Goal: Task Accomplishment & Management: Manage account settings

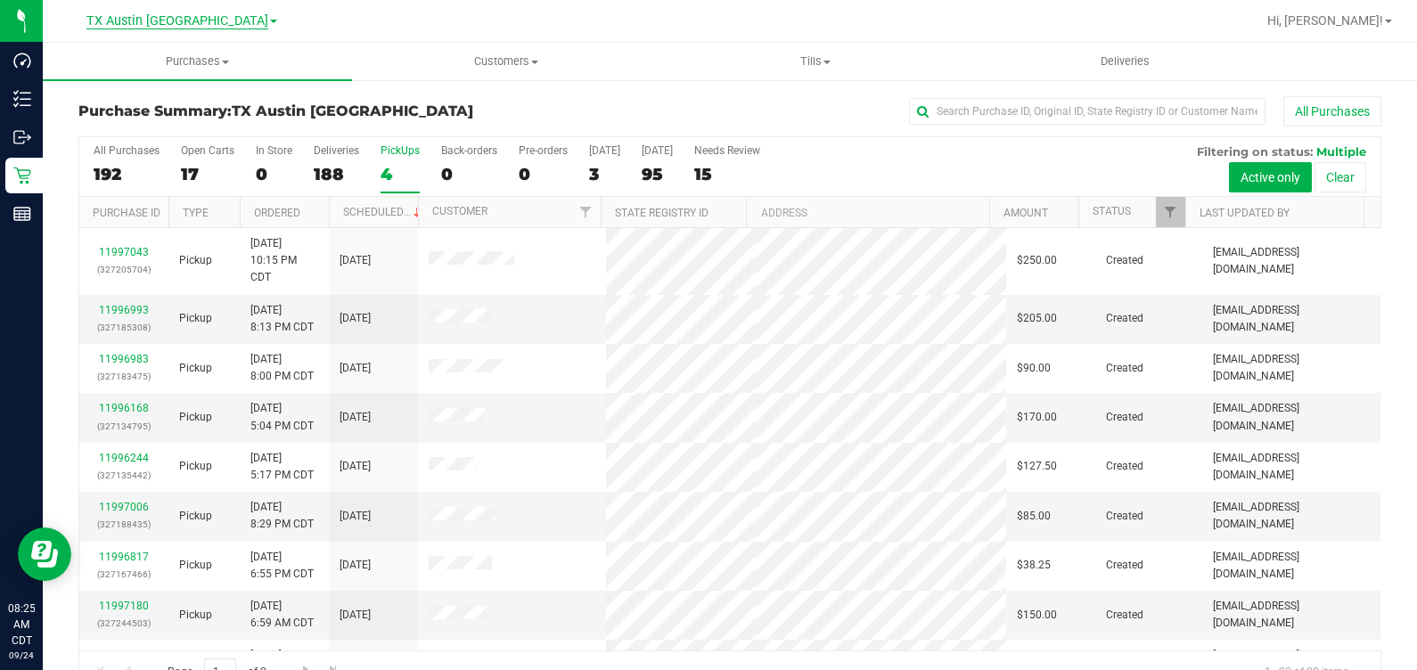
click at [193, 21] on span "TX Austin [GEOGRAPHIC_DATA]" at bounding box center [177, 21] width 182 height 16
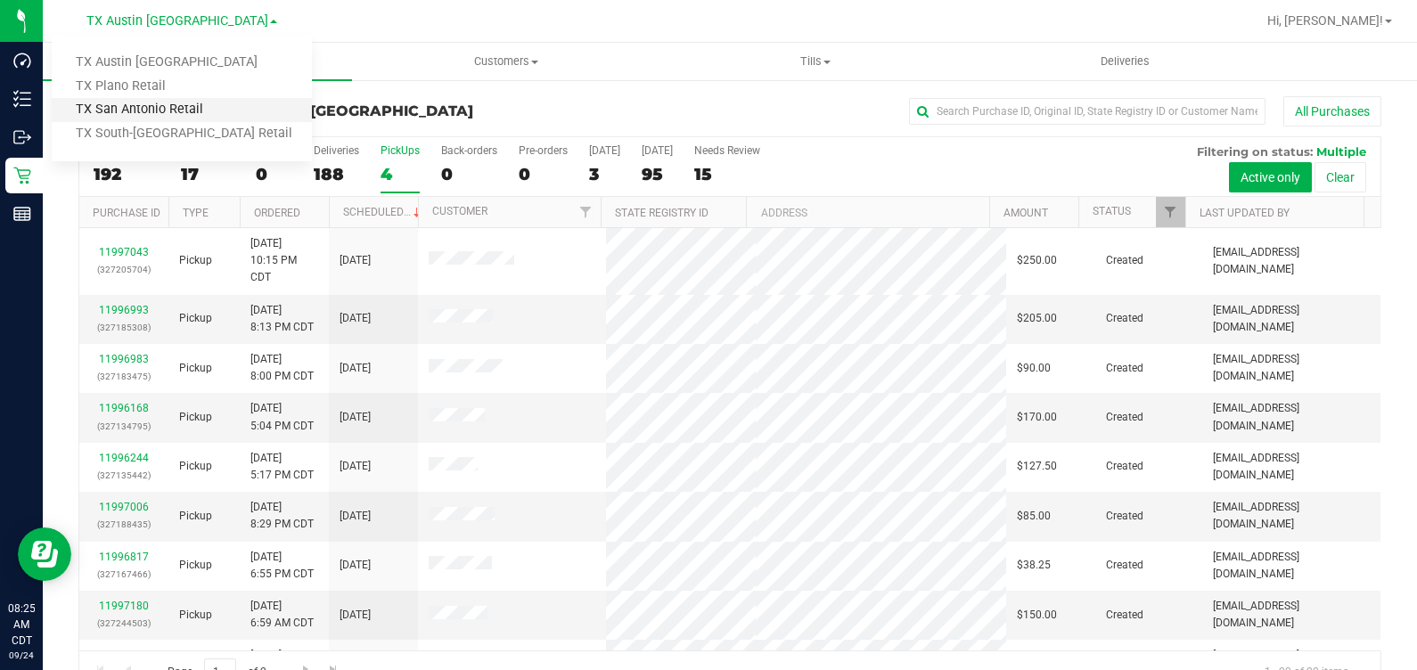
click at [171, 105] on link "TX San Antonio Retail" at bounding box center [182, 110] width 260 height 24
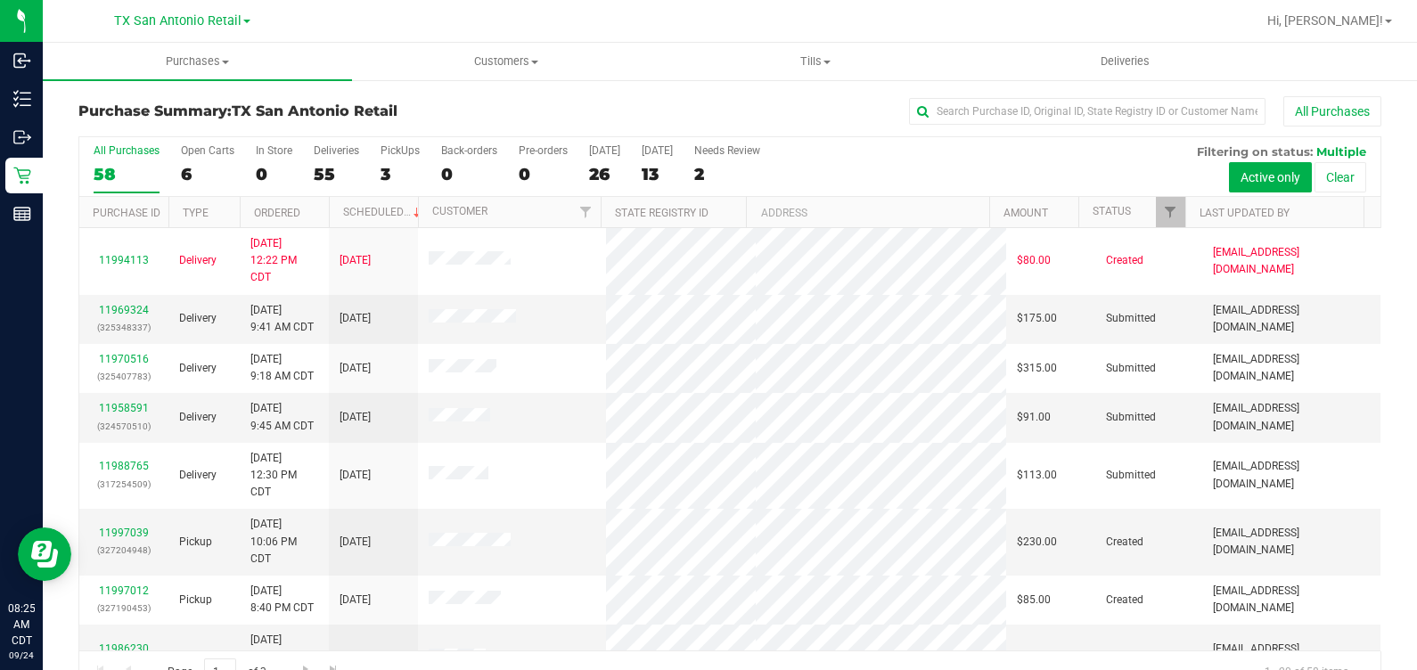
click at [1120, 40] on nav "[GEOGRAPHIC_DATA] [GEOGRAPHIC_DATA] Retail [GEOGRAPHIC_DATA] [GEOGRAPHIC_DATA] …" at bounding box center [730, 21] width 1374 height 43
click at [1123, 67] on span "Deliveries" at bounding box center [1125, 61] width 97 height 16
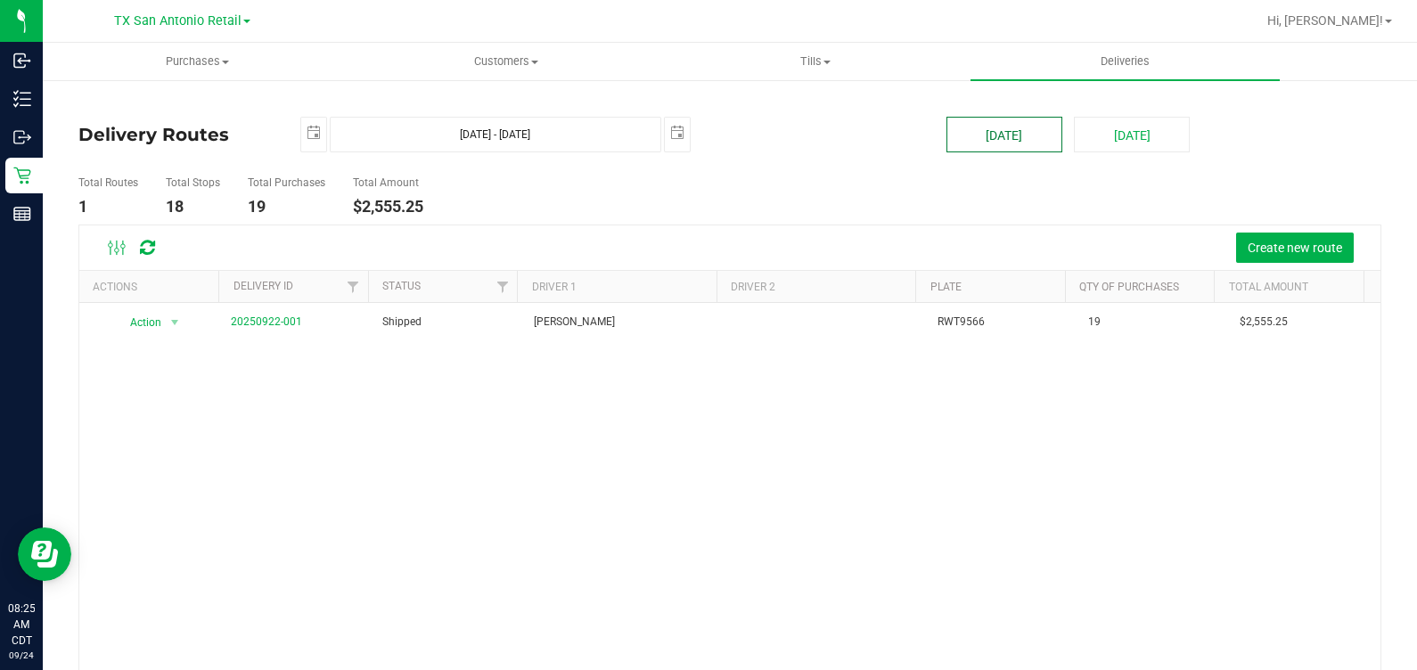
click at [993, 142] on button "[DATE]" at bounding box center [1005, 135] width 116 height 36
type input "[DATE] - [DATE]"
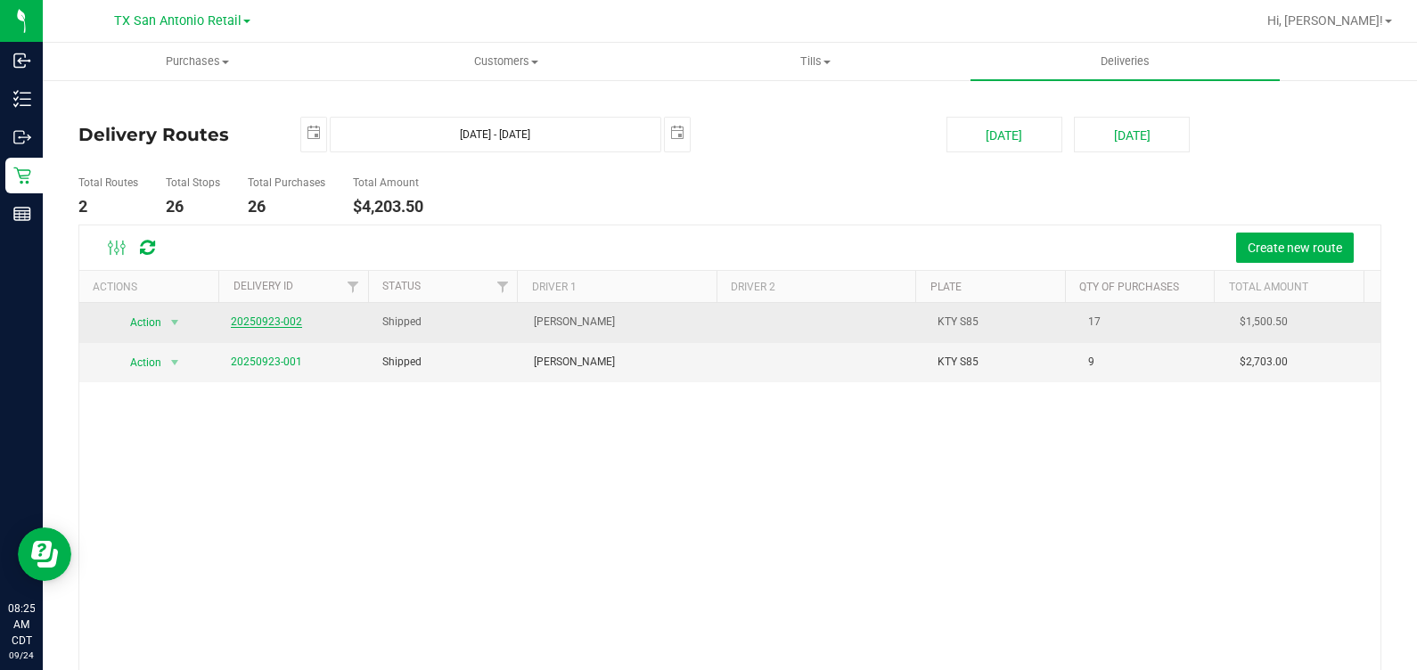
click at [282, 324] on link "20250923-002" at bounding box center [266, 322] width 71 height 12
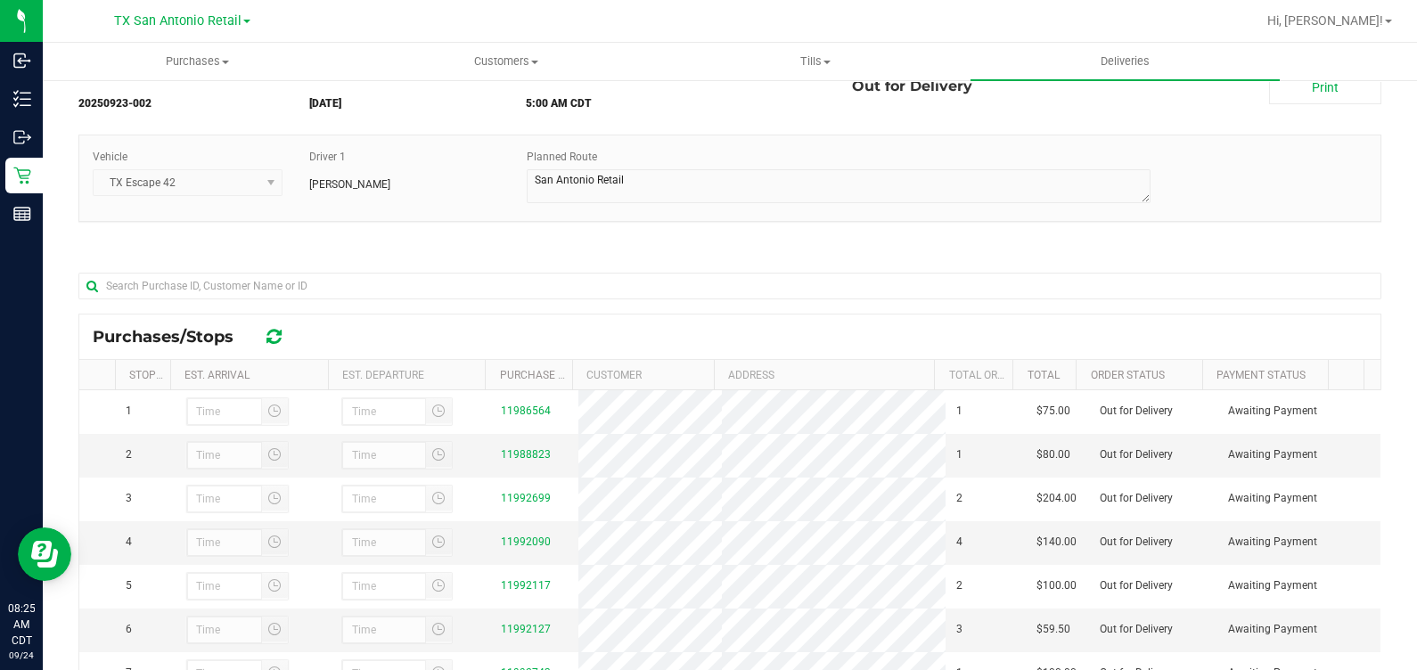
scroll to position [111, 0]
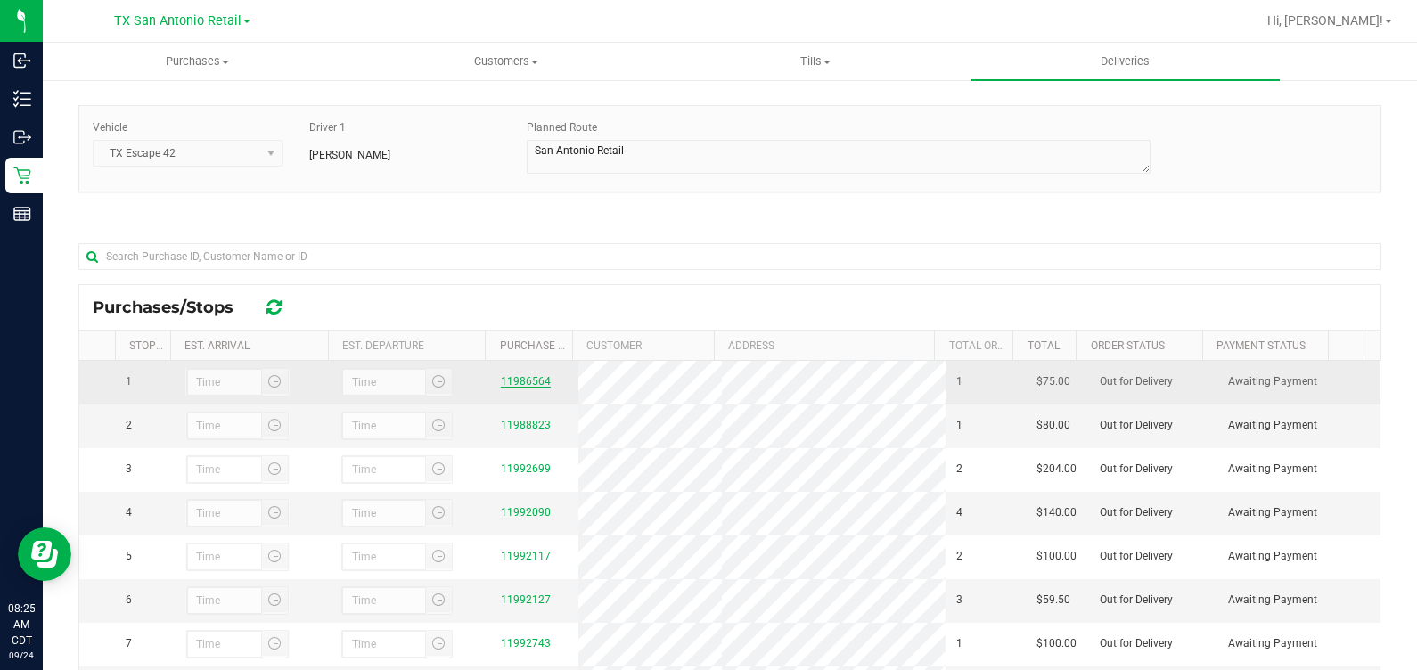
click at [509, 388] on link "11986564" at bounding box center [526, 381] width 50 height 12
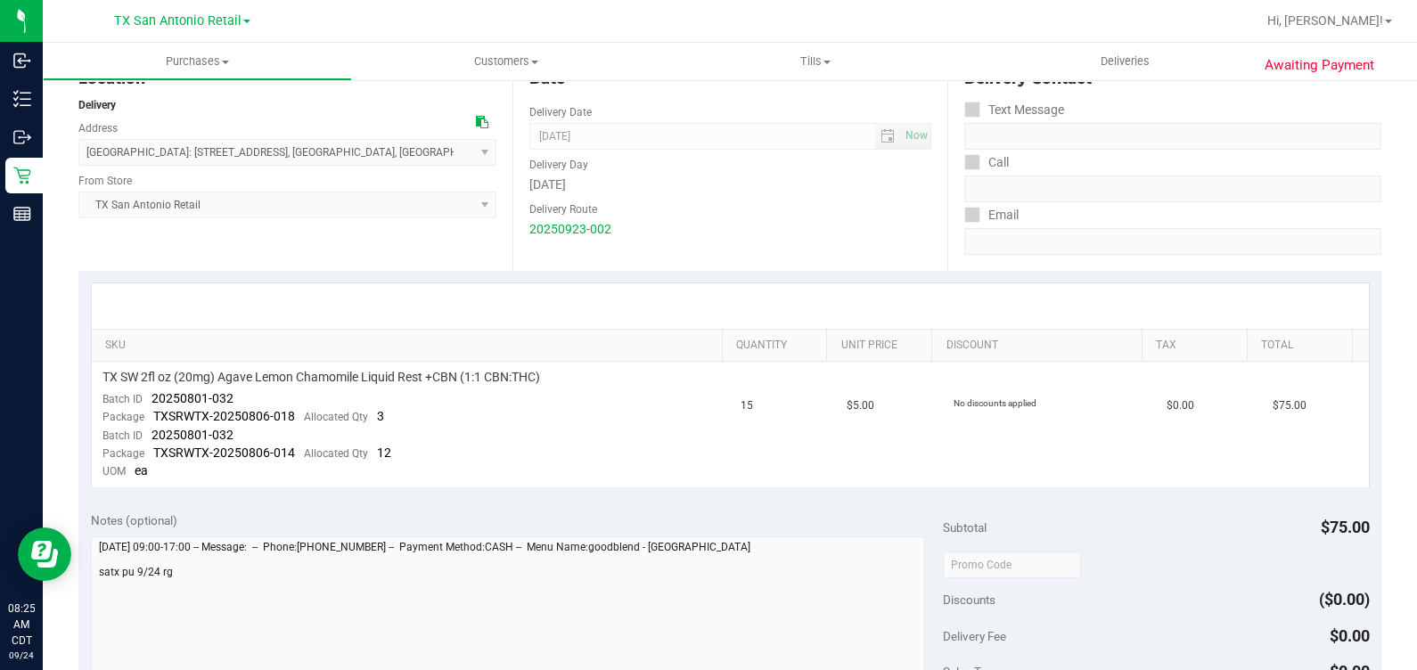
scroll to position [222, 0]
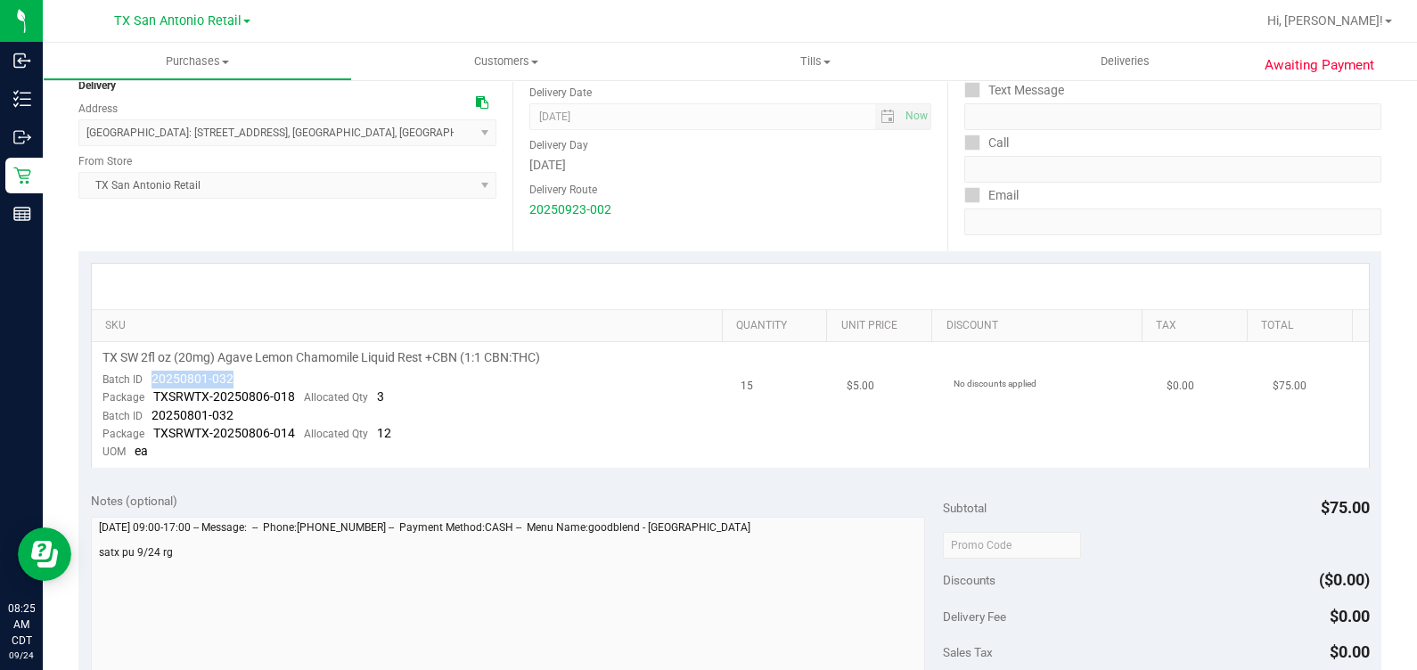
drag, startPoint x: 239, startPoint y: 373, endPoint x: 140, endPoint y: 385, distance: 99.6
click at [140, 385] on td "TX SW 2fl oz (20mg) Agave Lemon Chamomile Liquid Rest +CBN (1:1 CBN:THC) Batch …" at bounding box center [411, 405] width 639 height 126
click at [1122, 53] on span "Deliveries" at bounding box center [1125, 61] width 97 height 16
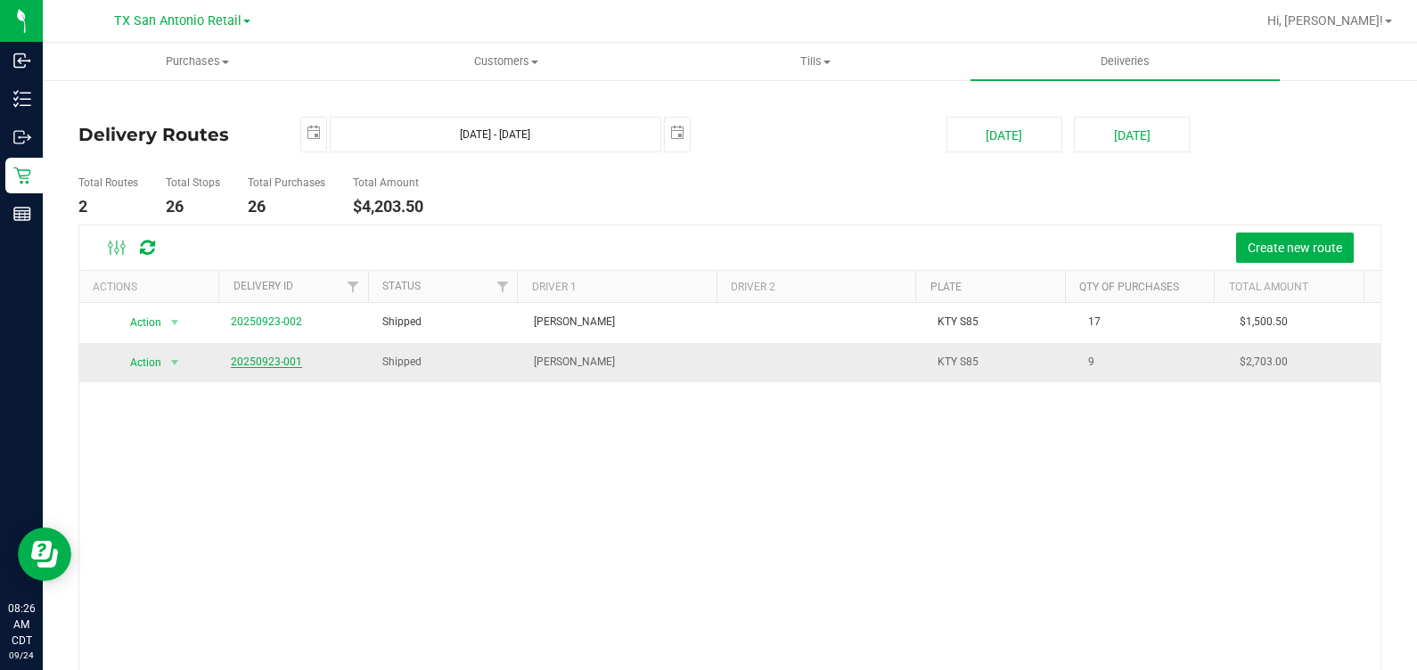
click at [245, 360] on link "20250923-001" at bounding box center [266, 362] width 71 height 12
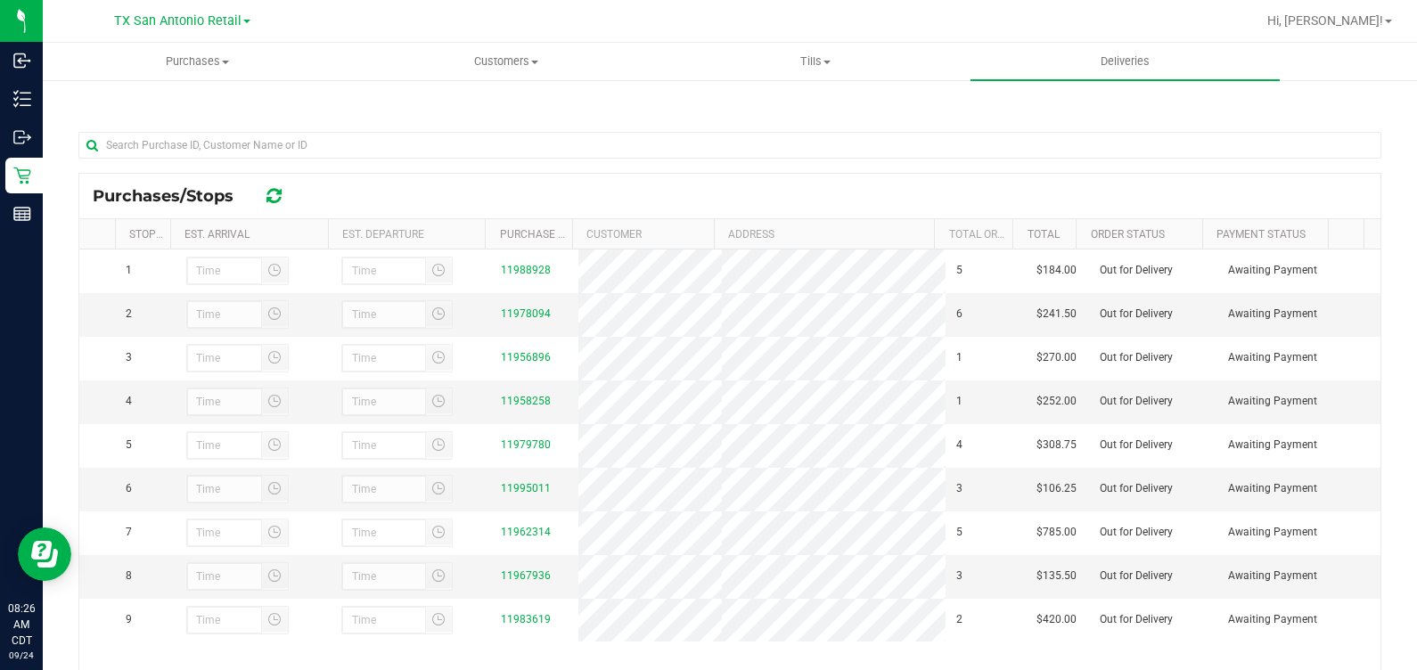
scroll to position [316, 0]
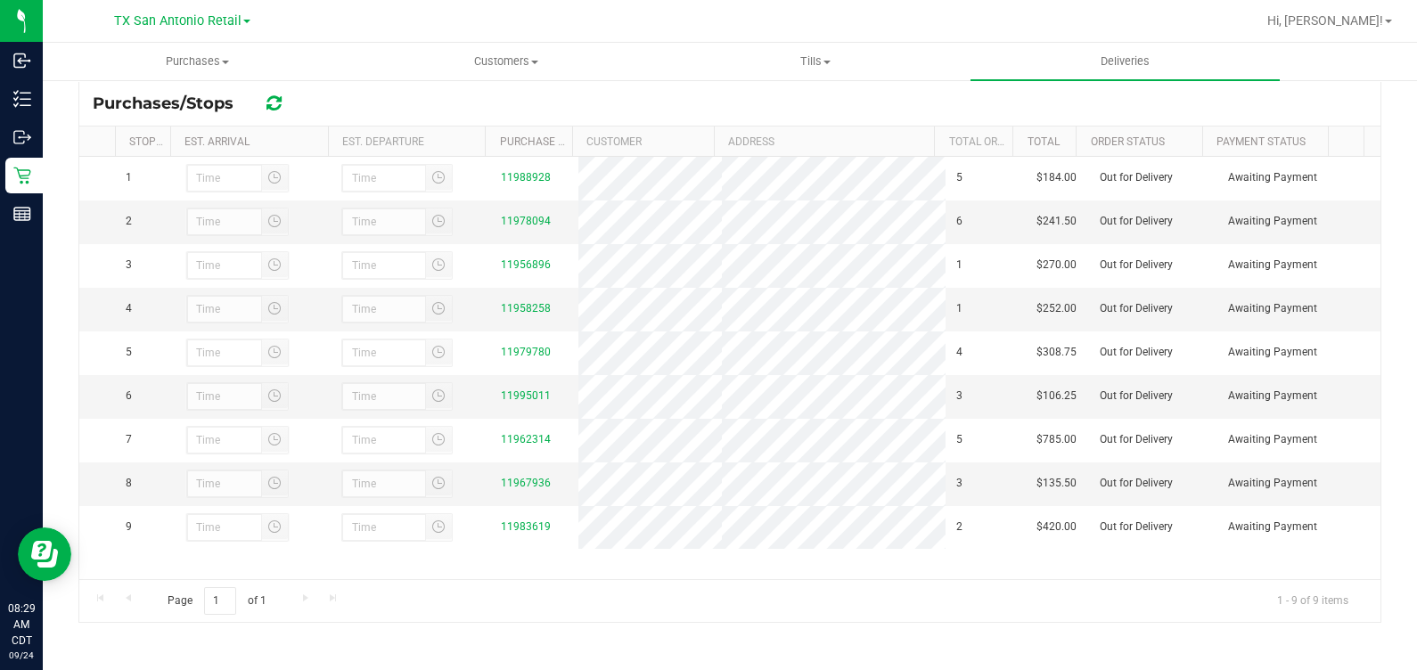
click at [604, 88] on div "Purchases/Stops" at bounding box center [729, 103] width 1301 height 45
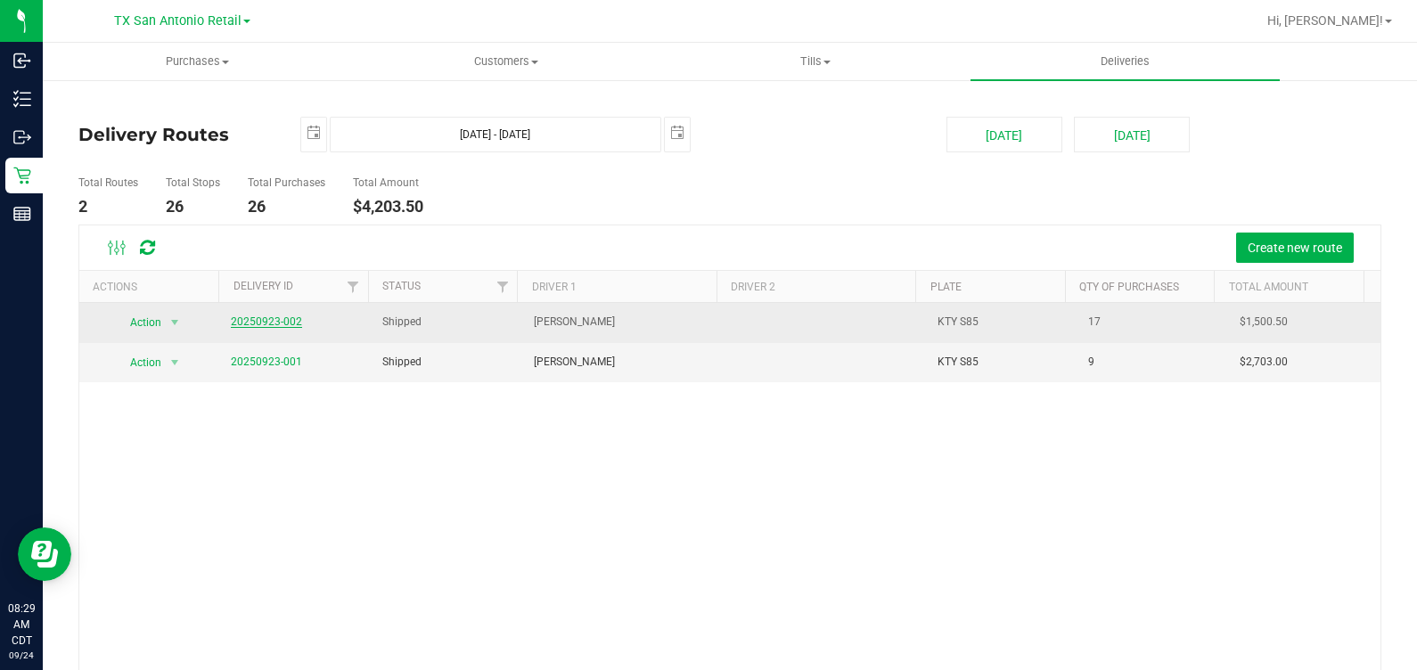
click at [278, 325] on link "20250923-002" at bounding box center [266, 322] width 71 height 12
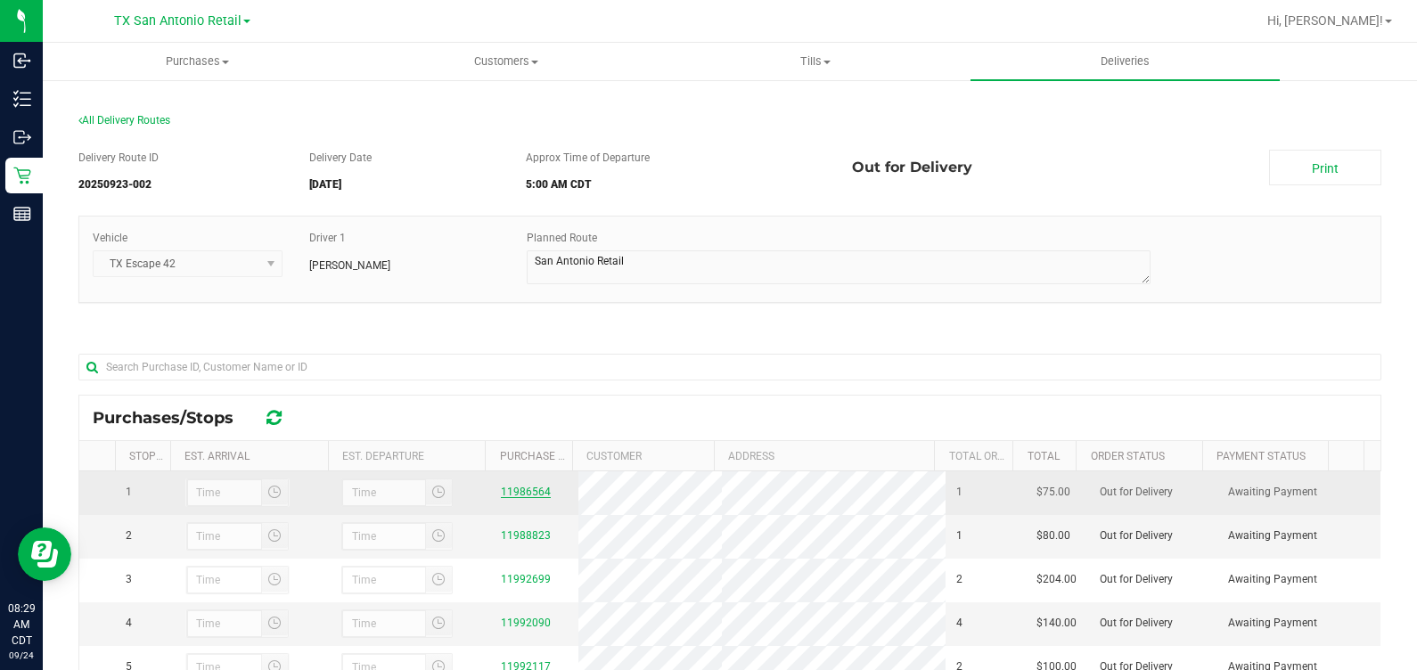
click at [519, 498] on link "11986564" at bounding box center [526, 492] width 50 height 12
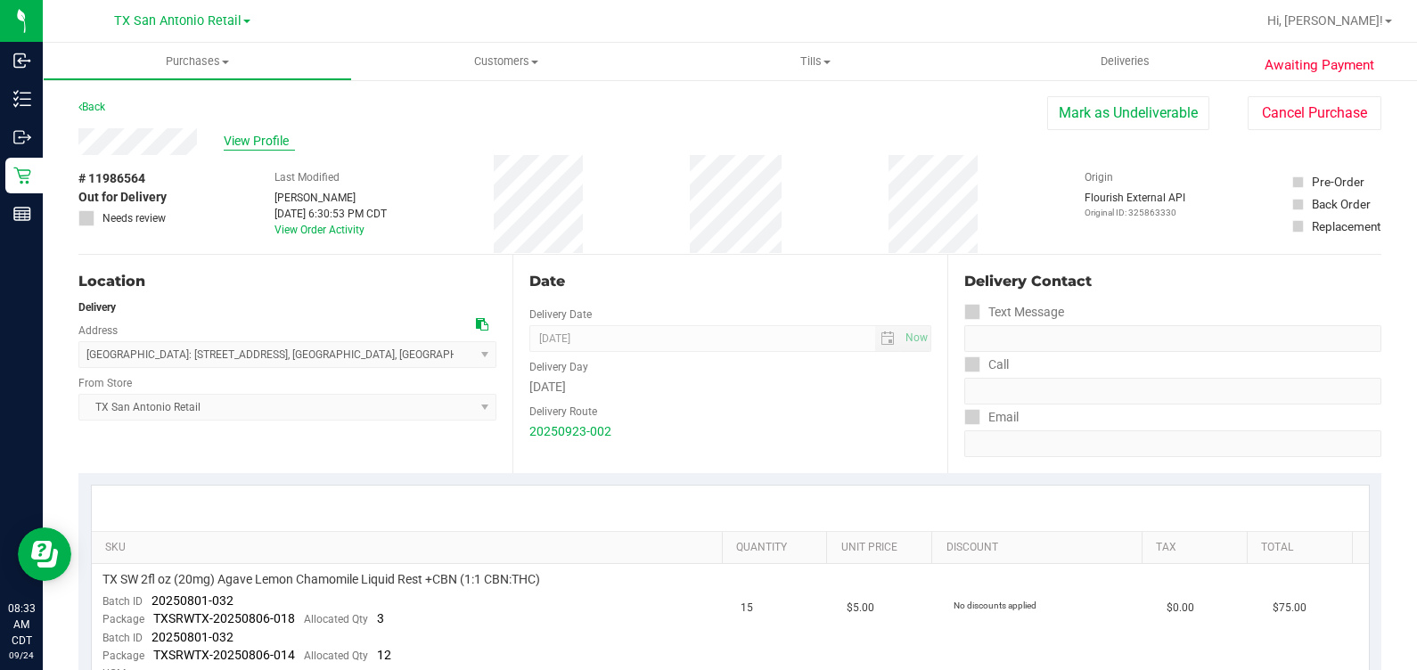
click at [253, 142] on span "View Profile" at bounding box center [259, 141] width 71 height 19
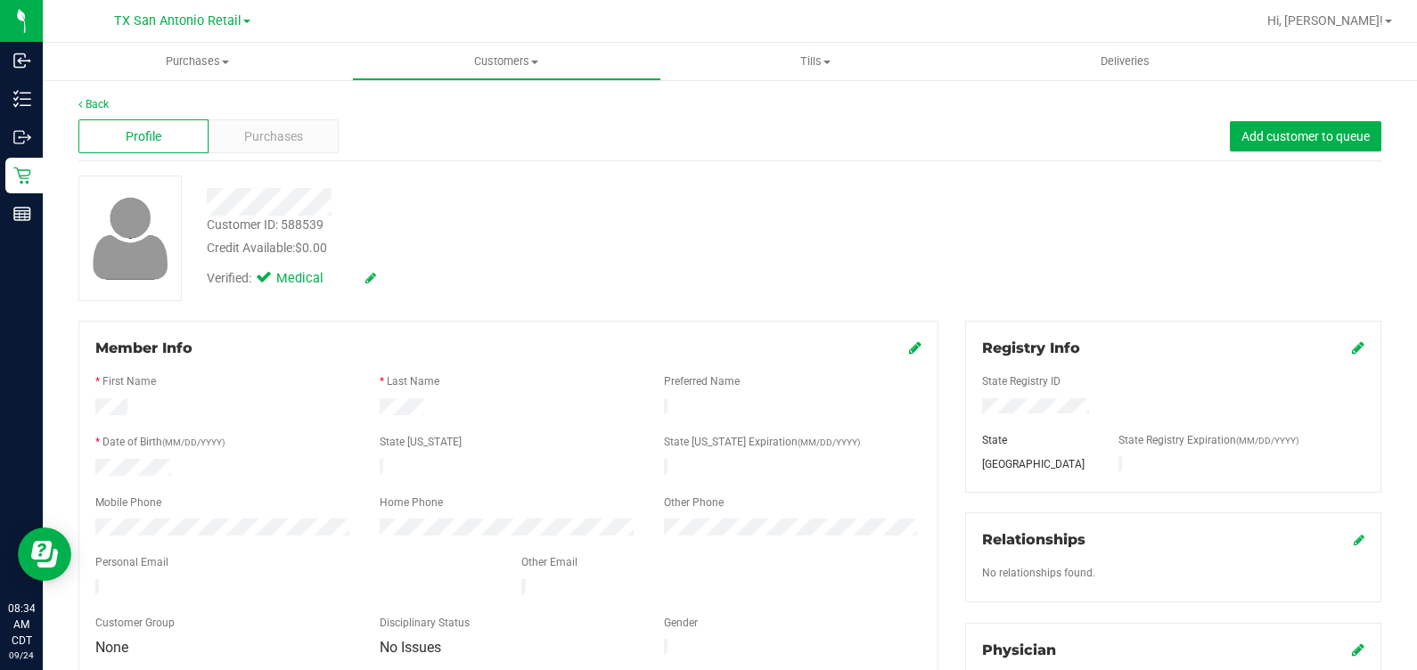
click at [676, 150] on div "Profile Purchases Add customer to queue" at bounding box center [729, 136] width 1303 height 49
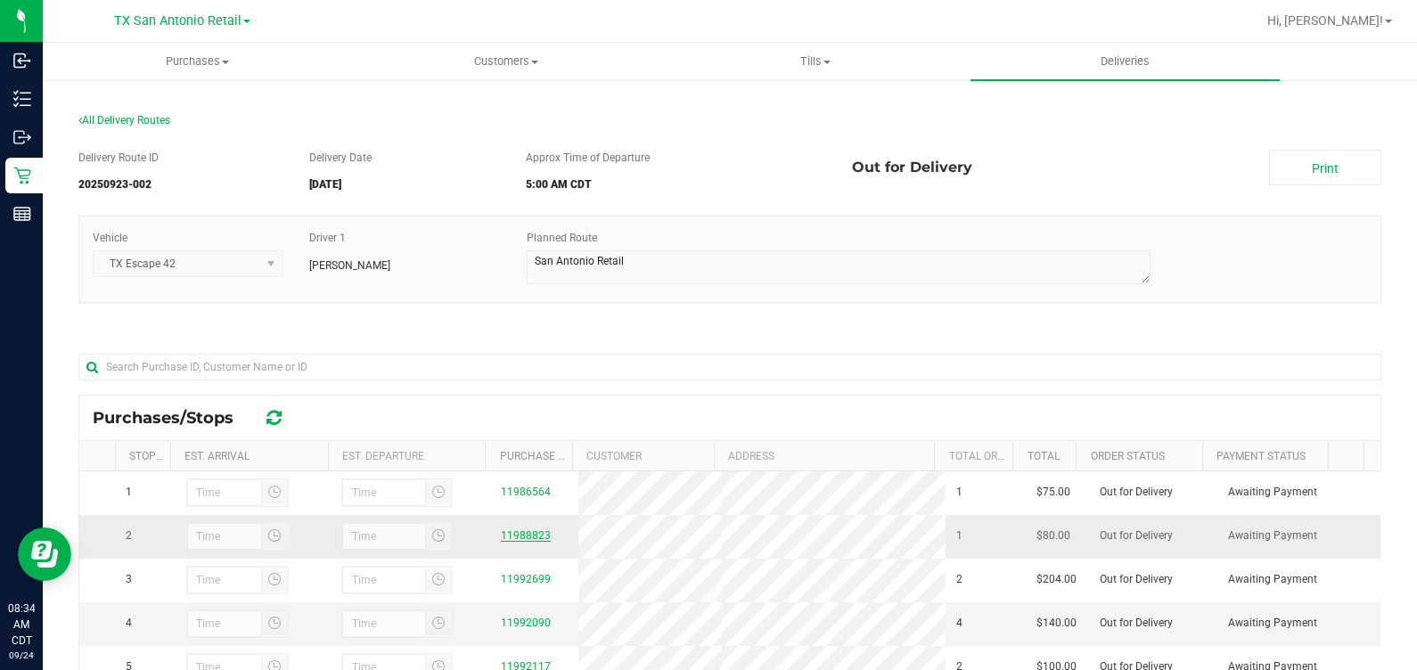
click at [522, 542] on link "11988823" at bounding box center [526, 535] width 50 height 12
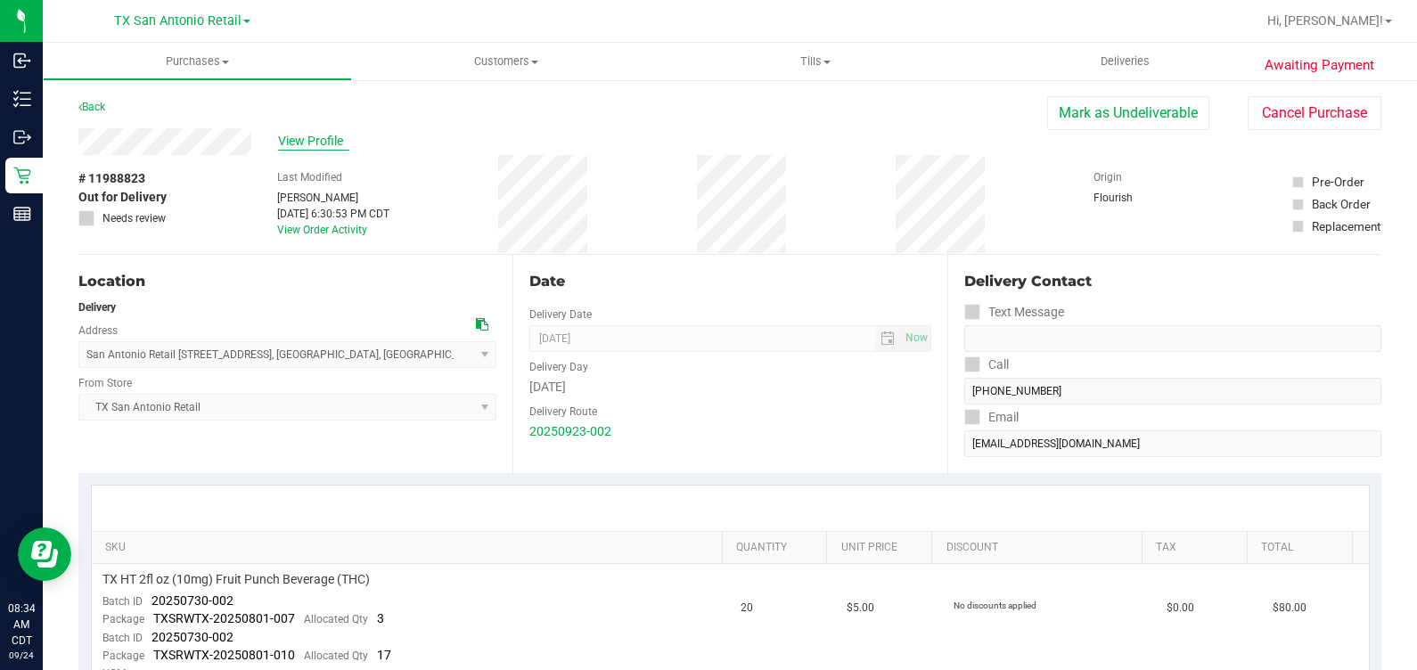
click at [299, 143] on span "View Profile" at bounding box center [313, 141] width 71 height 19
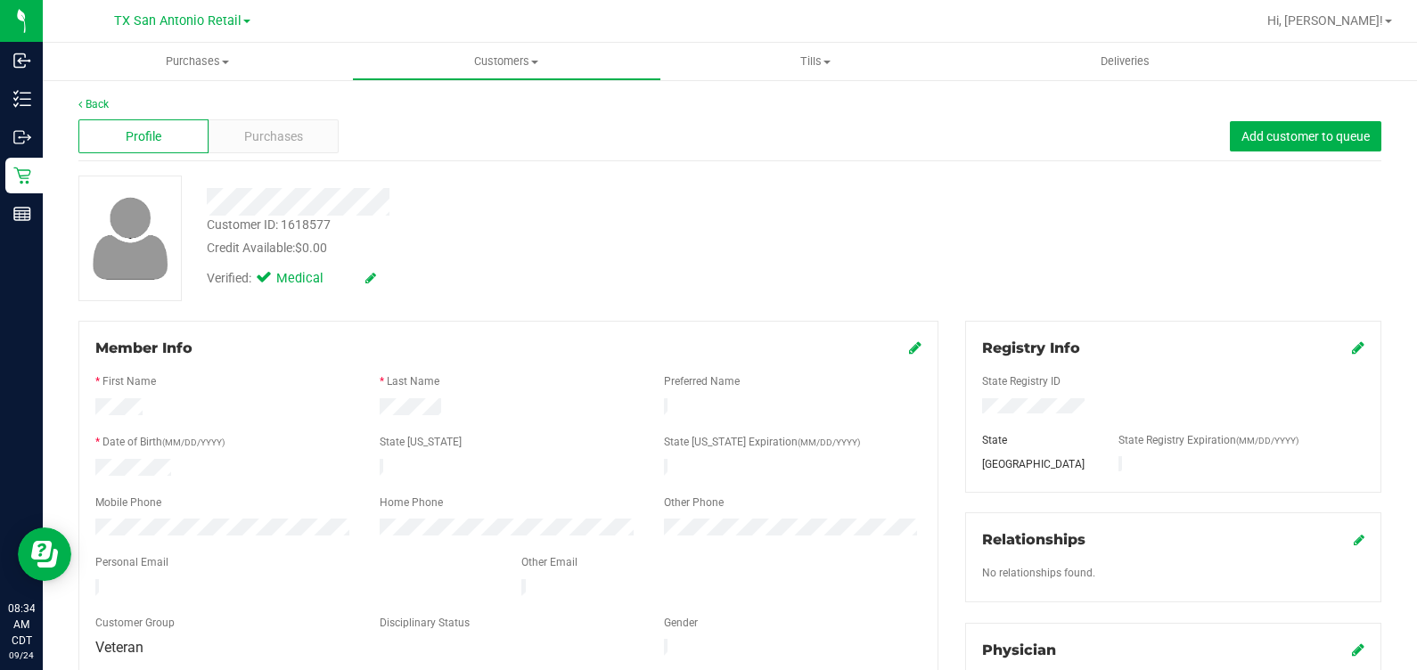
click at [600, 160] on div "Back Profile Purchases Add customer to queue Customer ID: 1618577 Credit Availa…" at bounding box center [729, 680] width 1303 height 1168
click at [1290, 547] on div "Relationships" at bounding box center [1173, 539] width 382 height 21
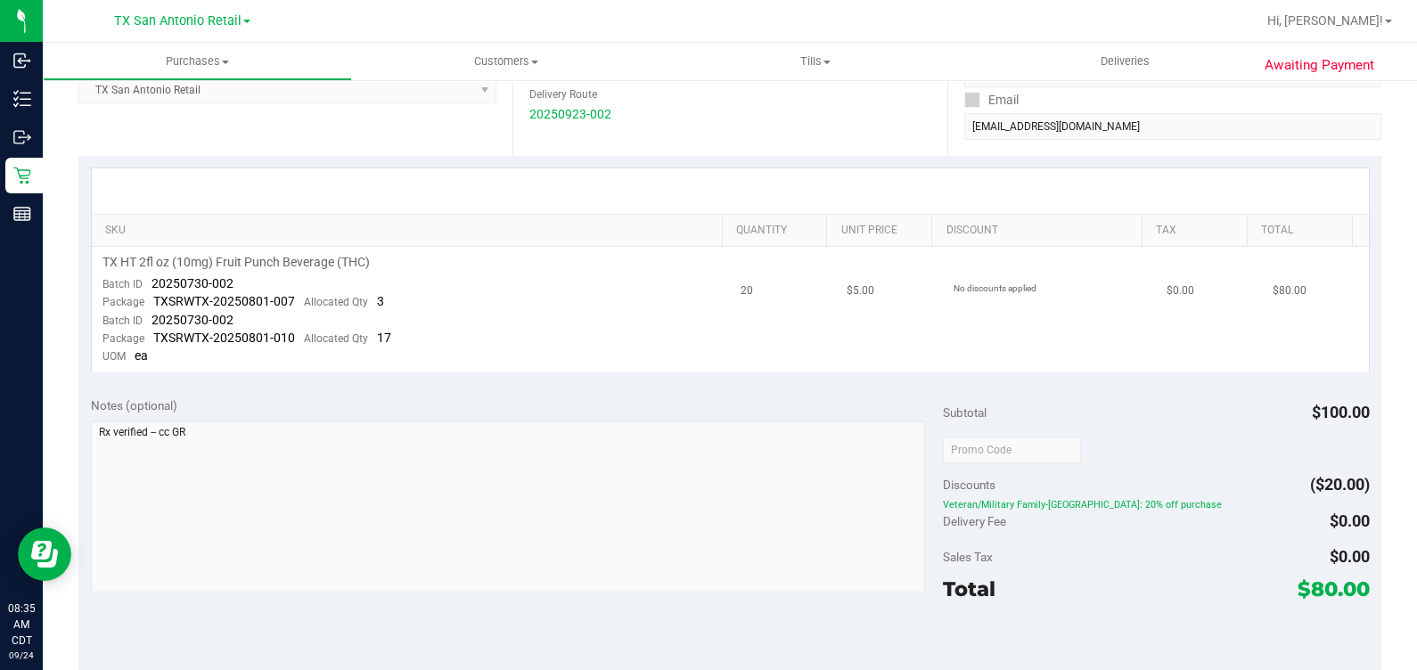
scroll to position [334, 0]
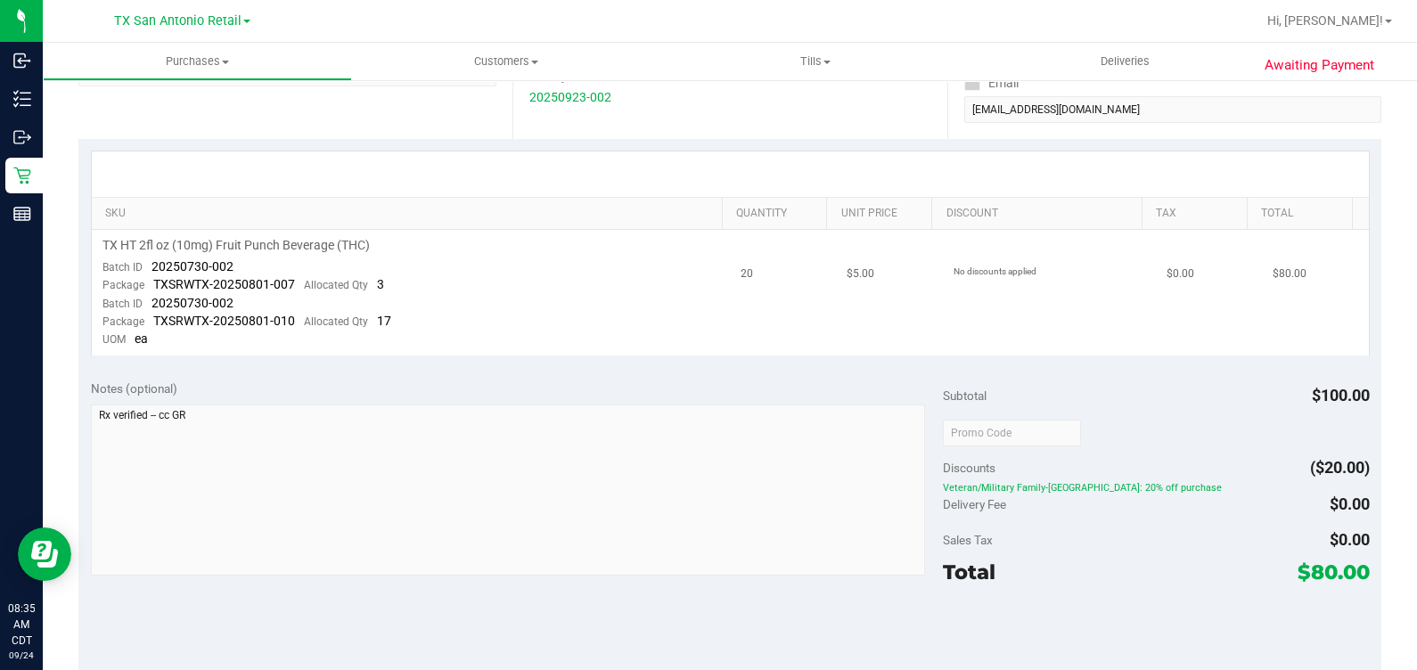
click at [157, 262] on span "20250730-002" at bounding box center [193, 266] width 82 height 14
drag, startPoint x: 145, startPoint y: 268, endPoint x: 267, endPoint y: 266, distance: 121.2
click at [267, 266] on td "TX HT 2fl oz (10mg) Fruit Punch Beverage (THC) Batch ID 20250730-002 Package TX…" at bounding box center [411, 293] width 639 height 126
click at [1097, 289] on td "No discounts applied" at bounding box center [1049, 293] width 213 height 126
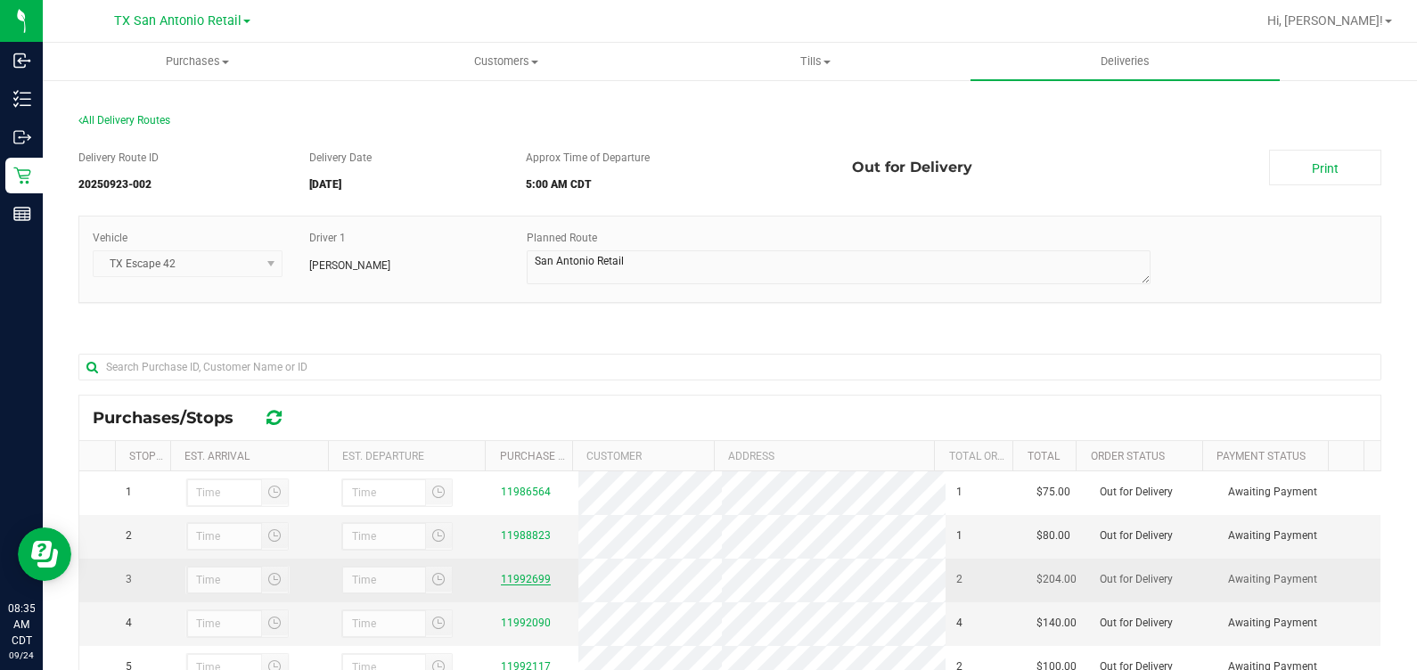
click at [506, 586] on link "11992699" at bounding box center [526, 579] width 50 height 12
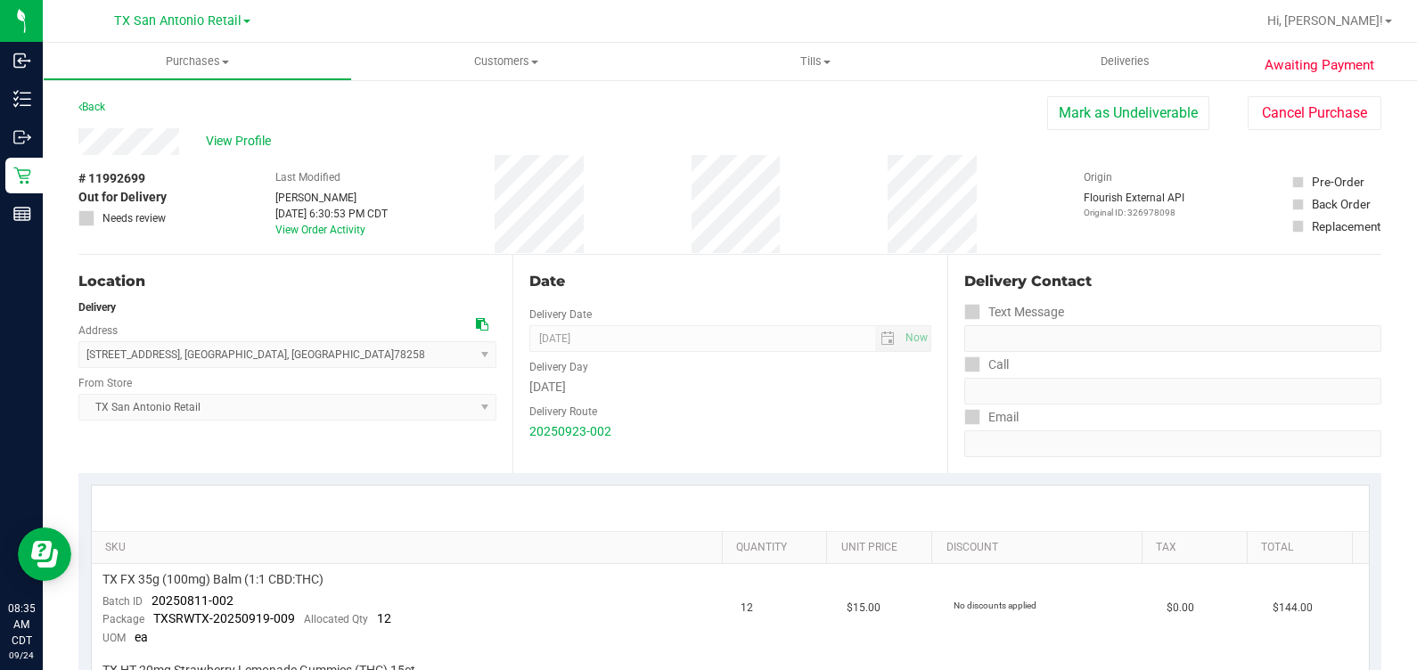
click at [246, 152] on div "View Profile" at bounding box center [562, 141] width 969 height 27
click at [241, 146] on span "View Profile" at bounding box center [241, 141] width 71 height 19
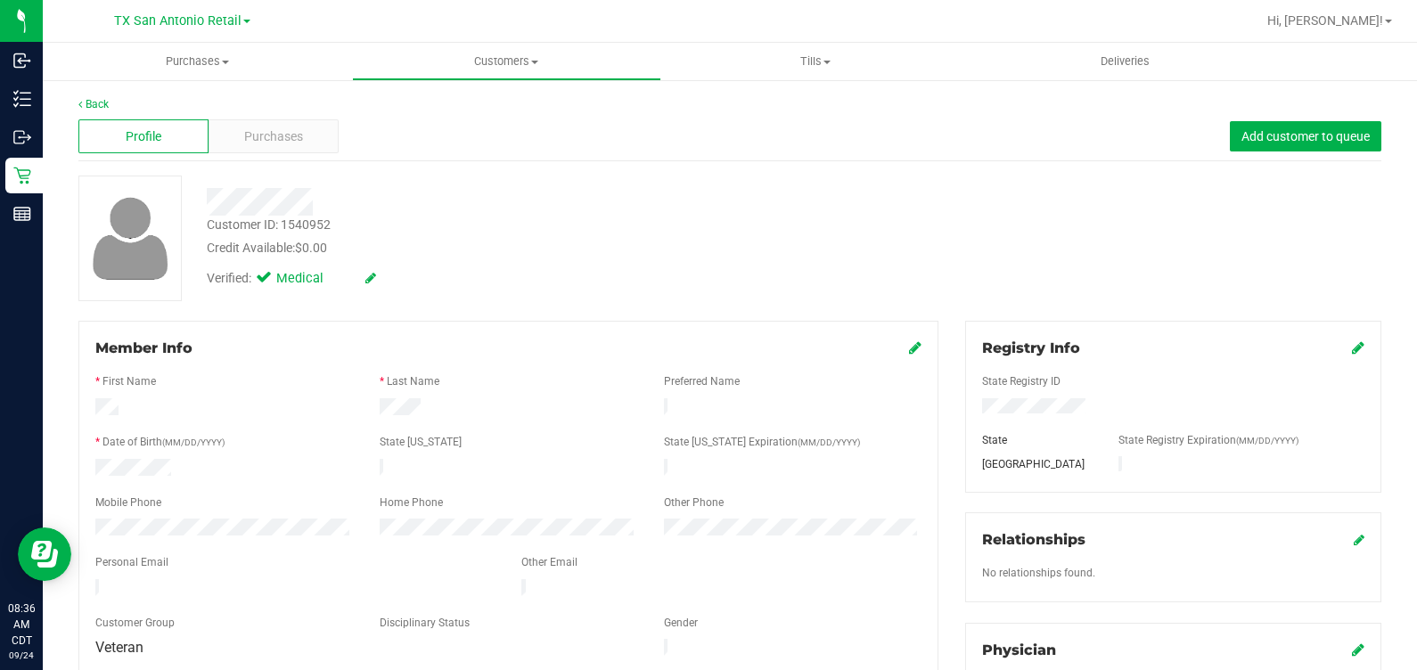
click at [814, 299] on div "Customer ID: 1540952 Credit Available: $0.00 Verified: Medical" at bounding box center [730, 239] width 1330 height 126
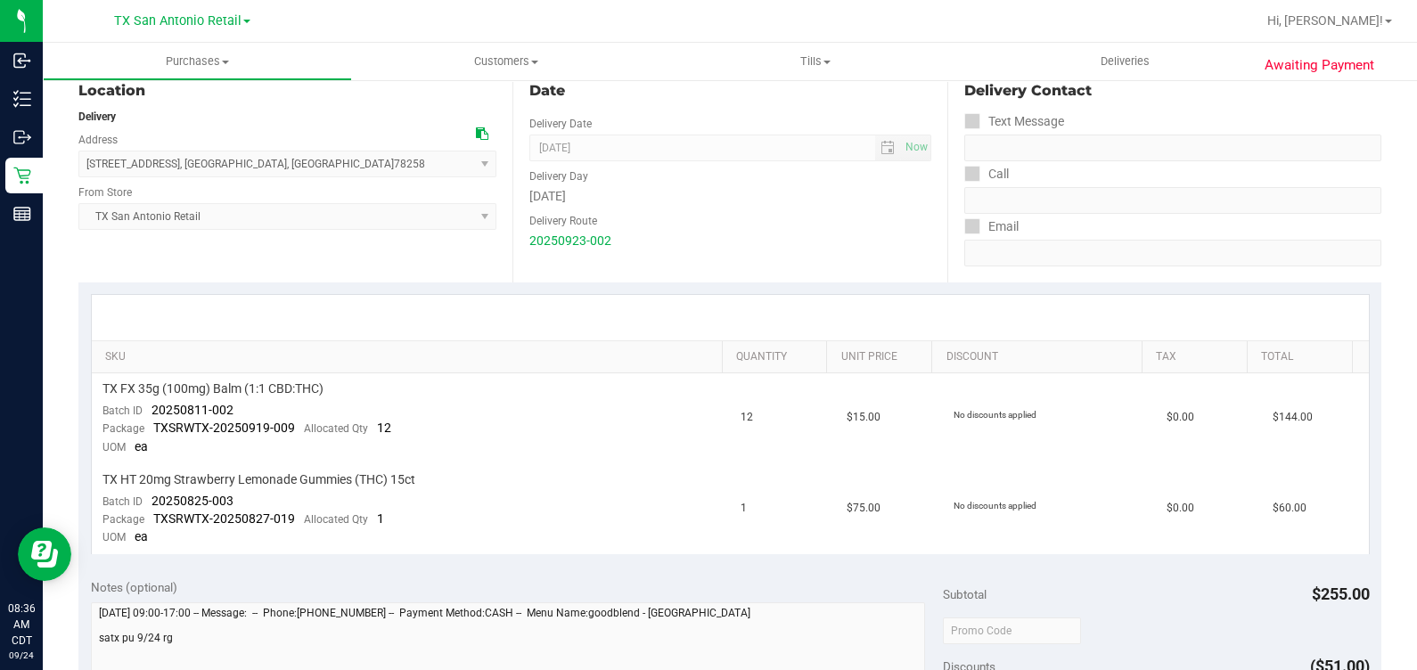
scroll to position [334, 0]
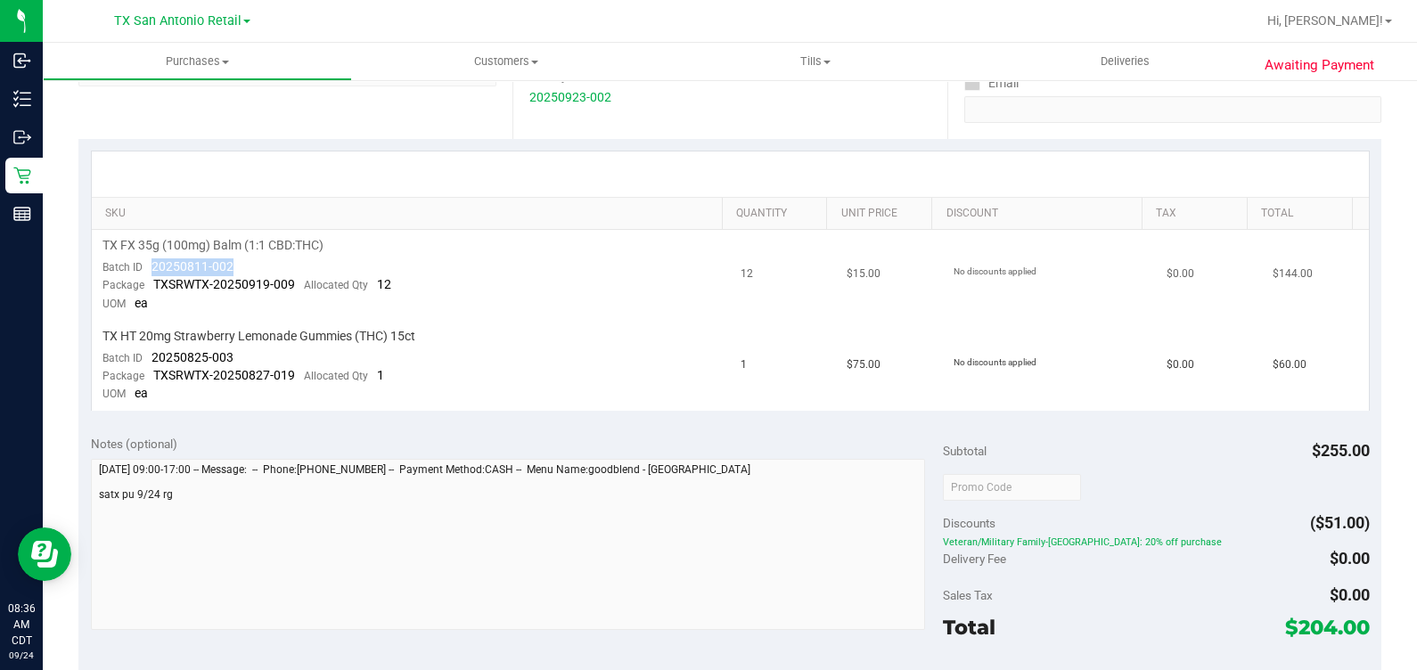
drag, startPoint x: 267, startPoint y: 271, endPoint x: 143, endPoint y: 272, distance: 123.9
click at [143, 272] on td "TX FX 35g (100mg) Balm (1:1 CBD:THC) Batch ID 20250811-002 Package TXSRWTX-2025…" at bounding box center [411, 275] width 639 height 91
drag, startPoint x: 138, startPoint y: 360, endPoint x: 245, endPoint y: 348, distance: 107.7
click at [245, 348] on td "TX HT 20mg Strawberry Lemonade Gummies (THC) 15ct Batch ID 20250825-003 Package…" at bounding box center [411, 366] width 639 height 90
click at [878, 127] on div "Date Delivery Date [DATE] Now [DATE] 07:00 AM Now Delivery Day [DATE] Delivery …" at bounding box center [730, 30] width 434 height 218
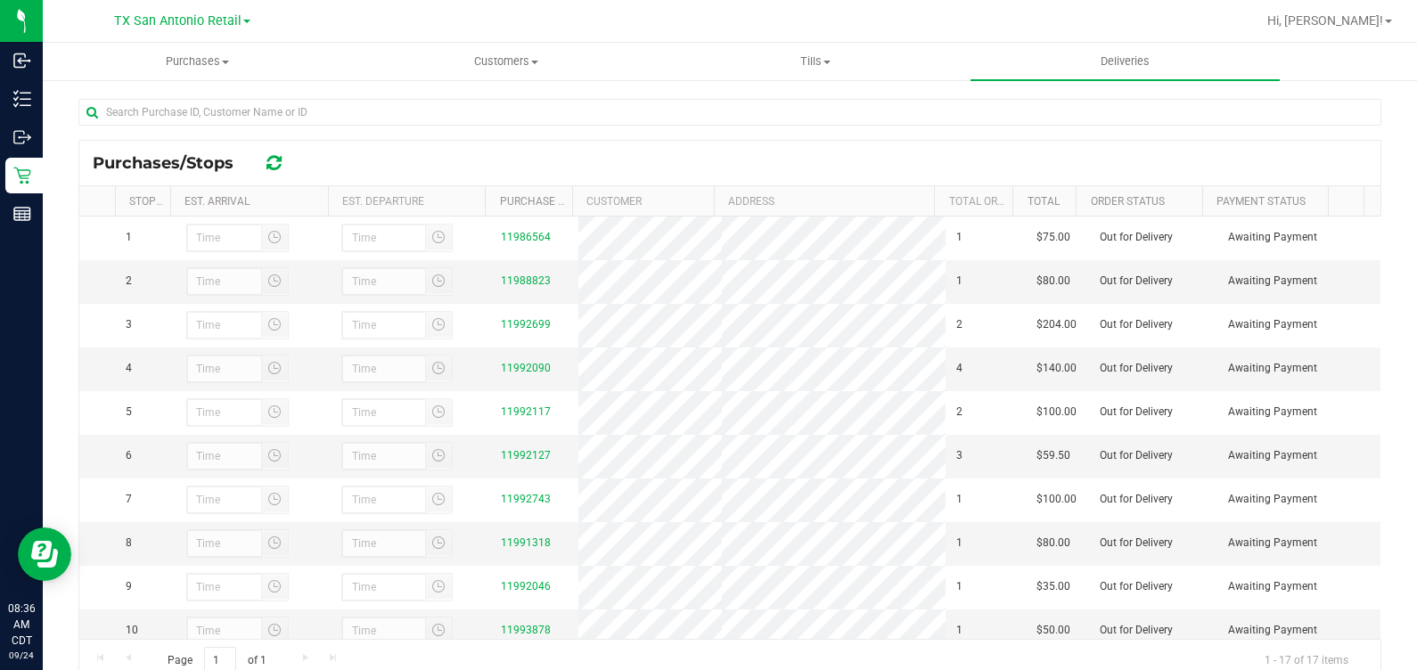
scroll to position [204, 0]
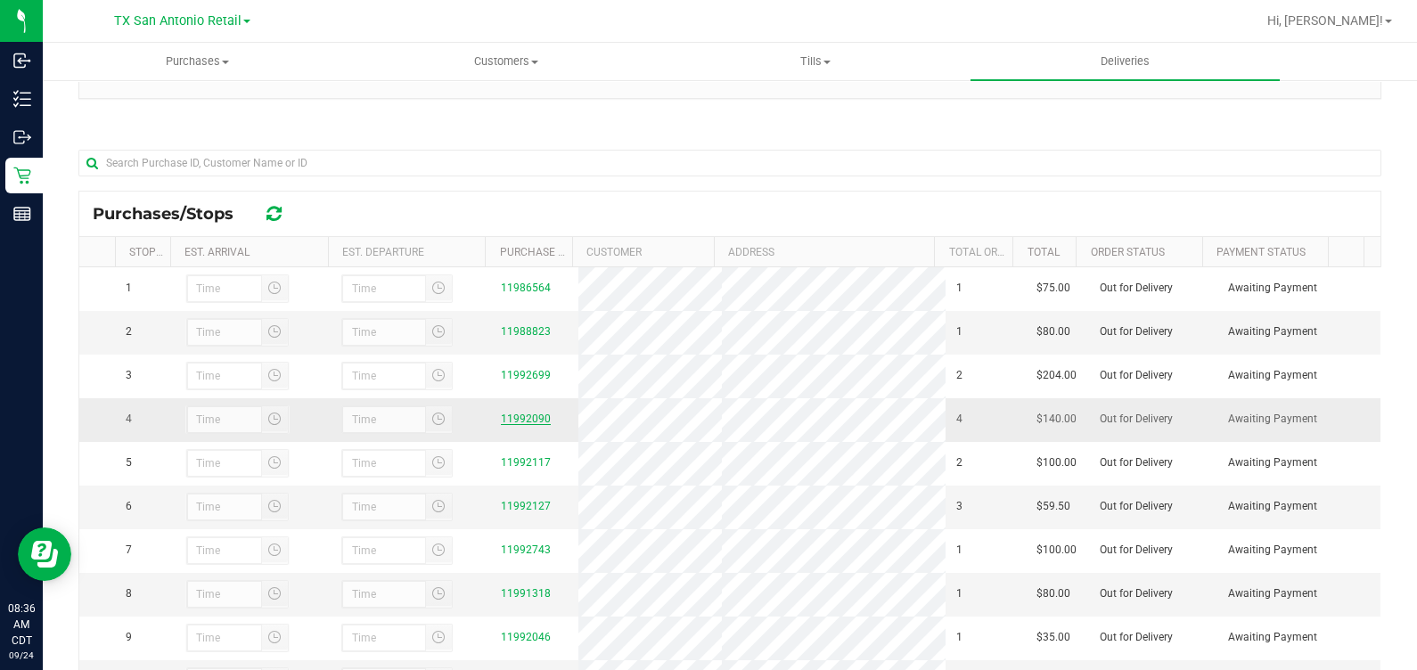
click at [520, 425] on link "11992090" at bounding box center [526, 419] width 50 height 12
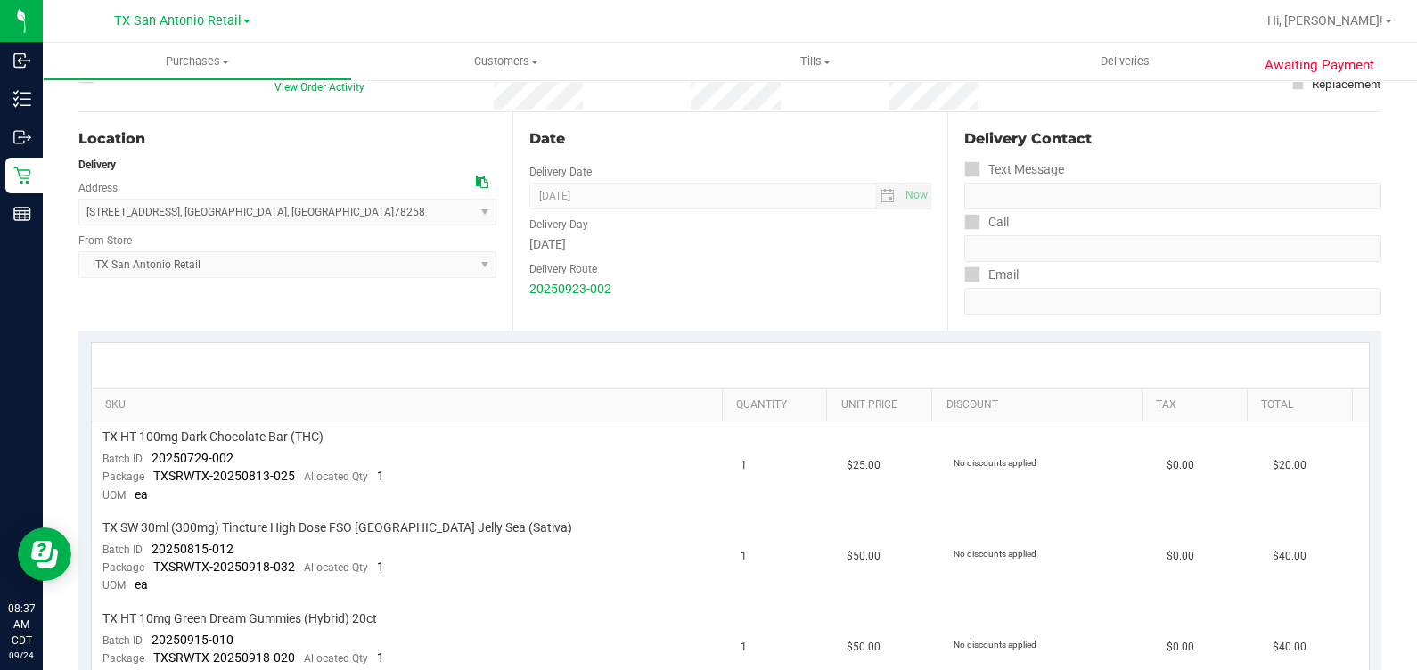
scroll to position [445, 0]
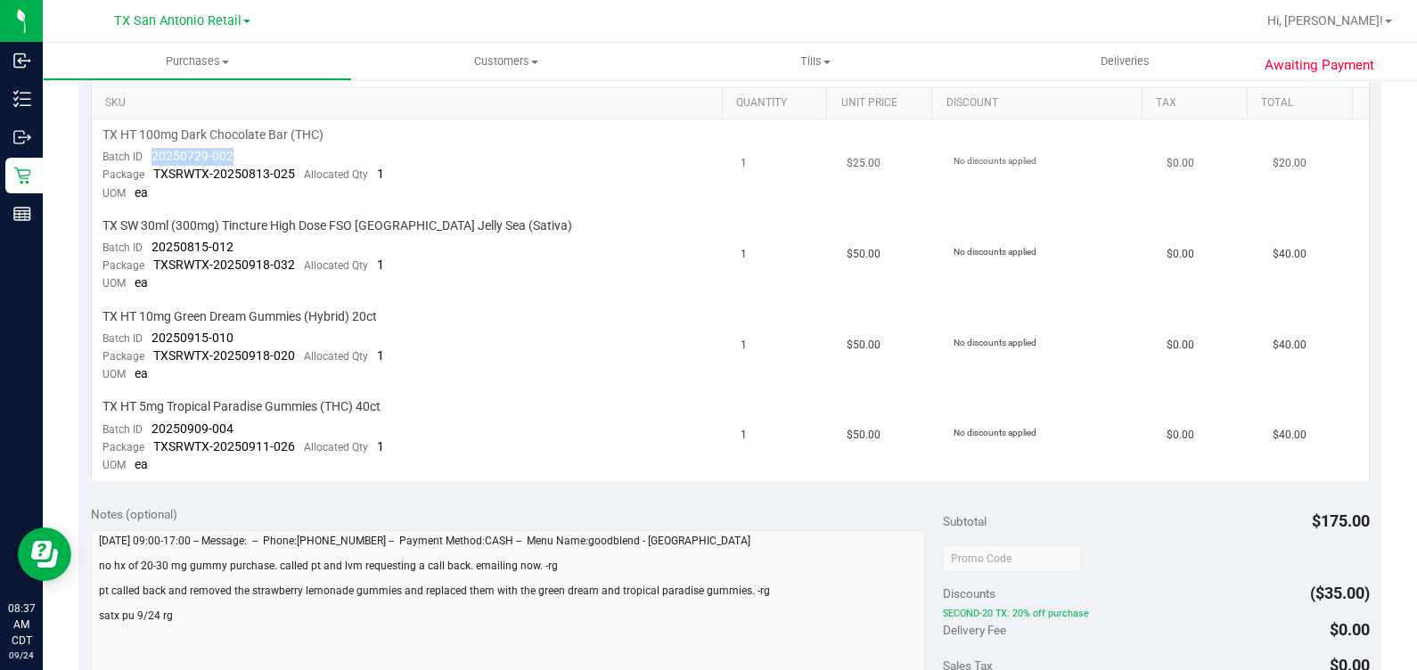
drag, startPoint x: 143, startPoint y: 156, endPoint x: 241, endPoint y: 156, distance: 98.0
click at [241, 156] on td "TX HT 100mg Dark Chocolate Bar (THC) Batch ID 20250729-002 Package TXSRWTX-2025…" at bounding box center [411, 164] width 639 height 91
drag, startPoint x: 245, startPoint y: 244, endPoint x: 141, endPoint y: 245, distance: 104.3
click at [141, 245] on td "TX SW 30ml (300mg) Tincture High Dose FSO [GEOGRAPHIC_DATA] Jelly Sea (Sativa) …" at bounding box center [411, 255] width 639 height 91
drag, startPoint x: 234, startPoint y: 340, endPoint x: 141, endPoint y: 330, distance: 94.1
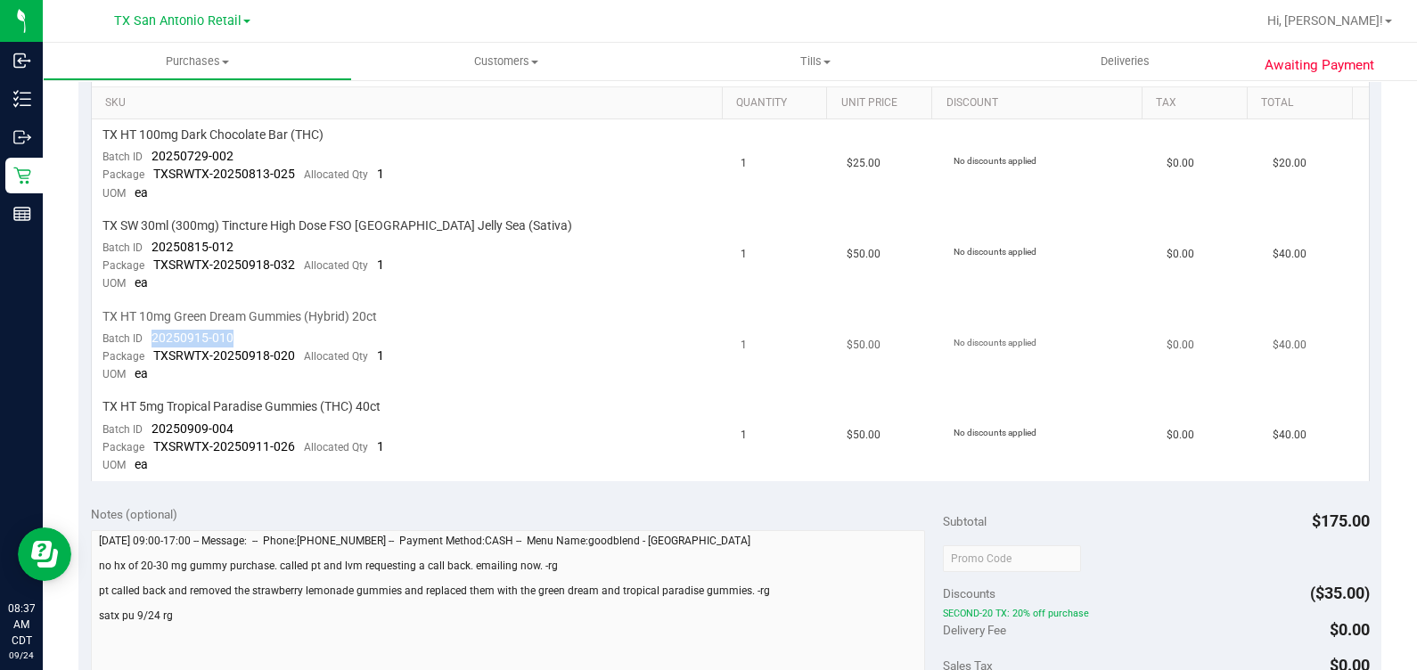
click at [141, 330] on td "TX HT 10mg Green Dream Gummies (Hybrid) 20ct Batch ID 20250915-010 Package TXSR…" at bounding box center [411, 346] width 639 height 91
drag, startPoint x: 234, startPoint y: 421, endPoint x: 145, endPoint y: 427, distance: 89.4
click at [145, 427] on td "TX HT 5mg Tropical Paradise Gummies (THC) 40ct Batch ID 20250909-004 Package TX…" at bounding box center [411, 436] width 639 height 90
click at [731, 354] on td "1" at bounding box center [783, 346] width 106 height 91
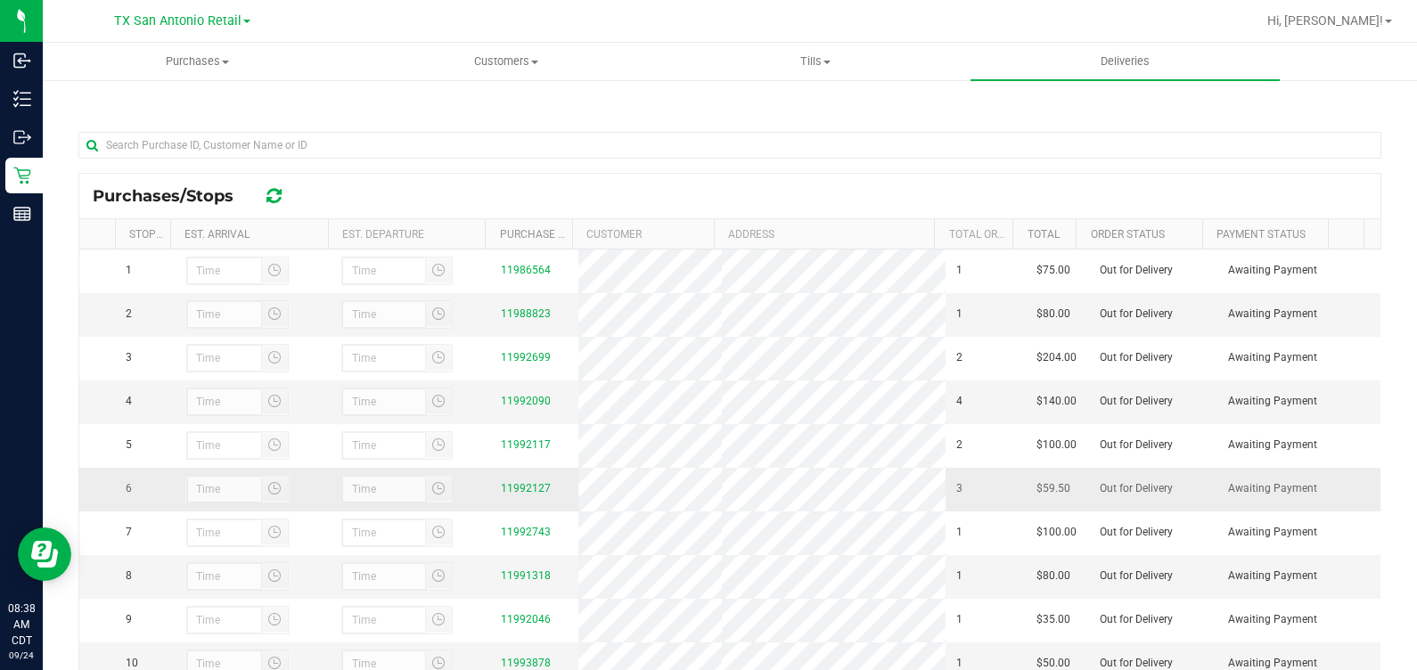
scroll to position [222, 0]
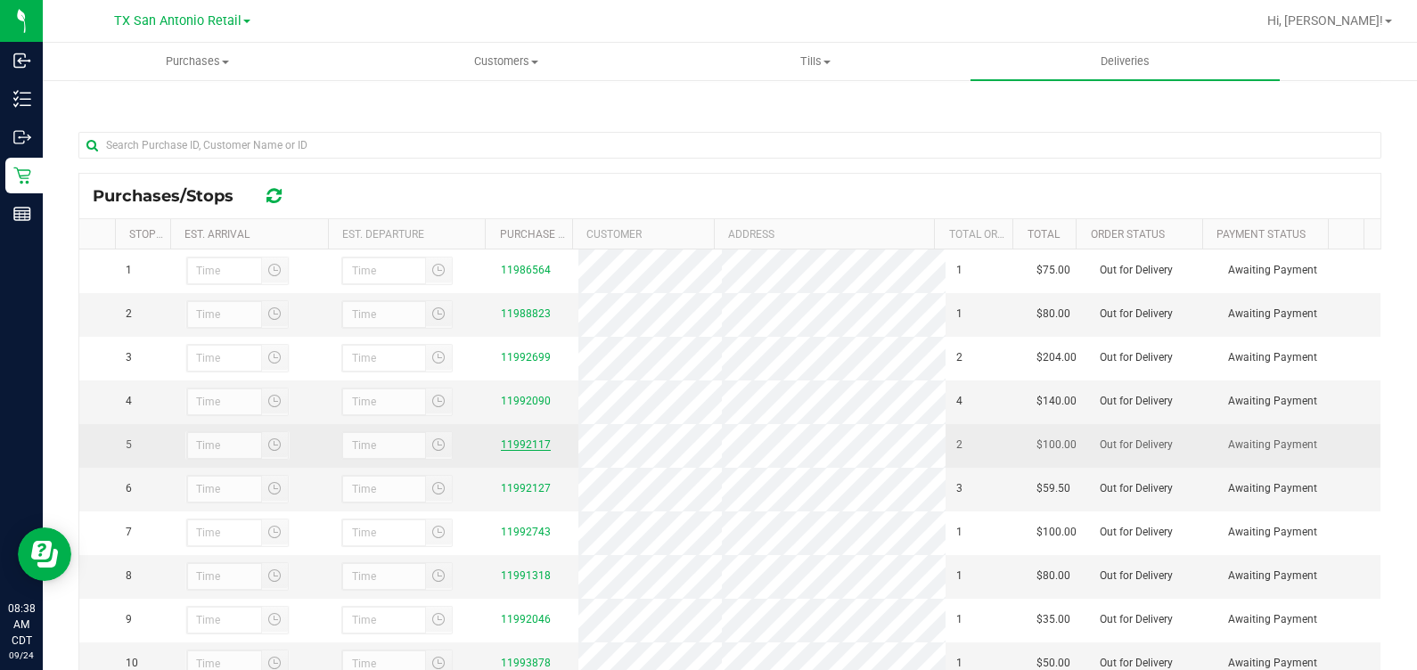
click at [518, 451] on link "11992117" at bounding box center [526, 445] width 50 height 12
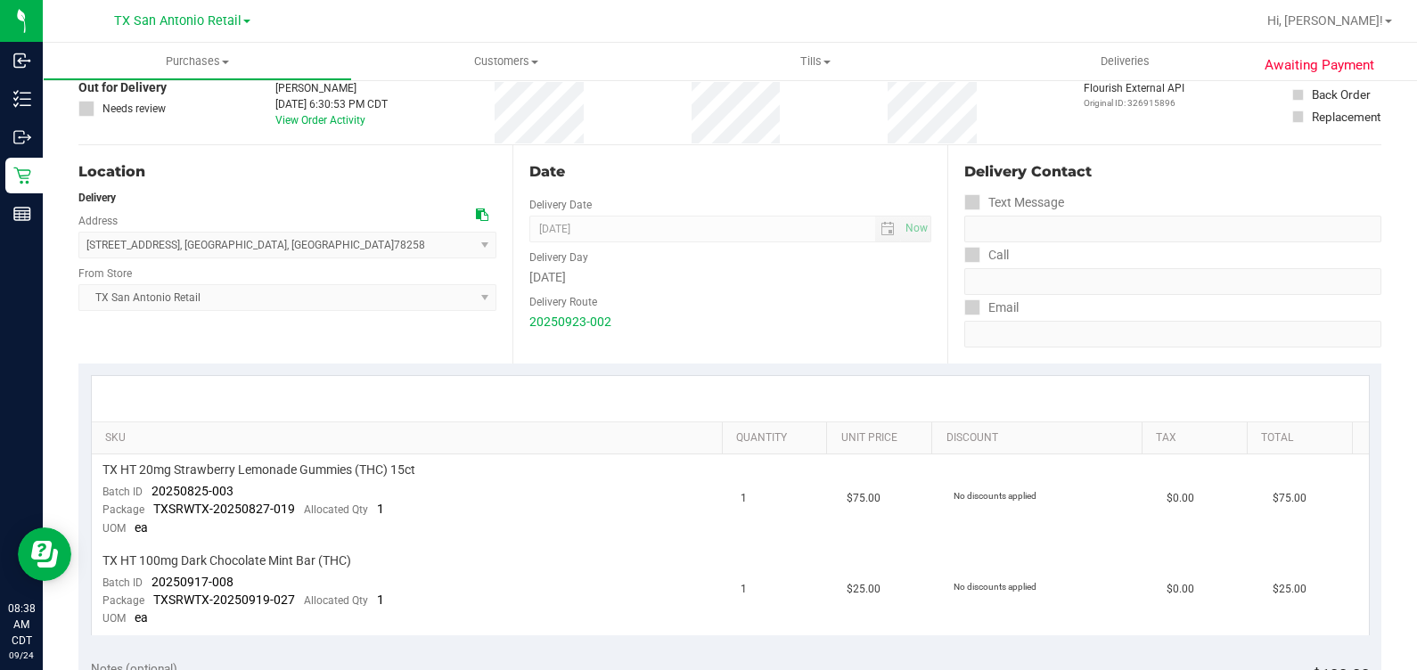
scroll to position [334, 0]
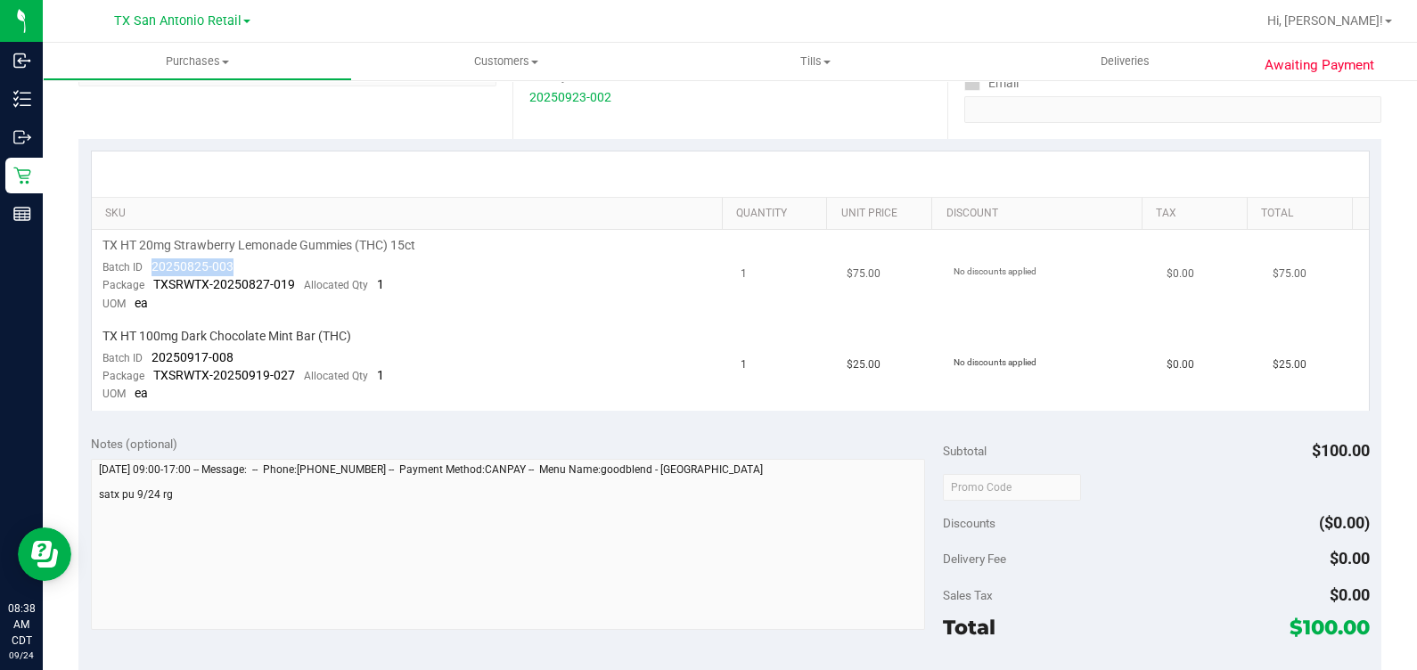
drag, startPoint x: 254, startPoint y: 268, endPoint x: 138, endPoint y: 272, distance: 115.9
click at [138, 272] on td "TX HT 20mg Strawberry Lemonade Gummies (THC) 15ct Batch ID 20250825-003 Package…" at bounding box center [411, 275] width 639 height 91
drag, startPoint x: 142, startPoint y: 360, endPoint x: 267, endPoint y: 346, distance: 125.6
click at [267, 346] on td "TX HT 100mg Dark Chocolate Mint Bar (THC) Batch ID 20250917-008 Package TXSRWTX…" at bounding box center [411, 366] width 639 height 90
click at [847, 271] on span "$75.00" at bounding box center [864, 274] width 34 height 17
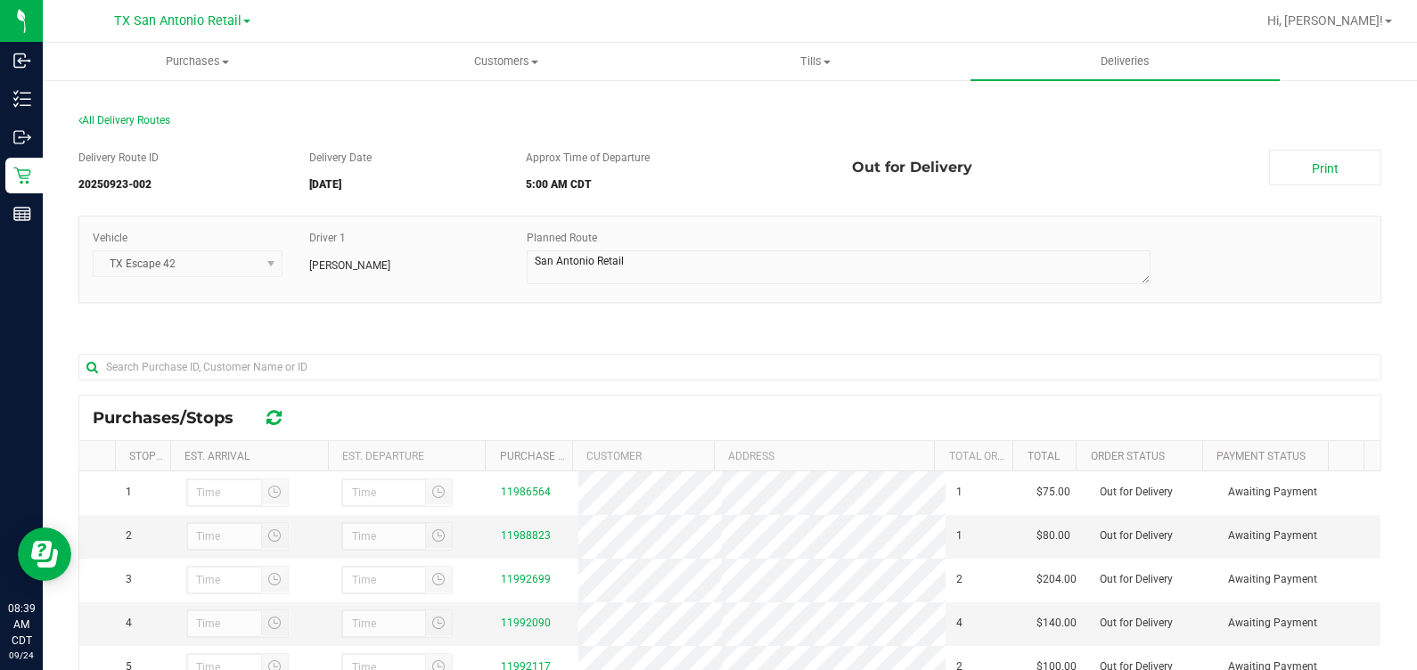
scroll to position [222, 0]
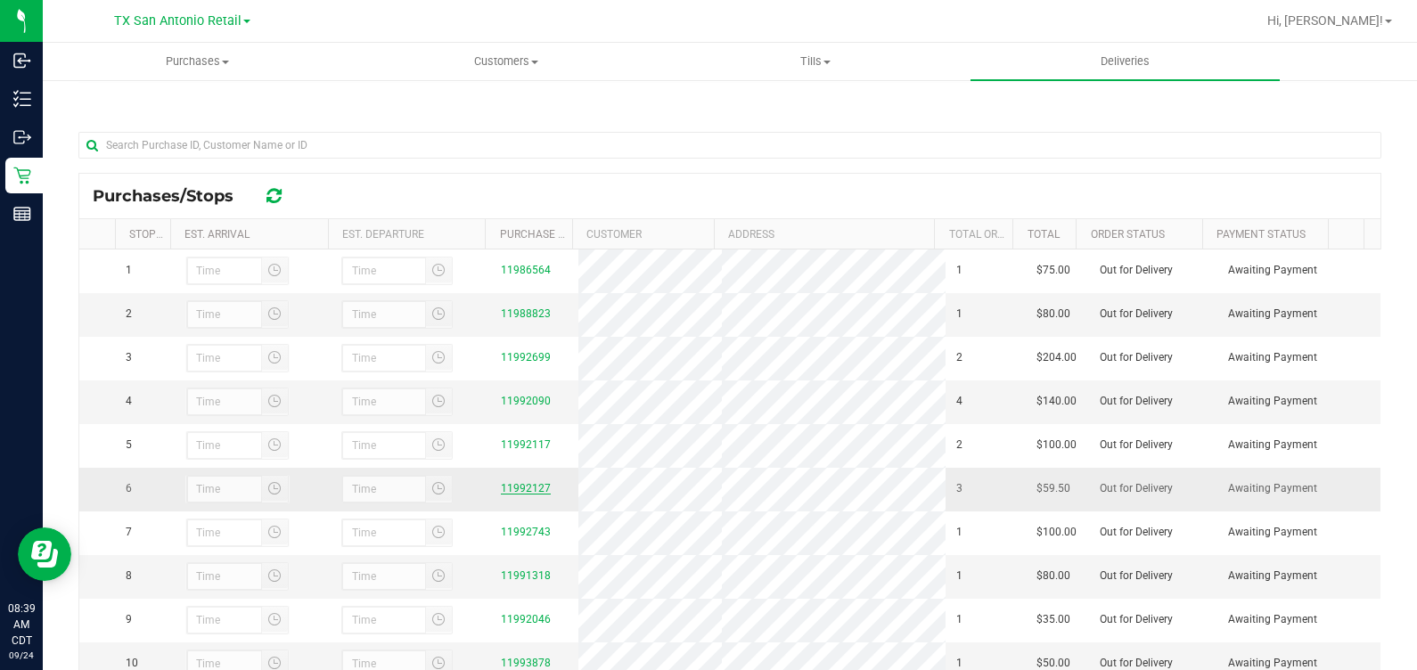
click at [521, 495] on link "11992127" at bounding box center [526, 488] width 50 height 12
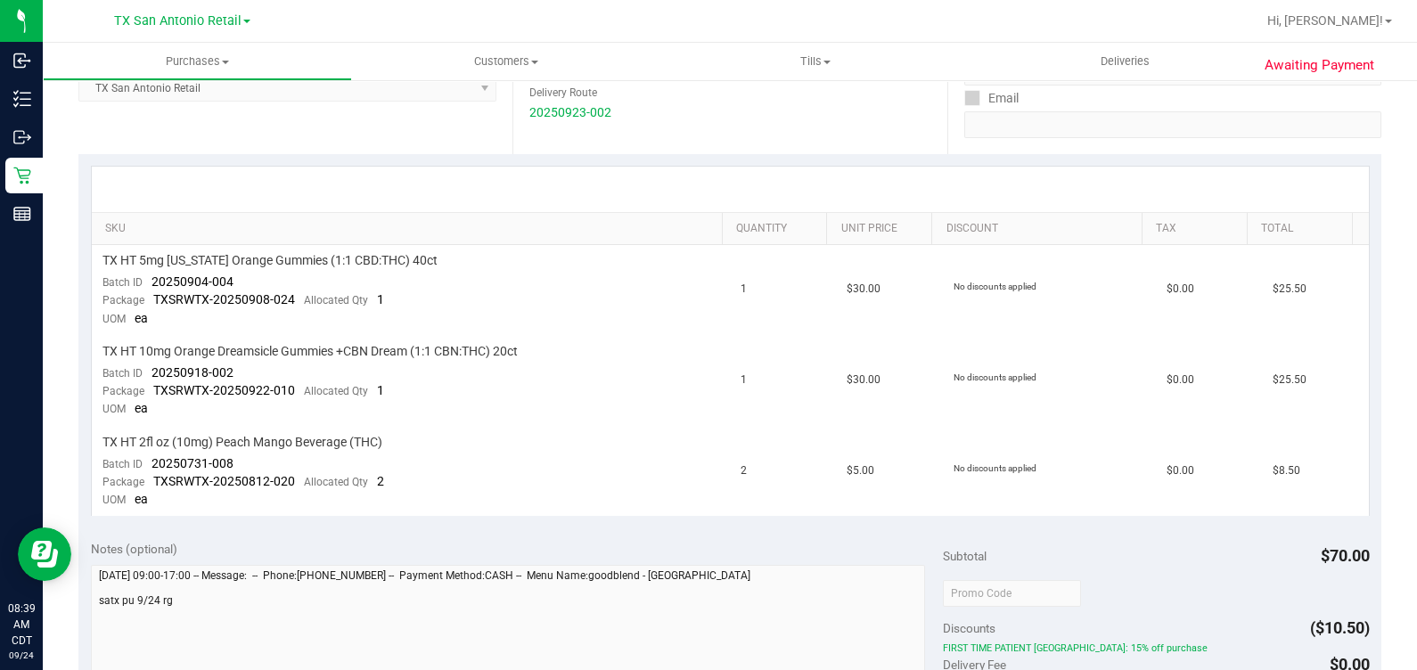
scroll to position [334, 0]
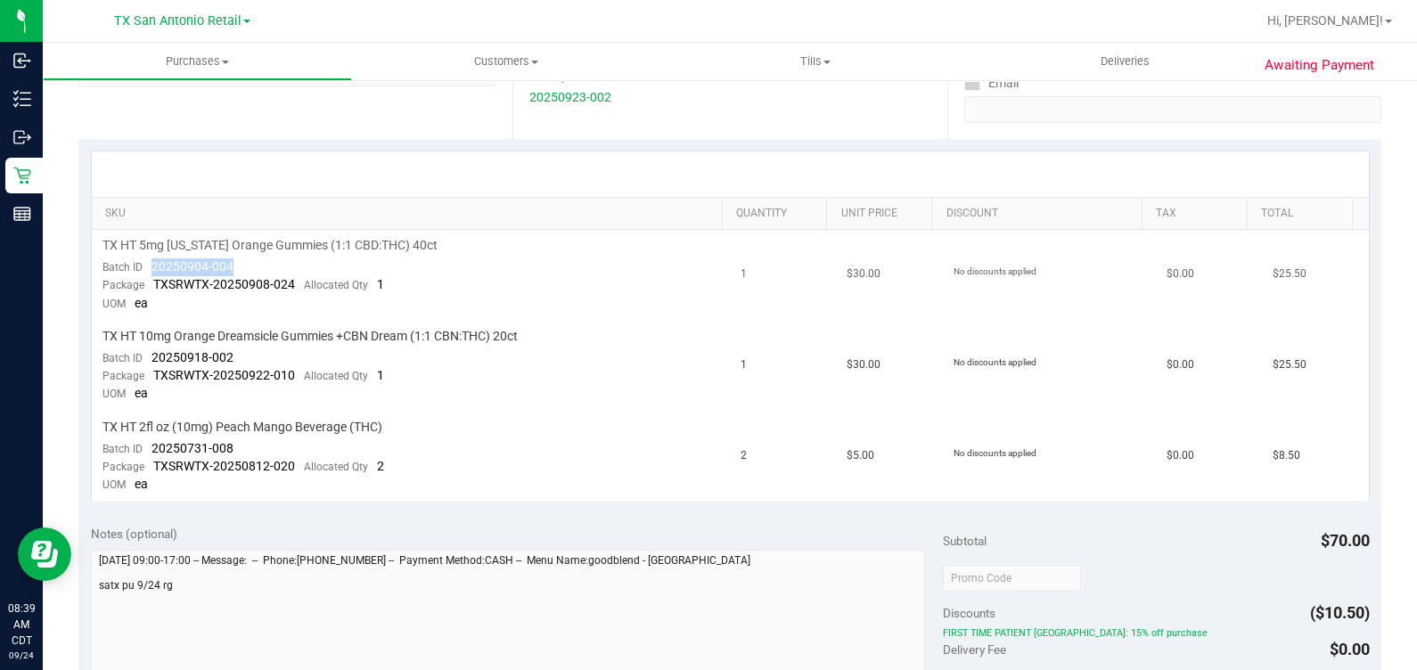
drag, startPoint x: 246, startPoint y: 259, endPoint x: 146, endPoint y: 261, distance: 99.8
click at [146, 261] on td "TX HT 5mg [US_STATE] Orange Gummies (1:1 CBD:THC) 40ct Batch ID 20250904-004 Pa…" at bounding box center [411, 275] width 639 height 91
drag, startPoint x: 271, startPoint y: 359, endPoint x: 155, endPoint y: 357, distance: 115.9
click at [155, 357] on td "TX HT 10mg Orange Dreamsicle Gummies +CBN Dream (1:1 CBN:THC) 20ct Batch ID 202…" at bounding box center [411, 366] width 639 height 91
drag, startPoint x: 155, startPoint y: 357, endPoint x: 143, endPoint y: 355, distance: 12.6
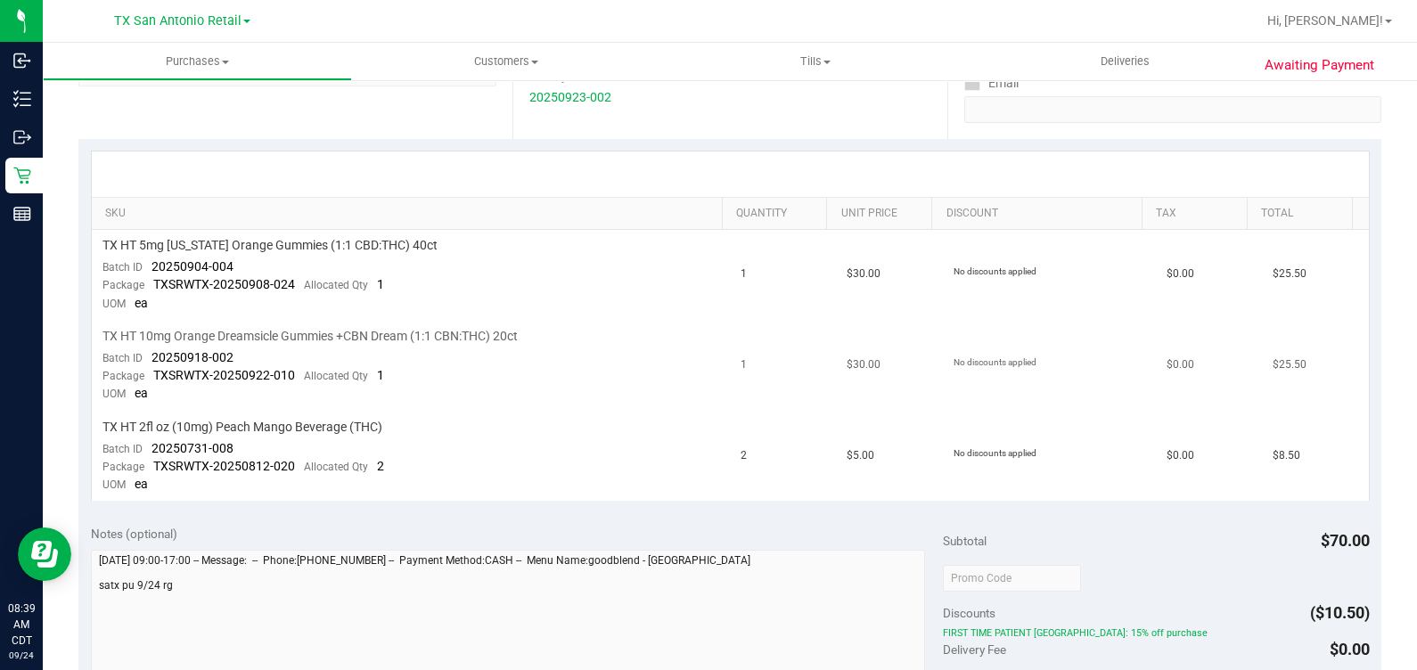
click at [143, 355] on div "Batch ID 20250918-002" at bounding box center [168, 358] width 131 height 18
drag, startPoint x: 143, startPoint y: 355, endPoint x: 248, endPoint y: 356, distance: 105.2
click at [248, 356] on td "TX HT 10mg Orange Dreamsicle Gummies +CBN Dream (1:1 CBN:THC) 20ct Batch ID 202…" at bounding box center [411, 366] width 639 height 91
drag, startPoint x: 148, startPoint y: 449, endPoint x: 234, endPoint y: 443, distance: 85.8
click at [234, 443] on td "TX HT 2fl oz (10mg) Peach Mango Beverage (THC) Batch ID 20250731-008 Package TX…" at bounding box center [411, 457] width 639 height 90
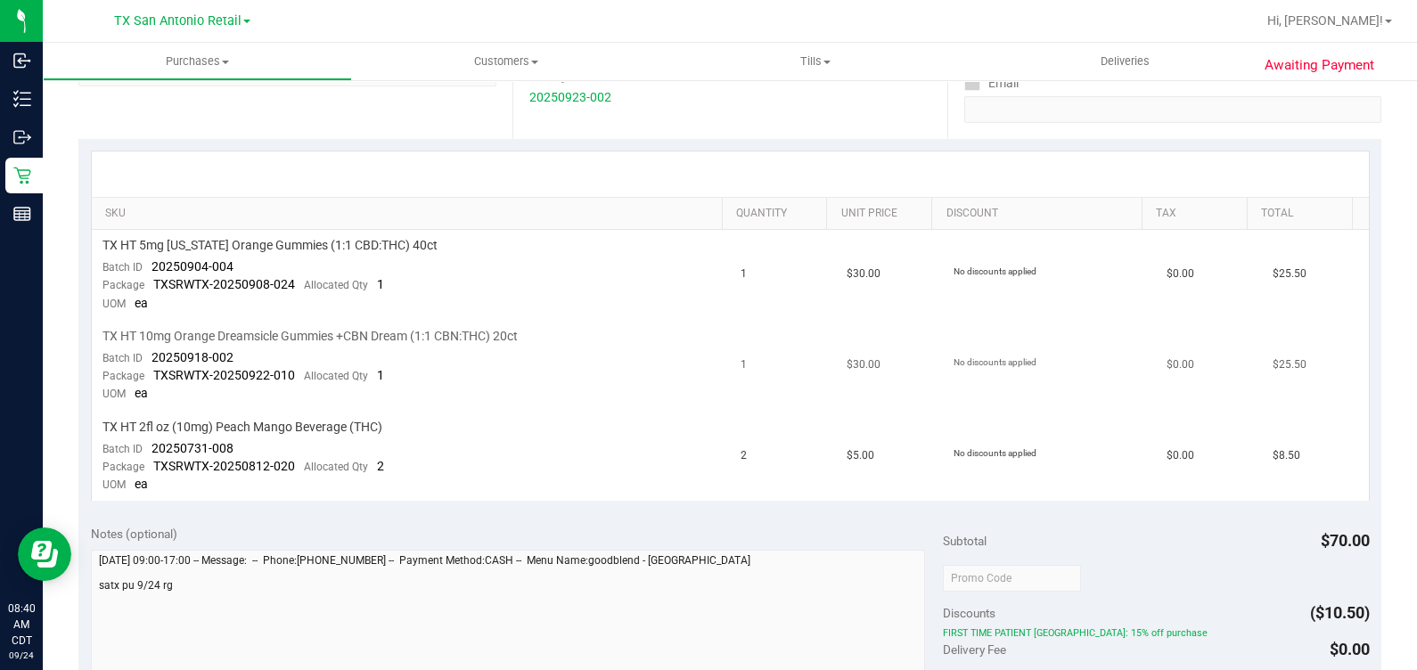
click at [898, 376] on td "$30.00" at bounding box center [889, 366] width 106 height 91
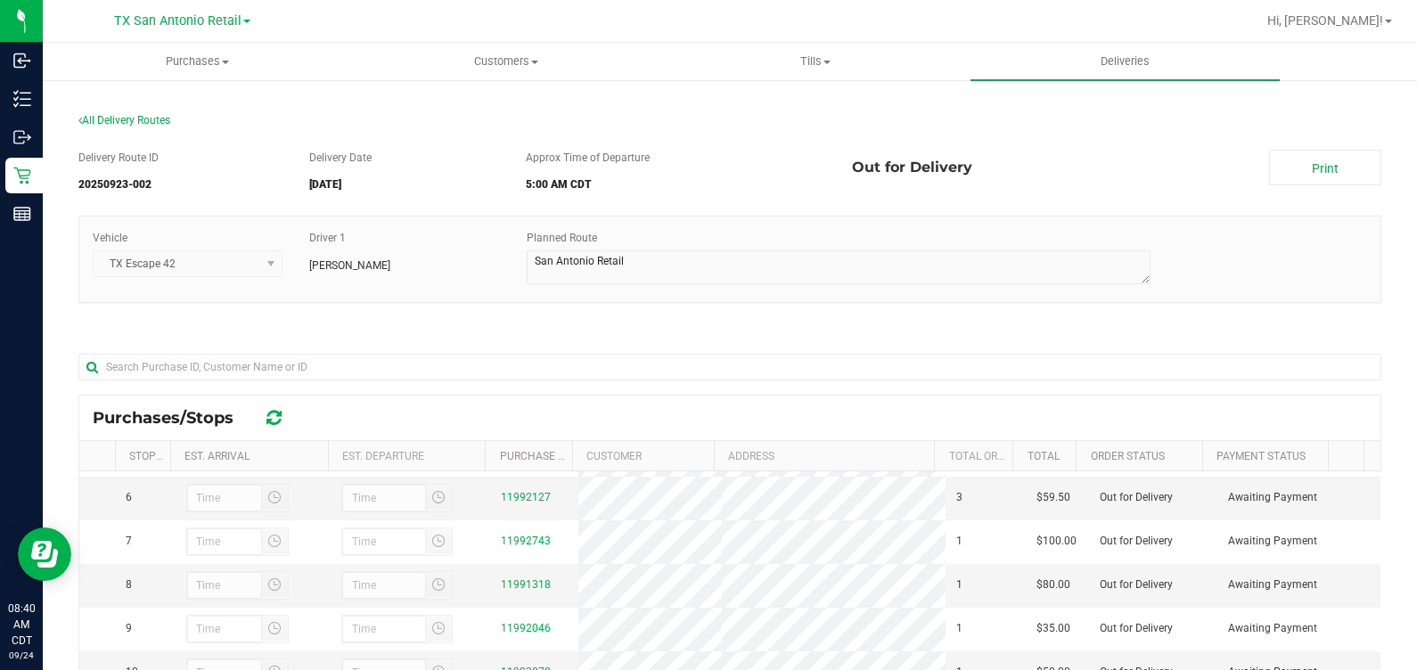
scroll to position [222, 0]
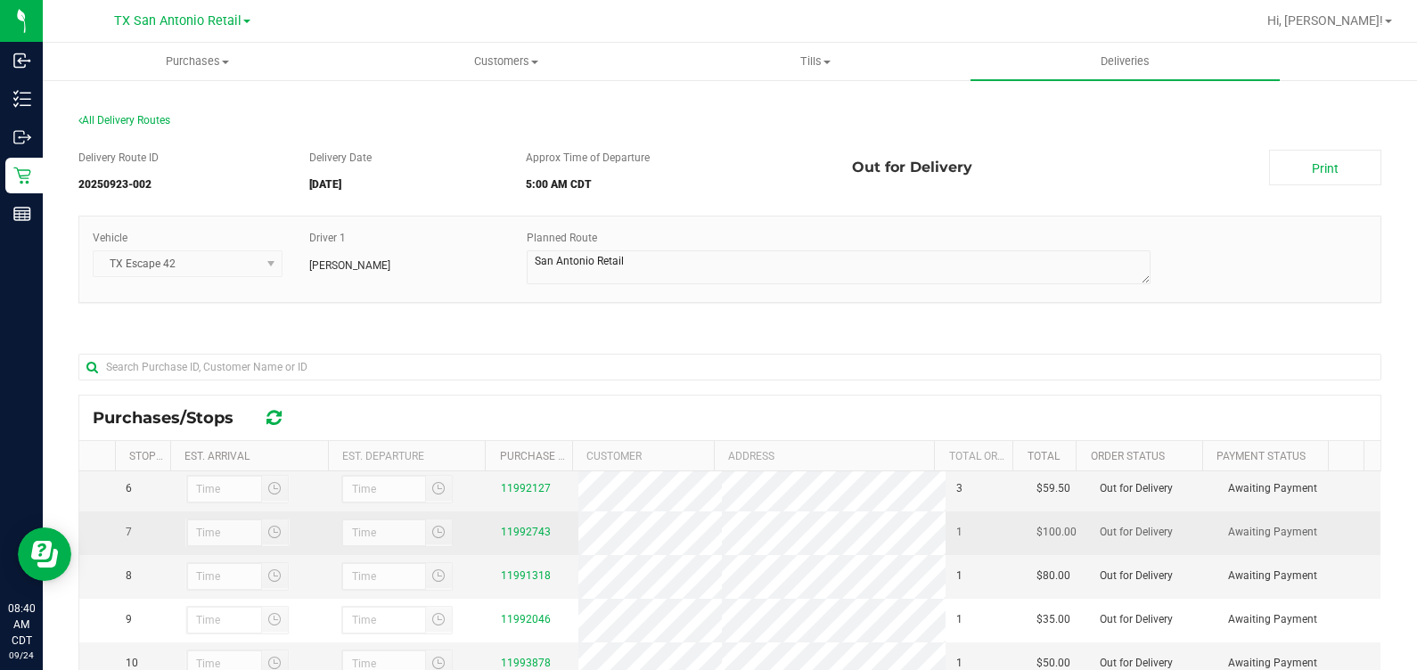
click at [550, 541] on div "11992743" at bounding box center [534, 532] width 67 height 17
click at [546, 541] on div "11992743" at bounding box center [534, 532] width 67 height 17
click at [521, 538] on link "11992743" at bounding box center [526, 532] width 50 height 12
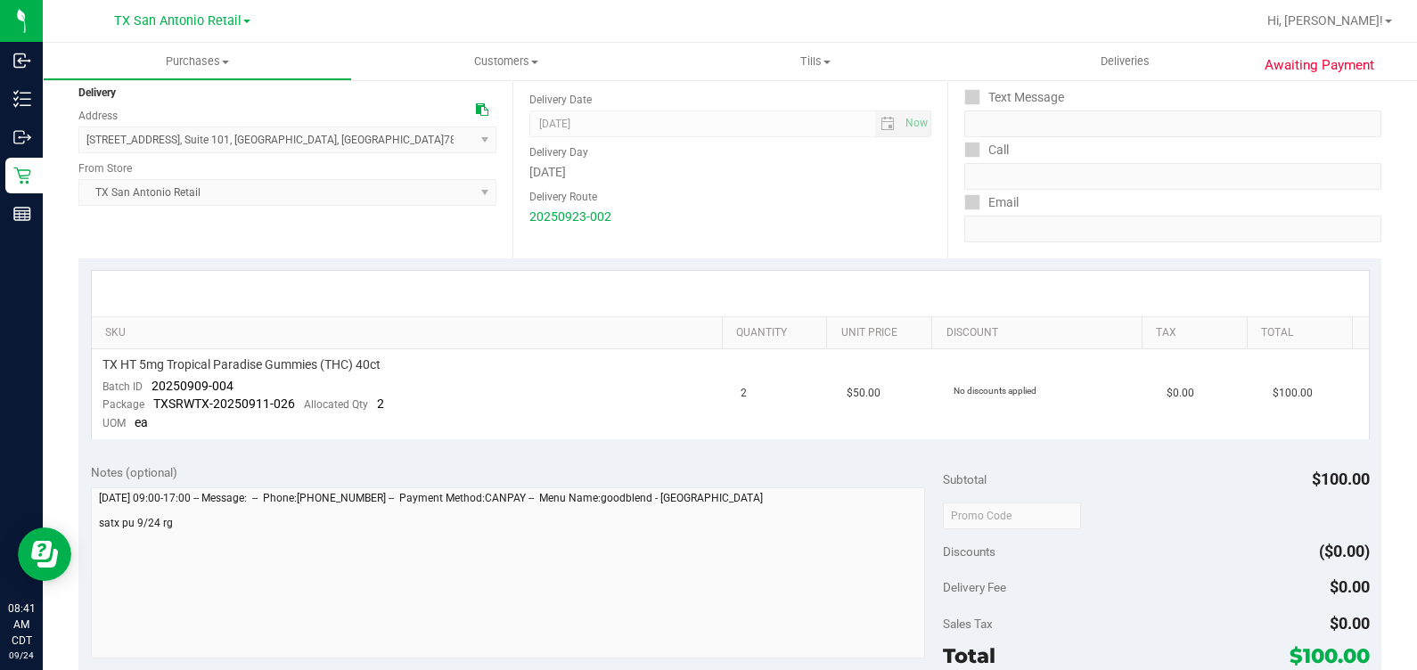
scroll to position [222, 0]
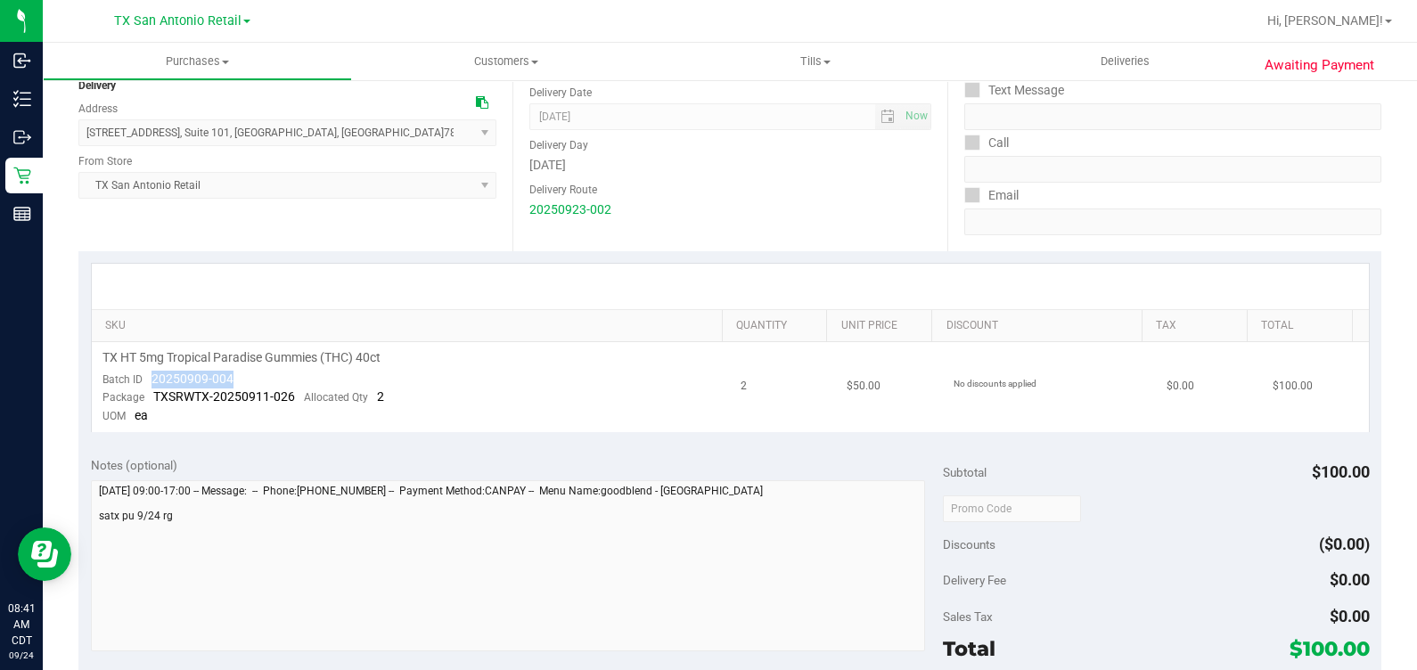
drag, startPoint x: 255, startPoint y: 374, endPoint x: 152, endPoint y: 370, distance: 103.5
click at [152, 370] on td "TX HT 5mg Tropical Paradise Gummies (THC) 40ct Batch ID 20250909-004 Package TX…" at bounding box center [411, 387] width 639 height 90
click at [793, 223] on div "Date Delivery Date [DATE] Now [DATE] 07:00 AM Now Delivery Day [DATE] Delivery …" at bounding box center [730, 142] width 434 height 218
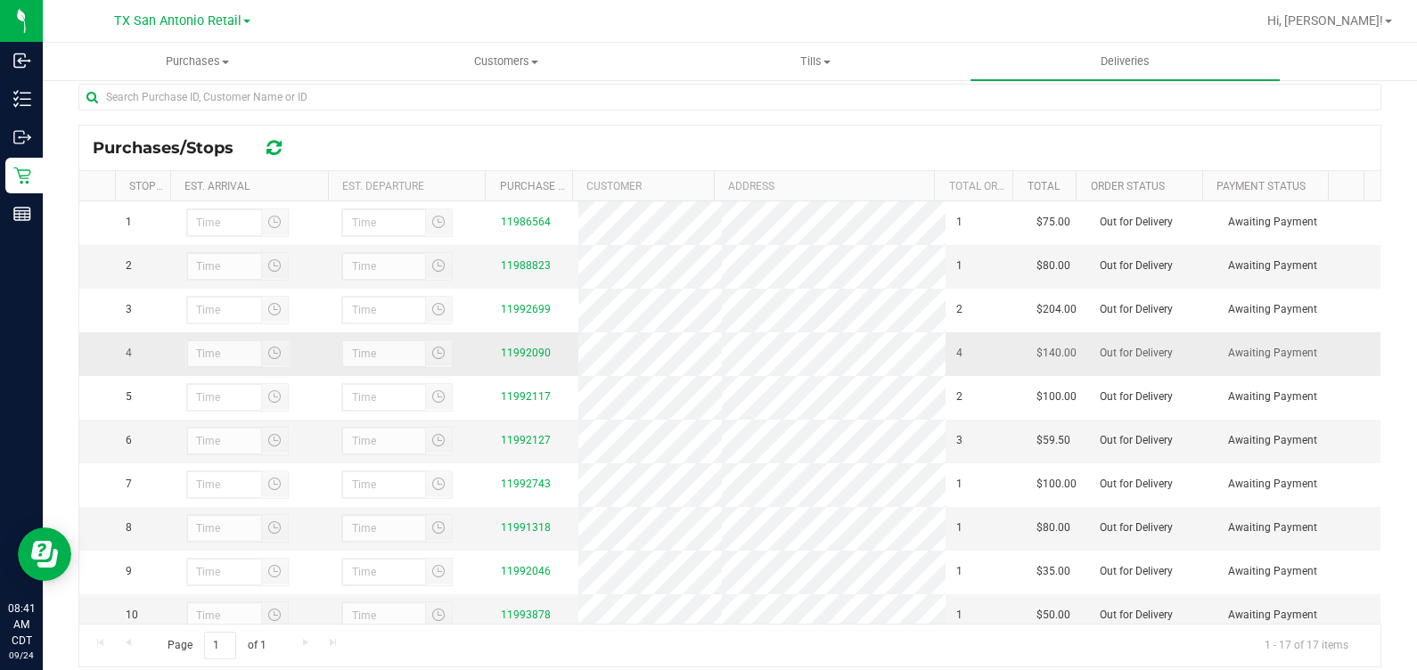
scroll to position [316, 0]
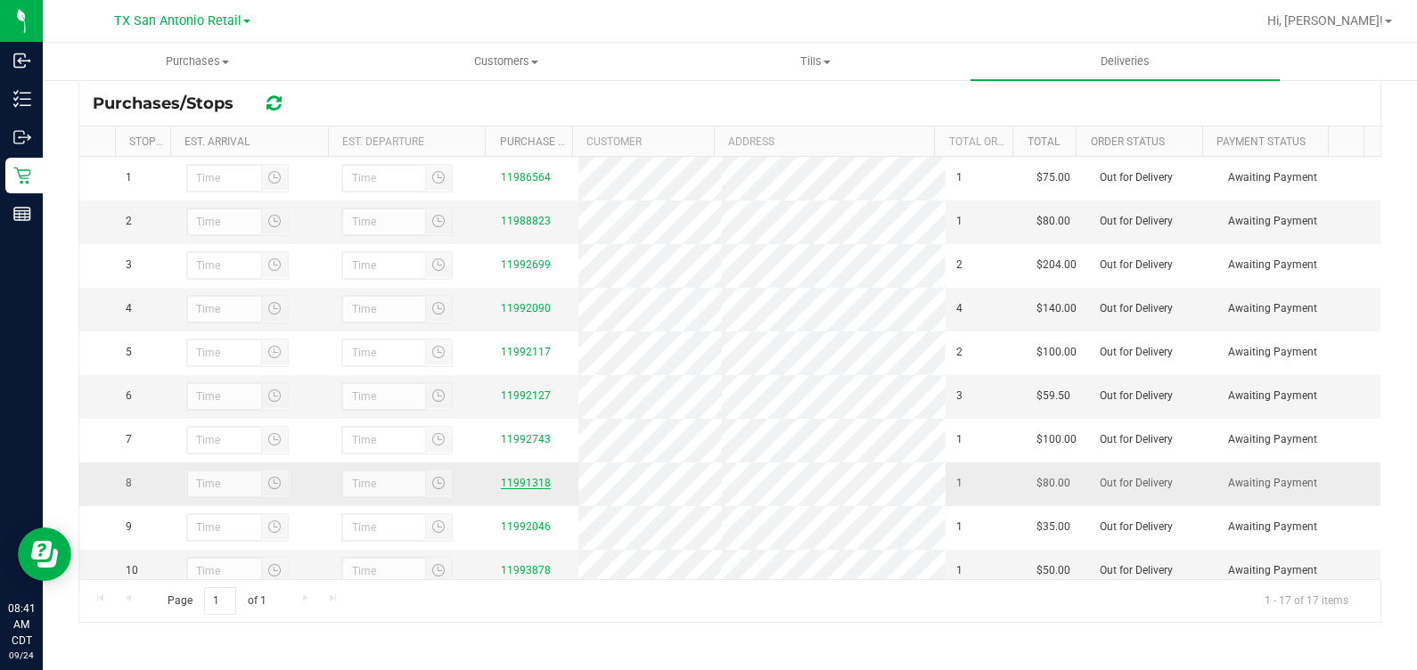
click at [526, 489] on link "11991318" at bounding box center [526, 483] width 50 height 12
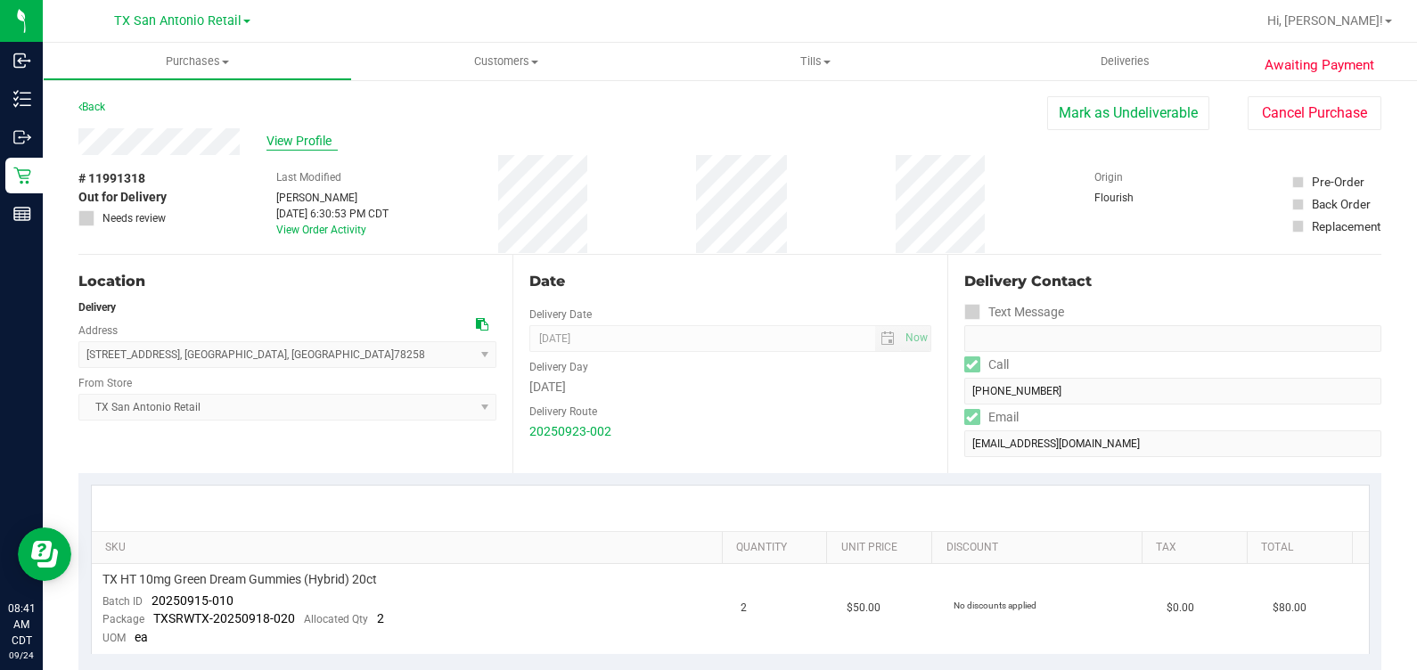
click at [315, 135] on span "View Profile" at bounding box center [302, 141] width 71 height 19
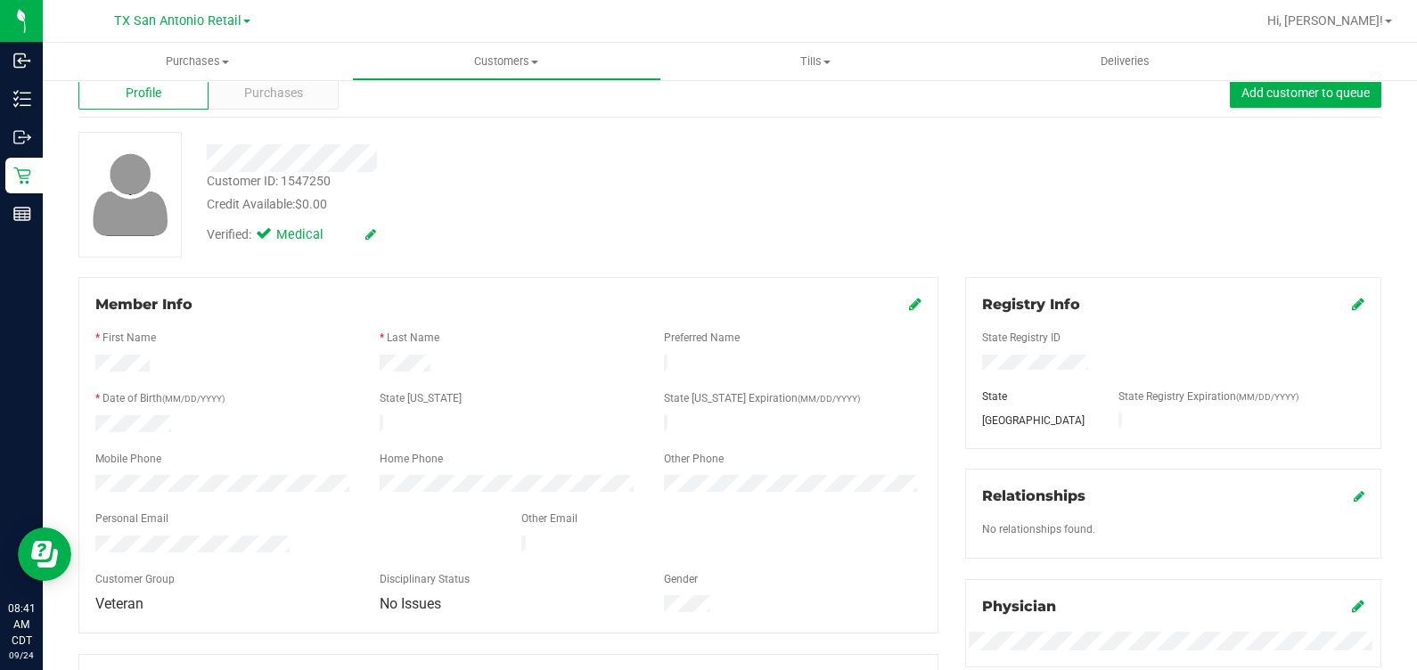
scroll to position [111, 0]
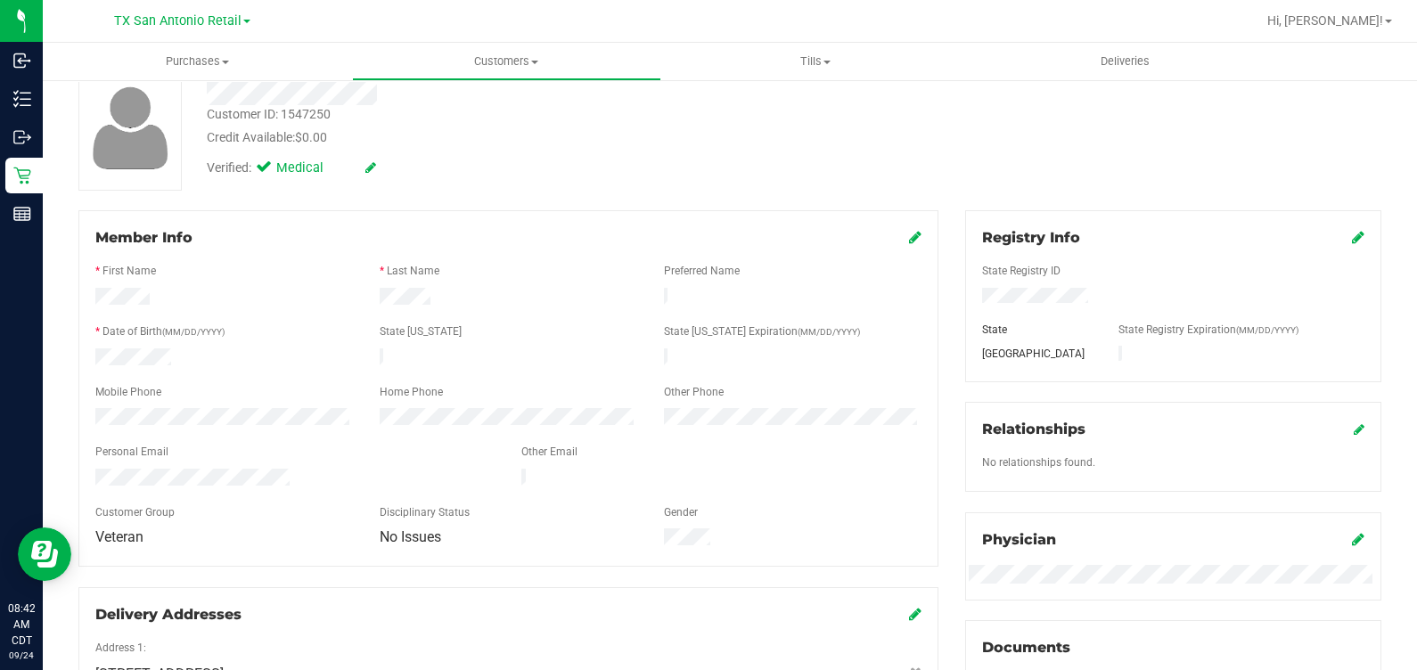
click at [211, 357] on div at bounding box center [224, 359] width 284 height 21
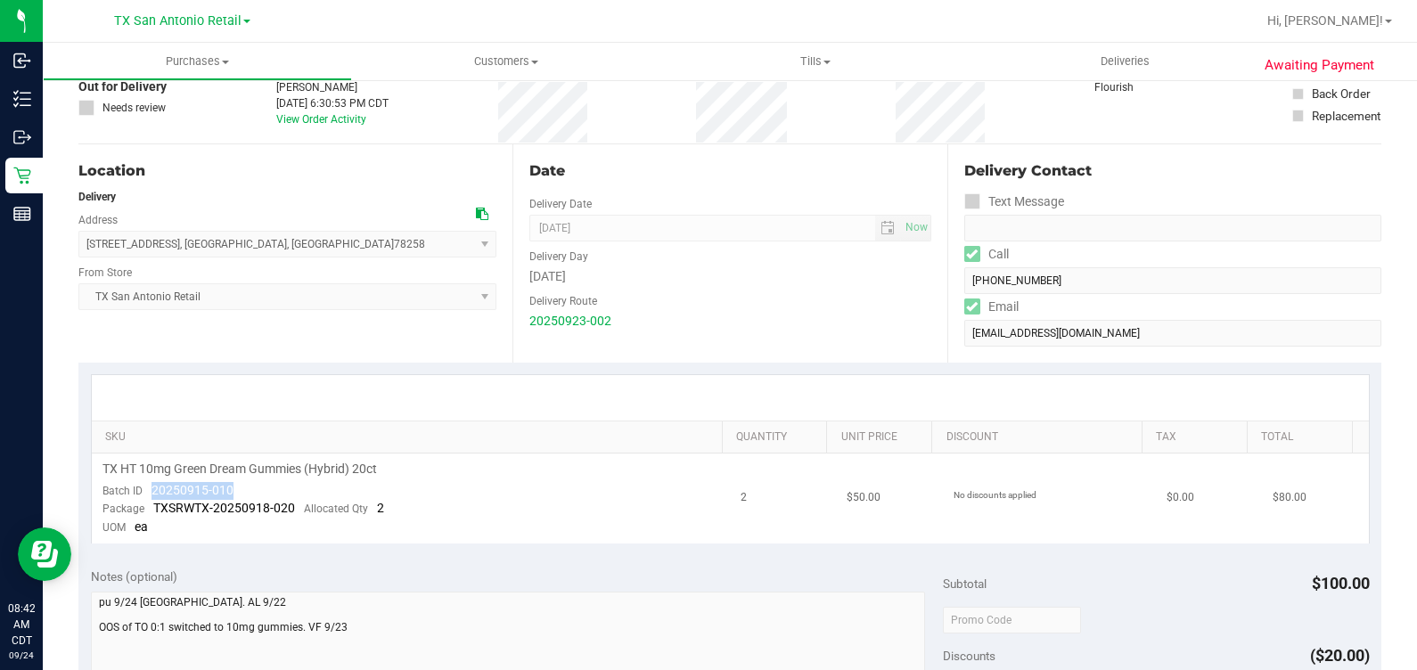
drag, startPoint x: 252, startPoint y: 488, endPoint x: 143, endPoint y: 488, distance: 109.6
click at [143, 488] on td "TX HT 10mg Green Dream Gummies (Hybrid) 20ct Batch ID 20250915-010 Package TXSR…" at bounding box center [411, 499] width 639 height 90
click at [881, 357] on div "Date Delivery Date [DATE] Now [DATE] 07:00 AM Now Delivery Day [DATE] Delivery …" at bounding box center [730, 253] width 434 height 218
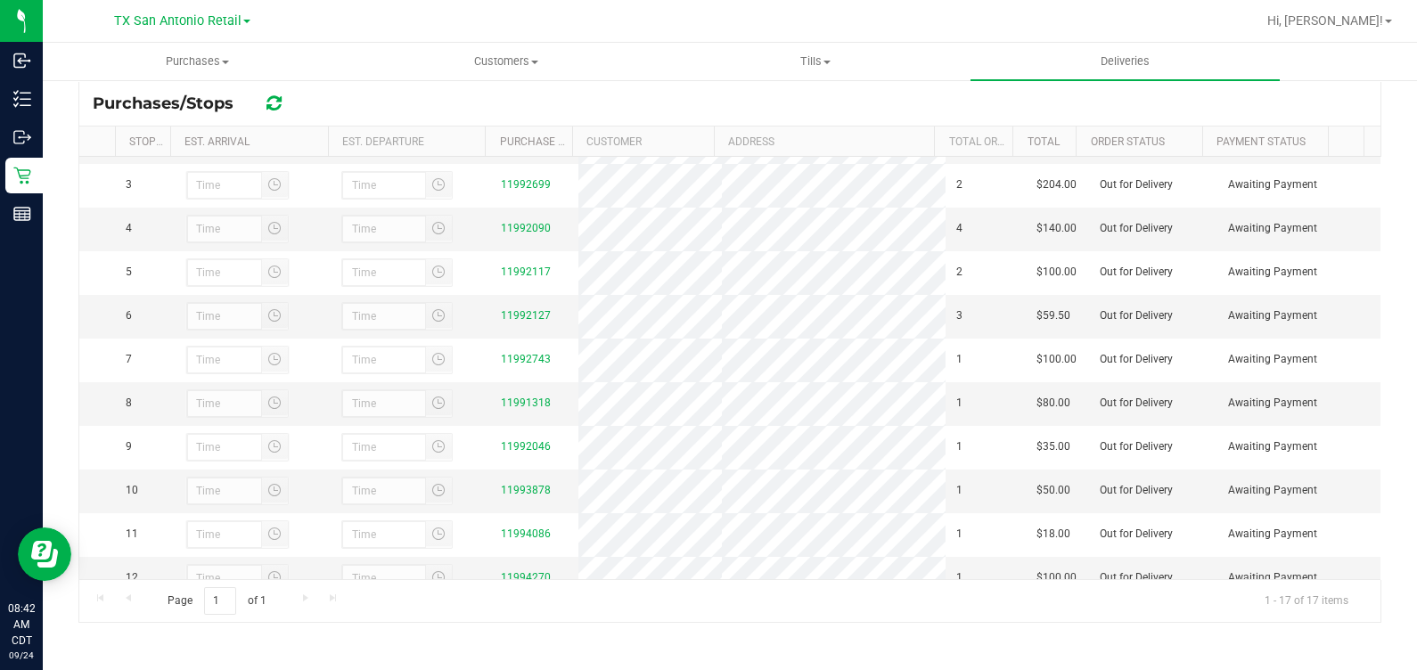
scroll to position [111, 0]
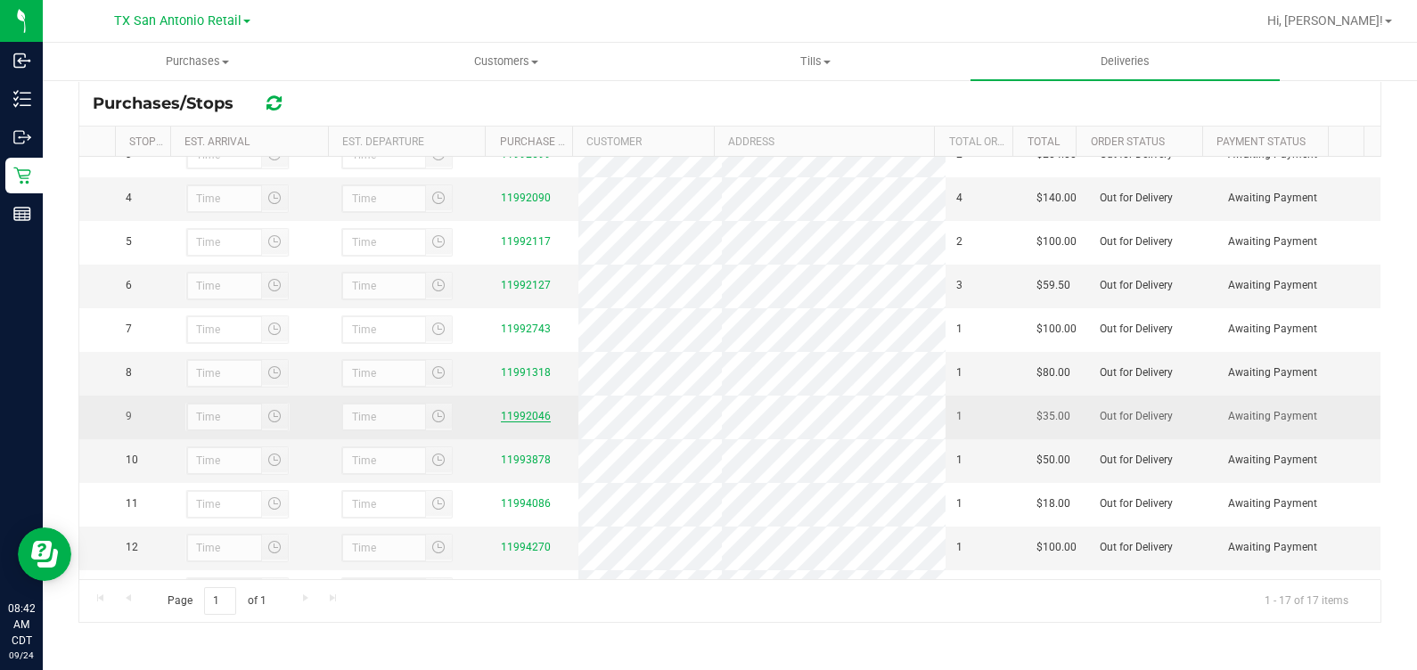
click at [515, 422] on link "11992046" at bounding box center [526, 416] width 50 height 12
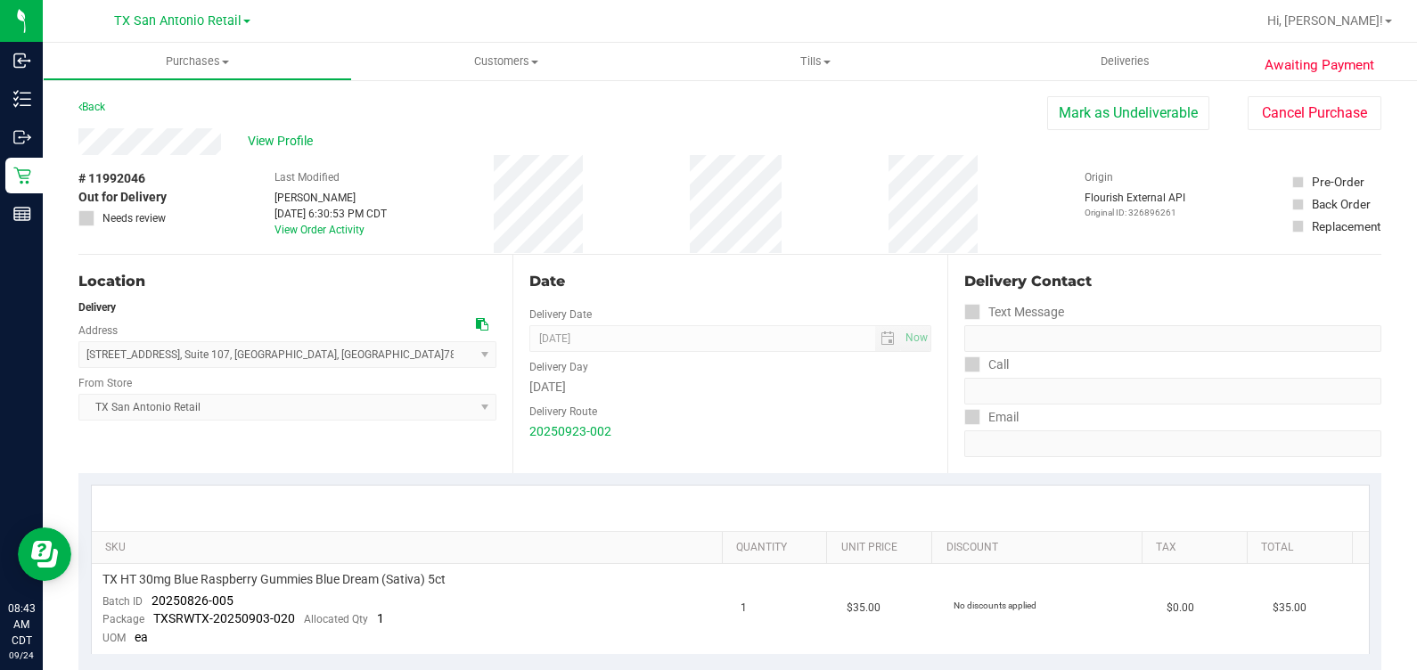
scroll to position [111, 0]
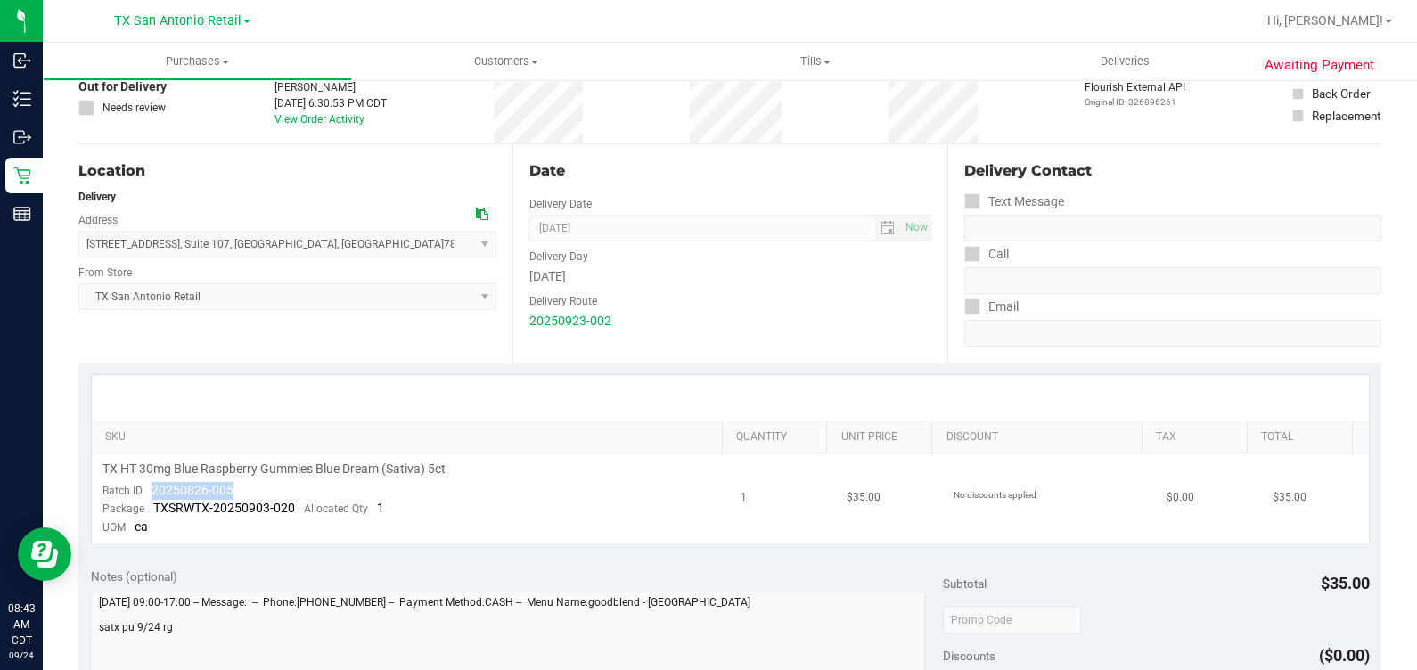
drag, startPoint x: 150, startPoint y: 483, endPoint x: 316, endPoint y: 490, distance: 166.8
click at [316, 490] on td "TX HT 30mg Blue Raspberry Gummies Blue Dream (Sativa) 5ct Batch ID 20250826-005…" at bounding box center [411, 499] width 639 height 90
click at [472, 437] on link "SKU" at bounding box center [410, 438] width 610 height 14
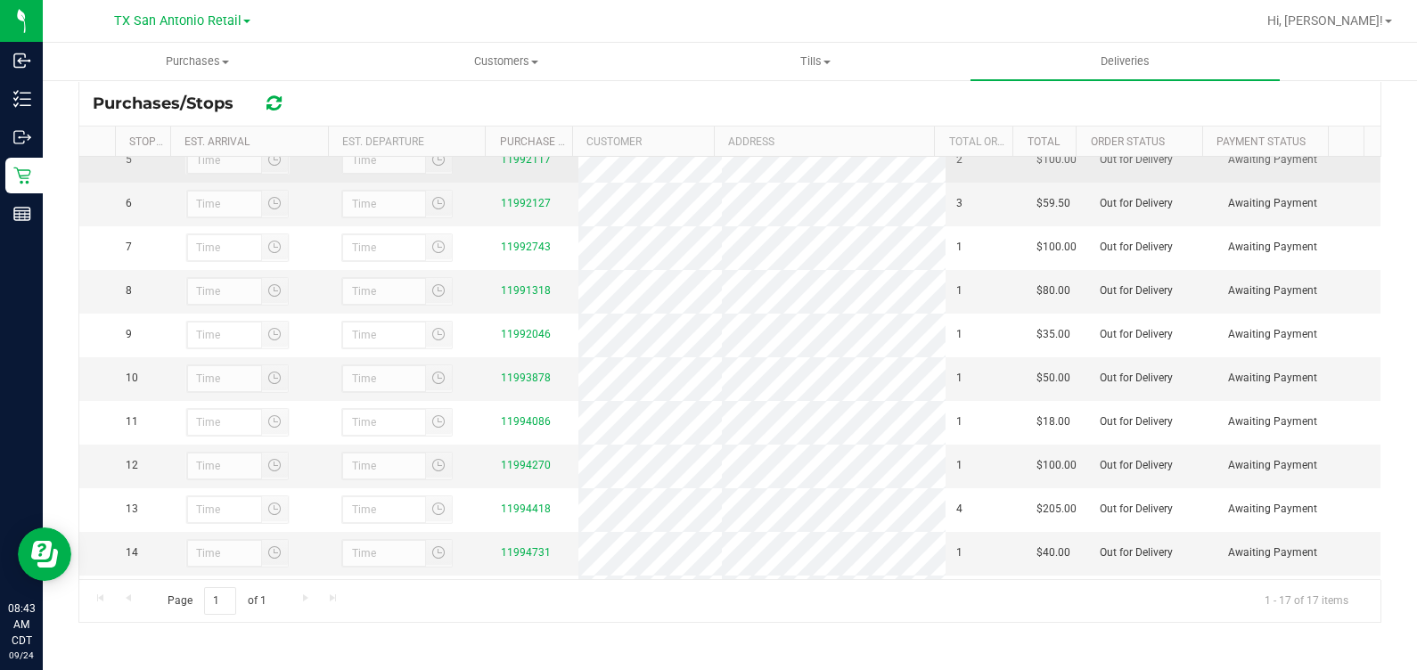
scroll to position [222, 0]
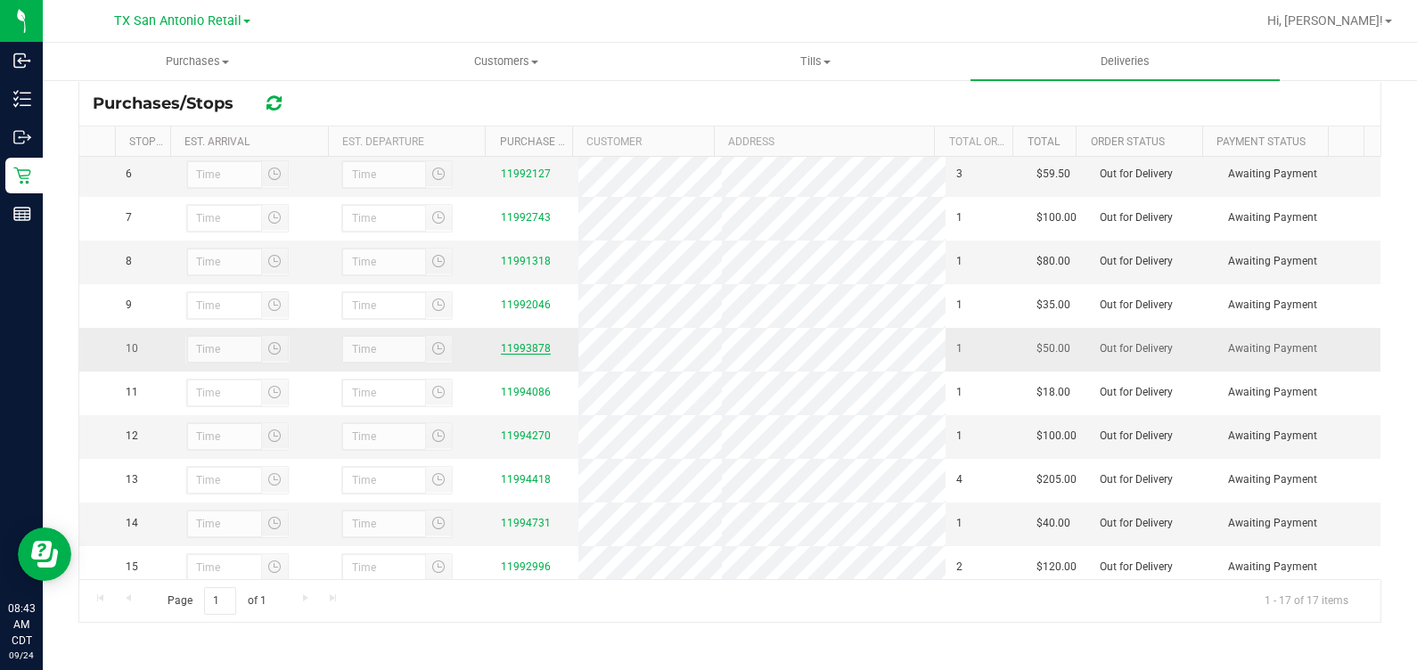
click at [534, 355] on link "11993878" at bounding box center [526, 348] width 50 height 12
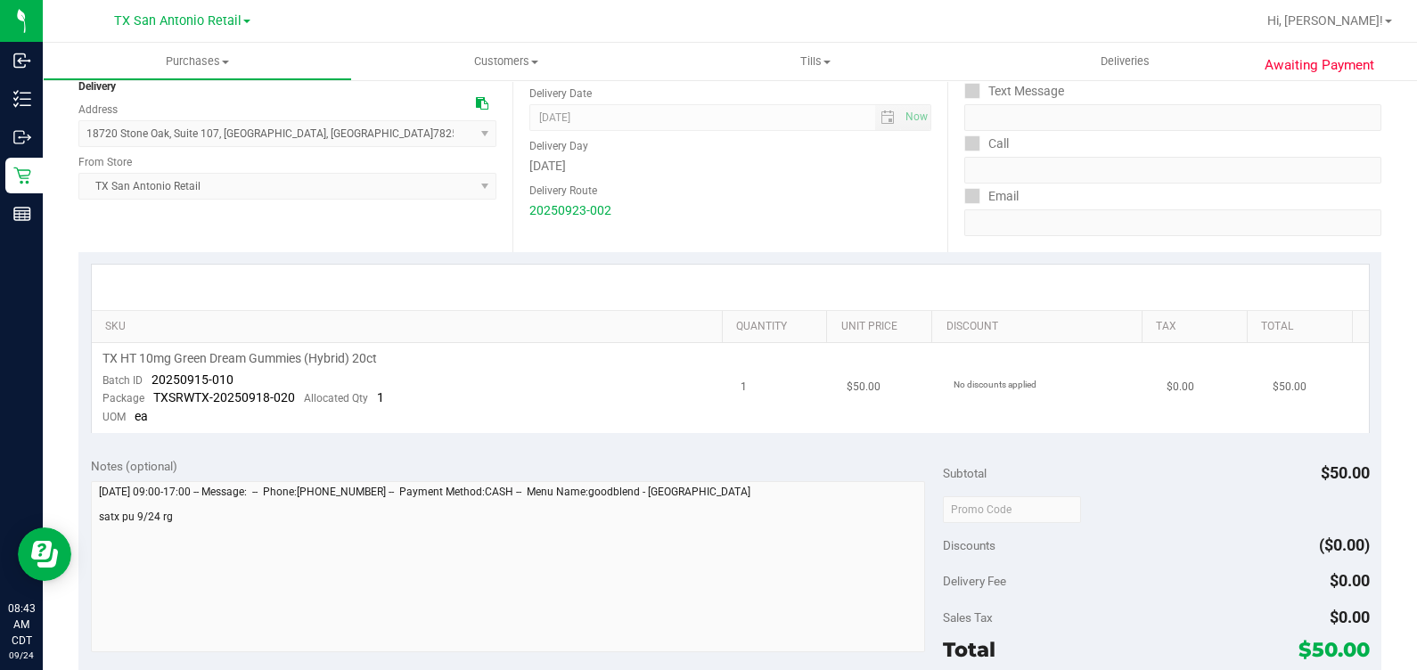
scroll to position [222, 0]
drag, startPoint x: 151, startPoint y: 377, endPoint x: 269, endPoint y: 377, distance: 118.5
click at [269, 377] on td "TX HT 10mg Green Dream Gummies (Hybrid) 20ct Batch ID 20250915-010 Package TXSR…" at bounding box center [411, 387] width 639 height 90
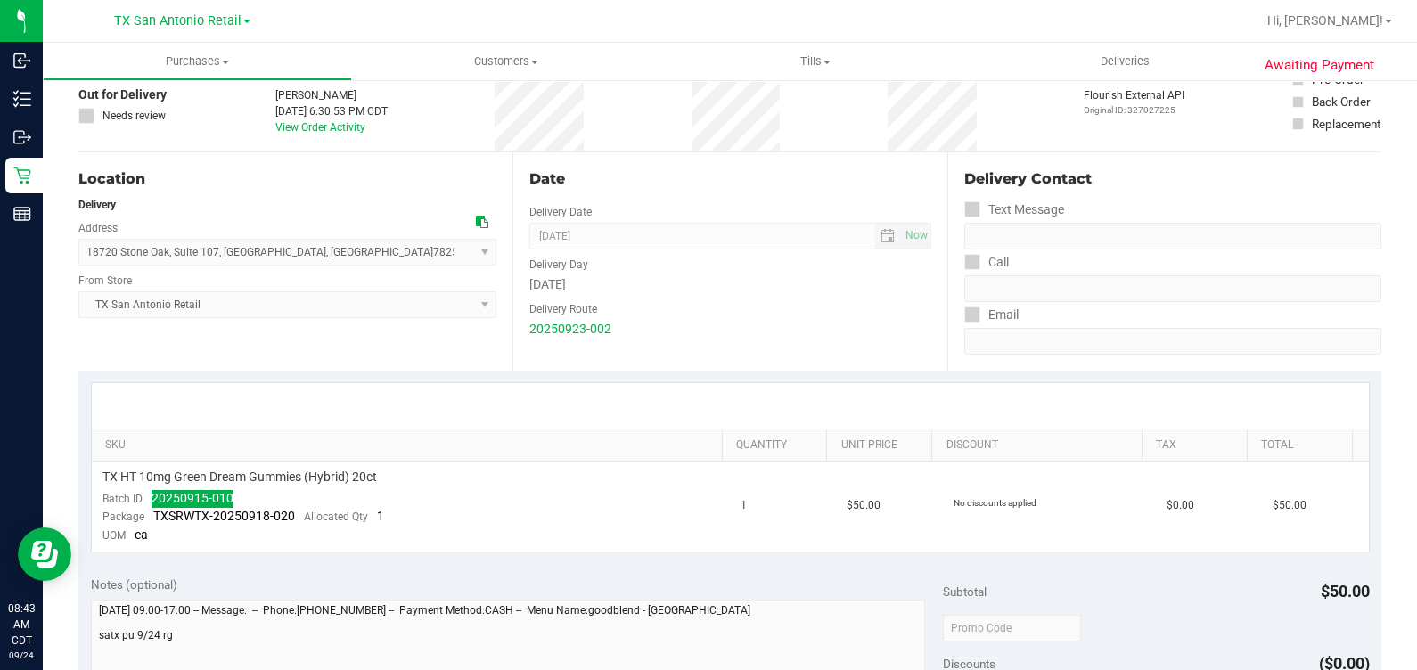
scroll to position [0, 0]
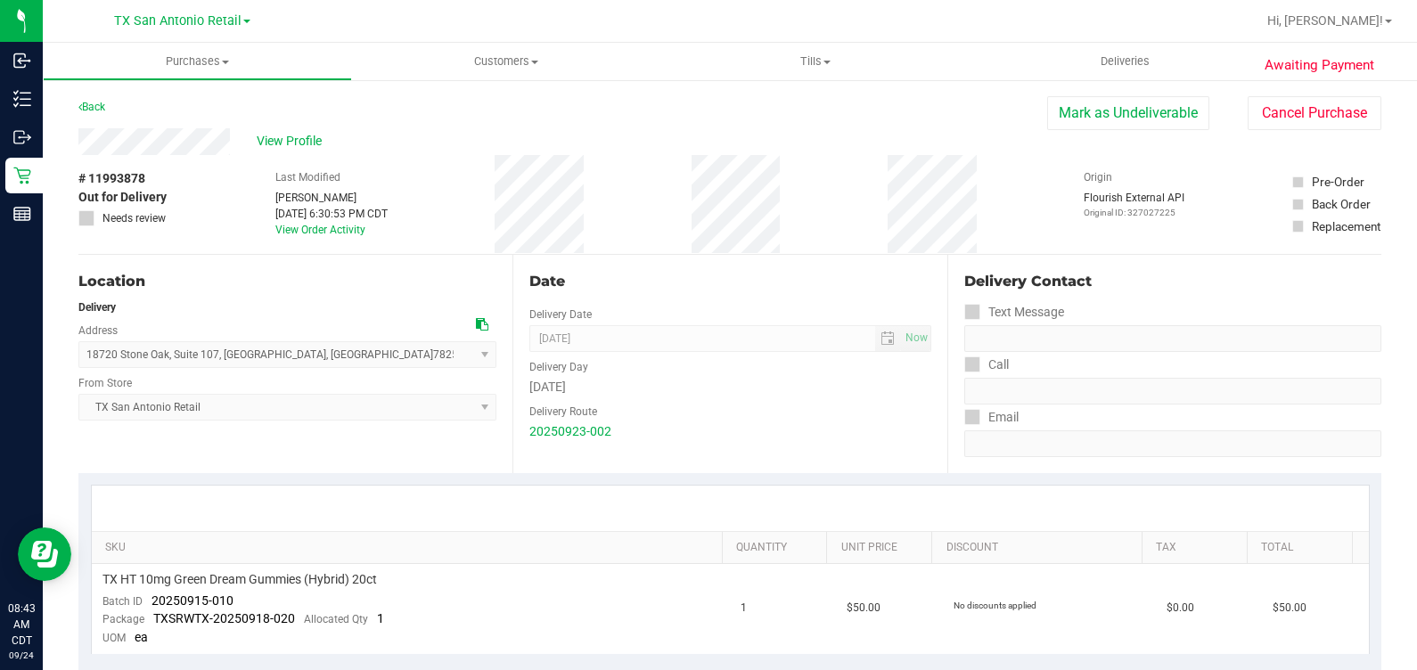
click at [735, 312] on div "Date Delivery Date [DATE] Now [DATE] 07:00 AM Now Delivery Day [DATE] Delivery …" at bounding box center [730, 364] width 434 height 218
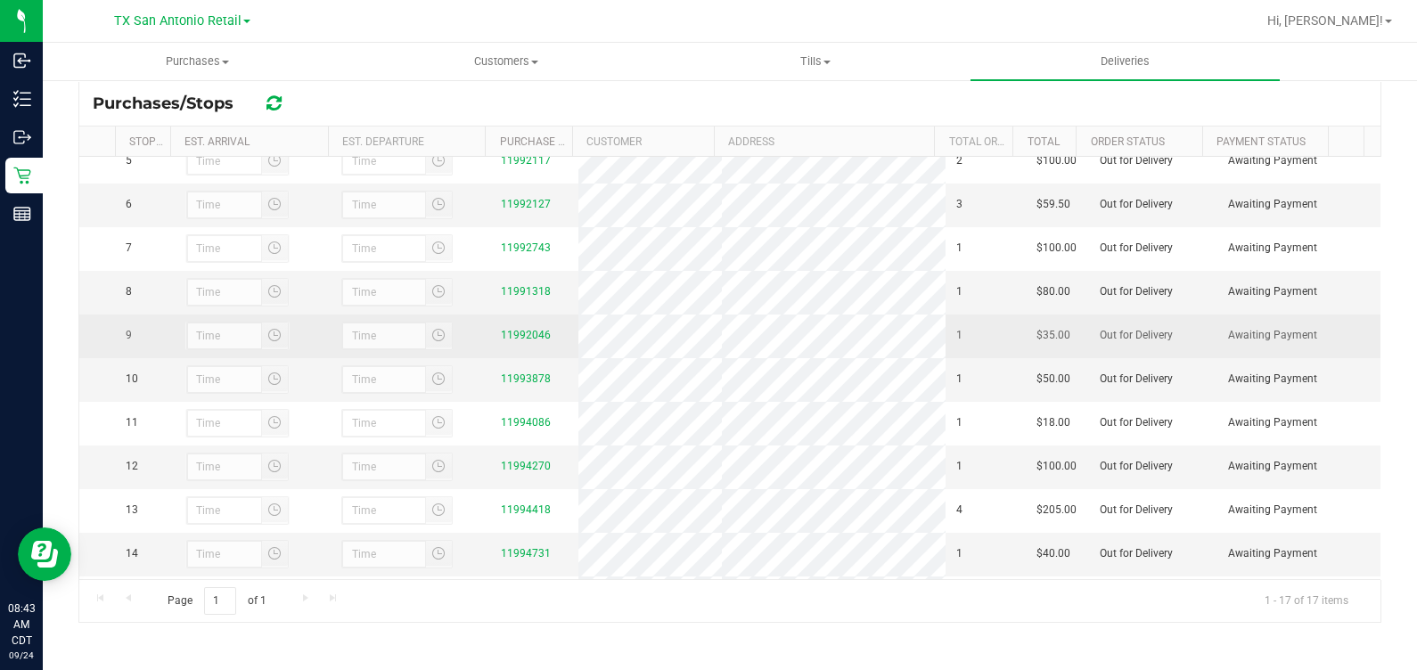
scroll to position [222, 0]
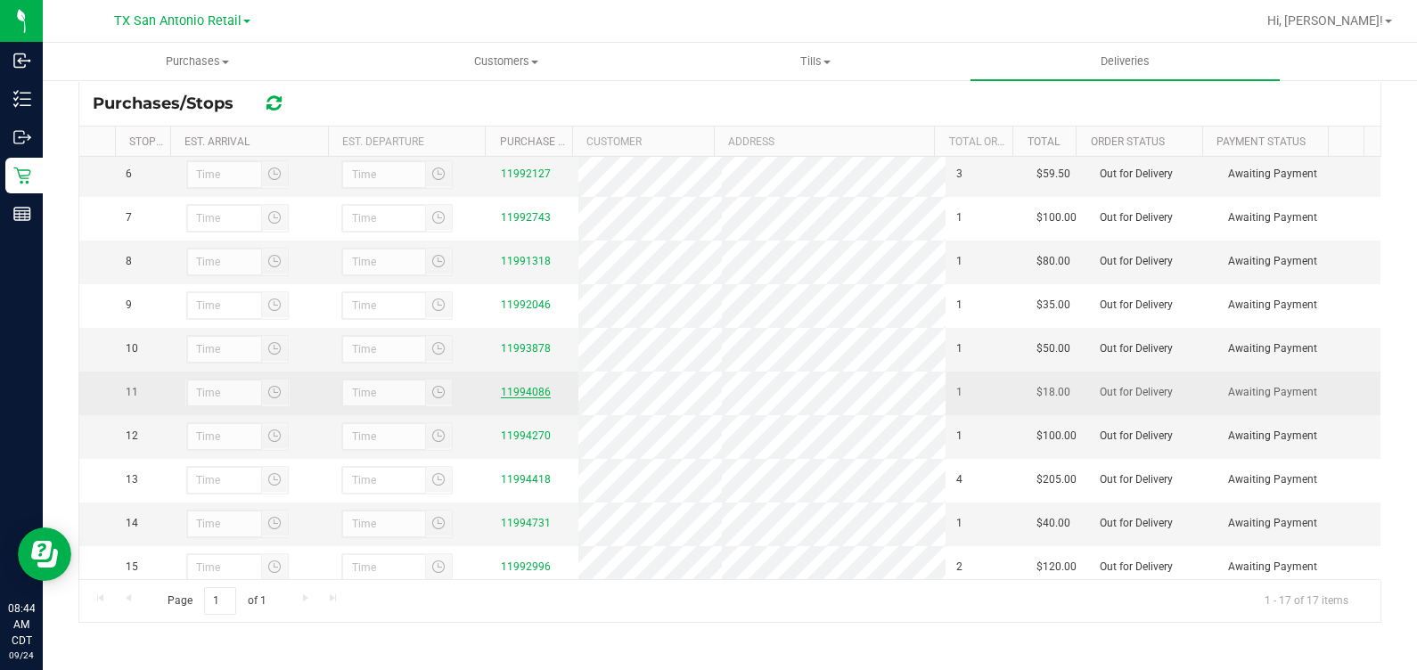
click at [513, 398] on link "11994086" at bounding box center [526, 392] width 50 height 12
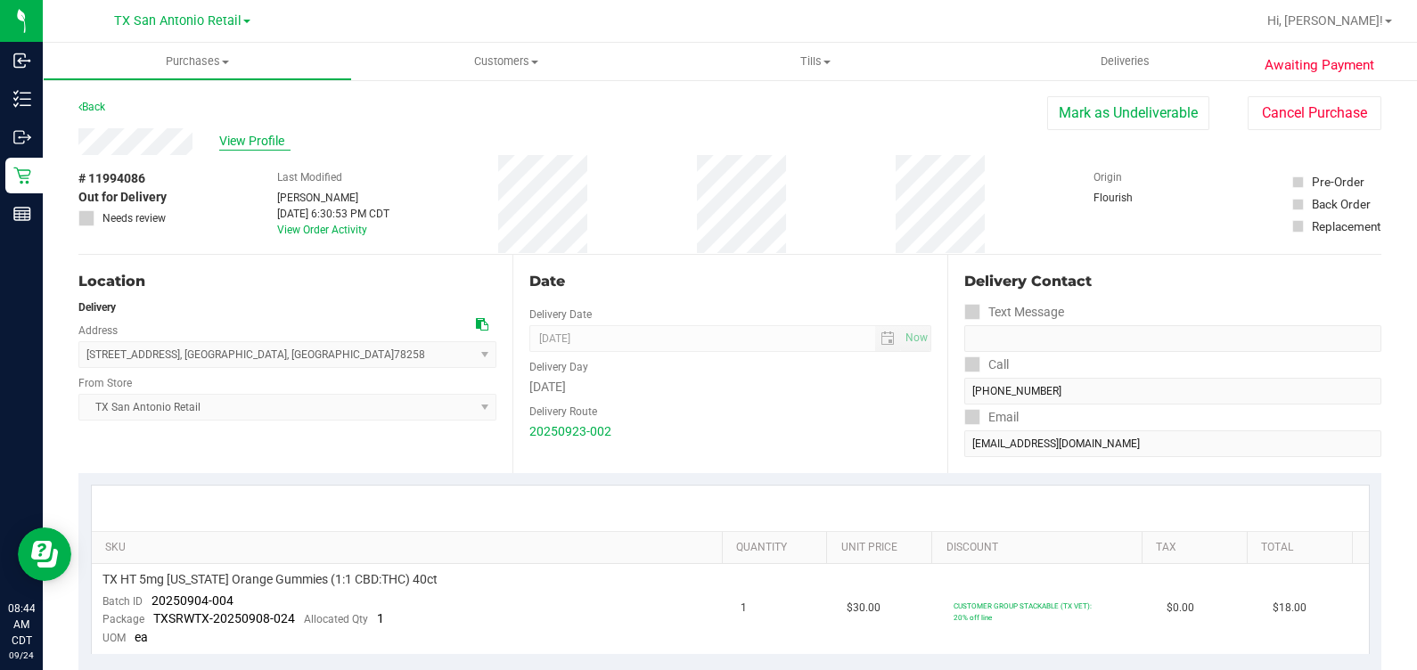
click at [229, 135] on span "View Profile" at bounding box center [254, 141] width 71 height 19
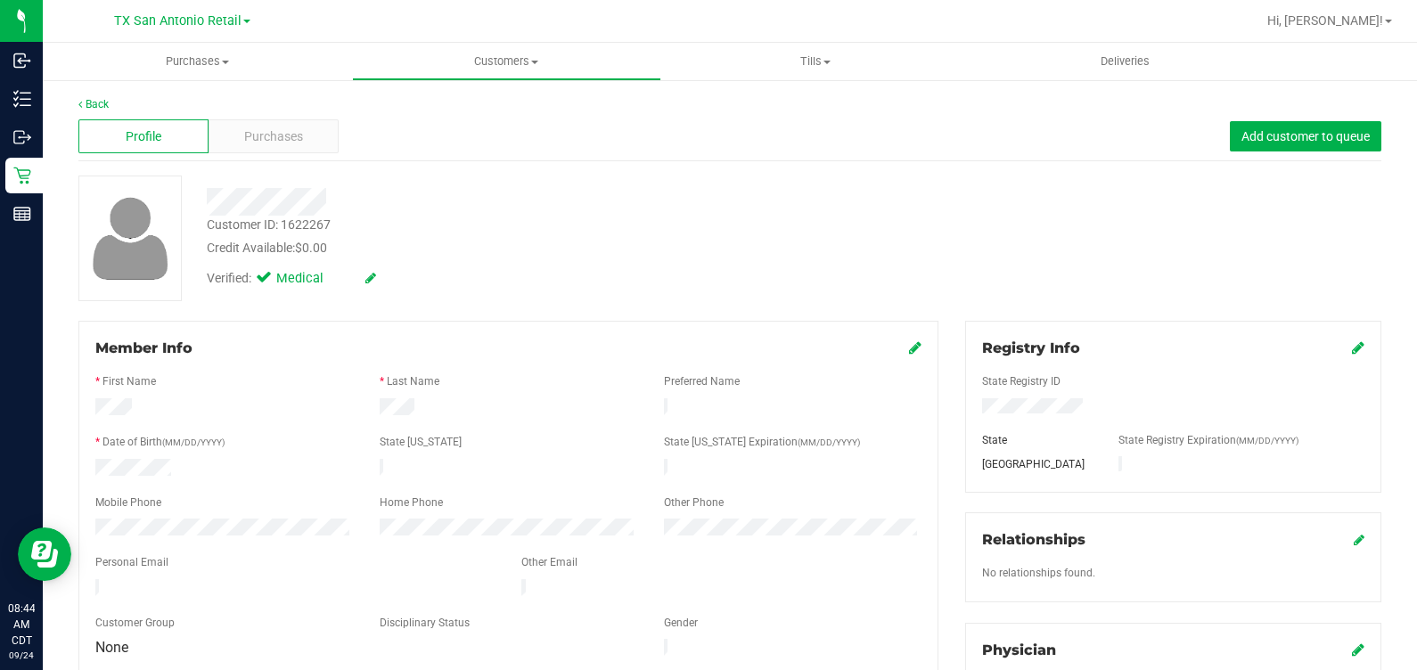
click at [486, 183] on div at bounding box center [525, 196] width 665 height 40
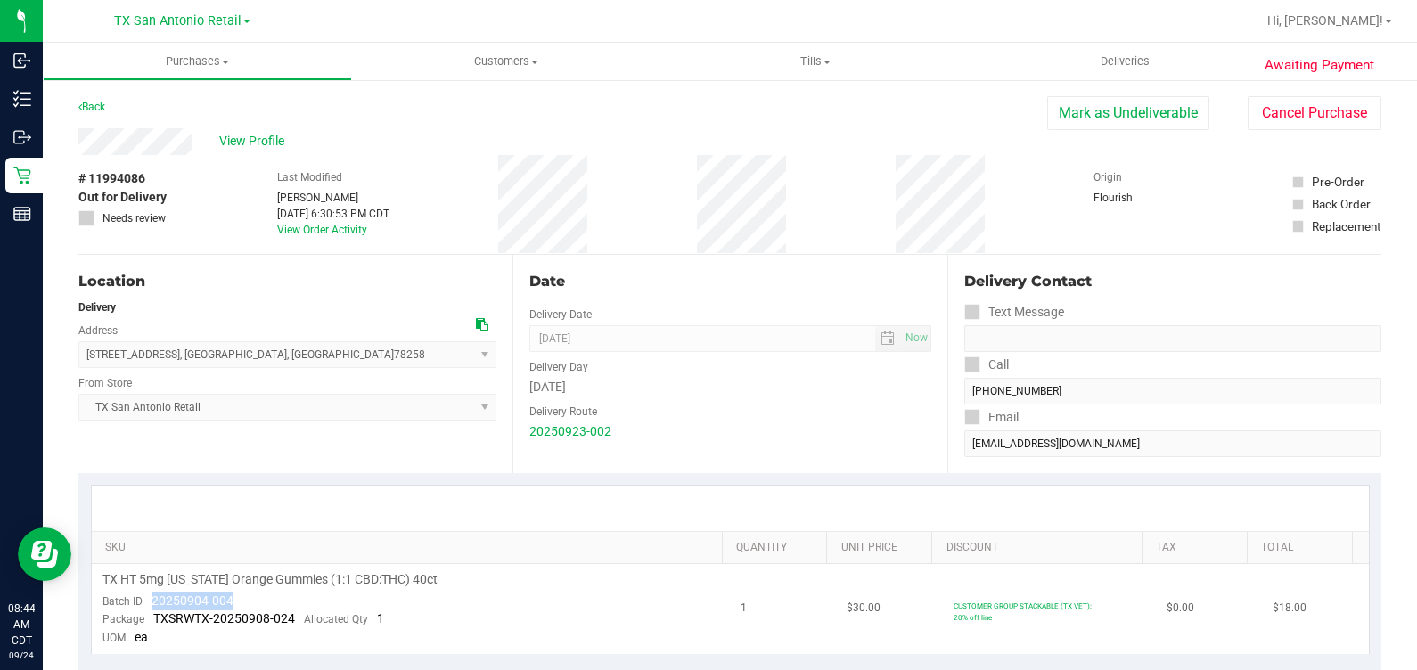
drag, startPoint x: 146, startPoint y: 600, endPoint x: 241, endPoint y: 602, distance: 94.5
click at [241, 602] on td "TX HT 5mg [US_STATE] Orange Gummies (1:1 CBD:THC) 40ct Batch ID 20250904-004 Pa…" at bounding box center [411, 609] width 639 height 90
click at [994, 290] on div "Delivery Contact" at bounding box center [1172, 281] width 417 height 21
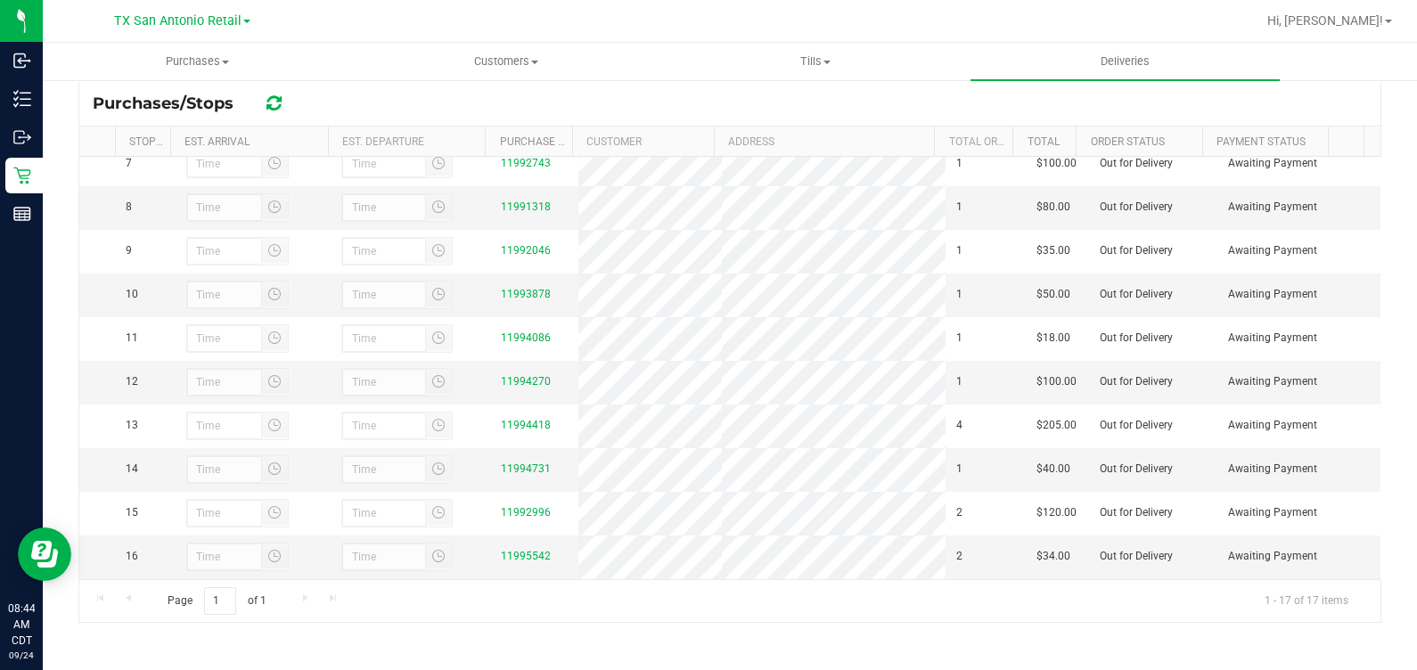
scroll to position [334, 0]
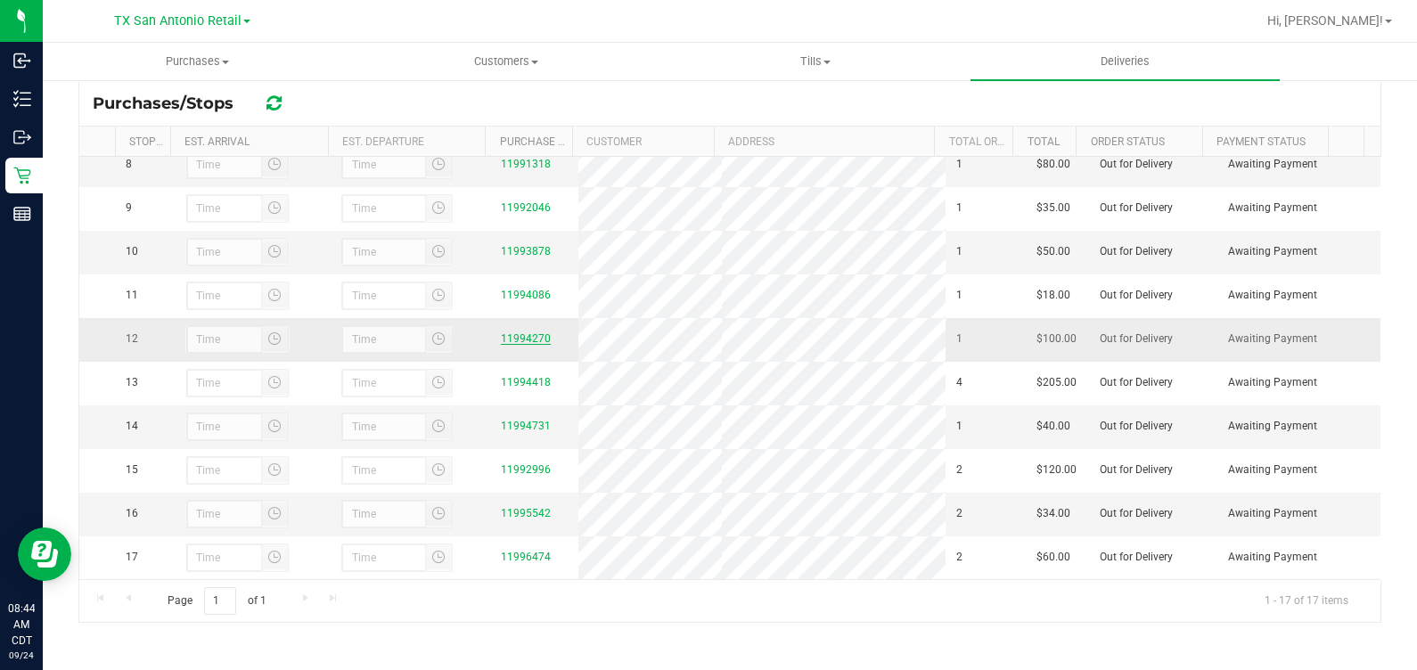
click at [513, 345] on link "11994270" at bounding box center [526, 338] width 50 height 12
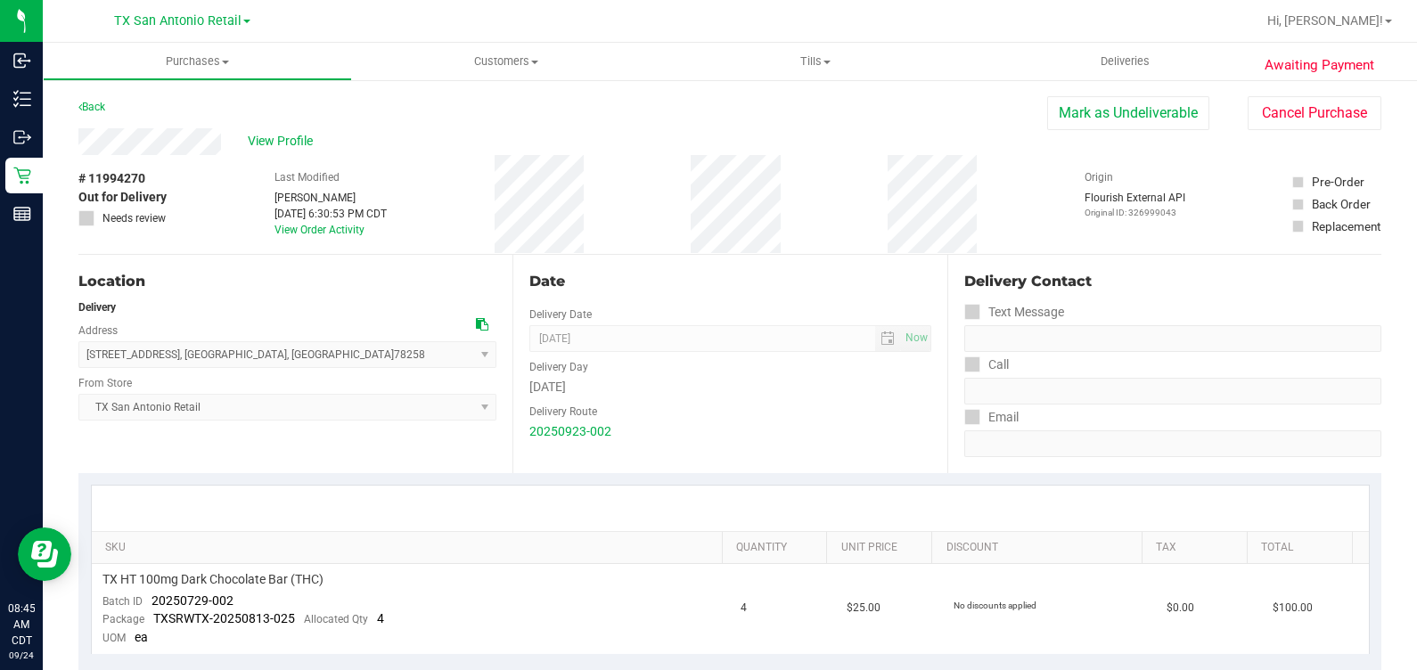
scroll to position [222, 0]
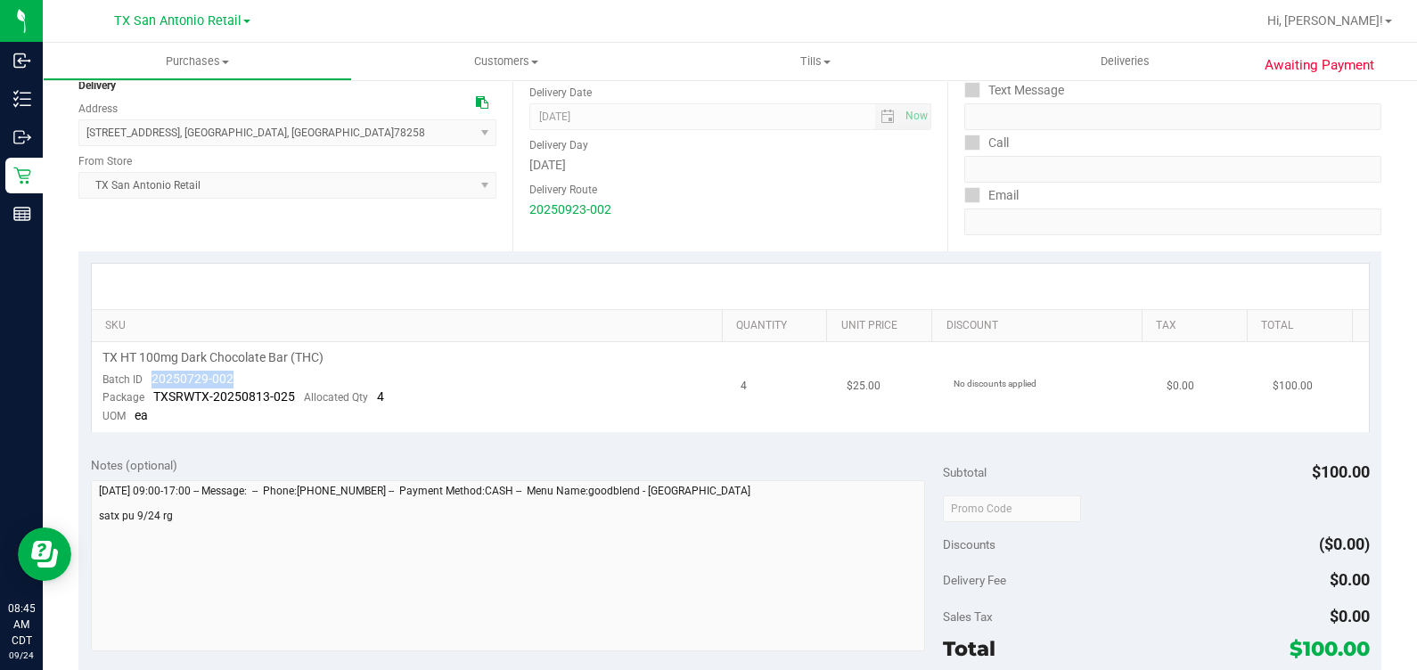
drag, startPoint x: 146, startPoint y: 375, endPoint x: 245, endPoint y: 374, distance: 98.9
click at [245, 374] on td "TX HT 100mg Dark Chocolate Bar (THC) Batch ID 20250729-002 Package TXSRWTX-2025…" at bounding box center [411, 387] width 639 height 90
click at [667, 406] on td "TX HT 100mg Dark Chocolate Bar (THC) Batch ID 20250729-002 Package TXSRWTX-2025…" at bounding box center [411, 387] width 639 height 90
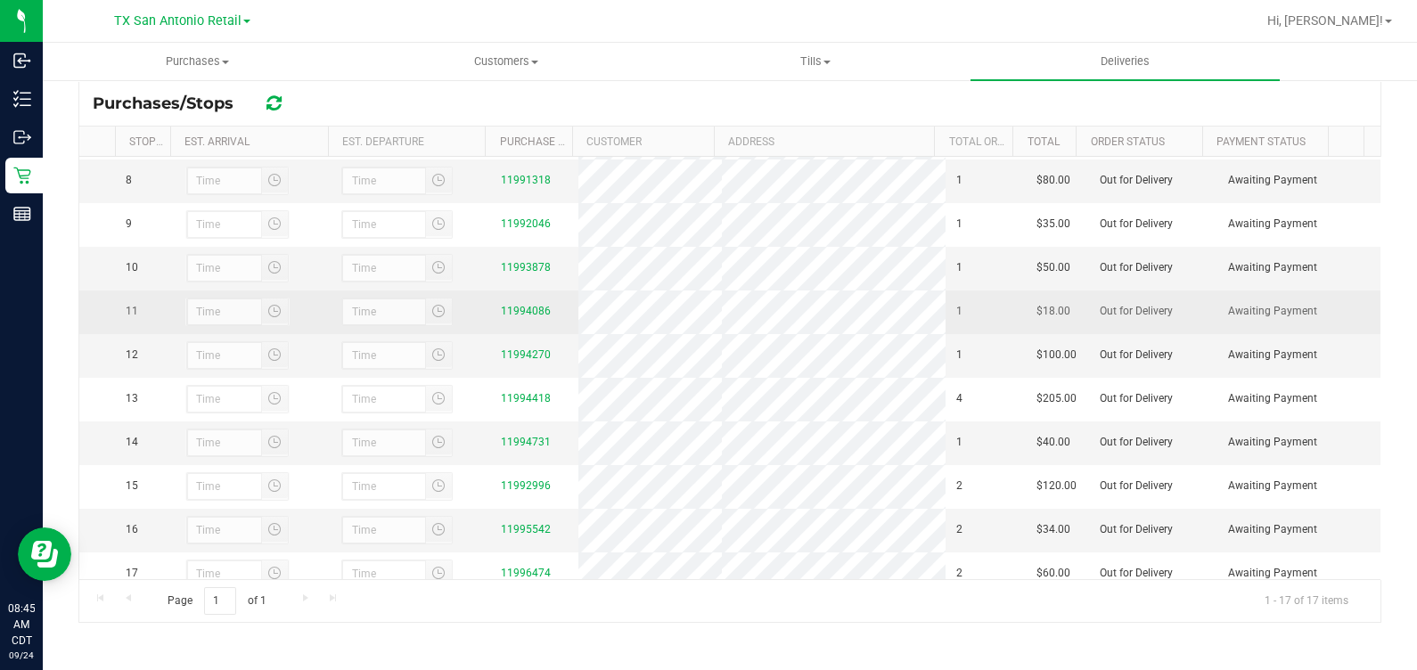
scroll to position [334, 0]
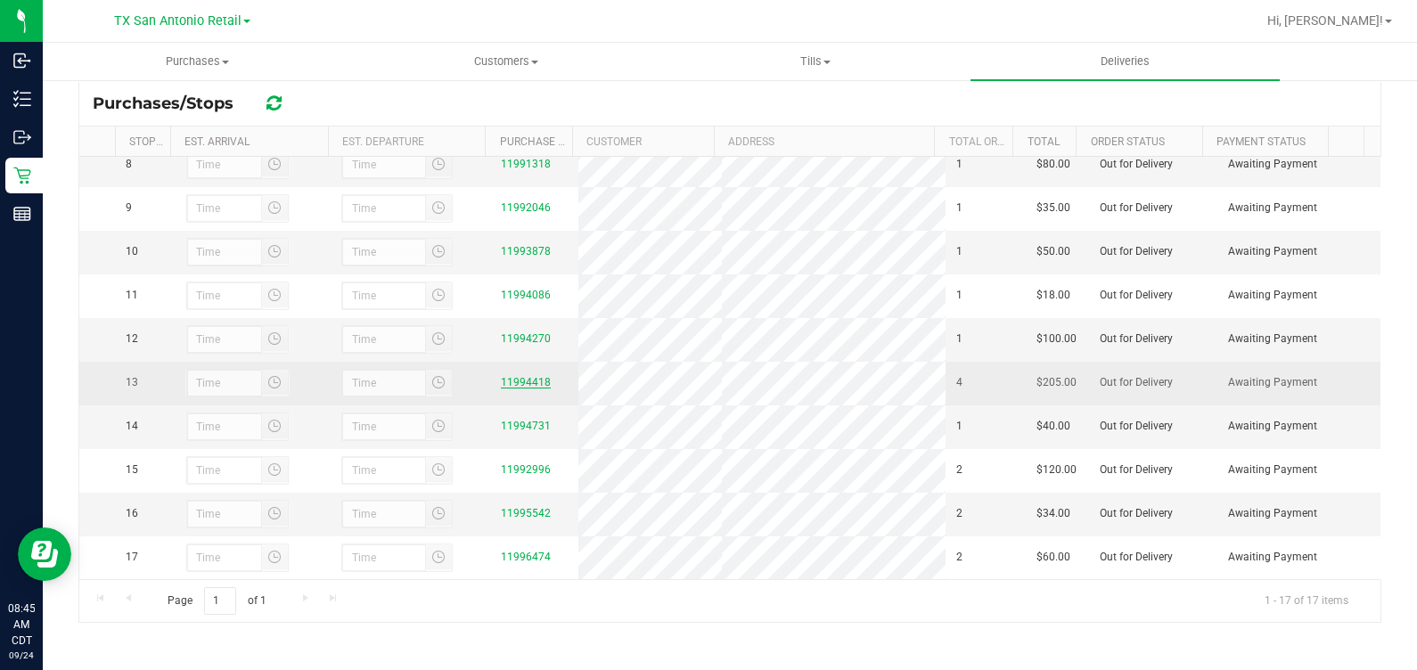
click at [523, 389] on link "11994418" at bounding box center [526, 382] width 50 height 12
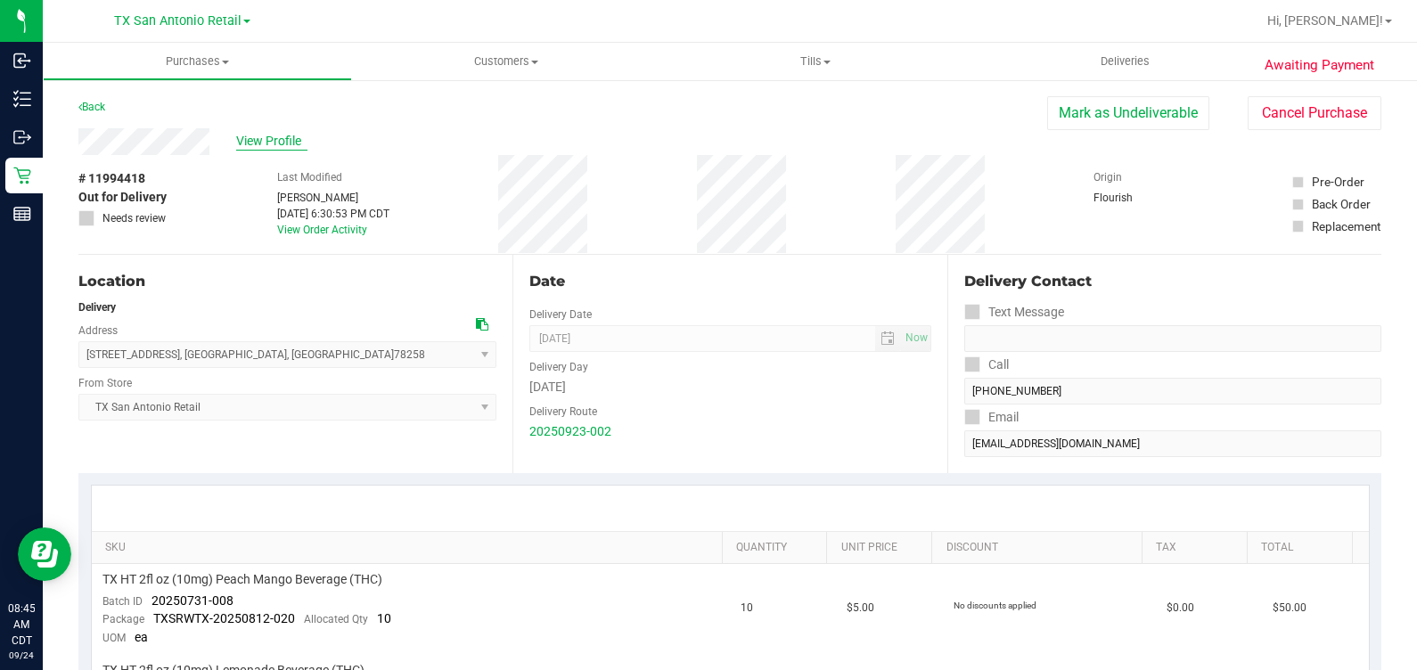
click at [267, 147] on span "View Profile" at bounding box center [271, 141] width 71 height 19
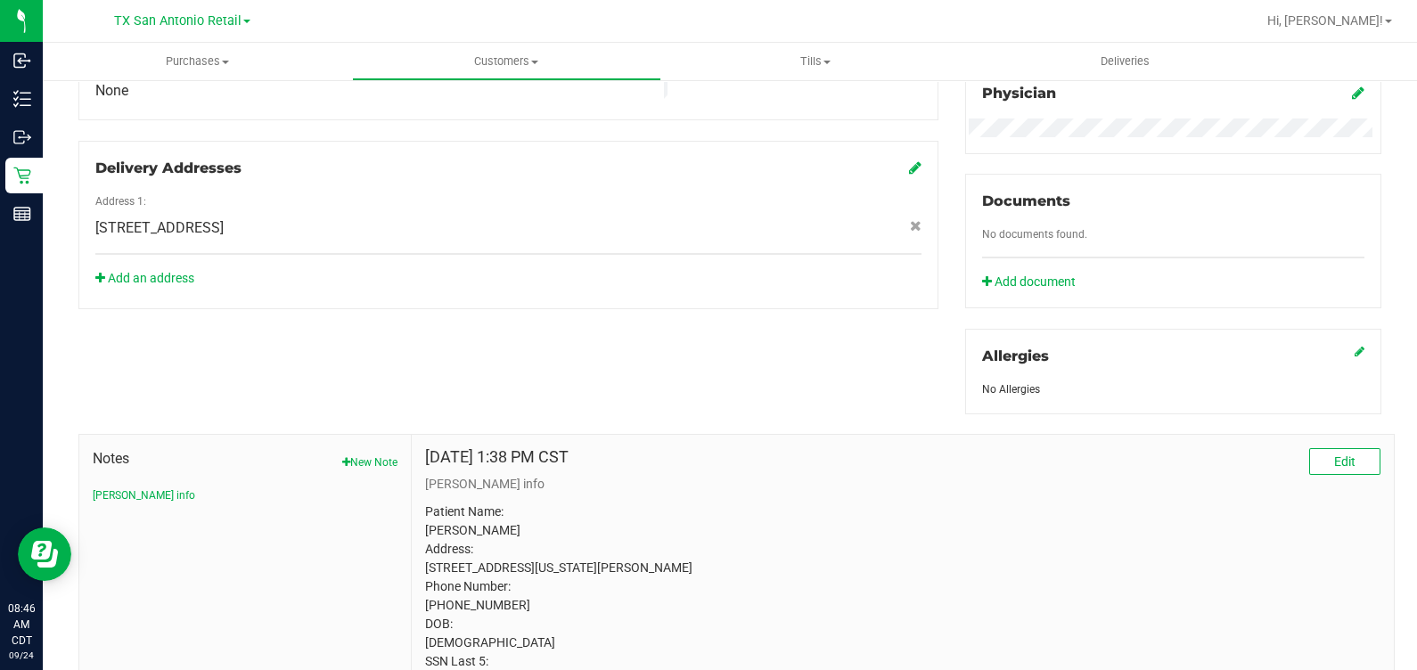
scroll to position [664, 0]
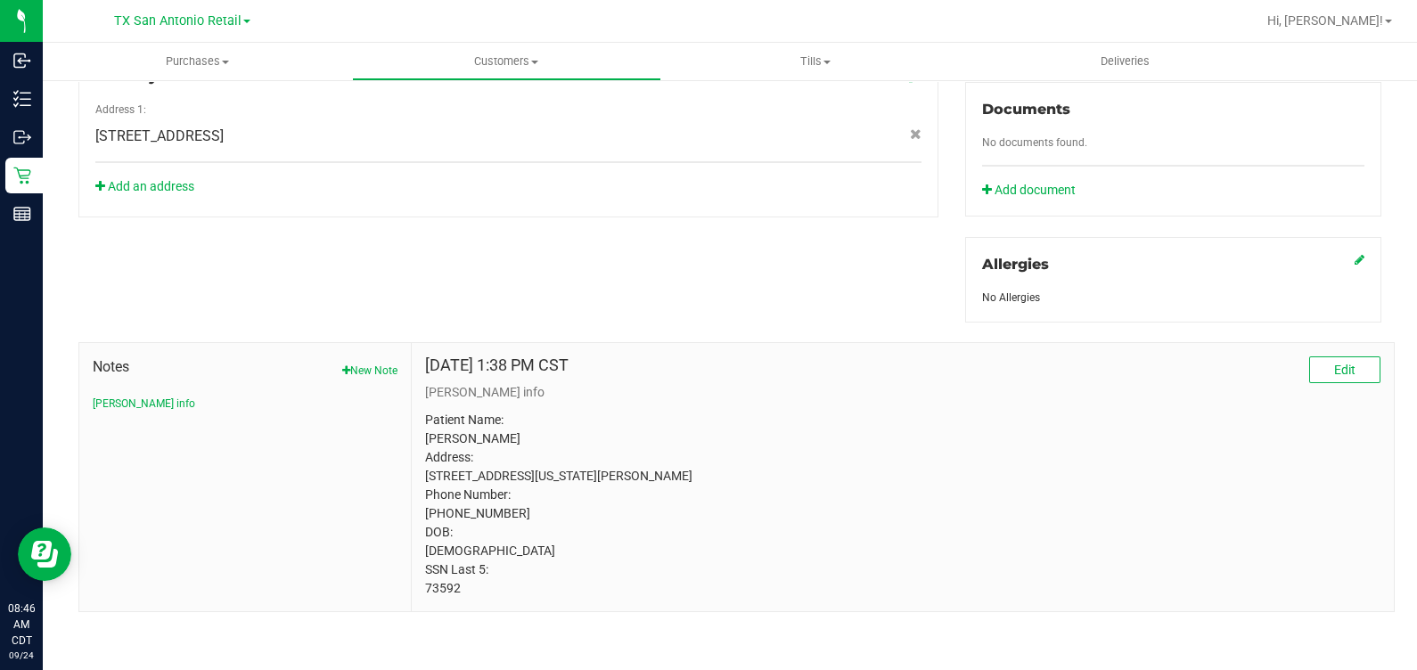
click at [439, 586] on p "Patient Name: [PERSON_NAME] Address: [STREET_ADDRESS][US_STATE][PERSON_NAME] Ph…" at bounding box center [902, 504] width 955 height 187
click at [1012, 486] on p "Patient Name: [PERSON_NAME] Address: [STREET_ADDRESS][US_STATE][PERSON_NAME] Ph…" at bounding box center [902, 504] width 955 height 187
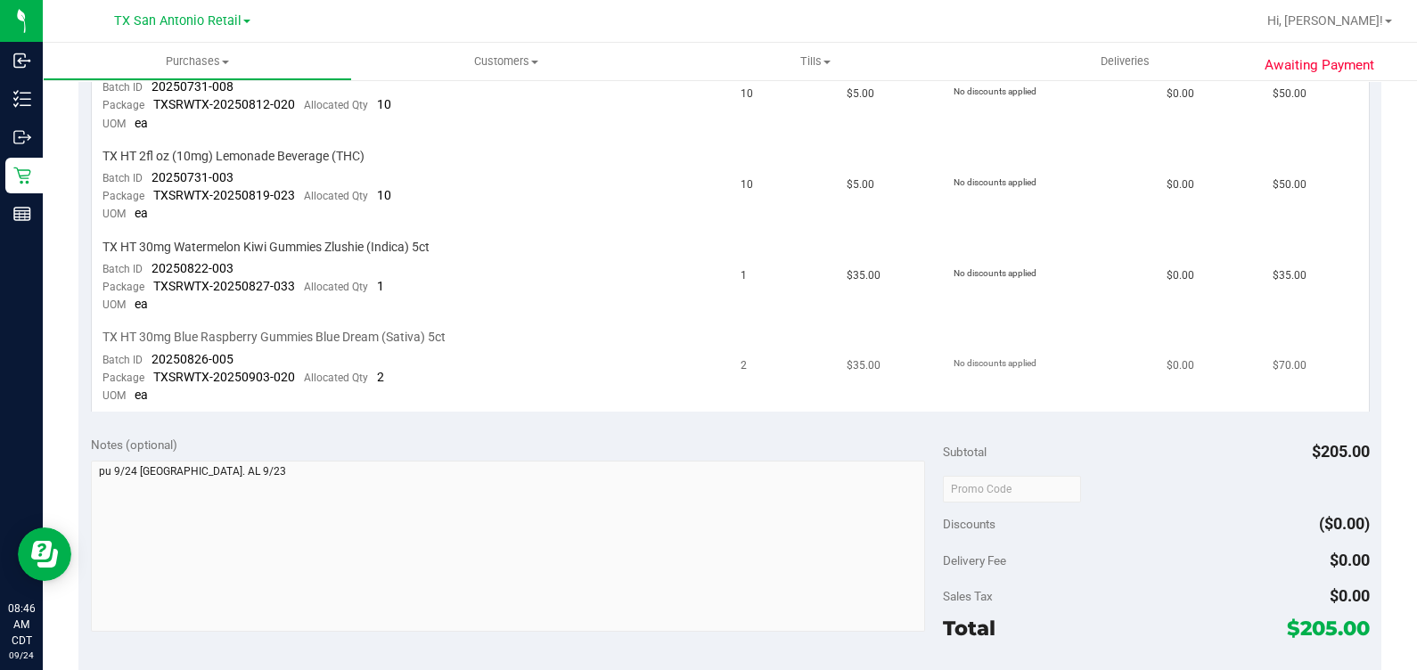
scroll to position [330, 0]
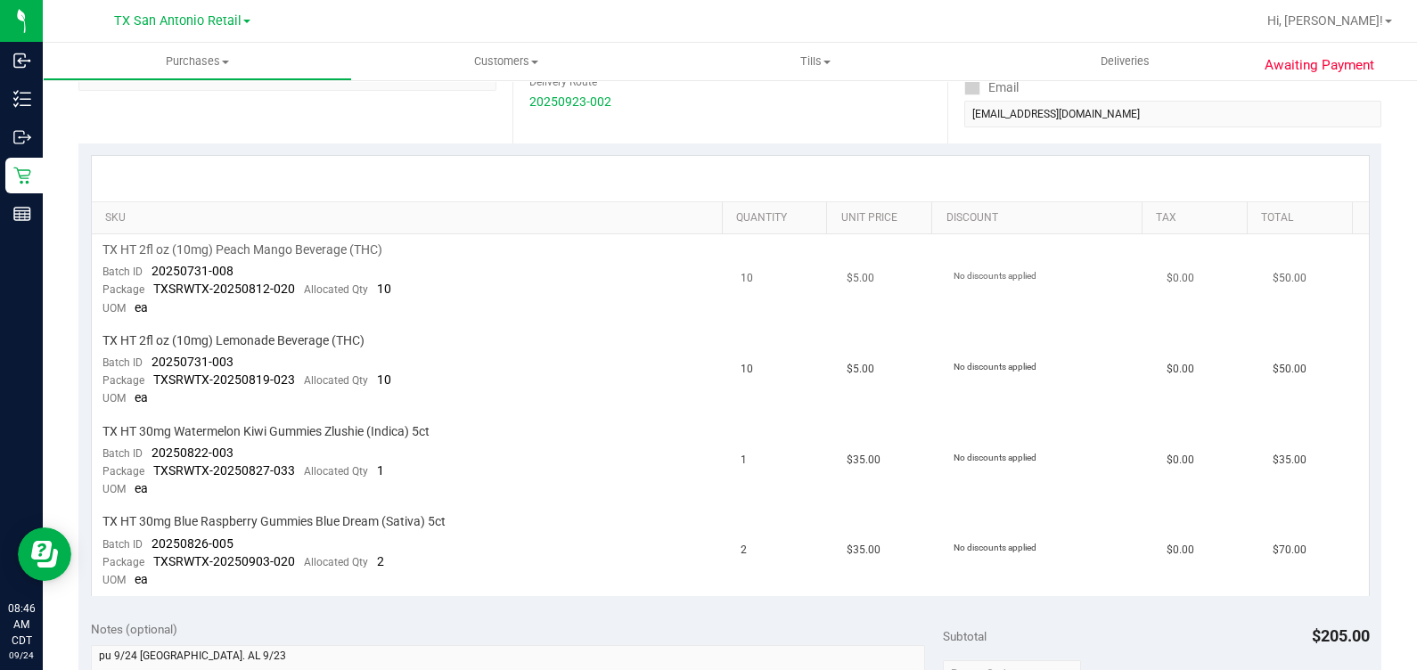
click at [156, 270] on span "20250731-008" at bounding box center [193, 271] width 82 height 14
drag, startPoint x: 147, startPoint y: 267, endPoint x: 261, endPoint y: 259, distance: 114.4
click at [261, 259] on td "TX HT 2fl oz (10mg) Peach Mango Beverage (THC) Batch ID 20250731-008 Package TX…" at bounding box center [411, 279] width 639 height 91
drag, startPoint x: 147, startPoint y: 358, endPoint x: 258, endPoint y: 357, distance: 111.4
click at [258, 357] on td "TX HT 2fl oz (10mg) Lemonade Beverage (THC) Batch ID 20250731-003 Package TXSRW…" at bounding box center [411, 370] width 639 height 91
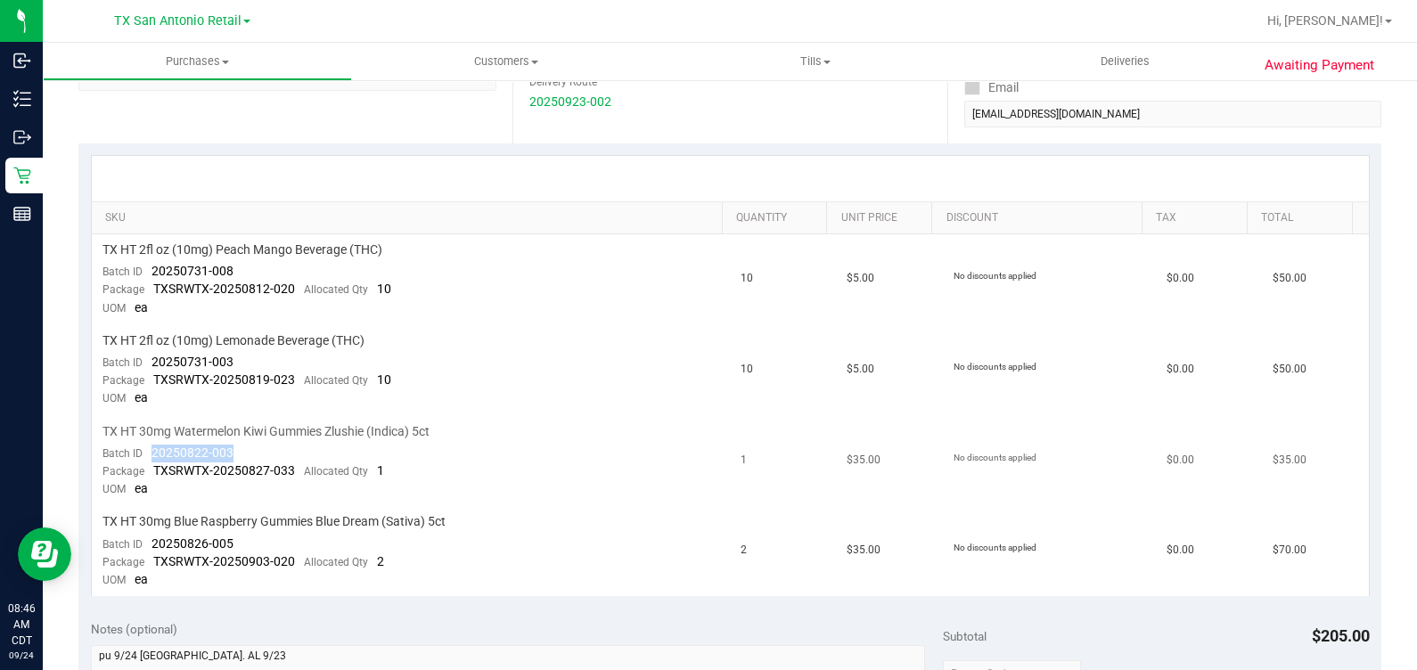
drag, startPoint x: 145, startPoint y: 452, endPoint x: 245, endPoint y: 450, distance: 99.8
click at [245, 450] on td "TX HT 30mg Watermelon Kiwi Gummies Zlushie (Indica) 5ct Batch ID 20250822-003 P…" at bounding box center [411, 461] width 639 height 91
drag, startPoint x: 243, startPoint y: 533, endPoint x: 147, endPoint y: 544, distance: 96.9
click at [147, 544] on td "TX HT 30mg Blue Raspberry Gummies Blue Dream (Sativa) 5ct Batch ID 20250826-005…" at bounding box center [411, 551] width 639 height 90
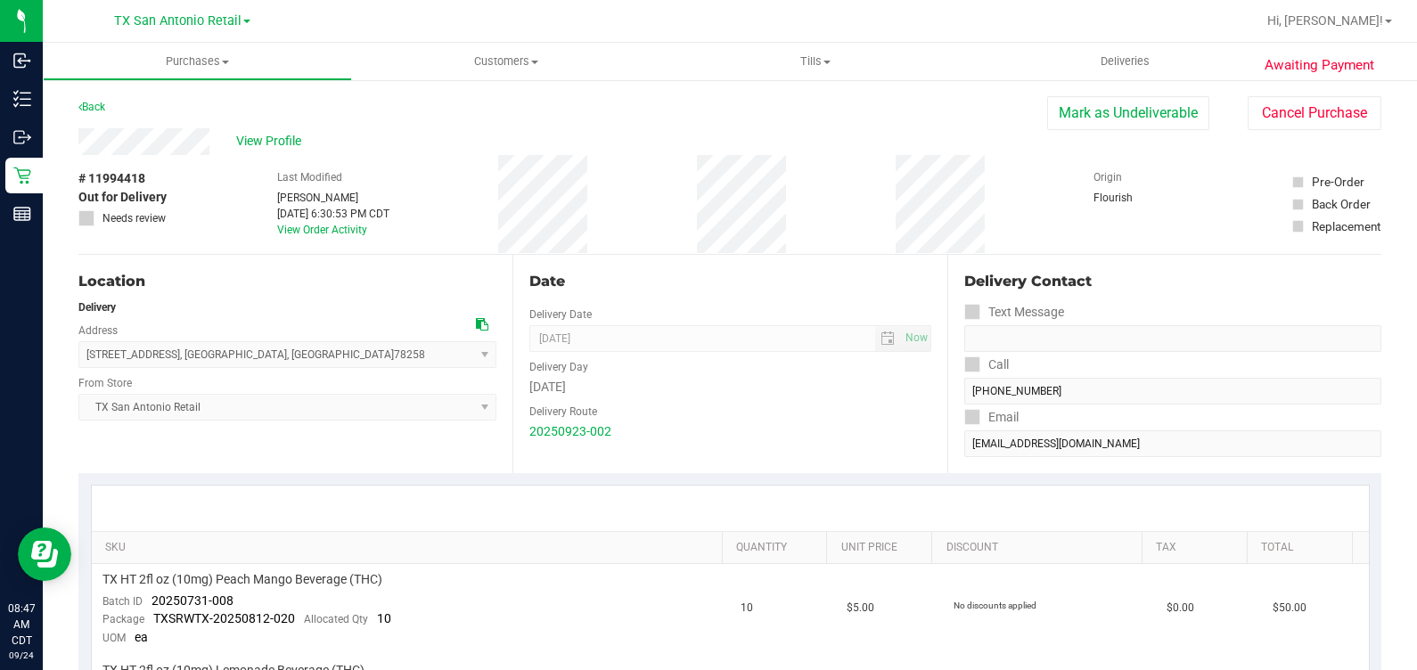
click at [718, 381] on div "[DATE]" at bounding box center [729, 387] width 401 height 19
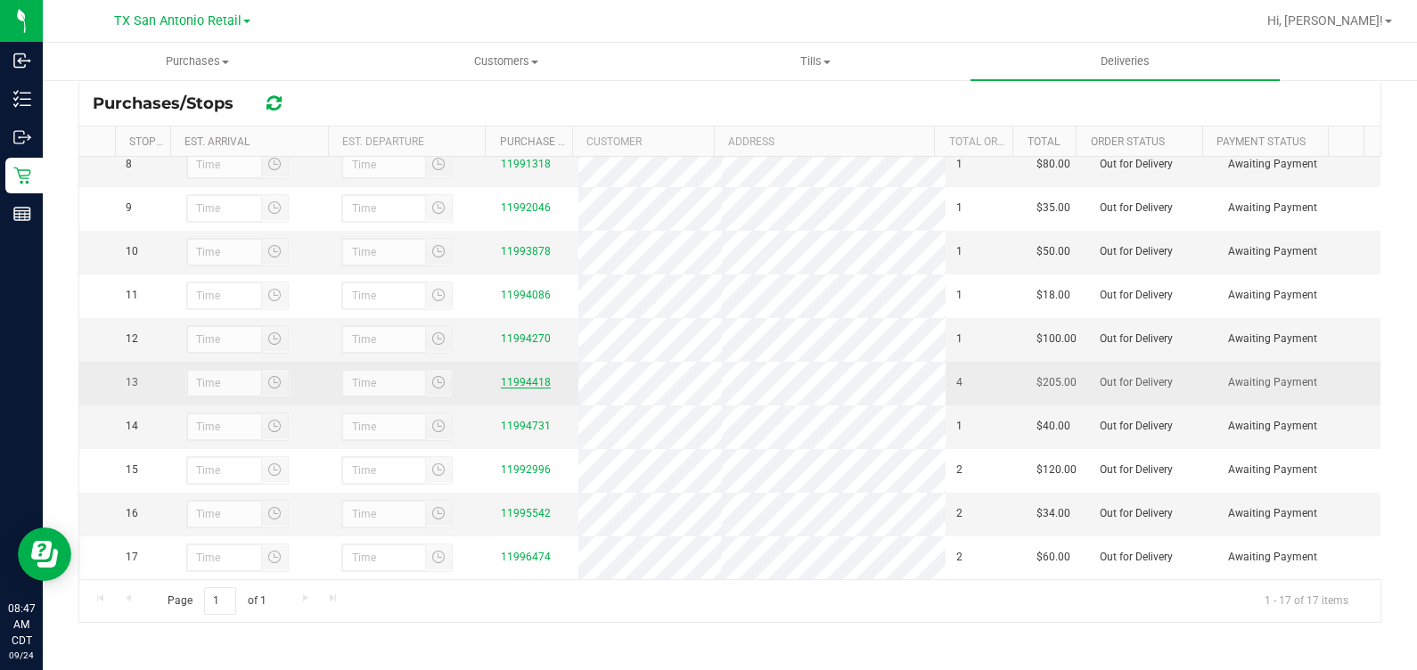
scroll to position [431, 0]
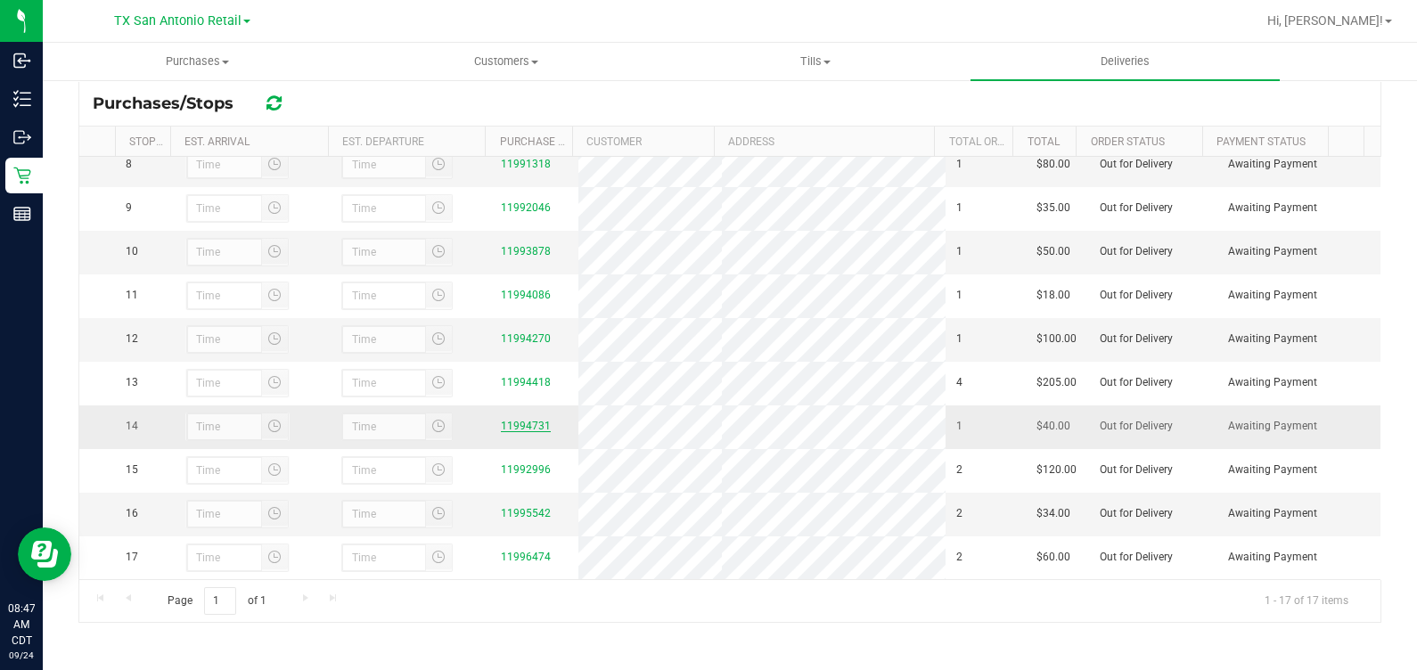
click at [518, 420] on link "11994731" at bounding box center [526, 426] width 50 height 12
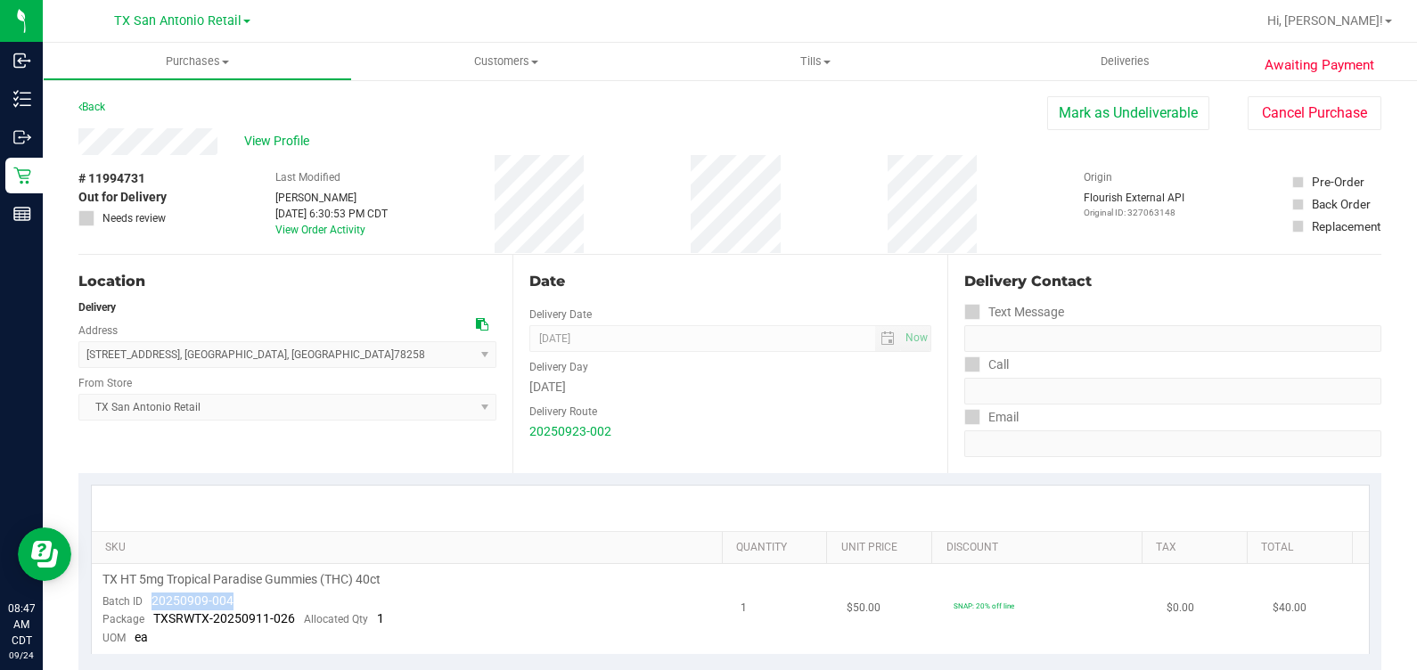
drag, startPoint x: 139, startPoint y: 605, endPoint x: 234, endPoint y: 600, distance: 95.5
click at [234, 600] on td "TX HT 5mg Tropical Paradise Gummies (THC) 40ct Batch ID 20250909-004 Package TX…" at bounding box center [411, 609] width 639 height 90
click at [836, 526] on div at bounding box center [730, 508] width 1277 height 45
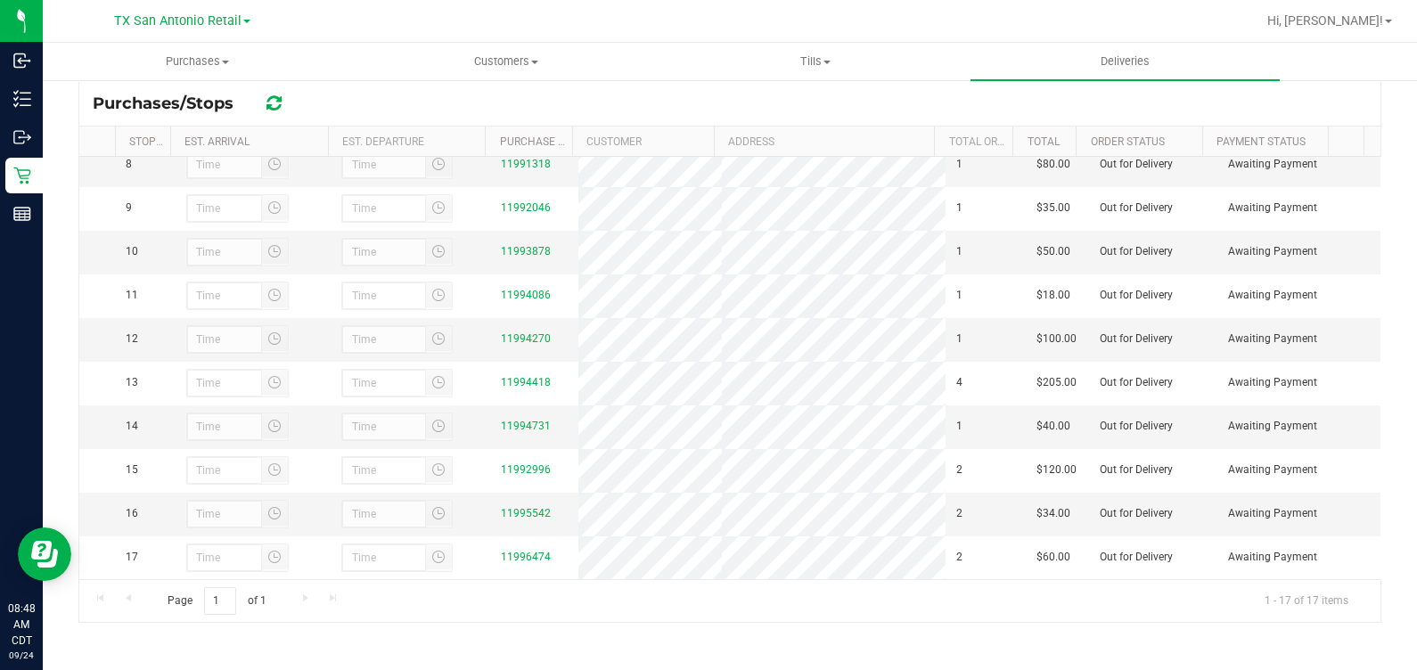
scroll to position [431, 0]
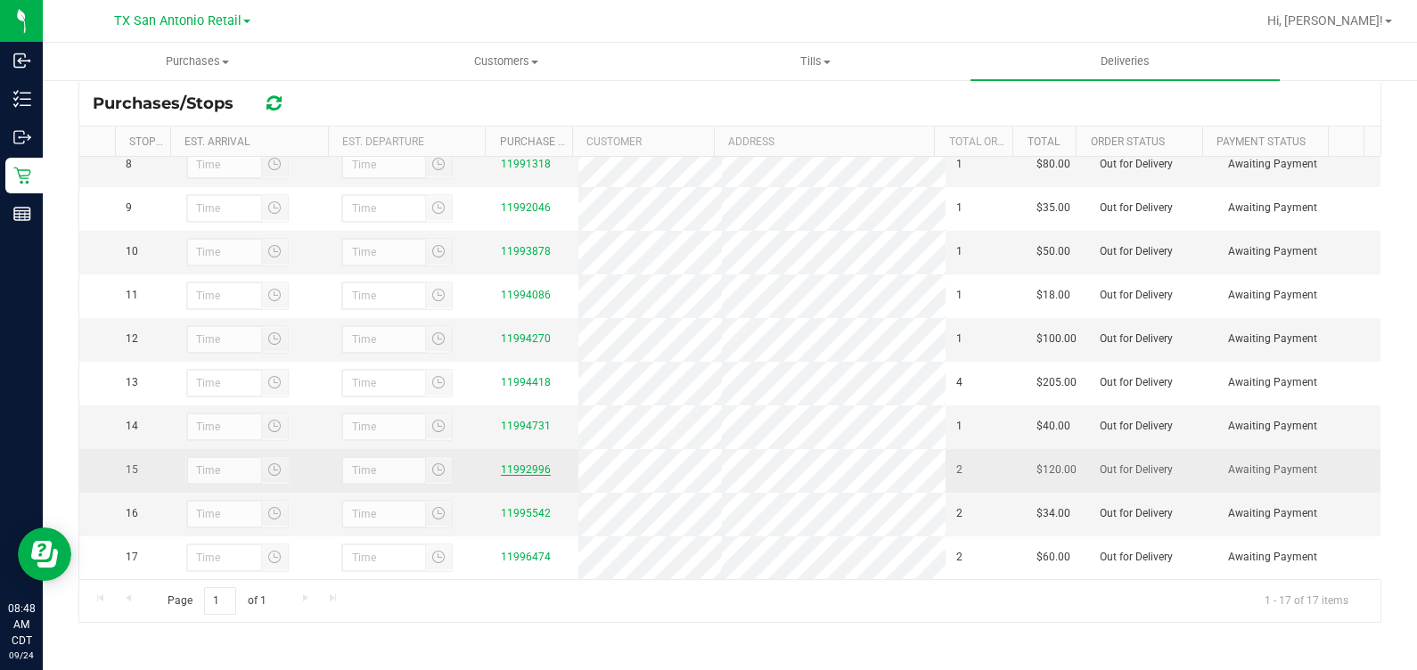
click at [514, 463] on link "11992996" at bounding box center [526, 469] width 50 height 12
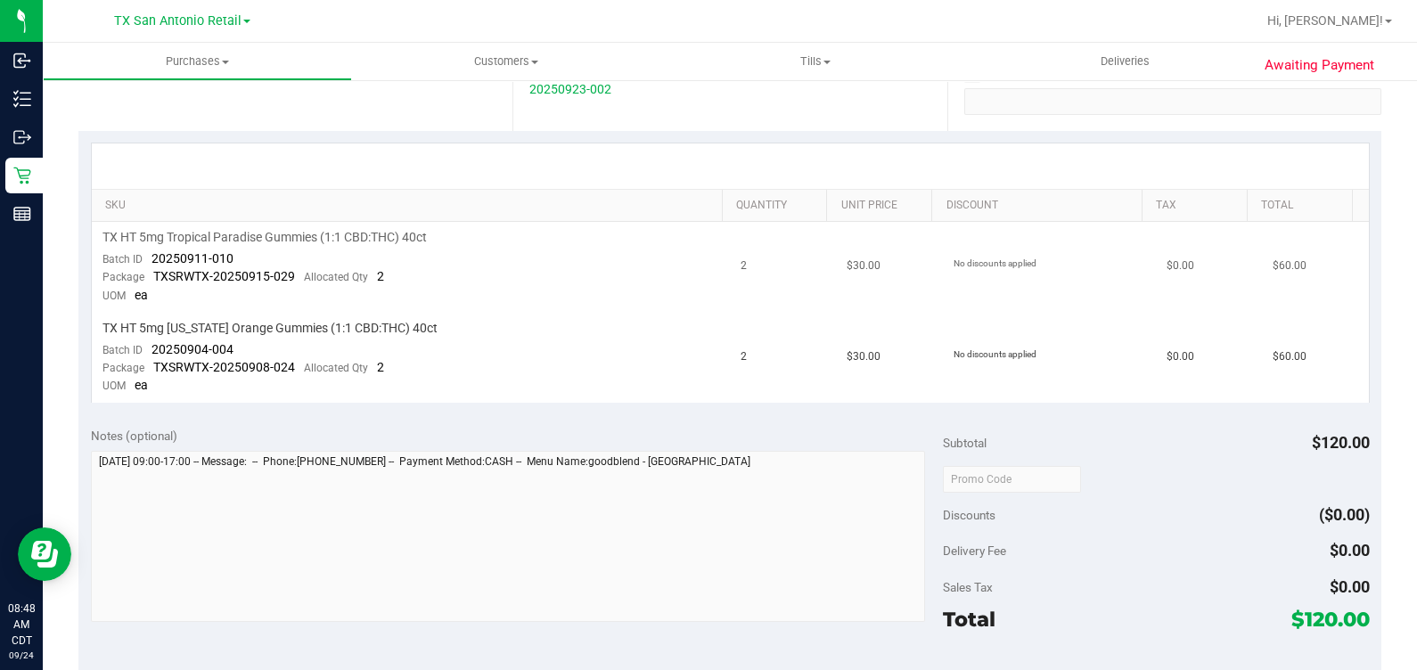
scroll to position [222, 0]
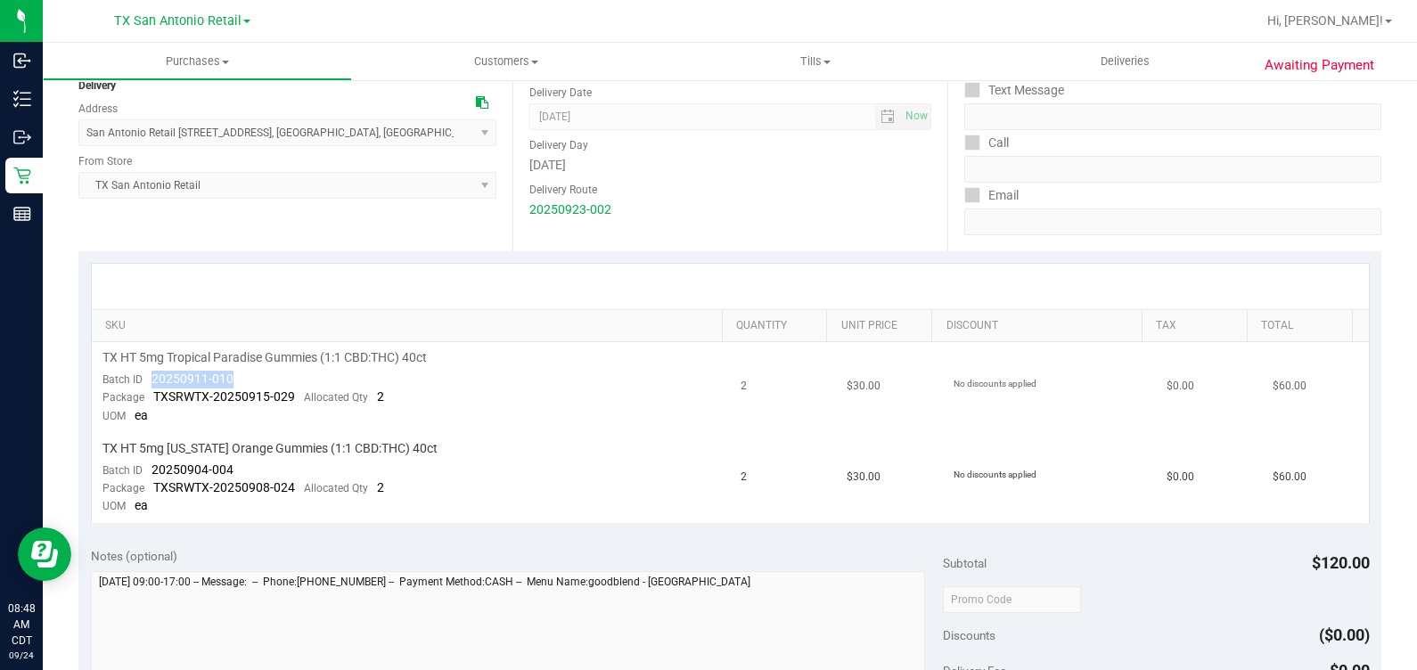
drag, startPoint x: 149, startPoint y: 374, endPoint x: 227, endPoint y: 370, distance: 78.6
click at [227, 371] on div "Batch ID 20250911-010" at bounding box center [168, 380] width 131 height 18
drag, startPoint x: 144, startPoint y: 469, endPoint x: 253, endPoint y: 467, distance: 108.8
click at [253, 467] on td "TX HT 5mg [US_STATE] Orange Gummies (1:1 CBD:THC) 40ct Batch ID 20250904-004 Pa…" at bounding box center [411, 478] width 639 height 90
click at [869, 178] on div "Delivery Route" at bounding box center [729, 188] width 401 height 26
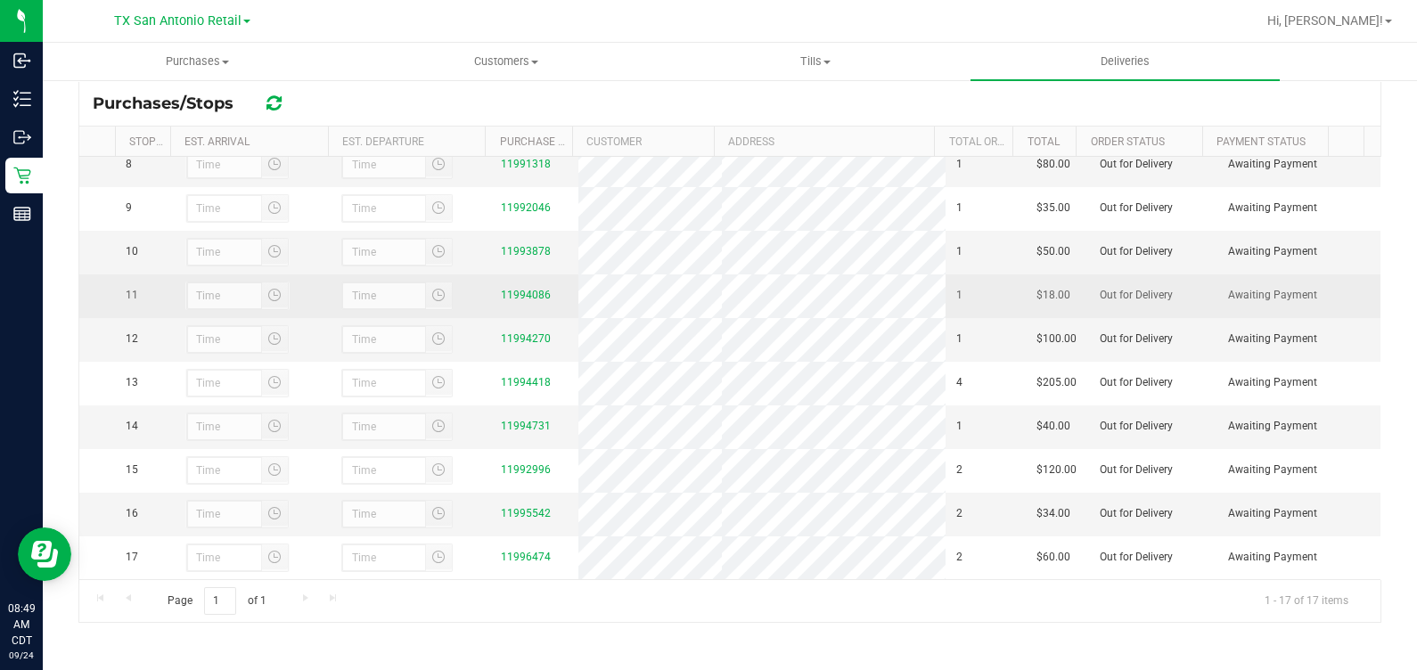
scroll to position [431, 0]
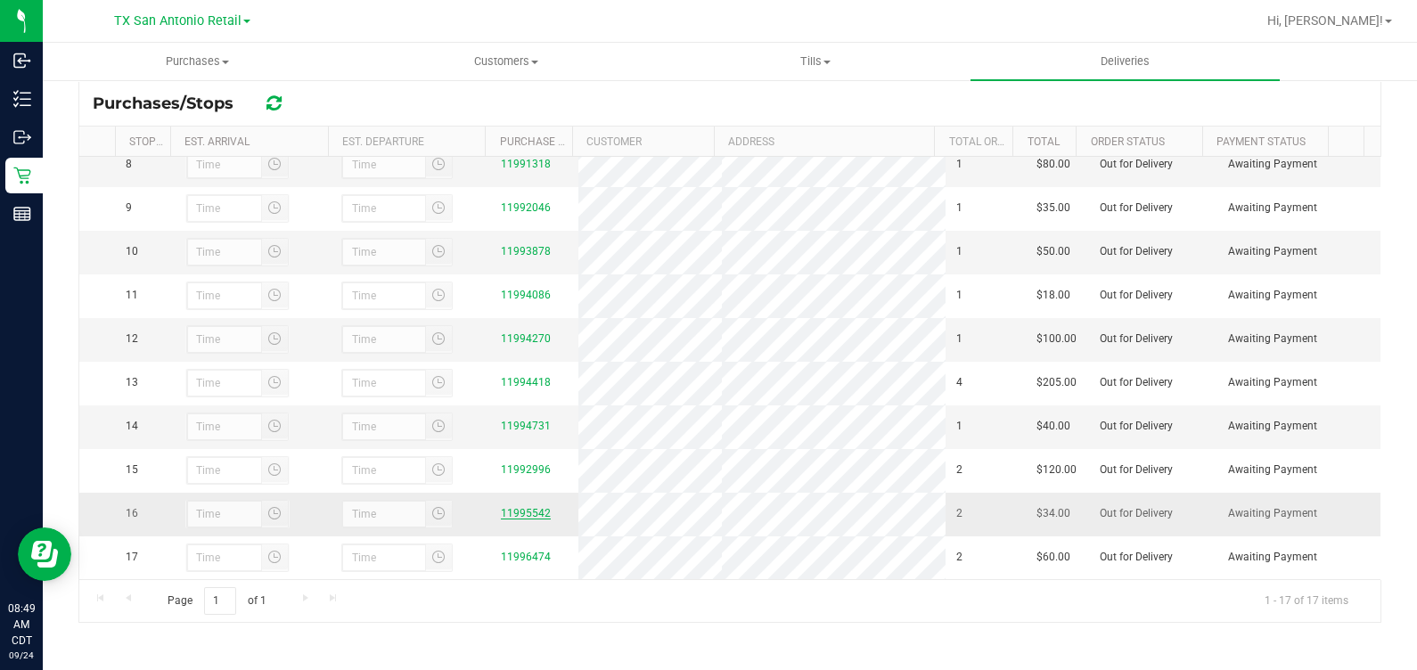
click at [517, 507] on link "11995542" at bounding box center [526, 513] width 50 height 12
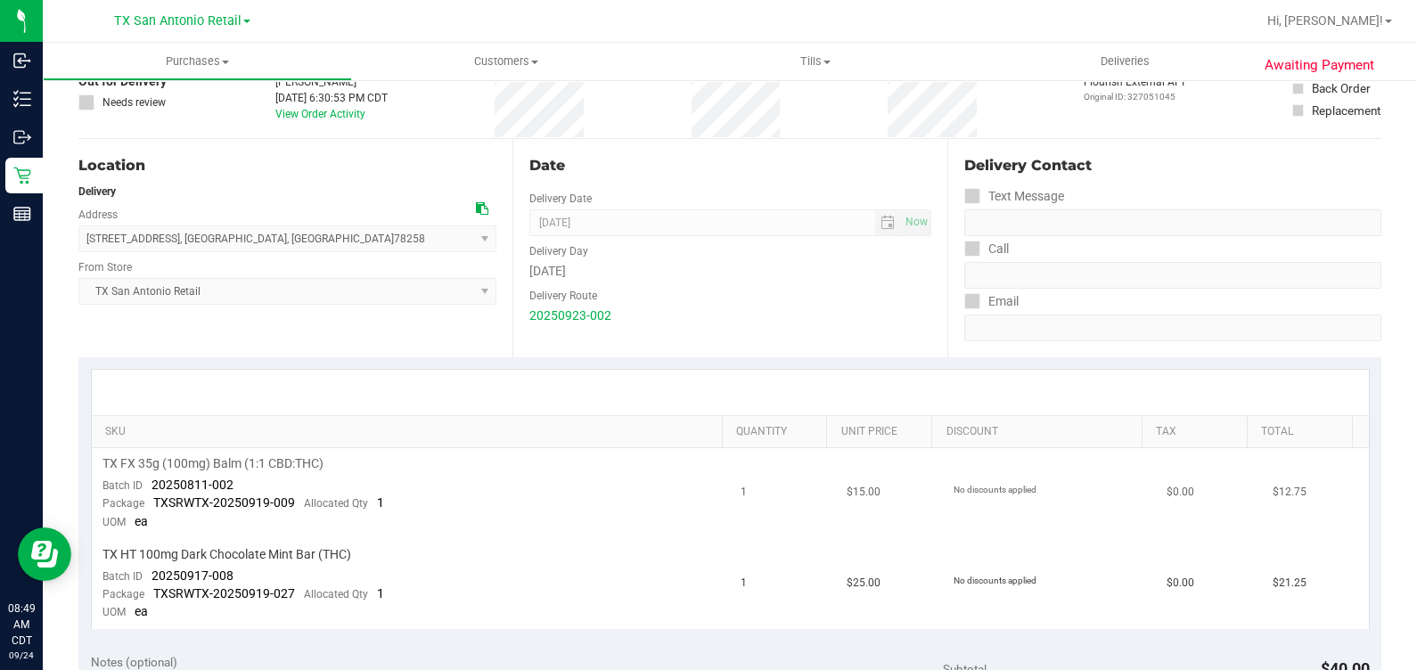
scroll to position [222, 0]
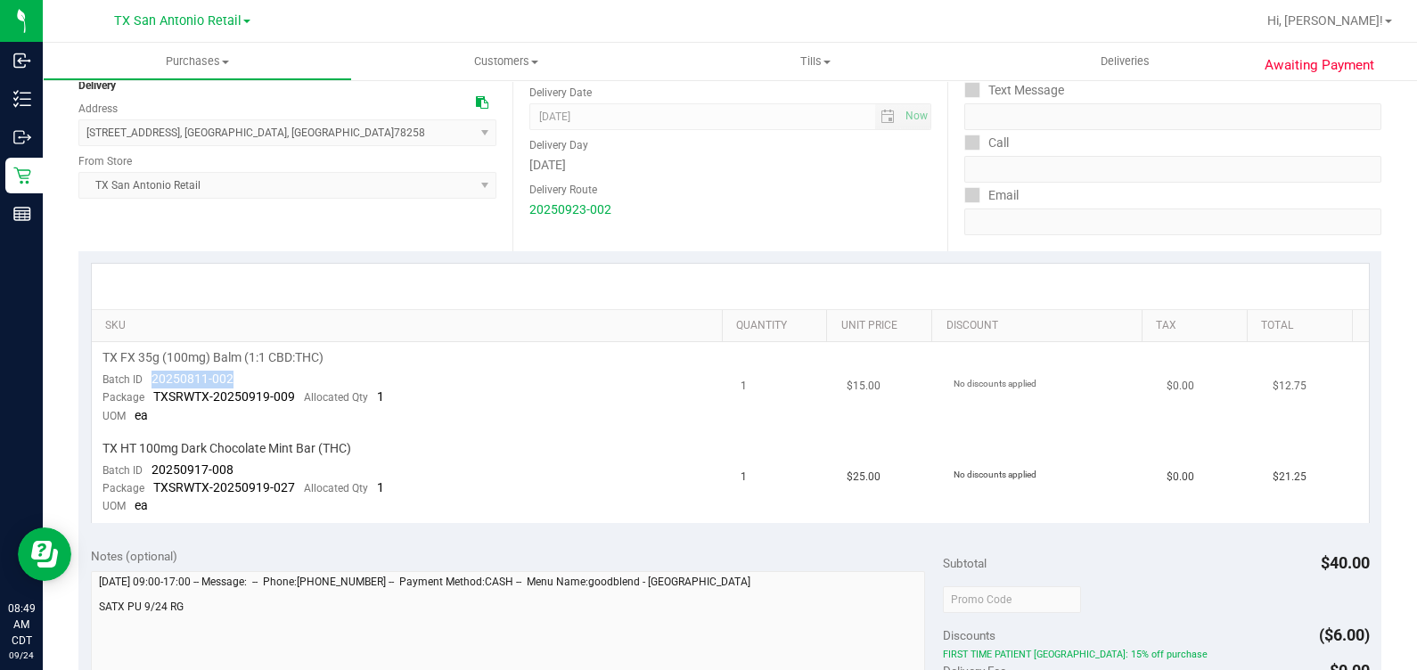
drag, startPoint x: 258, startPoint y: 365, endPoint x: 142, endPoint y: 375, distance: 117.2
click at [142, 375] on td "TX FX 35g (100mg) Balm (1:1 CBD:THC) Batch ID 20250811-002 Package TXSRWTX-2025…" at bounding box center [411, 387] width 639 height 91
drag, startPoint x: 146, startPoint y: 468, endPoint x: 285, endPoint y: 459, distance: 139.3
click at [285, 459] on td "TX HT 100mg Dark Chocolate Mint Bar (THC) Batch ID 20250917-008 Package TXSRWTX…" at bounding box center [411, 478] width 639 height 90
click at [732, 245] on div "Date Delivery Date [DATE] Now [DATE] 07:00 AM Now Delivery Day [DATE] Delivery …" at bounding box center [730, 142] width 434 height 218
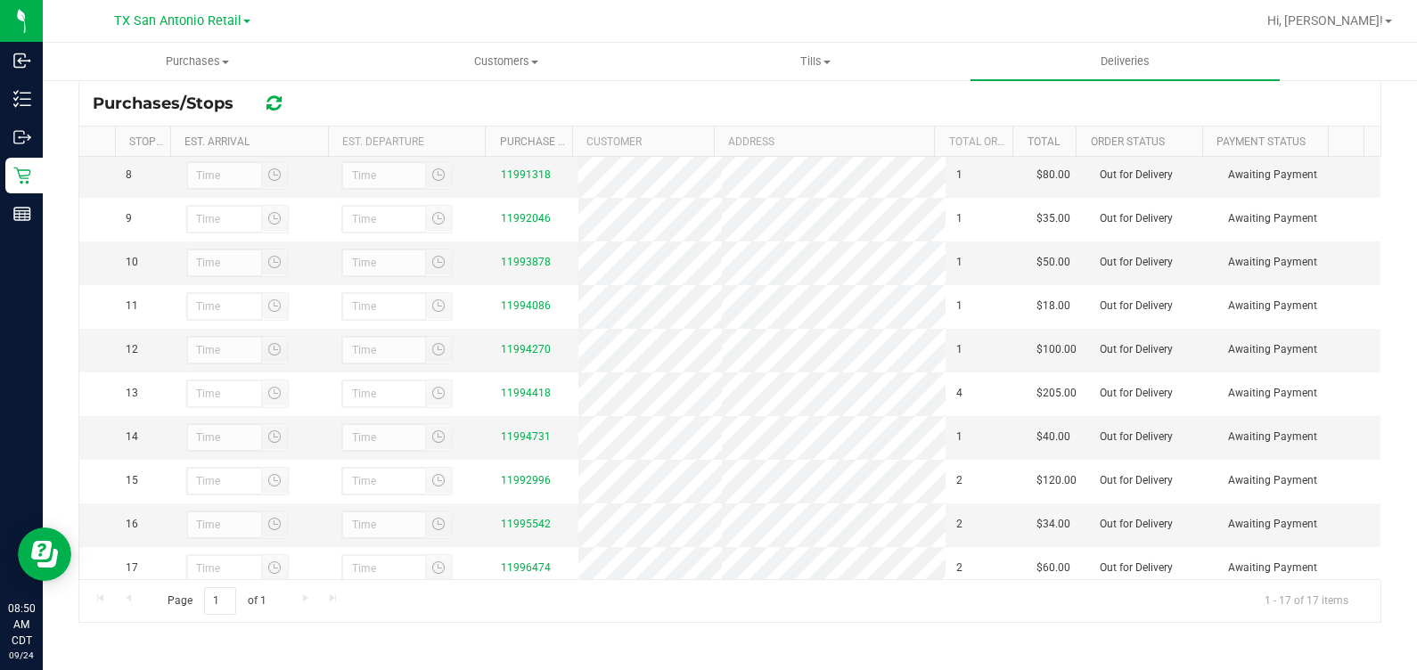
scroll to position [431, 0]
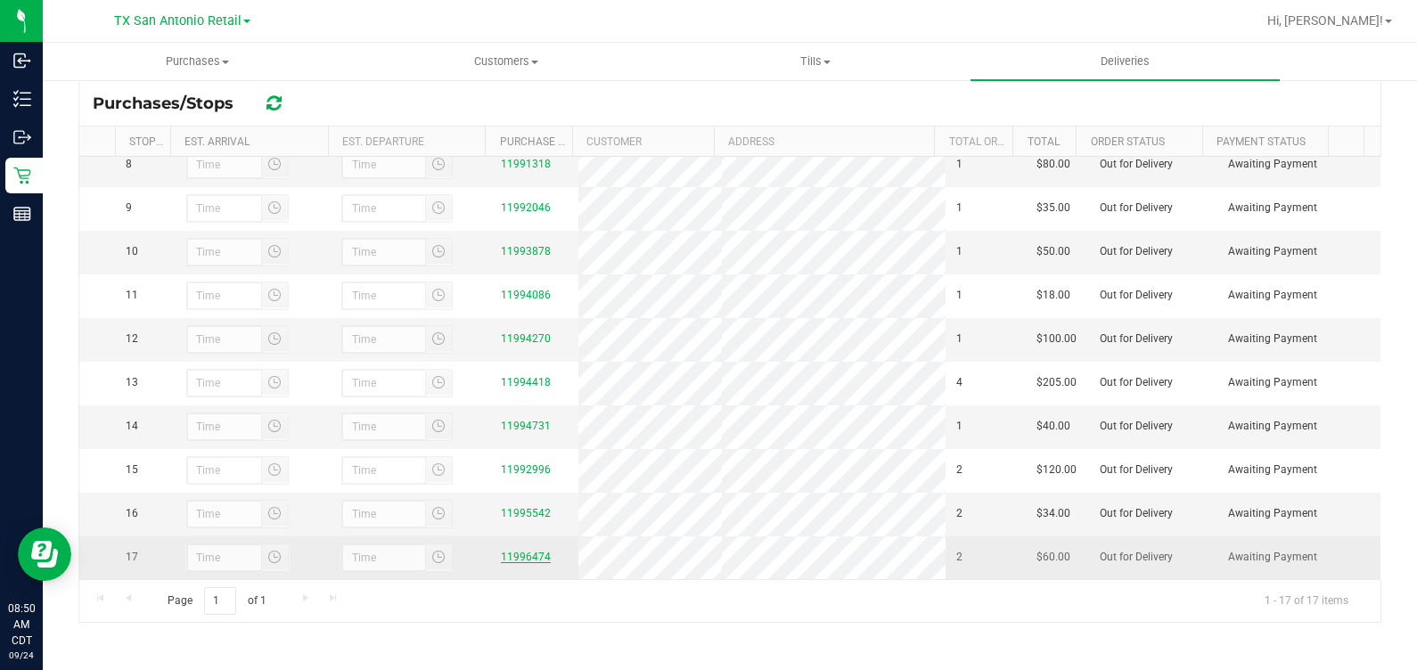
click at [501, 556] on link "11996474" at bounding box center [526, 557] width 50 height 12
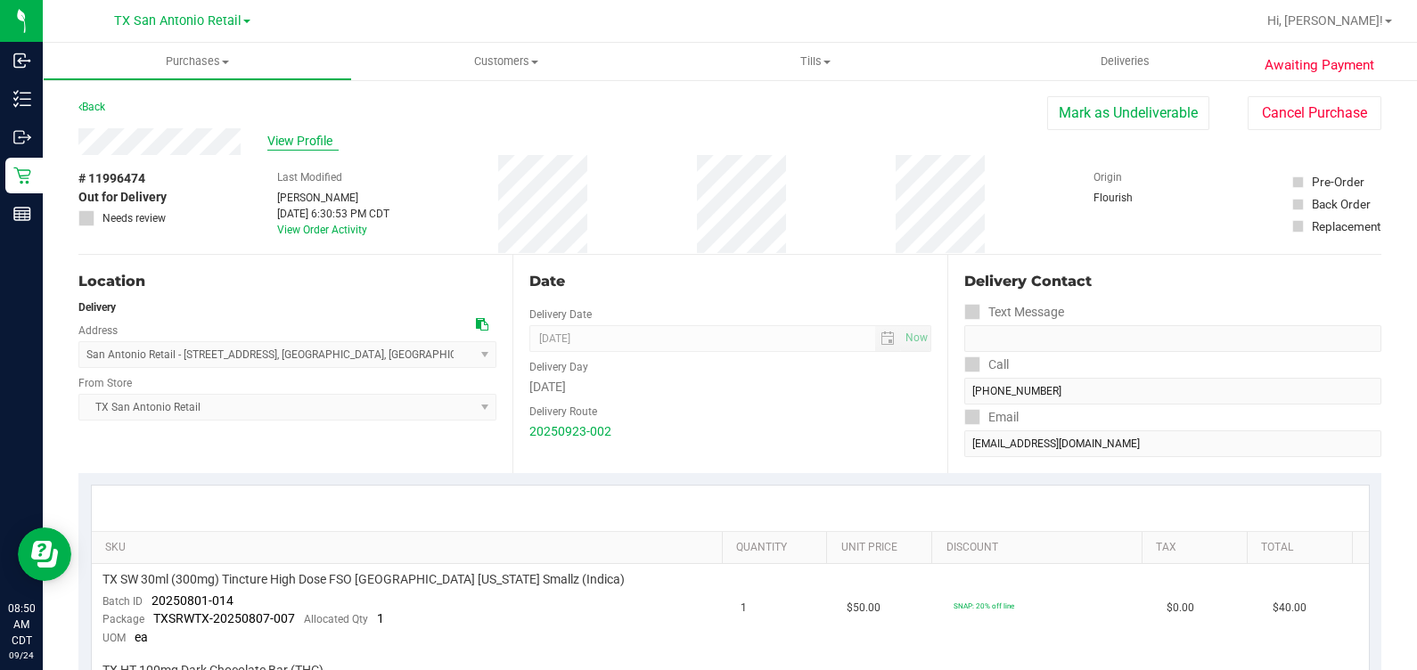
click at [278, 137] on span "View Profile" at bounding box center [302, 141] width 71 height 19
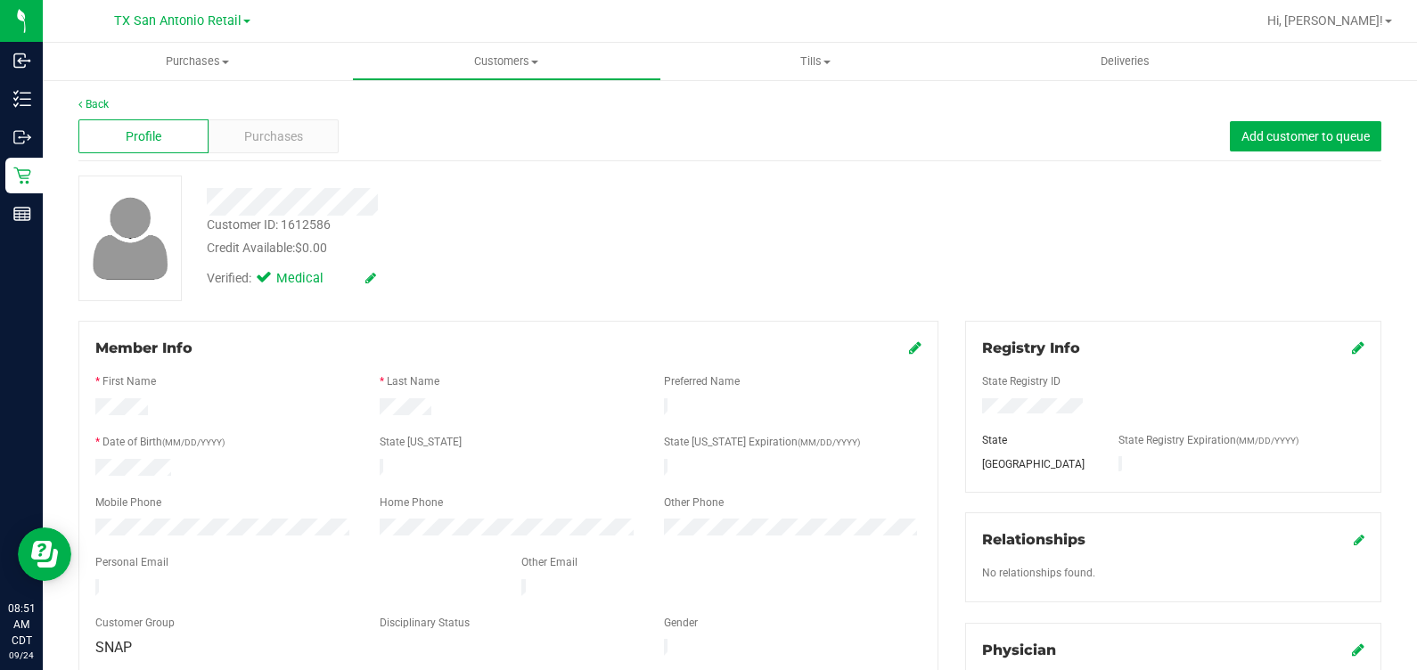
click at [597, 262] on div "Verified: Medical" at bounding box center [525, 277] width 665 height 39
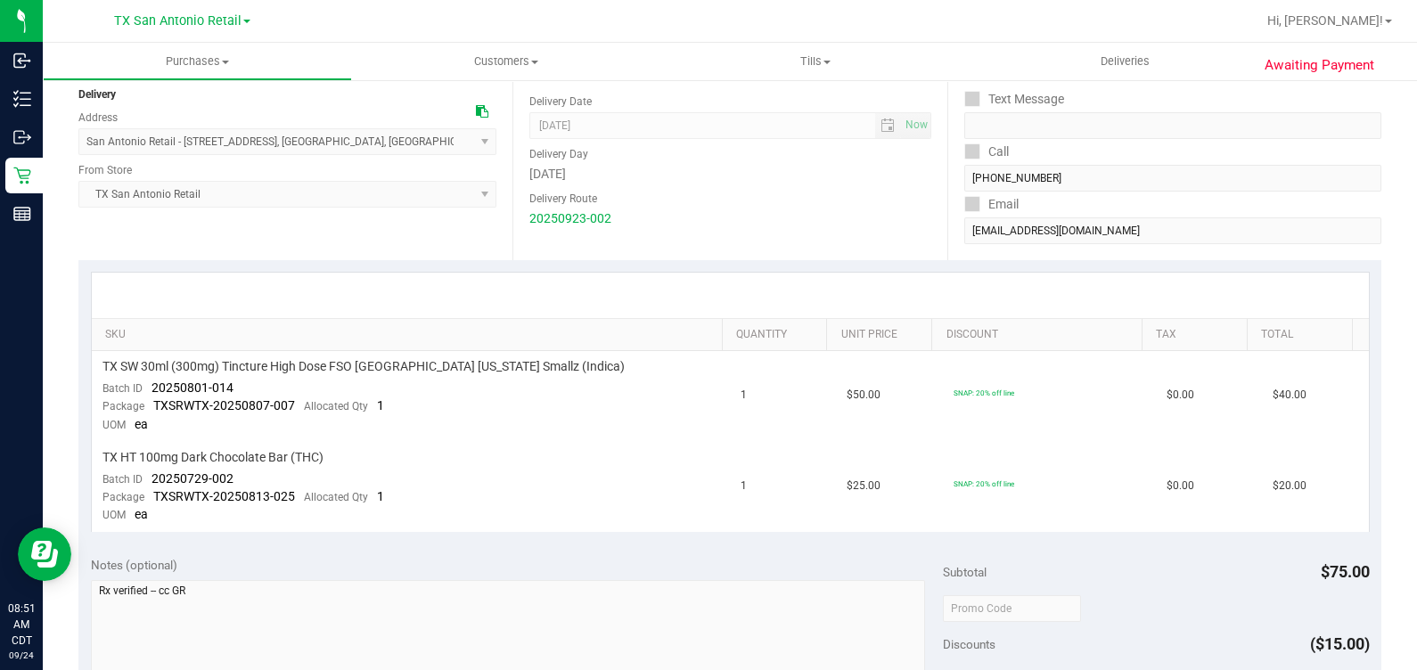
scroll to position [222, 0]
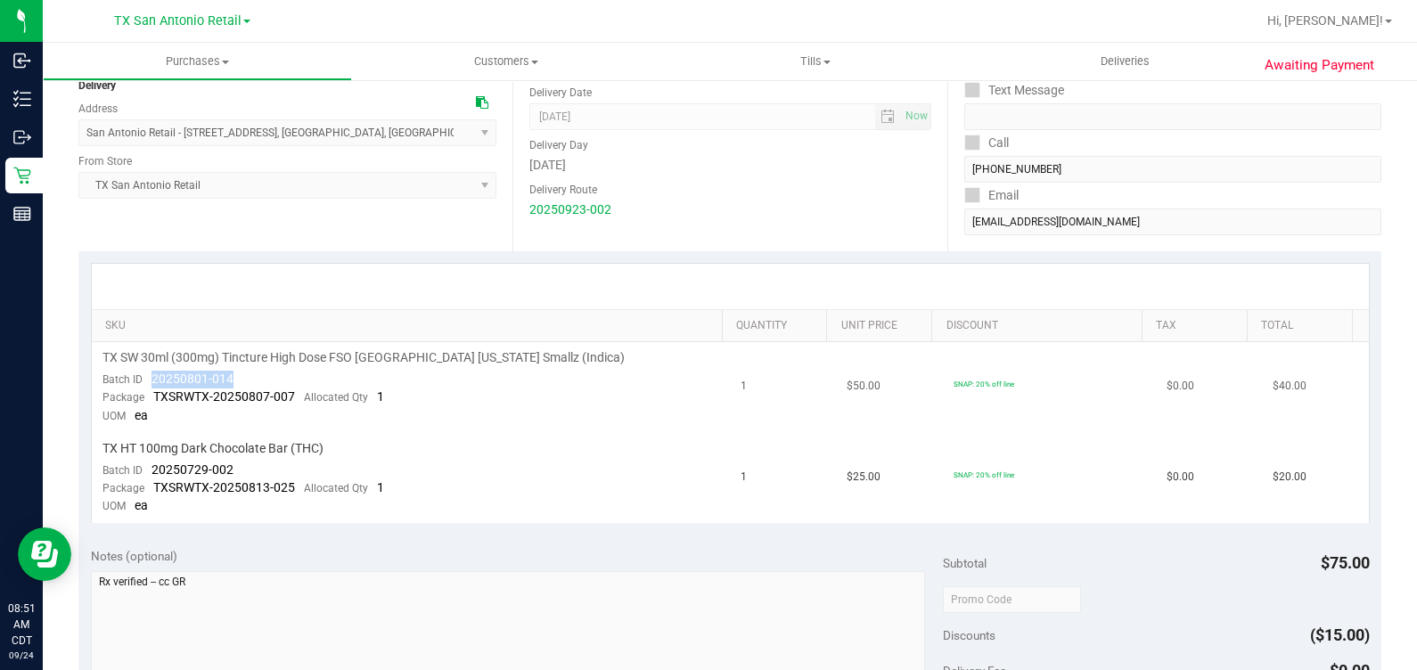
drag, startPoint x: 232, startPoint y: 379, endPoint x: 150, endPoint y: 383, distance: 82.1
click at [150, 383] on td "TX SW 30ml (300mg) Tincture High Dose FSO [GEOGRAPHIC_DATA] [US_STATE] Smallz (…" at bounding box center [411, 387] width 639 height 91
drag, startPoint x: 234, startPoint y: 458, endPoint x: 143, endPoint y: 472, distance: 92.0
click at [143, 472] on td "TX HT 100mg Dark Chocolate Bar (THC) Batch ID 20250729-002 Package TXSRWTX-2025…" at bounding box center [411, 478] width 639 height 90
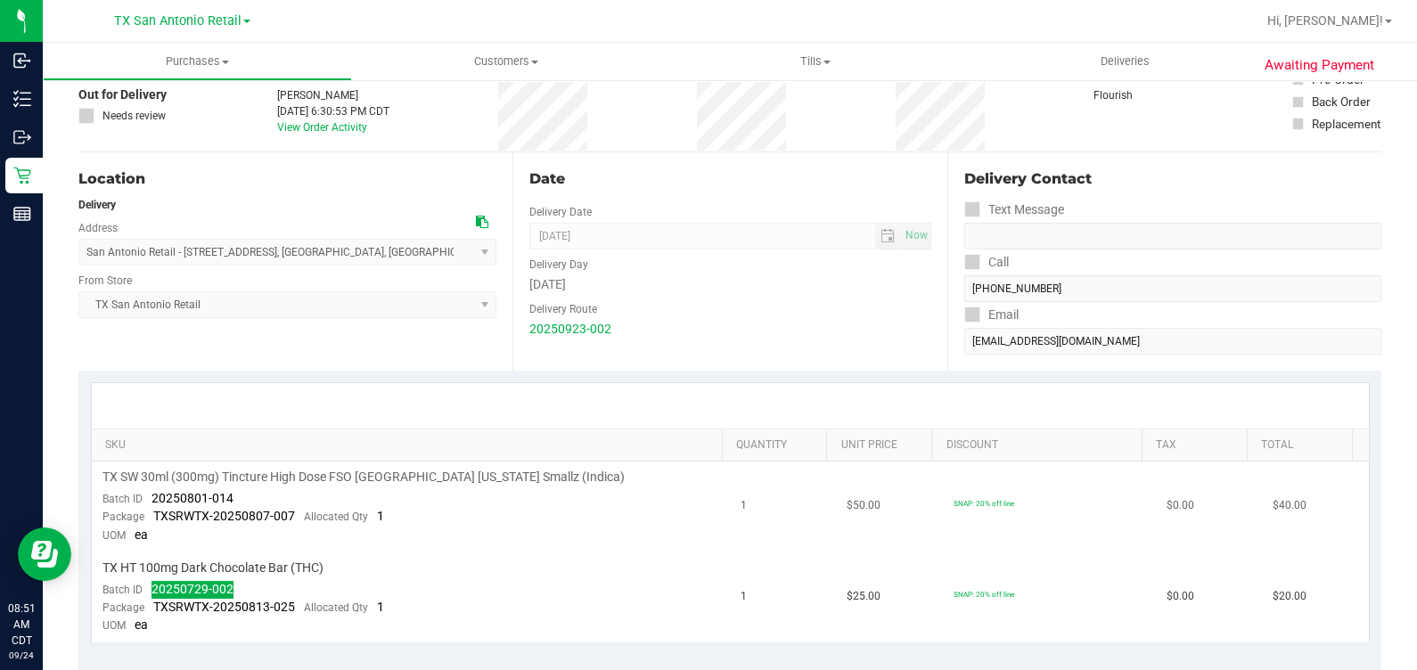
scroll to position [0, 0]
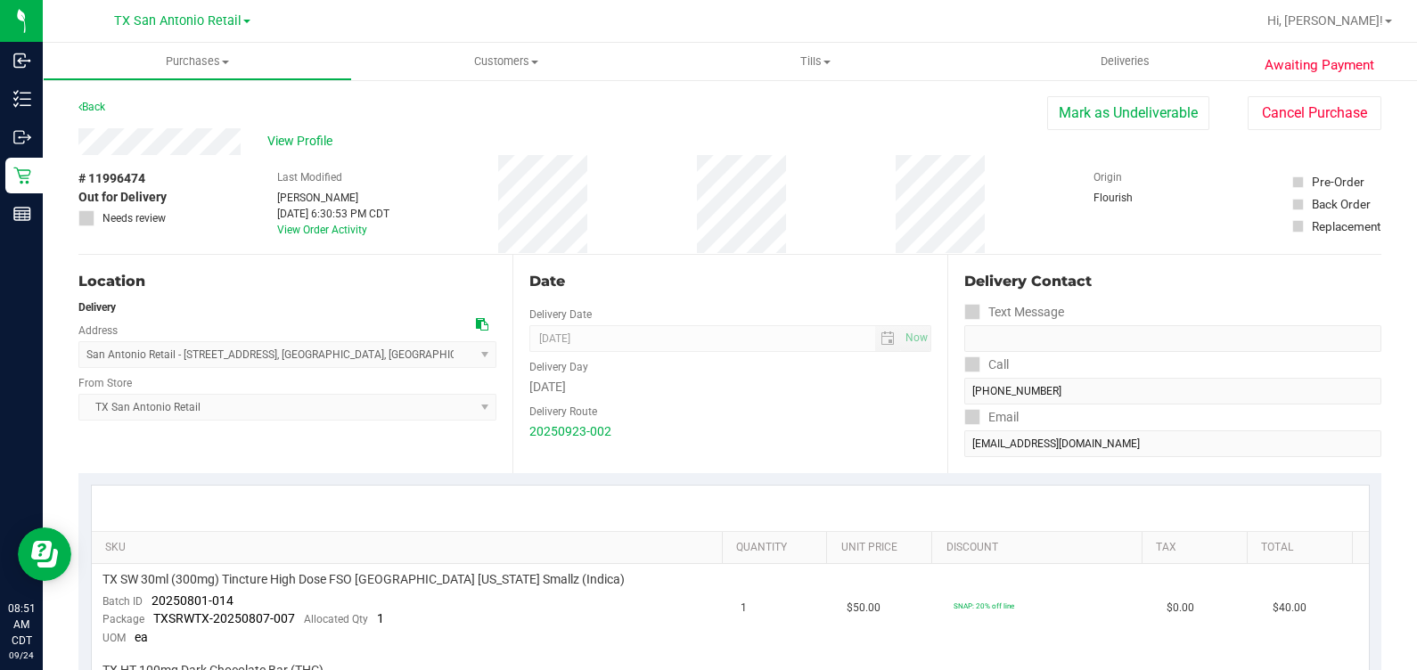
click at [466, 258] on div "Location Delivery Address [GEOGRAPHIC_DATA] Retail - [STREET_ADDRESS] , [GEOGRA…" at bounding box center [295, 364] width 434 height 218
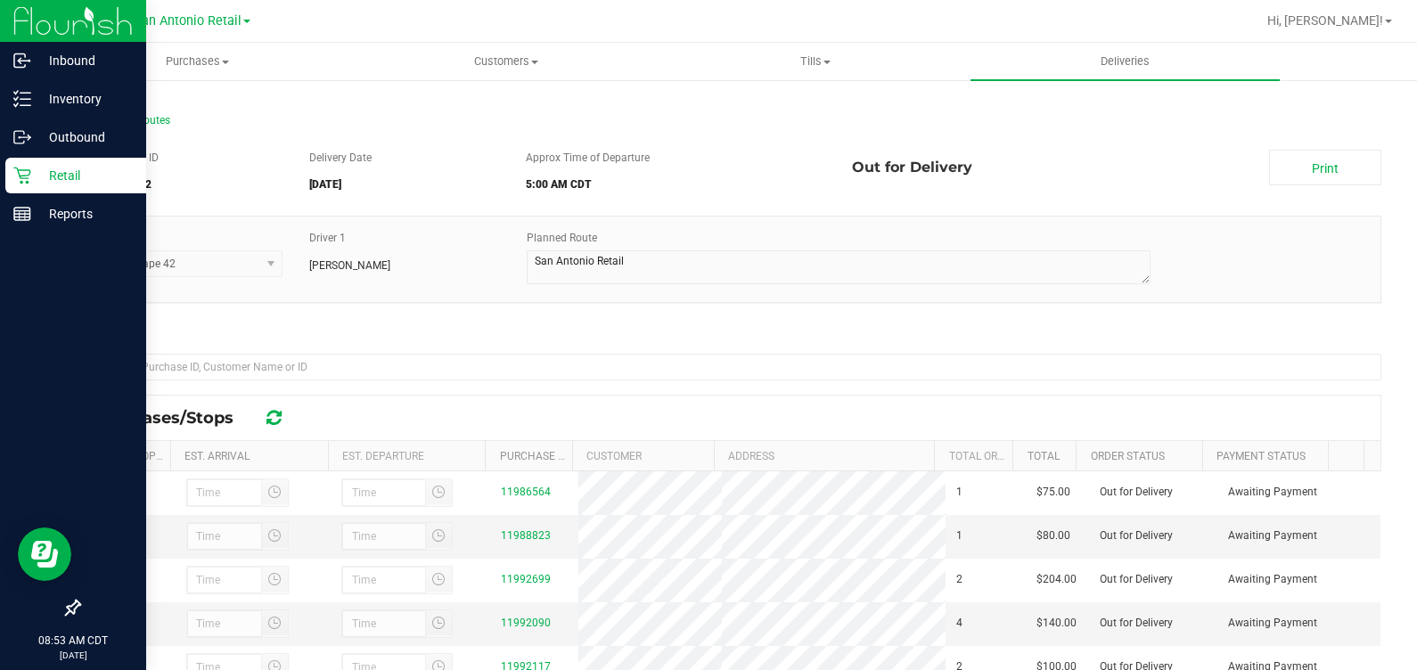
click at [29, 169] on icon at bounding box center [21, 176] width 17 height 17
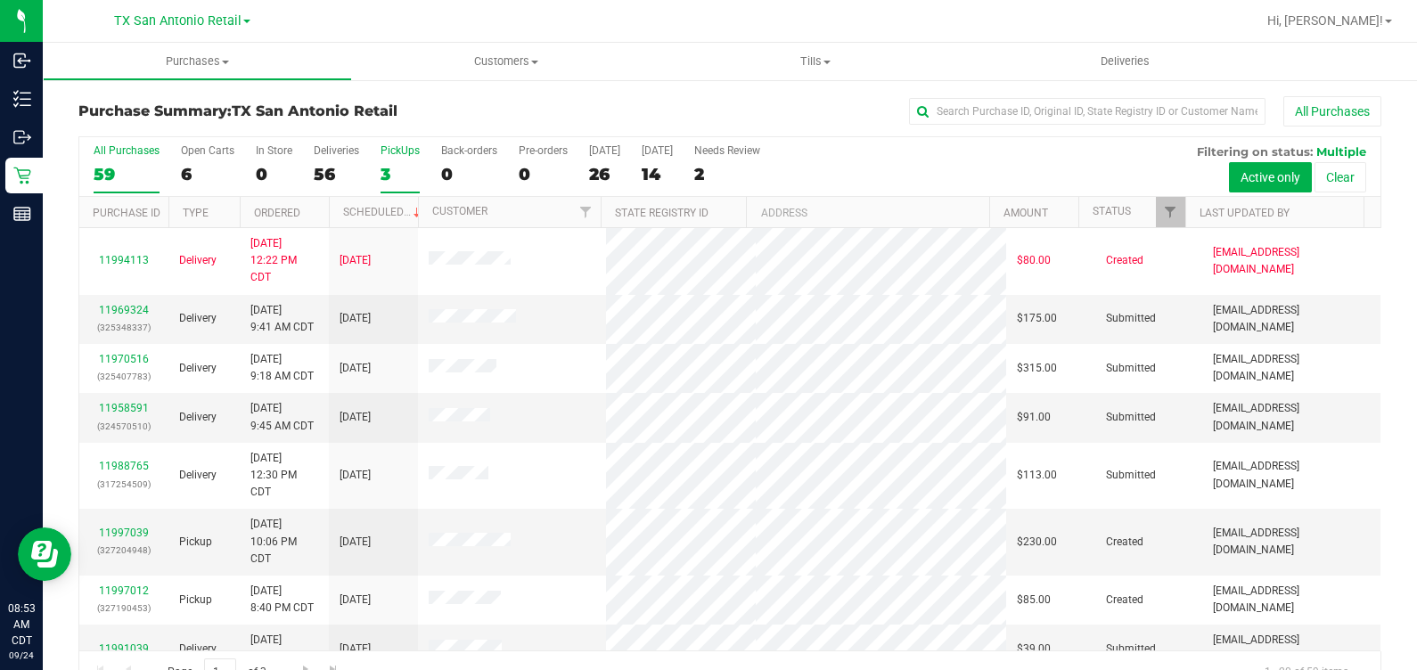
click at [388, 147] on div "PickUps" at bounding box center [400, 150] width 39 height 12
click at [0, 0] on input "PickUps 3" at bounding box center [0, 0] width 0 height 0
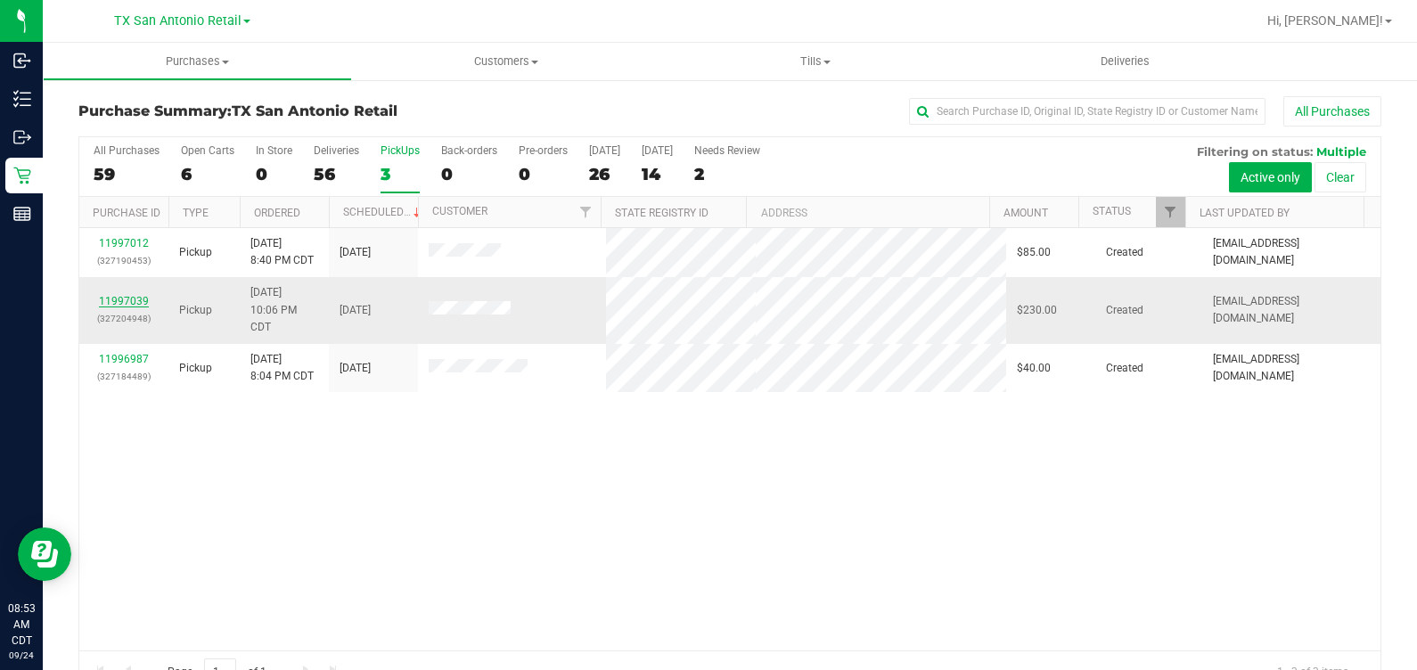
click at [121, 295] on link "11997039" at bounding box center [124, 301] width 50 height 12
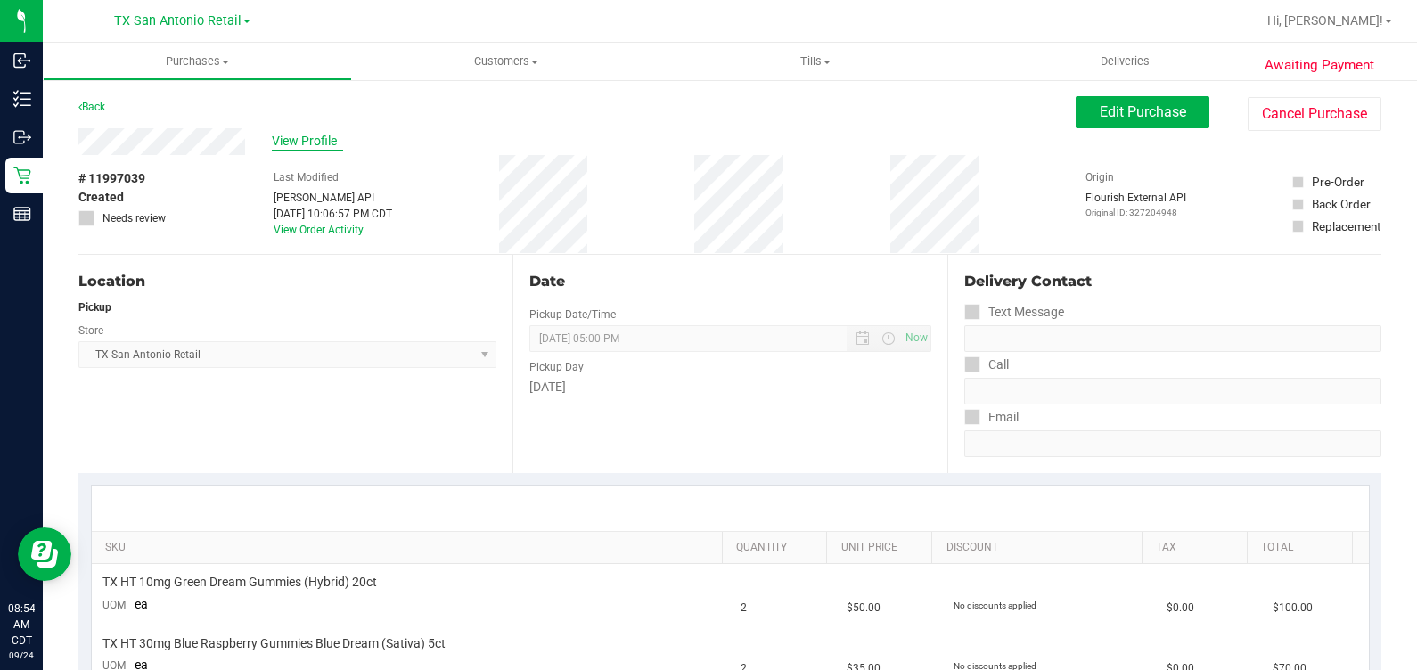
click at [294, 143] on span "View Profile" at bounding box center [307, 141] width 71 height 19
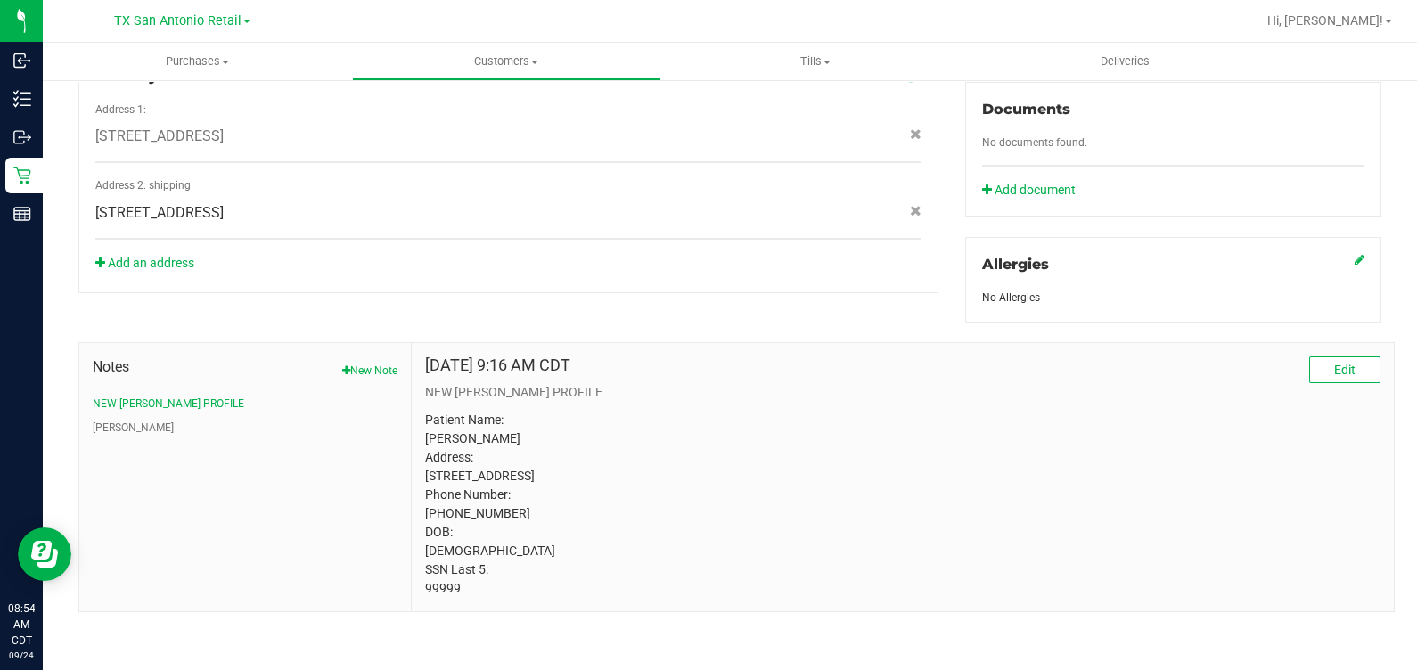
scroll to position [664, 0]
click at [451, 588] on p "Patient Name: [PERSON_NAME] Address: [STREET_ADDRESS] Phone Number: [PHONE_NUMB…" at bounding box center [902, 504] width 955 height 187
click at [1002, 528] on p "Patient Name: [PERSON_NAME] Address: [STREET_ADDRESS] Phone Number: [PHONE_NUMB…" at bounding box center [902, 504] width 955 height 187
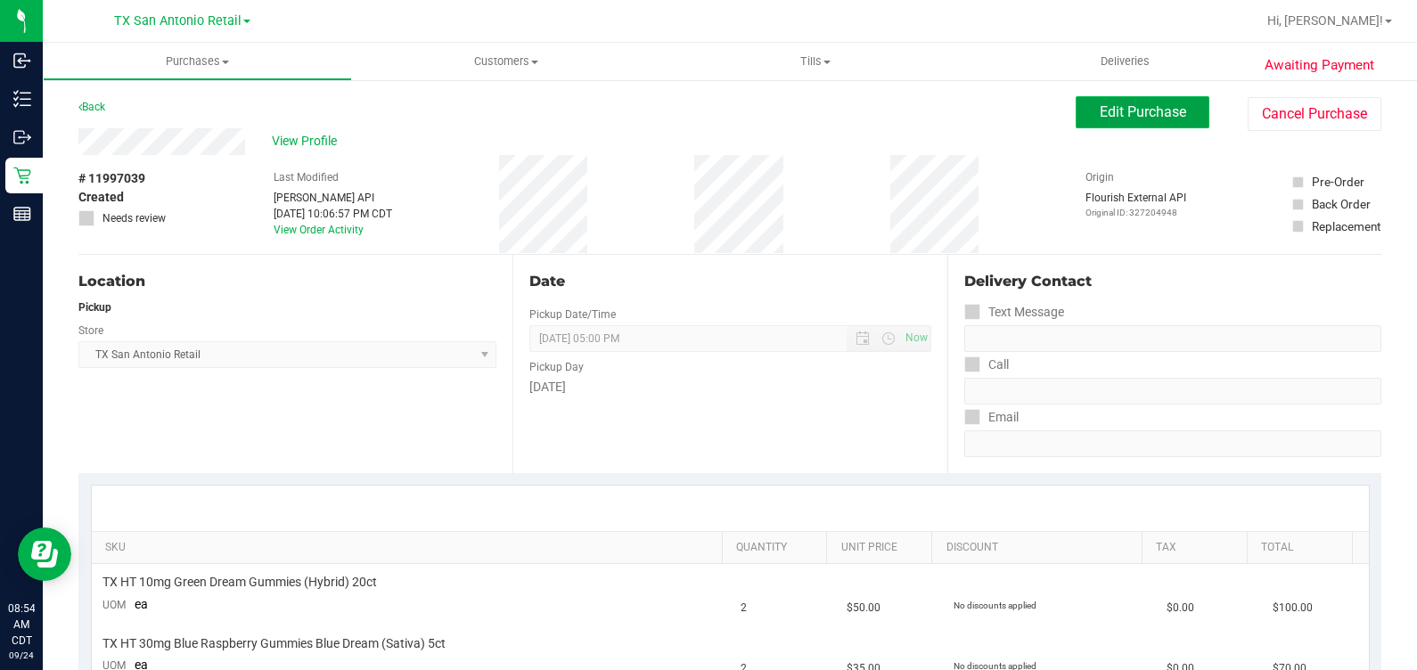
click at [1111, 111] on span "Edit Purchase" at bounding box center [1143, 111] width 86 height 17
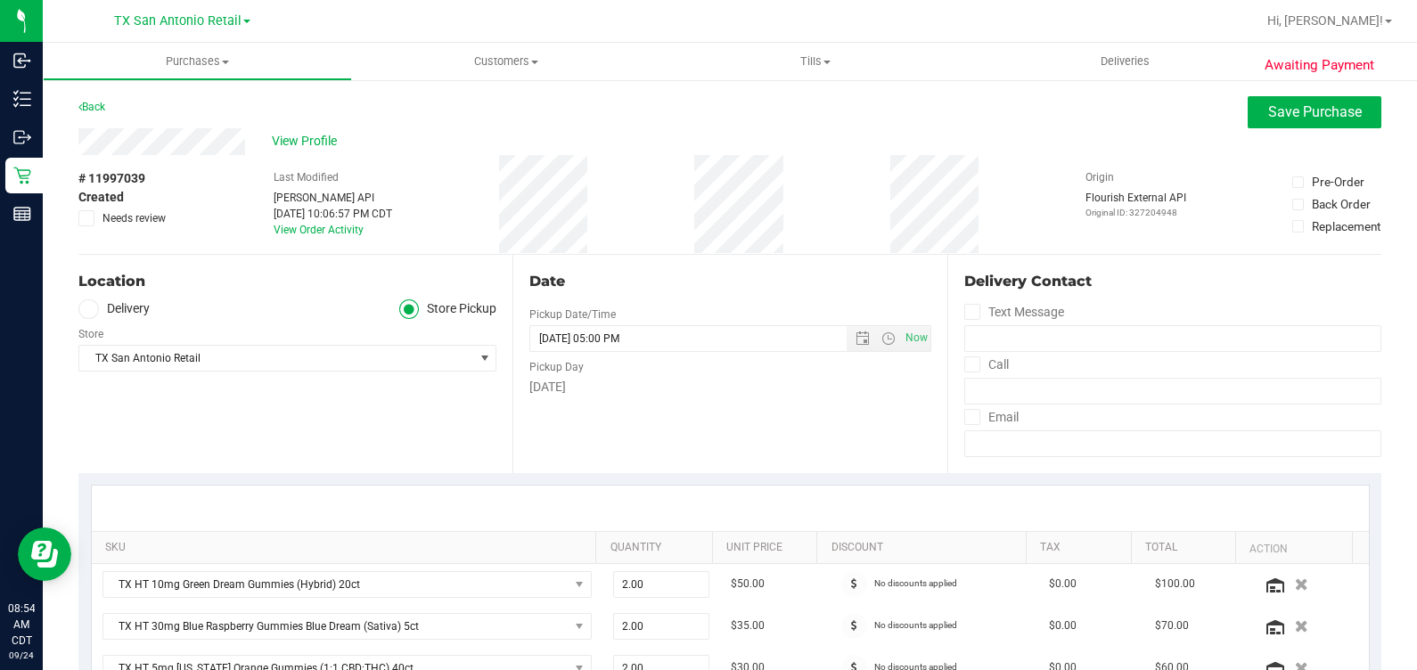
click at [106, 307] on label "Delivery" at bounding box center [113, 309] width 71 height 21
click at [0, 0] on input "Delivery" at bounding box center [0, 0] width 0 height 0
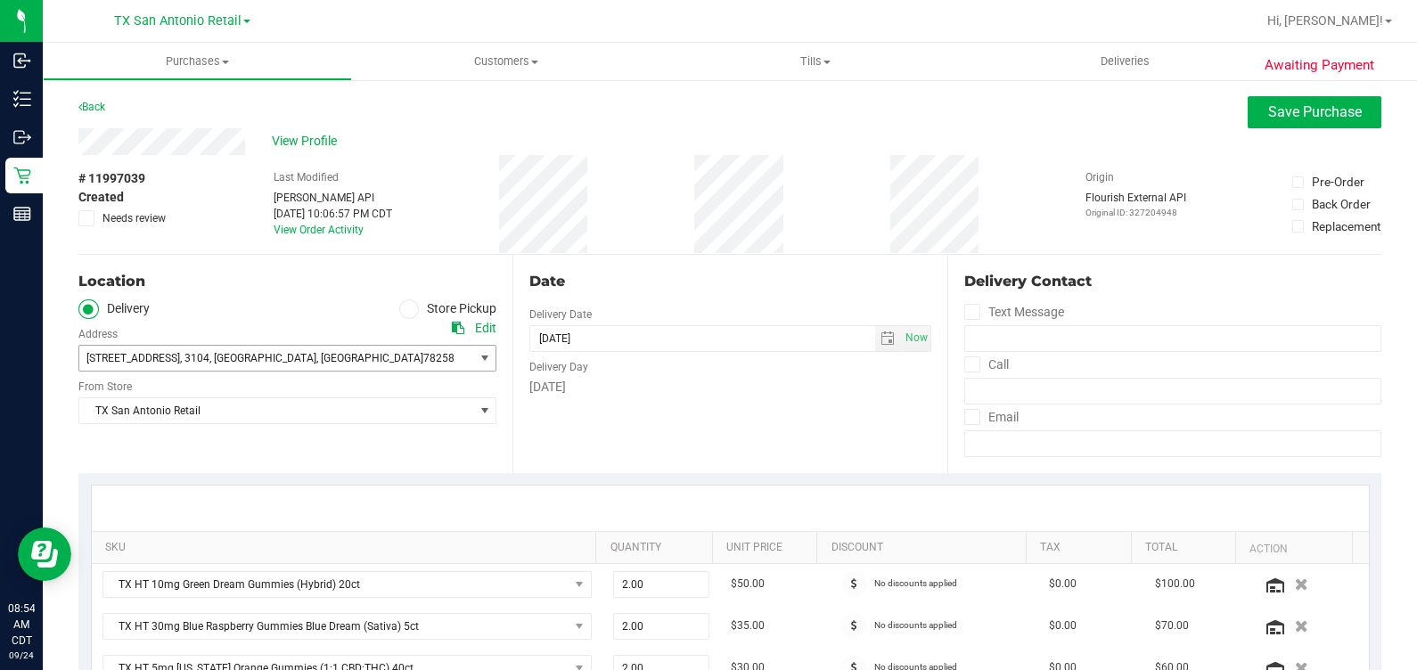
click at [423, 360] on span "78258" at bounding box center [438, 358] width 31 height 12
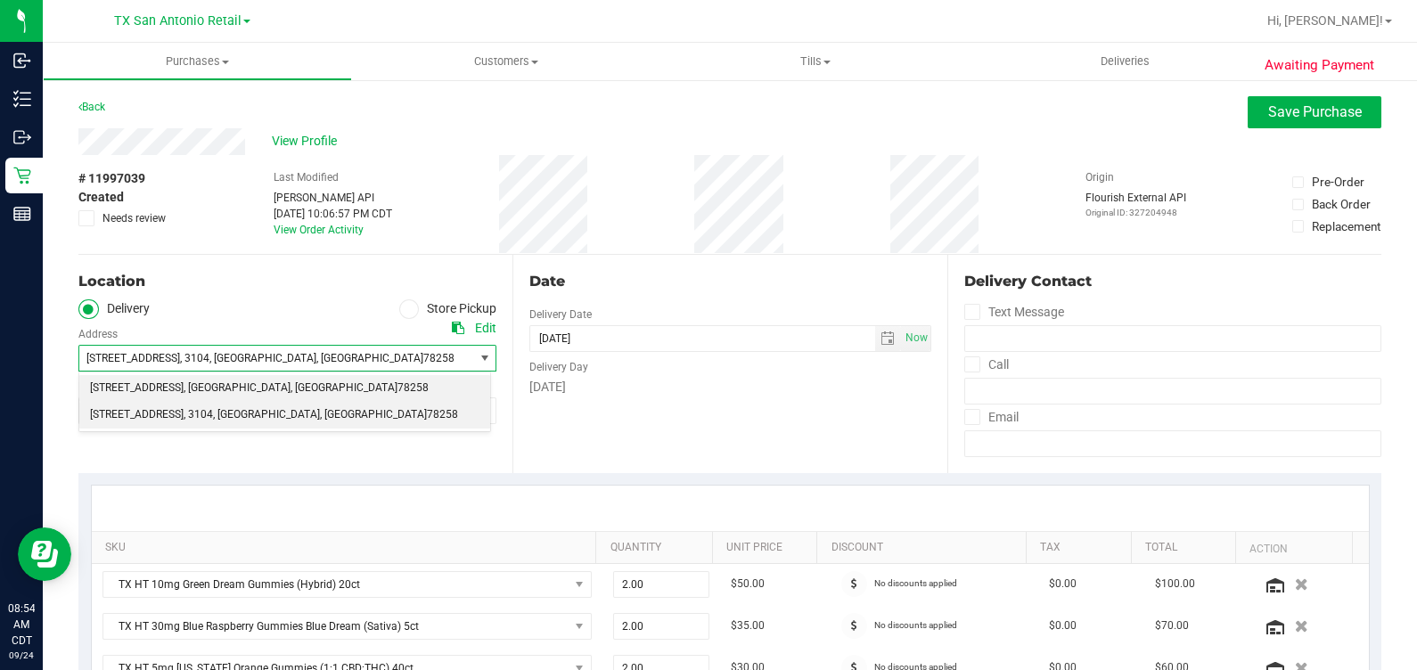
click at [398, 388] on span "78258" at bounding box center [413, 388] width 31 height 23
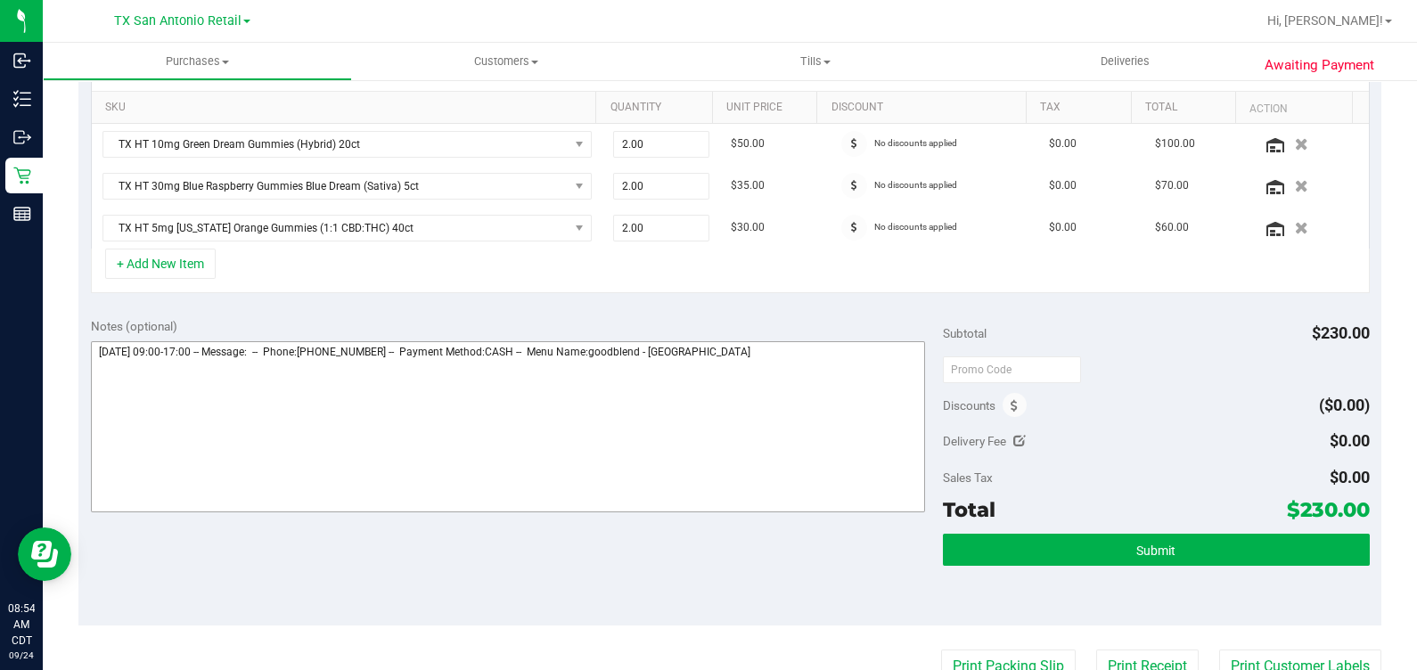
scroll to position [445, 0]
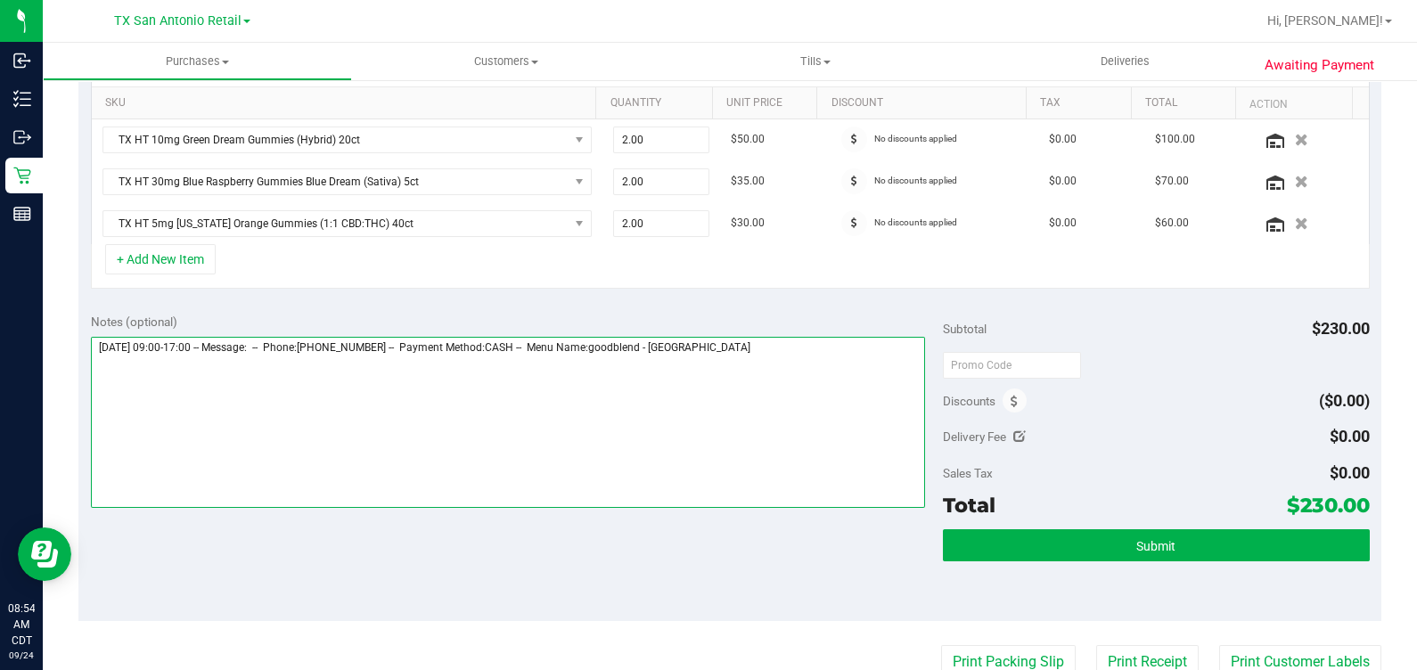
click at [817, 377] on textarea at bounding box center [508, 422] width 835 height 171
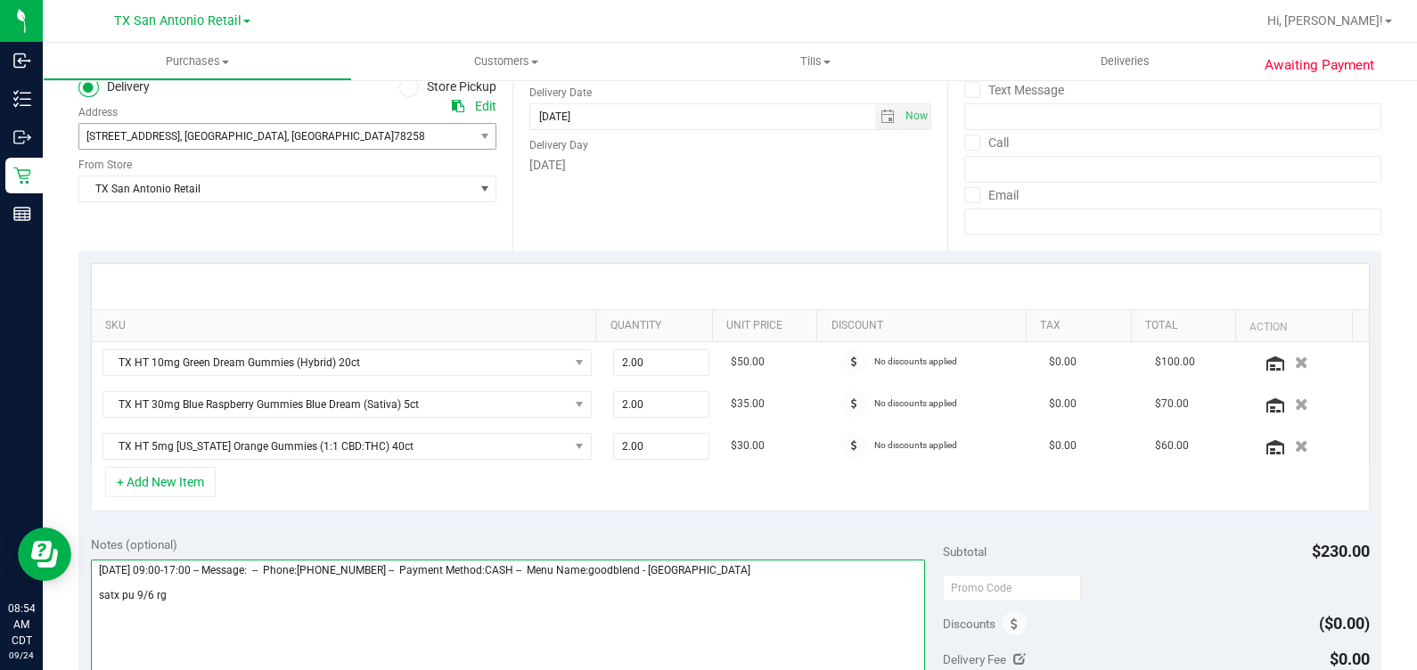
scroll to position [334, 0]
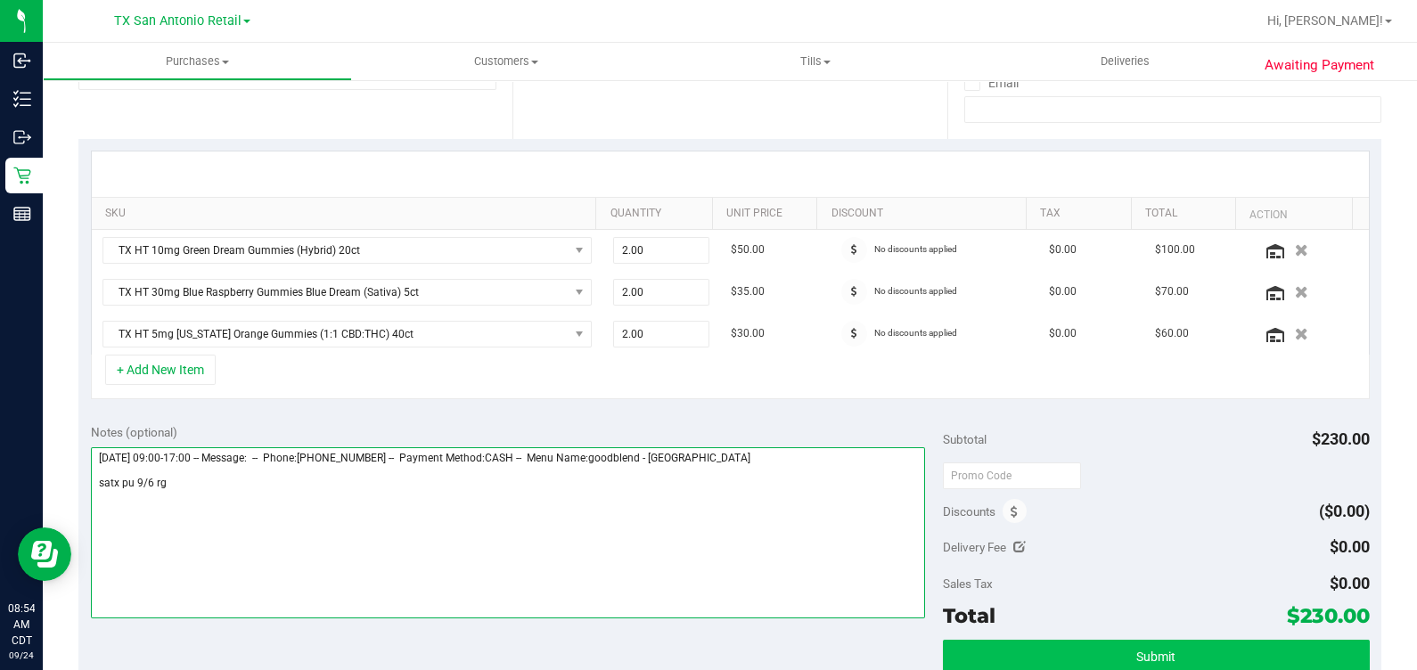
type textarea "[DATE] 09:00-17:00 -- Message: -- Phone:[PHONE_NUMBER] -- Payment Method:CASH -…"
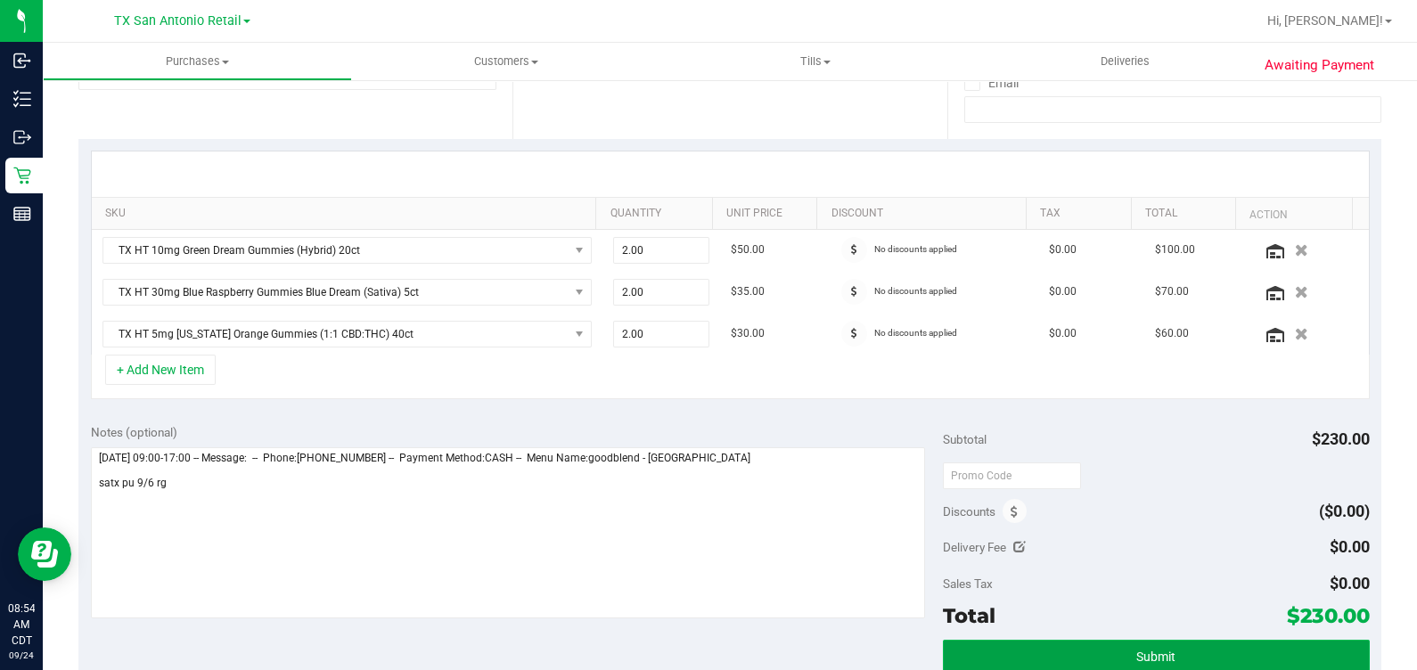
click at [1093, 644] on button "Submit" at bounding box center [1156, 656] width 426 height 32
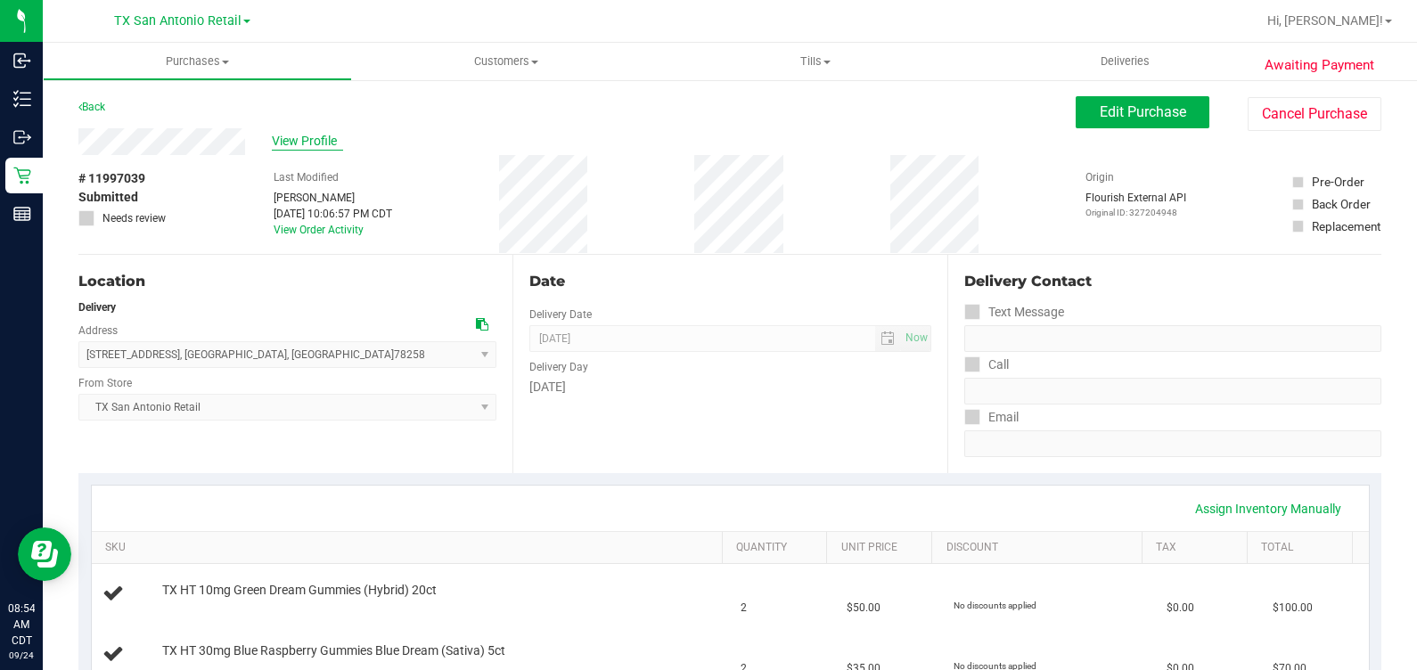
click at [310, 141] on span "View Profile" at bounding box center [307, 141] width 71 height 19
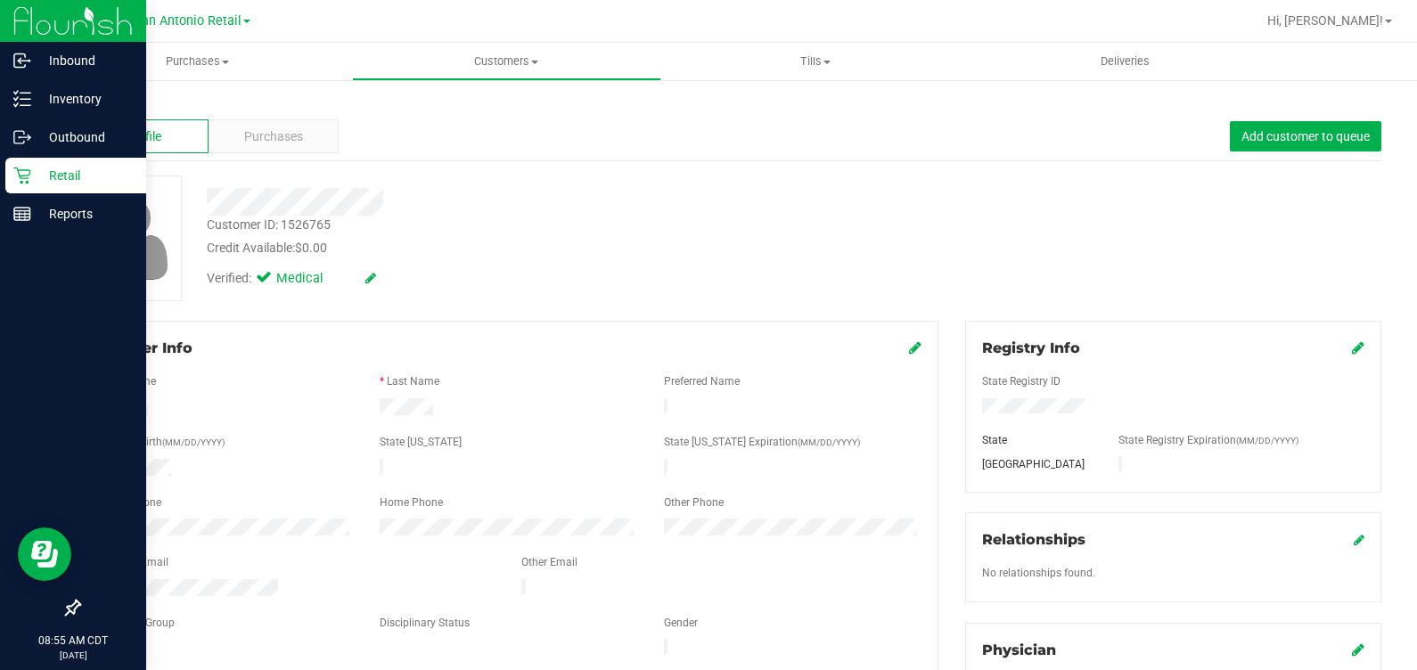
click at [35, 183] on p "Retail" at bounding box center [84, 175] width 107 height 21
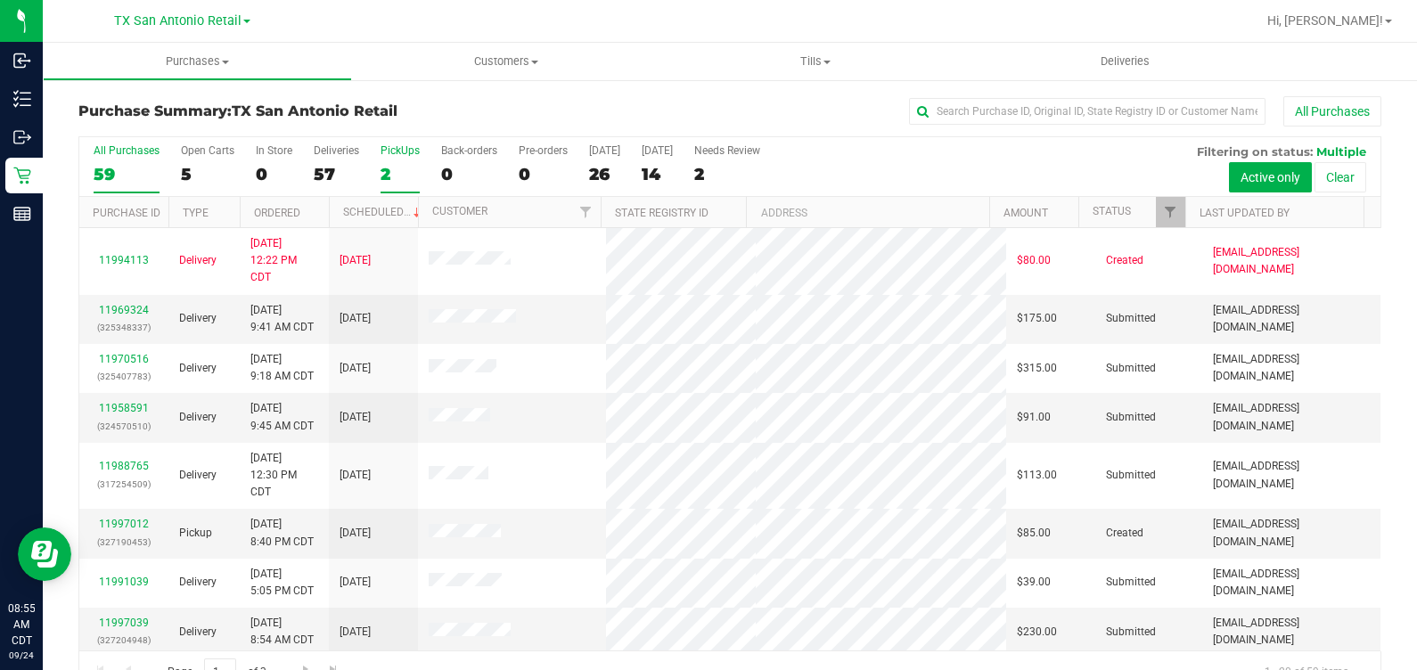
click at [396, 168] on div "2" at bounding box center [400, 174] width 39 height 21
click at [0, 0] on input "PickUps 2" at bounding box center [0, 0] width 0 height 0
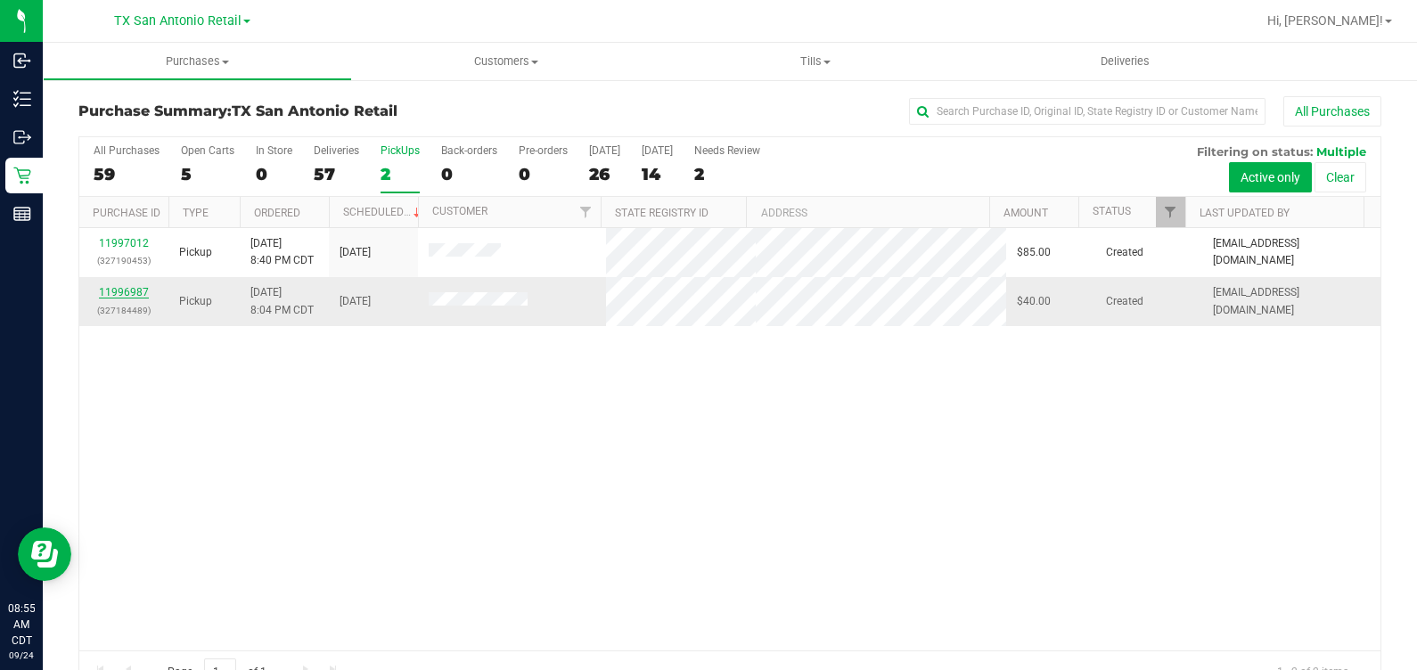
click at [114, 292] on link "11996987" at bounding box center [124, 292] width 50 height 12
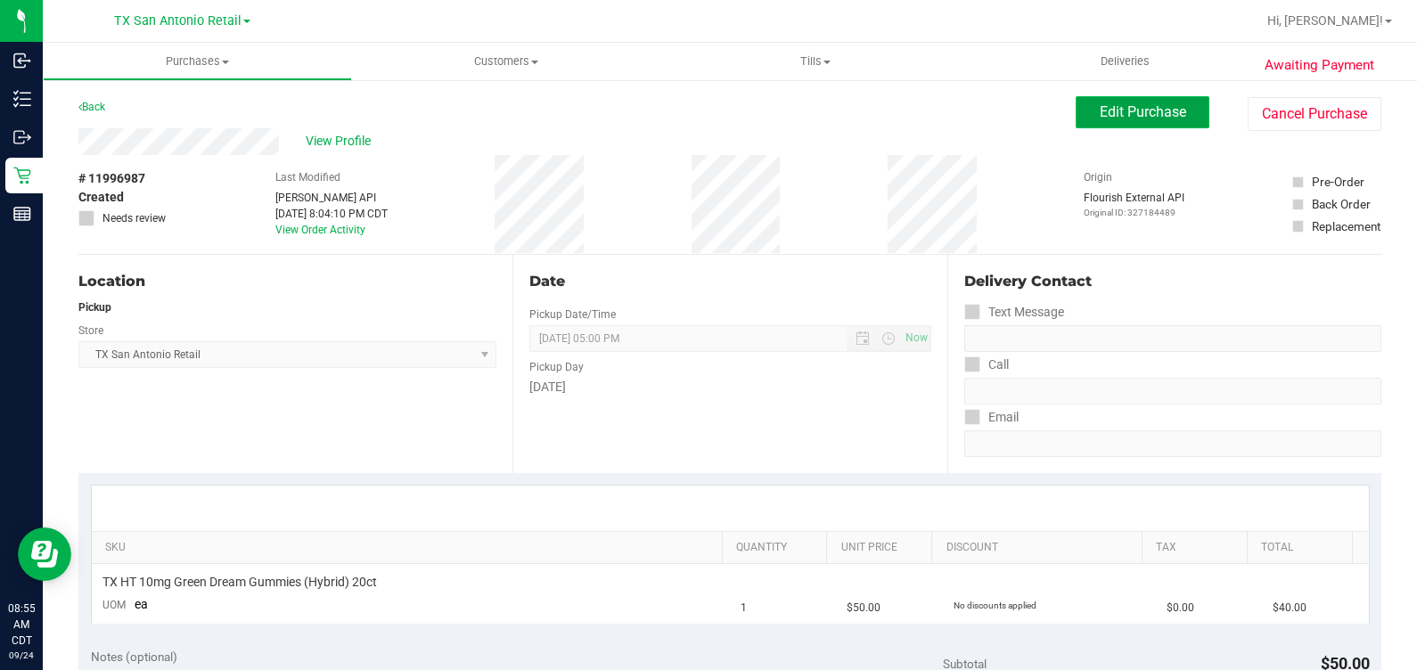
click at [1105, 111] on span "Edit Purchase" at bounding box center [1143, 111] width 86 height 17
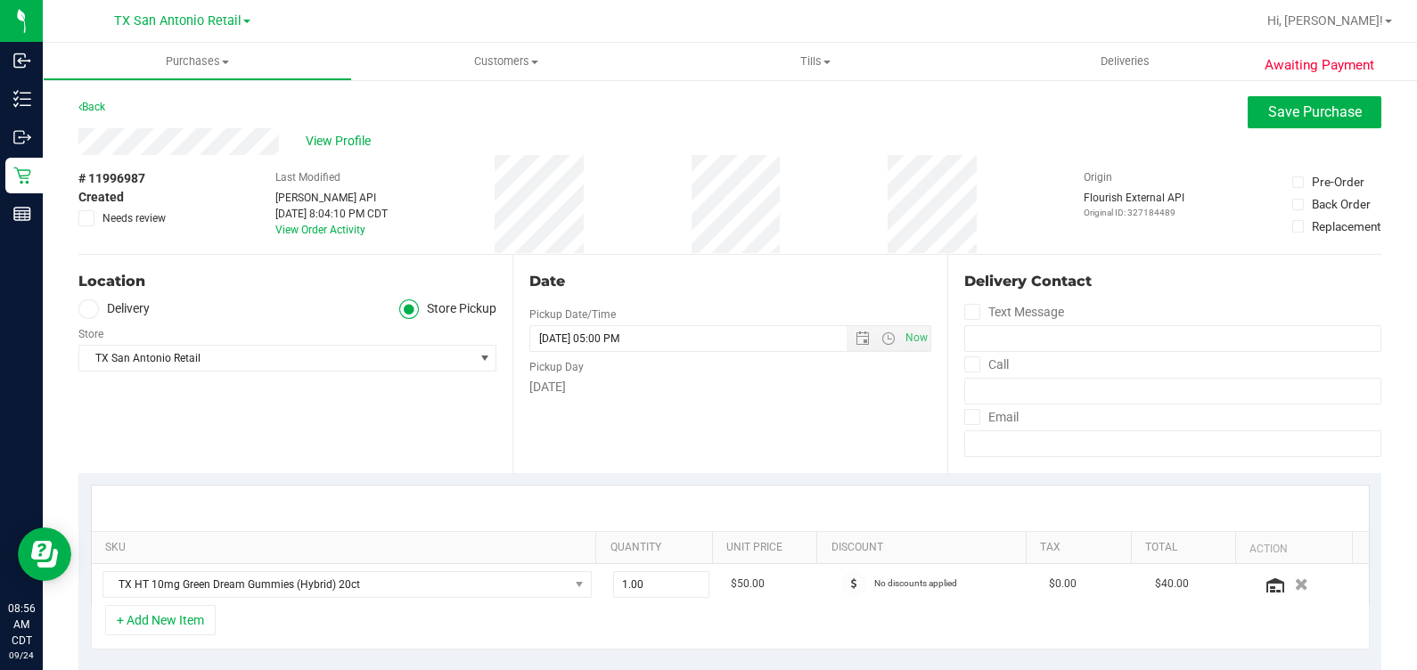
click at [117, 315] on label "Delivery" at bounding box center [113, 309] width 71 height 21
click at [0, 0] on input "Delivery" at bounding box center [0, 0] width 0 height 0
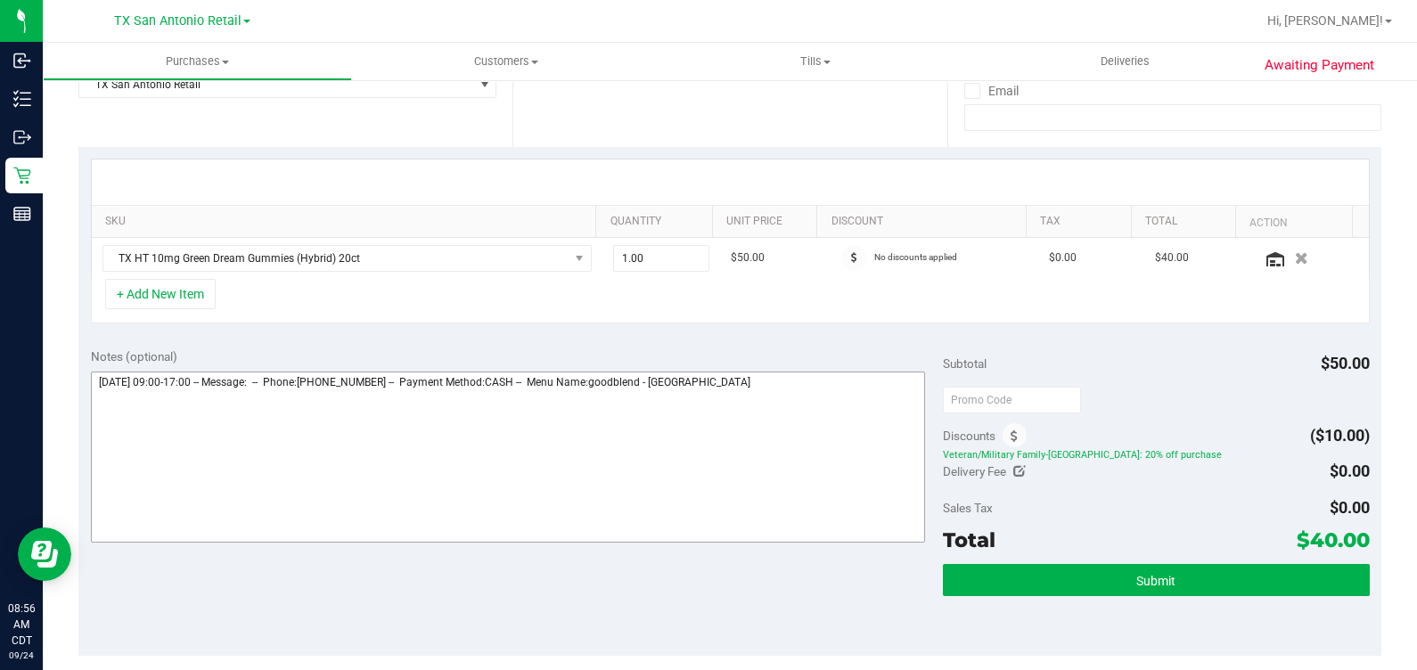
scroll to position [334, 0]
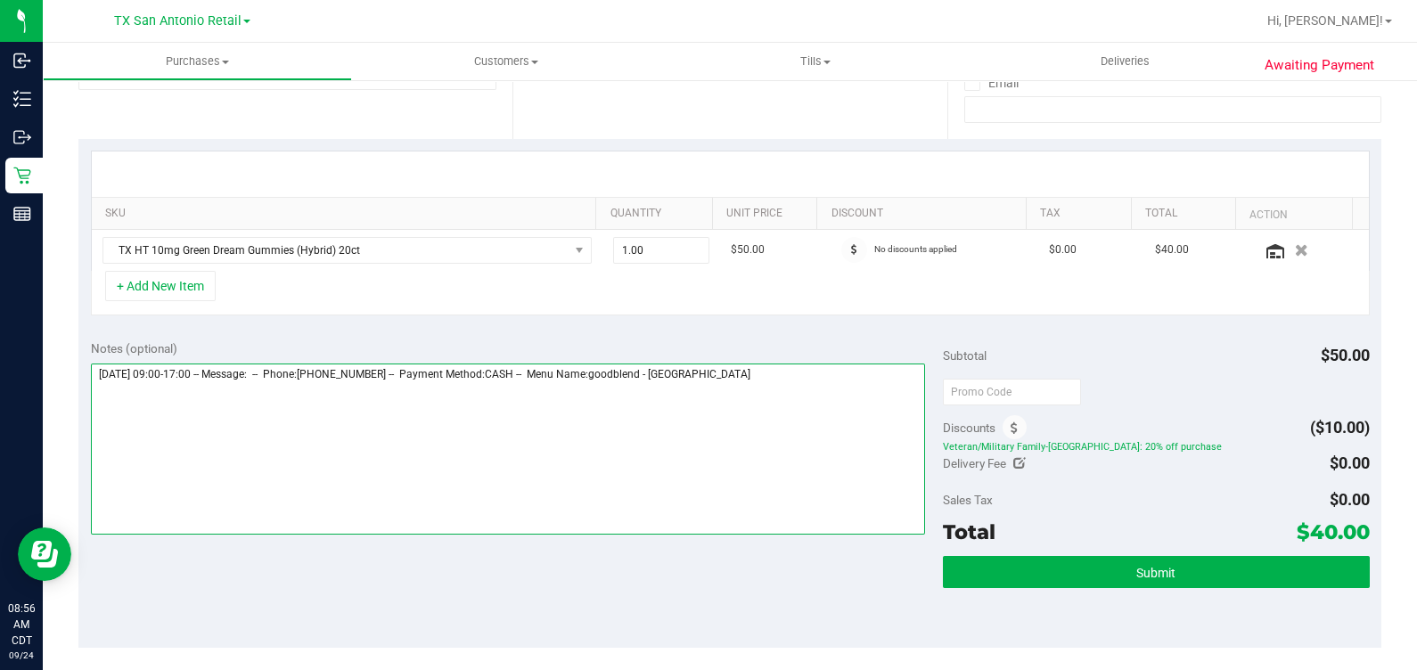
click at [779, 398] on textarea at bounding box center [508, 449] width 835 height 171
type textarea "[DATE] 09:00-17:00 -- Message: -- Phone:[PHONE_NUMBER] -- Payment Method:CASH -…"
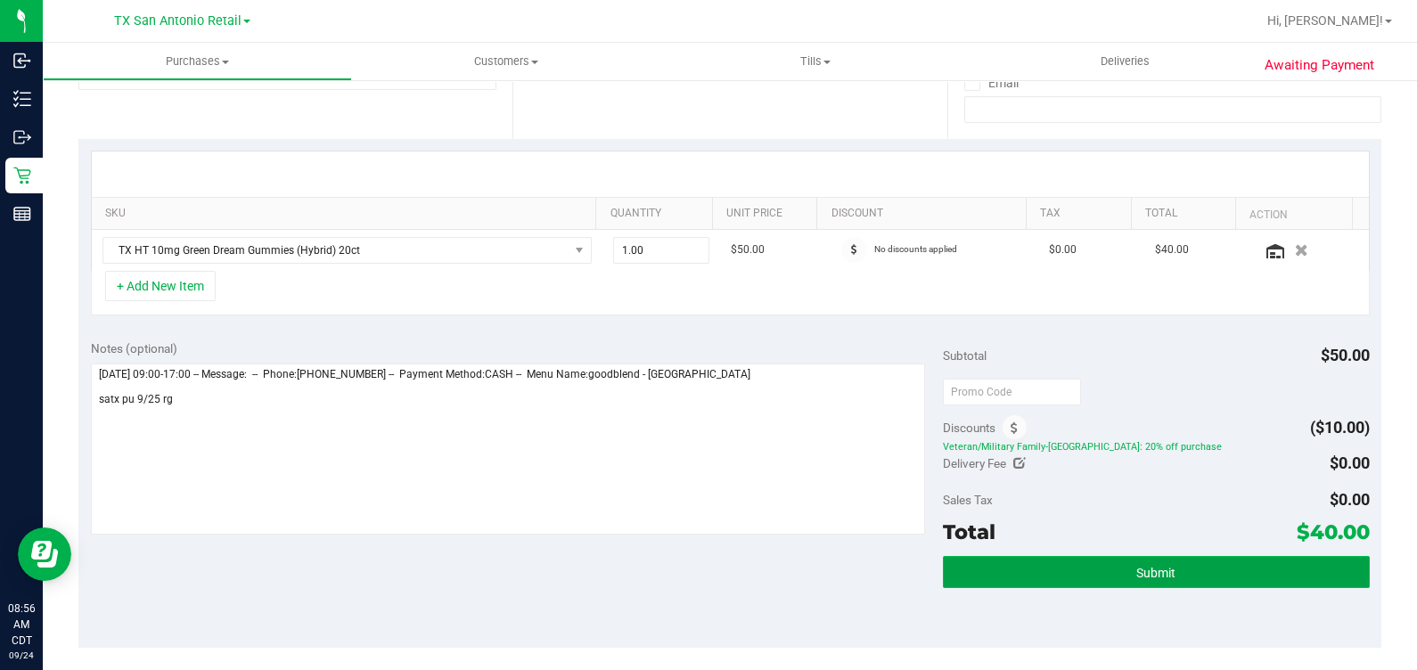
click at [1081, 573] on button "Submit" at bounding box center [1156, 572] width 426 height 32
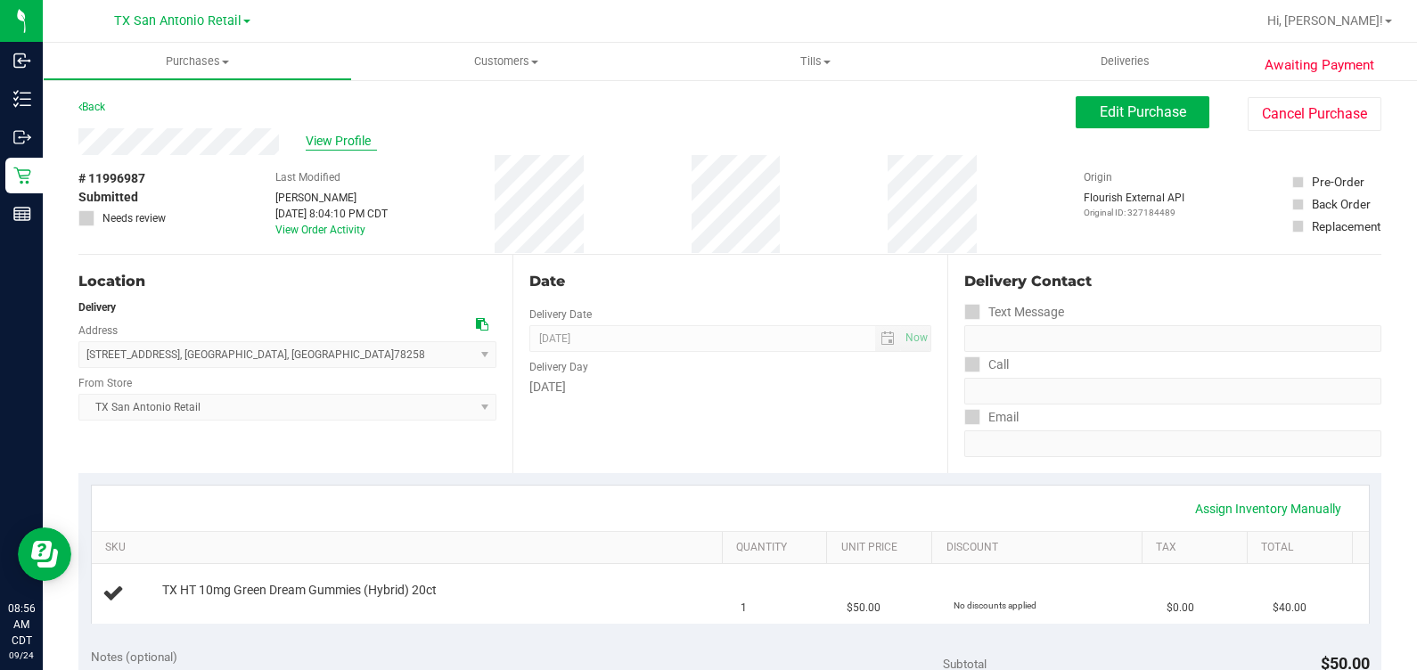
click at [355, 140] on span "View Profile" at bounding box center [341, 141] width 71 height 19
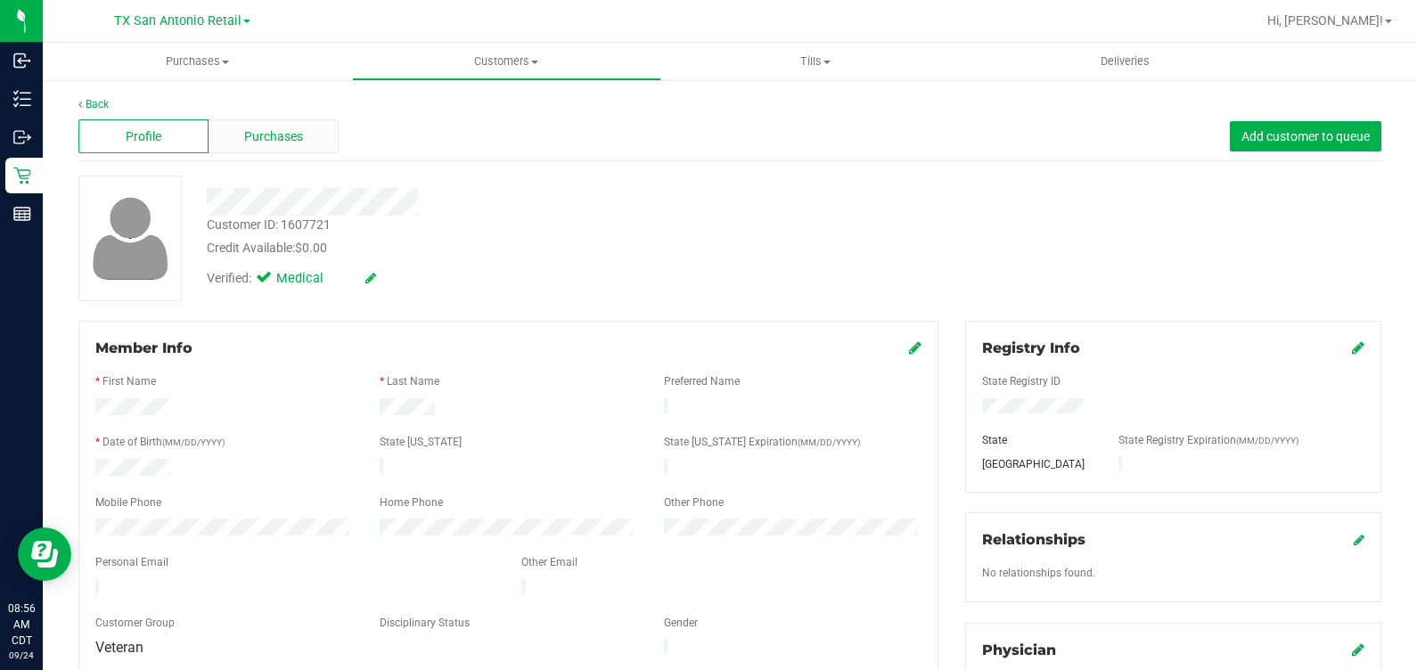
click at [248, 131] on span "Purchases" at bounding box center [273, 136] width 59 height 19
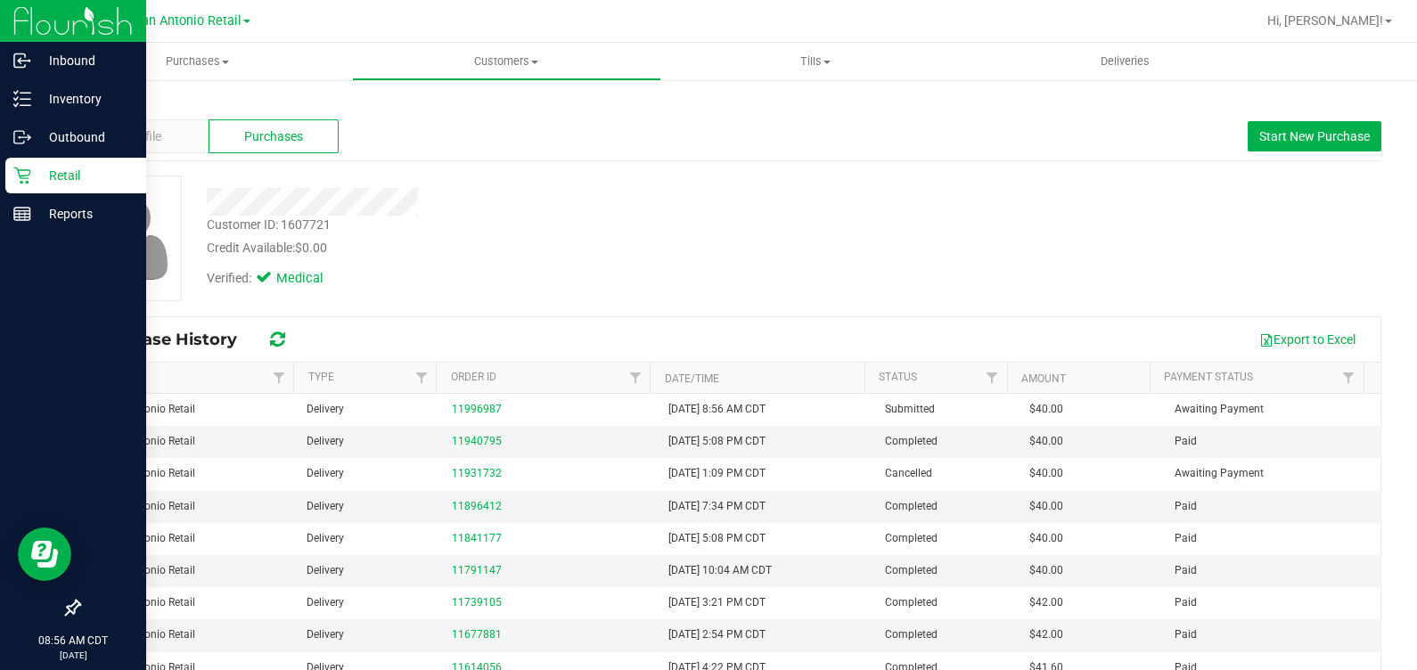
drag, startPoint x: 18, startPoint y: 176, endPoint x: 52, endPoint y: 186, distance: 35.3
click at [18, 176] on icon at bounding box center [22, 176] width 18 height 18
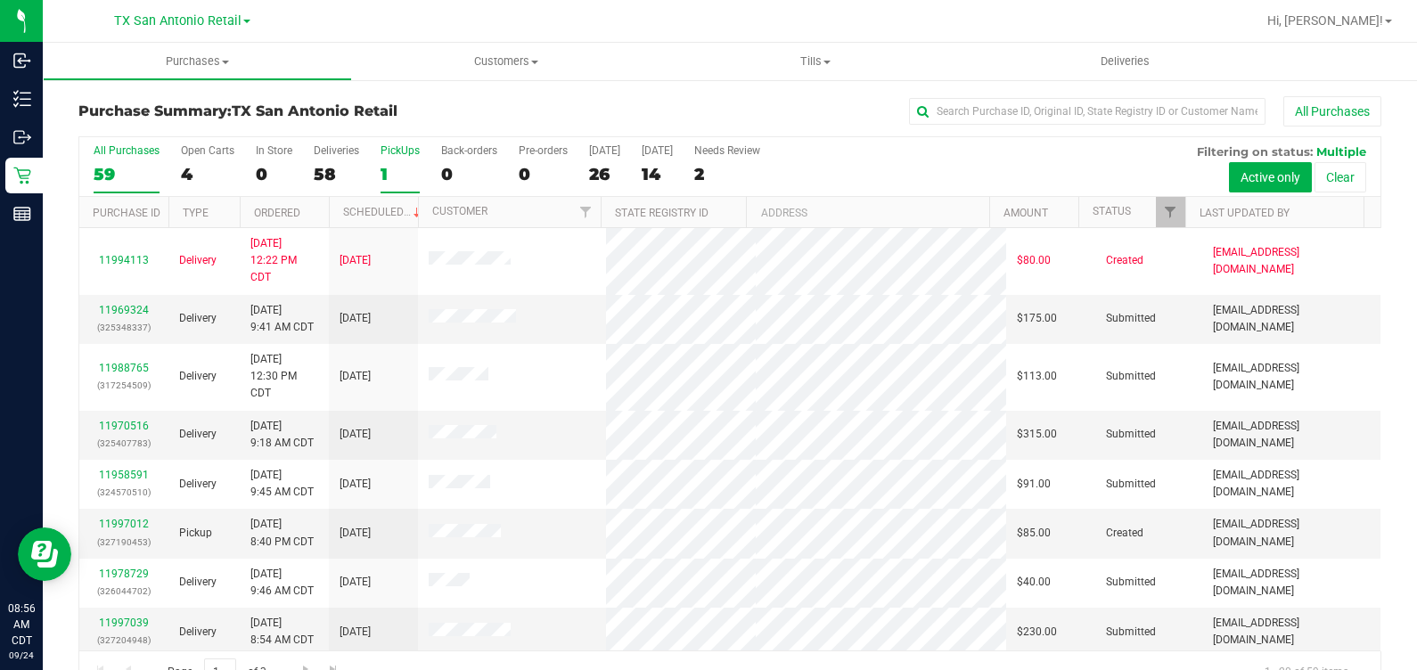
click at [392, 169] on div "1" at bounding box center [400, 174] width 39 height 21
click at [0, 0] on input "PickUps 1" at bounding box center [0, 0] width 0 height 0
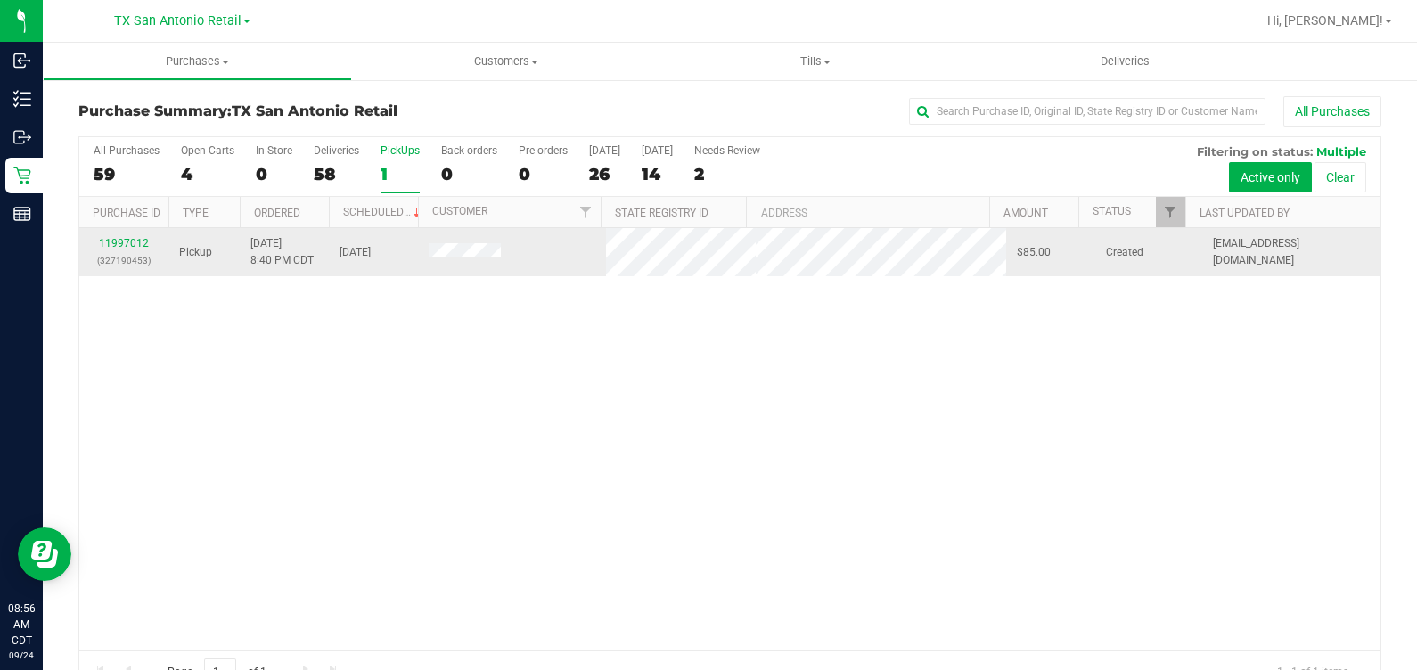
click at [122, 248] on link "11997012" at bounding box center [124, 243] width 50 height 12
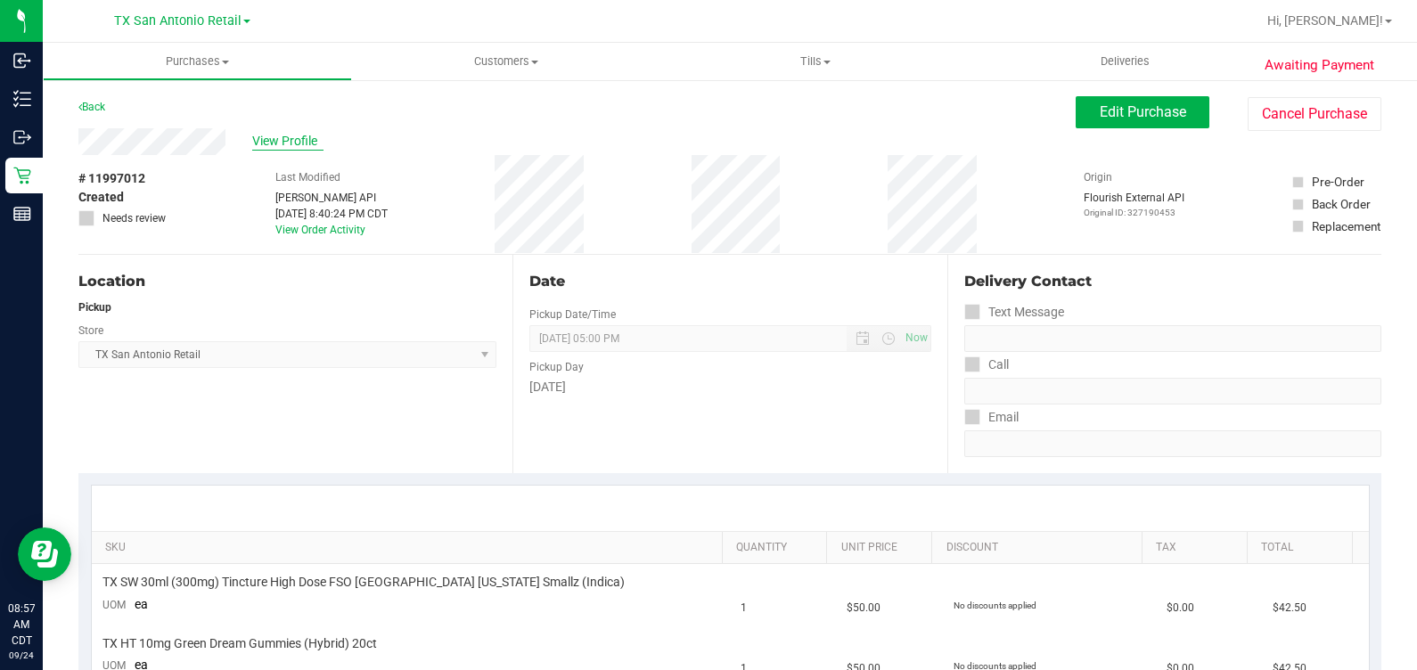
click at [288, 138] on span "View Profile" at bounding box center [287, 141] width 71 height 19
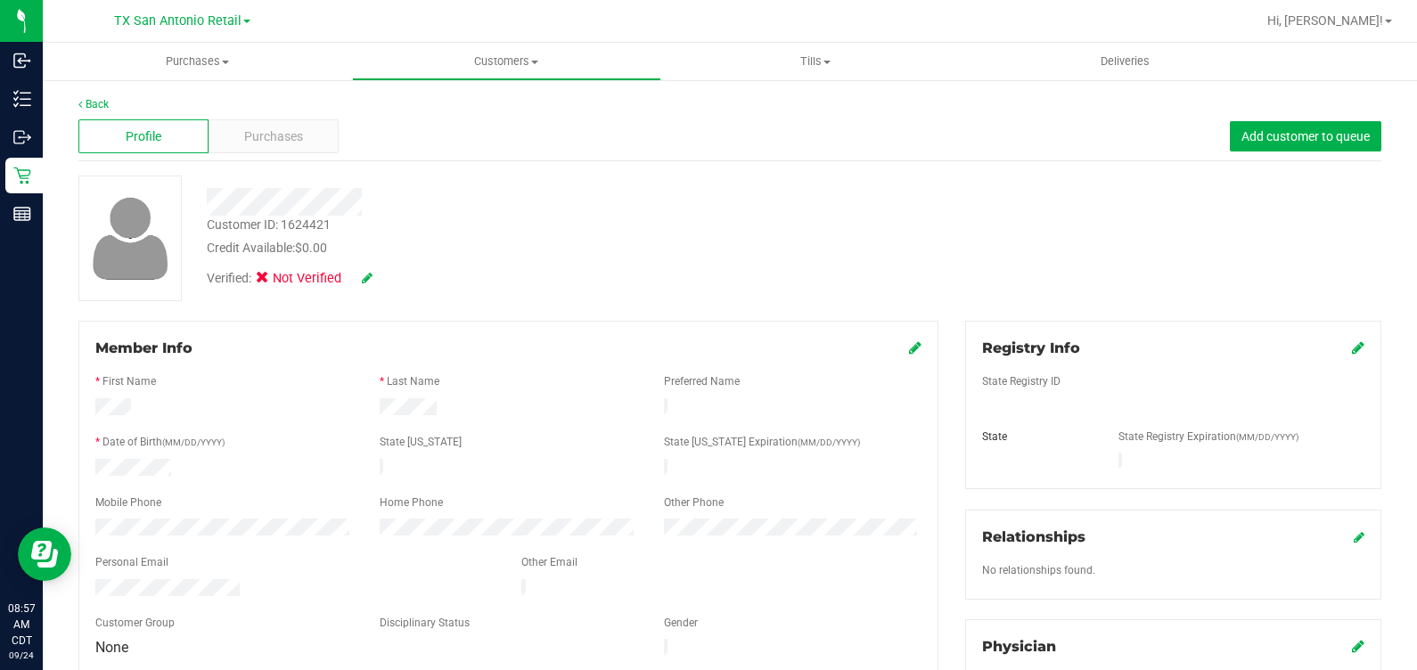
click at [362, 276] on icon at bounding box center [367, 278] width 11 height 12
drag, startPoint x: 315, startPoint y: 273, endPoint x: 324, endPoint y: 276, distance: 9.6
click at [315, 273] on span "Medical" at bounding box center [308, 281] width 51 height 19
click at [0, 0] on input "Medical" at bounding box center [0, 0] width 0 height 0
click at [393, 281] on icon at bounding box center [391, 279] width 14 height 12
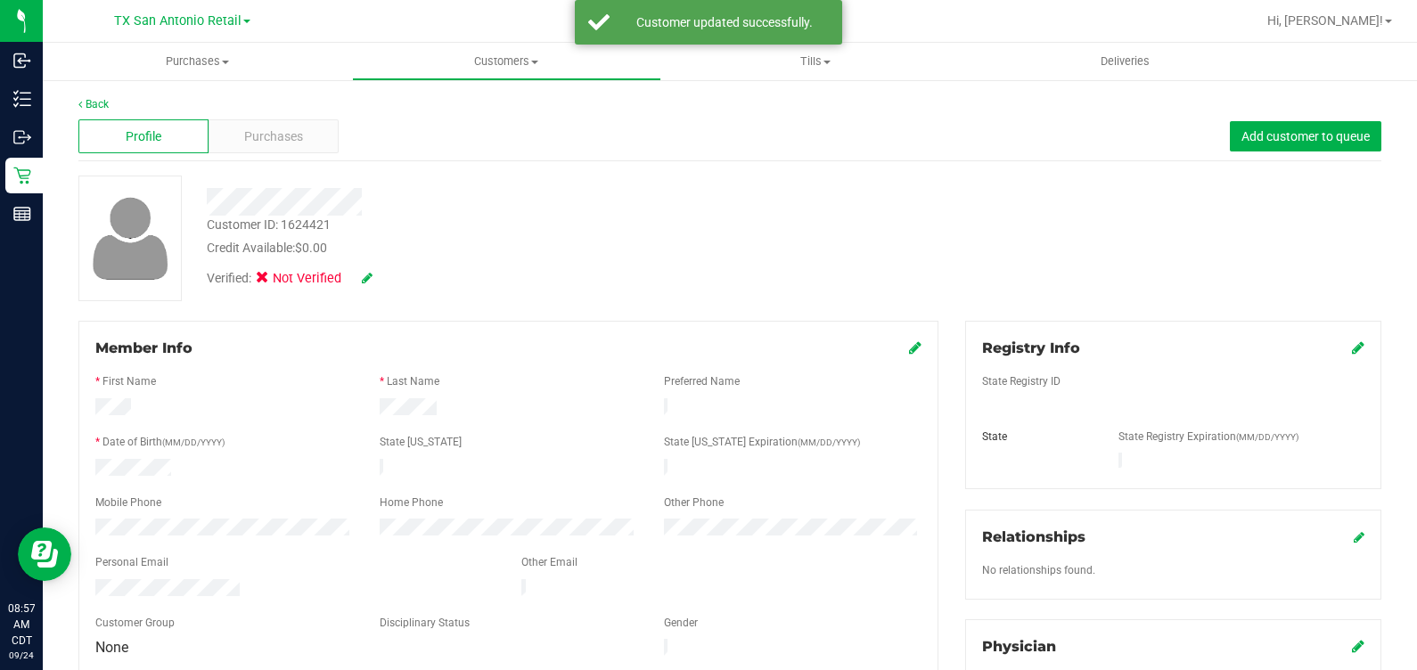
click at [1352, 349] on icon at bounding box center [1358, 347] width 12 height 14
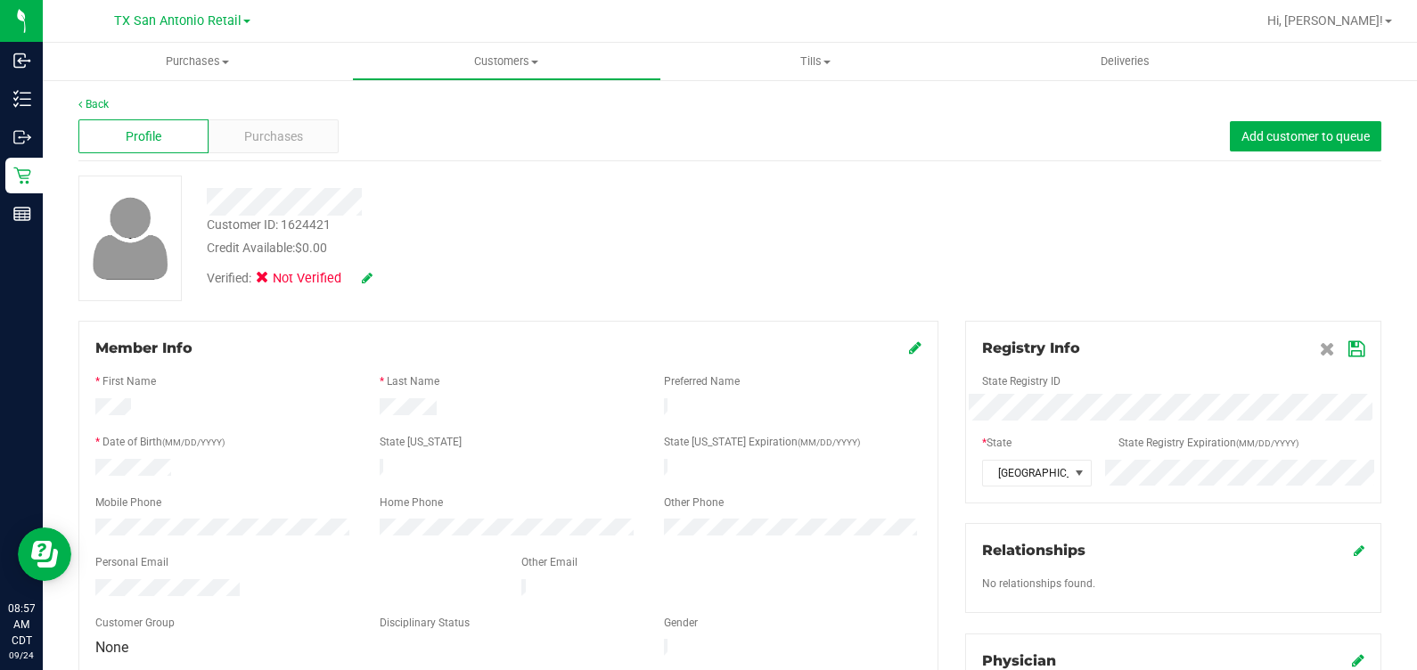
click at [1349, 349] on icon at bounding box center [1357, 349] width 16 height 14
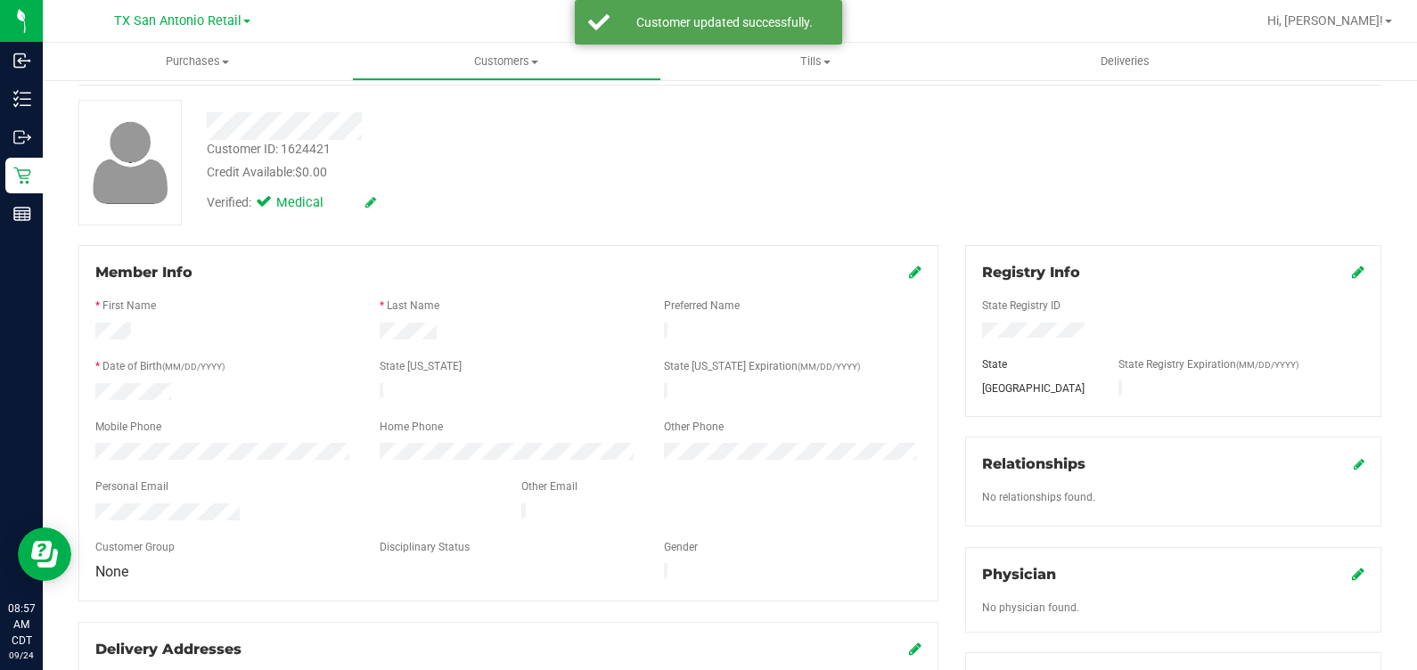
scroll to position [111, 0]
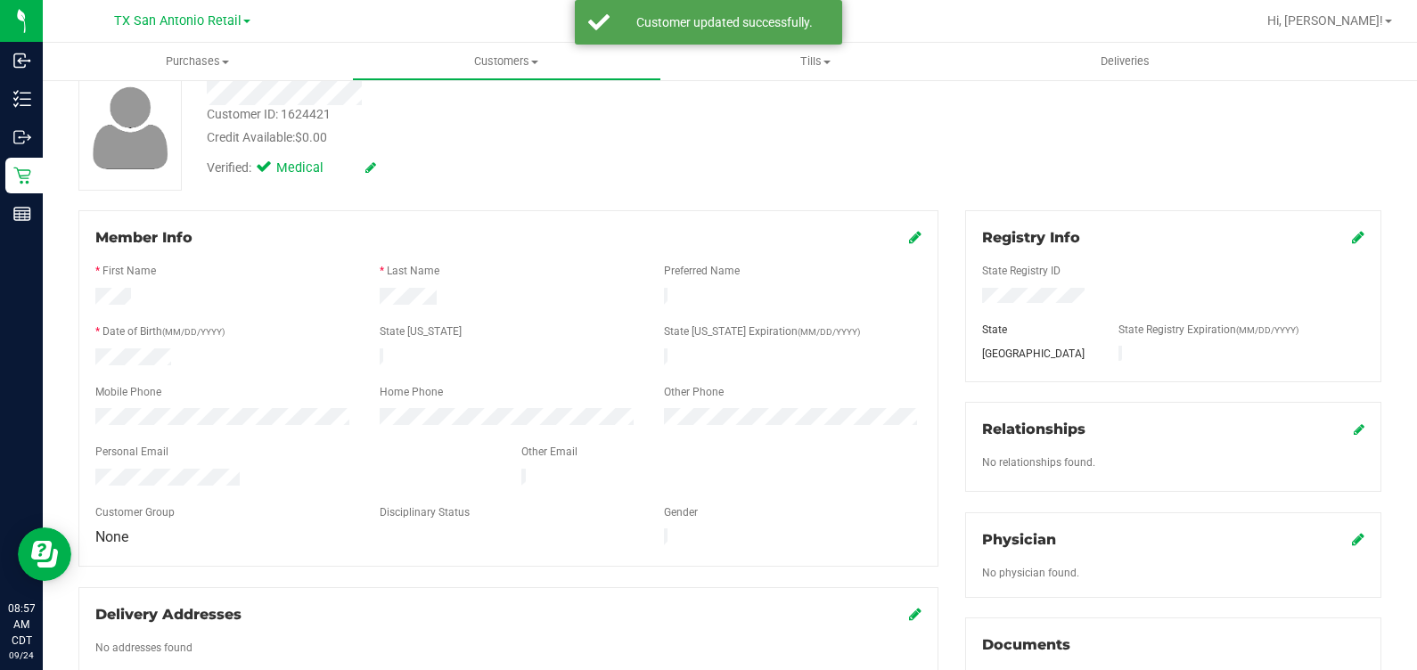
click at [1333, 538] on div "Physician" at bounding box center [1173, 539] width 382 height 21
click at [1352, 535] on icon at bounding box center [1358, 539] width 12 height 14
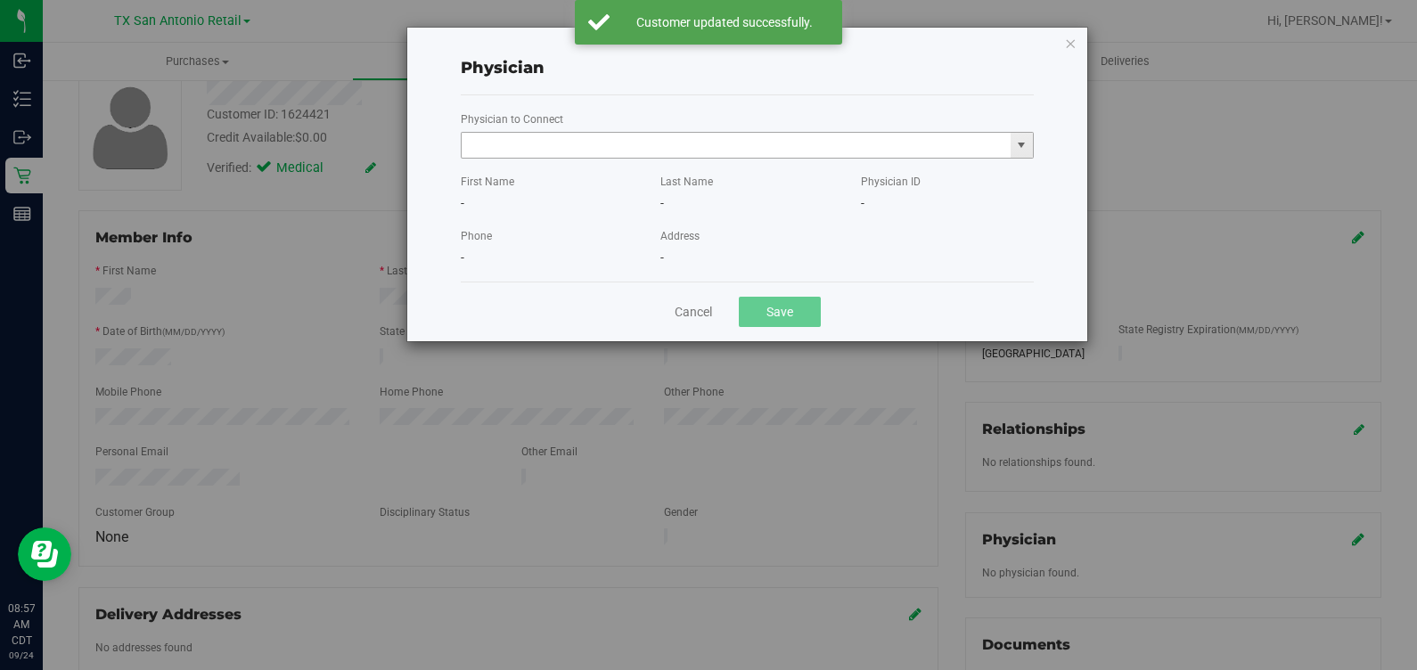
click at [726, 136] on input "text" at bounding box center [736, 145] width 549 height 25
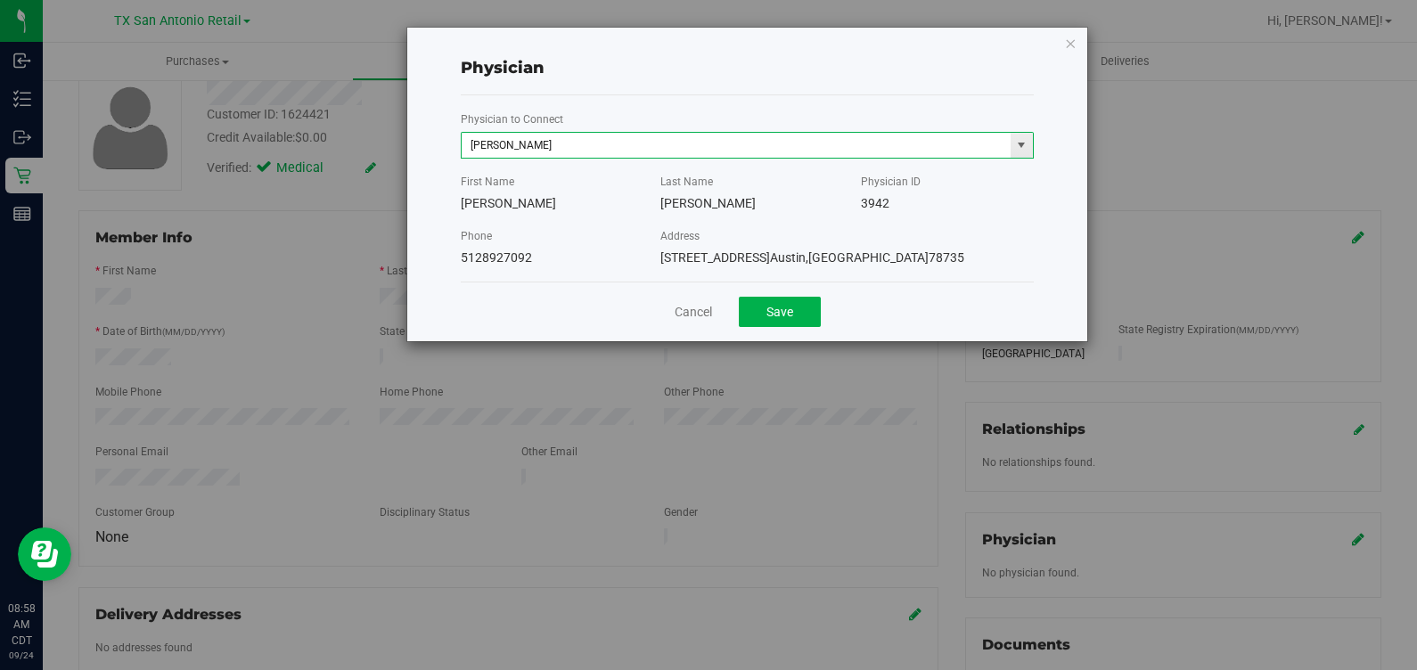
type input "[PERSON_NAME]"
click at [739, 297] on button "Save" at bounding box center [780, 312] width 82 height 30
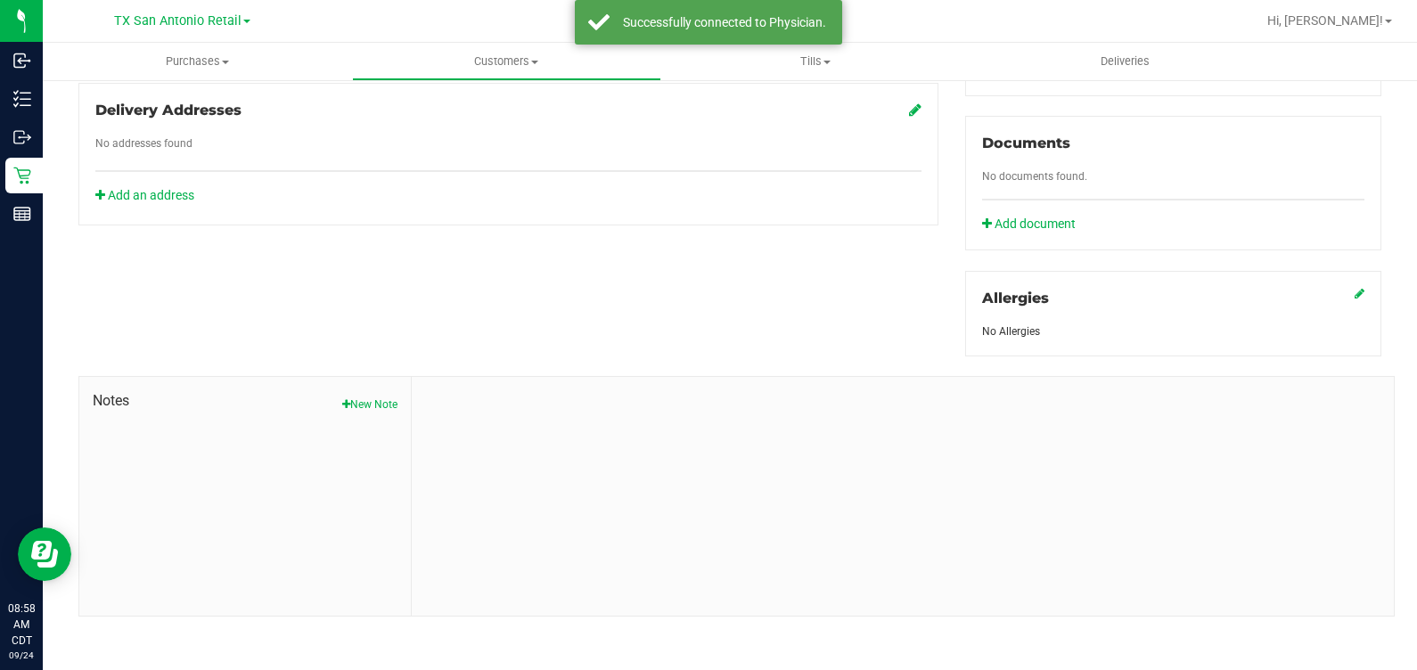
scroll to position [615, 0]
click at [358, 402] on button "New Note" at bounding box center [369, 405] width 55 height 16
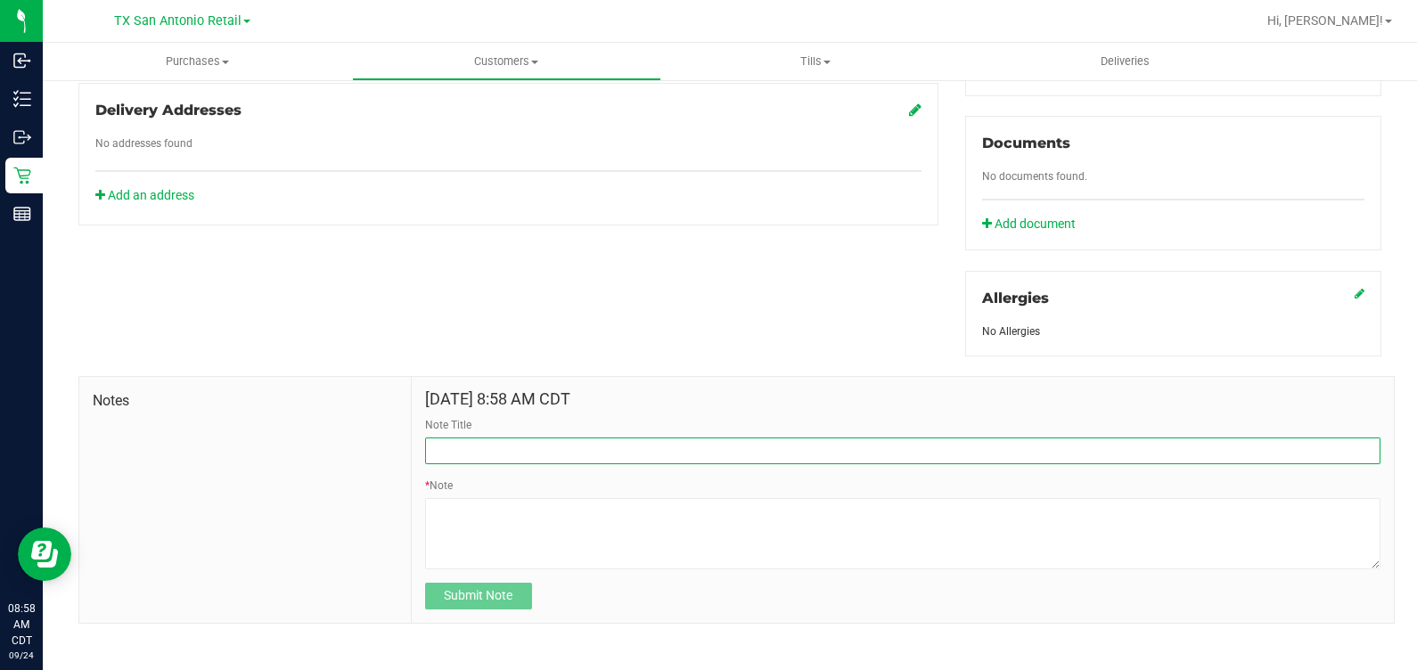
click at [493, 452] on input "Note Title" at bounding box center [902, 451] width 955 height 27
type input "[PERSON_NAME] Info"
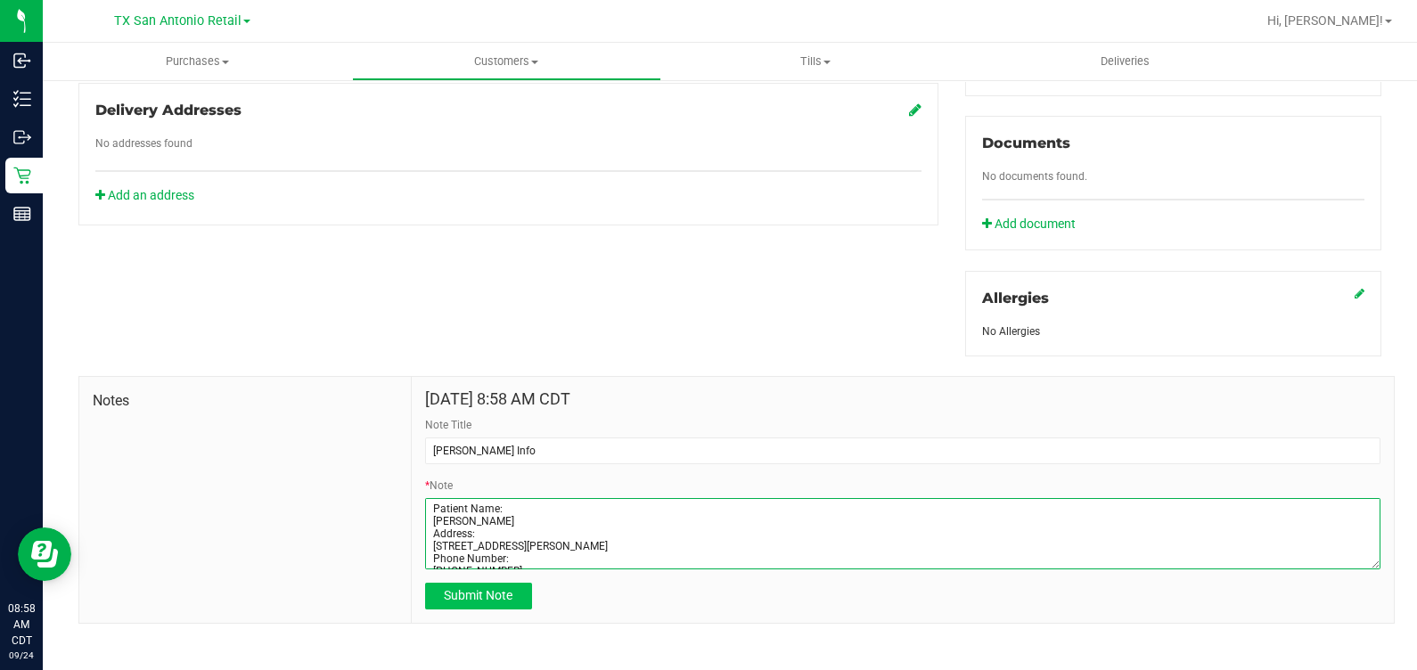
type textarea "Patient Name: [PERSON_NAME] Address: [STREET_ADDRESS][PERSON_NAME] Phone Number…"
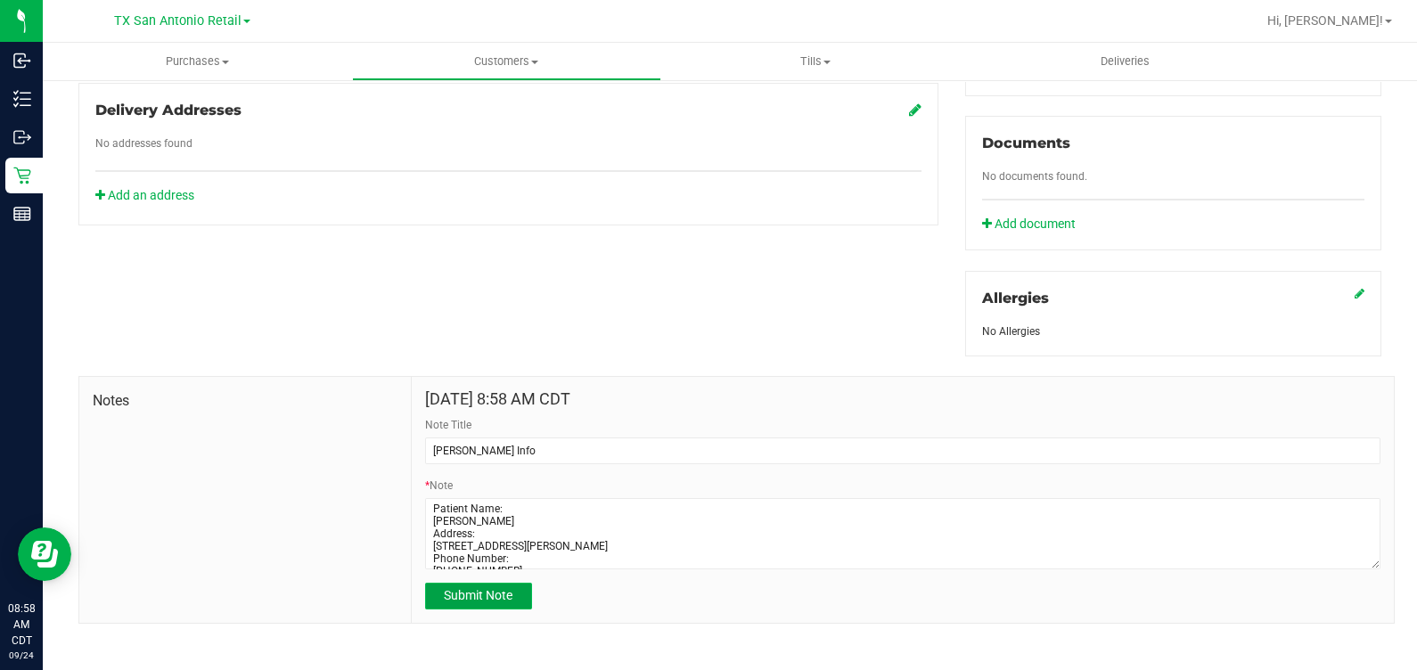
click at [504, 595] on span "Submit Note" at bounding box center [478, 595] width 69 height 14
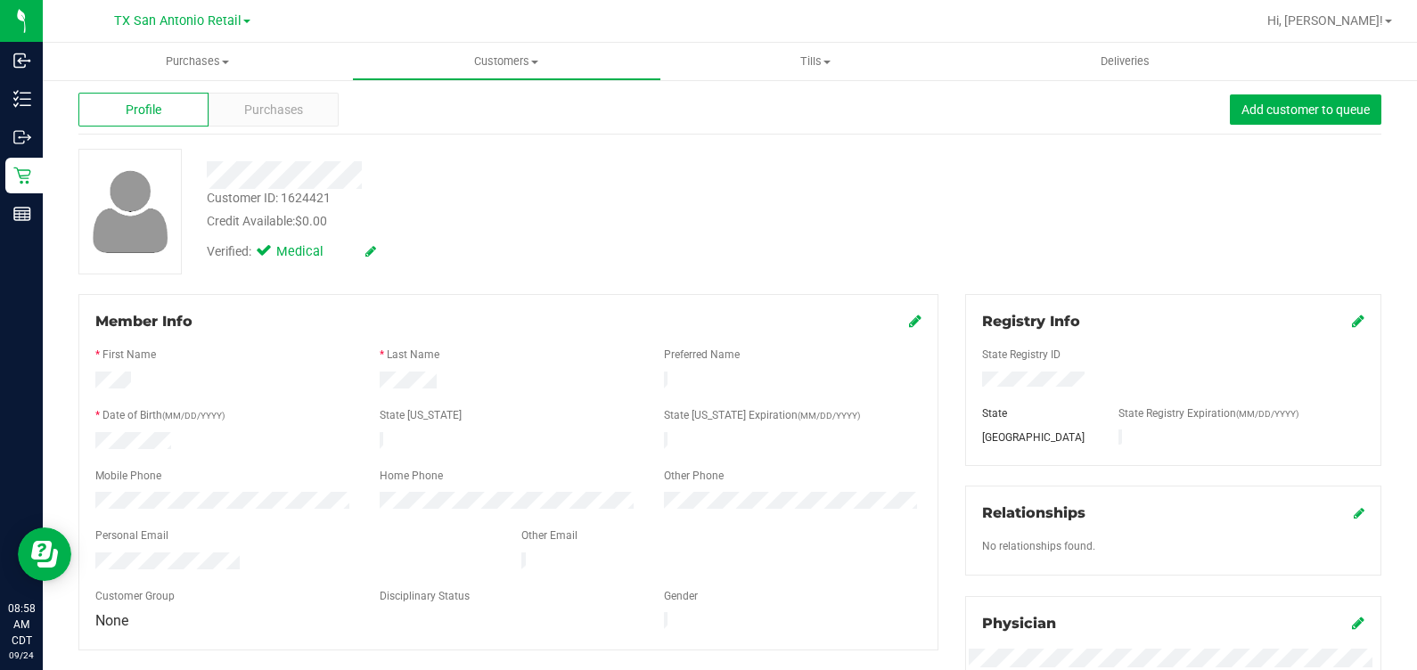
scroll to position [0, 0]
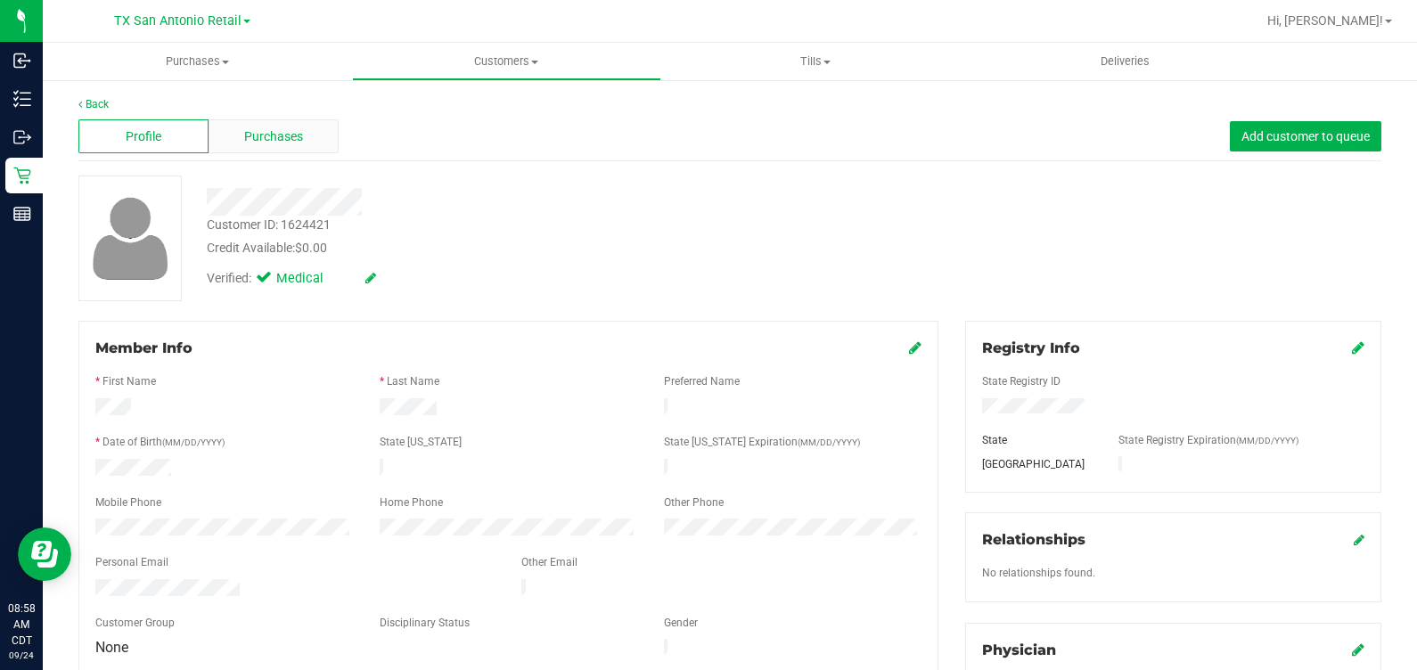
click at [271, 152] on div "Purchases" at bounding box center [274, 136] width 130 height 34
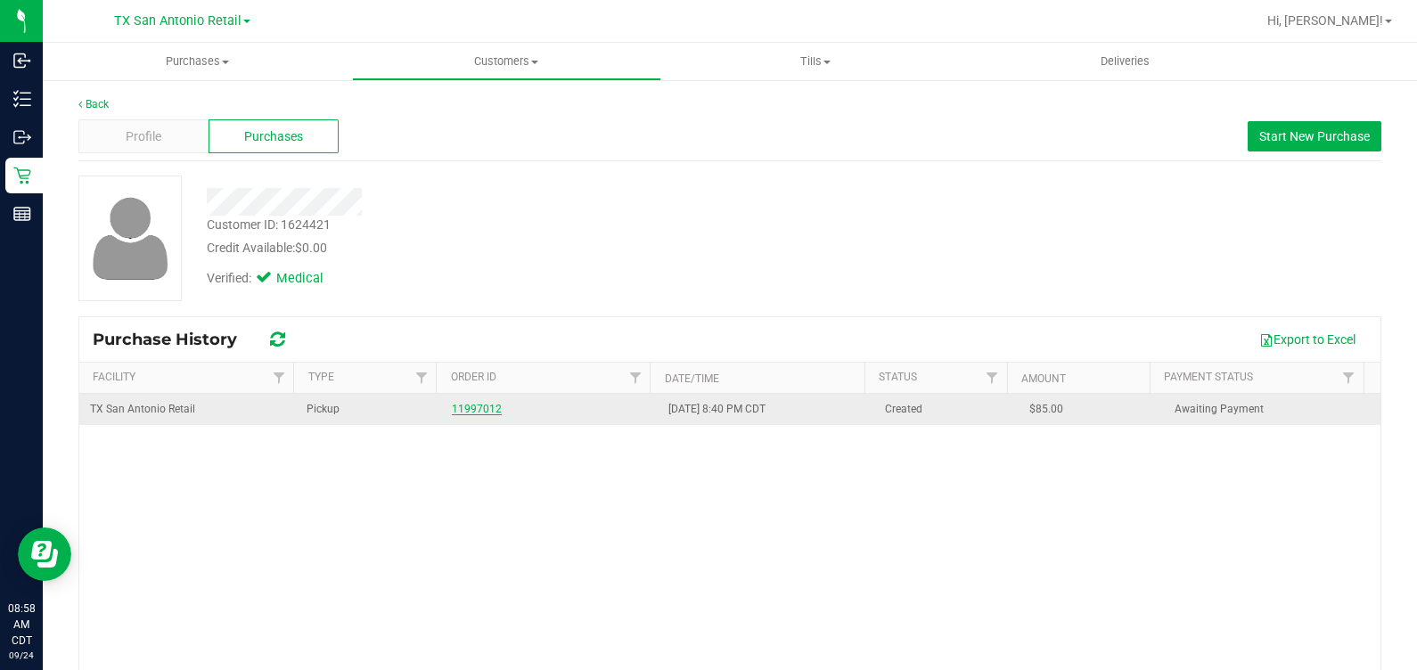
click at [452, 406] on link "11997012" at bounding box center [477, 409] width 50 height 12
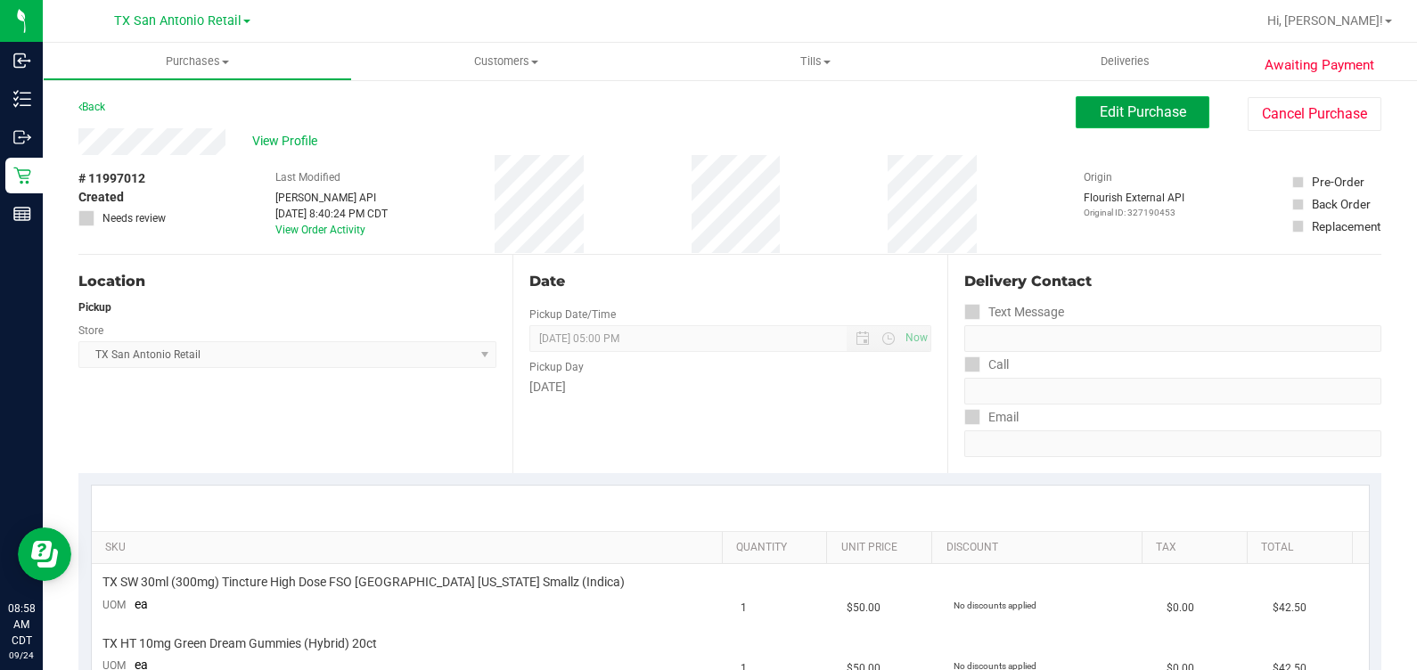
click at [1100, 111] on span "Edit Purchase" at bounding box center [1143, 111] width 86 height 17
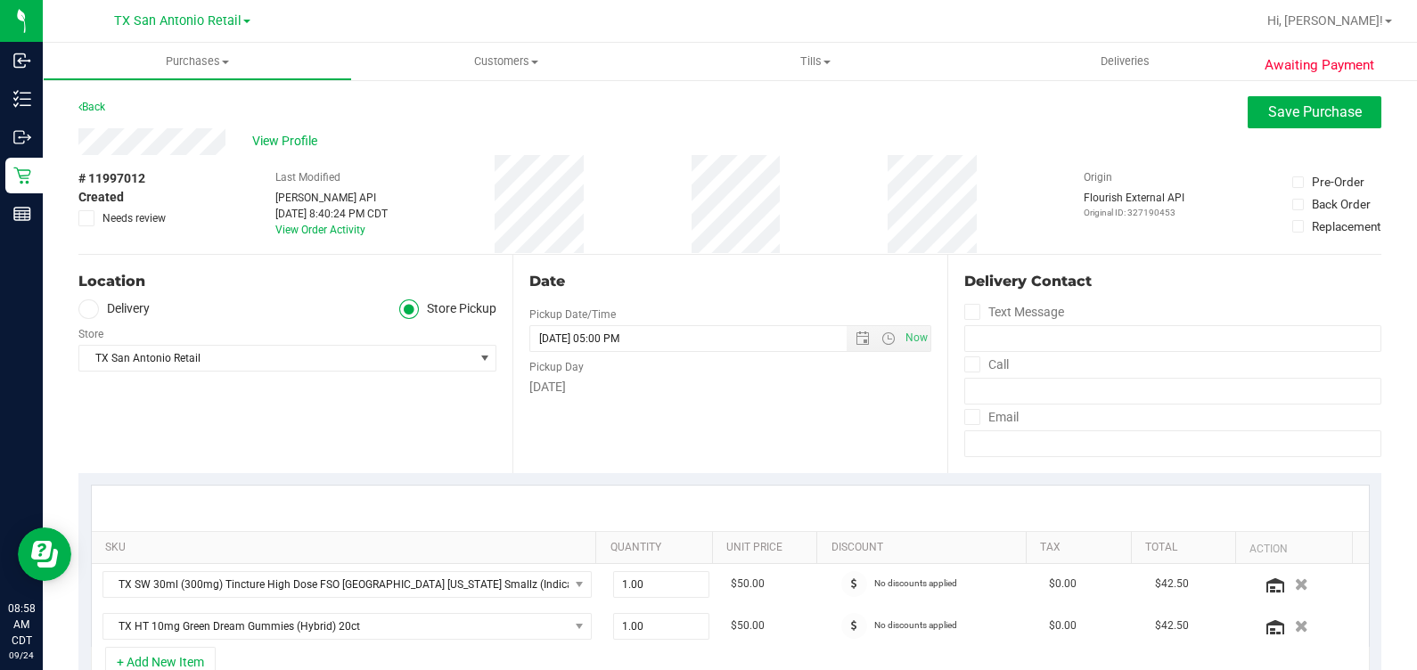
click at [100, 307] on label "Delivery" at bounding box center [113, 309] width 71 height 21
click at [0, 0] on input "Delivery" at bounding box center [0, 0] width 0 height 0
click at [481, 330] on div "Edit" at bounding box center [485, 328] width 21 height 19
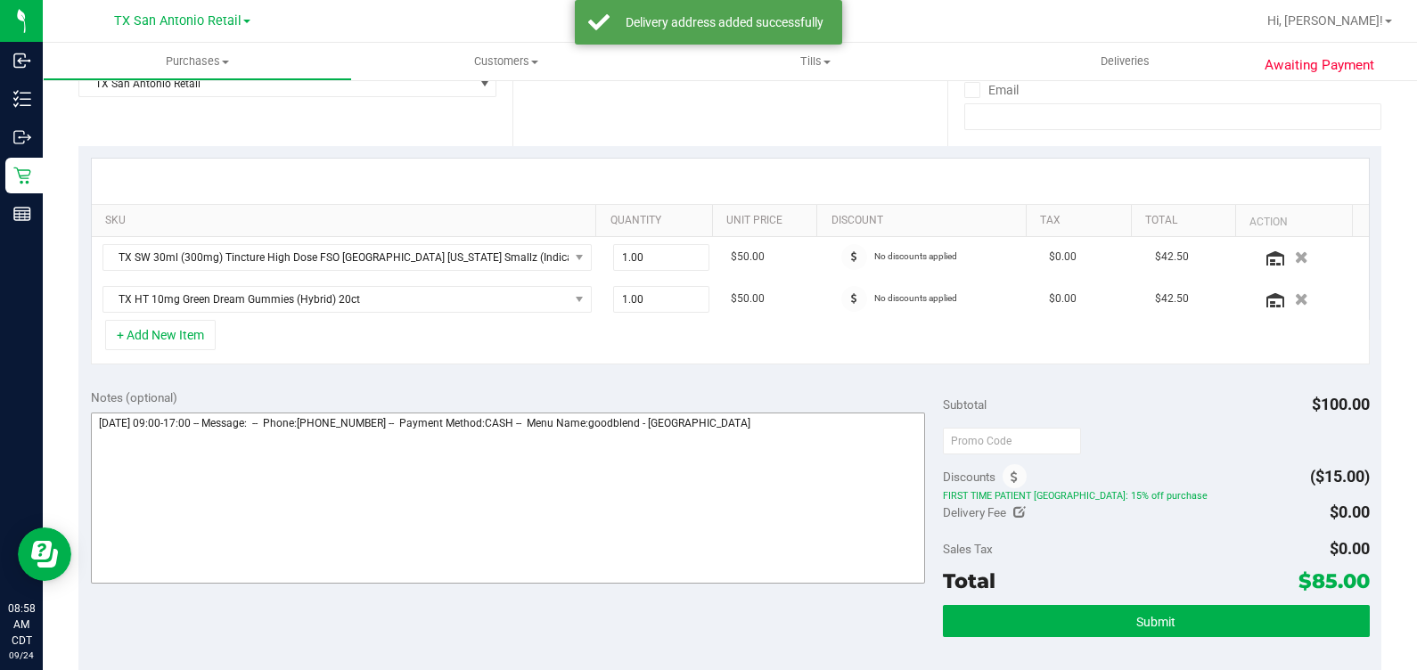
scroll to position [334, 0]
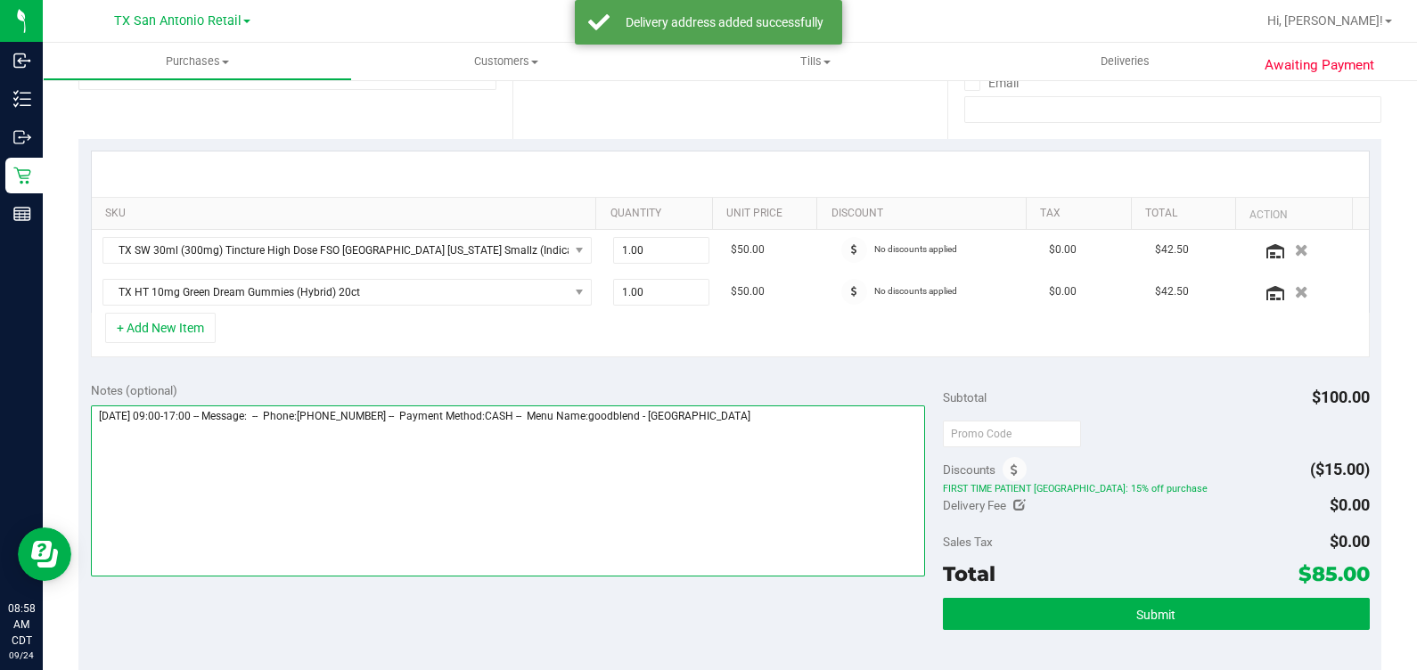
click at [832, 431] on textarea at bounding box center [508, 491] width 835 height 171
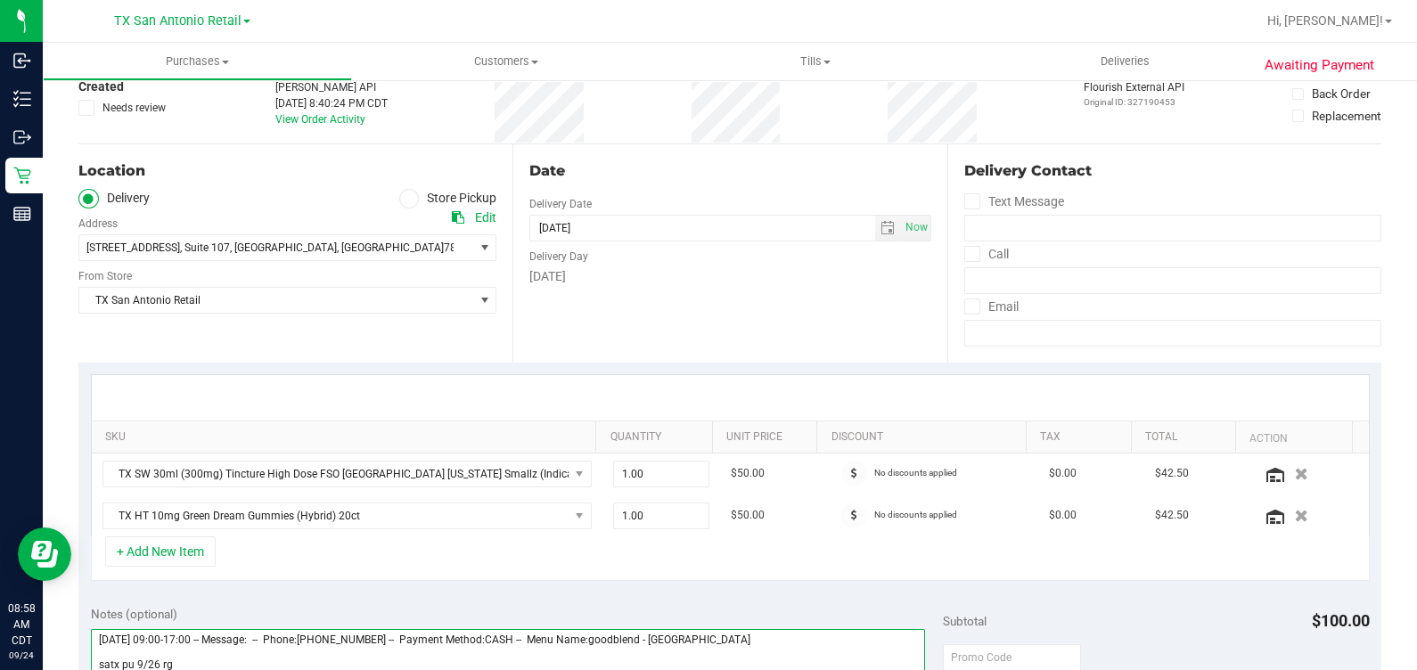
scroll to position [445, 0]
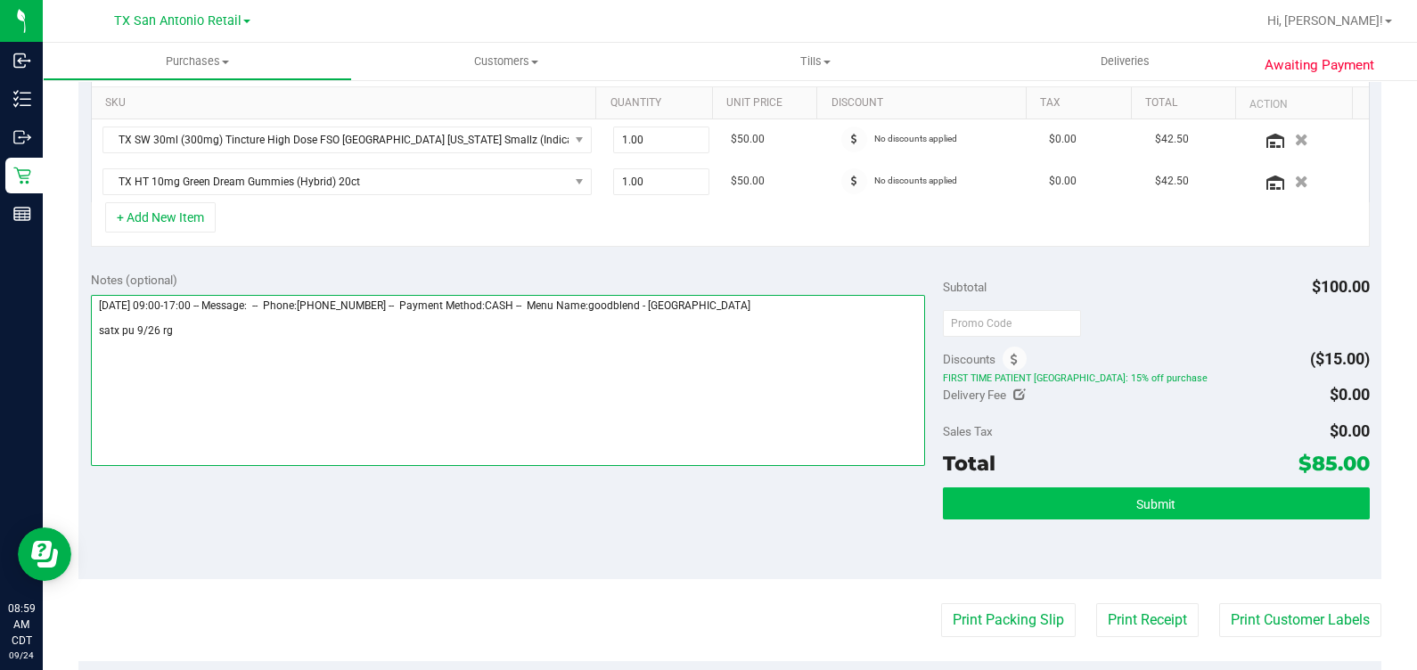
type textarea "[DATE] 09:00-17:00 -- Message: -- Phone:[PHONE_NUMBER] -- Payment Method:CASH -…"
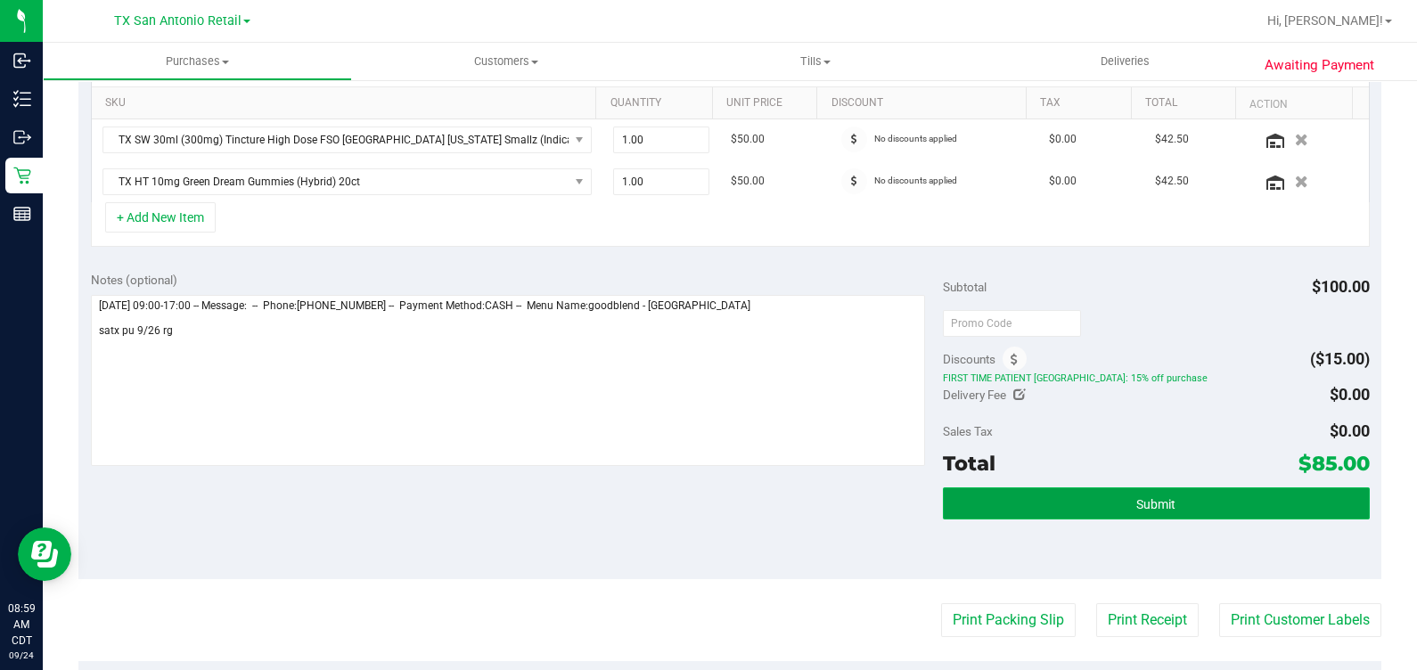
click at [1207, 495] on button "Submit" at bounding box center [1156, 504] width 426 height 32
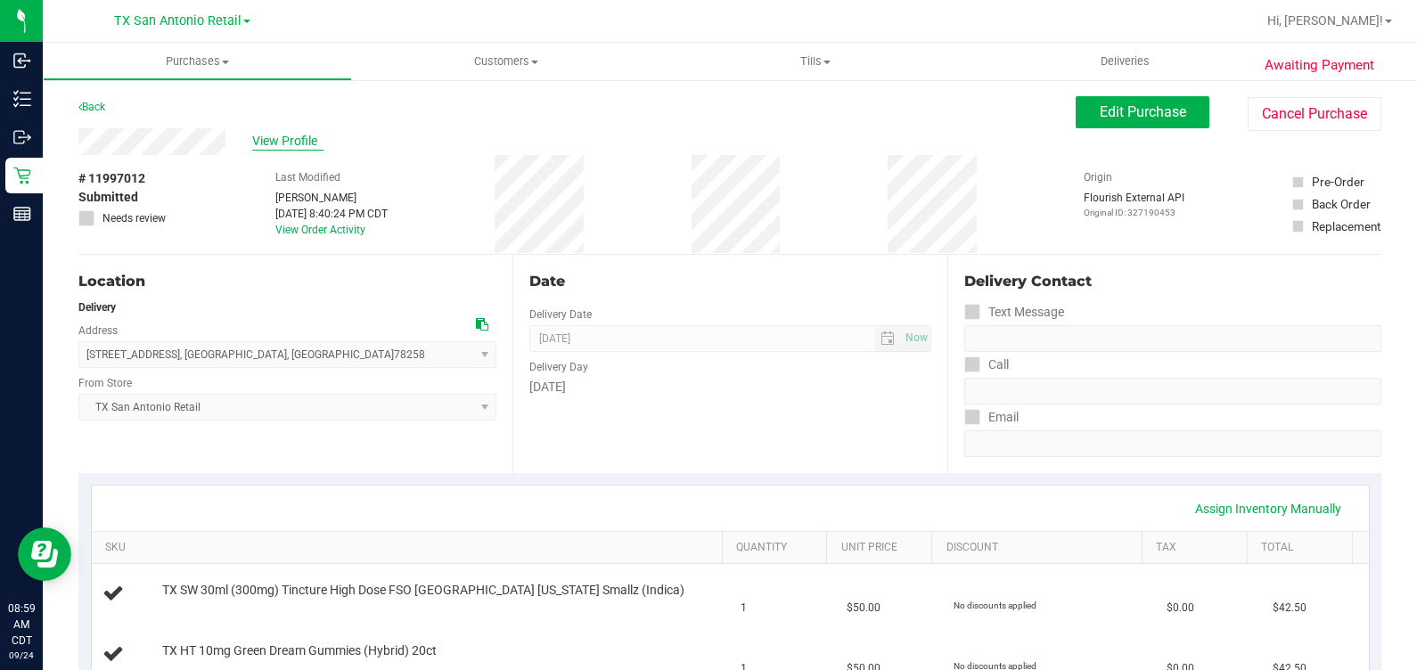
click at [317, 138] on span "View Profile" at bounding box center [287, 141] width 71 height 19
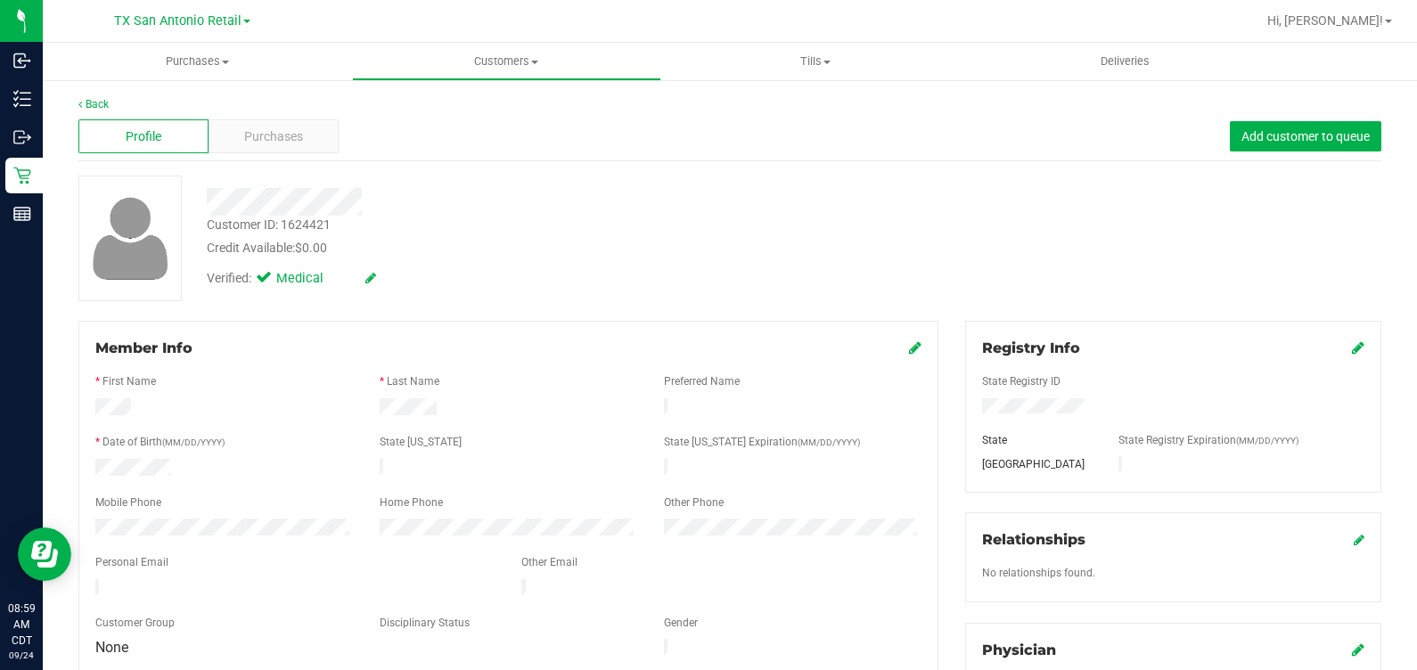
drag, startPoint x: 144, startPoint y: 520, endPoint x: 2162, endPoint y: 342, distance: 2025.7
click at [1416, 342] on html "Inbound Inventory Outbound Retail Reports 08:59 AM CDT [DATE] 09/24 [GEOGRAPHIC…" at bounding box center [708, 335] width 1417 height 670
drag, startPoint x: 727, startPoint y: 377, endPoint x: 686, endPoint y: 406, distance: 50.5
click at [727, 375] on label "Preferred Name" at bounding box center [702, 381] width 76 height 16
click at [246, 143] on span "Purchases" at bounding box center [273, 136] width 59 height 19
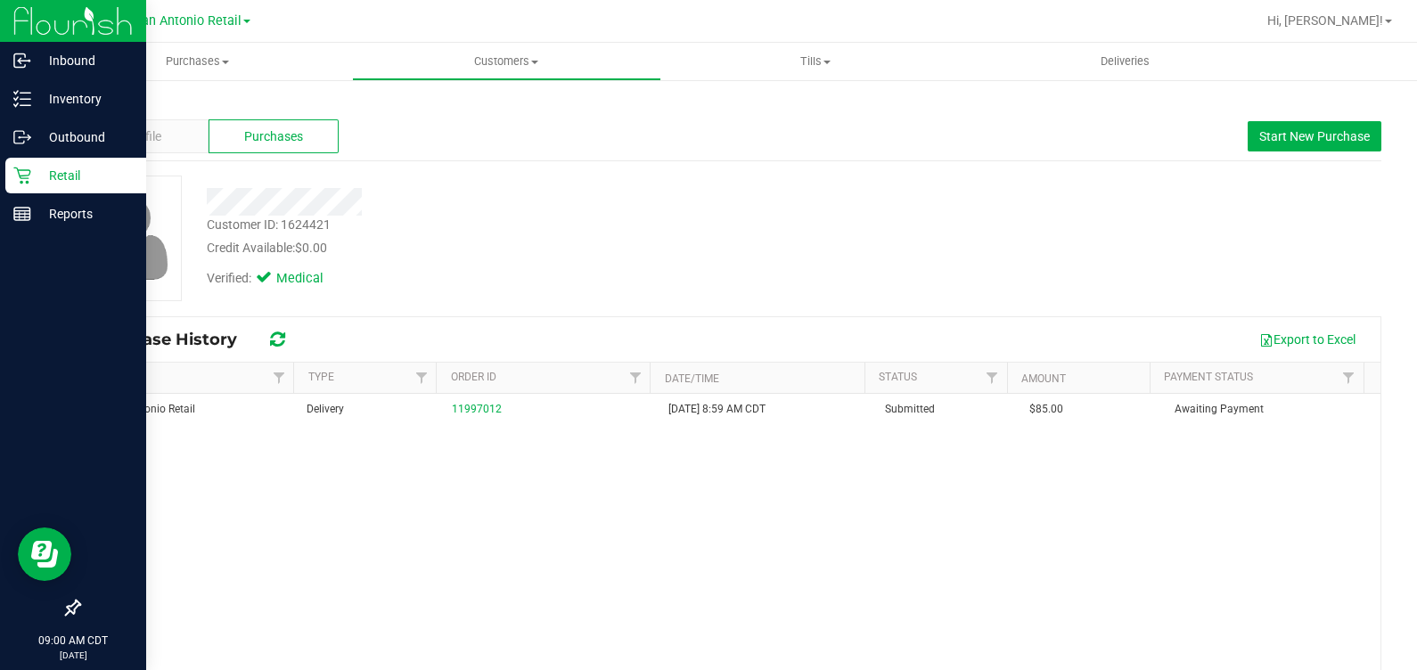
click at [40, 181] on p "Retail" at bounding box center [84, 175] width 107 height 21
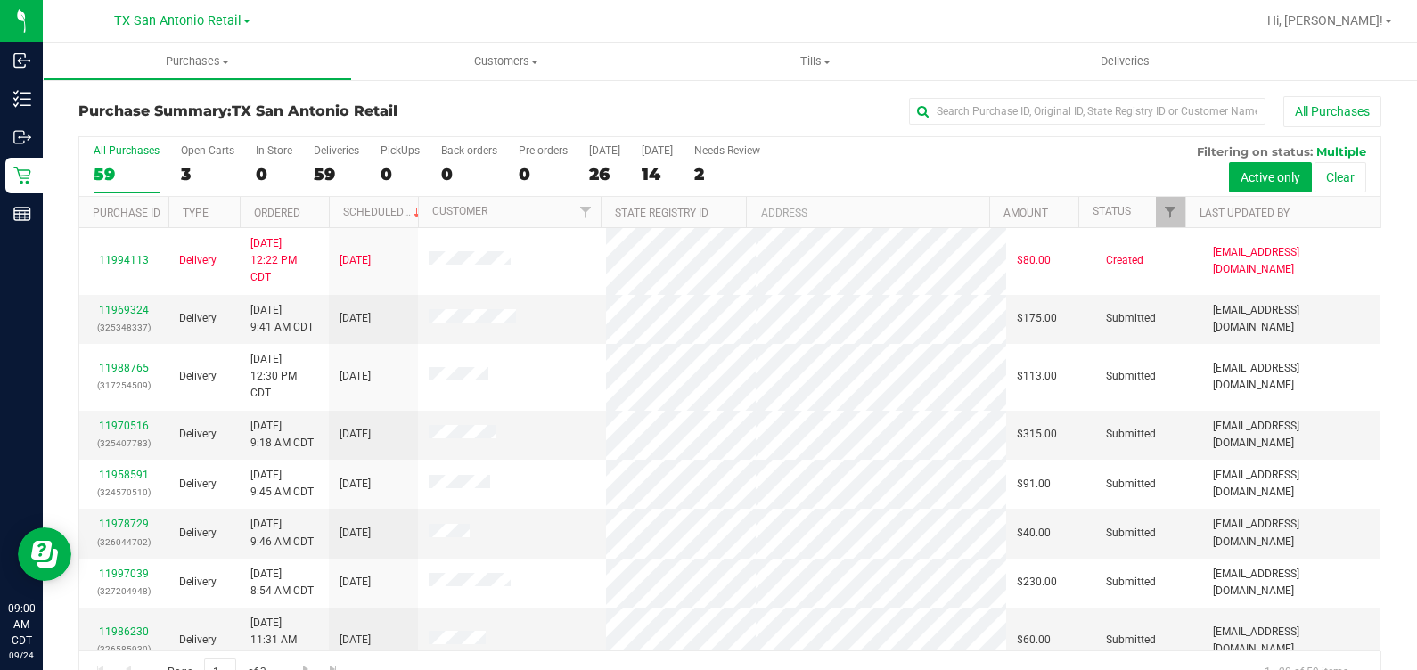
click at [241, 18] on span "TX San Antonio Retail" at bounding box center [177, 21] width 127 height 16
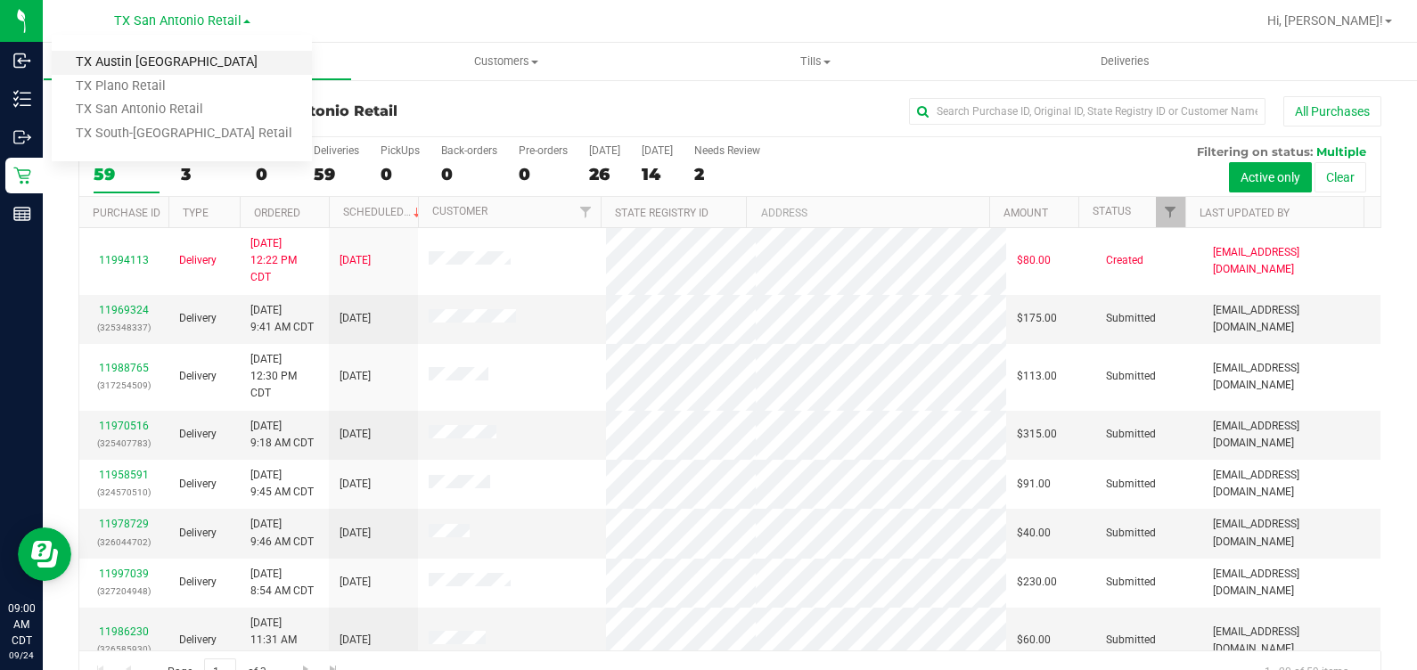
click at [218, 57] on link "TX Austin [GEOGRAPHIC_DATA]" at bounding box center [182, 63] width 260 height 24
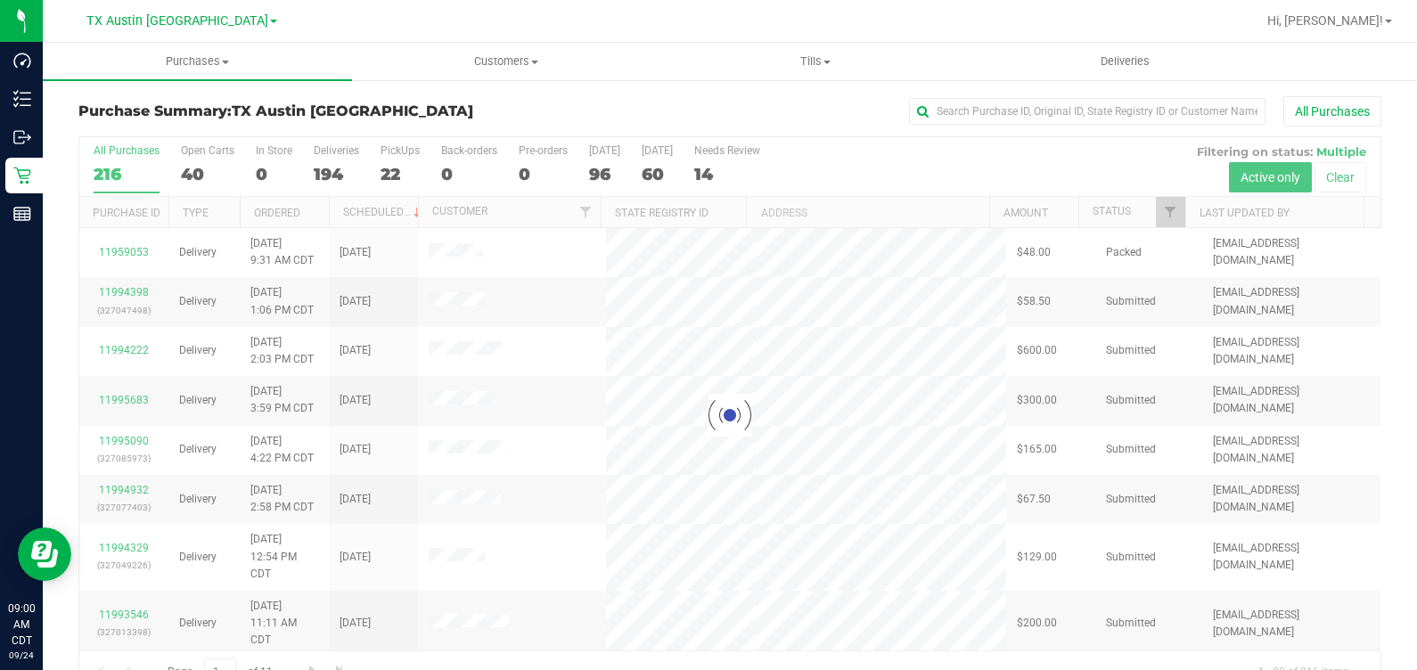
click at [401, 167] on div at bounding box center [729, 415] width 1301 height 556
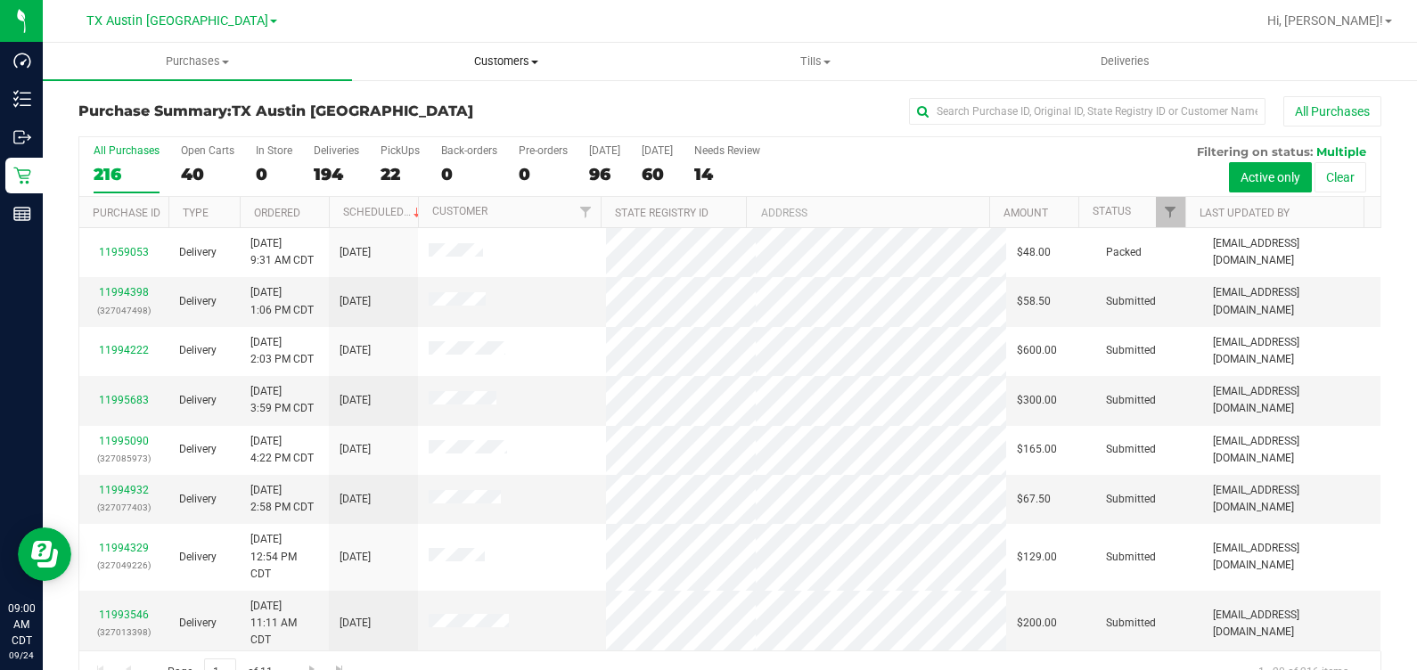
click at [492, 66] on span "Customers" at bounding box center [507, 61] width 308 height 16
click at [473, 105] on span "All customers" at bounding box center [416, 107] width 128 height 15
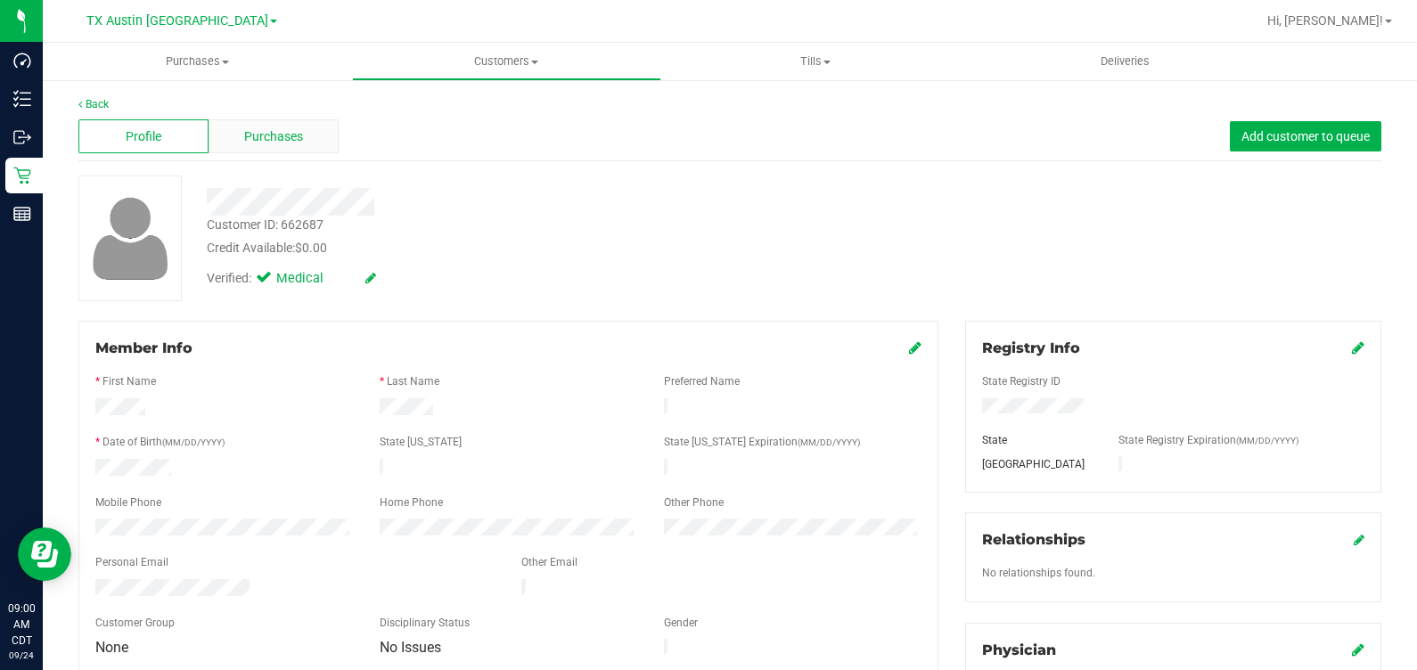
click at [253, 141] on span "Purchases" at bounding box center [273, 136] width 59 height 19
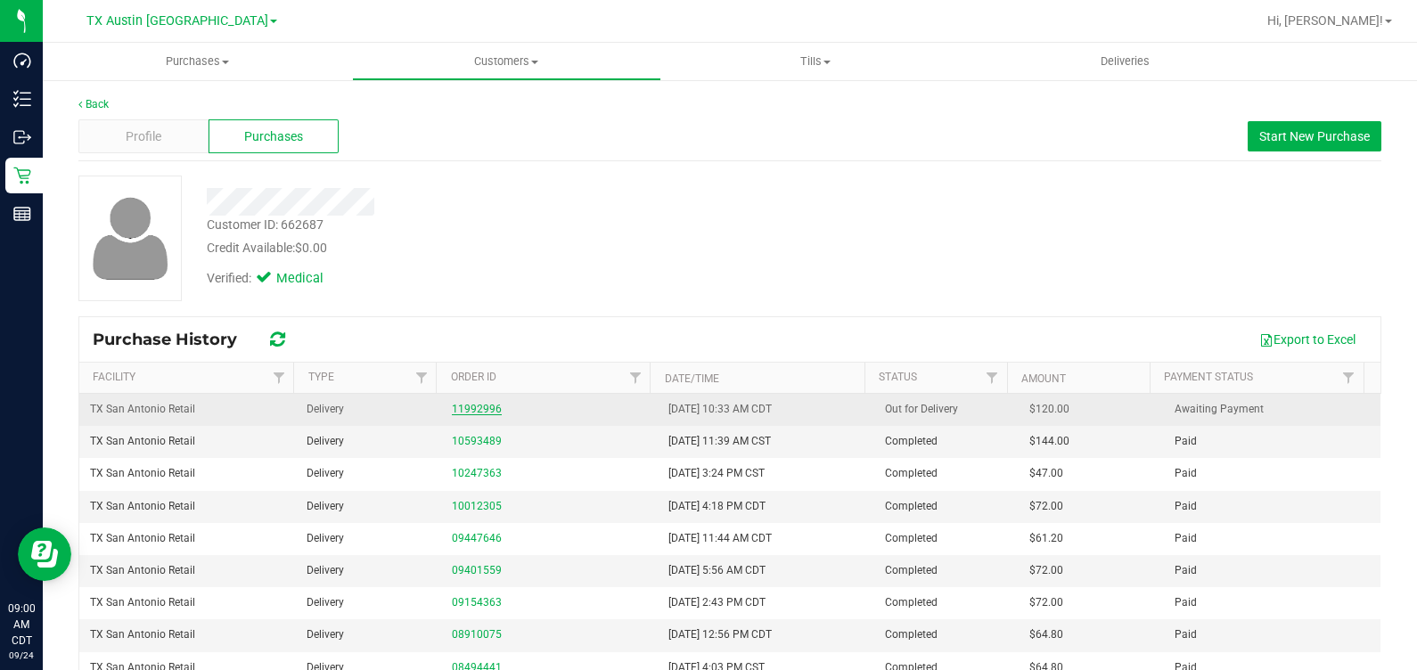
click at [482, 403] on link "11992996" at bounding box center [477, 409] width 50 height 12
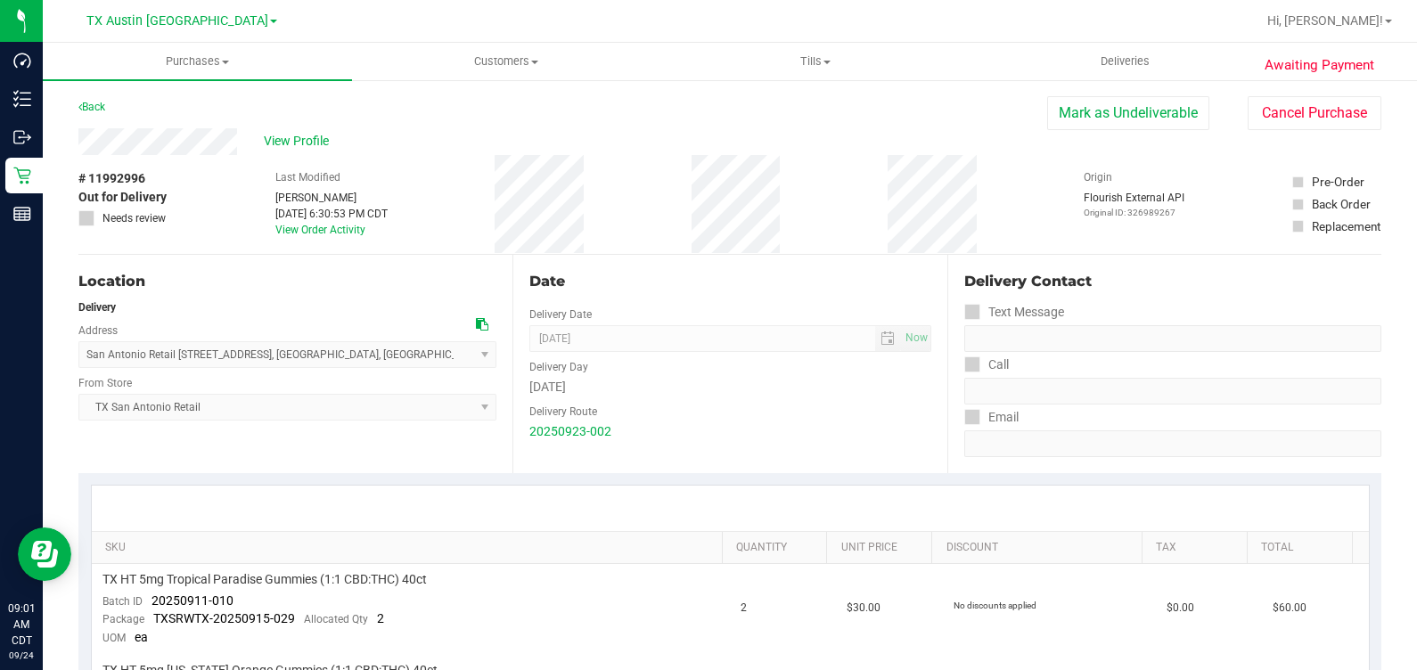
click at [238, 138] on div "View Profile" at bounding box center [562, 141] width 969 height 27
click at [1301, 131] on div "View Profile # 11992996 Out for Delivery Needs review Last Modified [PERSON_NAM…" at bounding box center [729, 191] width 1303 height 127
click at [1296, 120] on button "Cancel Purchase" at bounding box center [1315, 113] width 134 height 34
click at [820, 157] on div "# 11992996 Cancelled Needs review Last Modified [PERSON_NAME] [DATE] 6:30:53 PM…" at bounding box center [729, 204] width 1303 height 99
click at [1151, 64] on span "Deliveries" at bounding box center [1125, 61] width 97 height 16
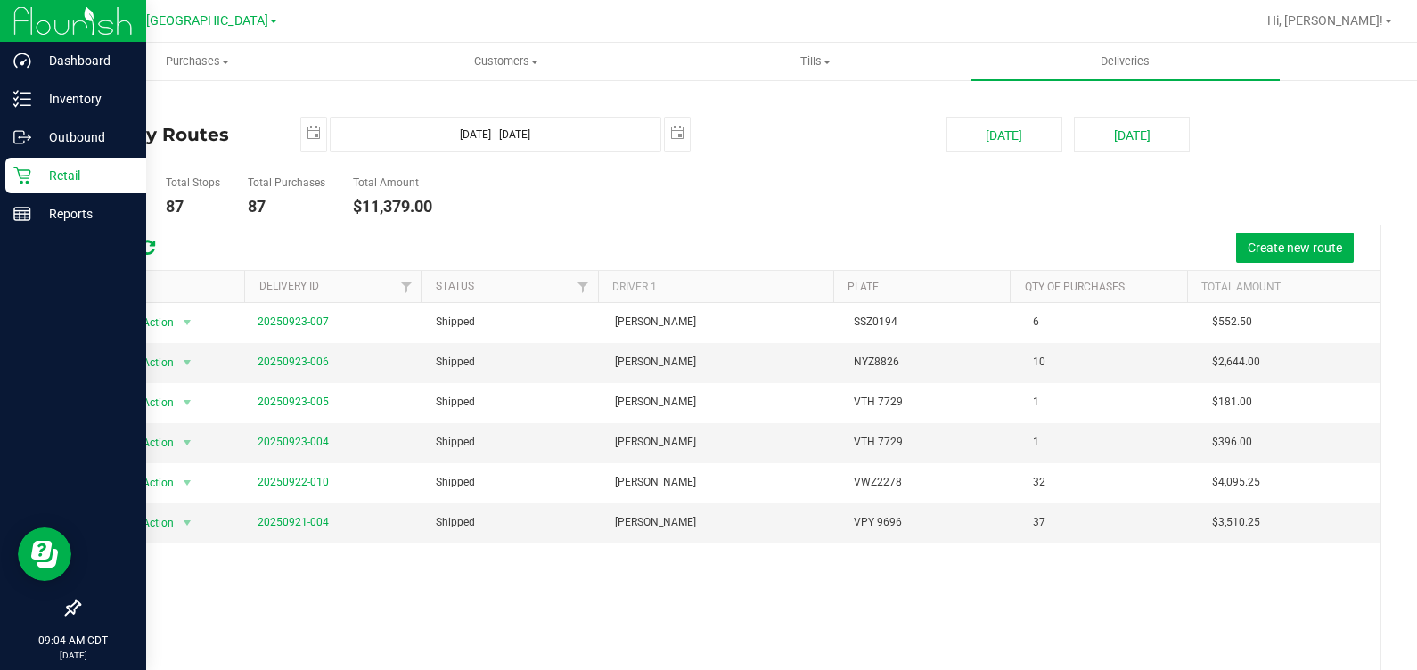
click at [36, 174] on p "Retail" at bounding box center [84, 175] width 107 height 21
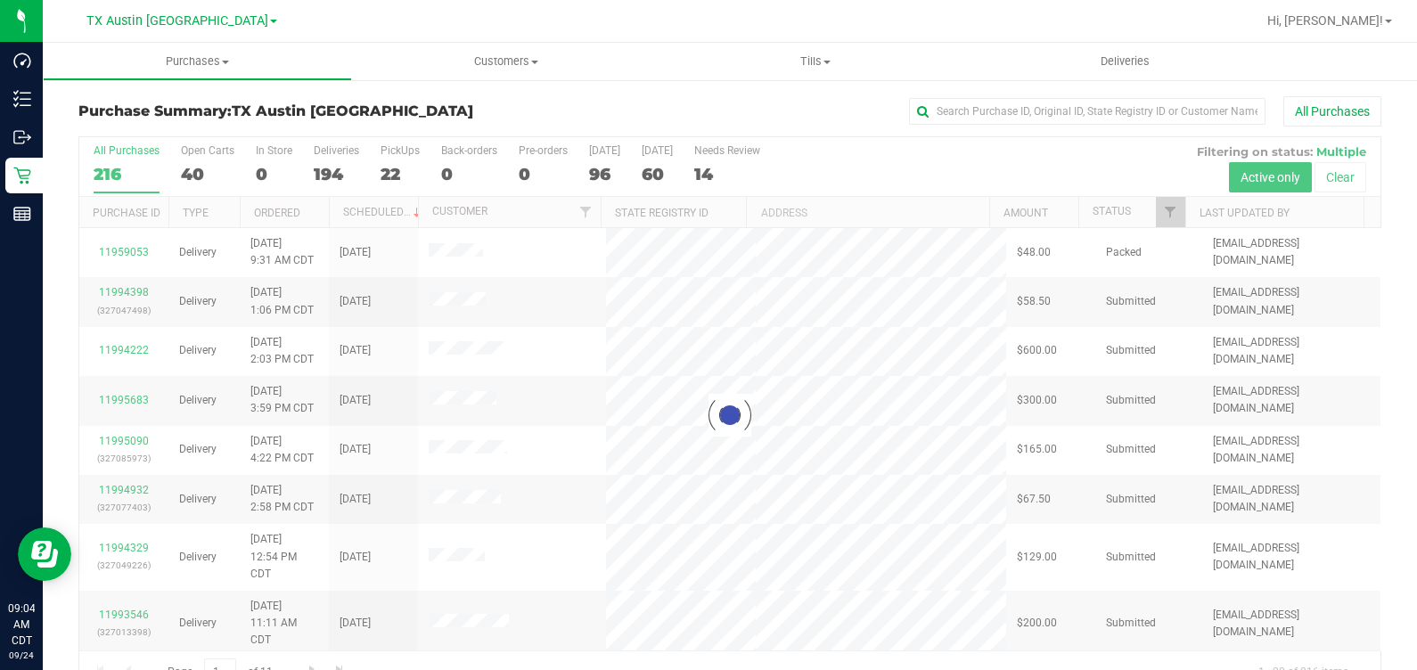
click at [388, 165] on div at bounding box center [729, 415] width 1301 height 556
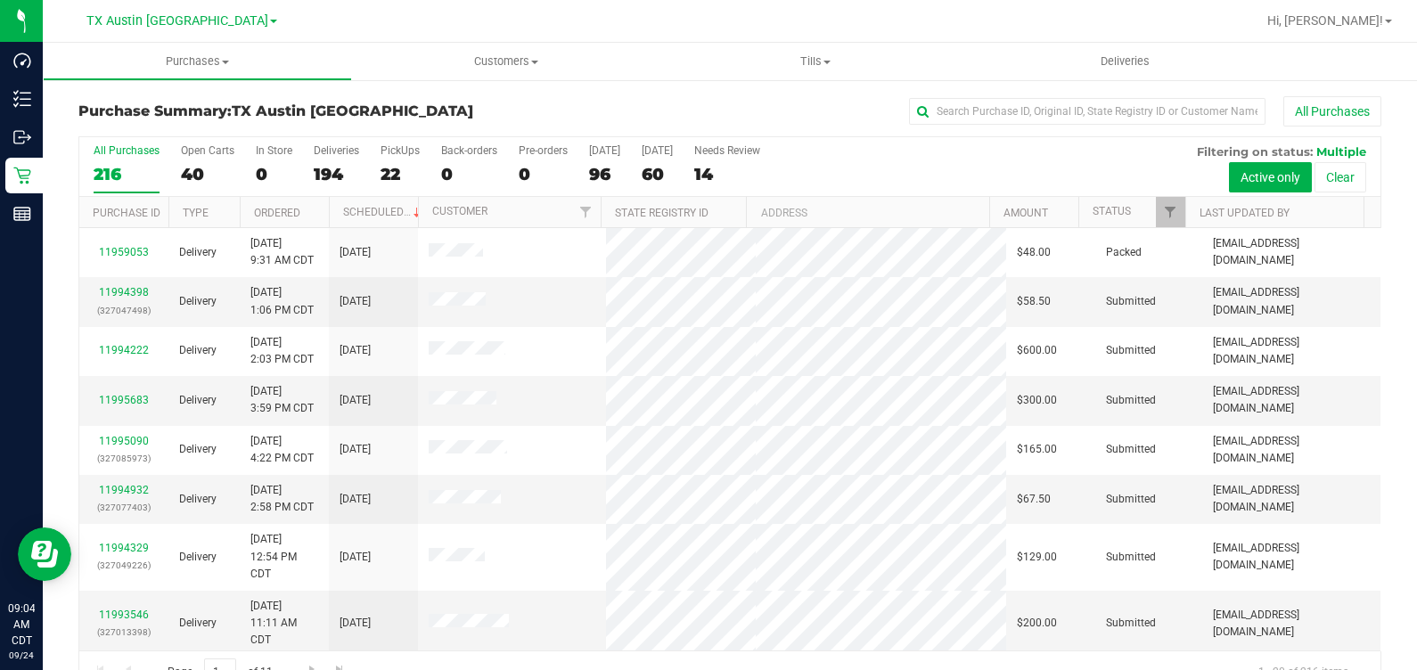
click at [388, 165] on div "22" at bounding box center [400, 174] width 39 height 21
click at [0, 0] on input "PickUps 22" at bounding box center [0, 0] width 0 height 0
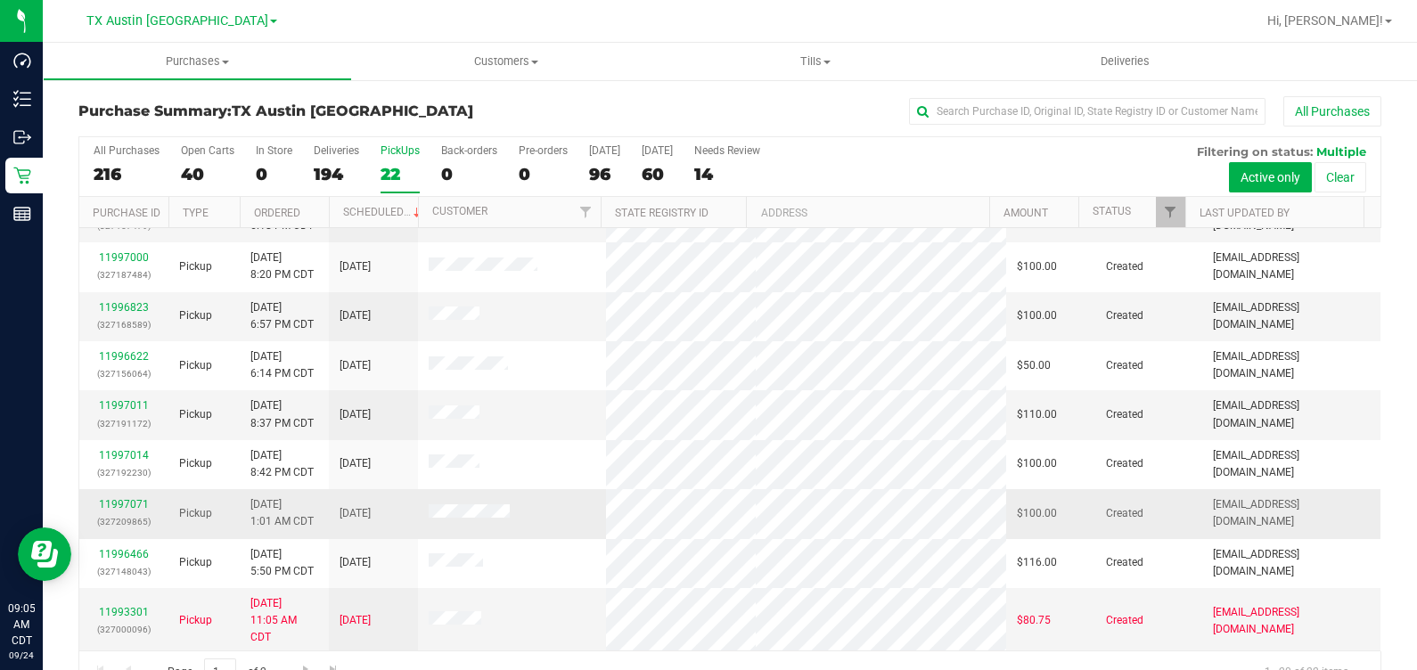
scroll to position [40, 0]
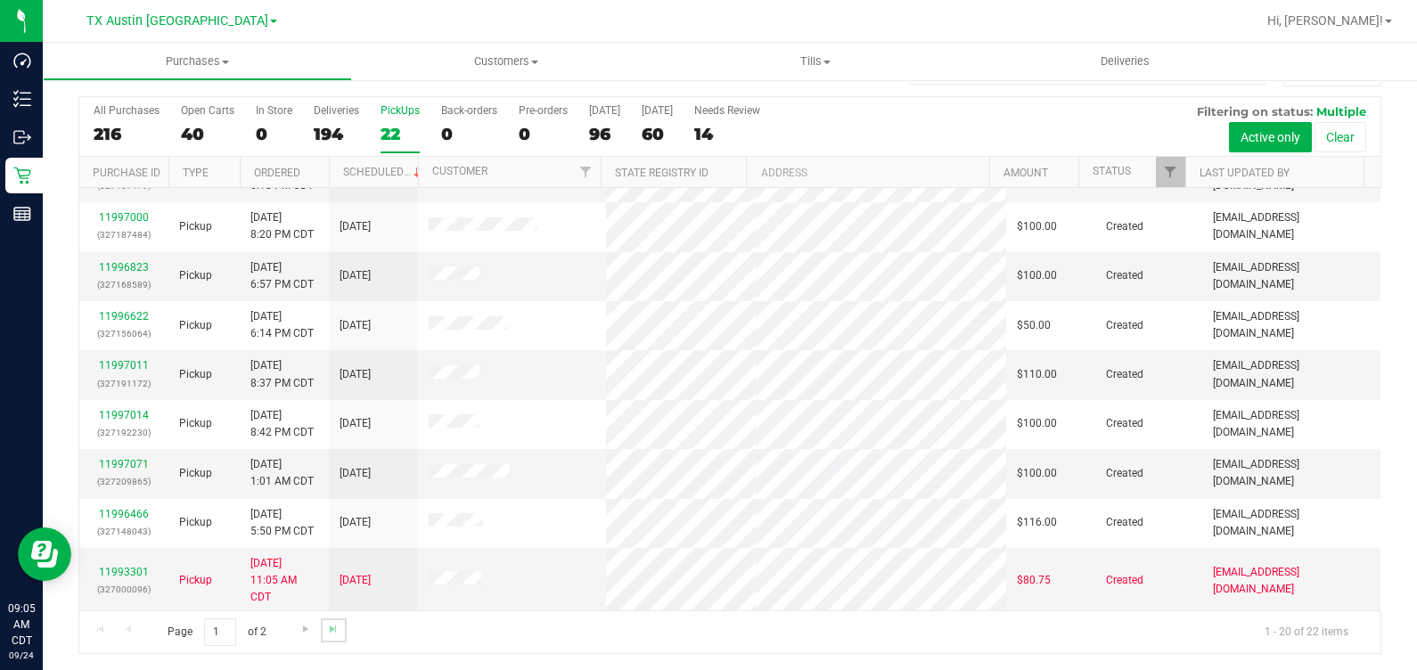
click at [321, 623] on link "Go to the last page" at bounding box center [334, 631] width 26 height 24
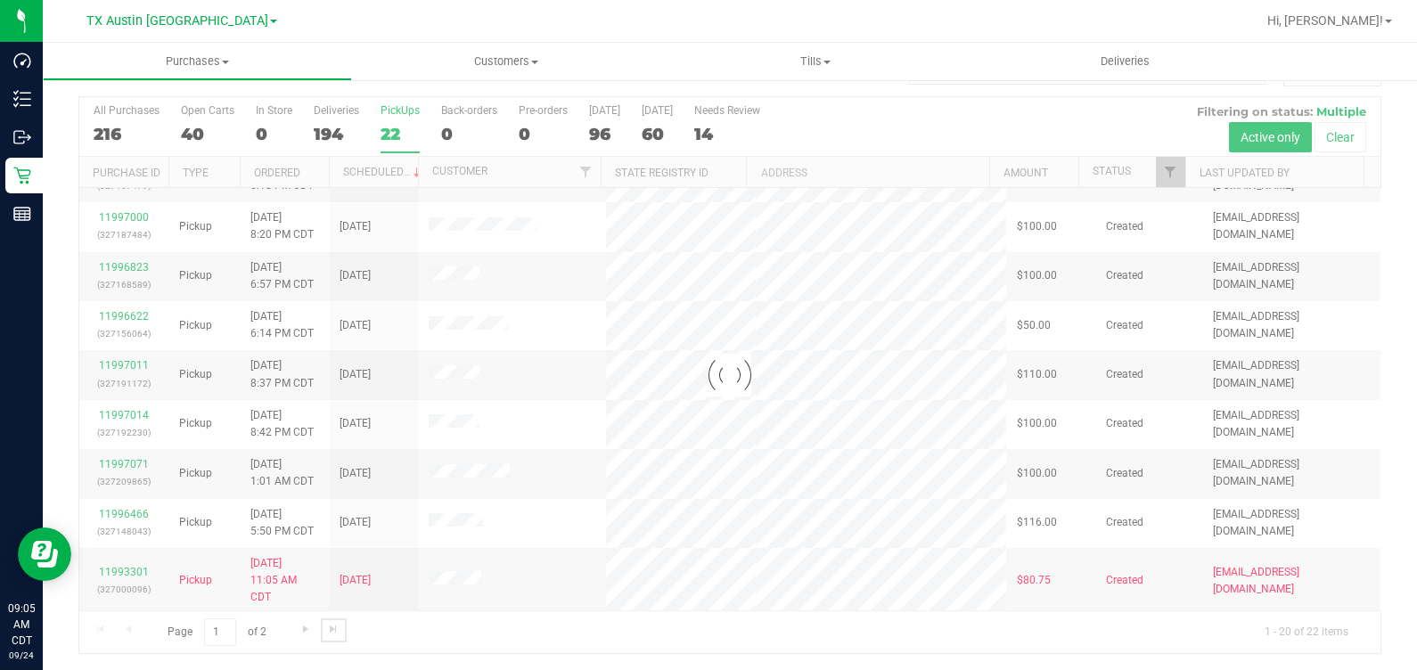
scroll to position [0, 0]
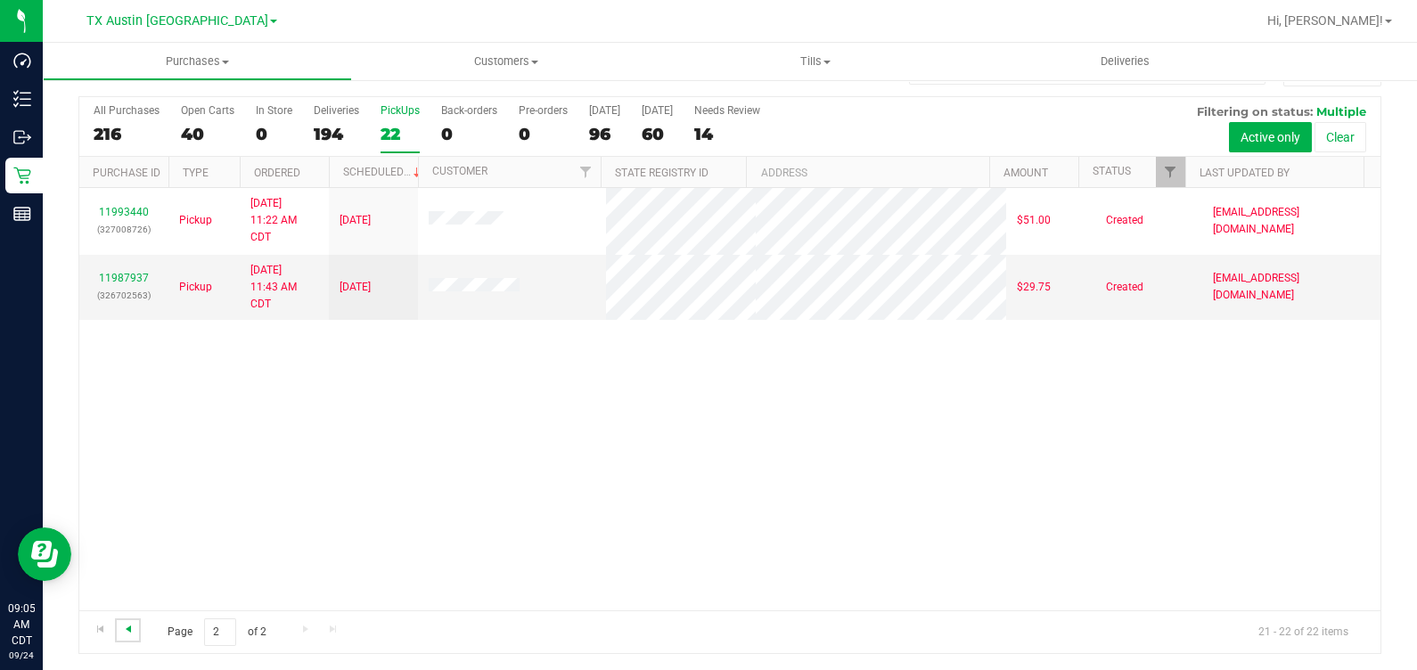
click at [132, 626] on span "Go to the previous page" at bounding box center [128, 629] width 14 height 14
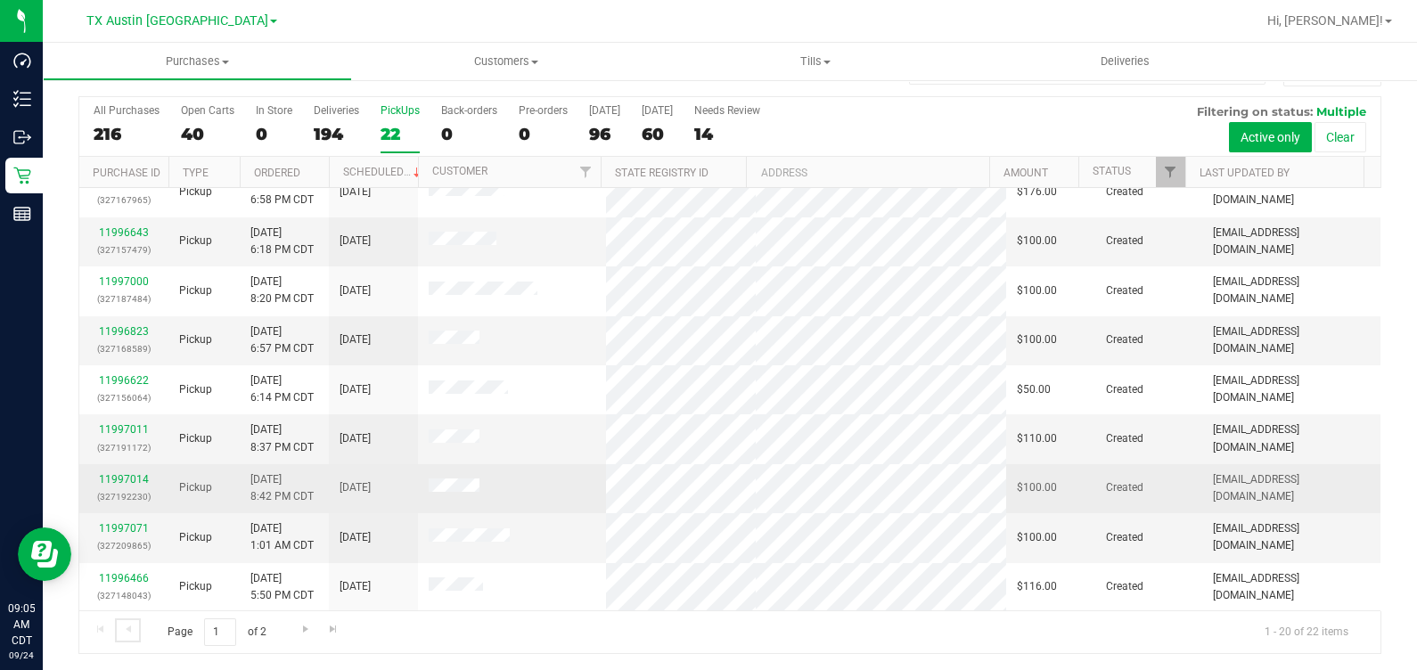
scroll to position [595, 0]
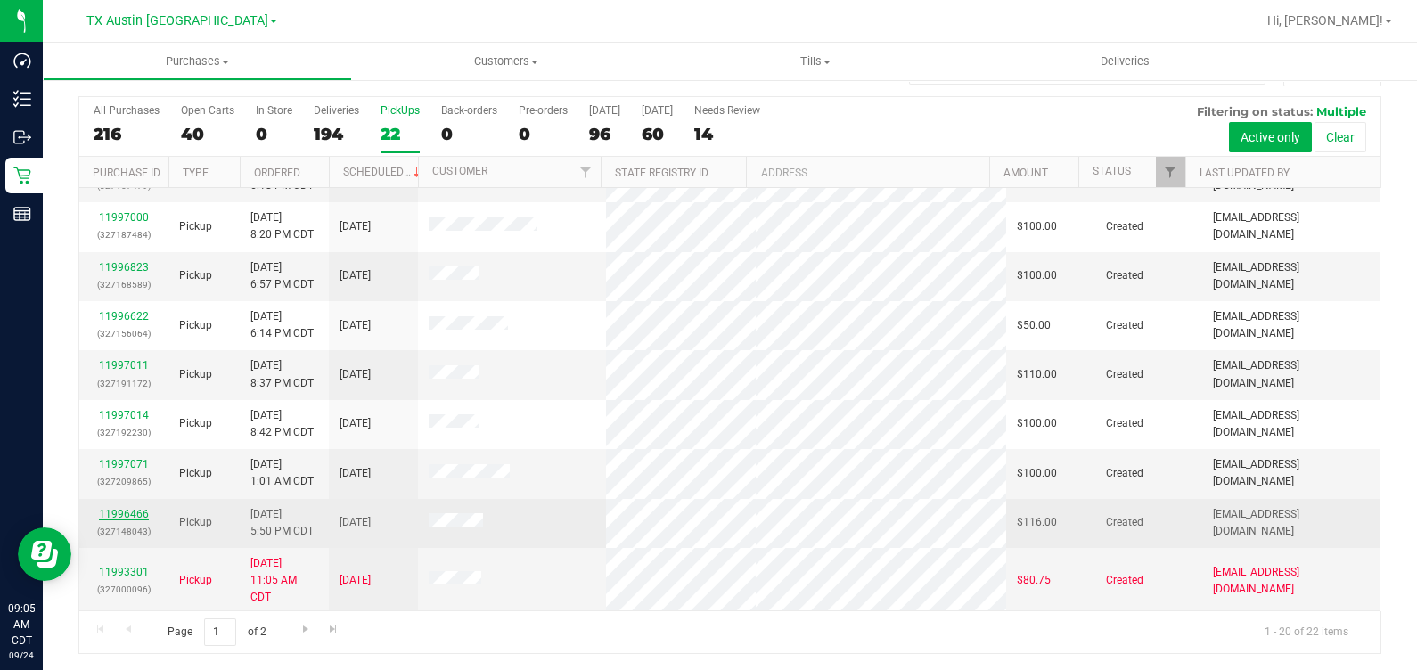
click at [124, 508] on link "11996466" at bounding box center [124, 514] width 50 height 12
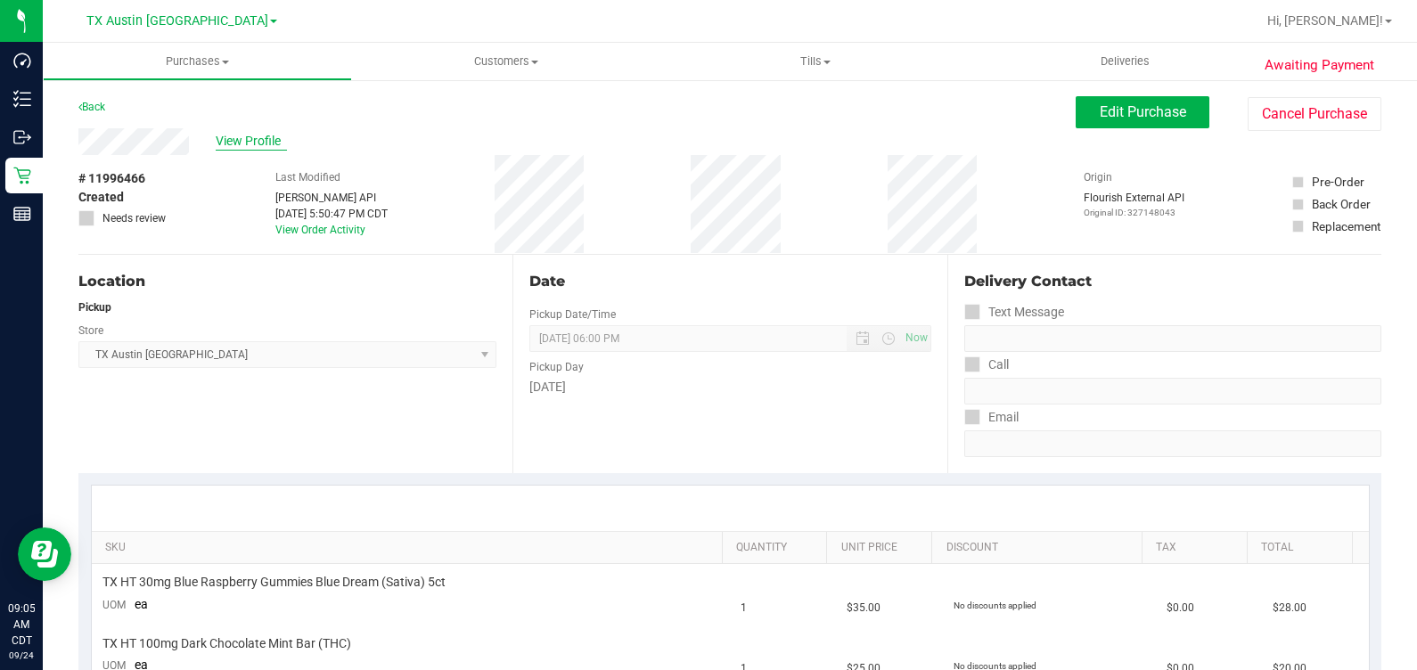
click at [248, 139] on span "View Profile" at bounding box center [251, 141] width 71 height 19
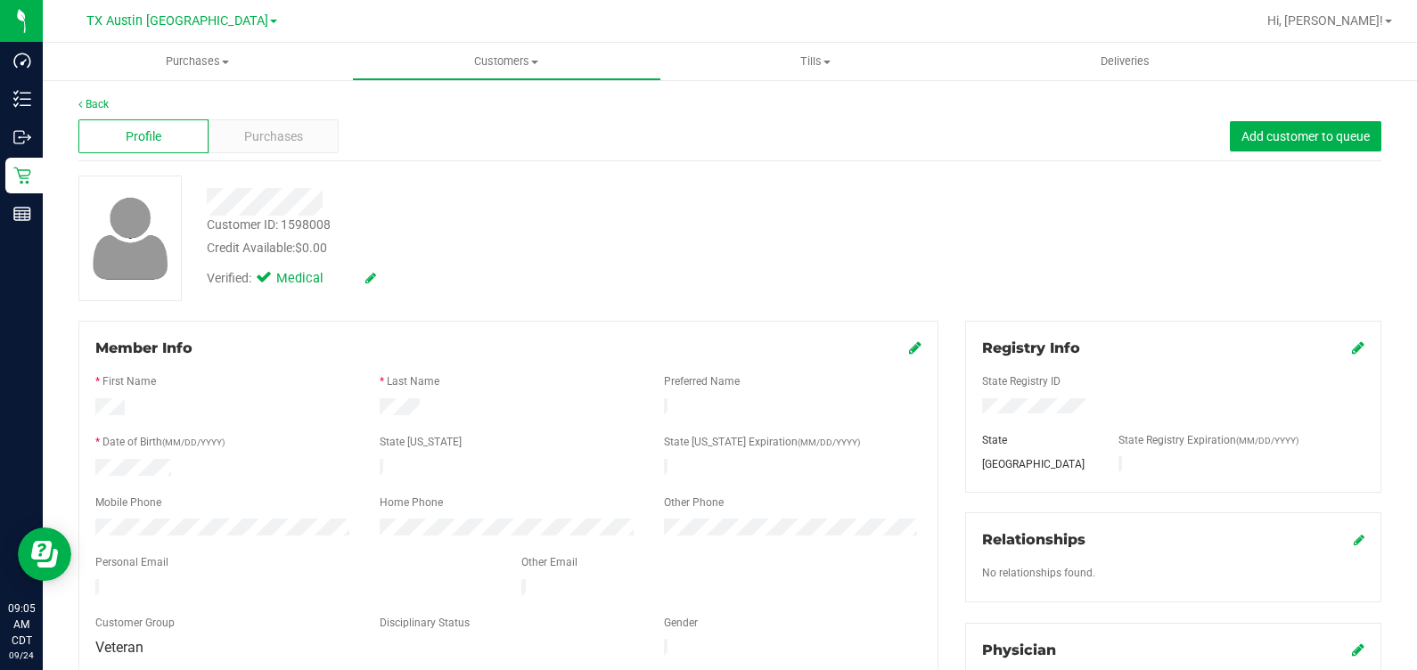
click at [241, 157] on div "Profile Purchases Add customer to queue" at bounding box center [729, 136] width 1303 height 49
click at [248, 142] on span "Purchases" at bounding box center [273, 136] width 59 height 19
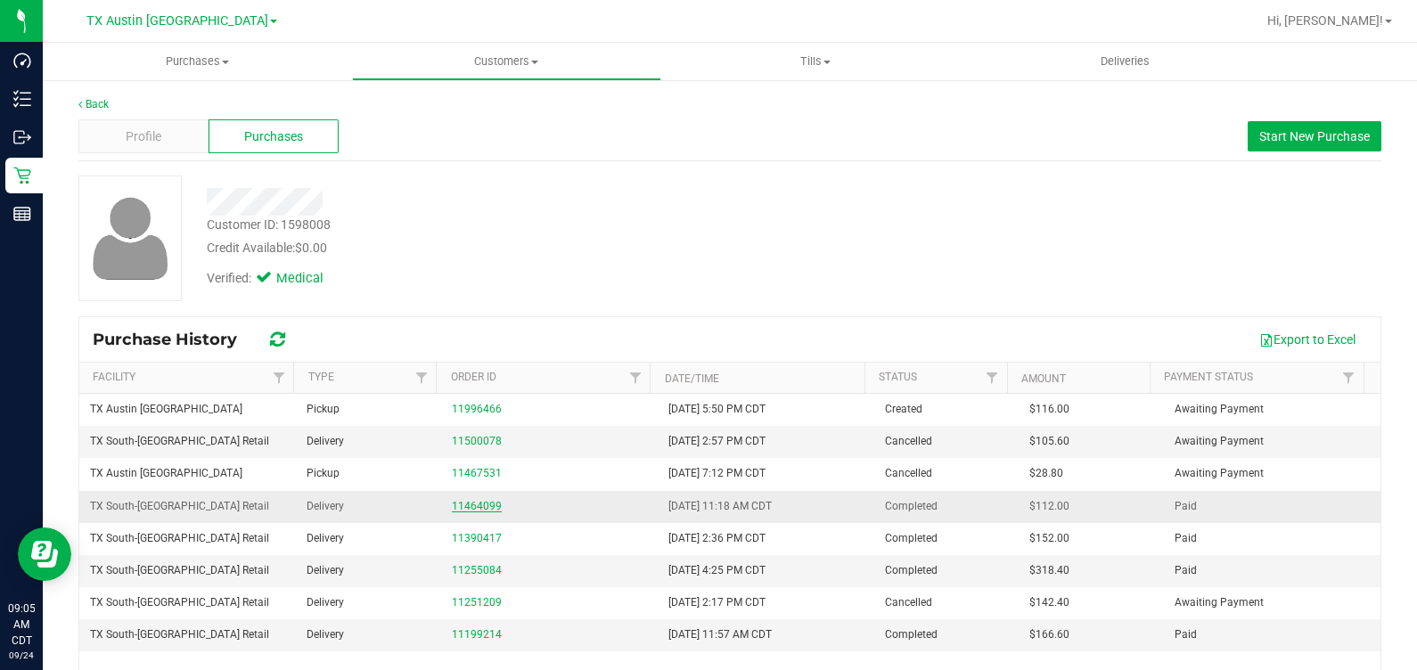
click at [452, 508] on link "11464099" at bounding box center [477, 506] width 50 height 12
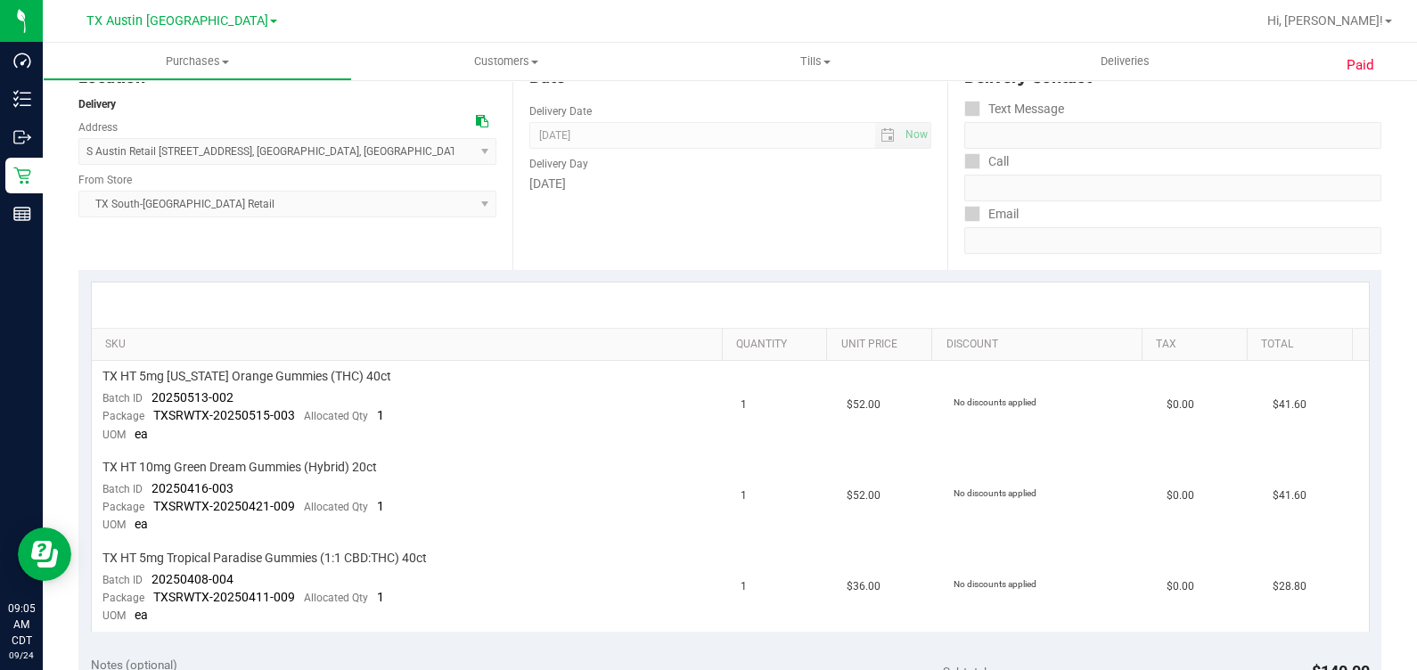
scroll to position [222, 0]
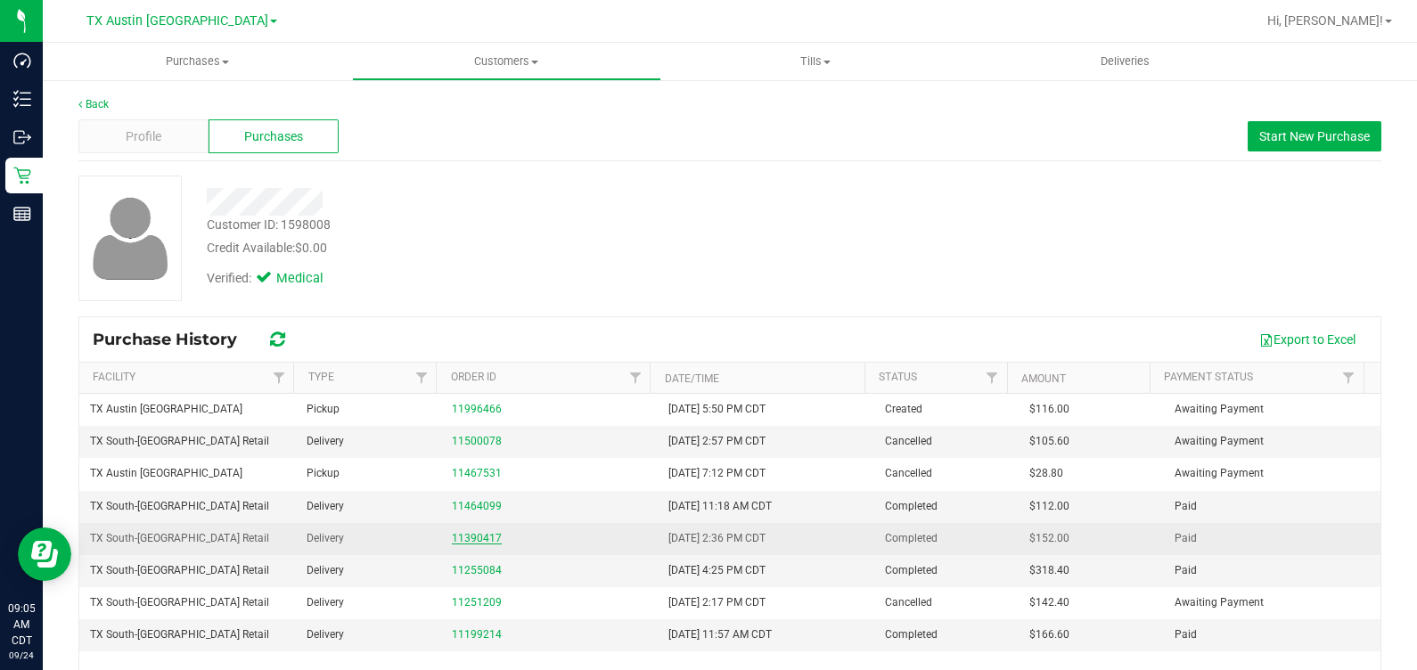
click at [452, 533] on link "11390417" at bounding box center [477, 538] width 50 height 12
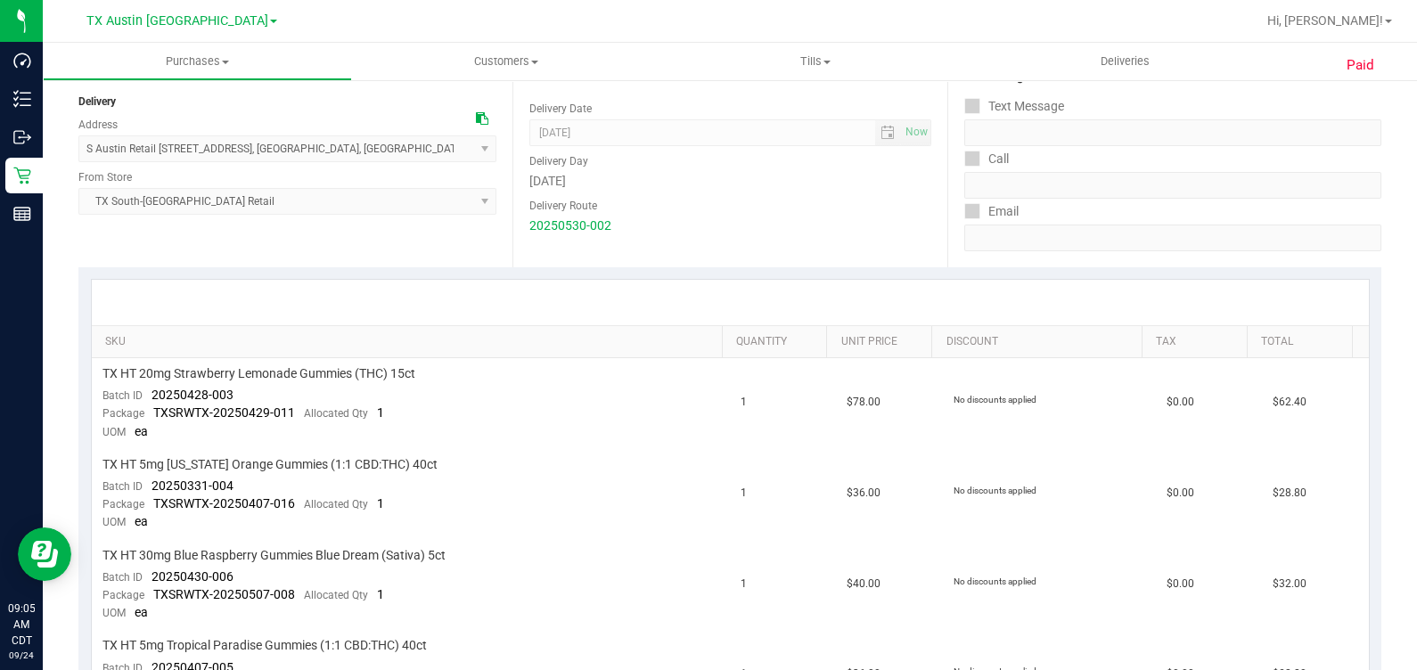
scroll to position [222, 0]
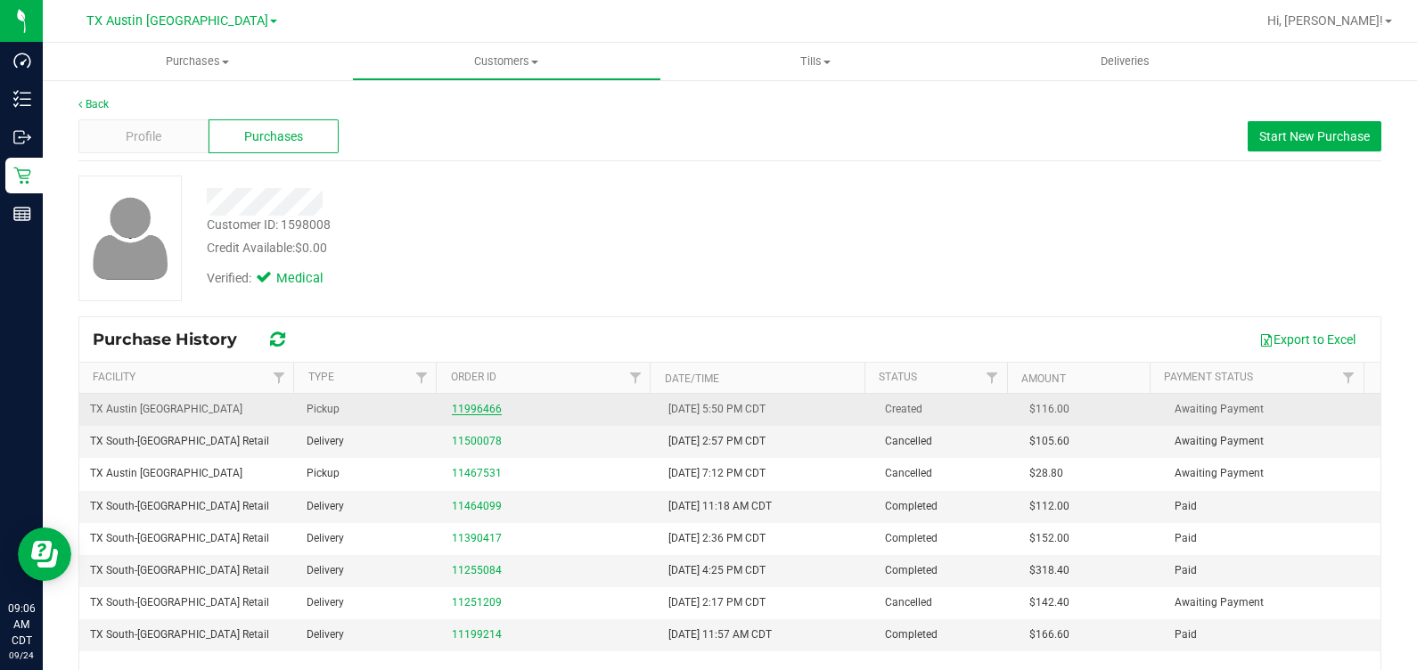
click at [457, 410] on link "11996466" at bounding box center [477, 409] width 50 height 12
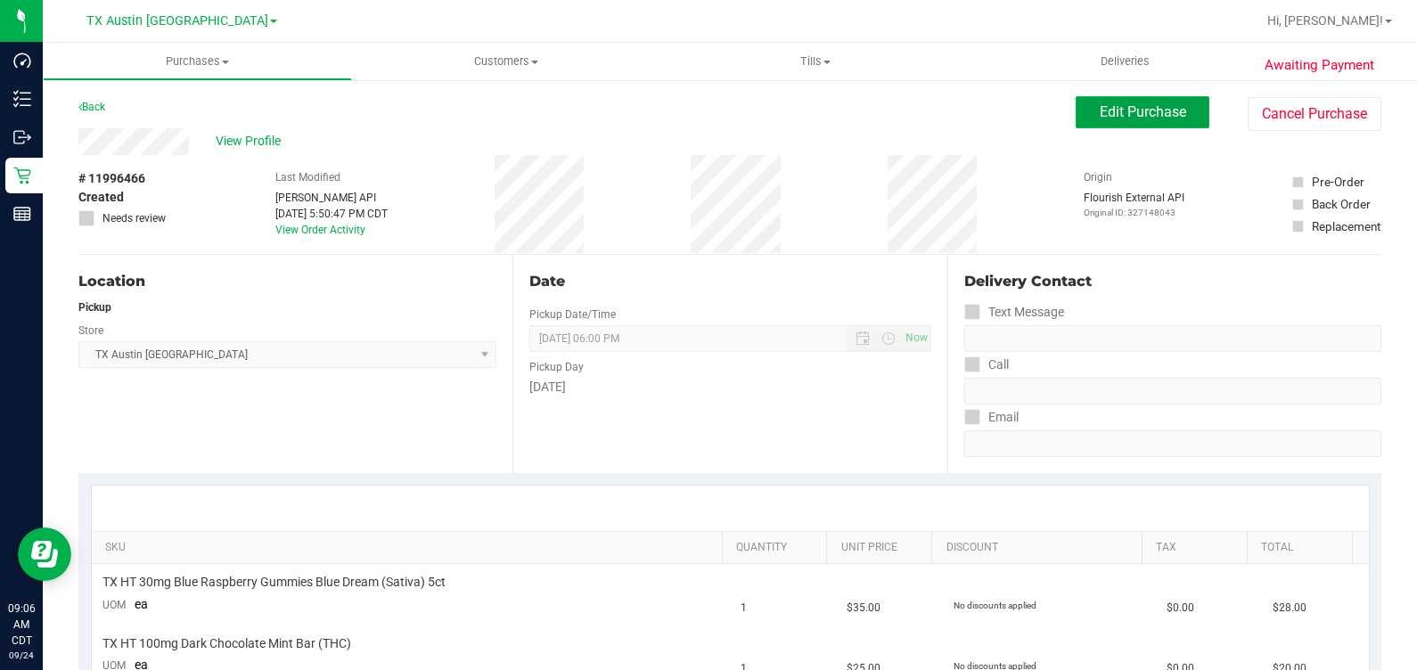
click at [1111, 103] on span "Edit Purchase" at bounding box center [1143, 111] width 86 height 17
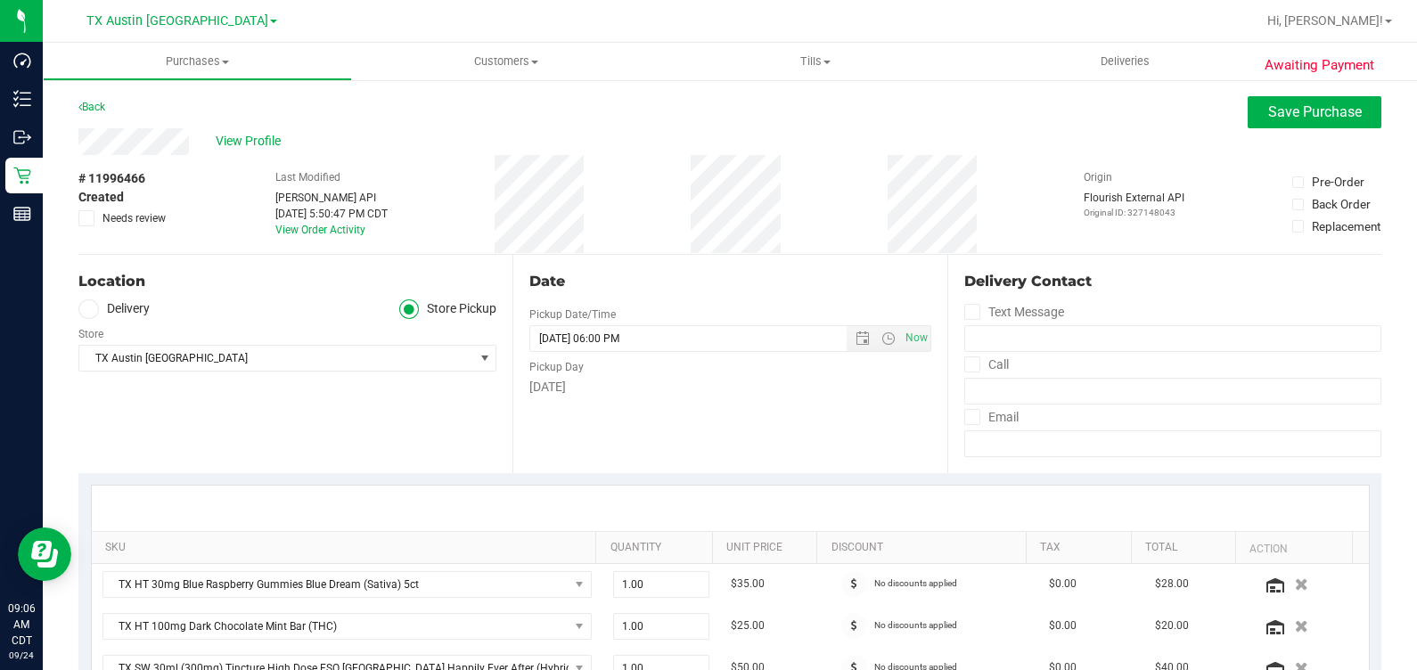
click at [135, 312] on label "Delivery" at bounding box center [113, 309] width 71 height 21
click at [0, 0] on input "Delivery" at bounding box center [0, 0] width 0 height 0
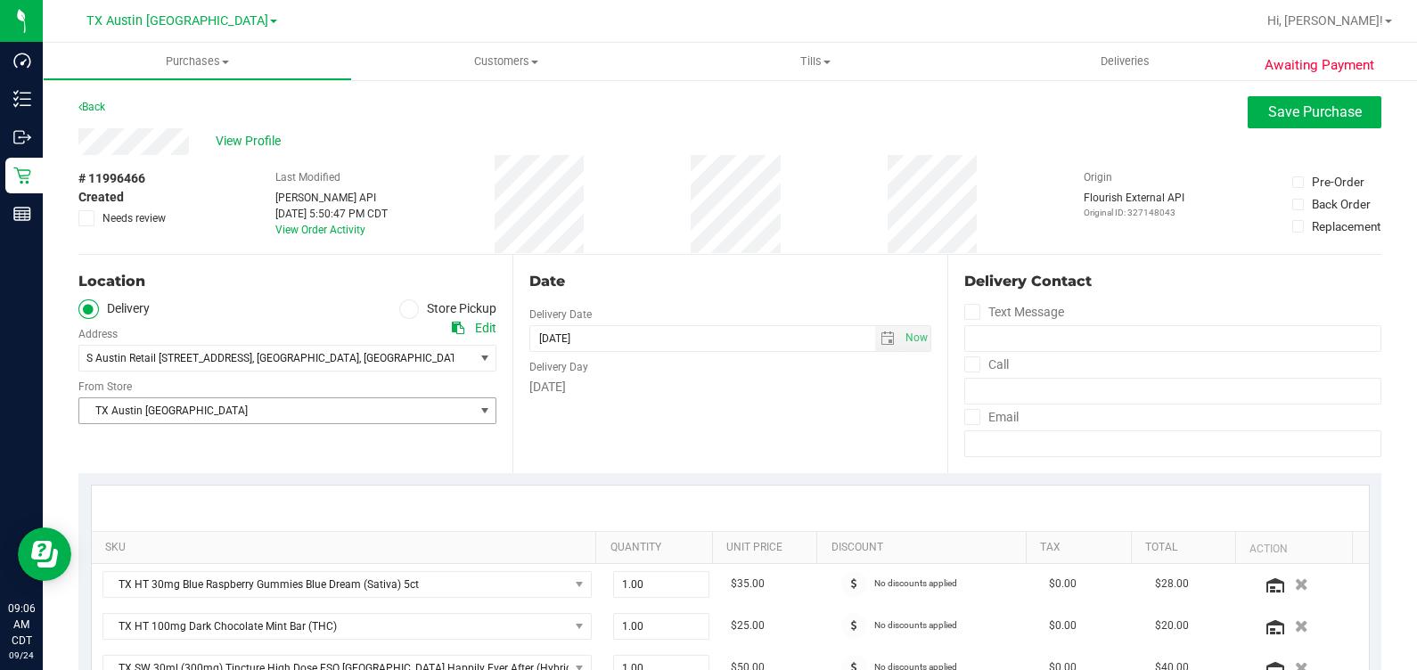
click at [226, 408] on span "TX Austin [GEOGRAPHIC_DATA]" at bounding box center [276, 410] width 394 height 25
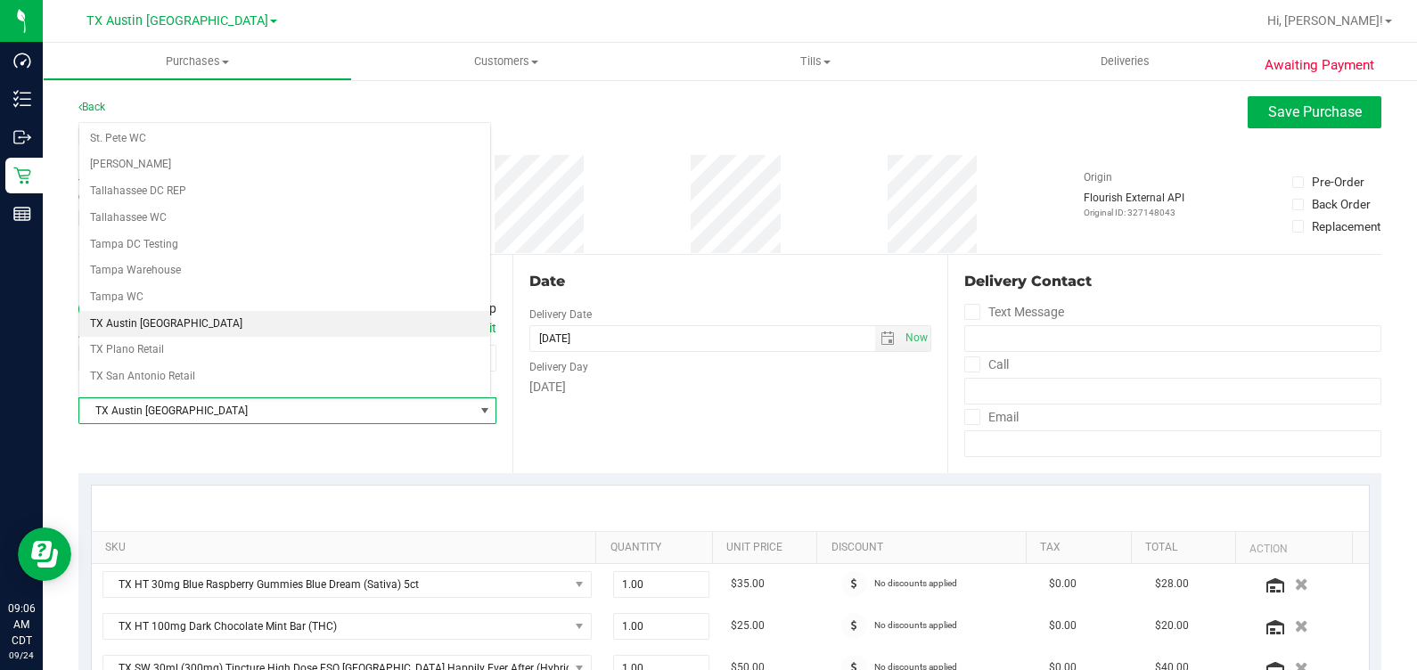
scroll to position [1203, 0]
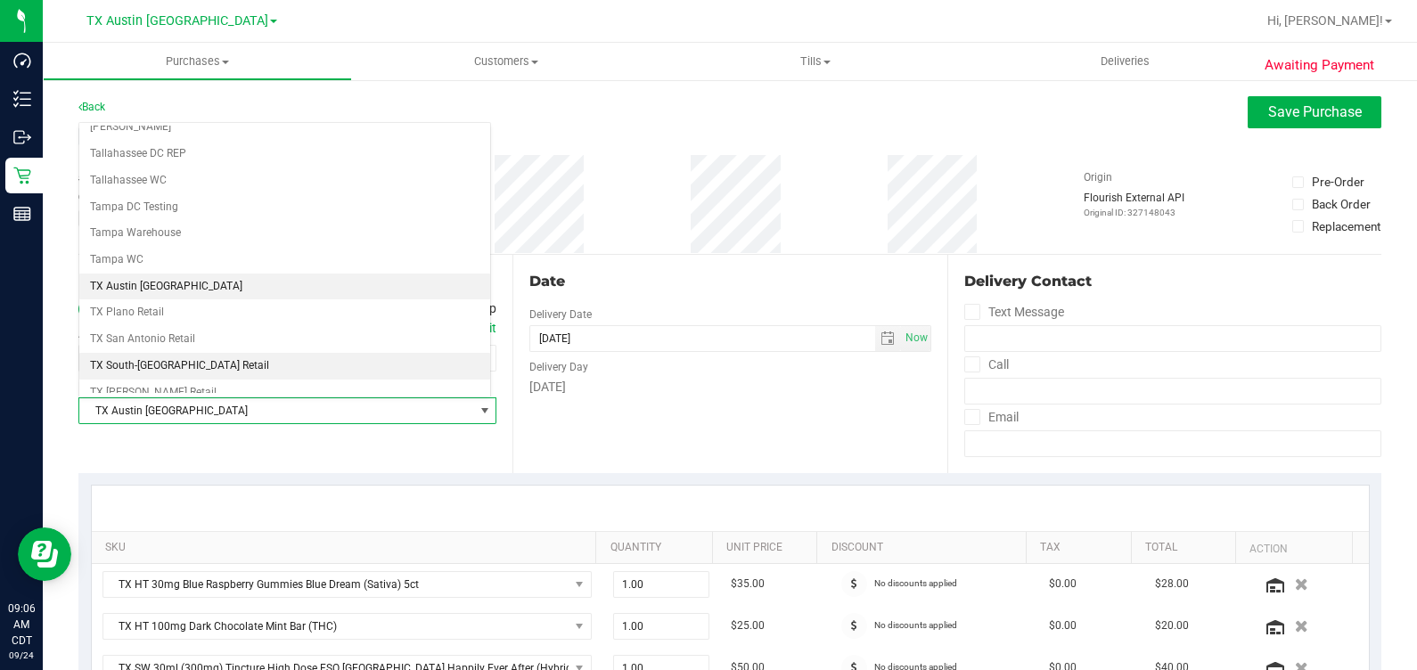
click at [171, 353] on li "TX South-[GEOGRAPHIC_DATA] Retail" at bounding box center [284, 366] width 411 height 27
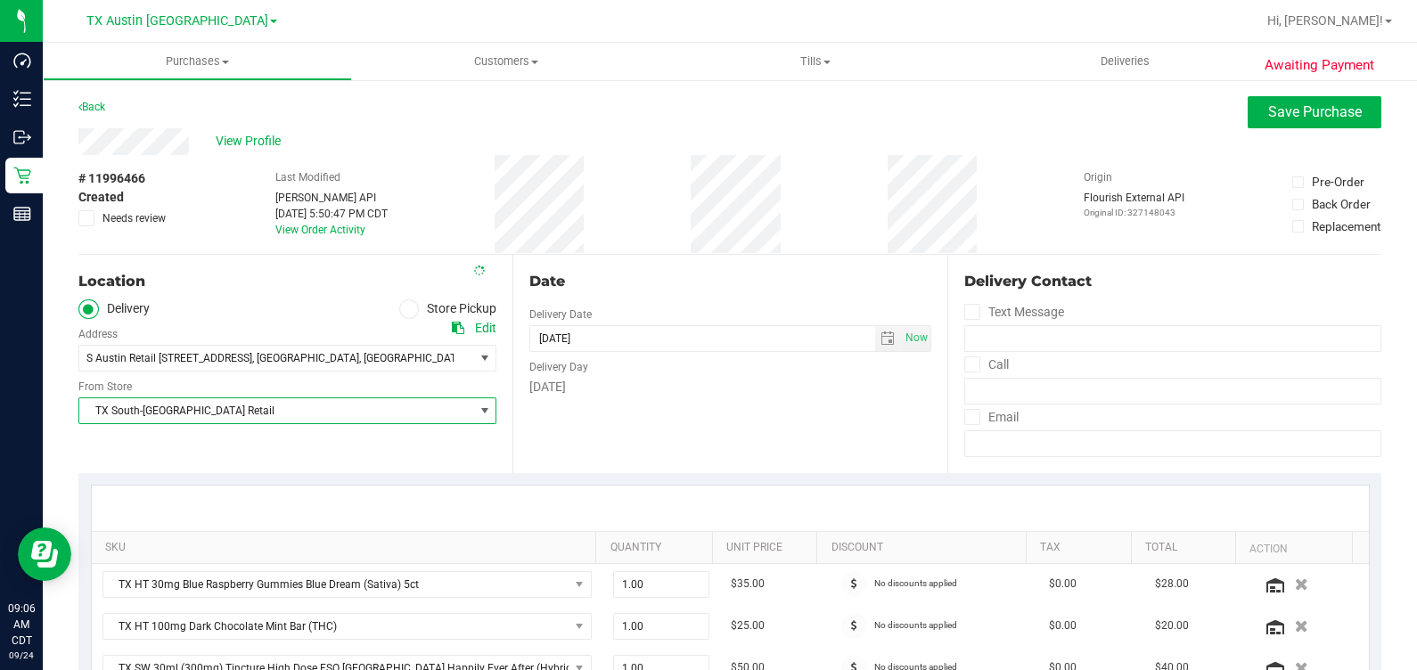
click at [232, 442] on div "Location Delivery Store Pickup Address Edit S Austin Retail [STREET_ADDRESS] , …" at bounding box center [295, 364] width 434 height 218
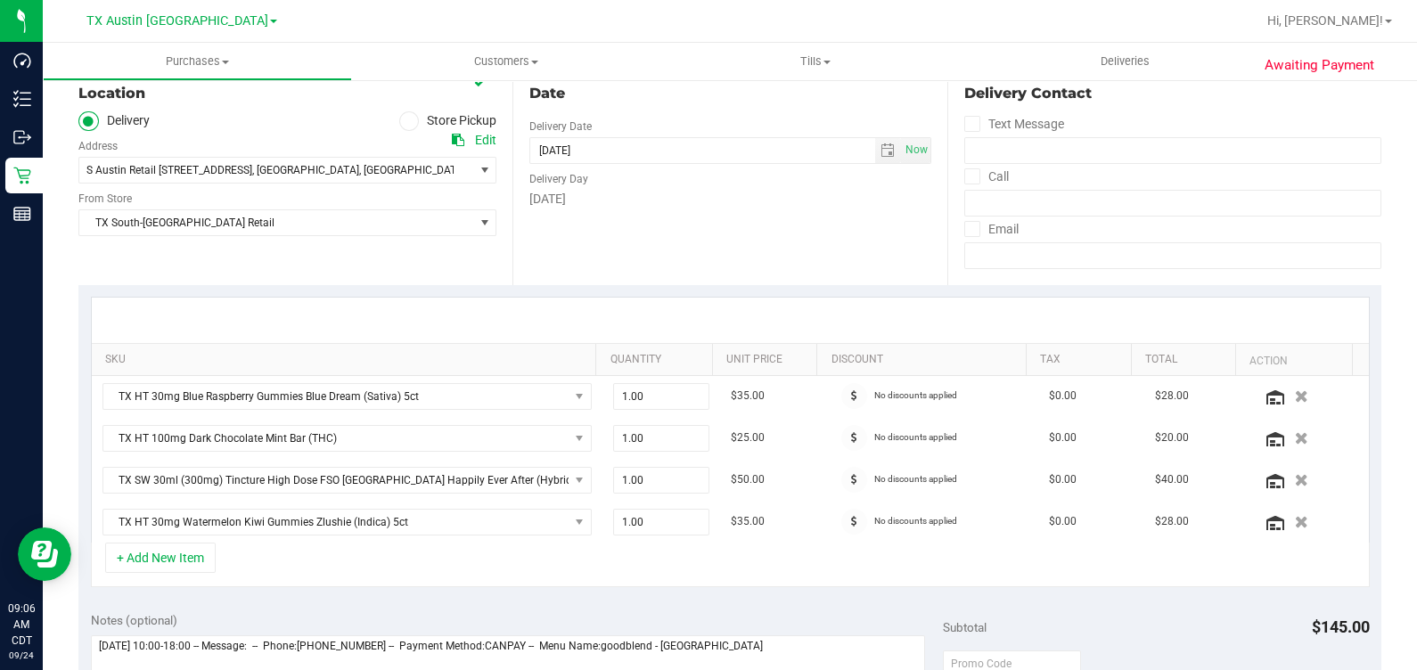
scroll to position [222, 0]
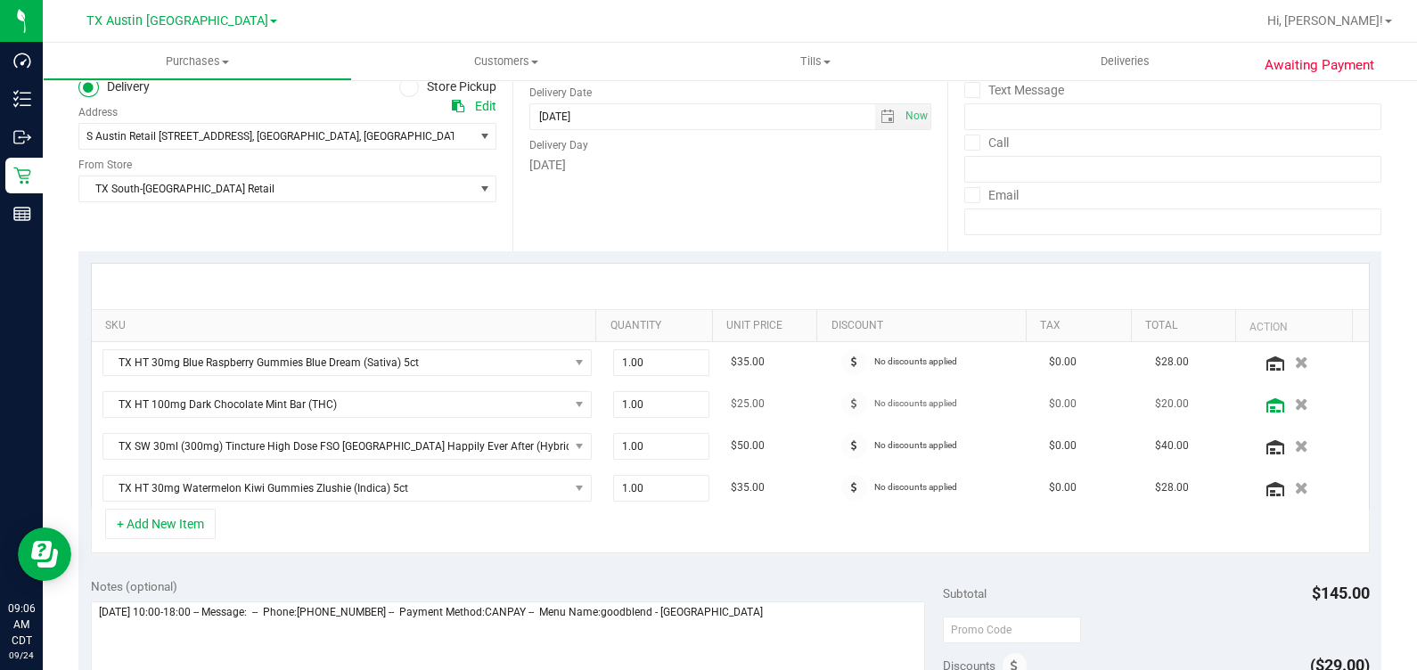
click at [1267, 410] on icon at bounding box center [1276, 405] width 18 height 14
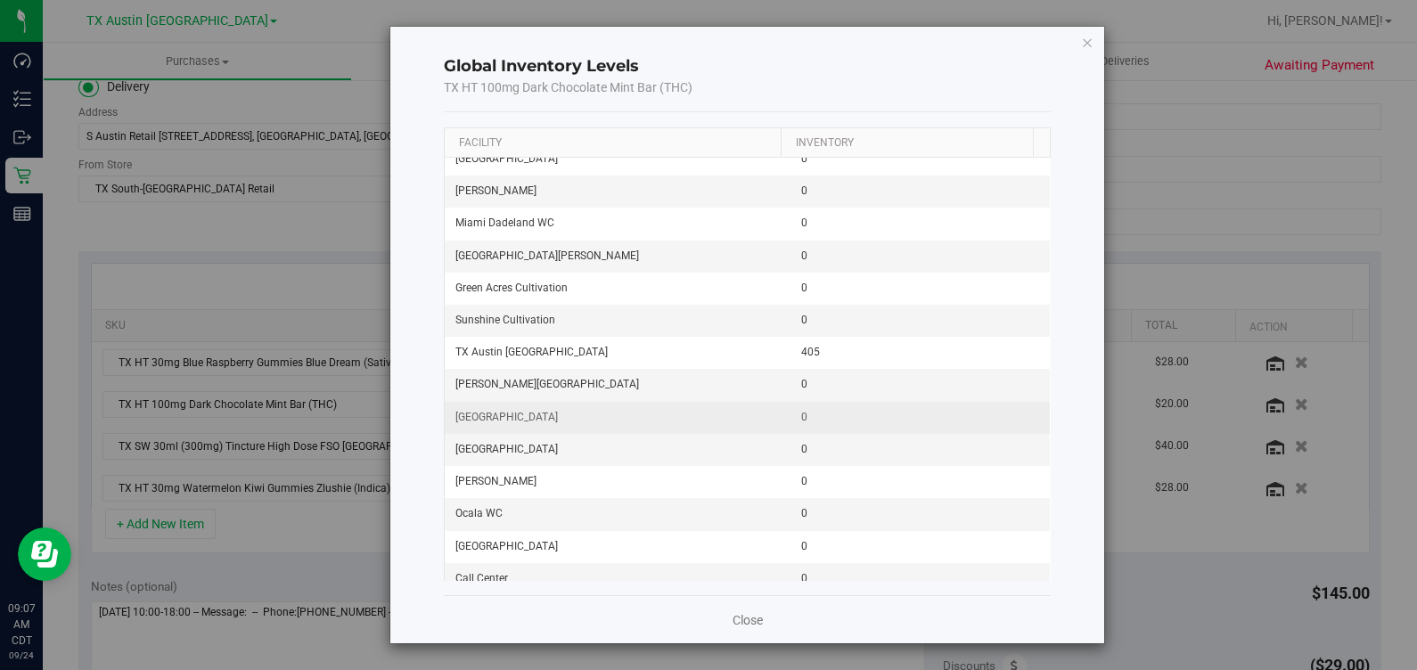
scroll to position [895, 0]
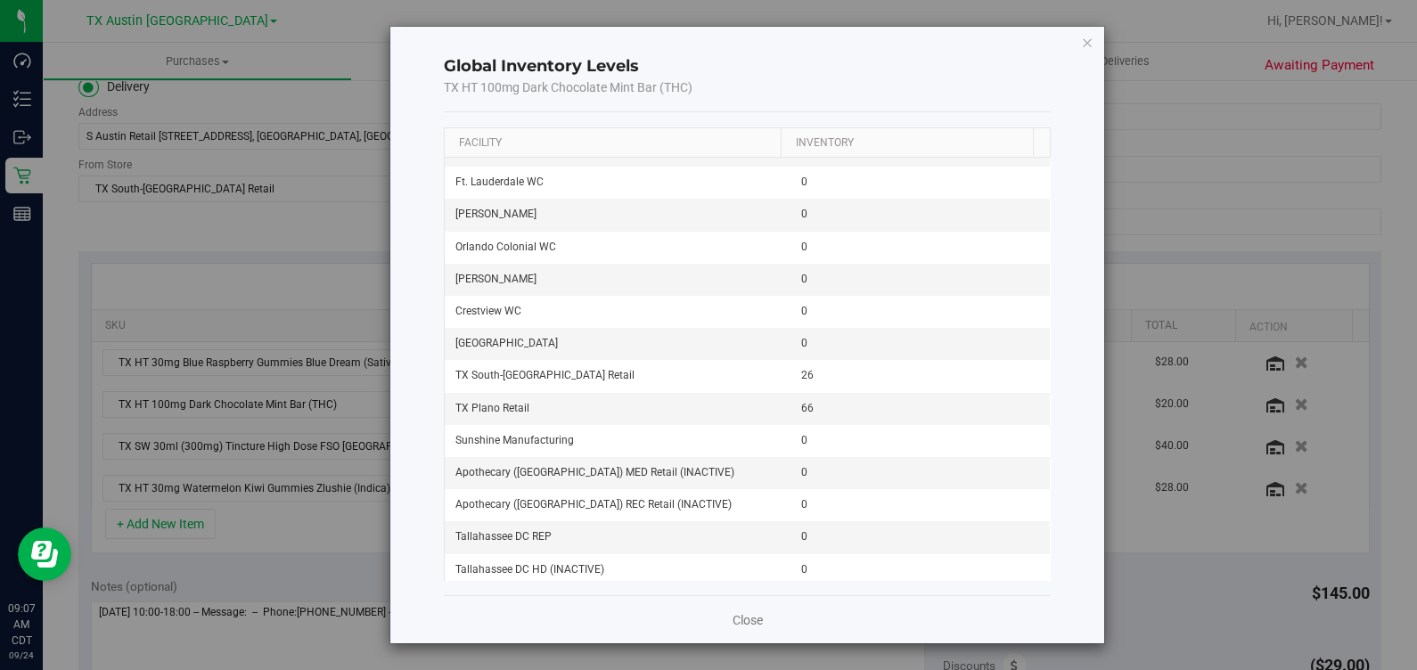
click at [877, 103] on div "Global Inventory Levels TX HT 100mg Dark Chocolate Mint Bar (THC)" at bounding box center [747, 76] width 607 height 71
click at [1081, 41] on icon "button" at bounding box center [1087, 41] width 12 height 21
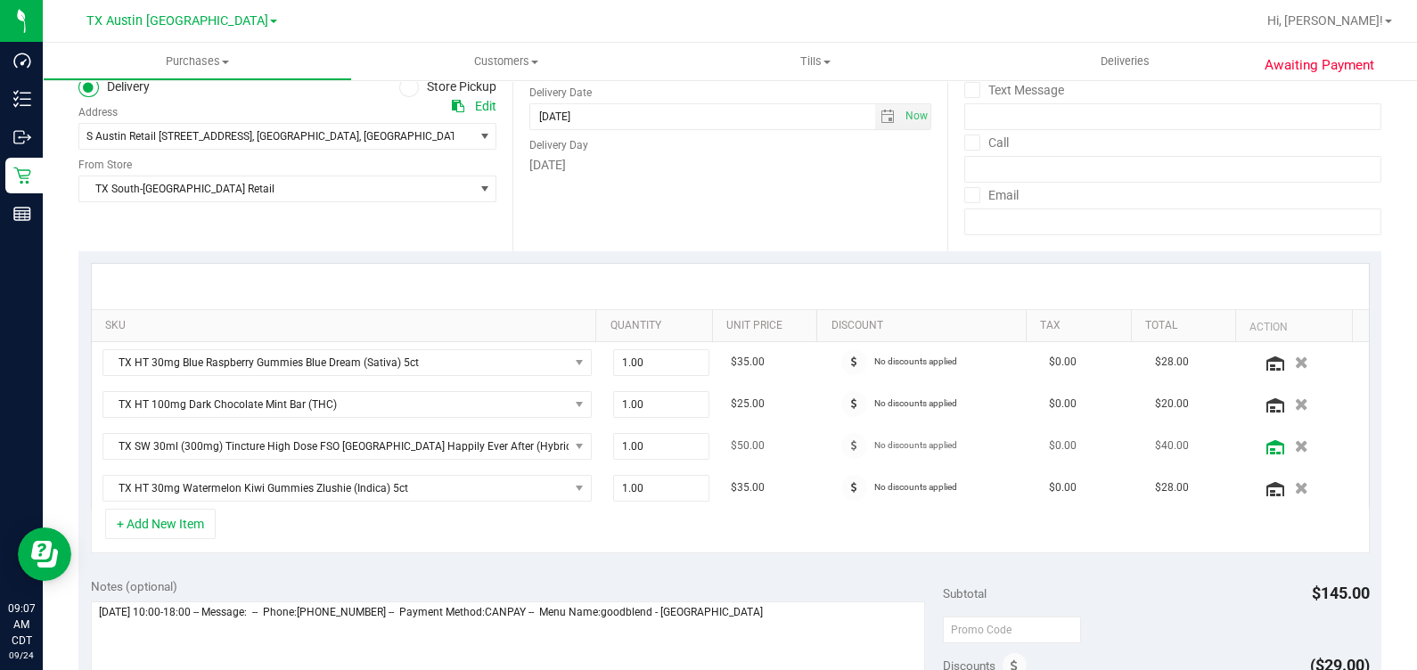
click at [1267, 450] on icon at bounding box center [1276, 447] width 18 height 14
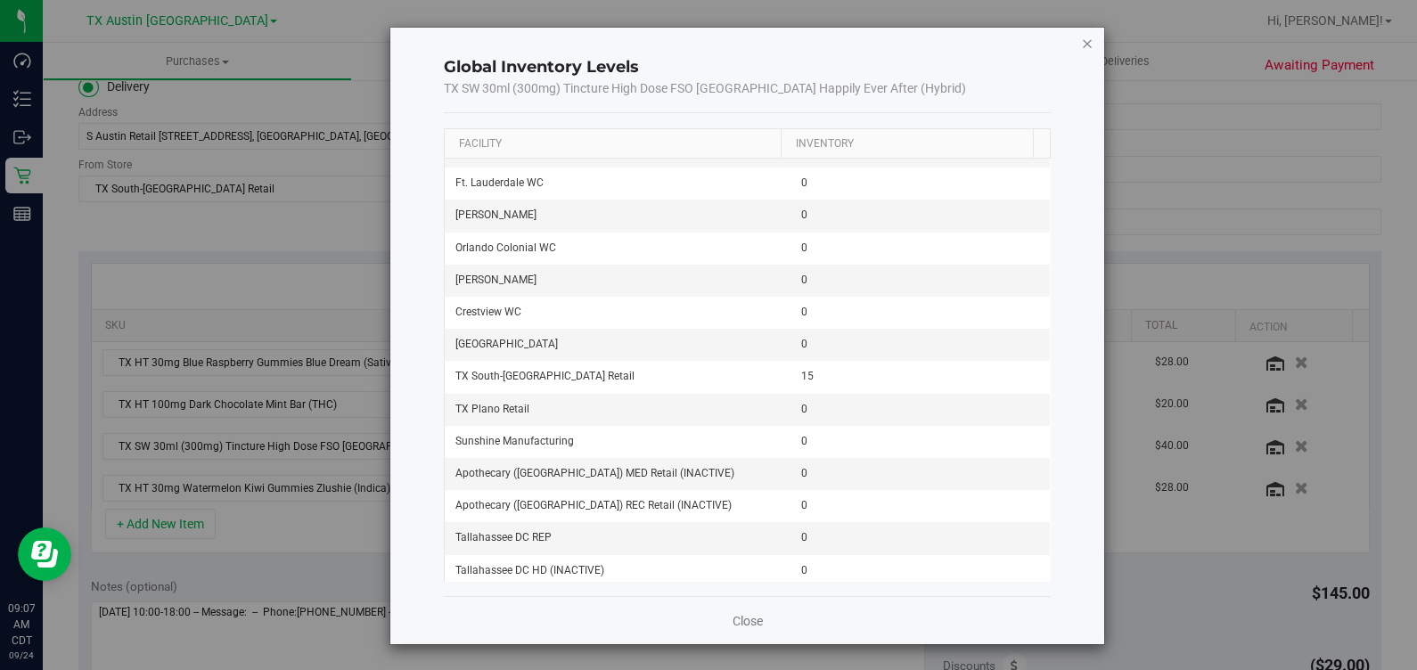
click at [1067, 44] on div "Global Inventory Levels TX SW 30ml (300mg) Tincture High Dose FSO [GEOGRAPHIC_D…" at bounding box center [747, 336] width 714 height 617
click at [1083, 44] on div "Global Inventory Levels TX SW 30ml (300mg) Tincture High Dose FSO [GEOGRAPHIC_D…" at bounding box center [747, 336] width 714 height 617
click at [1081, 38] on icon "button" at bounding box center [1087, 42] width 12 height 21
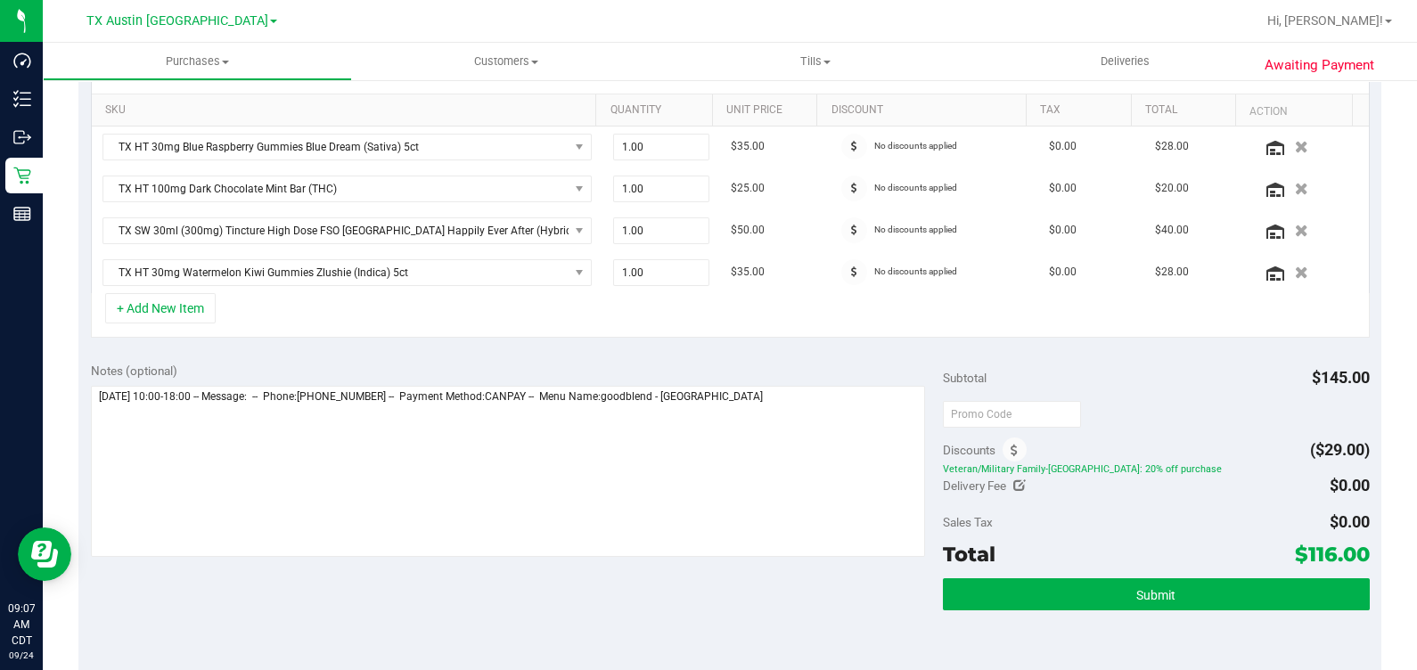
scroll to position [445, 0]
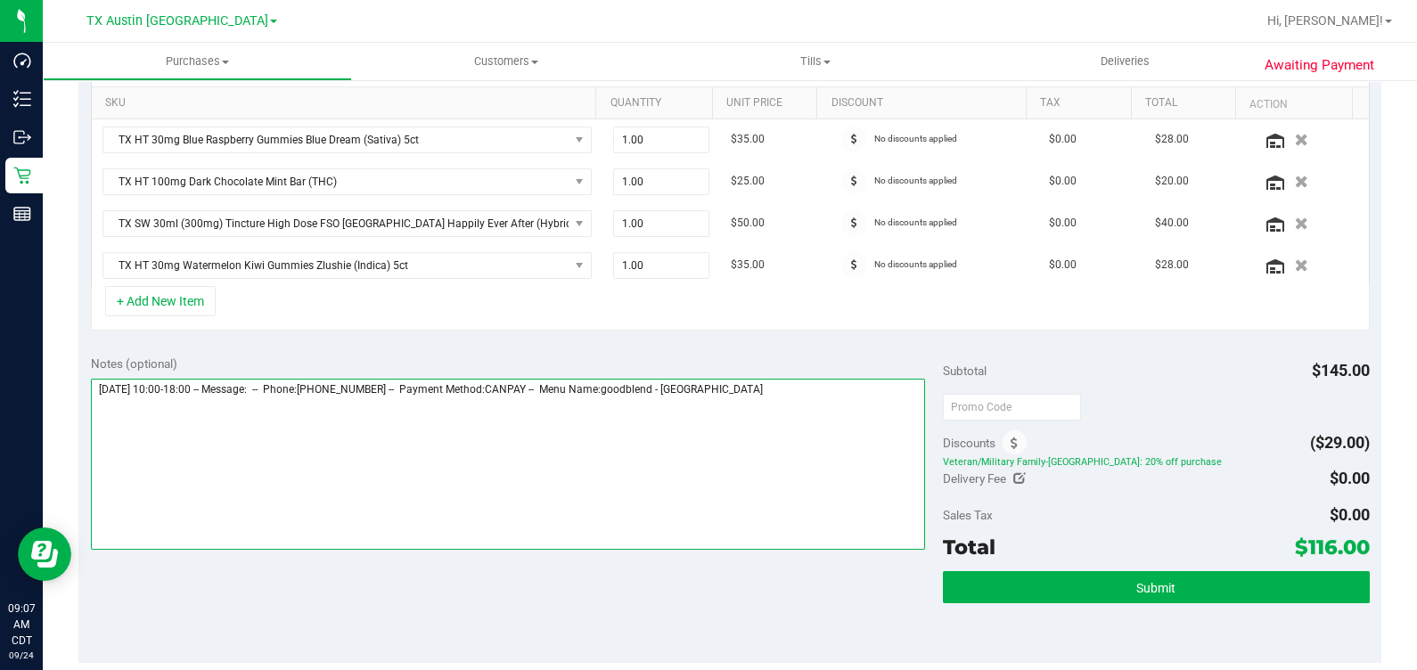
click at [835, 415] on textarea at bounding box center [508, 464] width 835 height 171
type textarea "[DATE] 10:00-18:00 -- Message: -- Phone:[PHONE_NUMBER] -- Payment Method:CANPAY…"
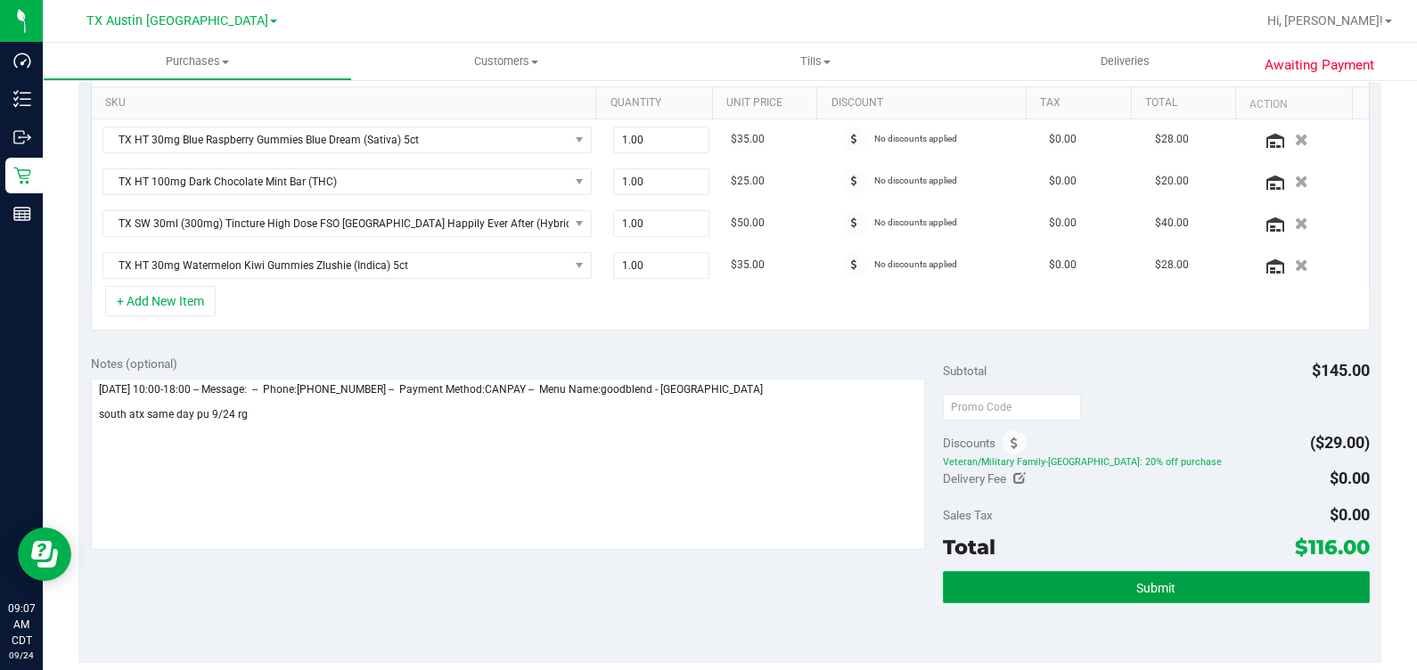
click at [1038, 584] on button "Submit" at bounding box center [1156, 587] width 426 height 32
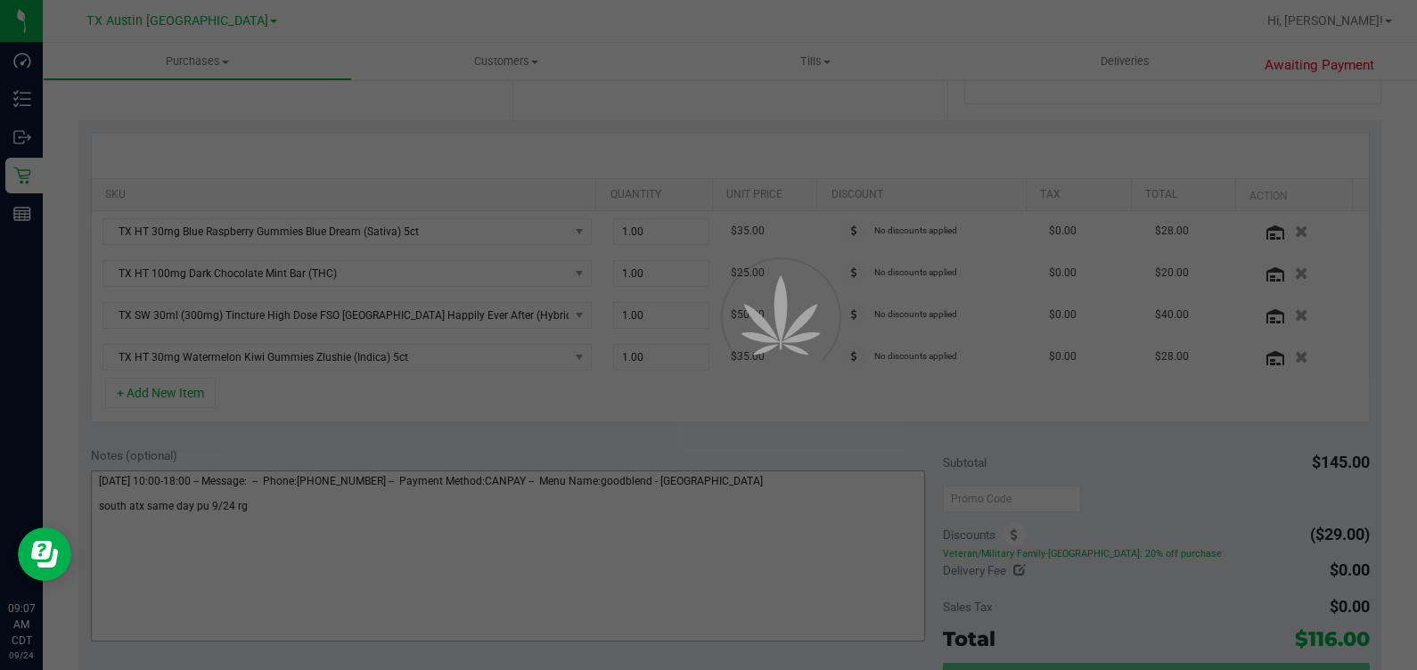
scroll to position [334, 0]
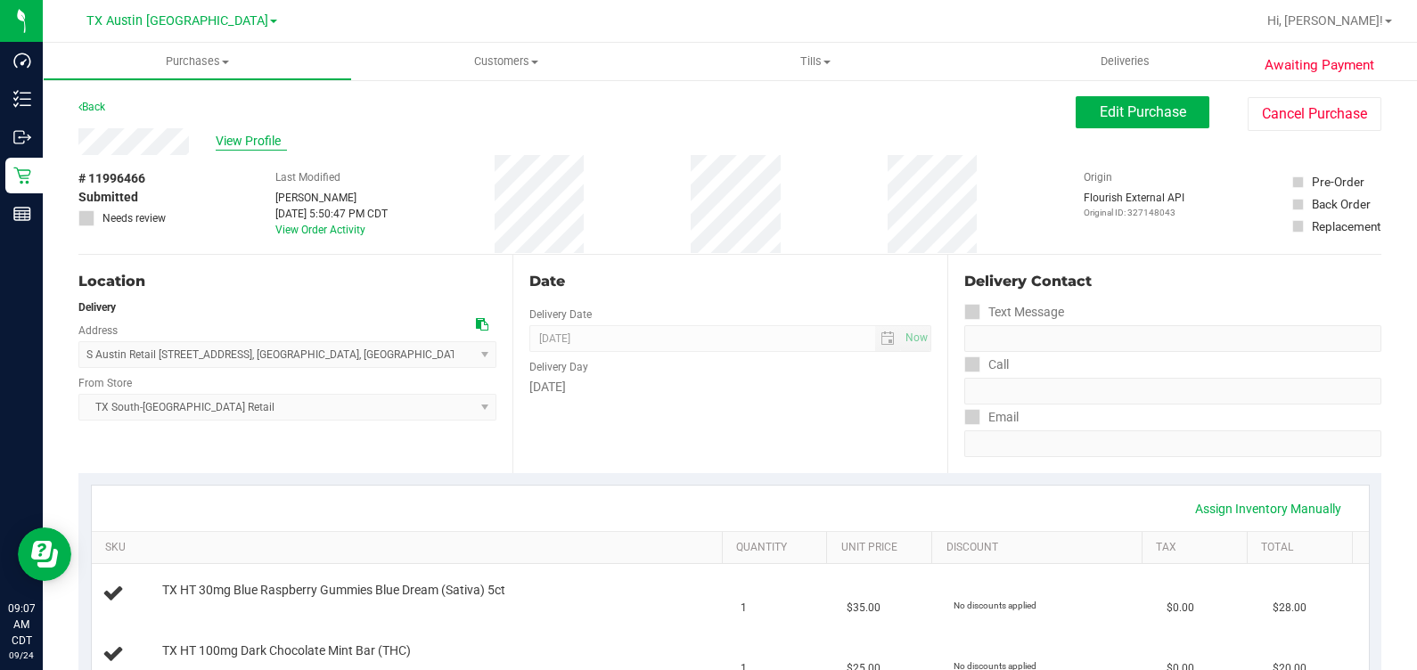
click at [267, 143] on span "View Profile" at bounding box center [251, 141] width 71 height 19
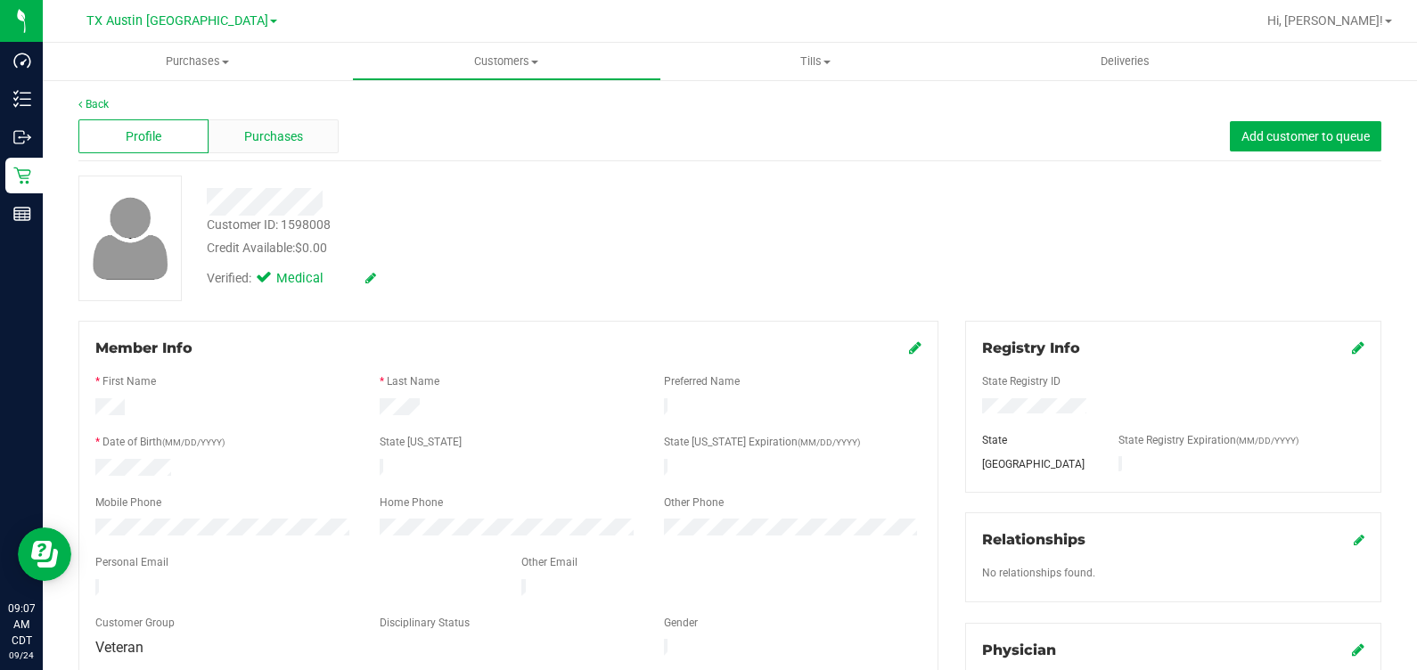
click at [274, 131] on span "Purchases" at bounding box center [273, 136] width 59 height 19
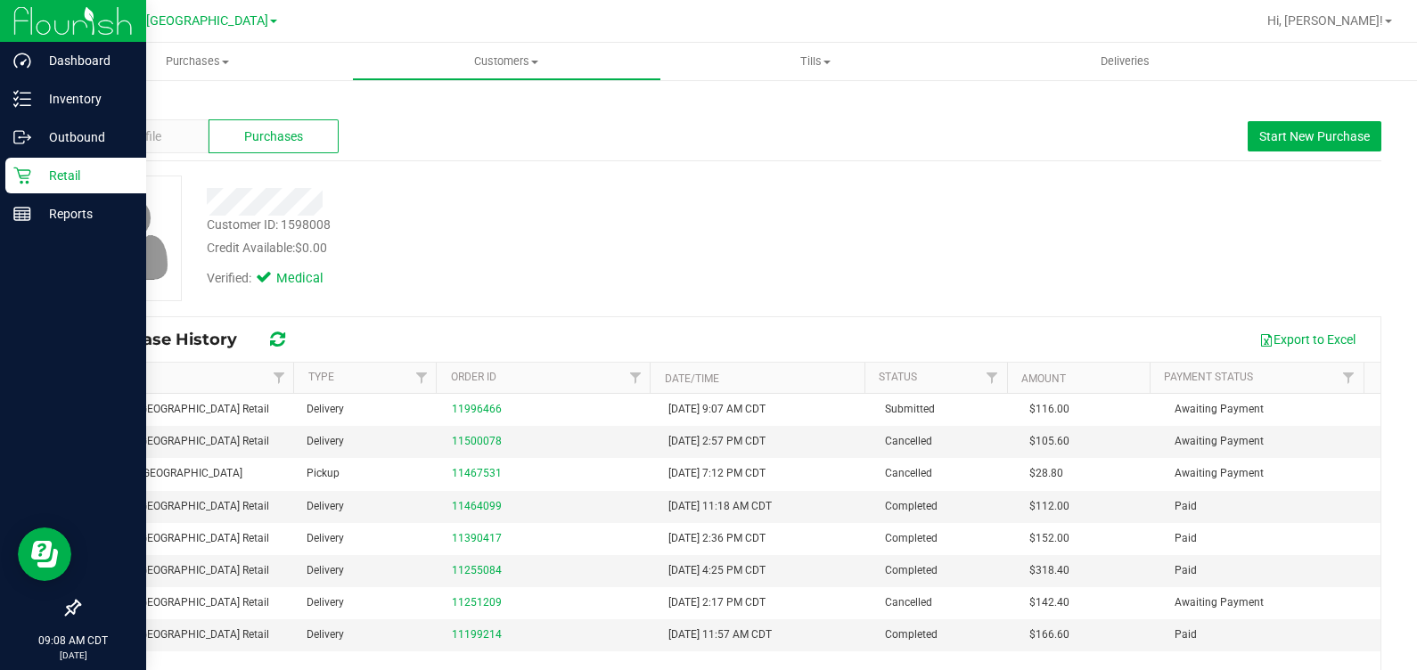
click at [21, 183] on icon at bounding box center [21, 176] width 17 height 17
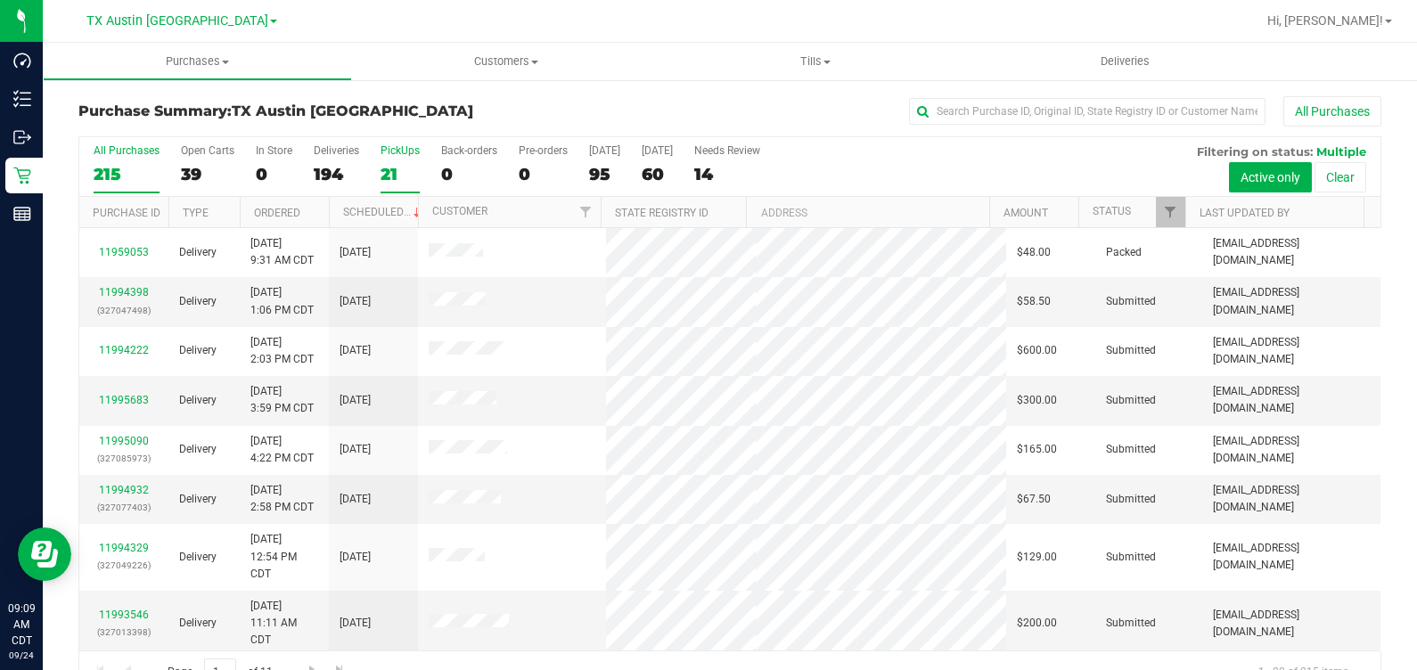
click at [392, 177] on div "21" at bounding box center [400, 174] width 39 height 21
click at [0, 0] on input "PickUps 21" at bounding box center [0, 0] width 0 height 0
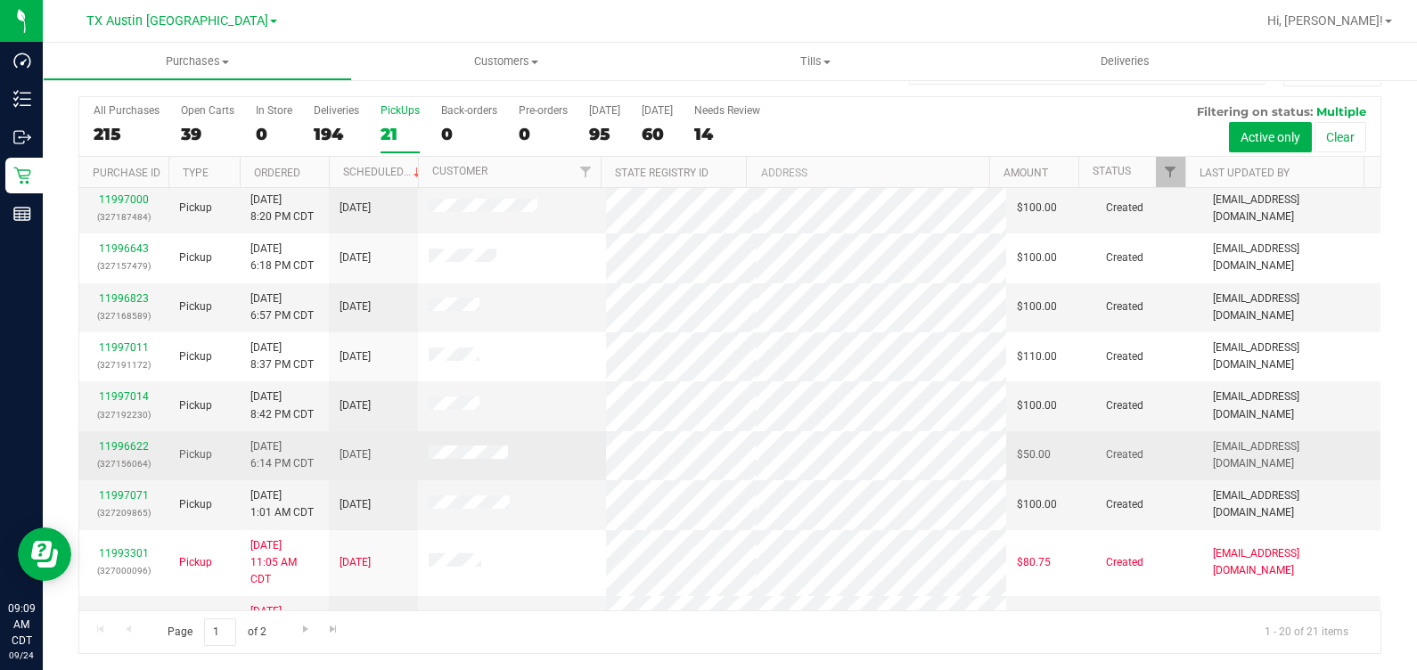
scroll to position [612, 0]
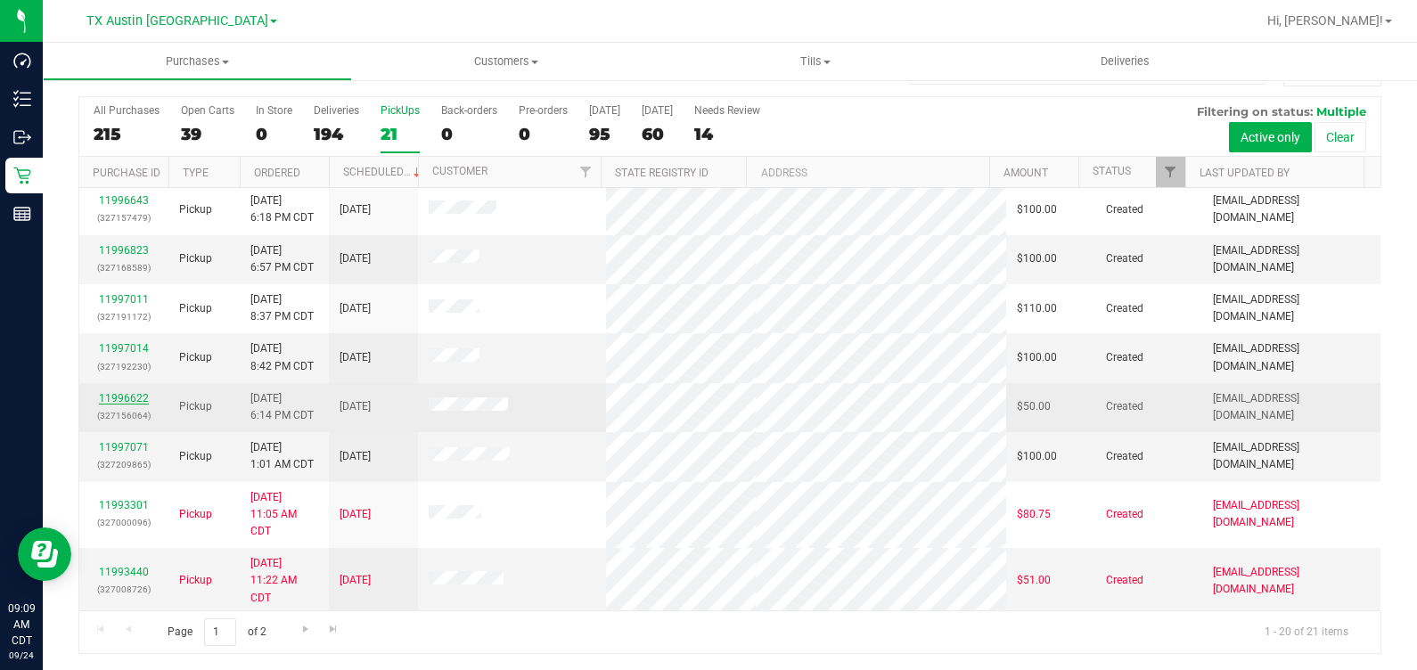
click at [140, 394] on link "11996622" at bounding box center [124, 398] width 50 height 12
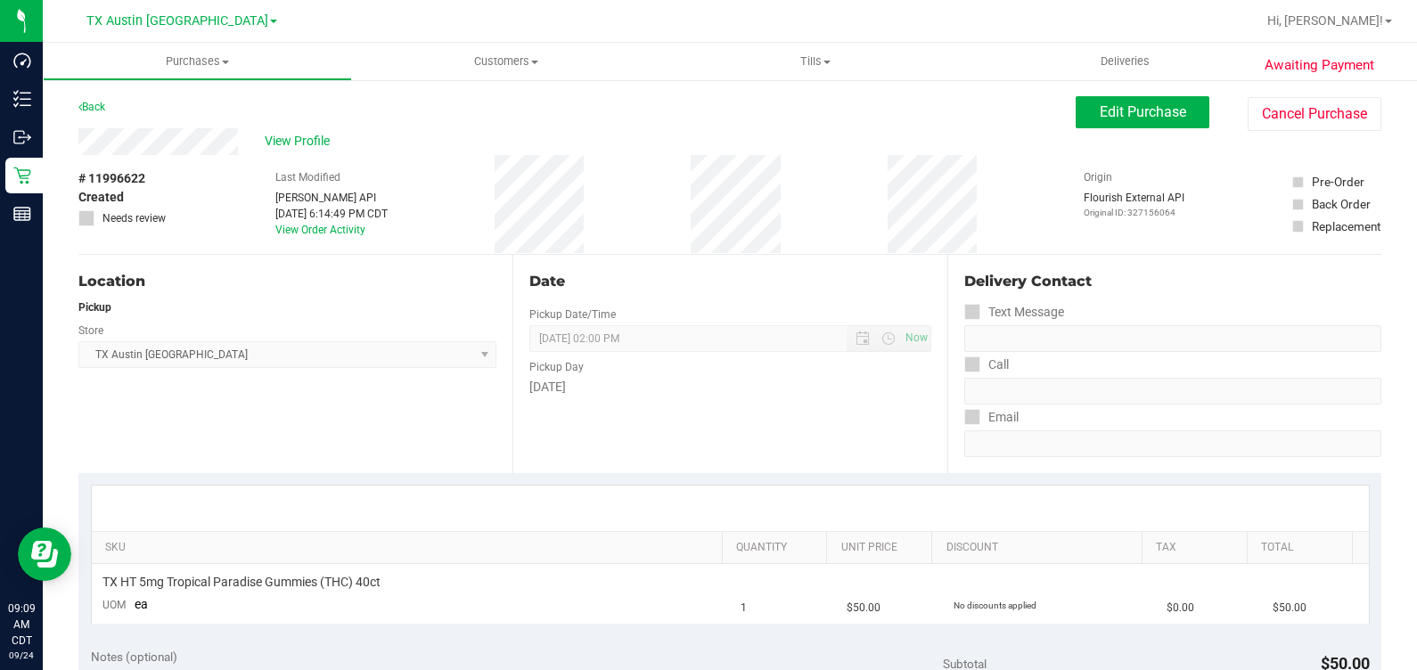
click at [299, 262] on div "Location Pickup Store [GEOGRAPHIC_DATA] [GEOGRAPHIC_DATA] [GEOGRAPHIC_DATA] Sel…" at bounding box center [295, 364] width 434 height 218
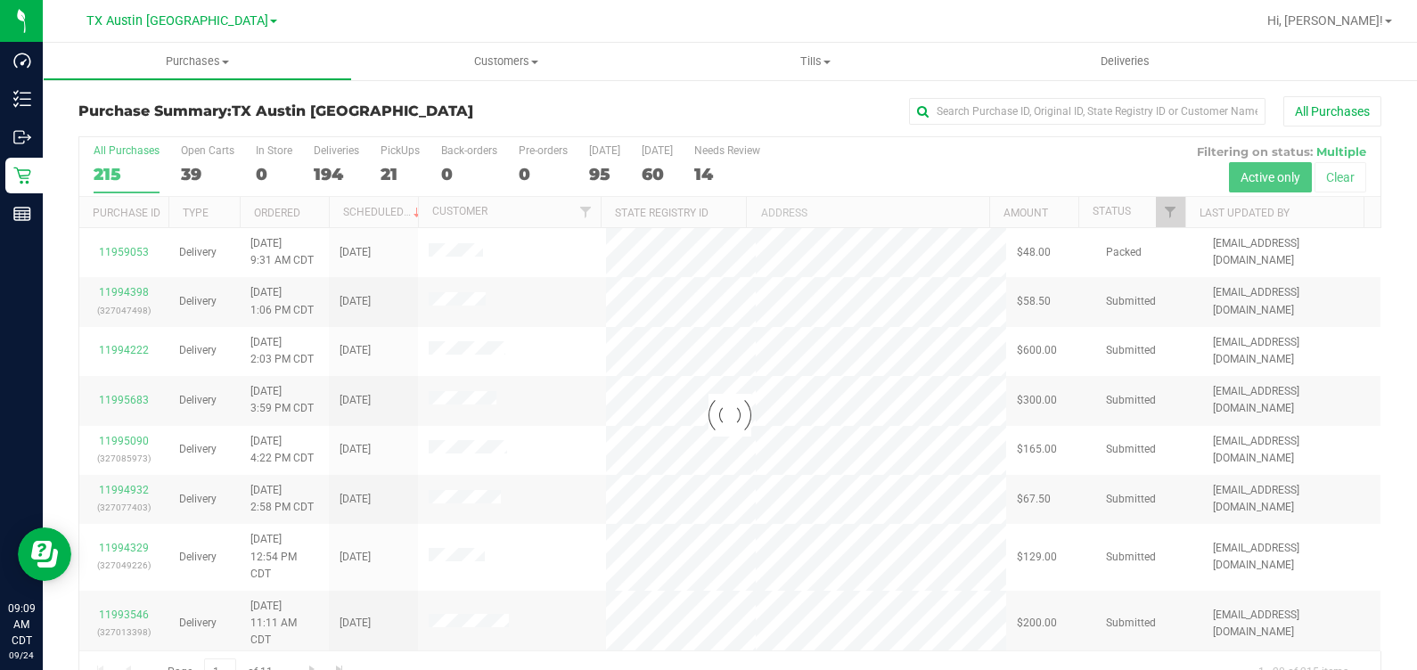
click at [394, 174] on div at bounding box center [729, 415] width 1301 height 556
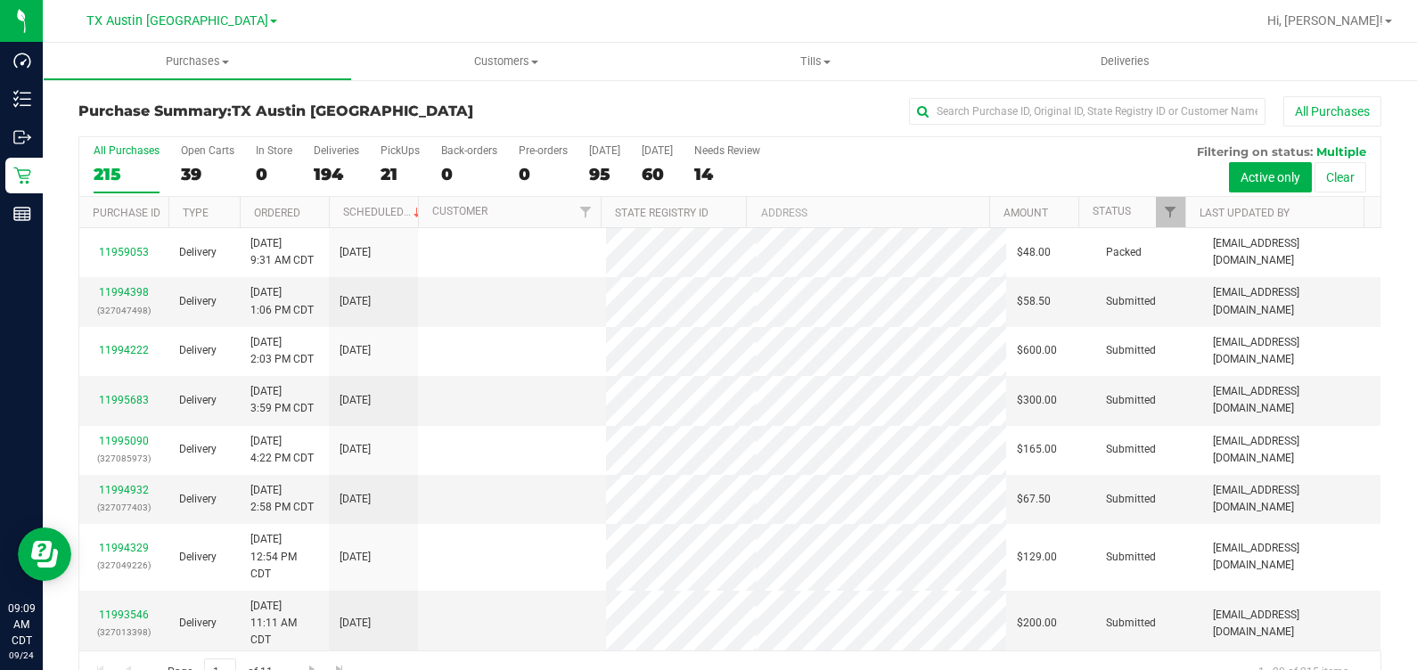
click at [387, 169] on div "21" at bounding box center [400, 174] width 39 height 21
click at [0, 0] on input "PickUps 21" at bounding box center [0, 0] width 0 height 0
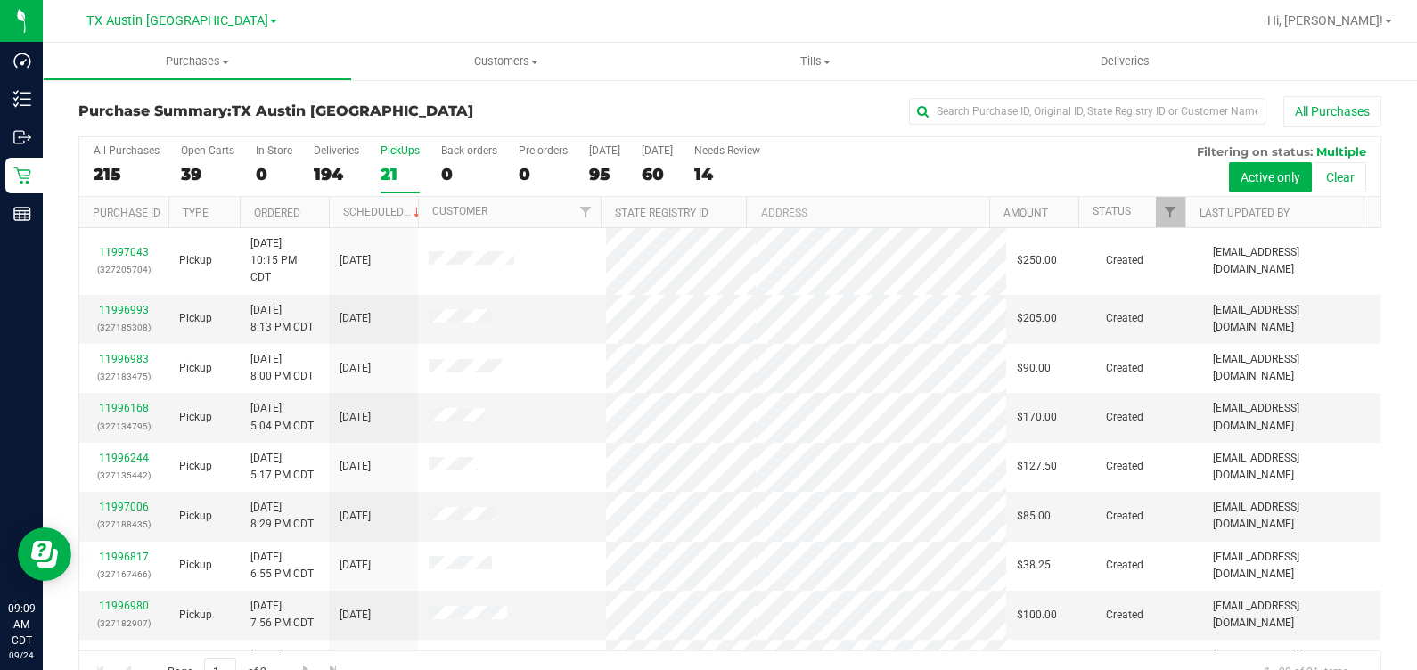
scroll to position [222, 0]
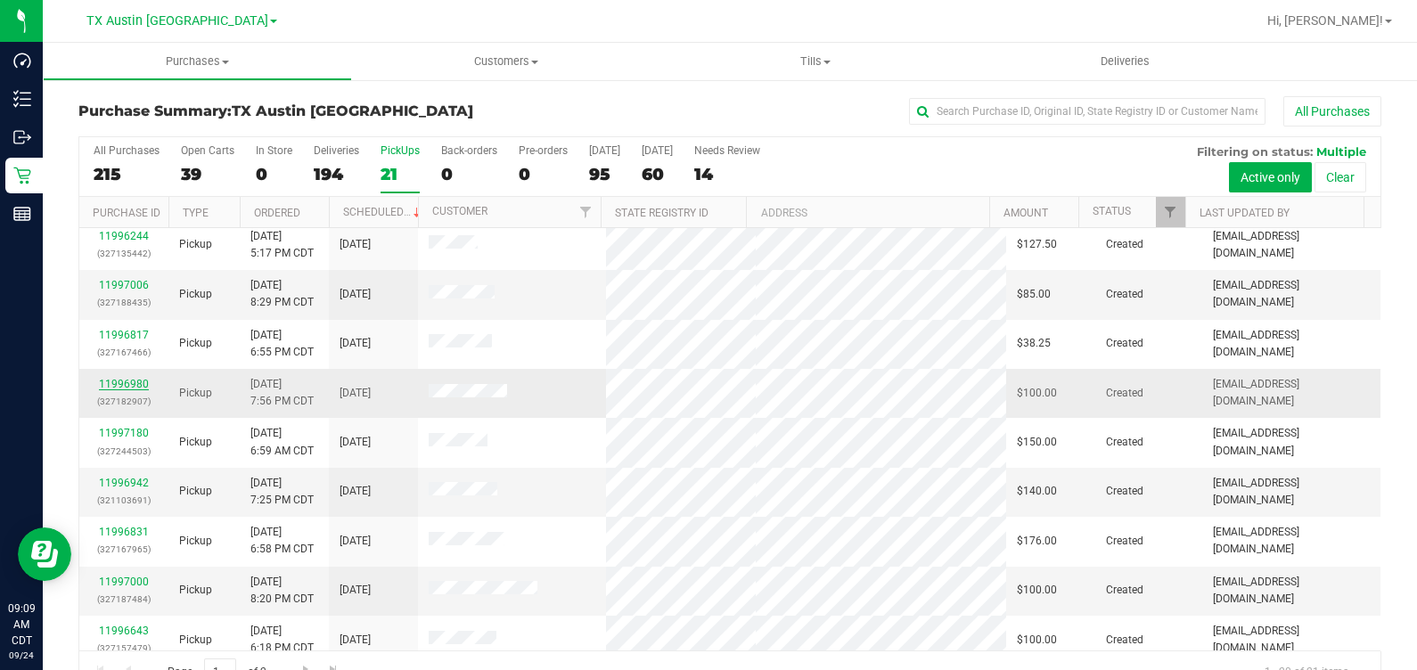
click at [114, 381] on link "11996980" at bounding box center [124, 384] width 50 height 12
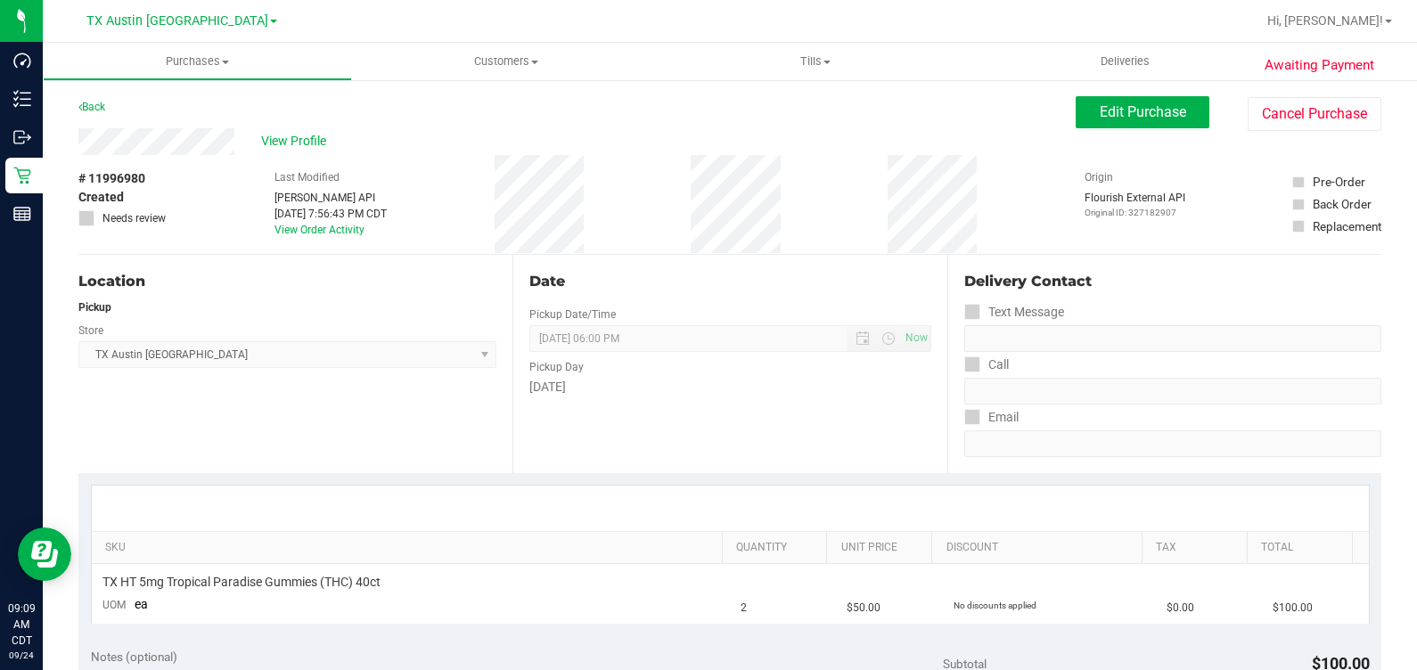
click at [213, 160] on div "# 11996980 Created Needs review Last Modified [PERSON_NAME] API [DATE] 7:56:43 …" at bounding box center [729, 204] width 1303 height 99
click at [1106, 111] on span "Edit Purchase" at bounding box center [1143, 111] width 86 height 17
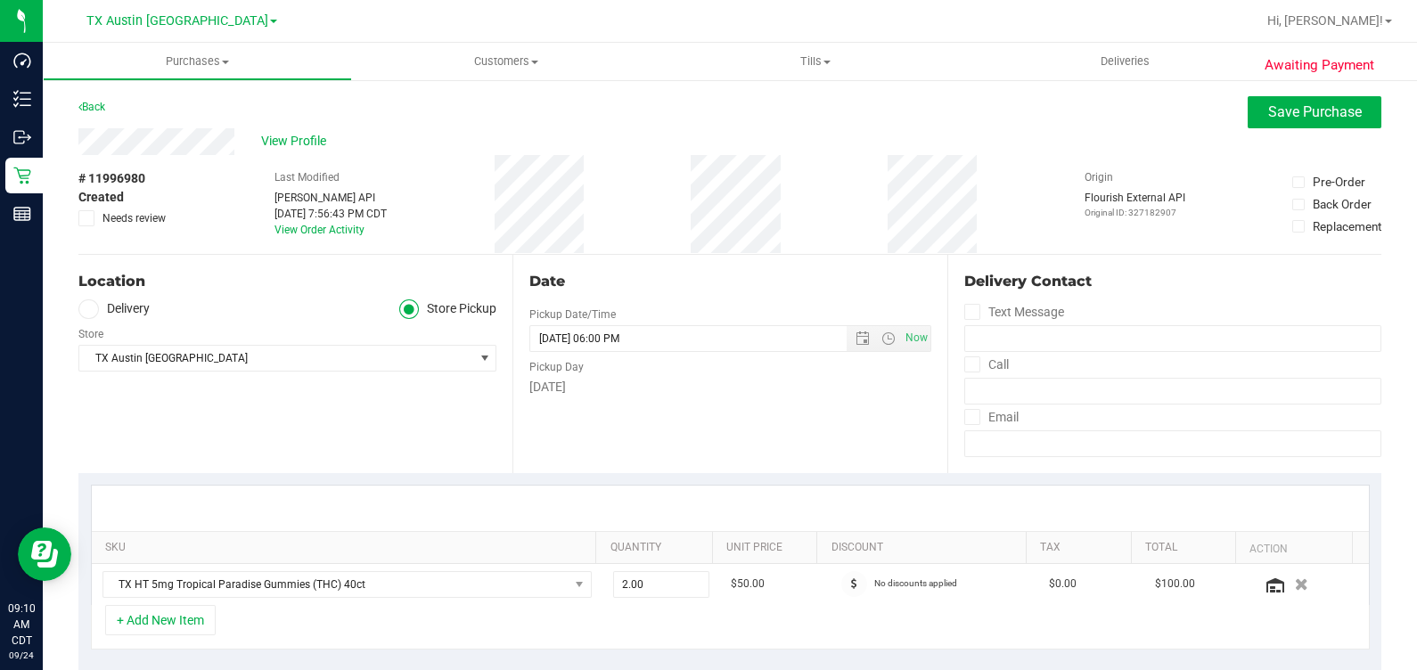
click at [142, 314] on label "Delivery" at bounding box center [113, 309] width 71 height 21
click at [0, 0] on input "Delivery" at bounding box center [0, 0] width 0 height 0
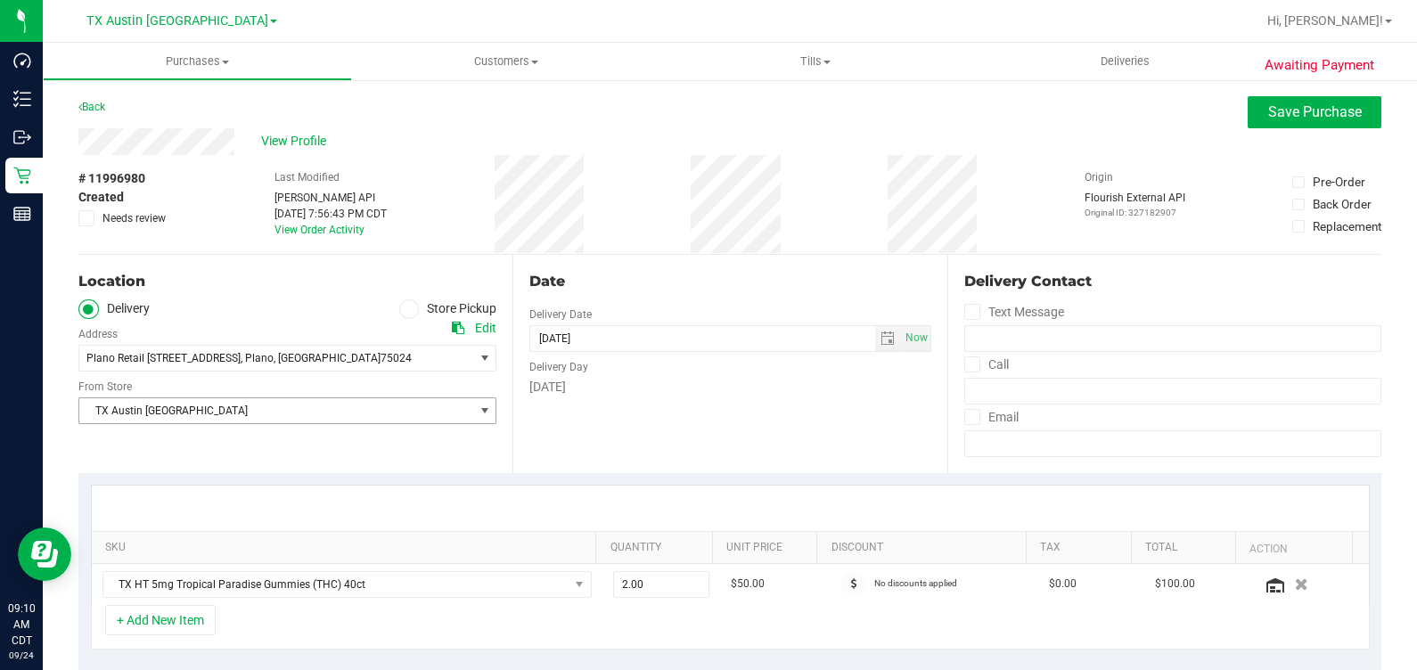
click at [219, 423] on div "Location Delivery Store Pickup Address Edit Plano Retail [STREET_ADDRESS] , [GE…" at bounding box center [295, 364] width 434 height 218
click at [207, 405] on span "TX Austin [GEOGRAPHIC_DATA]" at bounding box center [276, 410] width 394 height 25
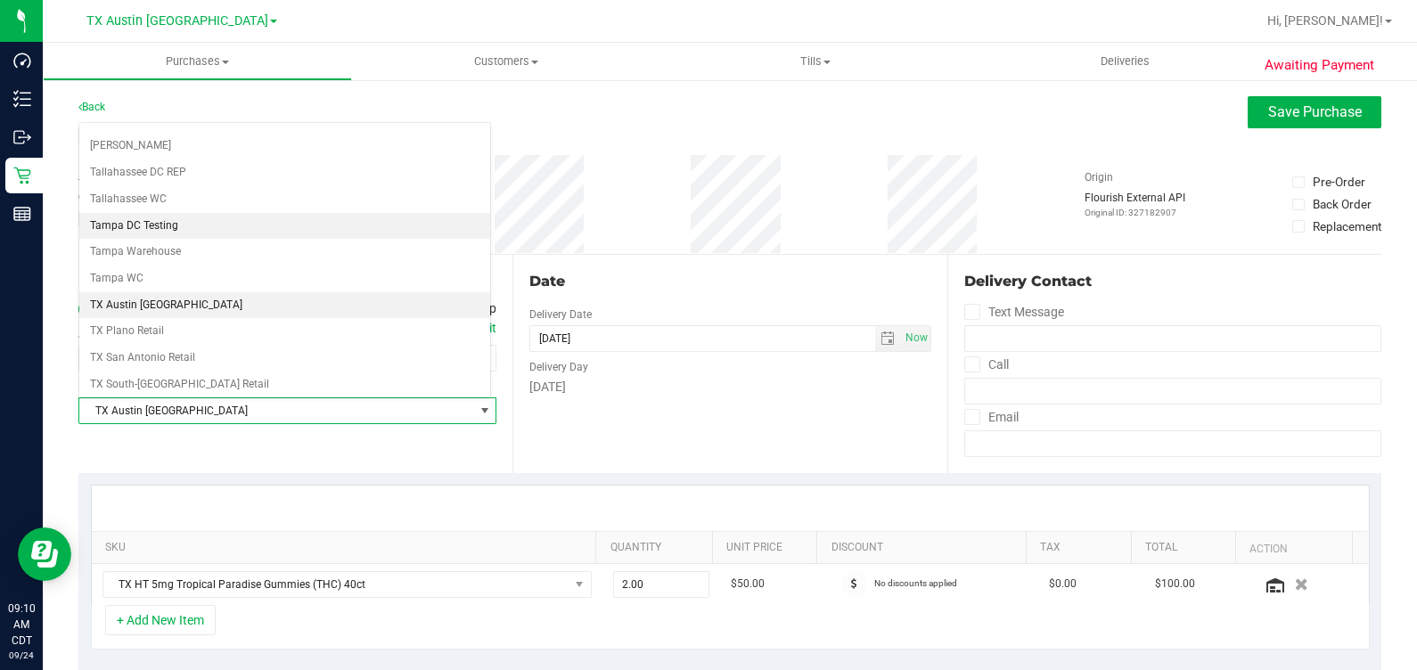
scroll to position [1203, 0]
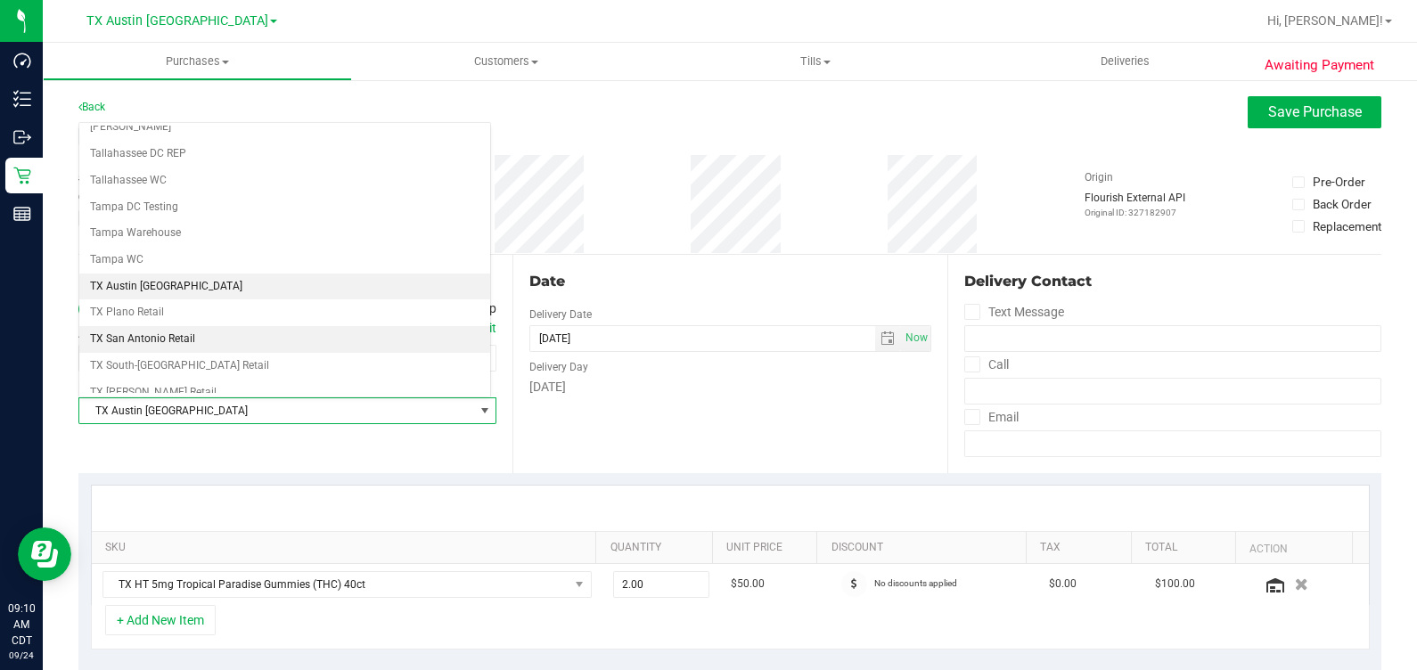
click at [237, 326] on li "TX San Antonio Retail" at bounding box center [284, 339] width 411 height 27
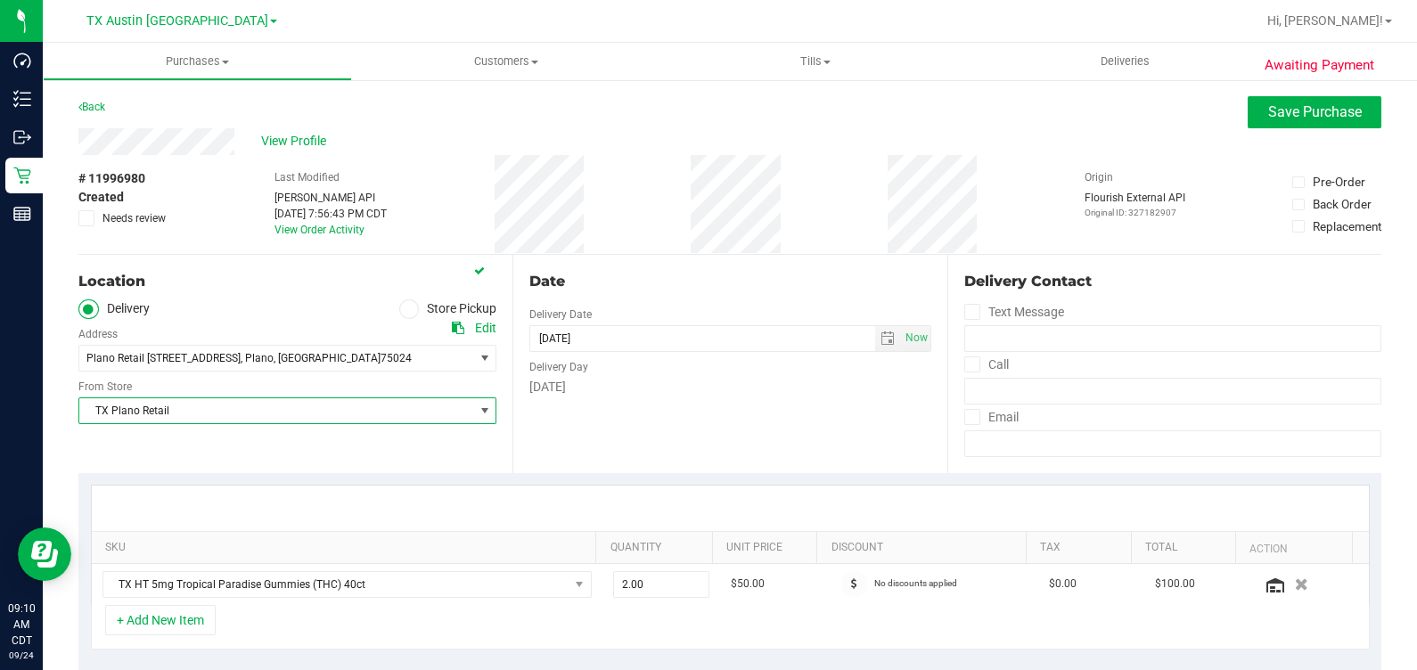
click at [249, 297] on div "Location Delivery Store Pickup Address Edit Plano Retail [STREET_ADDRESS] , [GE…" at bounding box center [295, 364] width 434 height 218
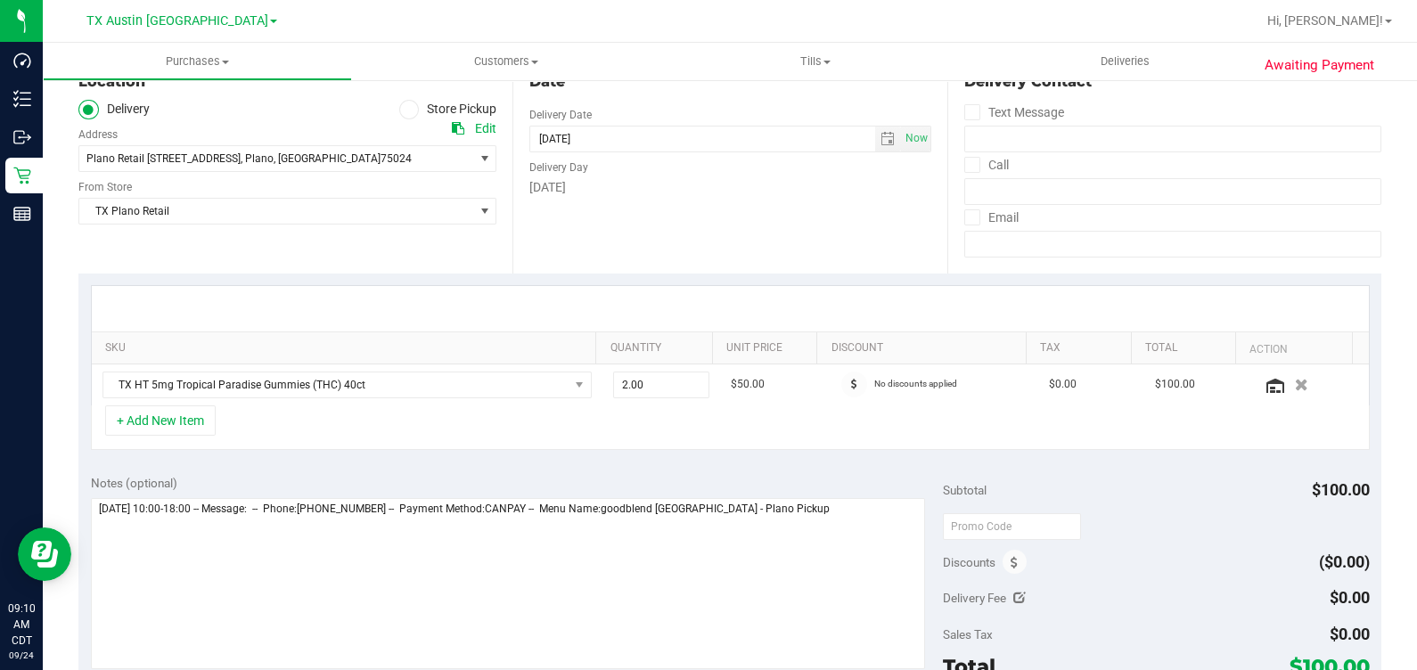
scroll to position [222, 0]
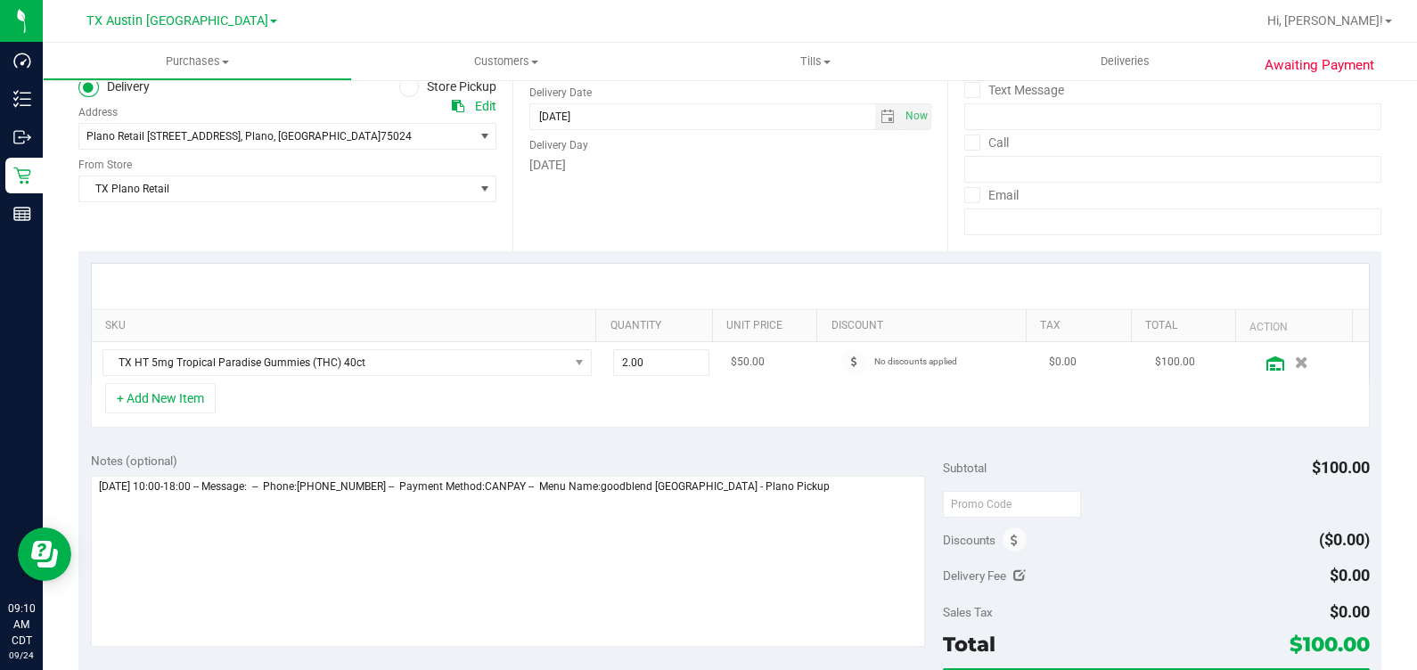
click at [1267, 361] on icon at bounding box center [1276, 364] width 18 height 14
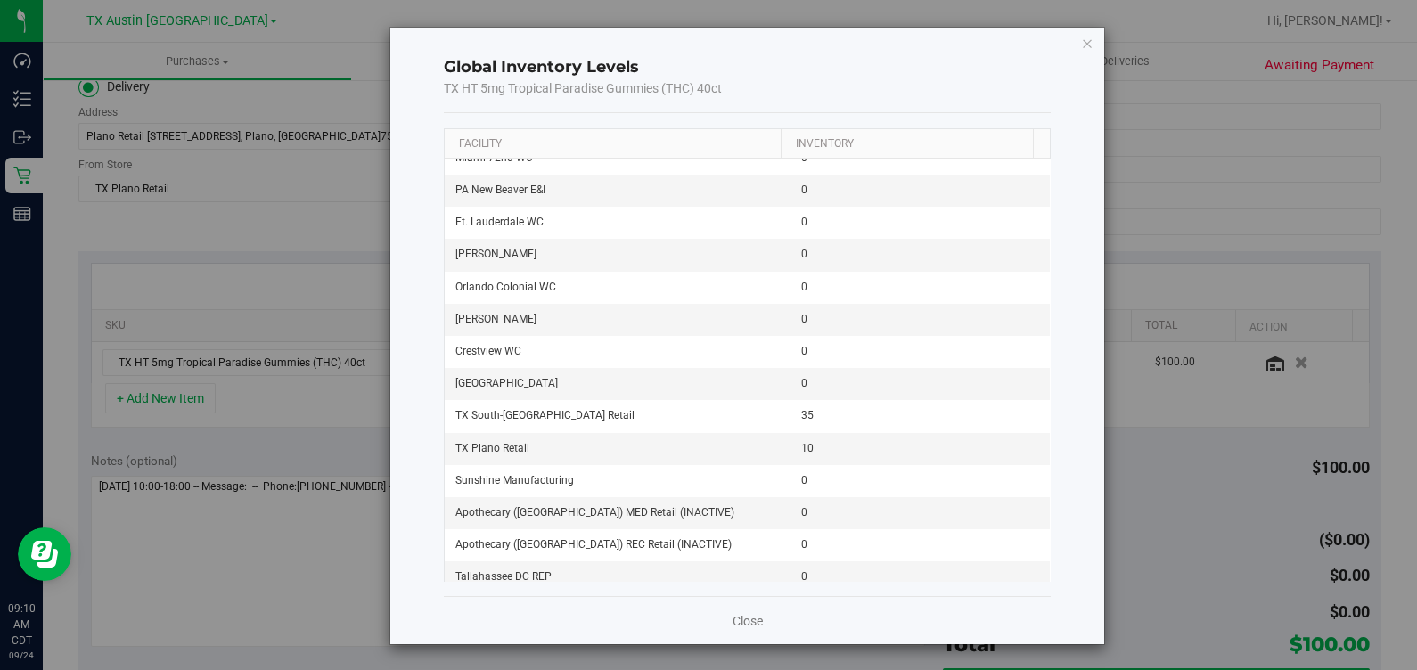
scroll to position [890, 0]
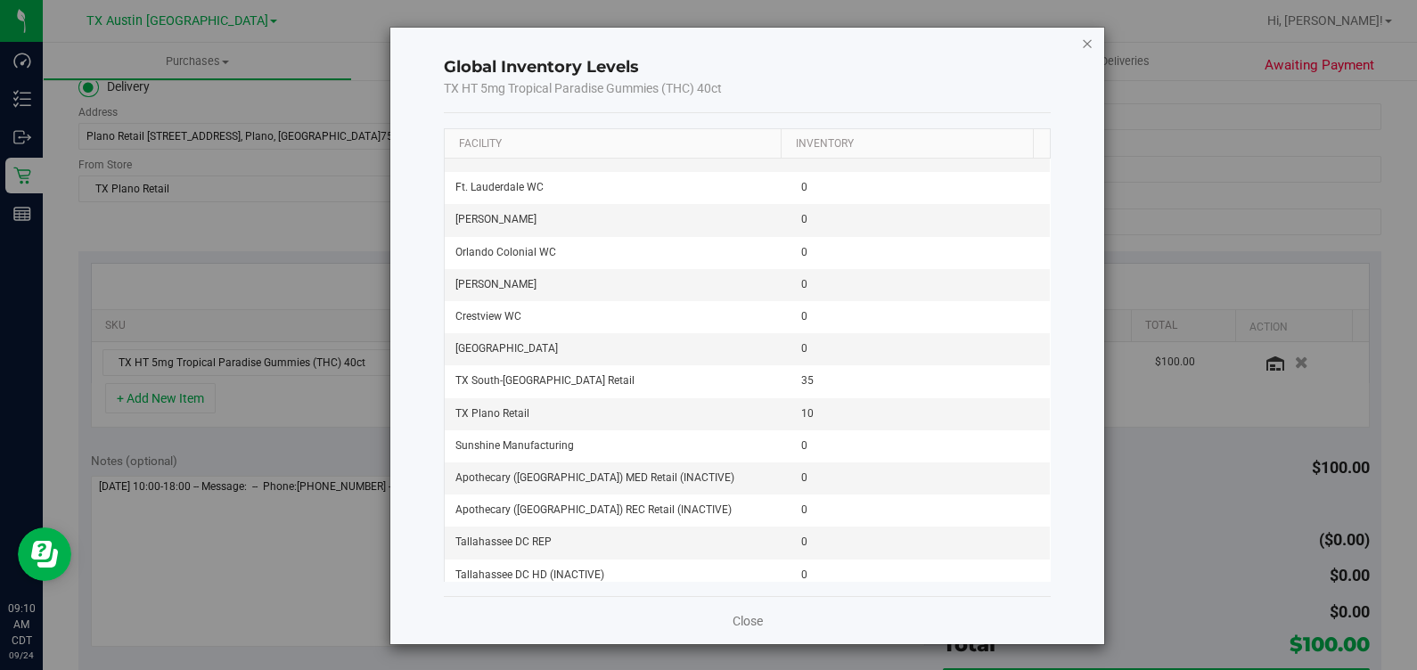
click at [1081, 37] on icon "button" at bounding box center [1087, 42] width 12 height 21
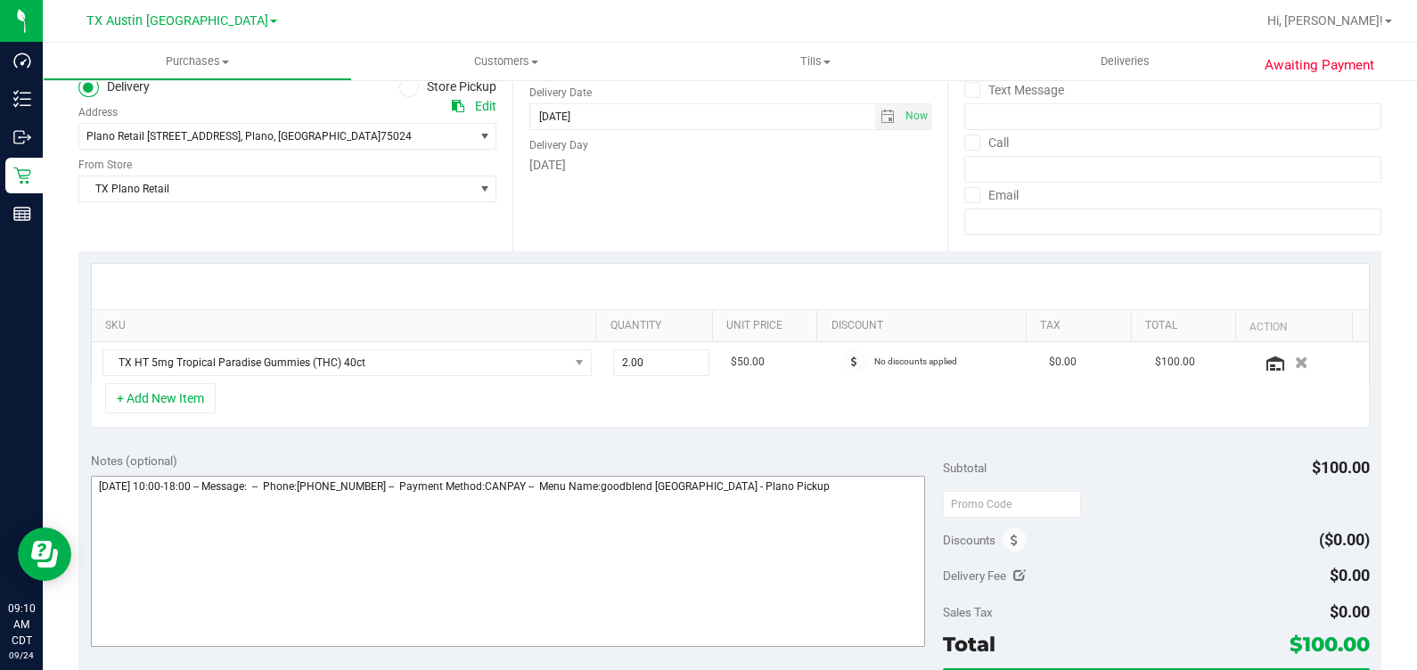
drag, startPoint x: 918, startPoint y: 510, endPoint x: 882, endPoint y: 504, distance: 36.2
click at [912, 509] on div "Notes (optional)" at bounding box center [517, 552] width 853 height 200
click at [882, 504] on textarea at bounding box center [508, 561] width 835 height 171
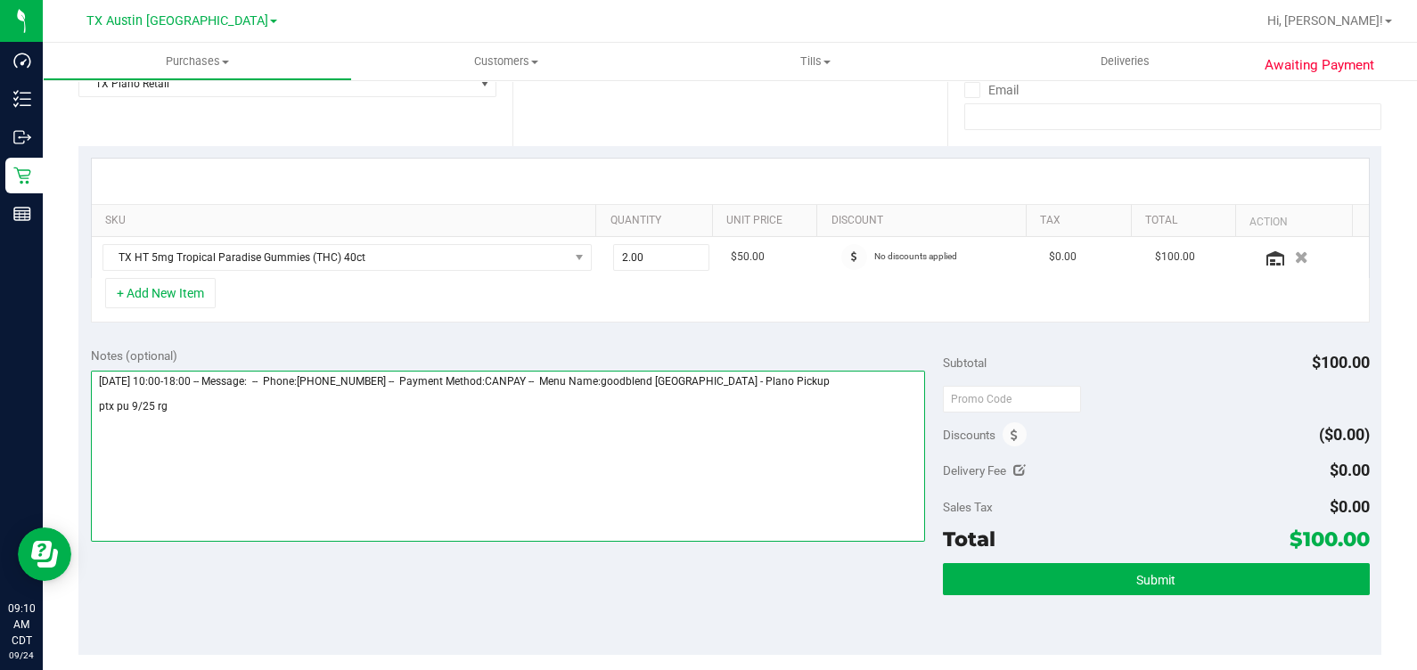
scroll to position [445, 0]
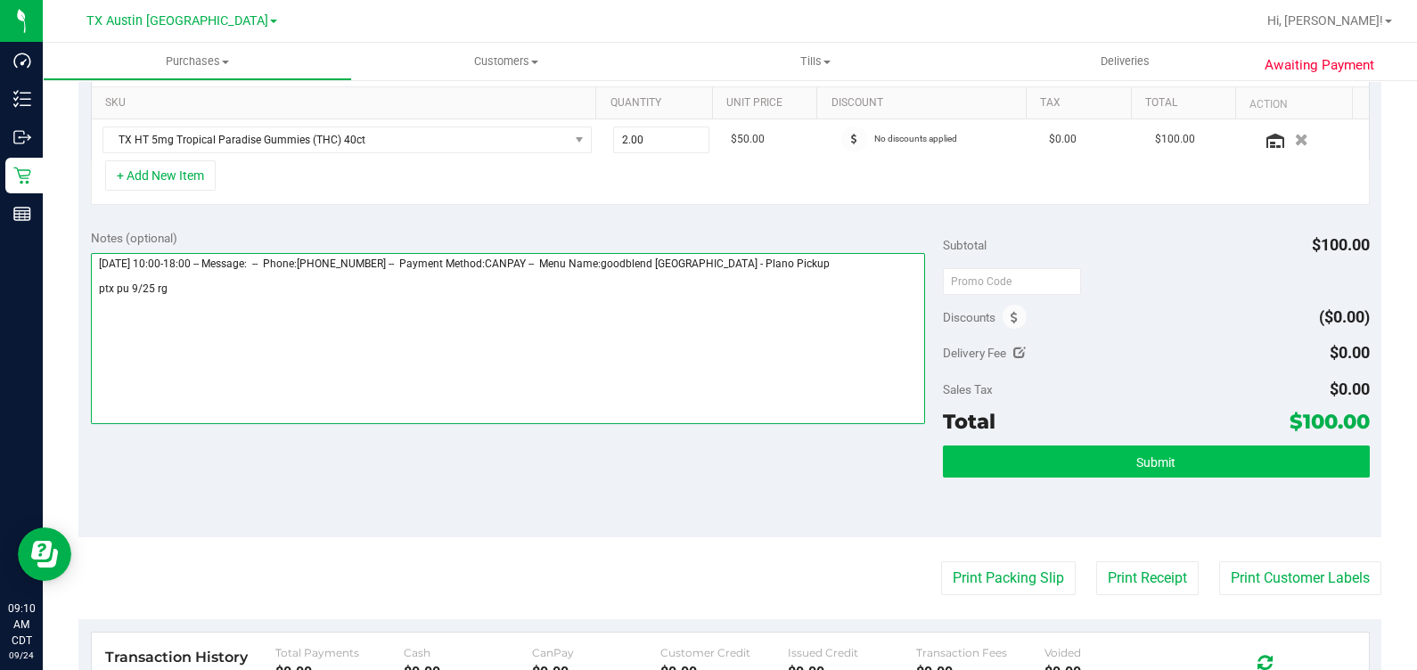
type textarea "[DATE] 10:00-18:00 -- Message: -- Phone:[PHONE_NUMBER] -- Payment Method:CANPAY…"
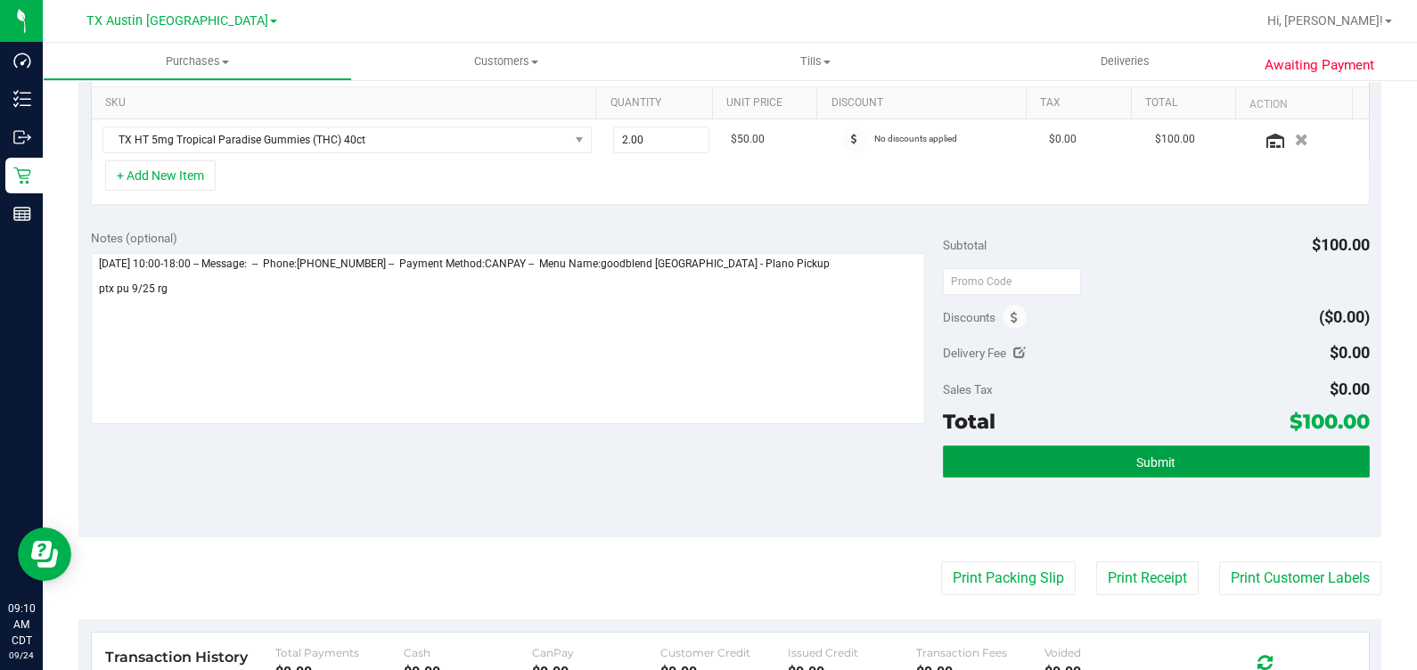
click at [1161, 463] on span "Submit" at bounding box center [1155, 462] width 39 height 14
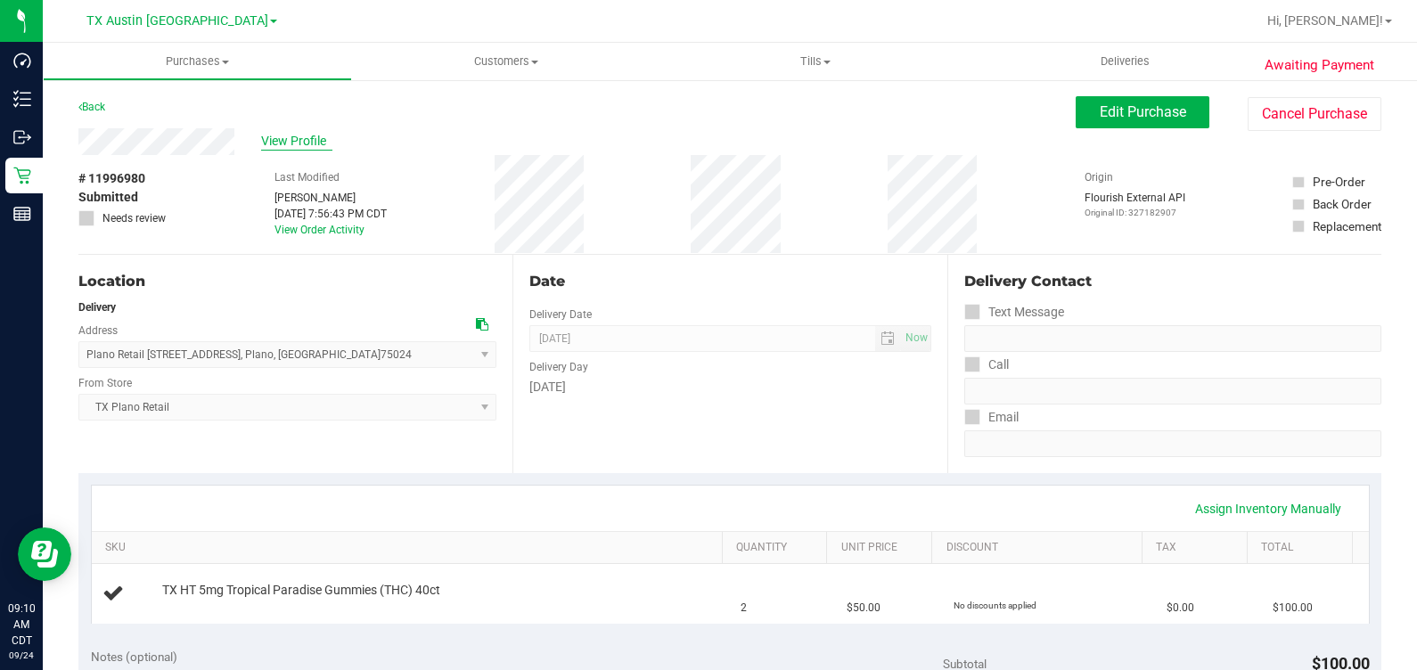
click at [290, 140] on span "View Profile" at bounding box center [296, 141] width 71 height 19
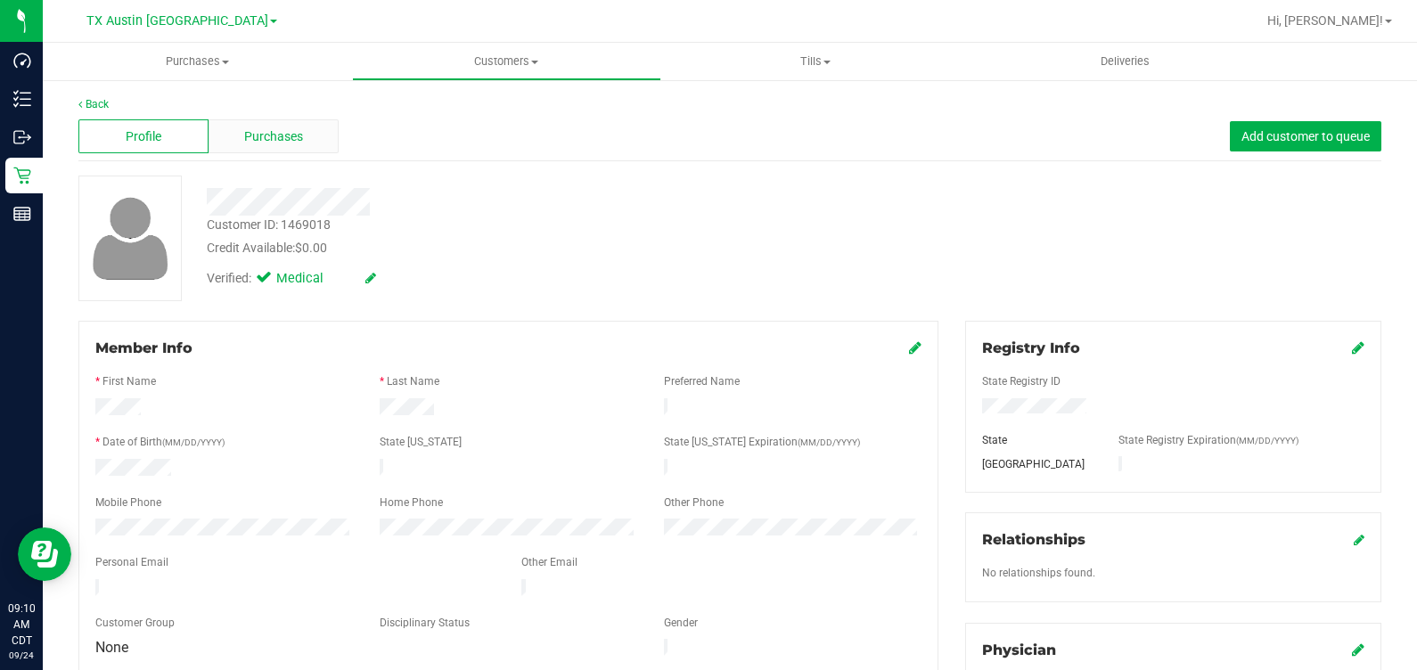
click at [285, 138] on span "Purchases" at bounding box center [273, 136] width 59 height 19
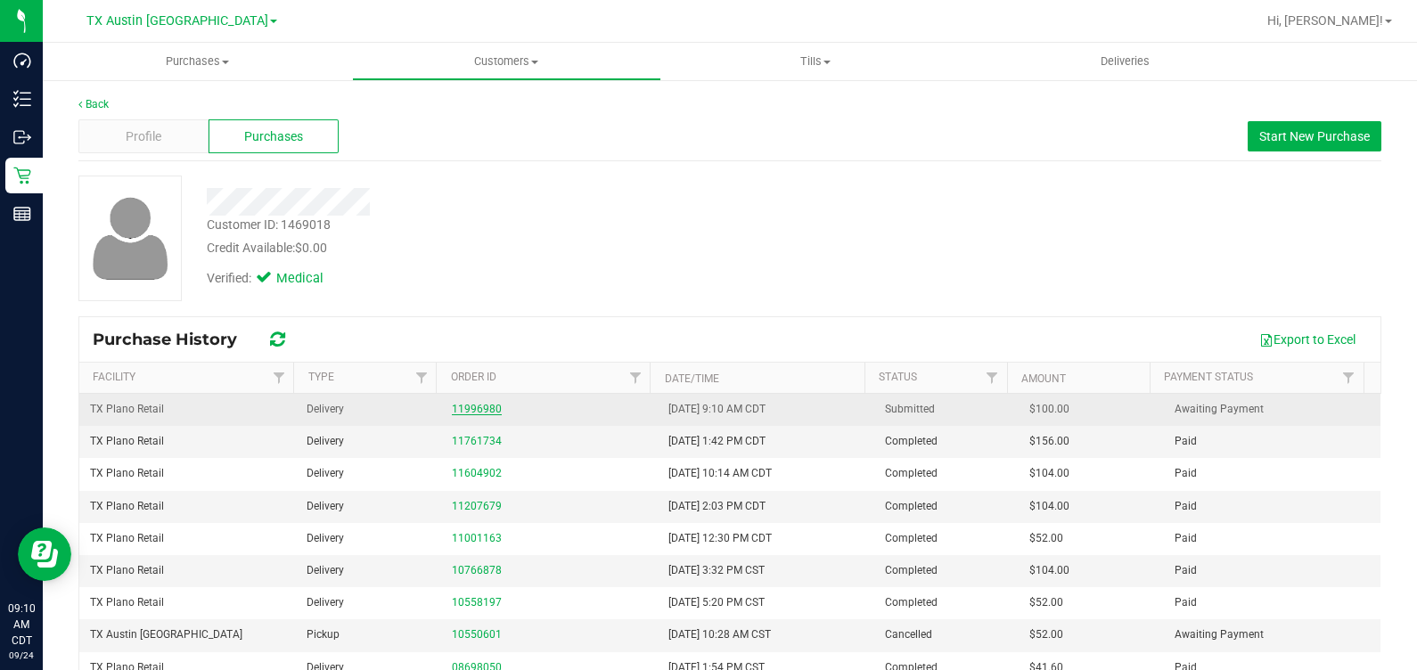
click at [458, 404] on link "11996980" at bounding box center [477, 409] width 50 height 12
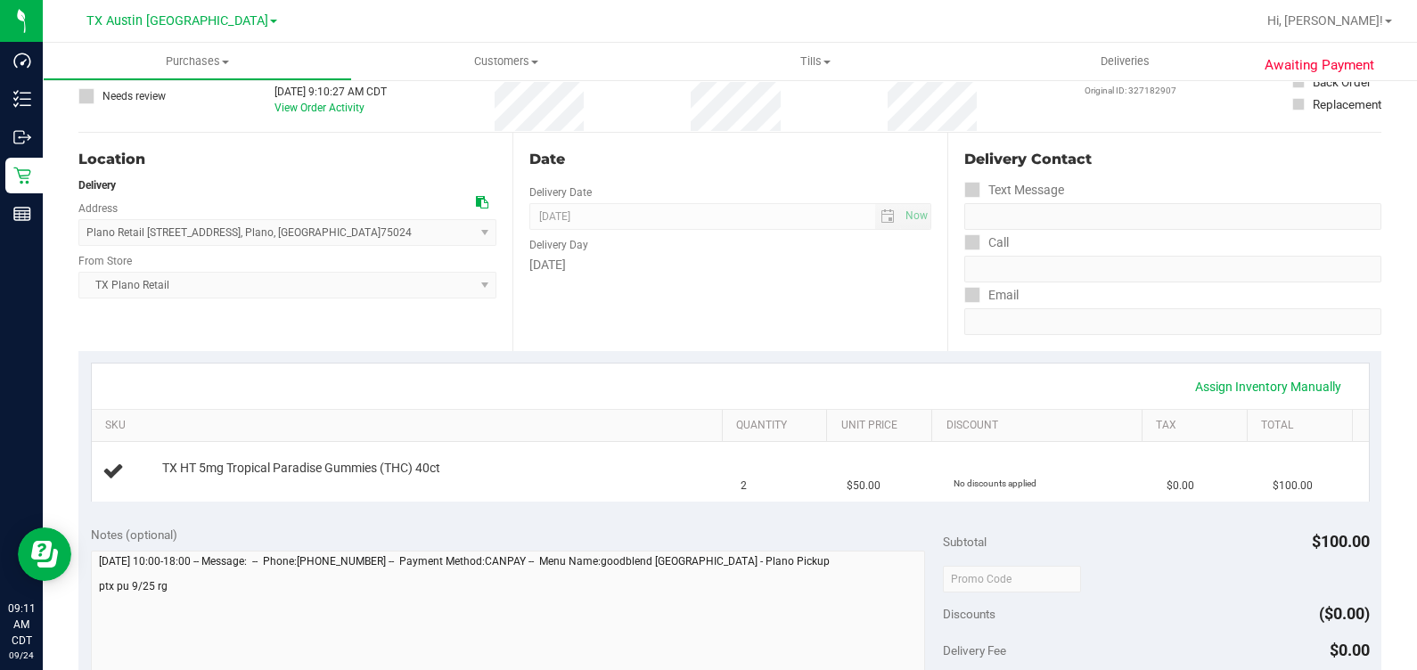
scroll to position [222, 0]
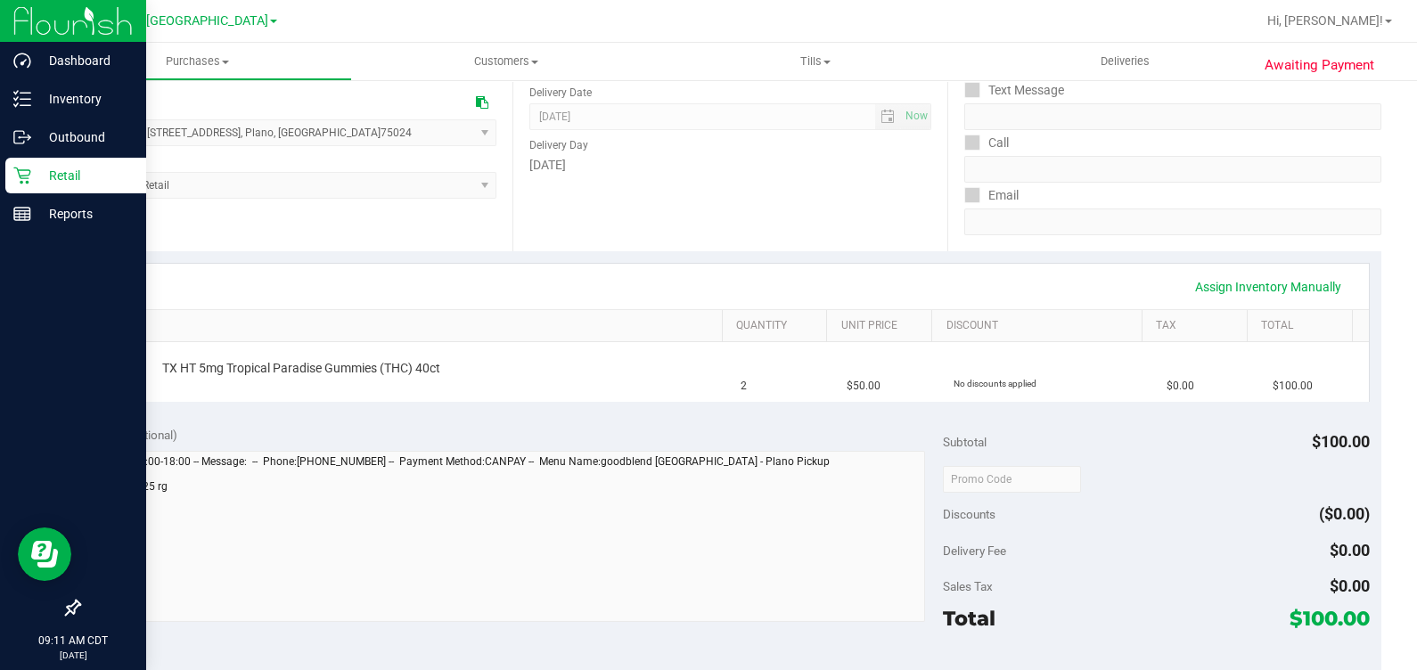
click at [13, 178] on icon at bounding box center [22, 176] width 18 height 18
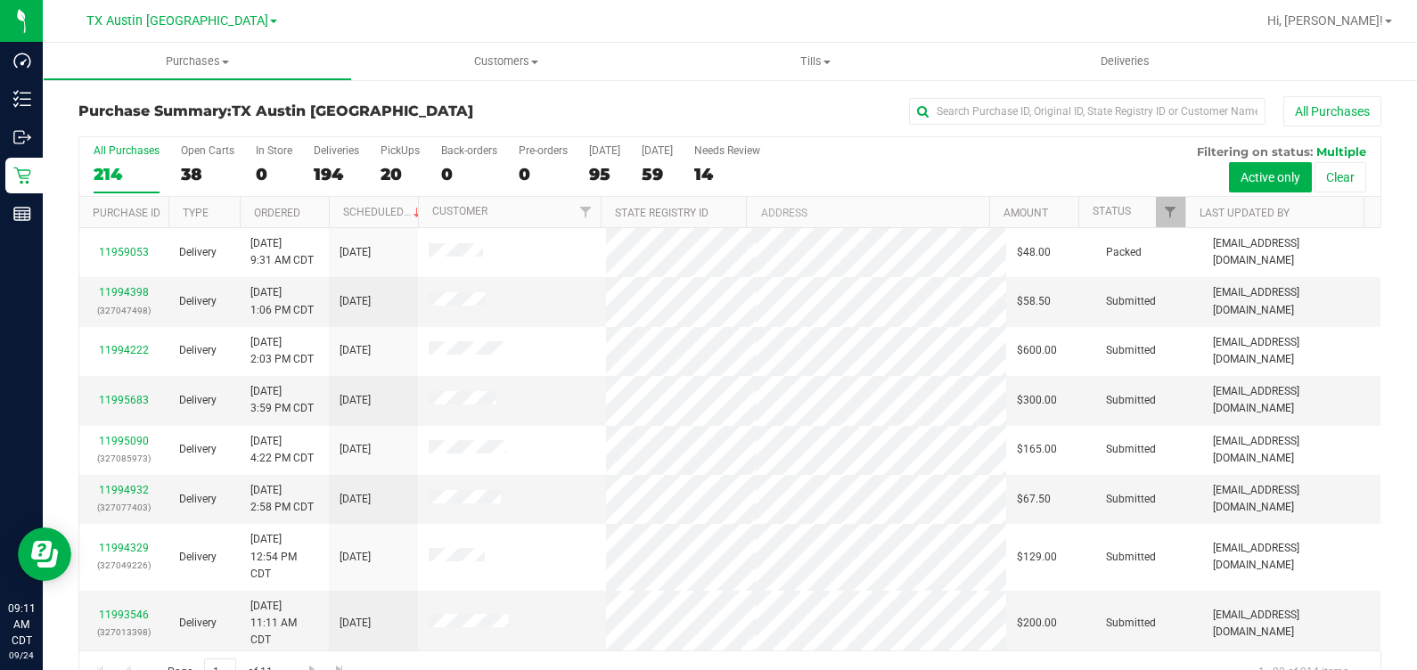
click at [388, 166] on div "20" at bounding box center [400, 174] width 39 height 21
click at [0, 0] on input "PickUps 20" at bounding box center [0, 0] width 0 height 0
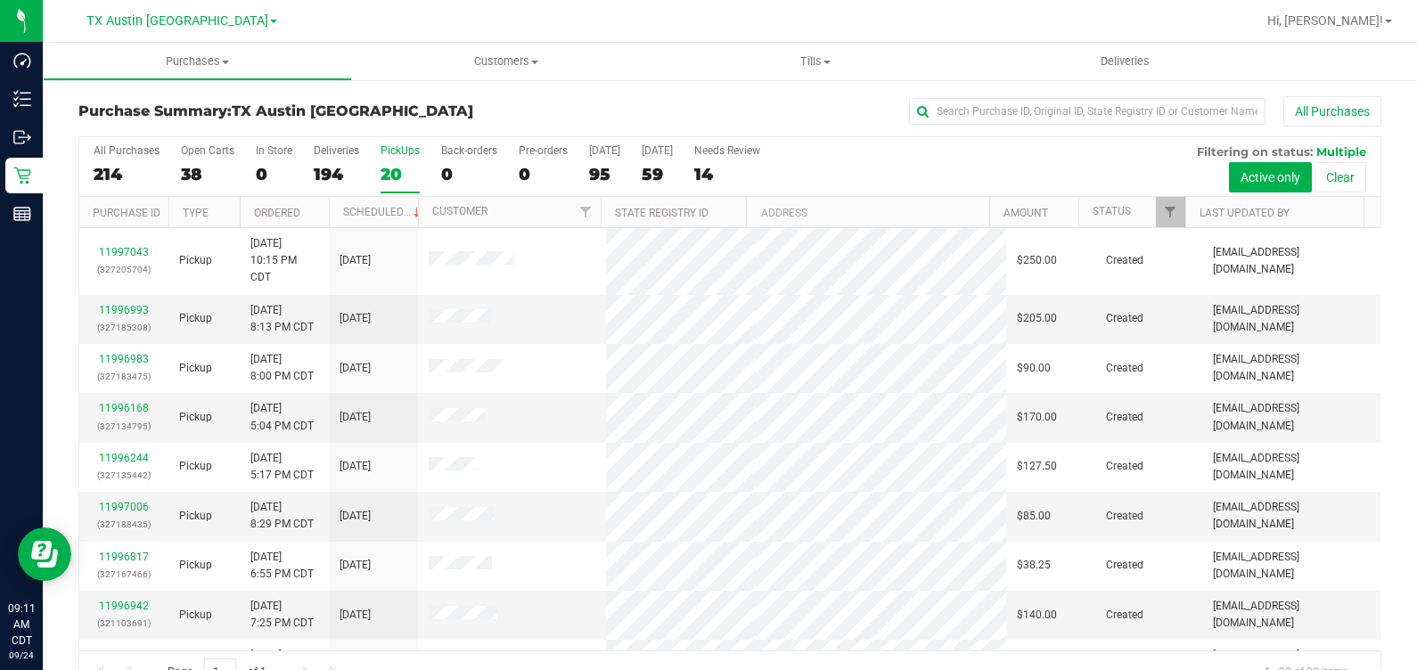
scroll to position [40, 0]
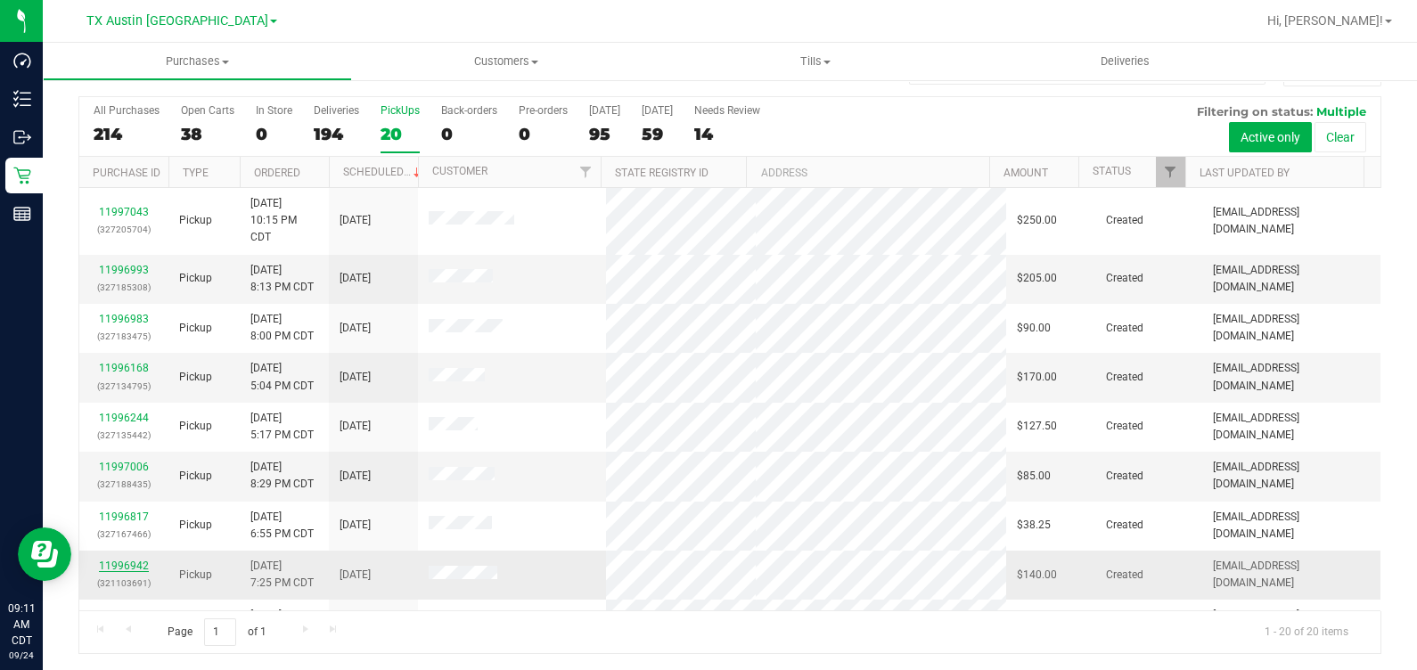
click at [111, 560] on link "11996942" at bounding box center [124, 566] width 50 height 12
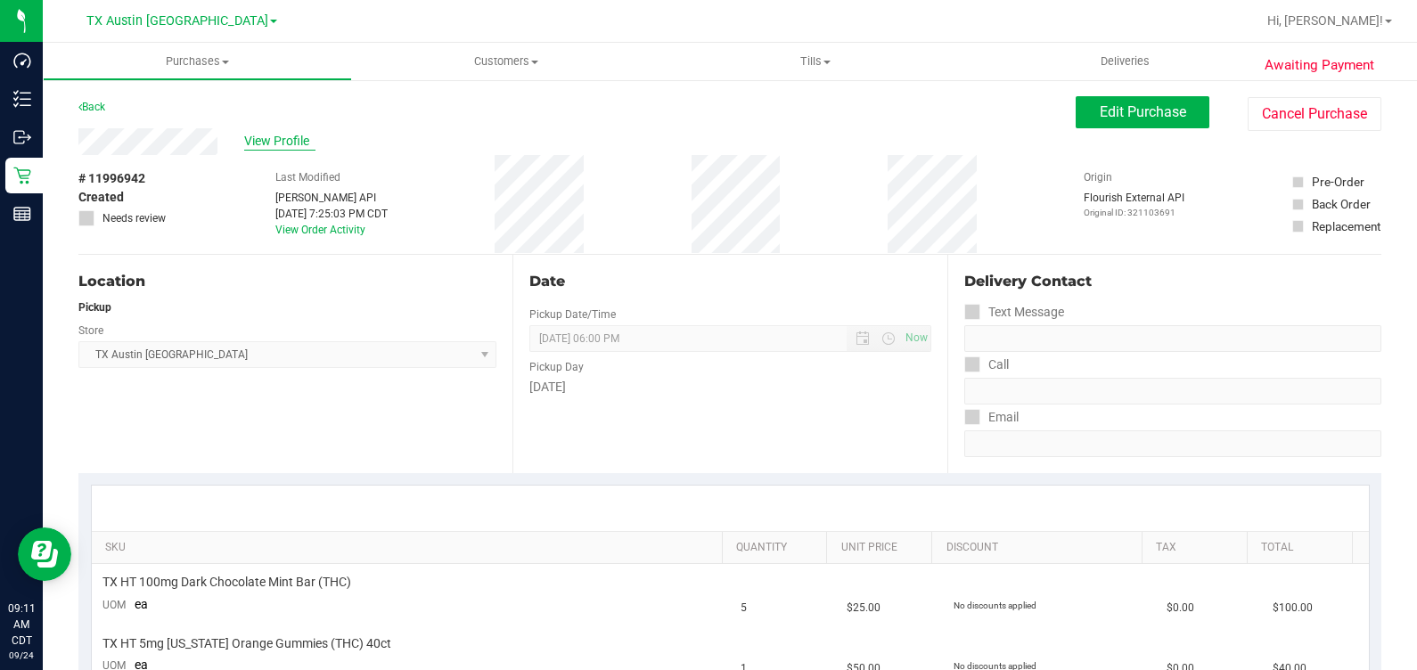
click at [265, 137] on span "View Profile" at bounding box center [279, 141] width 71 height 19
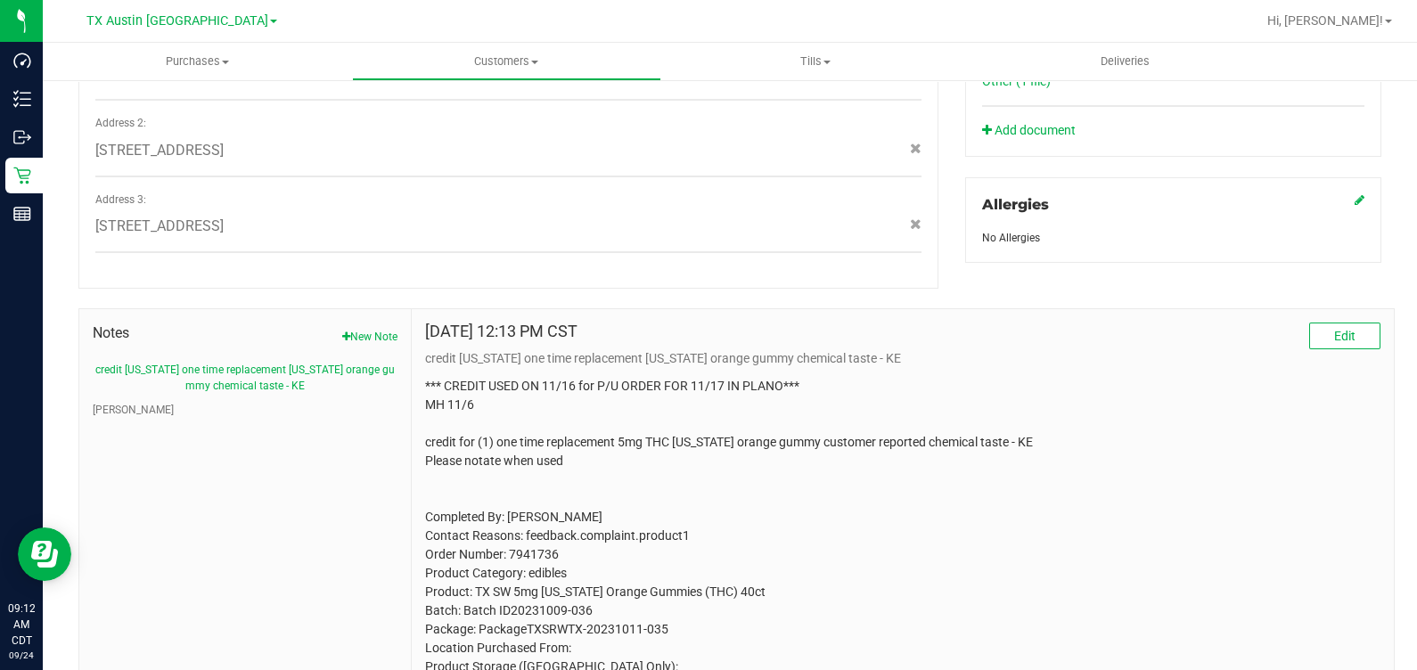
scroll to position [846, 0]
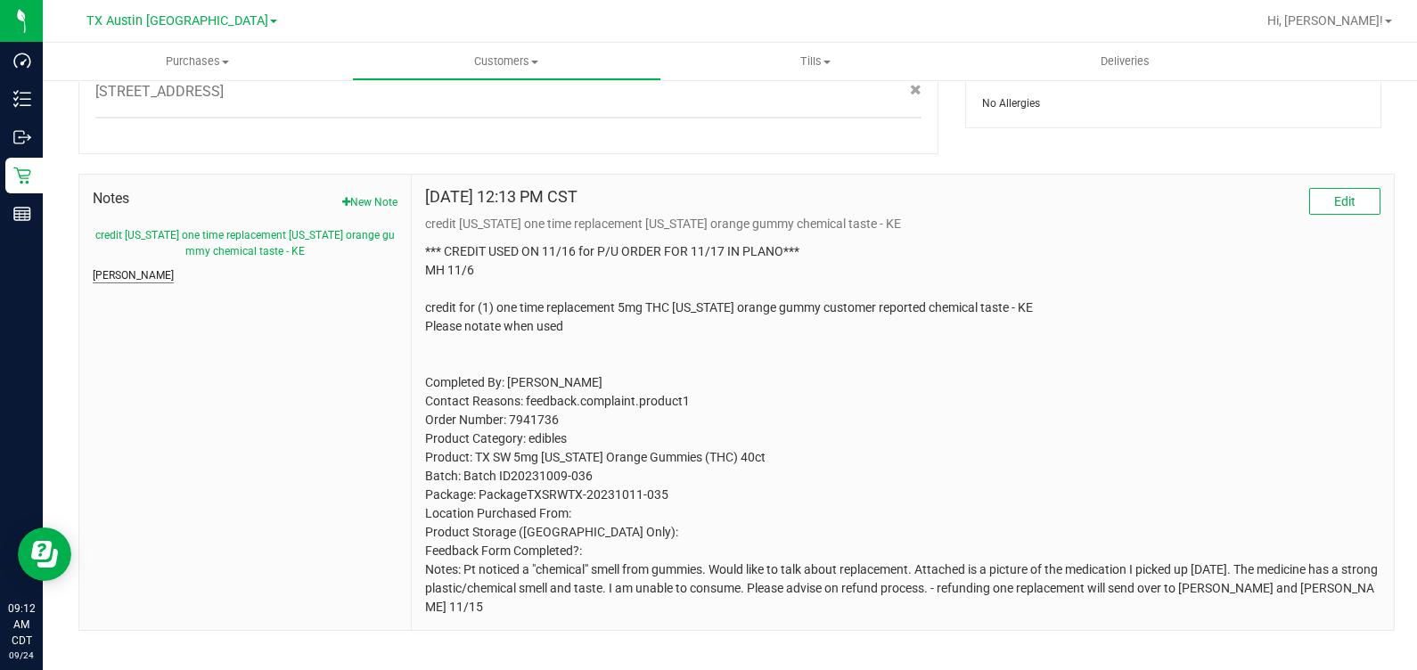
click at [111, 267] on button "[PERSON_NAME]" at bounding box center [133, 275] width 81 height 16
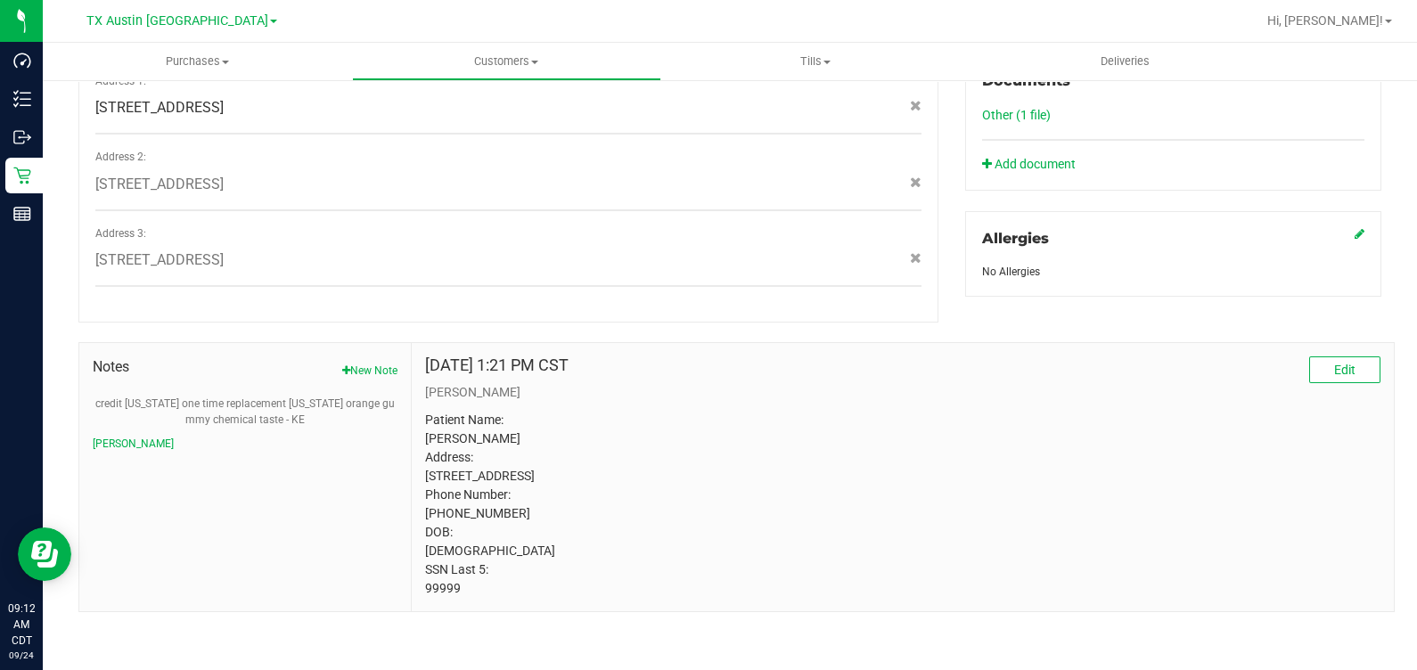
click at [451, 588] on p "Patient Name: [PERSON_NAME] Address: [STREET_ADDRESS] Phone Number: [PHONE_NUMB…" at bounding box center [902, 504] width 955 height 187
click at [791, 411] on p "Patient Name: [PERSON_NAME] Address: [STREET_ADDRESS] Phone Number: [PHONE_NUMB…" at bounding box center [902, 504] width 955 height 187
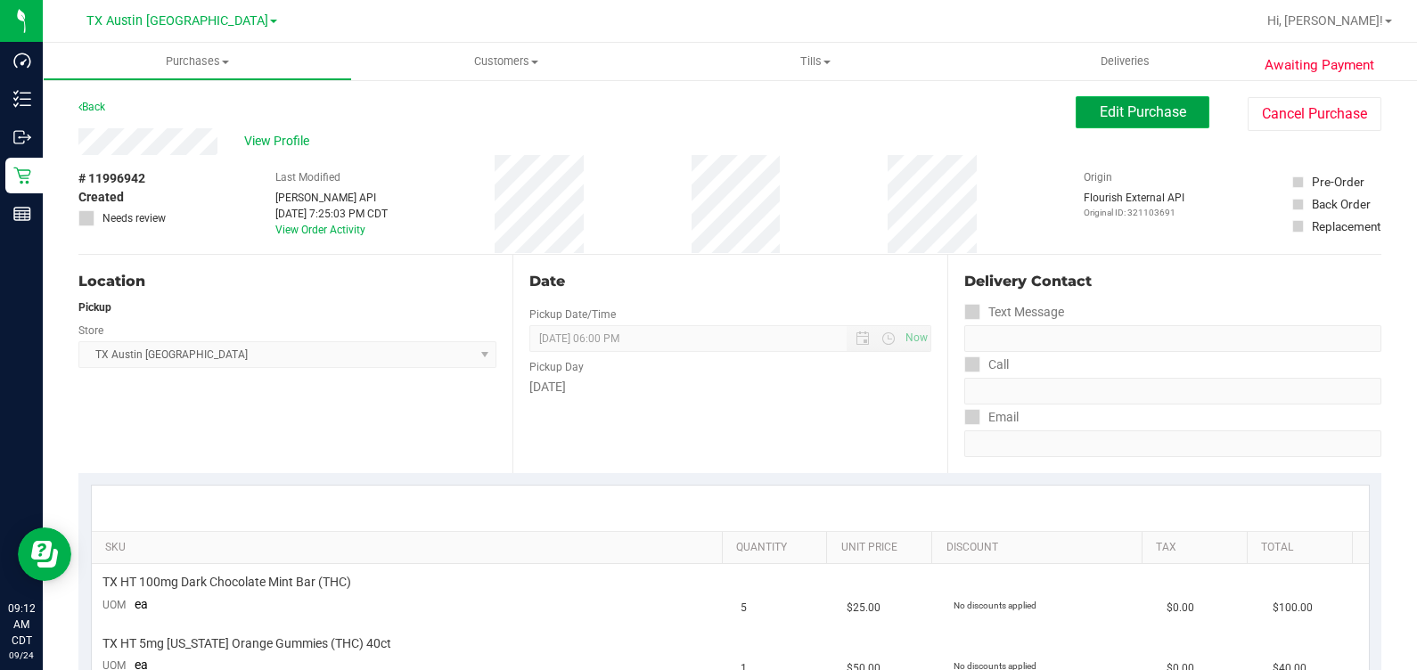
click at [1100, 115] on span "Edit Purchase" at bounding box center [1143, 111] width 86 height 17
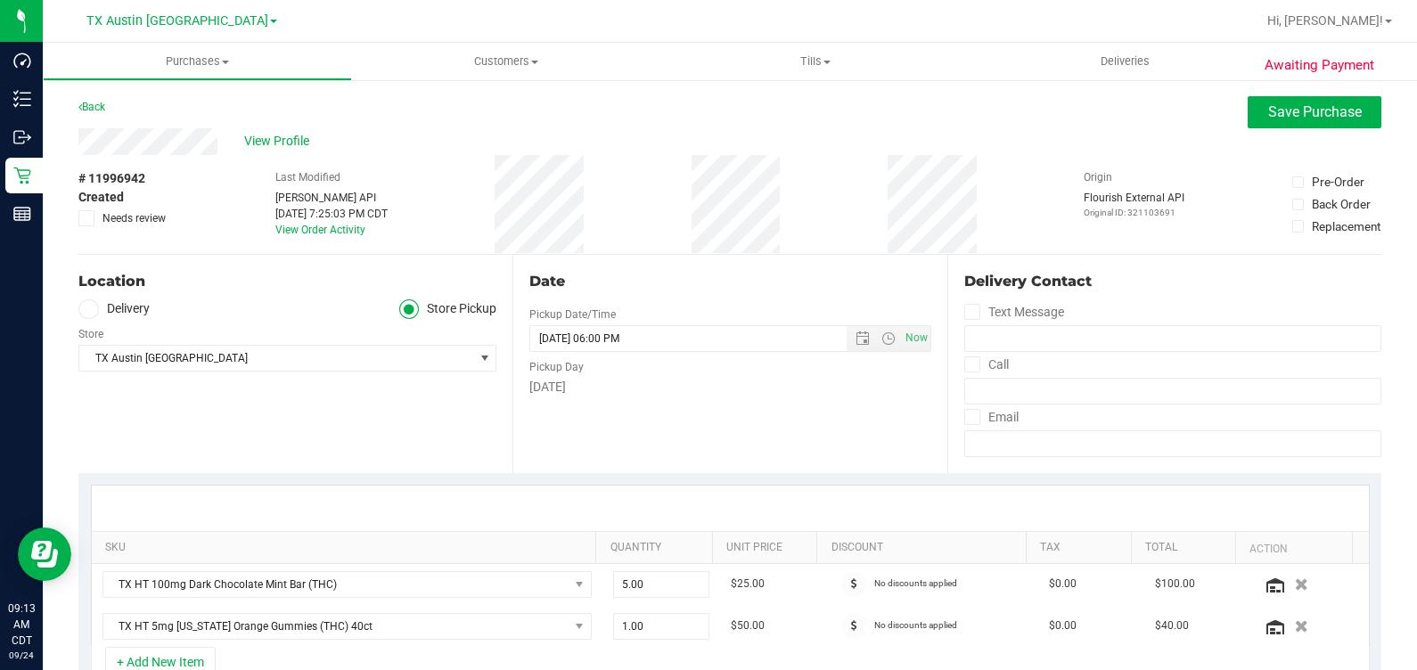
click at [123, 314] on label "Delivery" at bounding box center [113, 309] width 71 height 21
click at [0, 0] on input "Delivery" at bounding box center [0, 0] width 0 height 0
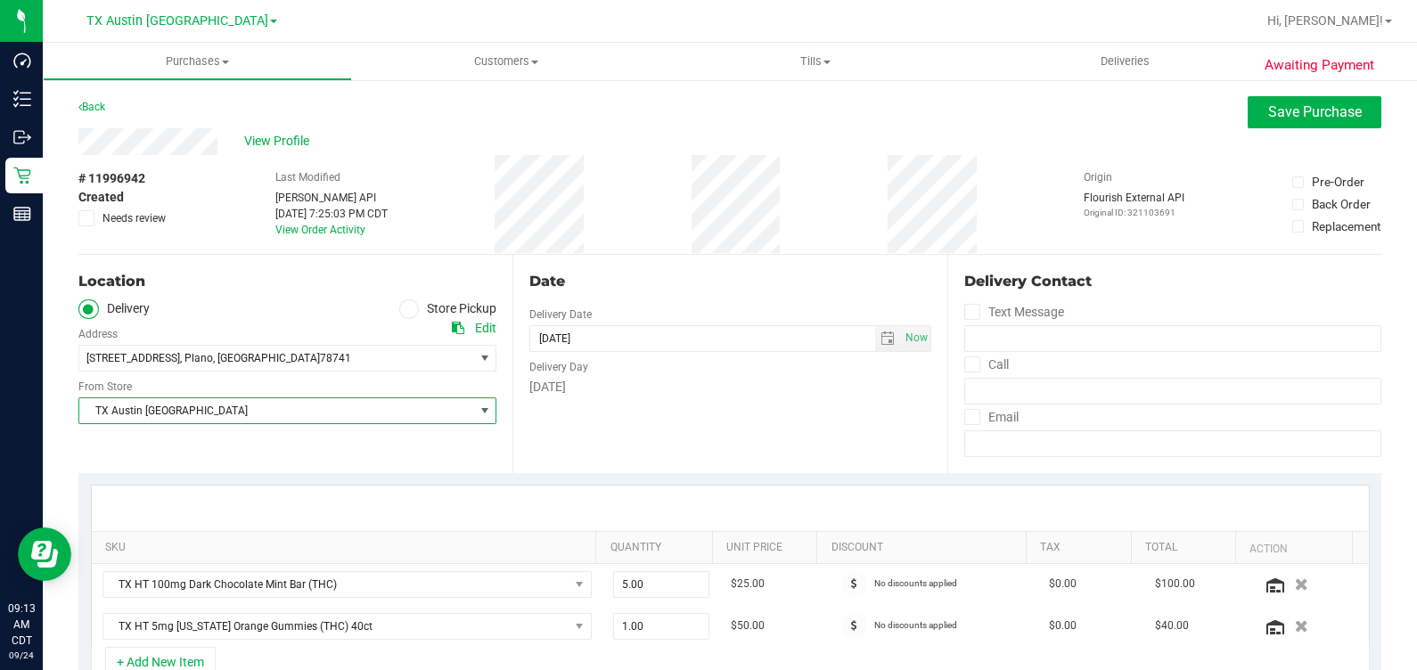
click at [205, 400] on span "TX Austin [GEOGRAPHIC_DATA]" at bounding box center [276, 410] width 394 height 25
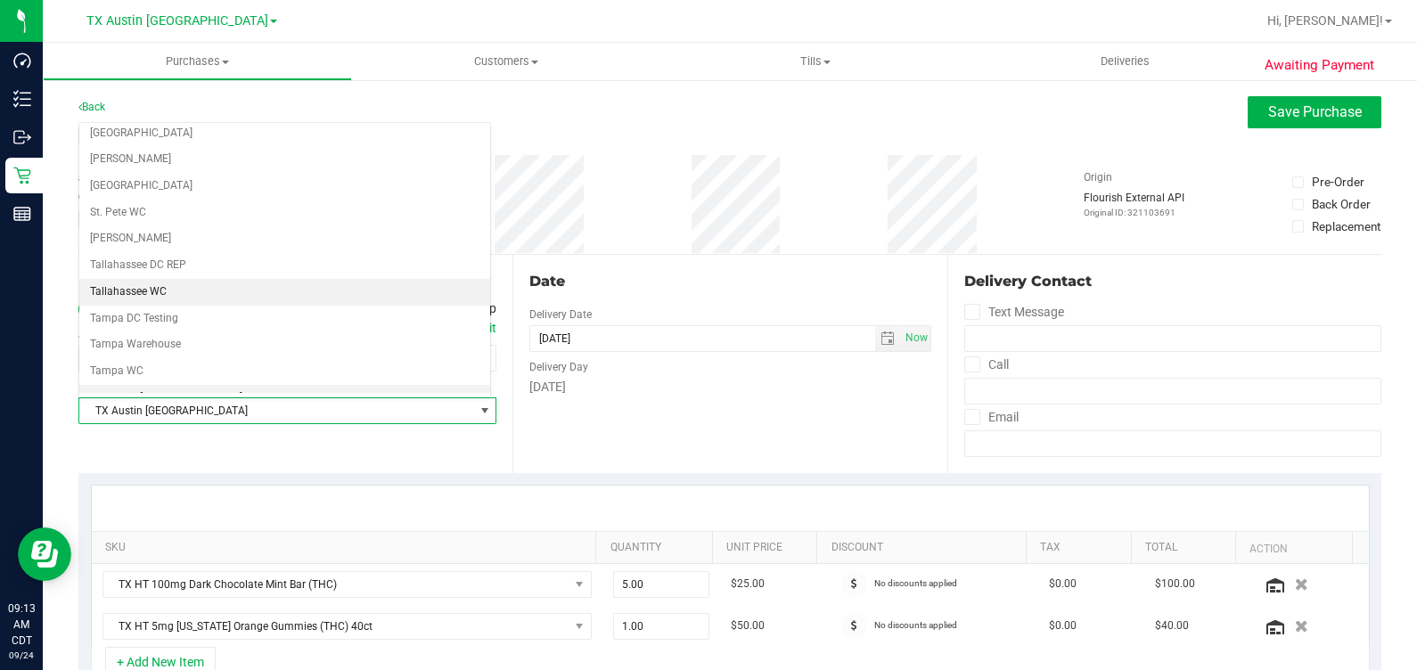
scroll to position [1203, 0]
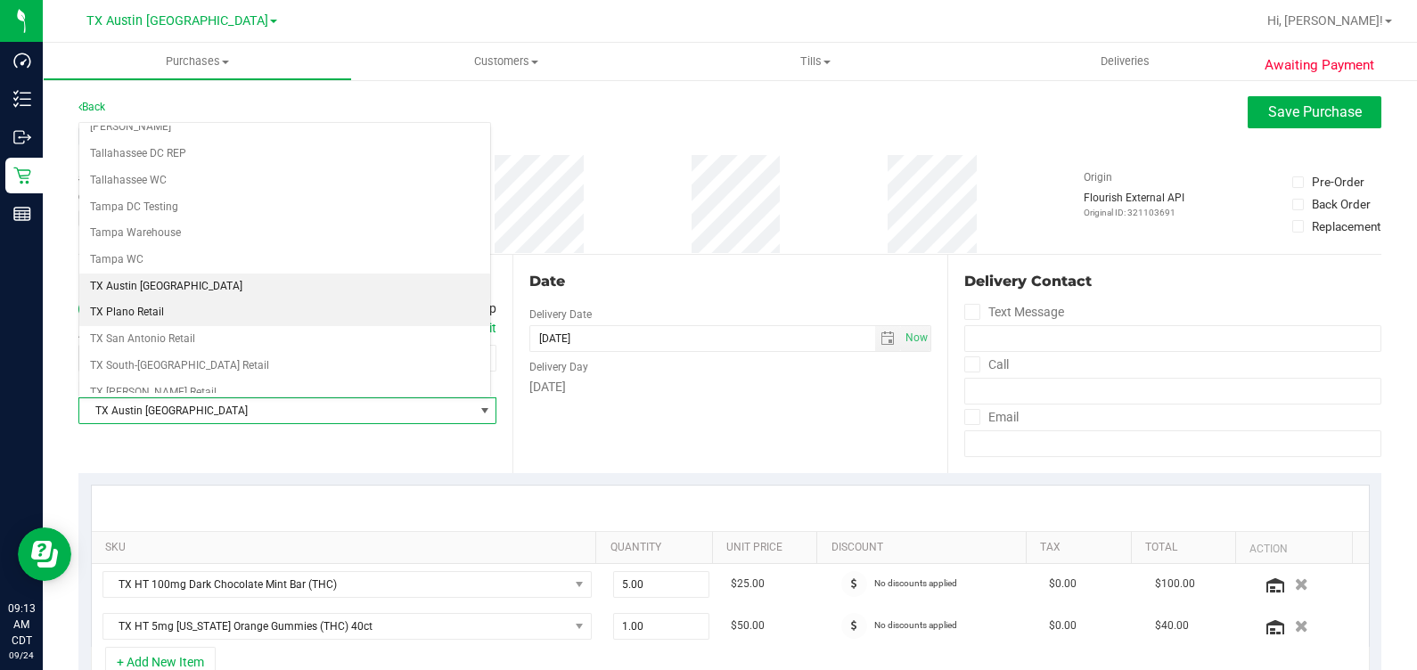
click at [163, 302] on li "TX Plano Retail" at bounding box center [284, 312] width 411 height 27
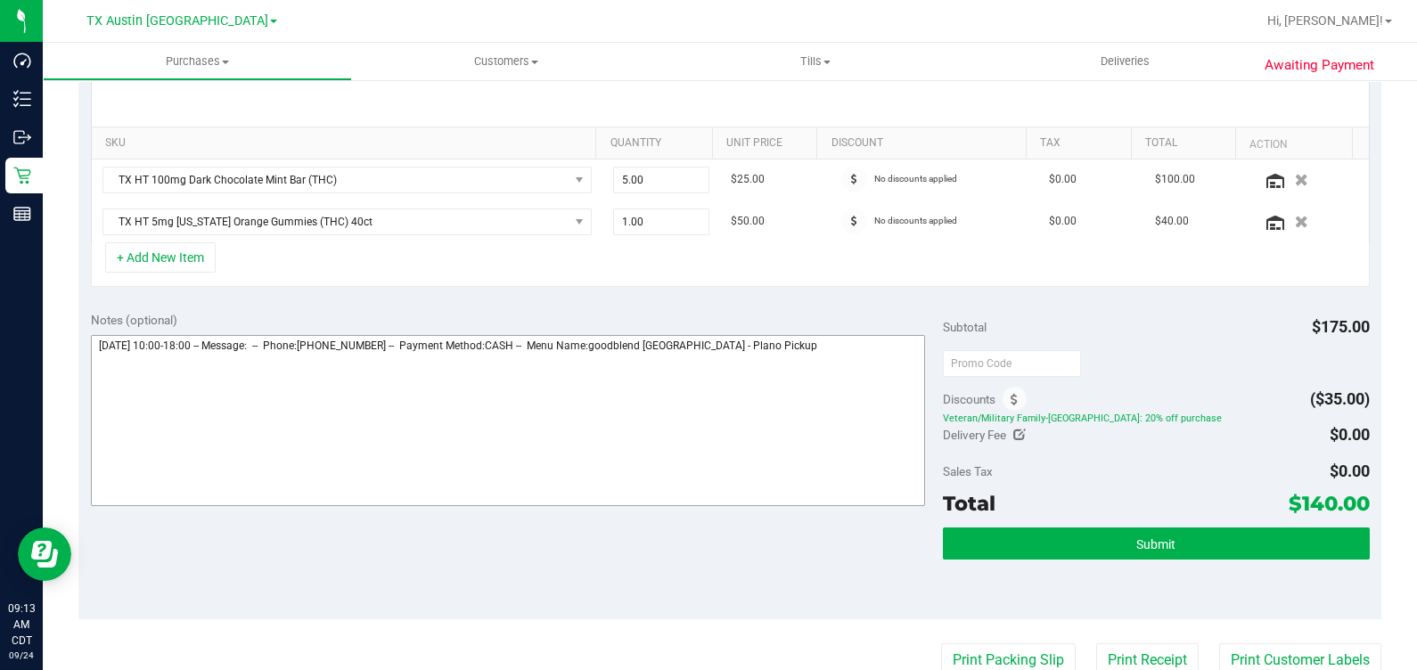
scroll to position [445, 0]
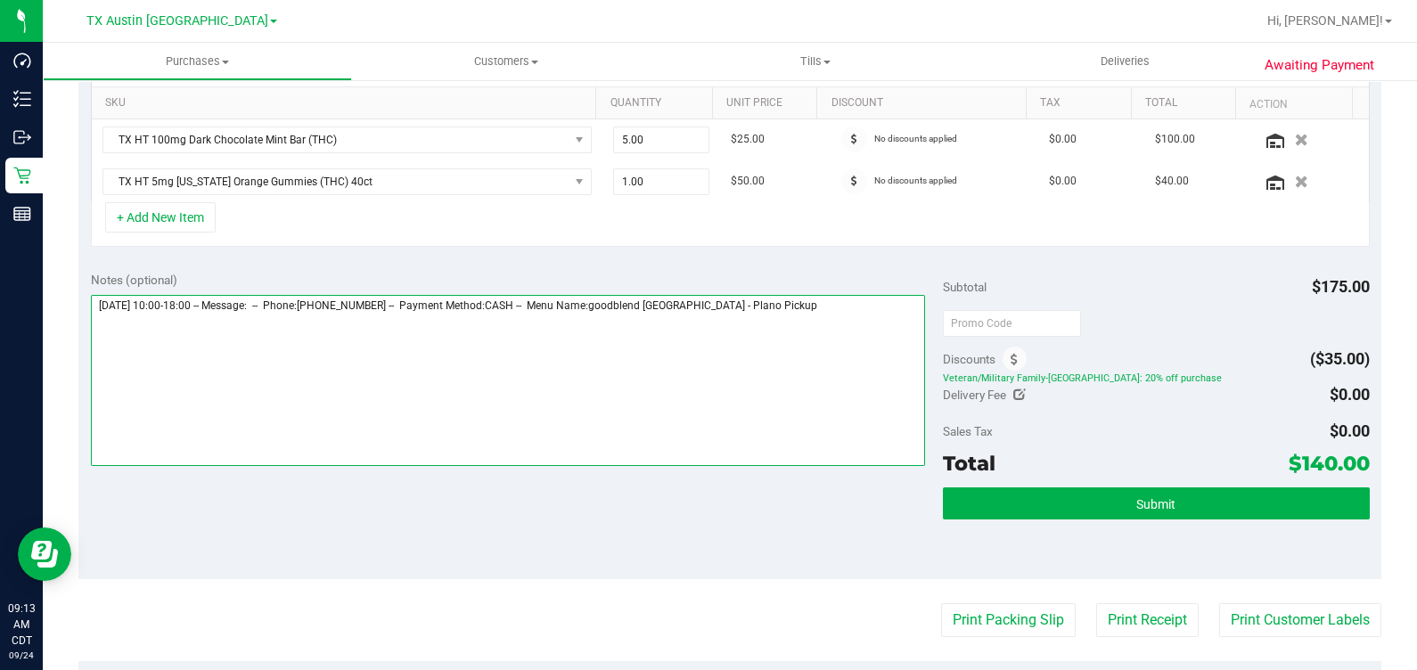
click at [852, 320] on textarea at bounding box center [508, 380] width 835 height 171
type textarea "[DATE] 10:00-18:00 -- Message: -- Phone:[PHONE_NUMBER] -- Payment Method:CASH -…"
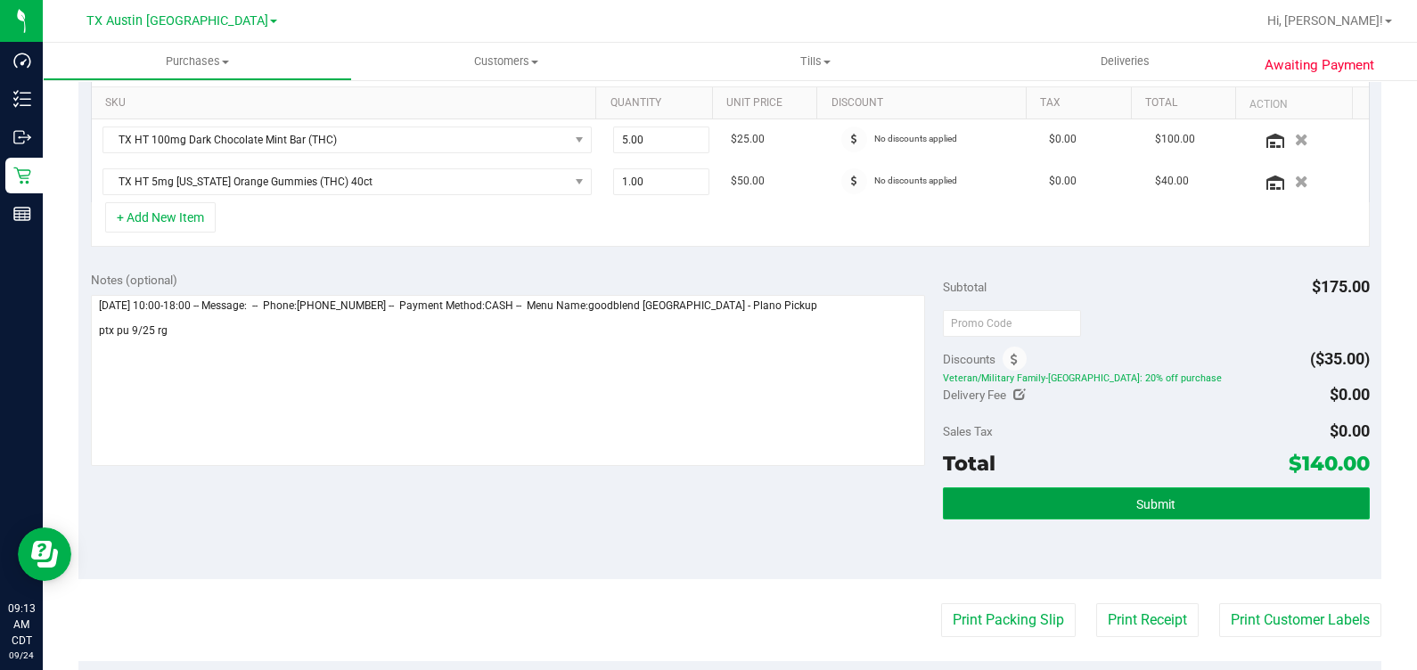
click at [1029, 515] on button "Submit" at bounding box center [1156, 504] width 426 height 32
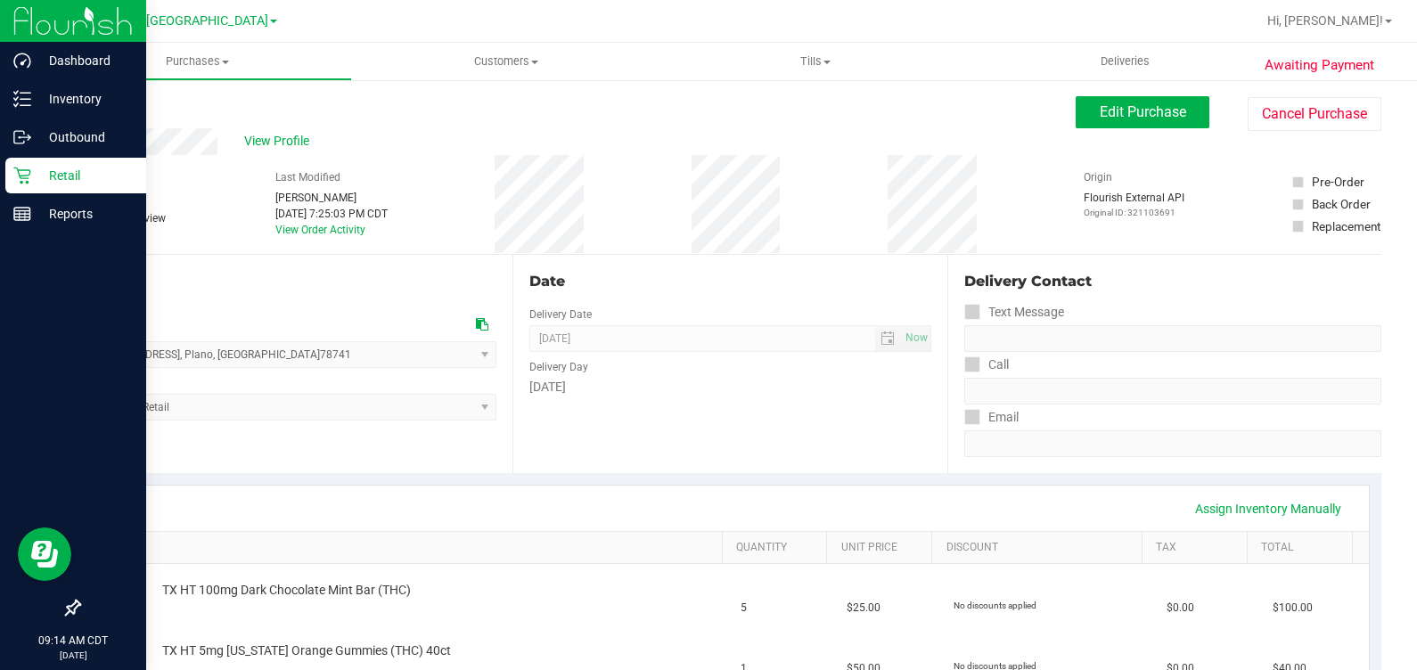
click at [17, 168] on icon at bounding box center [21, 176] width 17 height 17
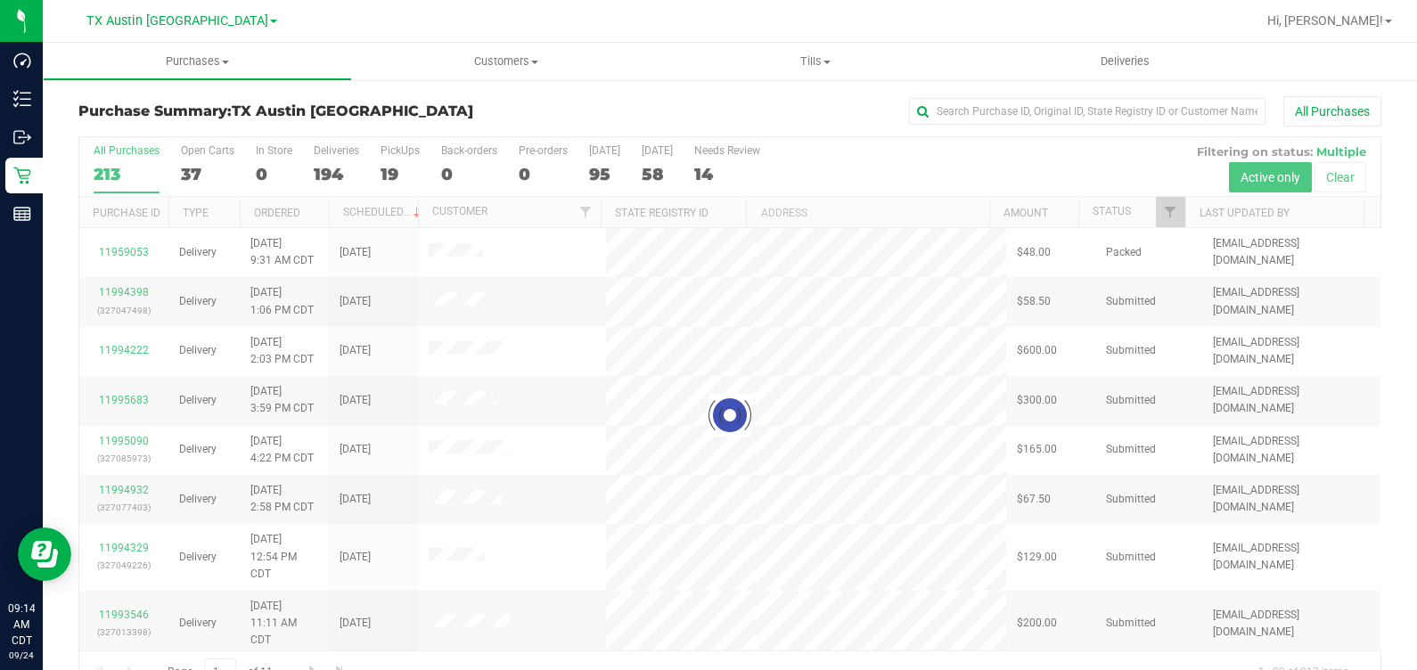
click at [372, 169] on div at bounding box center [729, 415] width 1301 height 556
click at [402, 152] on div at bounding box center [729, 415] width 1301 height 556
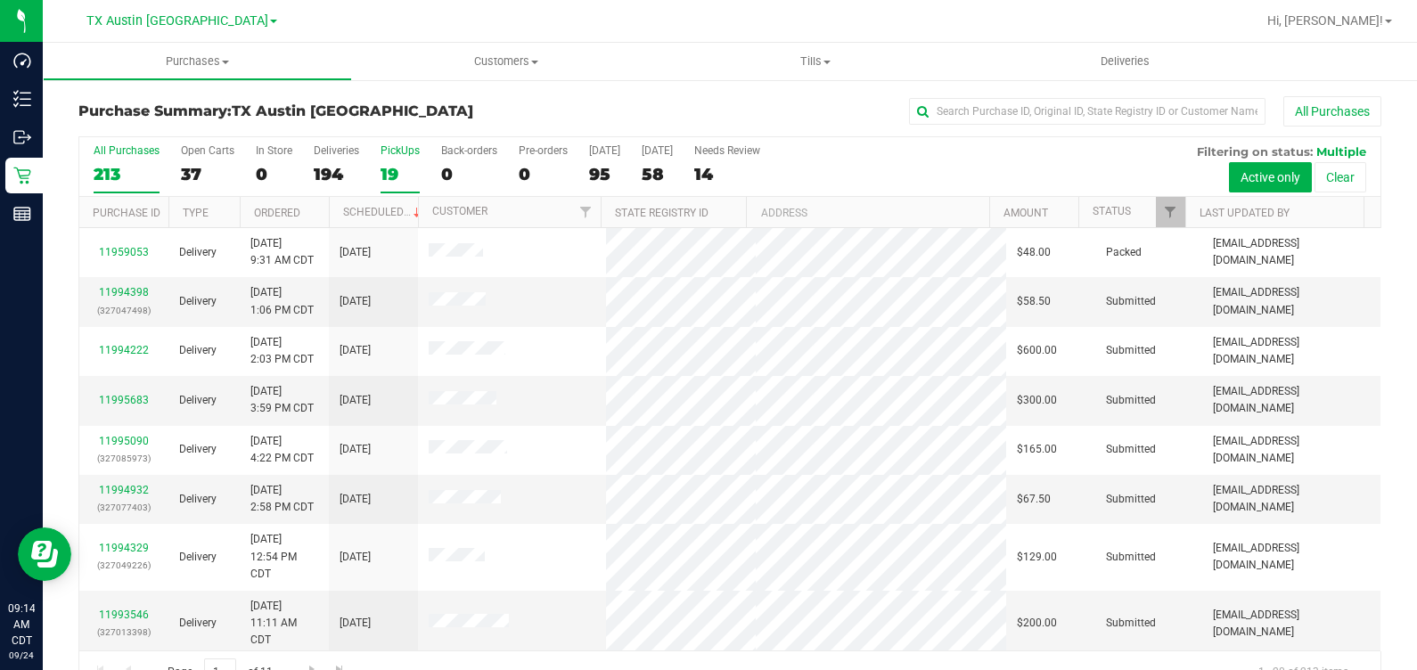
click at [391, 150] on div "PickUps" at bounding box center [400, 150] width 39 height 12
click at [0, 0] on input "PickUps 19" at bounding box center [0, 0] width 0 height 0
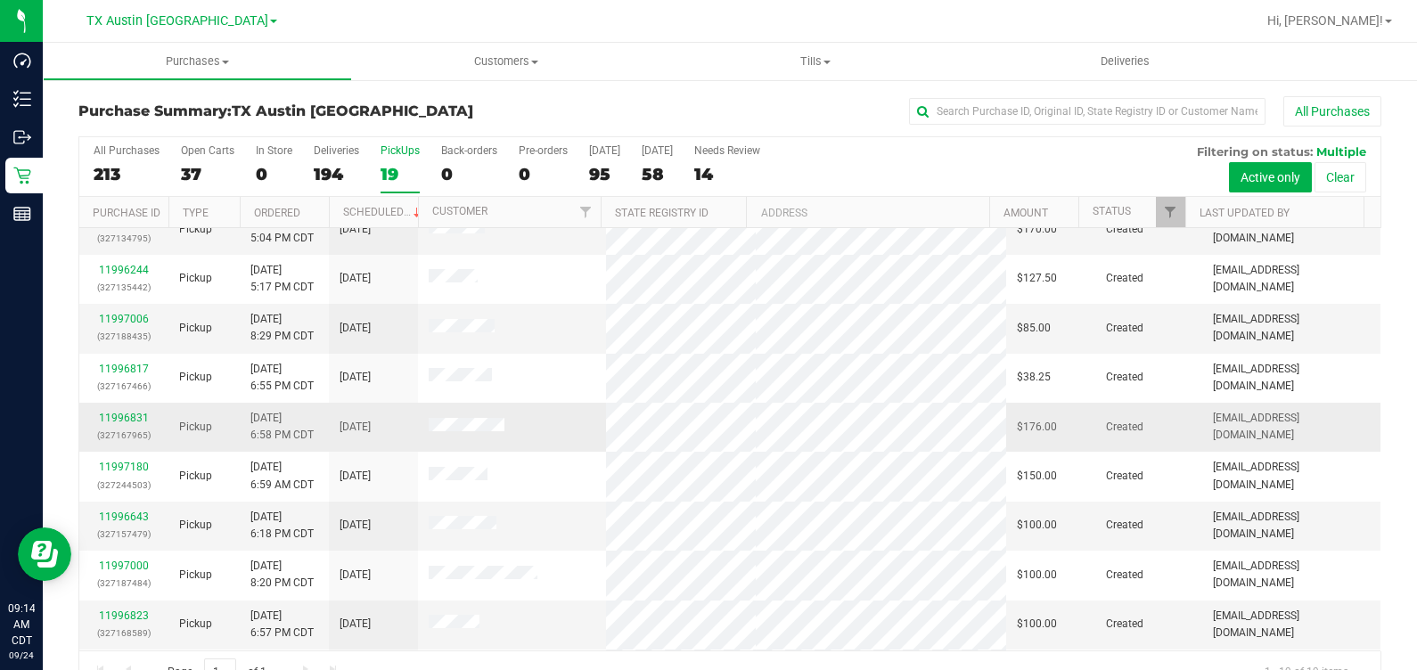
scroll to position [222, 0]
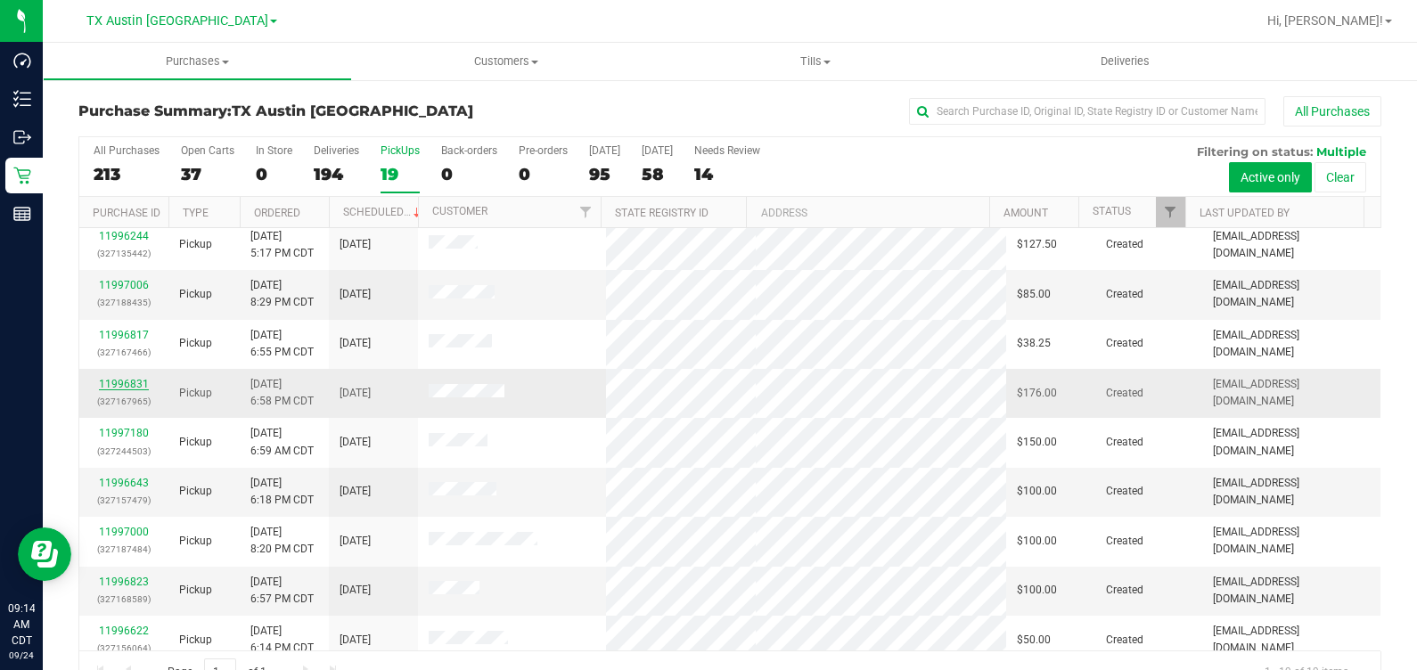
click at [103, 382] on link "11996831" at bounding box center [124, 384] width 50 height 12
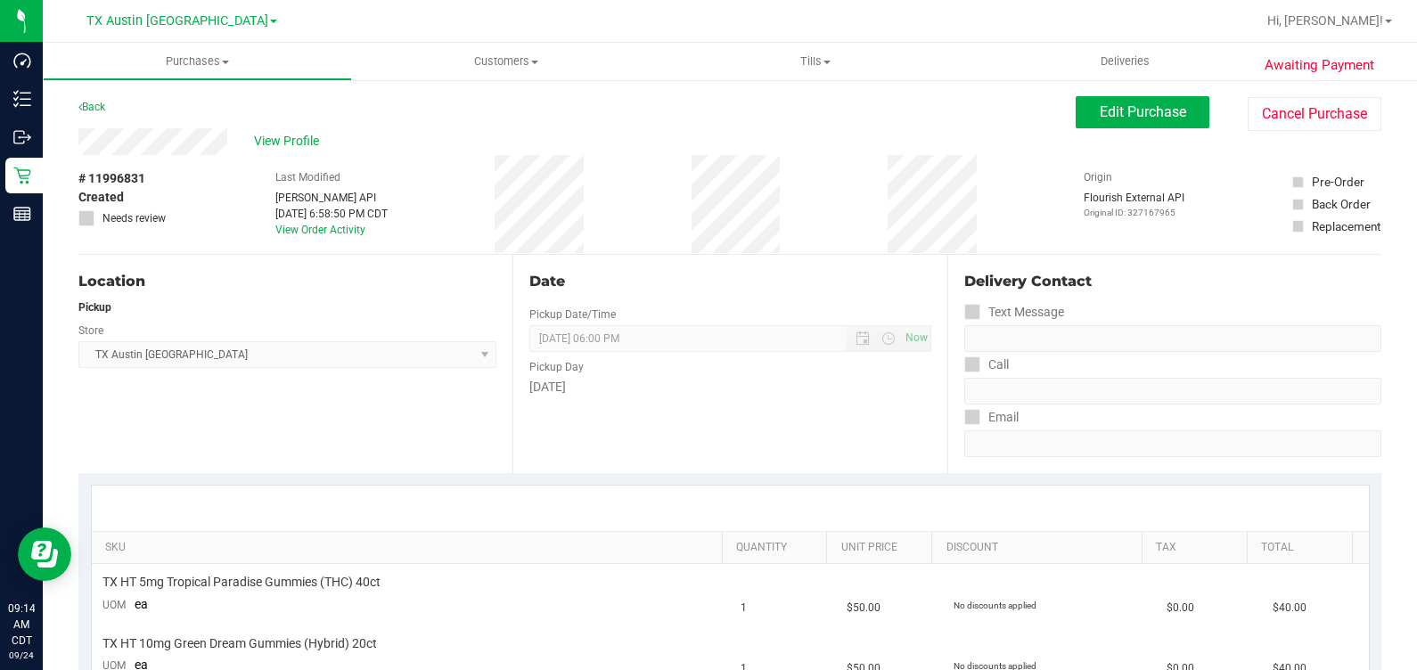
click at [660, 232] on div "# 11996831 Created Needs review Last Modified [PERSON_NAME] API [DATE] 6:58:50 …" at bounding box center [729, 204] width 1303 height 99
click at [1002, 240] on div "# 11996831 Created Needs review Last Modified [PERSON_NAME] API [DATE] 6:58:50 …" at bounding box center [729, 204] width 1303 height 99
click at [1118, 128] on div "Edit Purchase Cancel Purchase" at bounding box center [1229, 113] width 306 height 35
click at [1122, 118] on span "Edit Purchase" at bounding box center [1143, 111] width 86 height 17
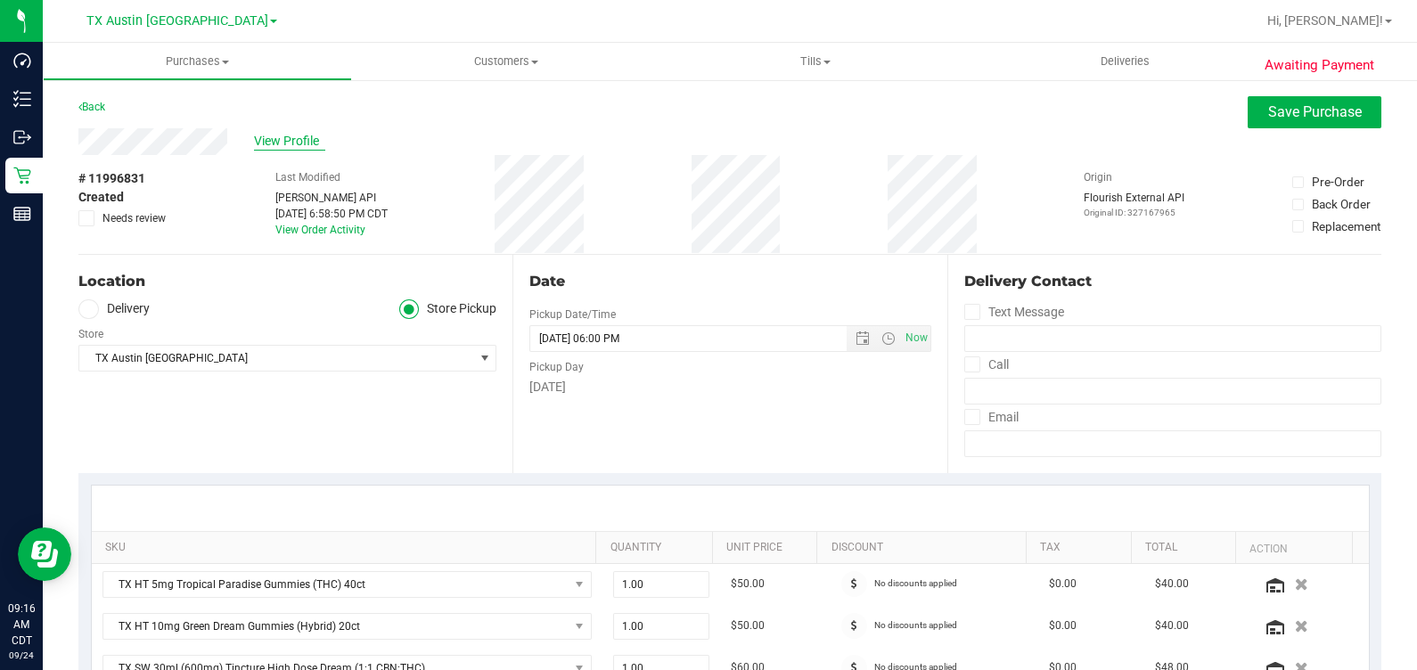
click at [298, 144] on span "View Profile" at bounding box center [289, 141] width 71 height 19
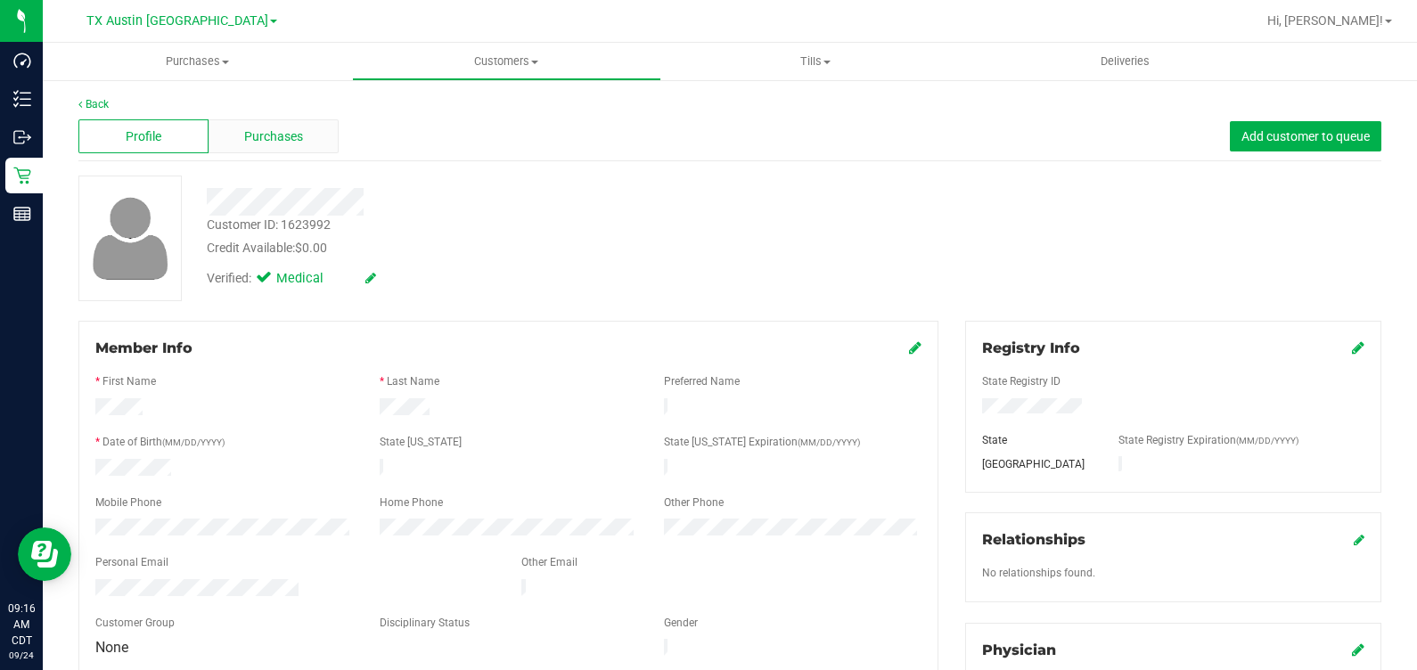
click at [287, 135] on span "Purchases" at bounding box center [273, 136] width 59 height 19
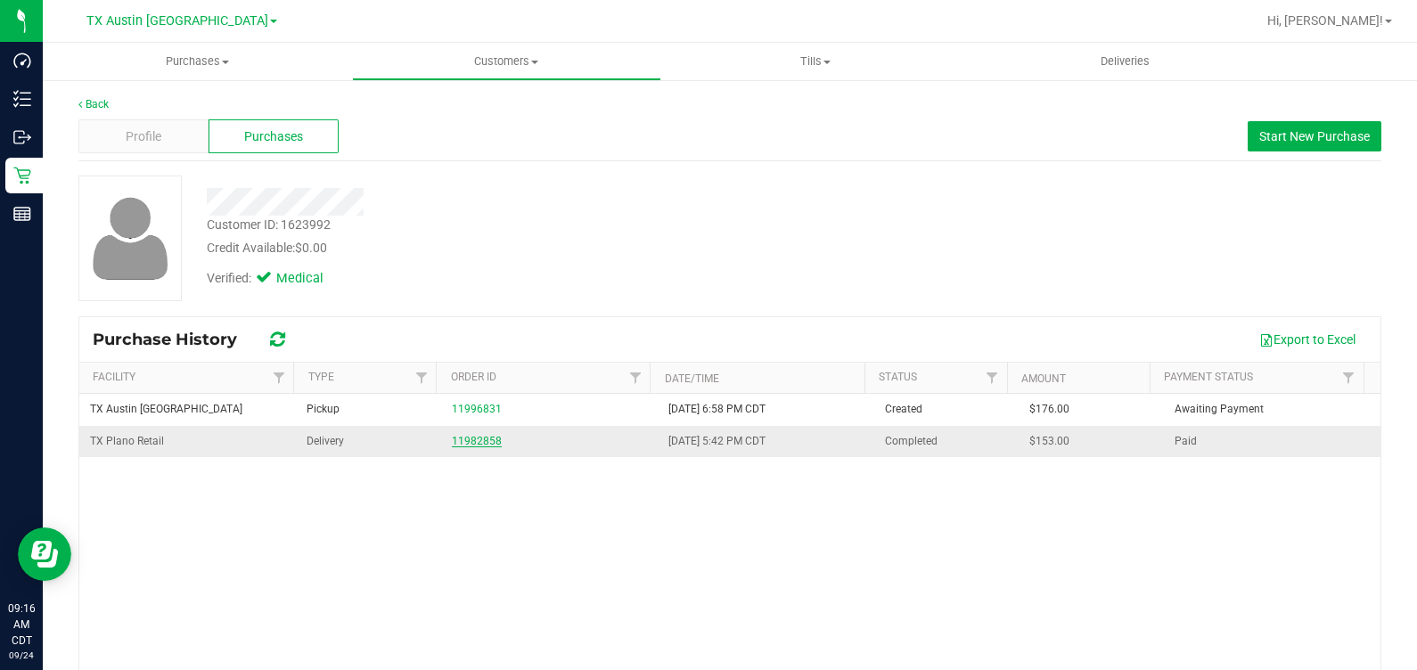
click at [452, 446] on link "11982858" at bounding box center [477, 441] width 50 height 12
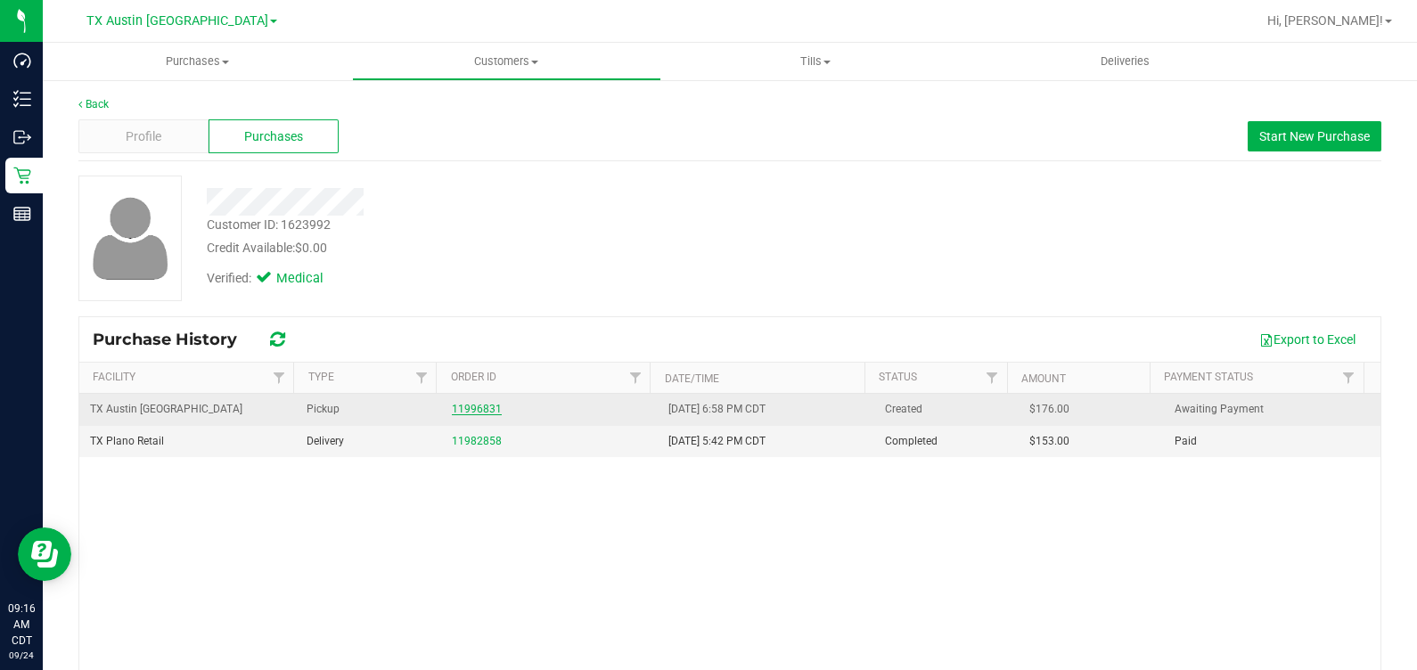
click at [480, 408] on link "11996831" at bounding box center [477, 409] width 50 height 12
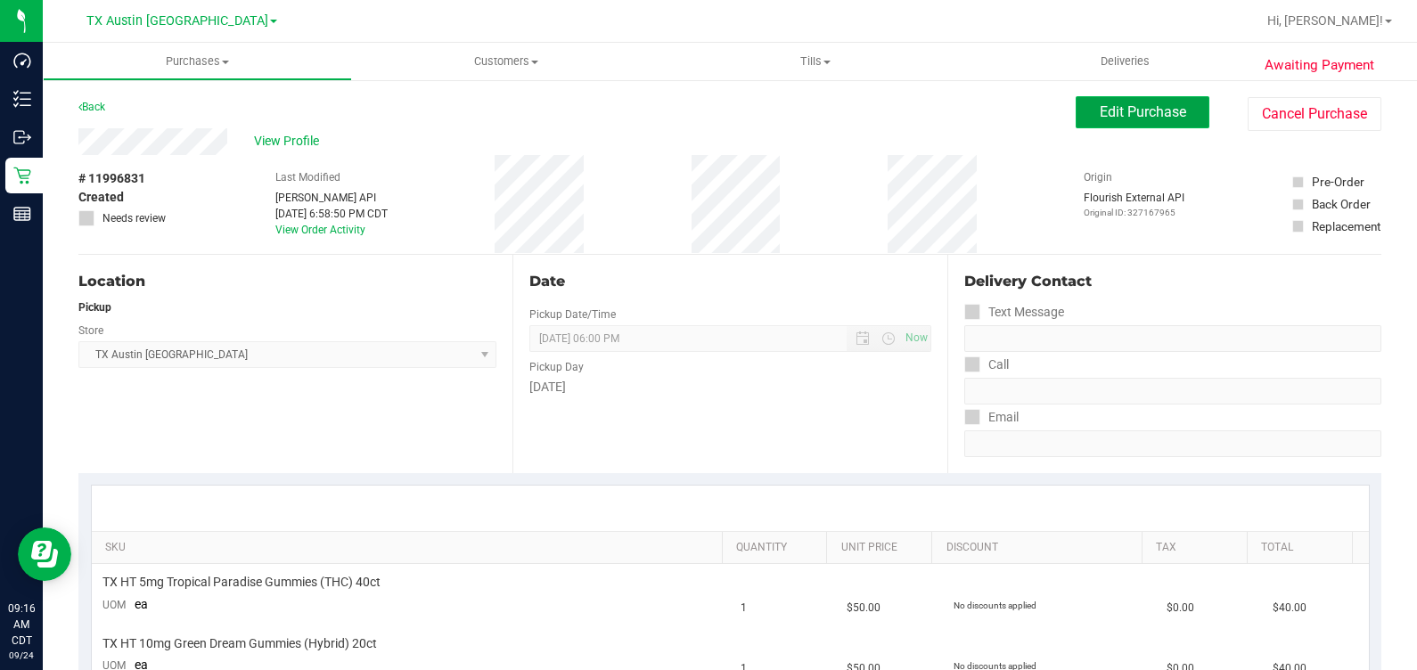
click at [1119, 126] on button "Edit Purchase" at bounding box center [1143, 112] width 134 height 32
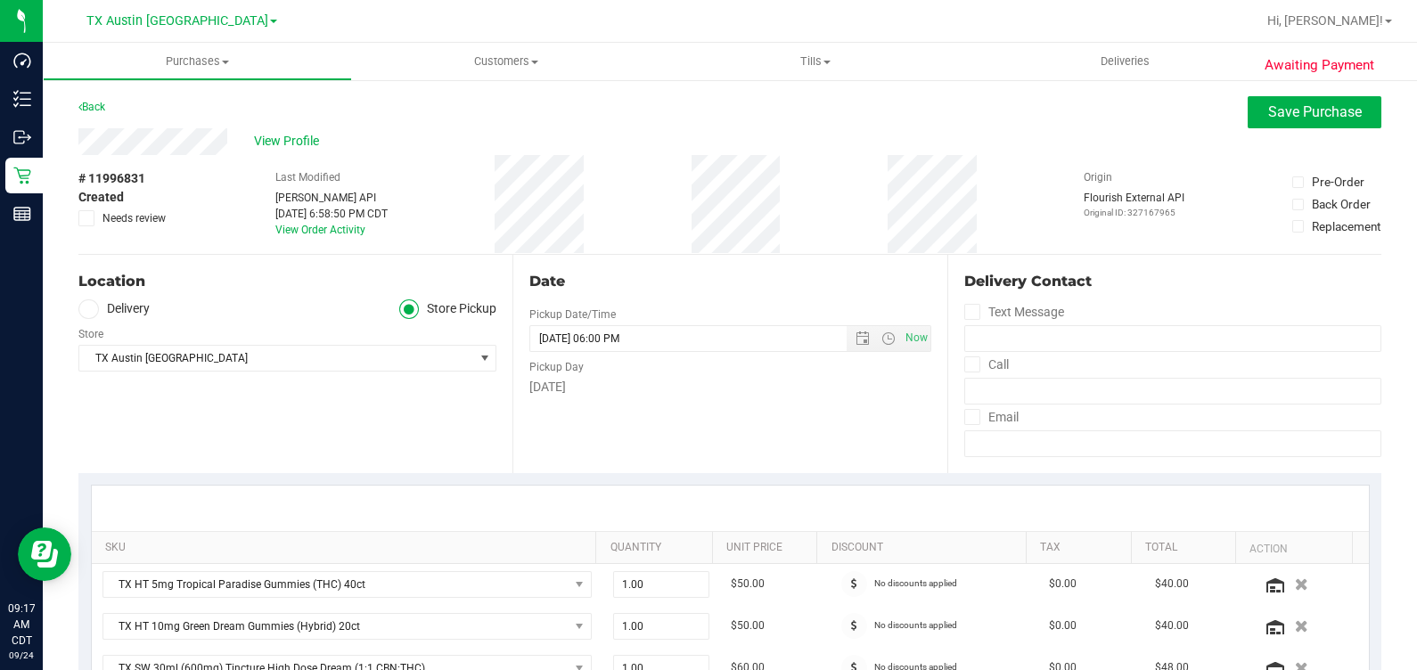
click at [118, 310] on label "Delivery" at bounding box center [113, 309] width 71 height 21
click at [0, 0] on input "Delivery" at bounding box center [0, 0] width 0 height 0
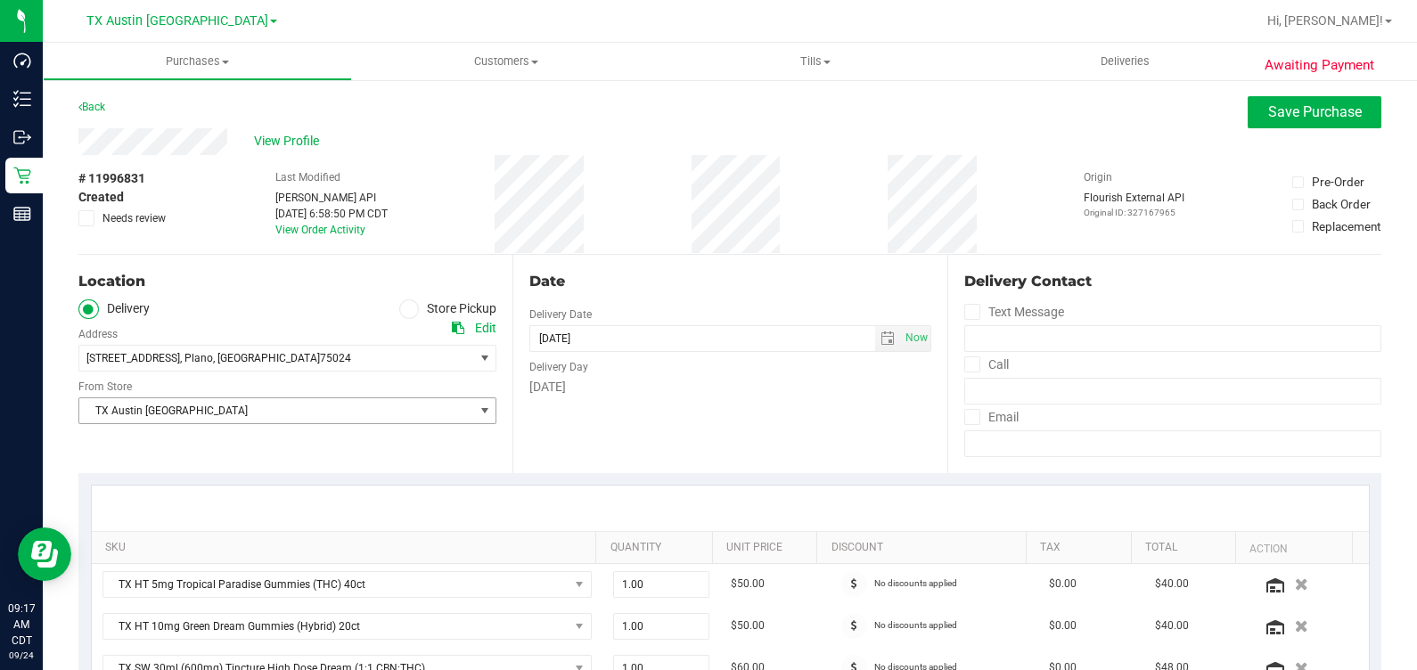
click at [209, 407] on span "TX Austin [GEOGRAPHIC_DATA]" at bounding box center [276, 410] width 394 height 25
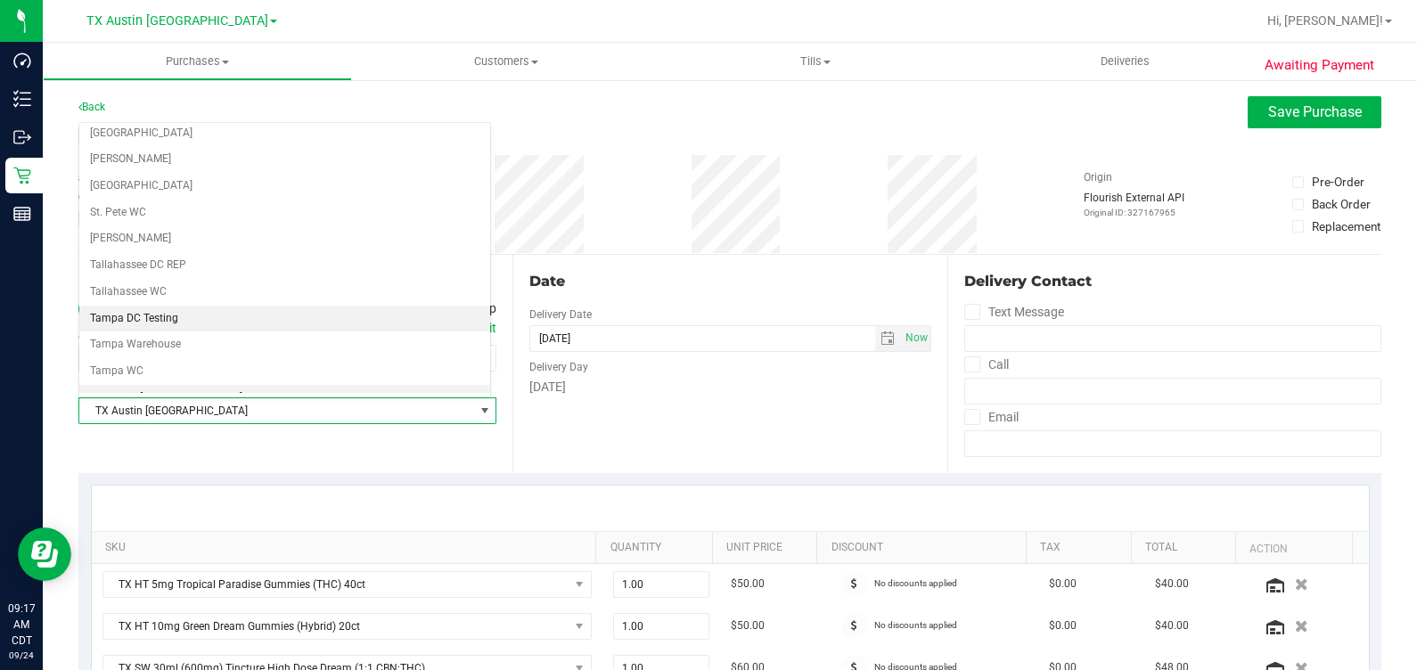
scroll to position [1203, 0]
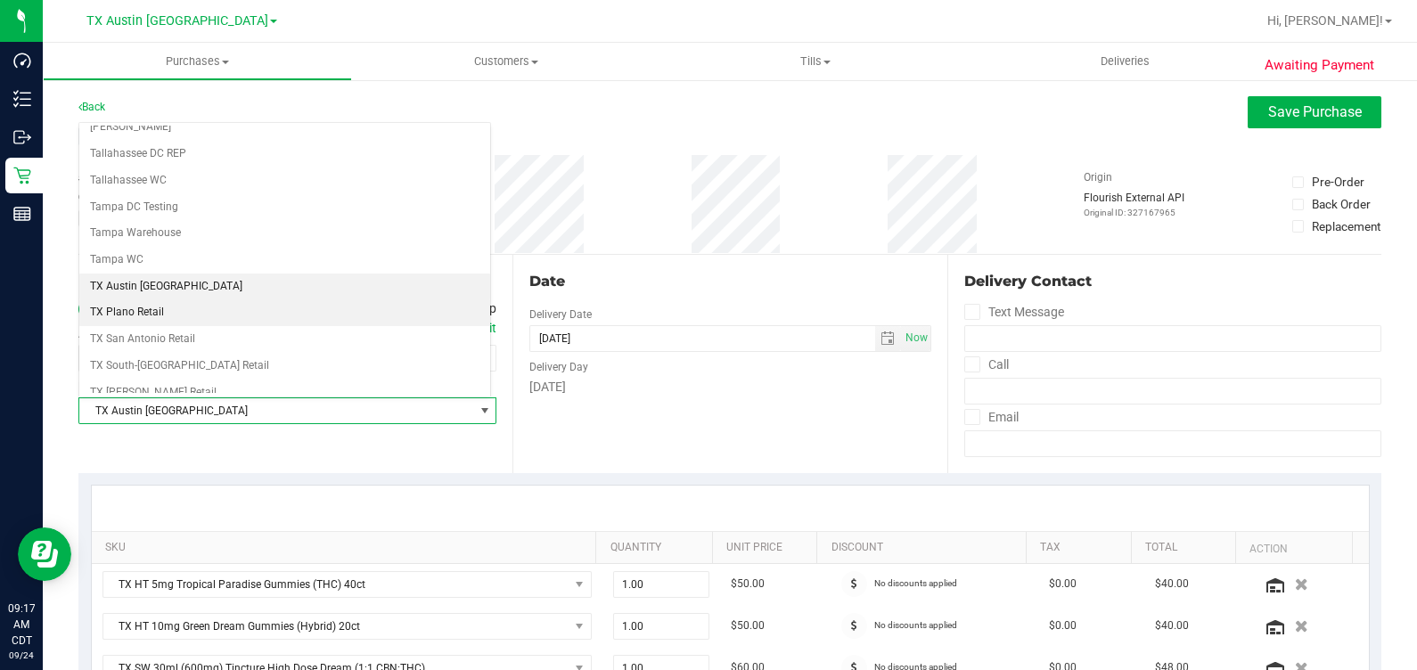
click at [152, 299] on li "TX Plano Retail" at bounding box center [284, 312] width 411 height 27
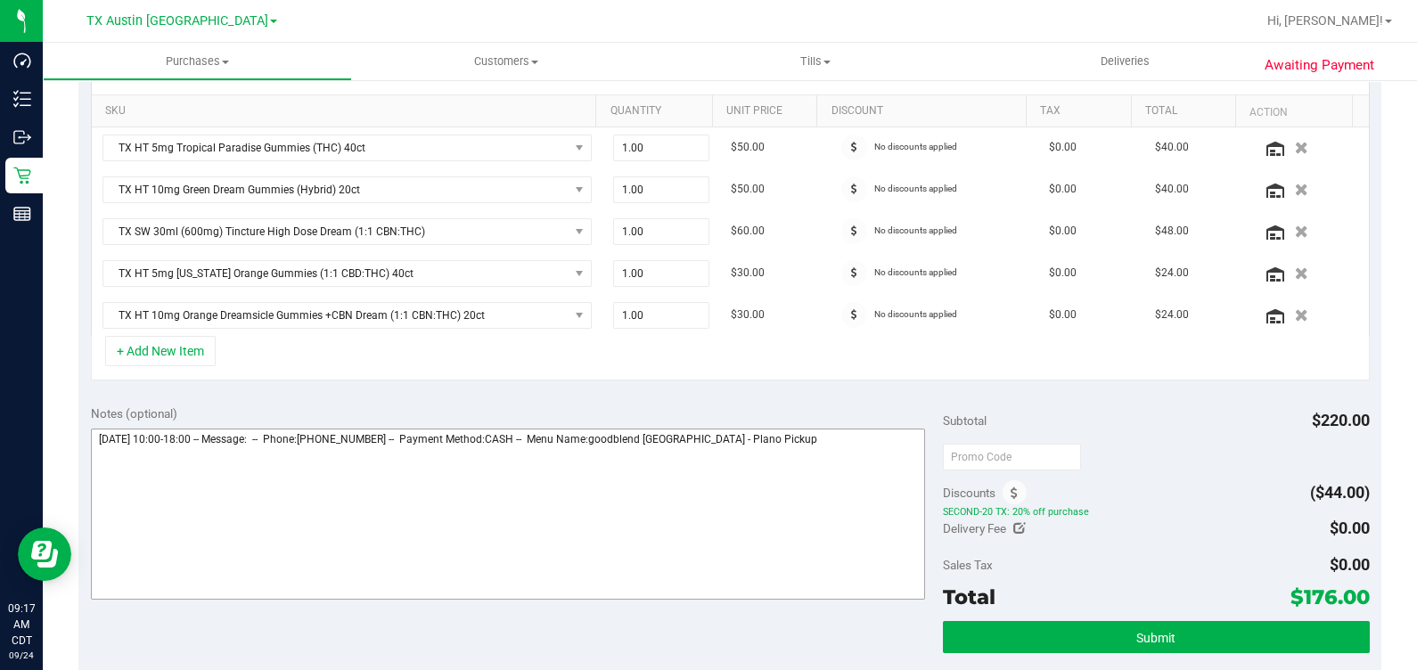
scroll to position [445, 0]
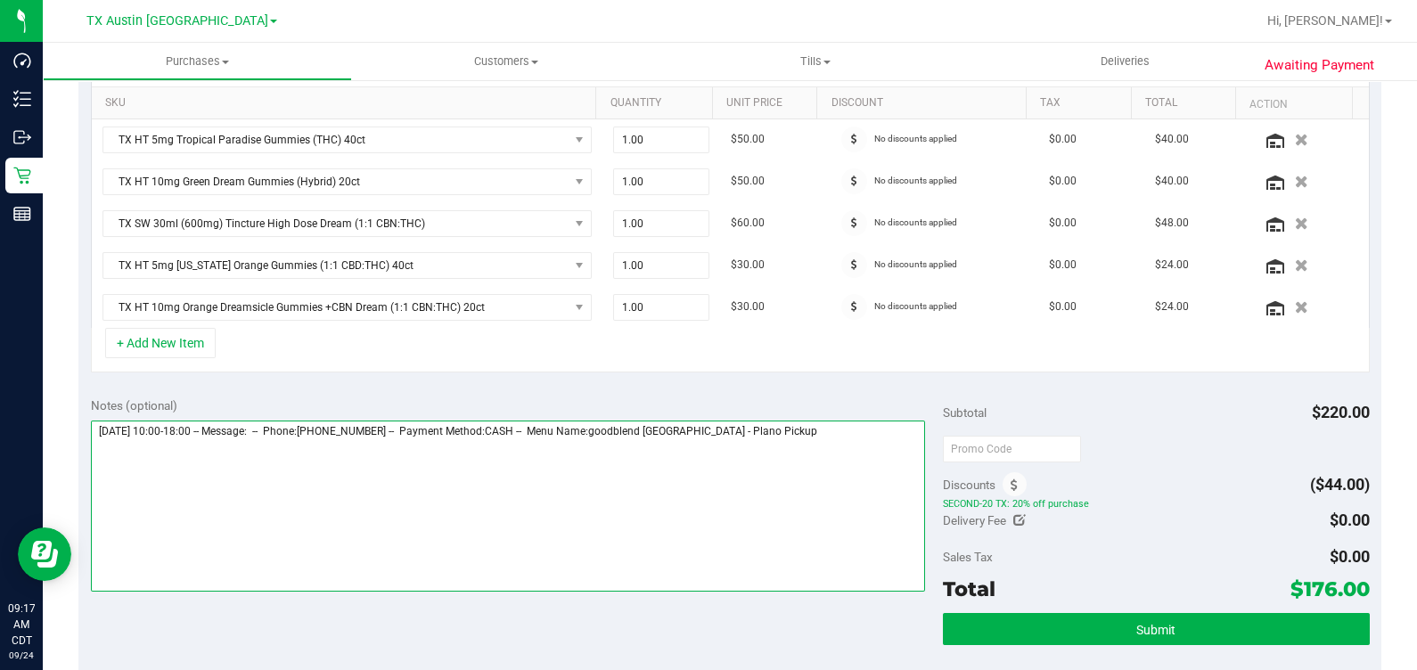
click at [833, 450] on textarea at bounding box center [508, 506] width 835 height 171
type textarea "[DATE] 10:00-18:00 -- Message: -- Phone:[PHONE_NUMBER] -- Payment Method:CASH -…"
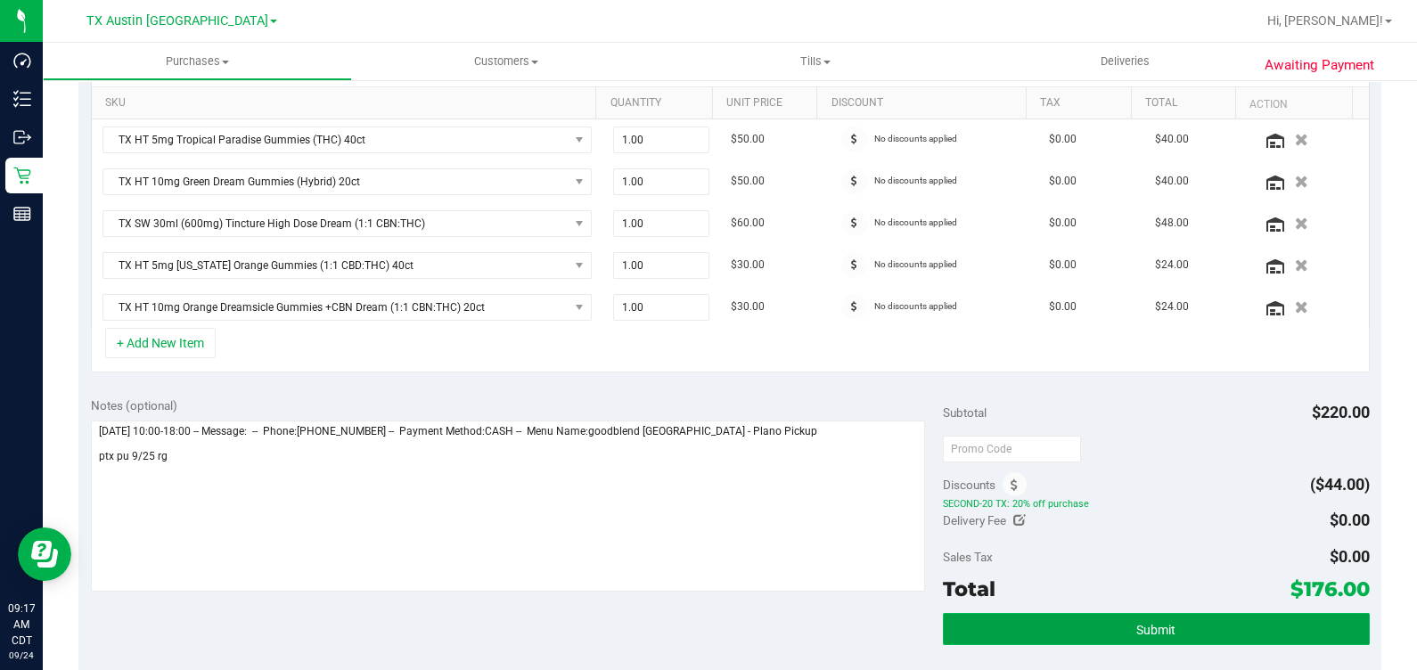
click at [1097, 617] on button "Submit" at bounding box center [1156, 629] width 426 height 32
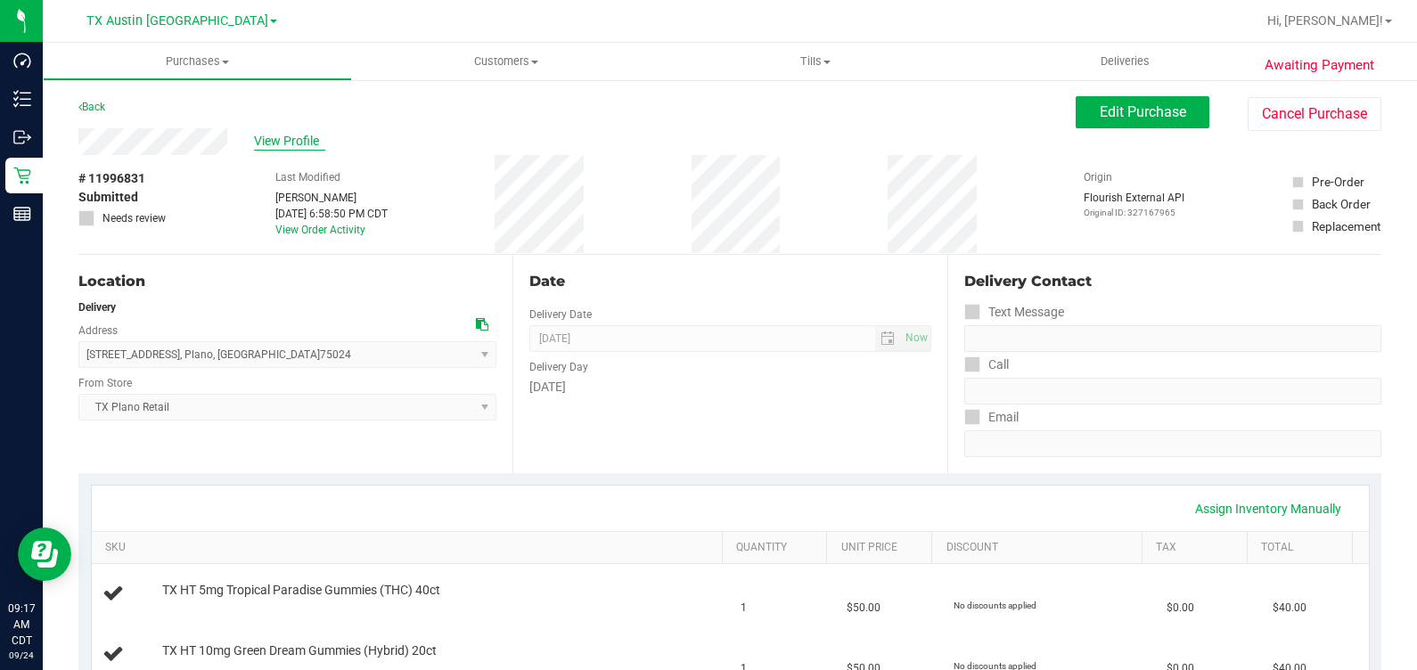
click at [271, 151] on span "View Profile" at bounding box center [289, 141] width 71 height 19
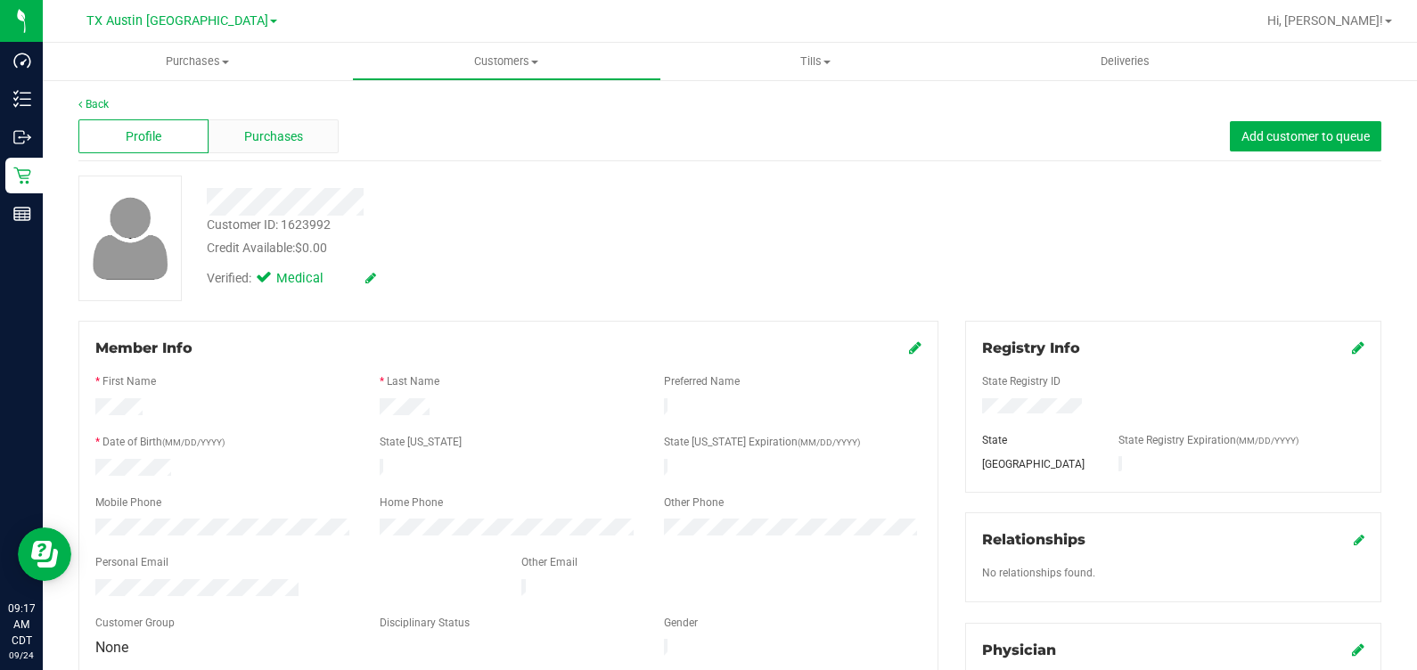
click at [286, 142] on span "Purchases" at bounding box center [273, 136] width 59 height 19
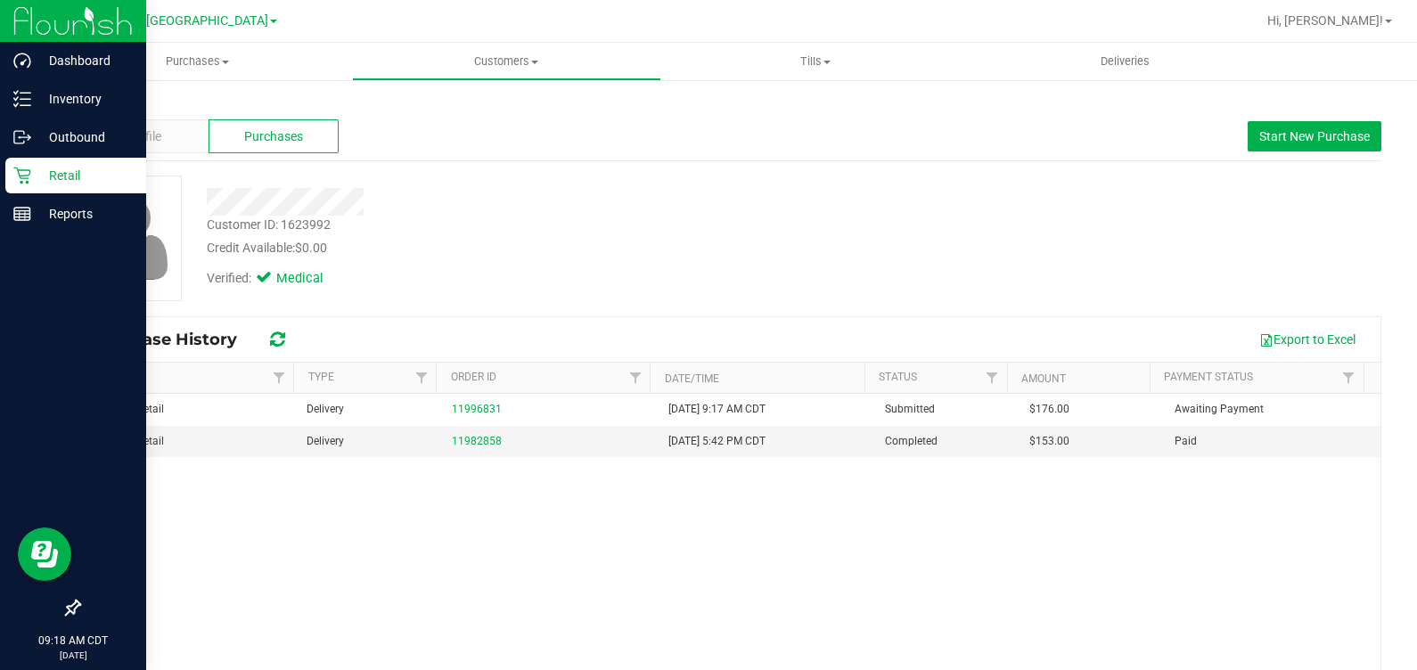
click at [12, 182] on div "Retail" at bounding box center [75, 176] width 141 height 36
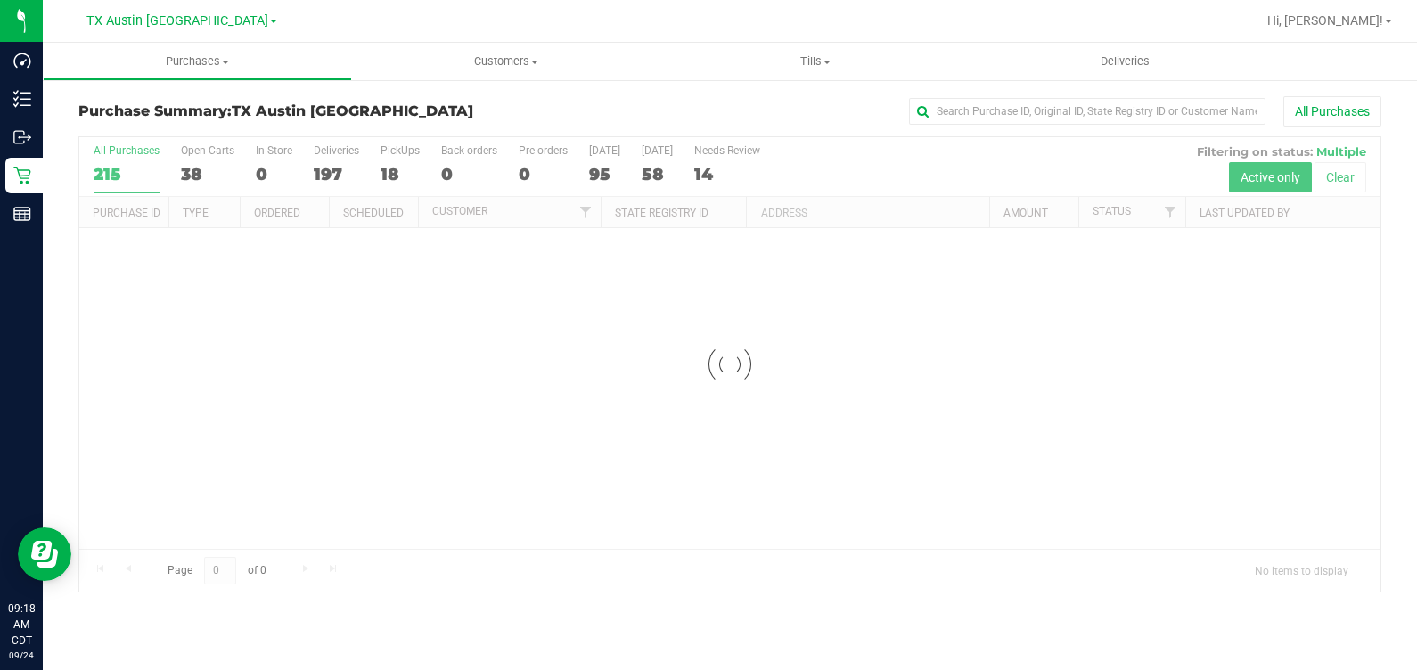
click at [388, 163] on div at bounding box center [729, 364] width 1301 height 455
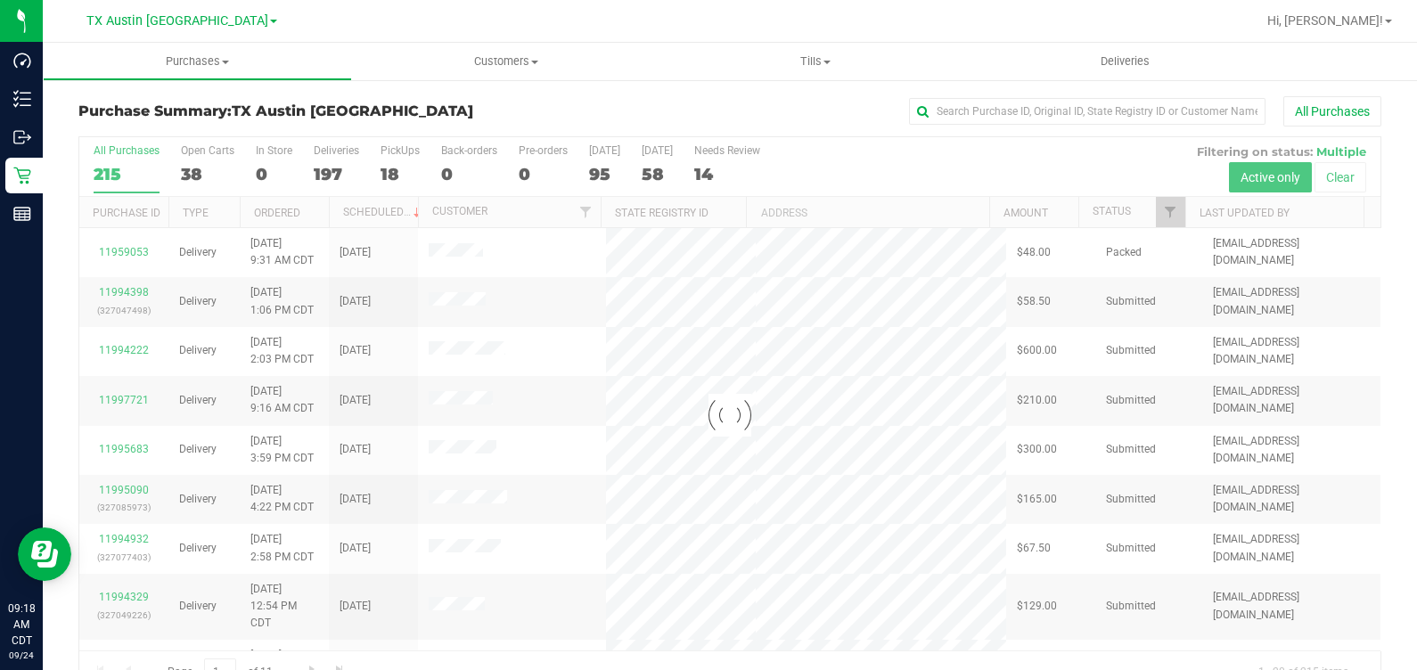
click at [388, 163] on div at bounding box center [729, 415] width 1301 height 556
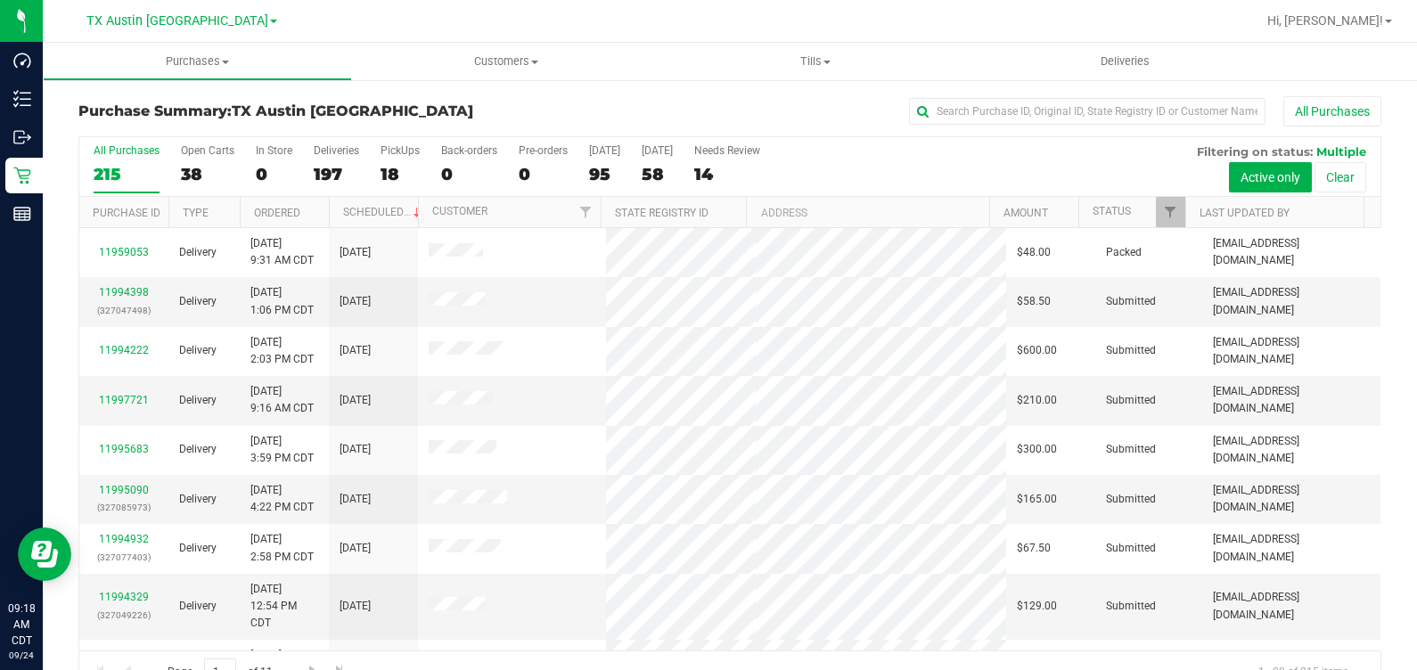
click at [373, 174] on div "All Purchases 215 Open Carts 38 In Store 0 Deliveries 197 PickUps 18 Back-order…" at bounding box center [729, 167] width 1301 height 60
click at [381, 160] on label "PickUps 18" at bounding box center [400, 168] width 39 height 49
click at [0, 0] on input "PickUps 18" at bounding box center [0, 0] width 0 height 0
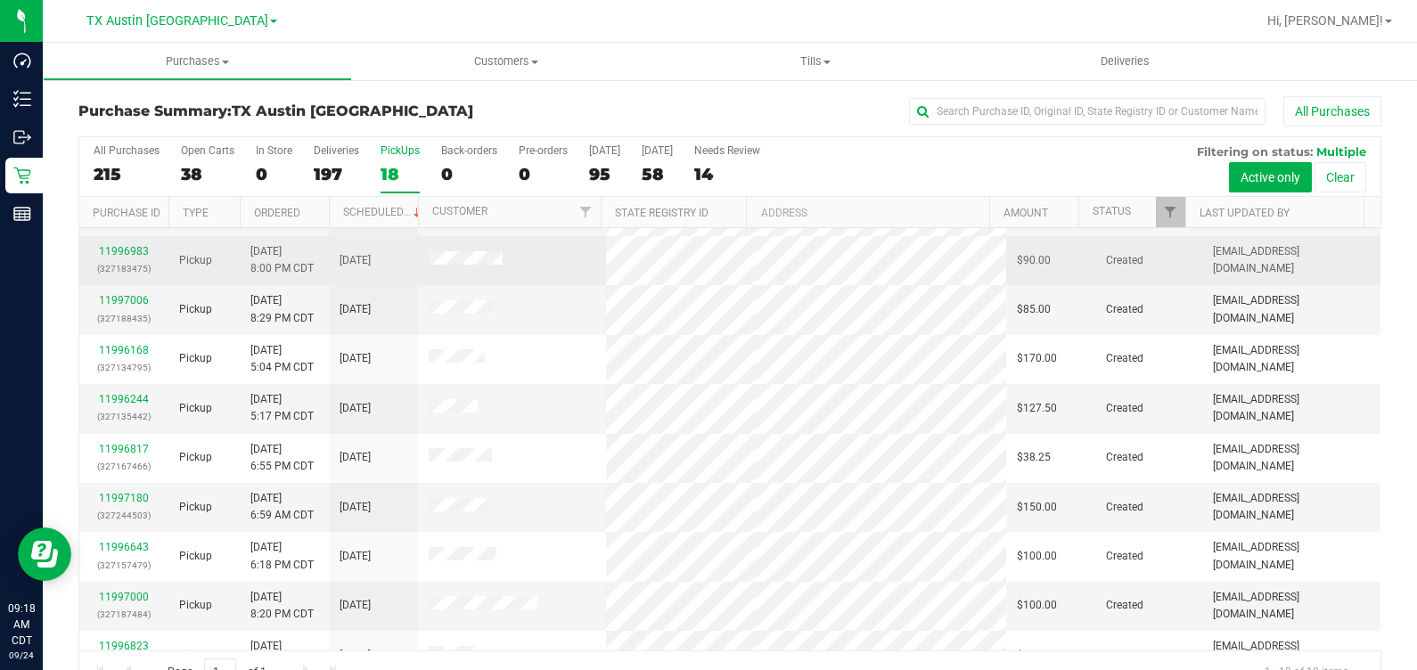
scroll to position [222, 0]
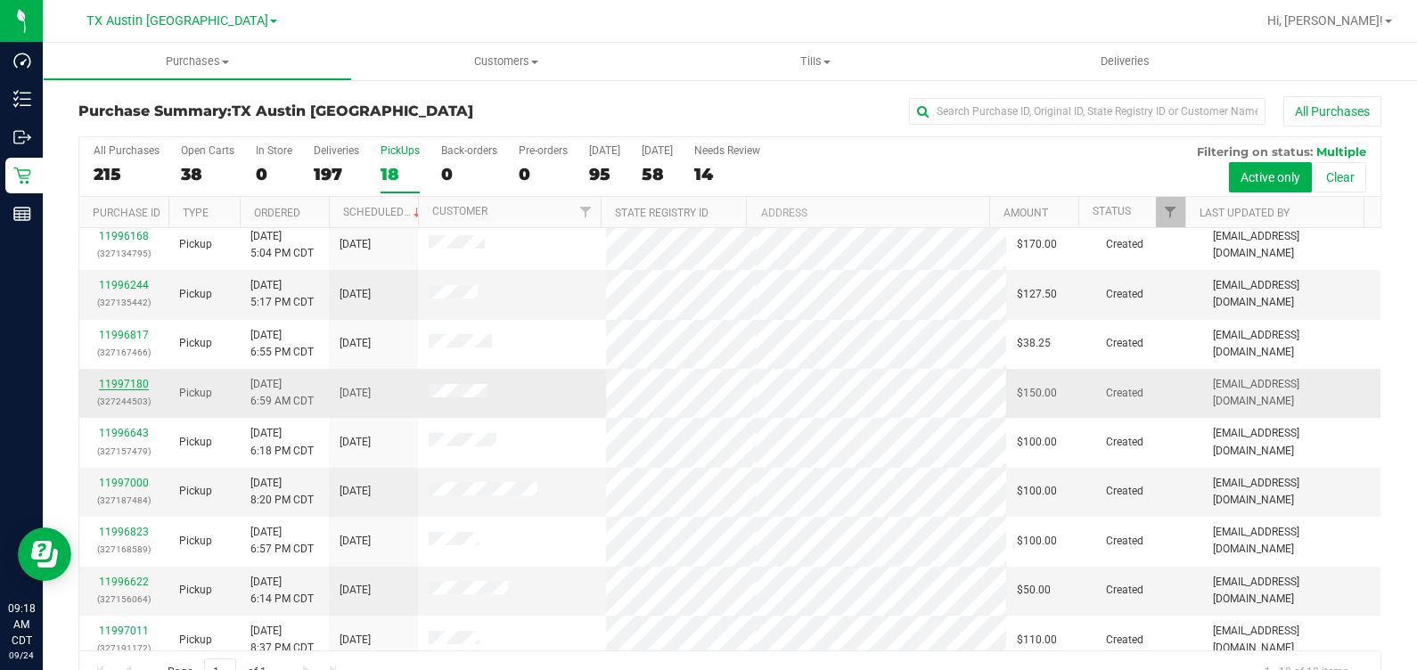
click at [118, 384] on link "11997180" at bounding box center [124, 384] width 50 height 12
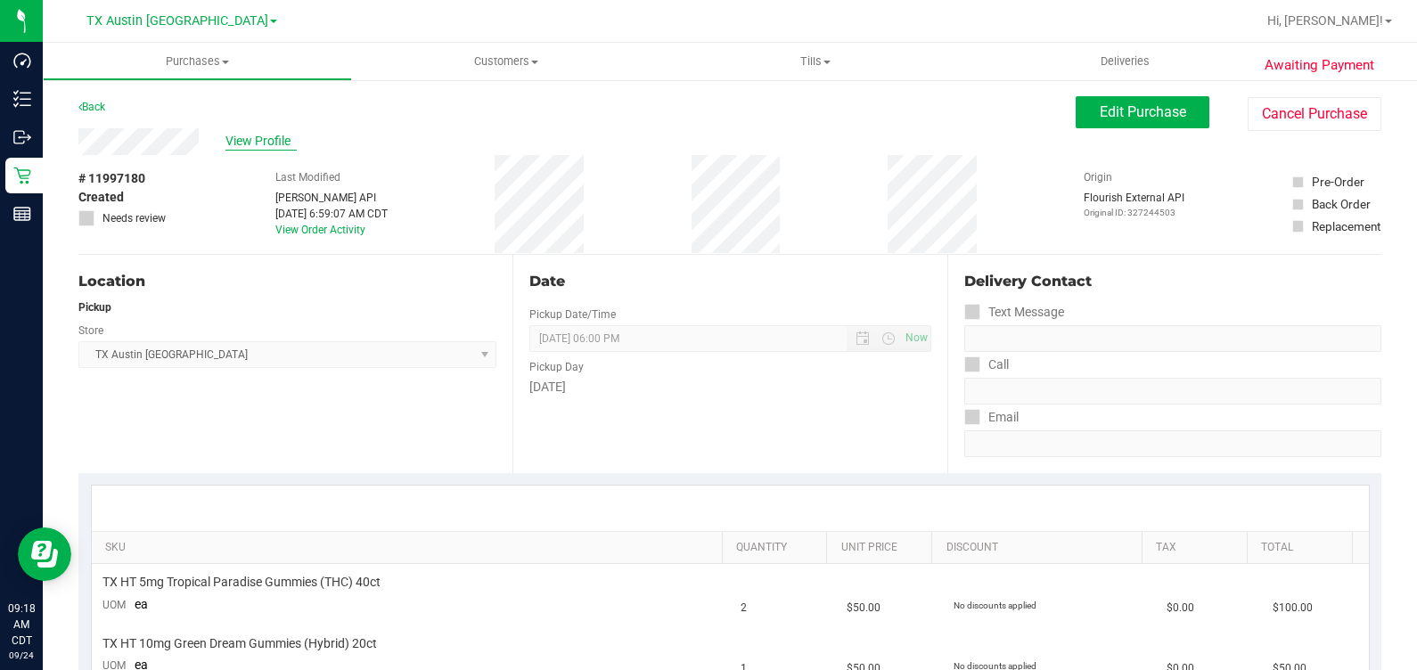
click at [278, 142] on span "View Profile" at bounding box center [261, 141] width 71 height 19
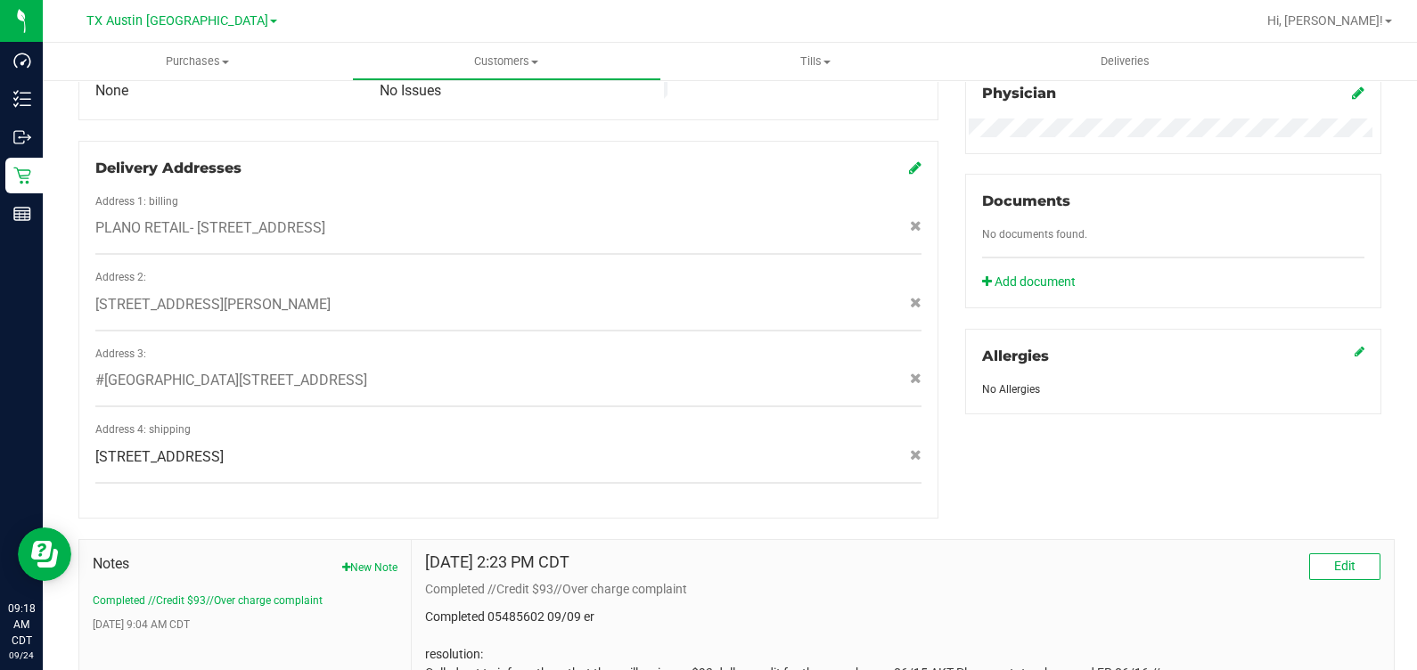
scroll to position [706, 0]
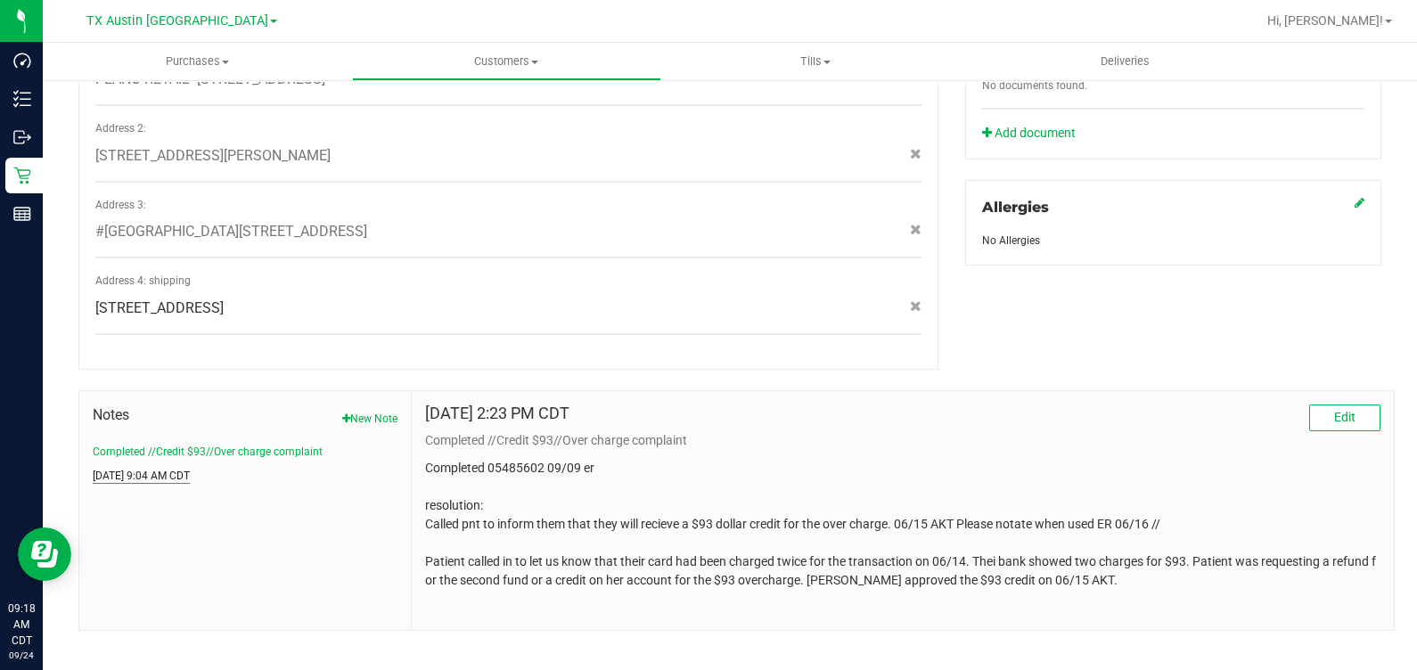
click at [190, 468] on button "[DATE] 9:04 AM CDT" at bounding box center [141, 476] width 97 height 16
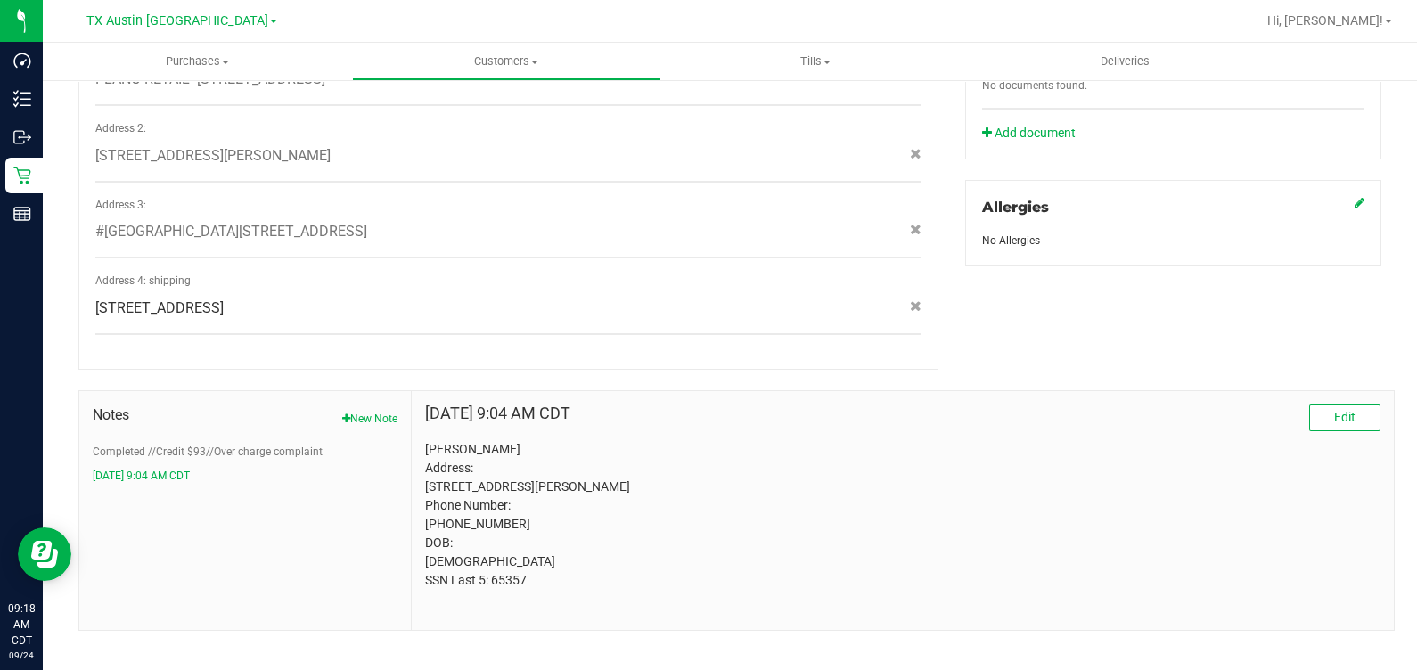
click at [513, 581] on p "[PERSON_NAME] Address: [STREET_ADDRESS][PERSON_NAME] Phone Number: [PHONE_NUMBE…" at bounding box center [902, 515] width 955 height 150
click at [800, 447] on p "[PERSON_NAME] Address: [STREET_ADDRESS][PERSON_NAME] Phone Number: [PHONE_NUMBE…" at bounding box center [902, 515] width 955 height 150
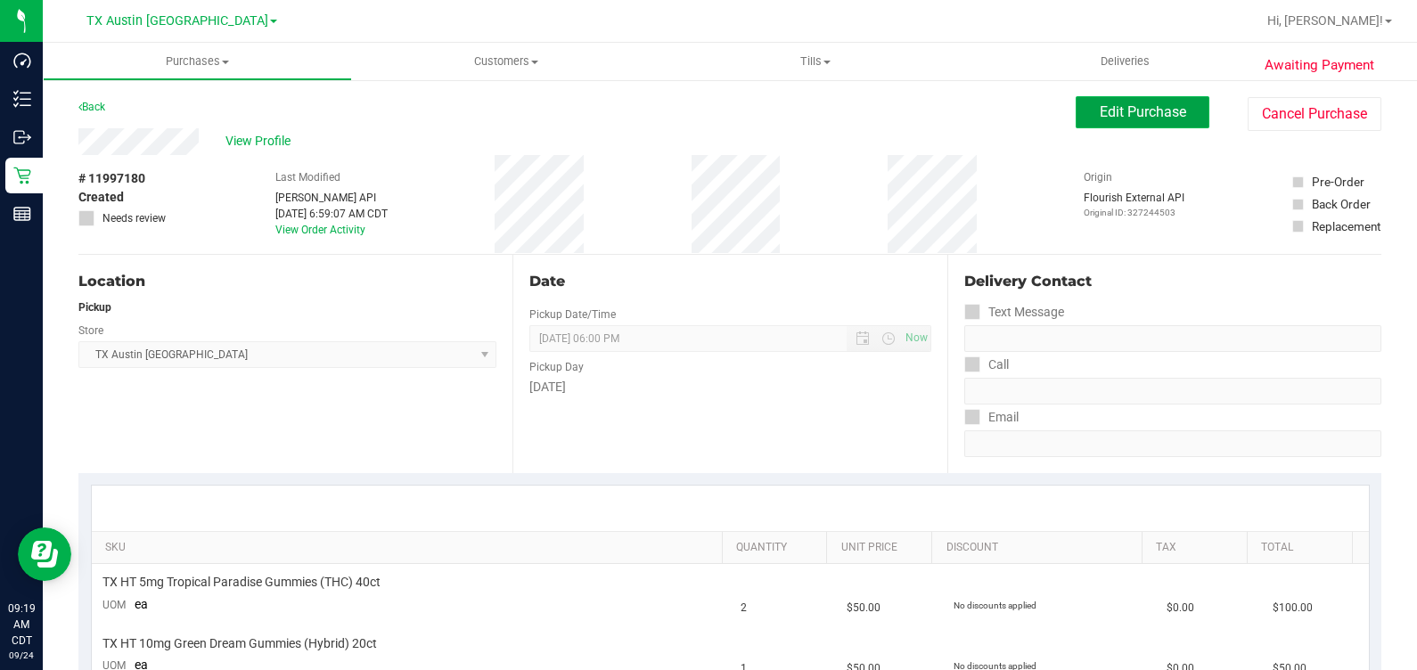
click at [1100, 113] on span "Edit Purchase" at bounding box center [1143, 111] width 86 height 17
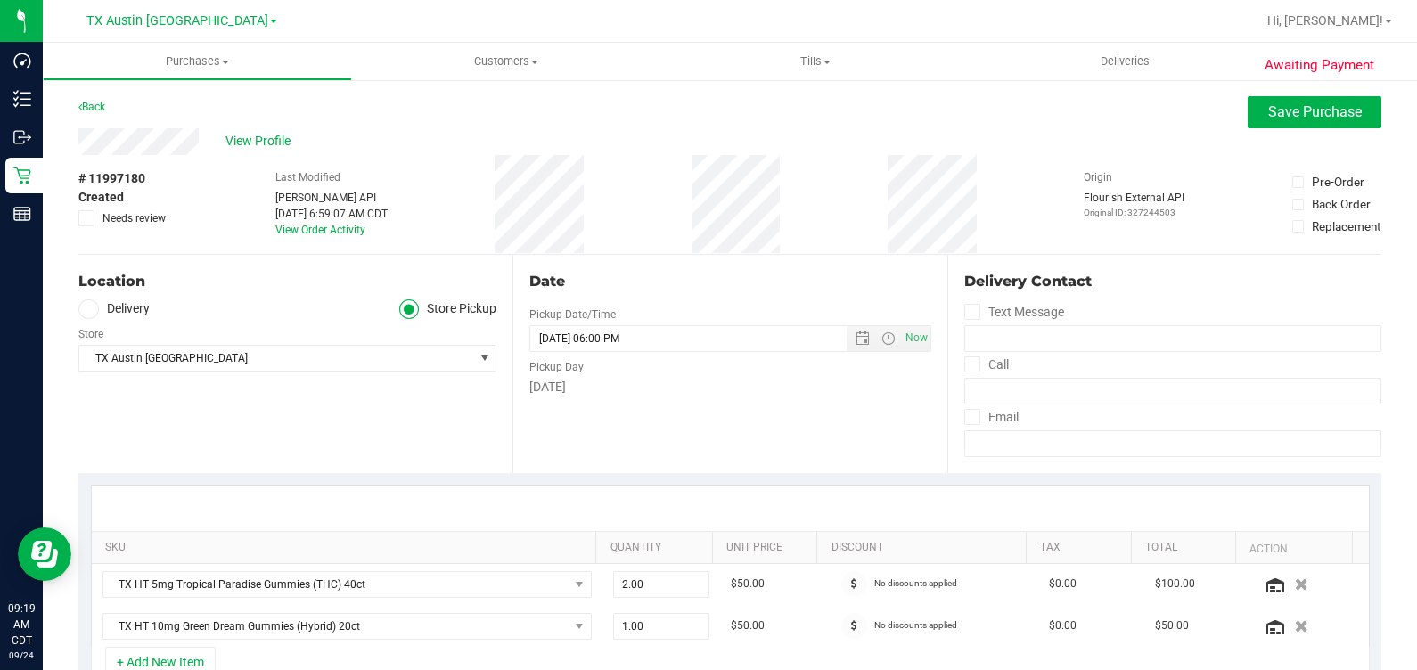
click at [110, 305] on label "Delivery" at bounding box center [113, 309] width 71 height 21
click at [0, 0] on input "Delivery" at bounding box center [0, 0] width 0 height 0
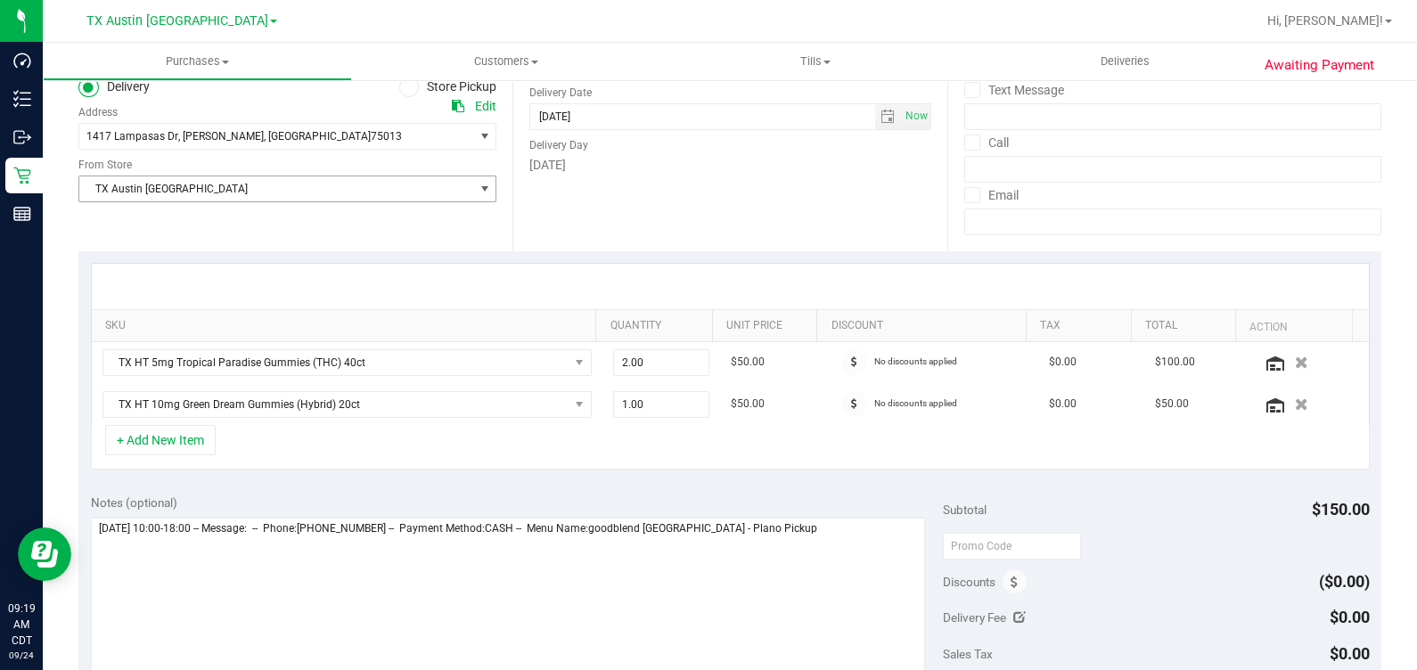
click at [234, 178] on span "TX Austin [GEOGRAPHIC_DATA]" at bounding box center [276, 188] width 394 height 25
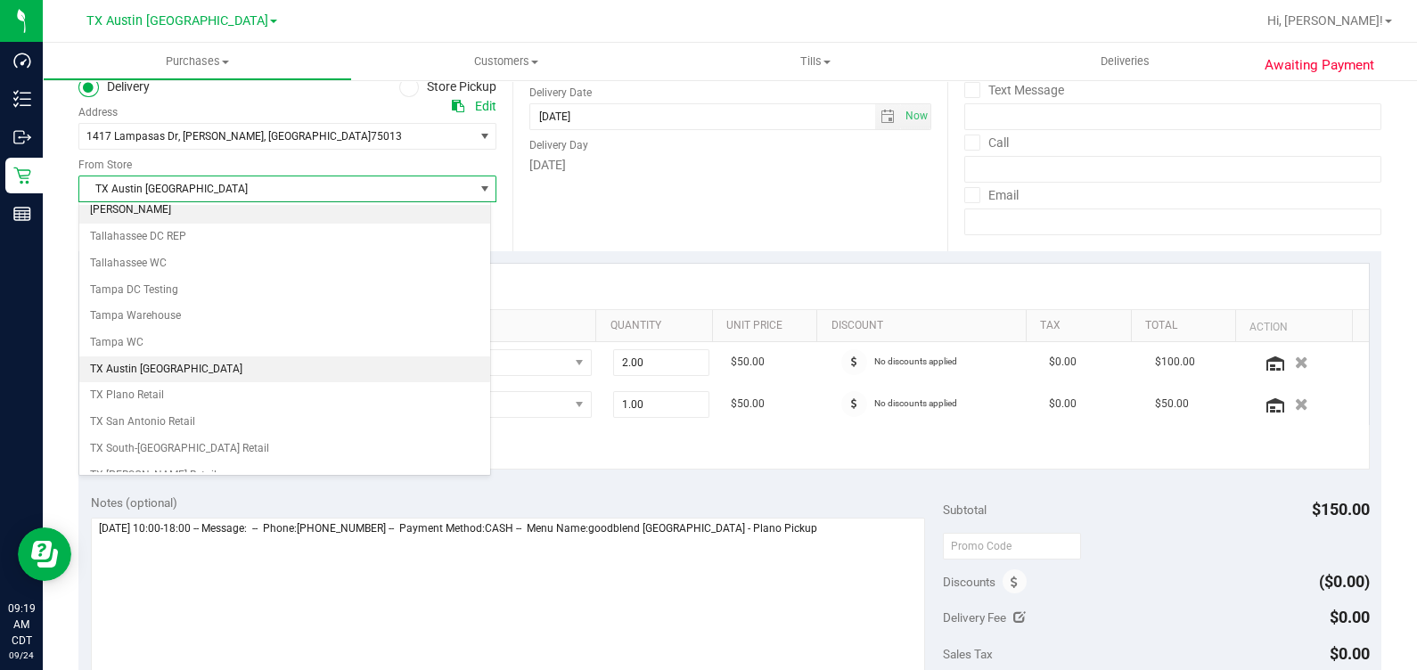
scroll to position [1276, 0]
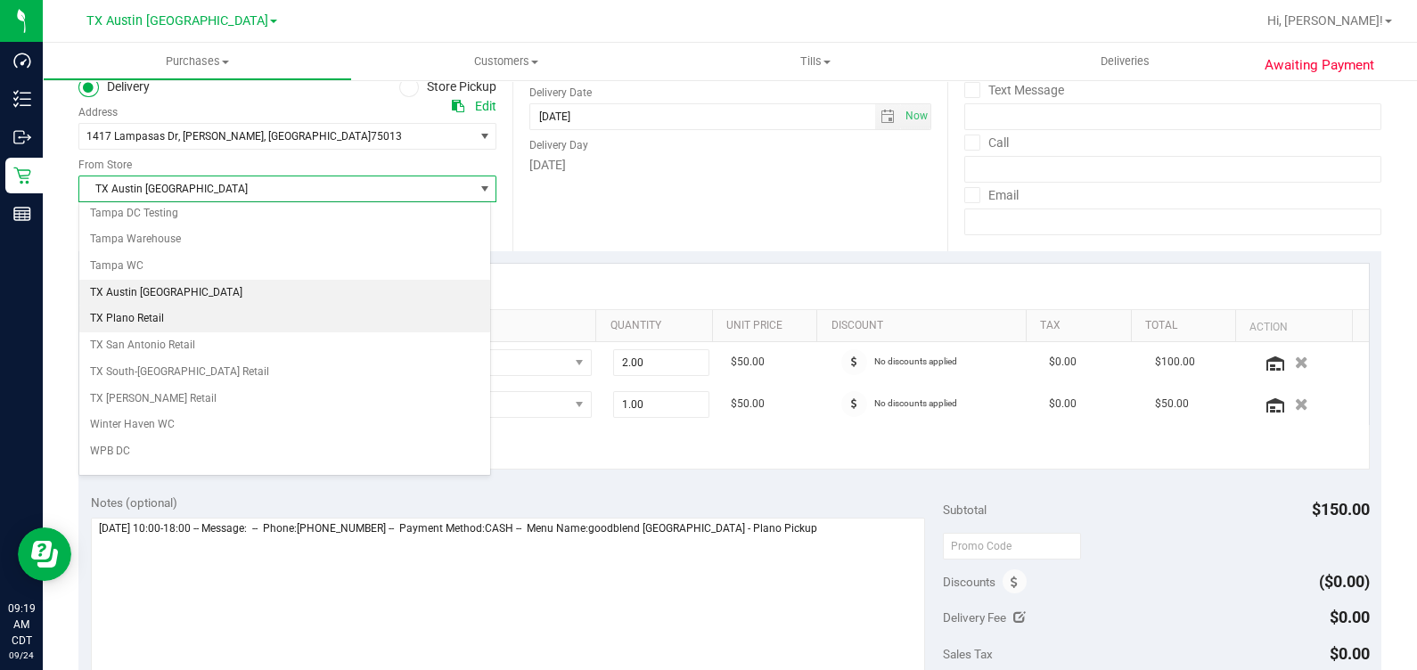
click at [202, 306] on li "TX Plano Retail" at bounding box center [284, 319] width 411 height 27
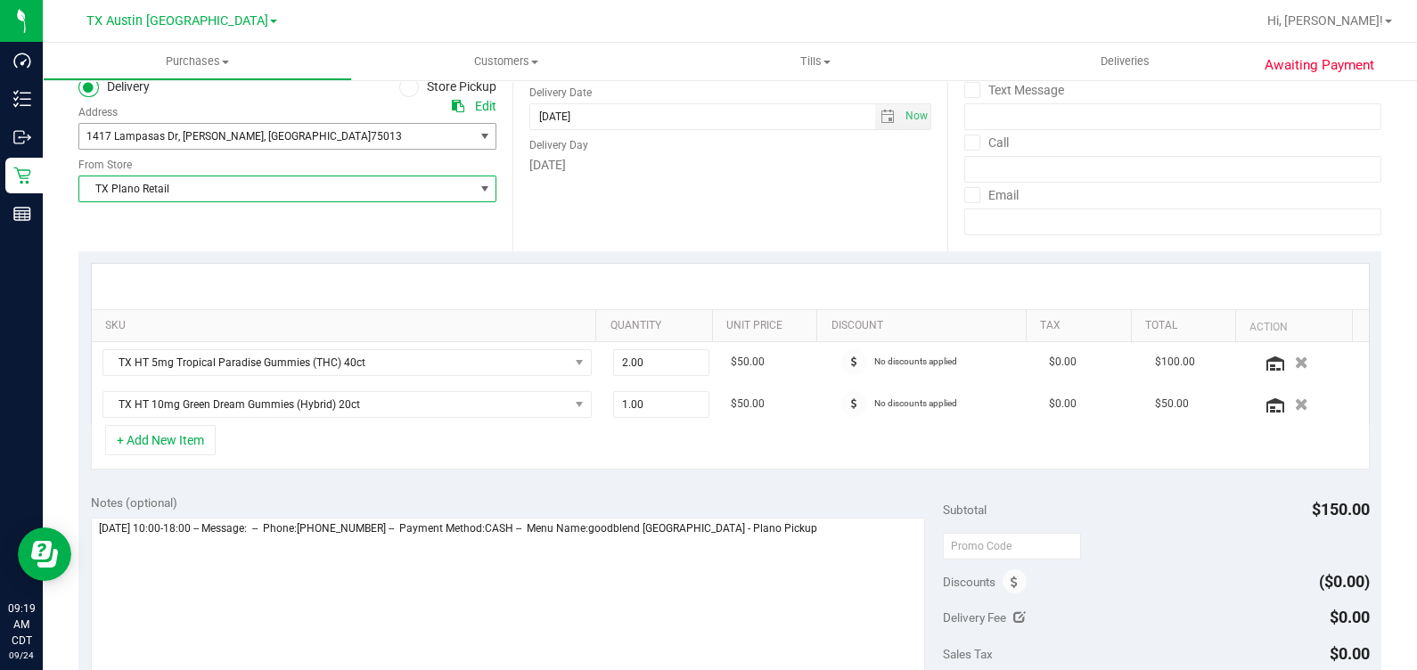
click at [178, 132] on span ", [PERSON_NAME]" at bounding box center [221, 136] width 86 height 12
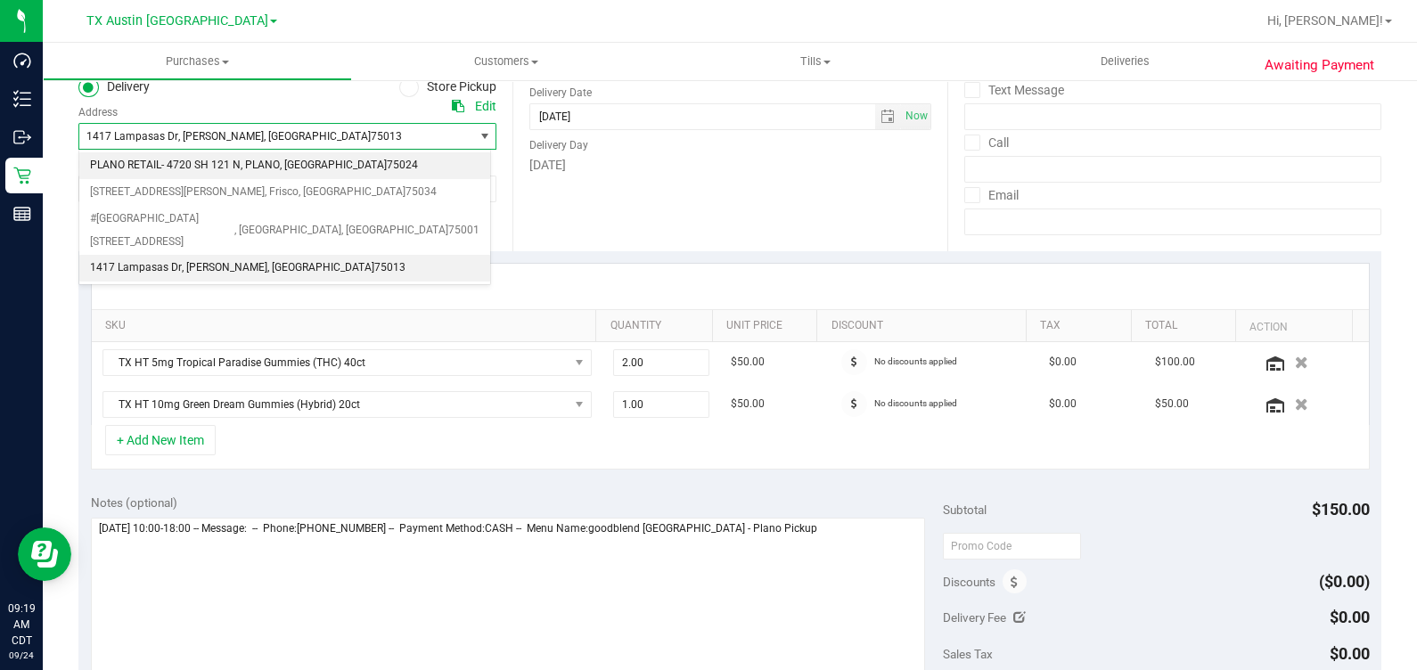
click at [178, 168] on span "PLANO RETAIL- 4720 SH 121 N" at bounding box center [165, 165] width 151 height 23
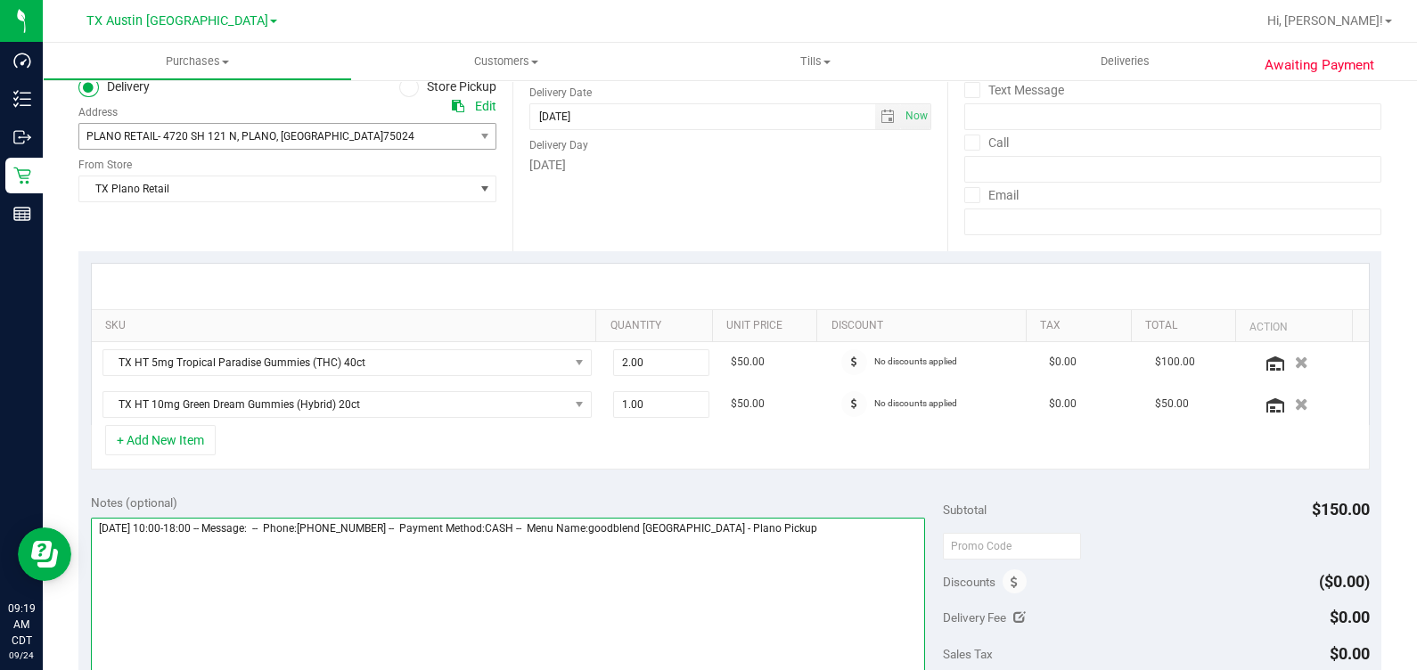
click at [811, 557] on textarea at bounding box center [508, 603] width 835 height 171
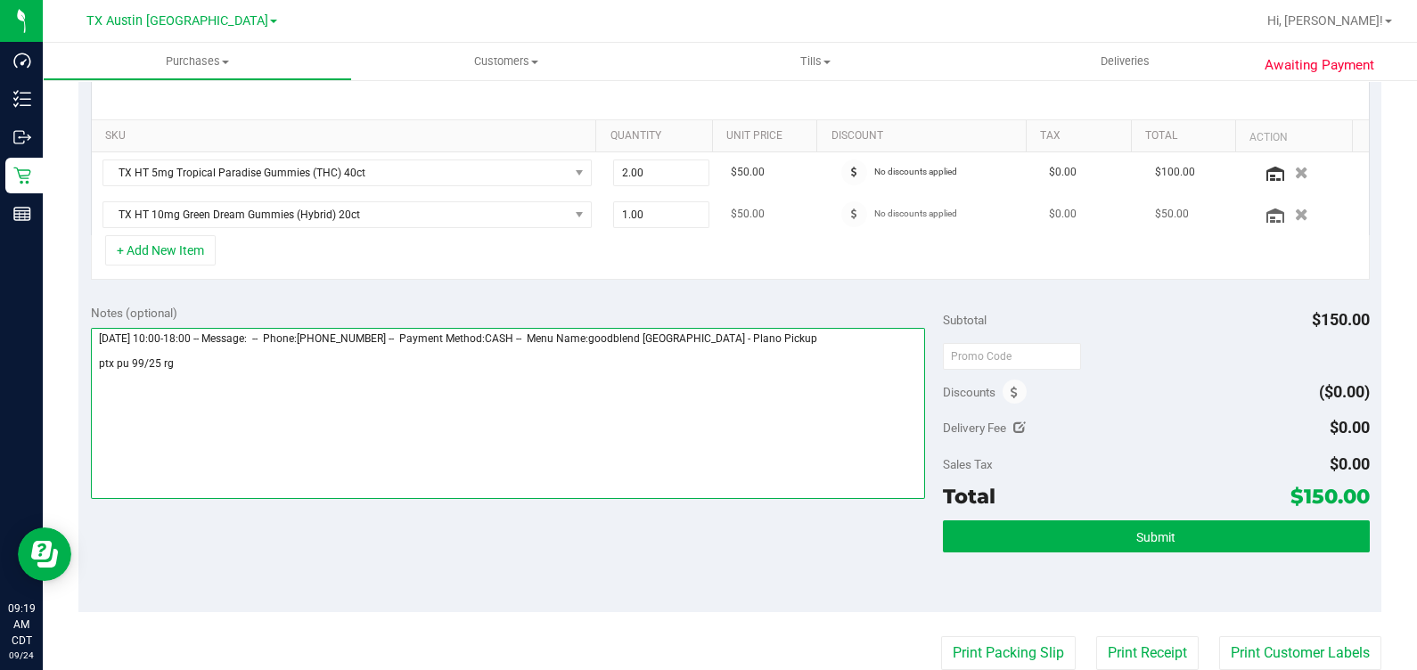
scroll to position [445, 0]
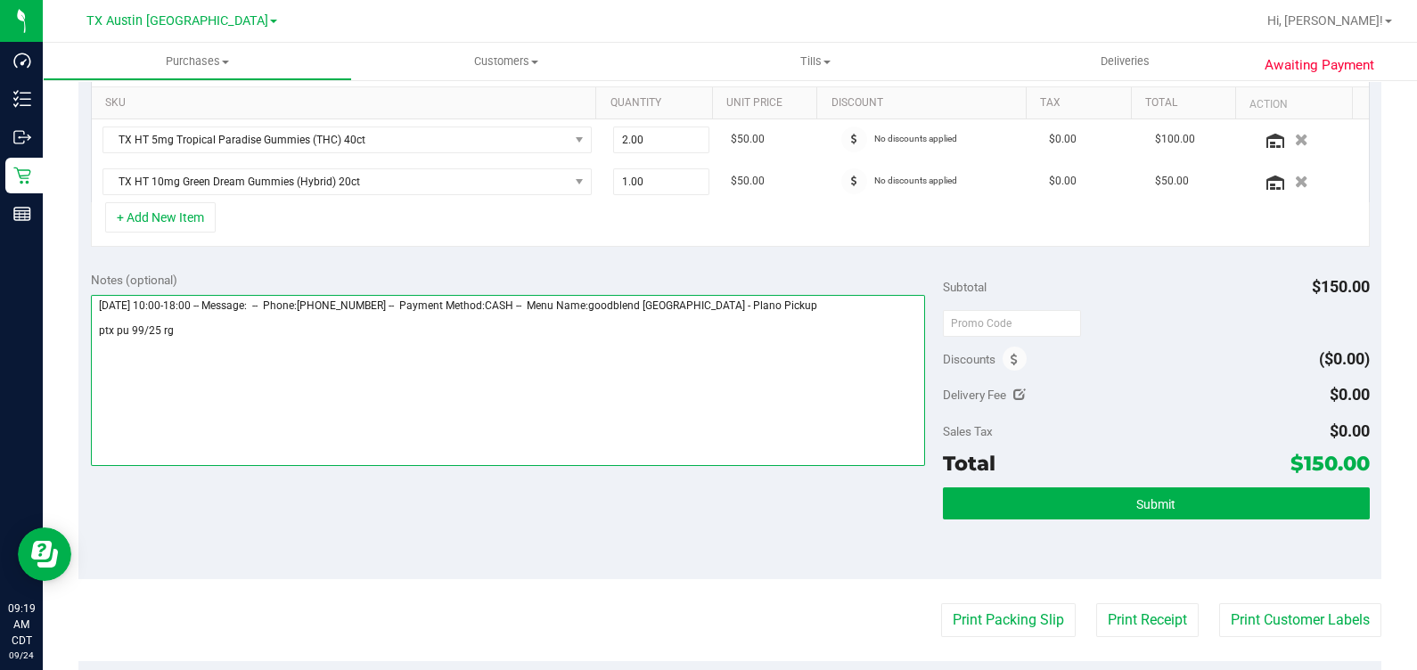
click at [138, 331] on textarea at bounding box center [508, 380] width 835 height 171
type textarea "[DATE] 10:00-18:00 -- Message: -- Phone:[PHONE_NUMBER] -- Payment Method:CASH -…"
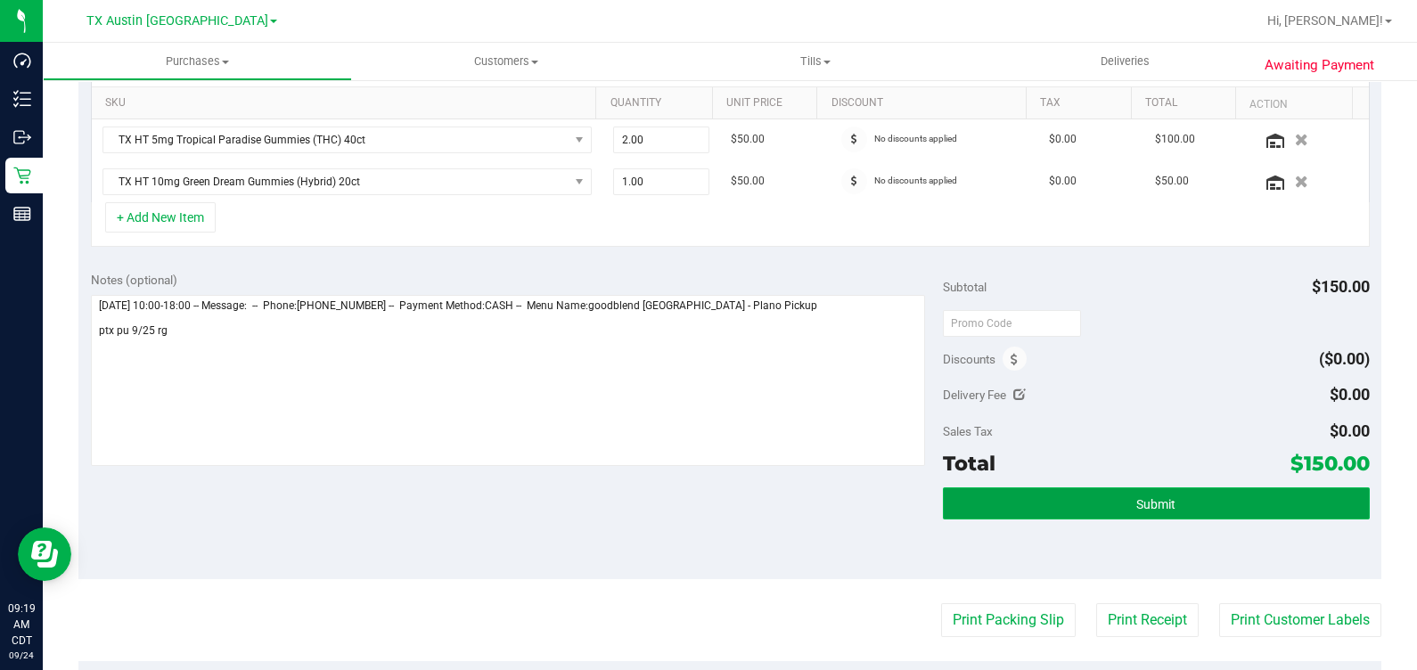
click at [1003, 494] on button "Submit" at bounding box center [1156, 504] width 426 height 32
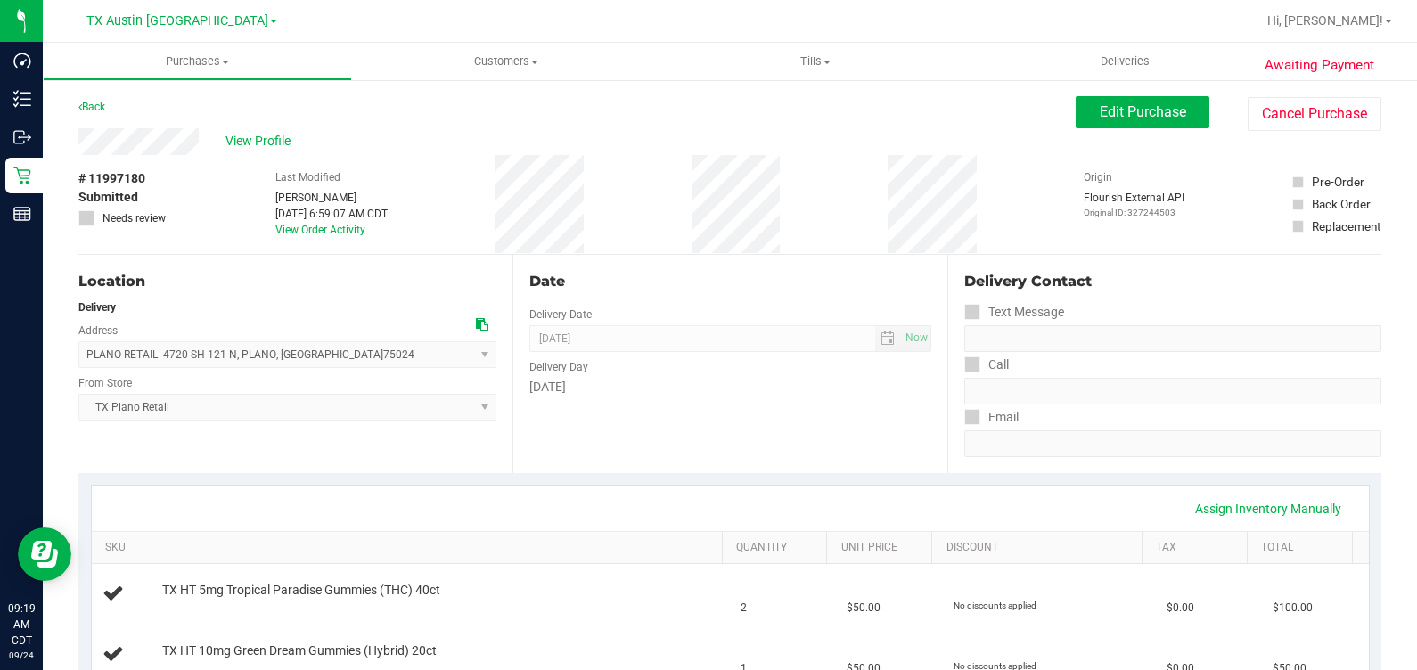
click at [254, 125] on div "Back Edit Purchase Cancel Purchase" at bounding box center [729, 112] width 1303 height 32
click at [255, 141] on span "View Profile" at bounding box center [261, 141] width 71 height 19
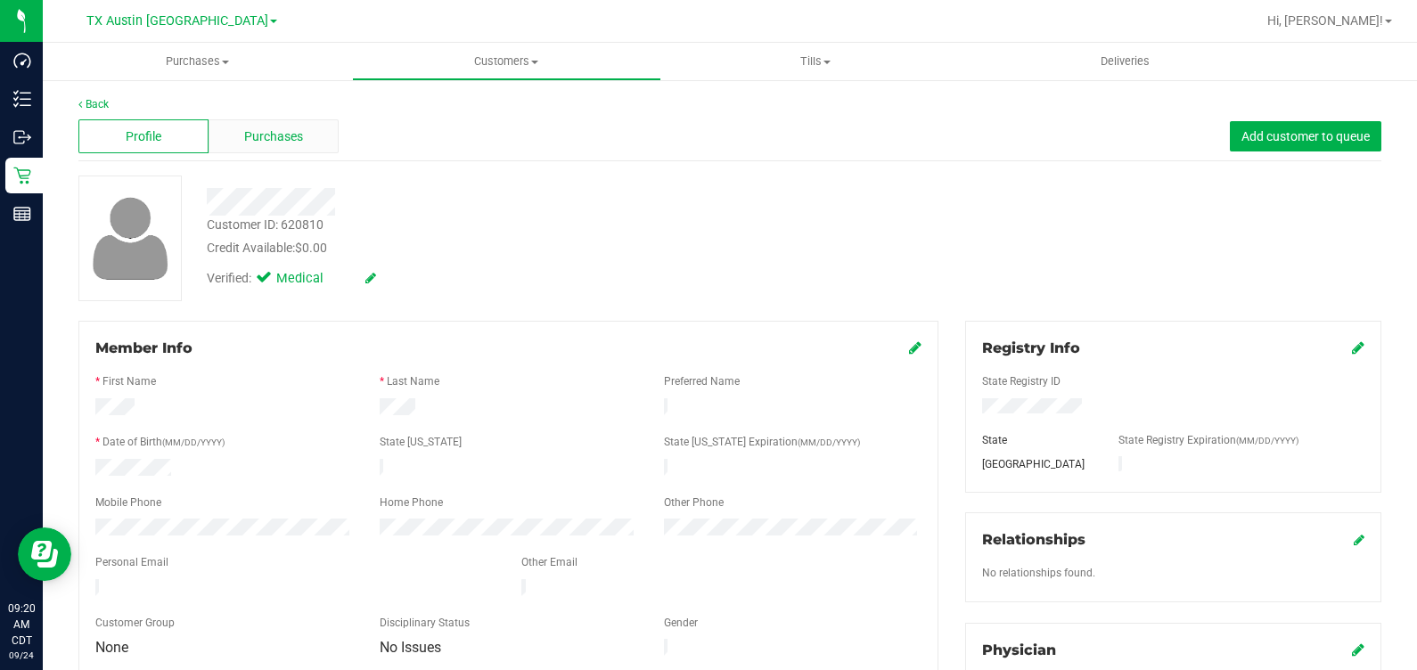
click at [240, 134] on div "Purchases" at bounding box center [274, 136] width 130 height 34
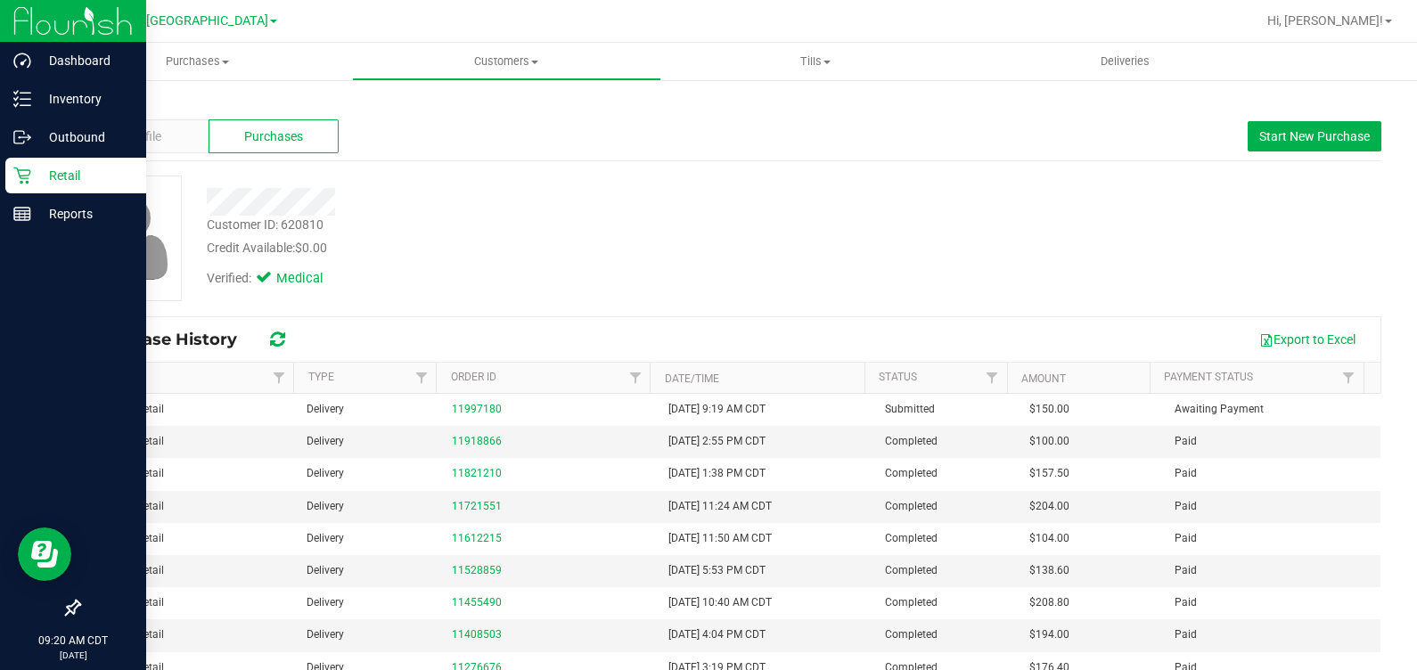
click at [21, 169] on icon at bounding box center [21, 176] width 17 height 17
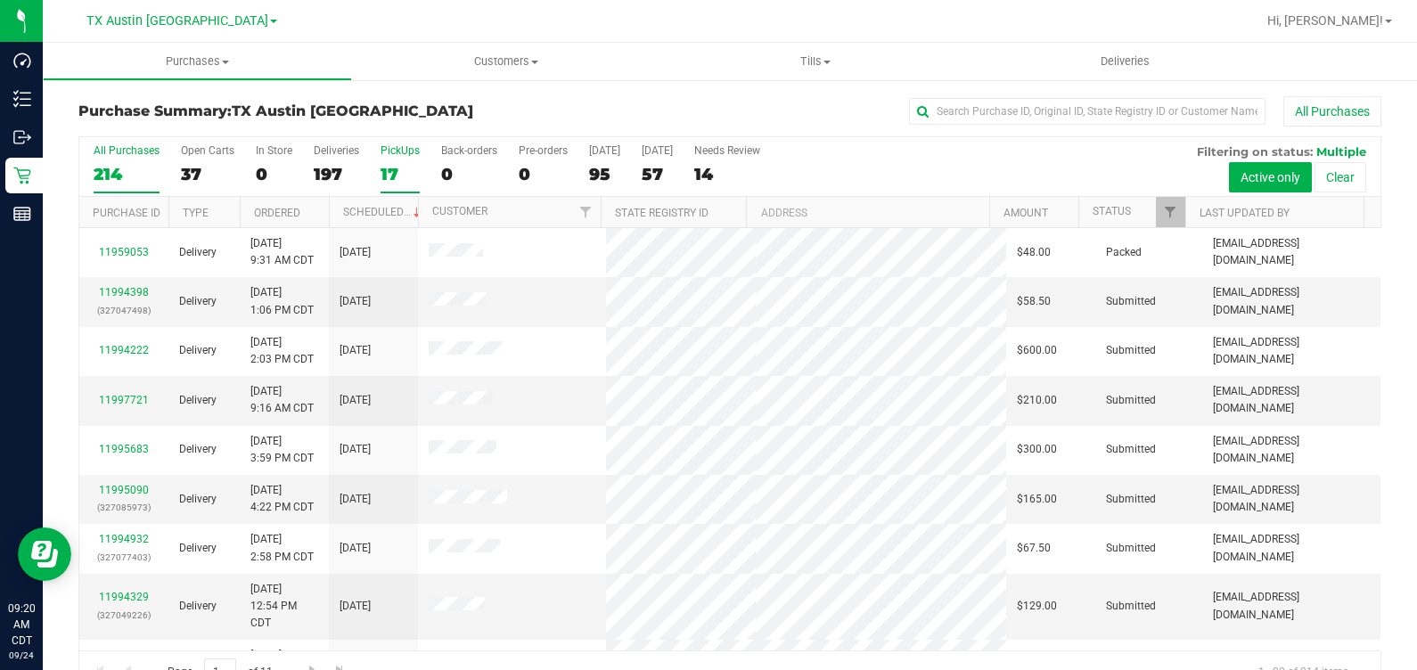
click at [402, 163] on label "PickUps 17" at bounding box center [400, 168] width 39 height 49
click at [0, 0] on input "PickUps 17" at bounding box center [0, 0] width 0 height 0
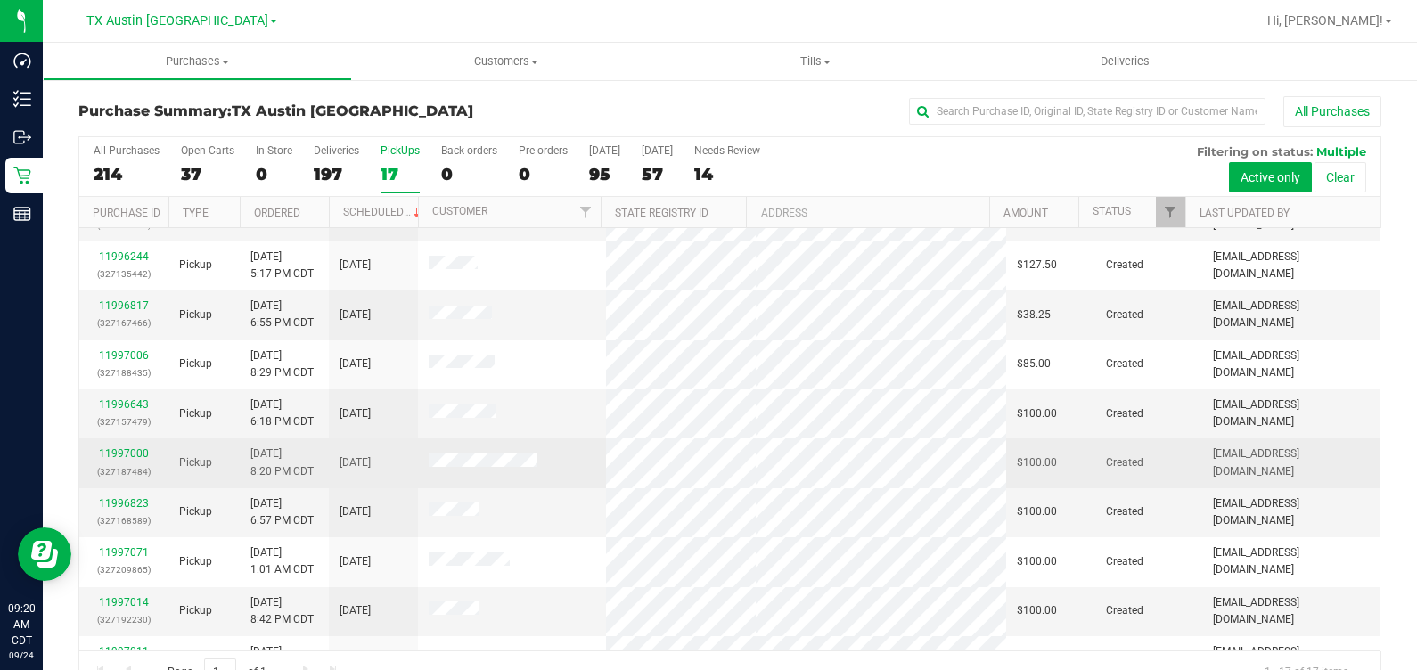
scroll to position [222, 0]
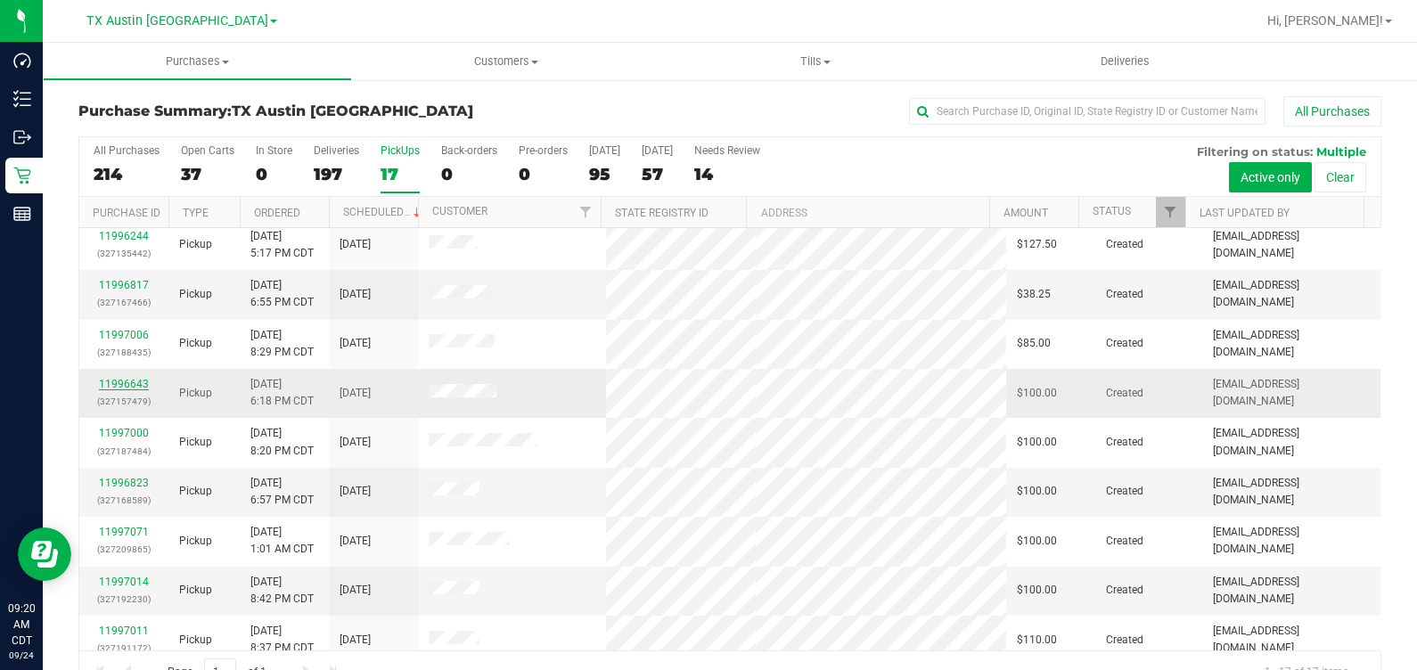
click at [122, 382] on link "11996643" at bounding box center [124, 384] width 50 height 12
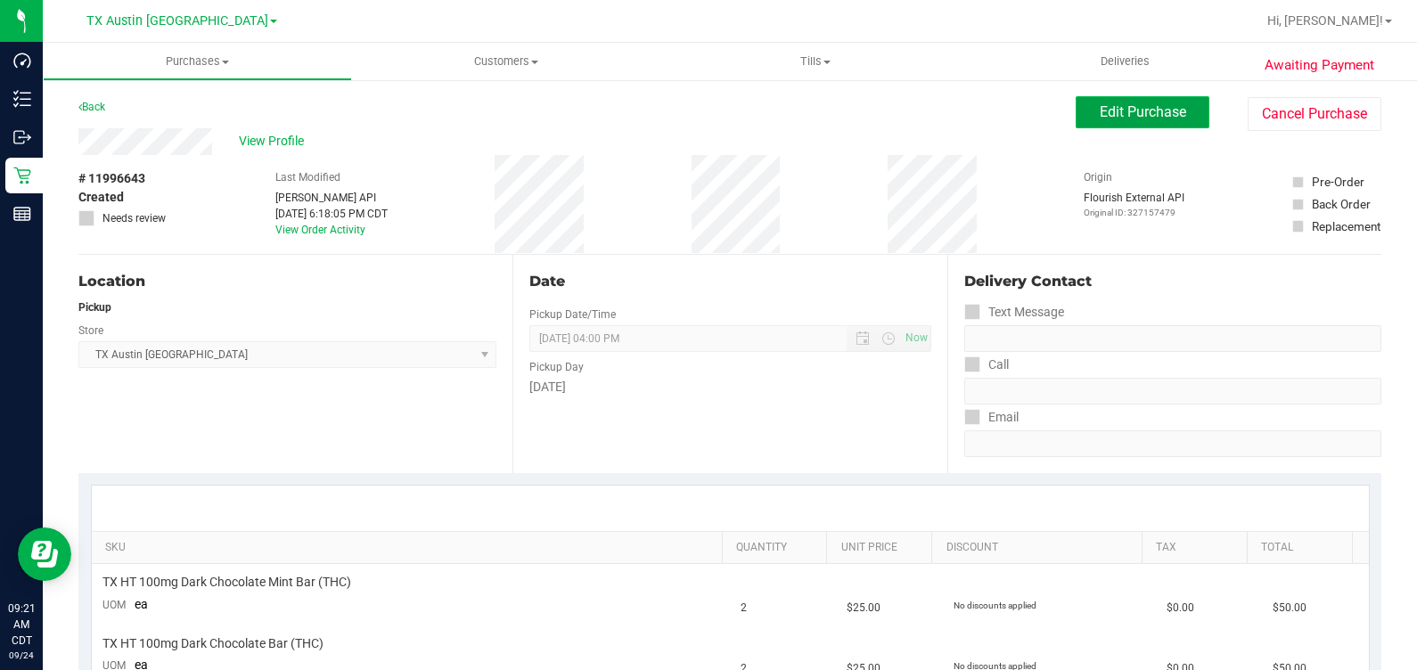
click at [1103, 112] on span "Edit Purchase" at bounding box center [1143, 111] width 86 height 17
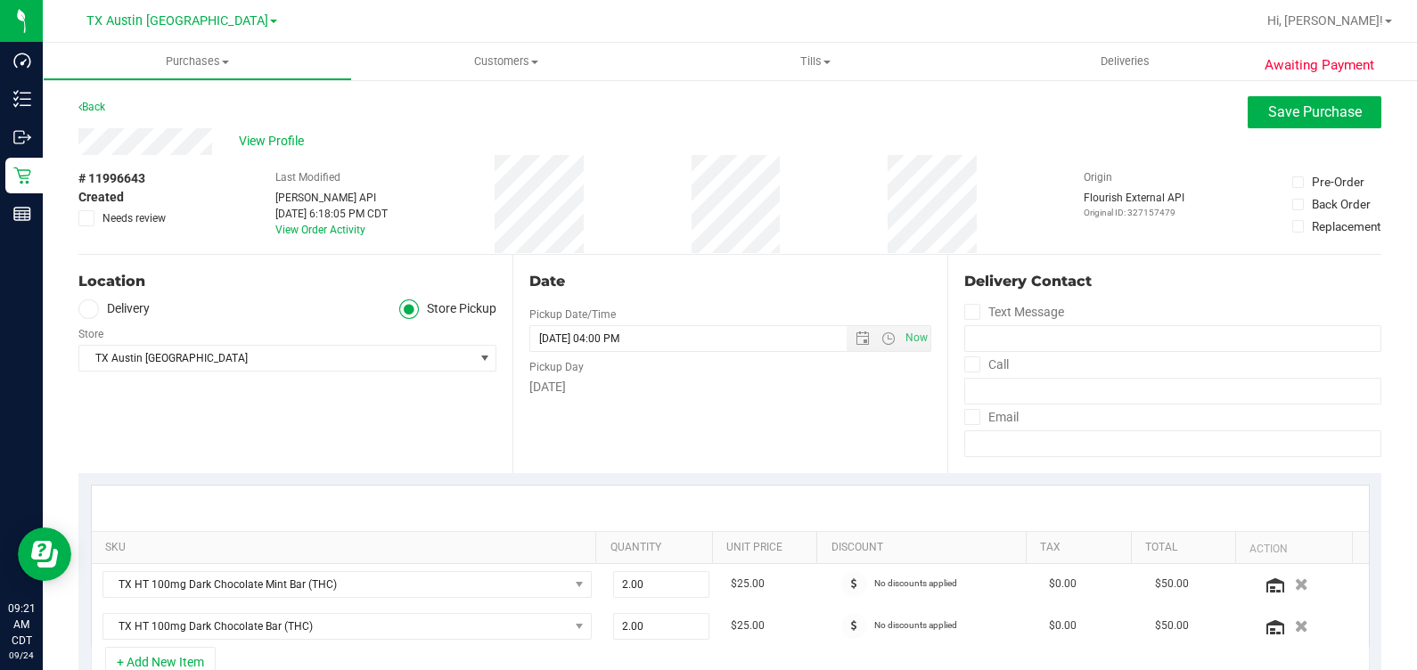
click at [98, 314] on label "Delivery" at bounding box center [113, 309] width 71 height 21
click at [0, 0] on input "Delivery" at bounding box center [0, 0] width 0 height 0
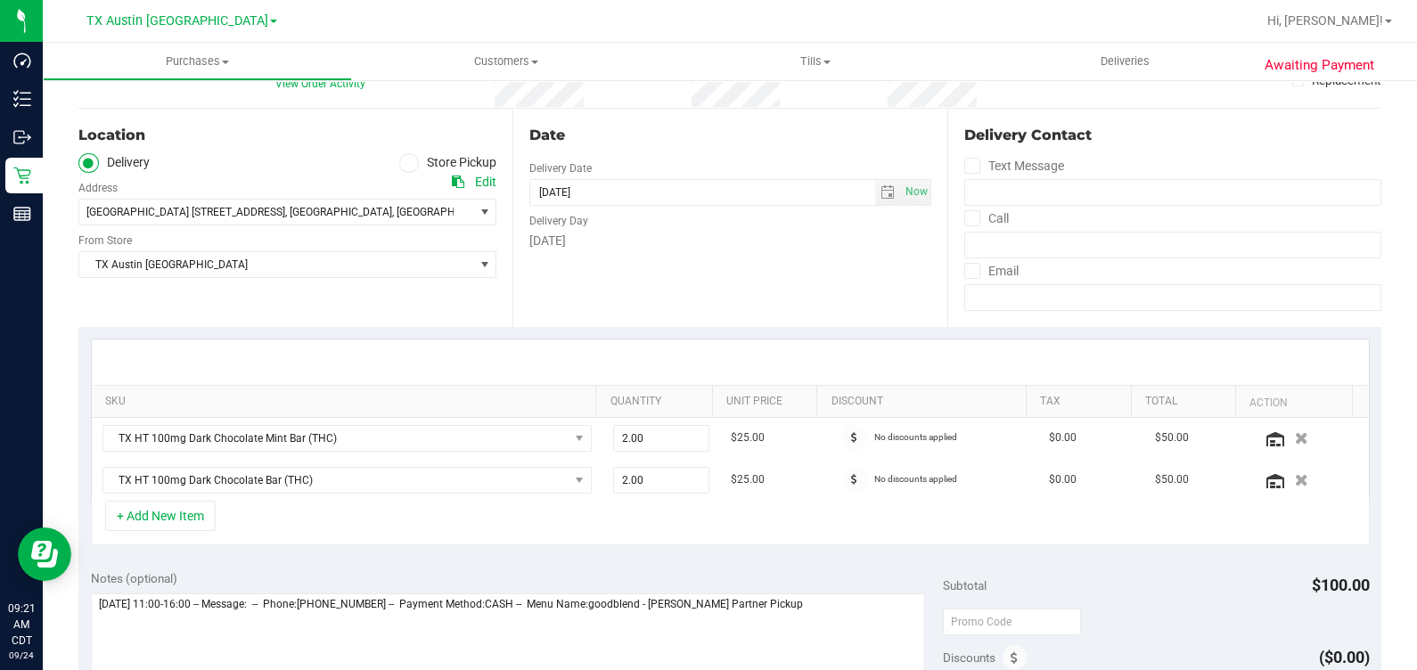
scroll to position [111, 0]
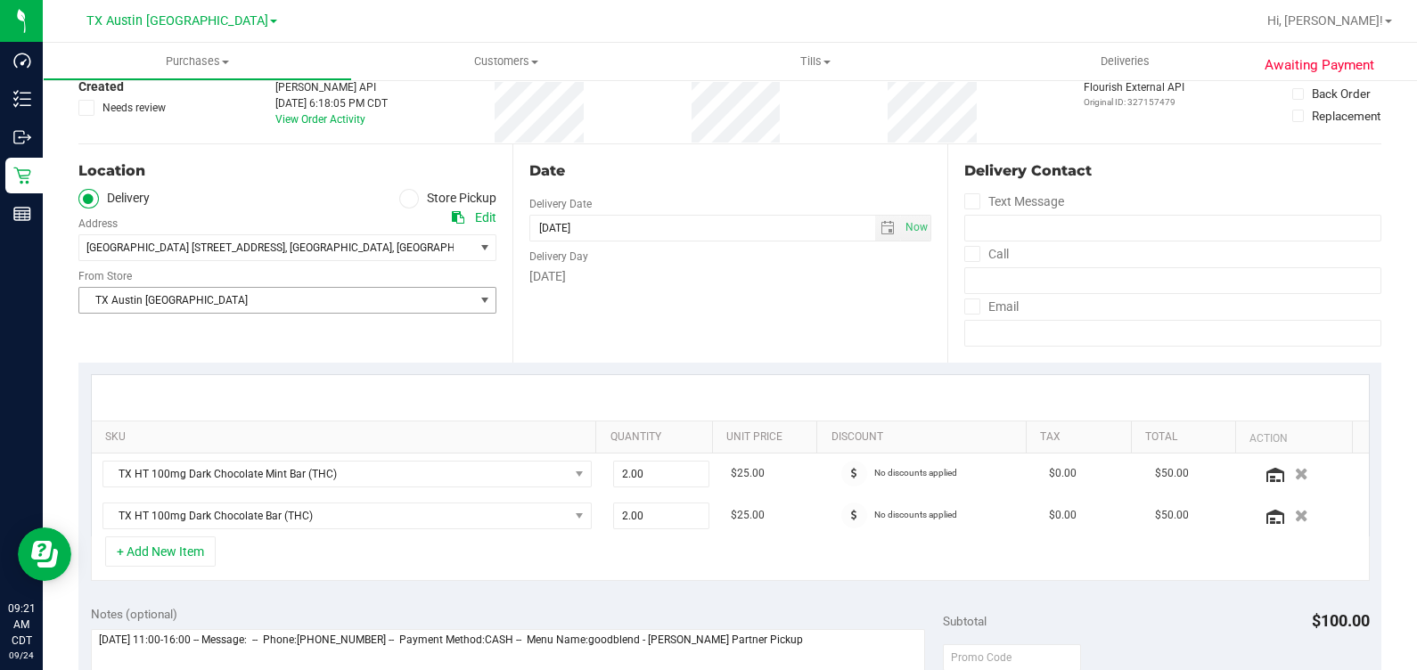
click at [246, 293] on span "TX Austin [GEOGRAPHIC_DATA]" at bounding box center [276, 300] width 394 height 25
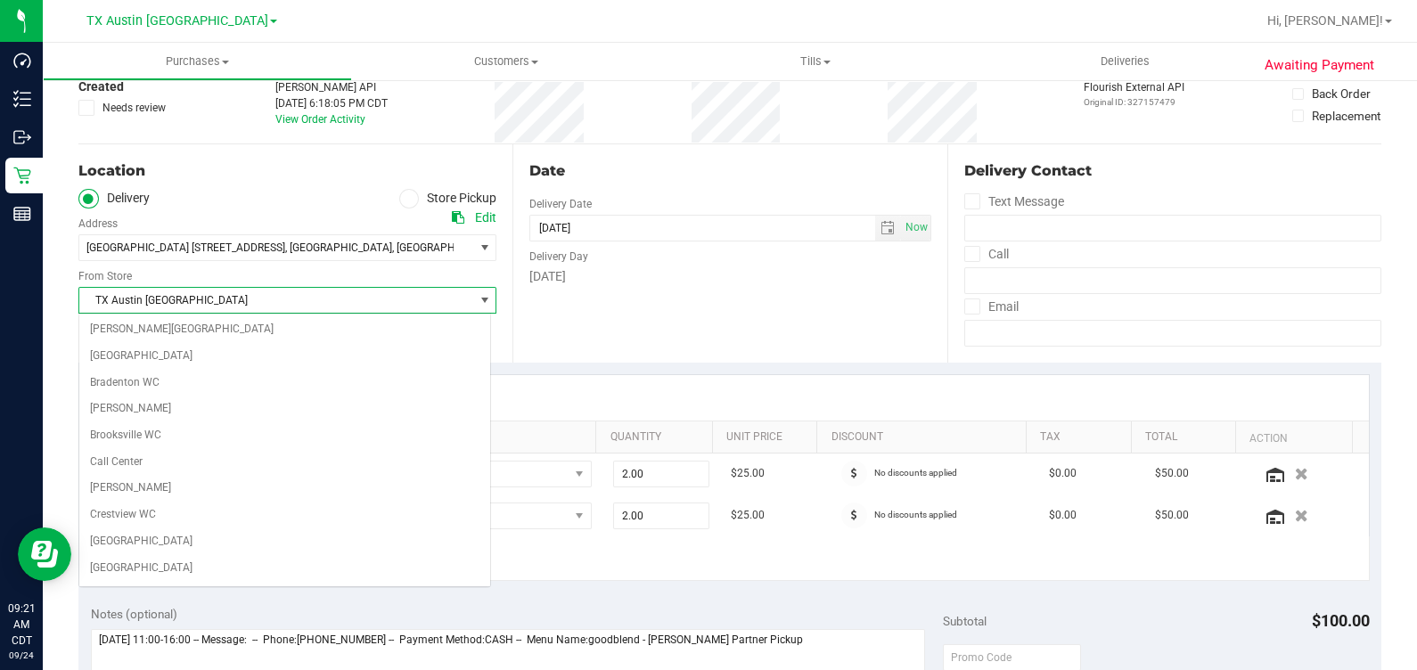
scroll to position [1092, 0]
click at [294, 182] on div "Location Delivery Store Pickup Address Edit [GEOGRAPHIC_DATA] [STREET_ADDRESS] …" at bounding box center [295, 253] width 434 height 218
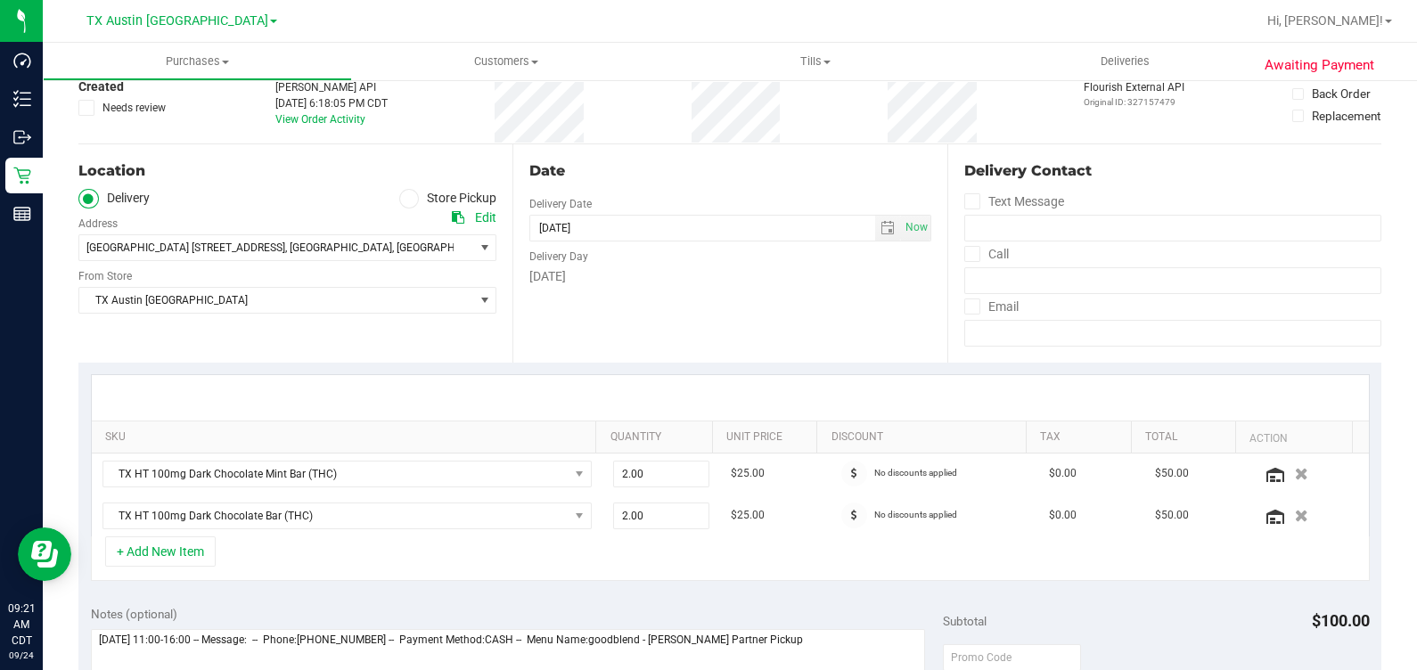
scroll to position [334, 0]
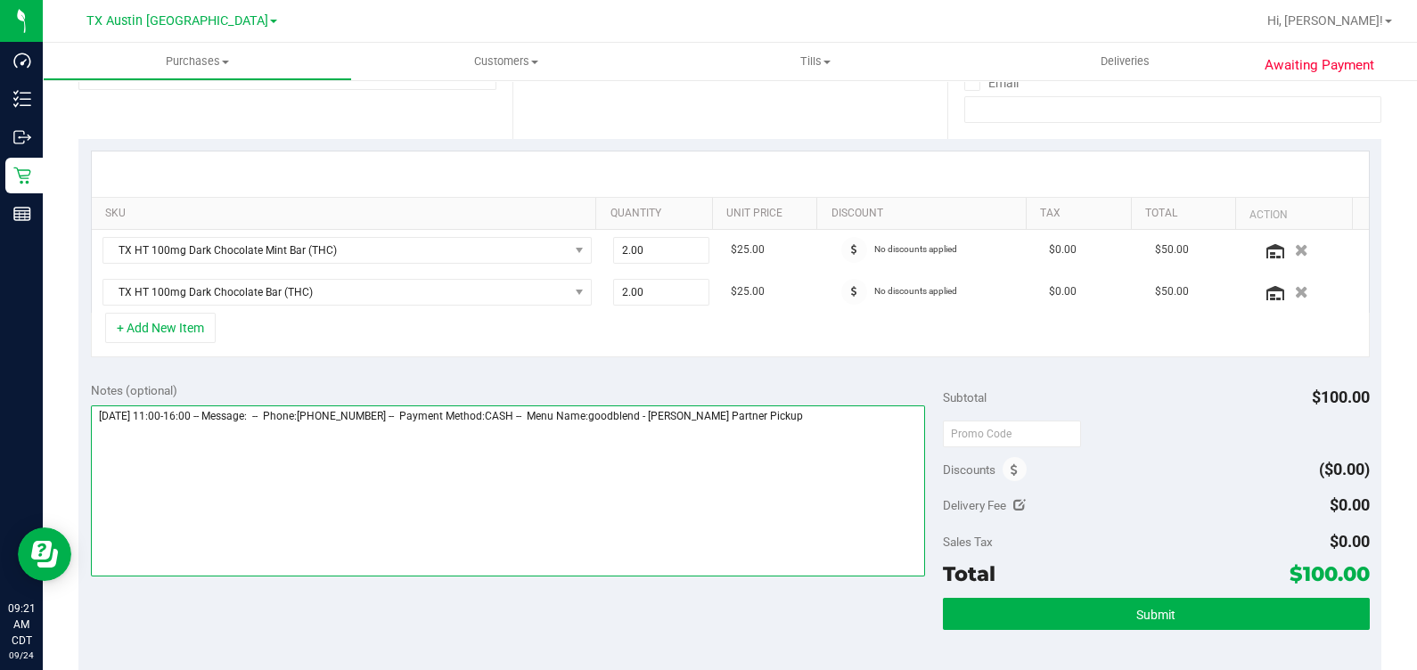
click at [797, 455] on textarea at bounding box center [508, 491] width 835 height 171
type textarea "[DATE] 11:00-16:00 -- Message: -- Phone:[PHONE_NUMBER] -- Payment Method:CASH -…"
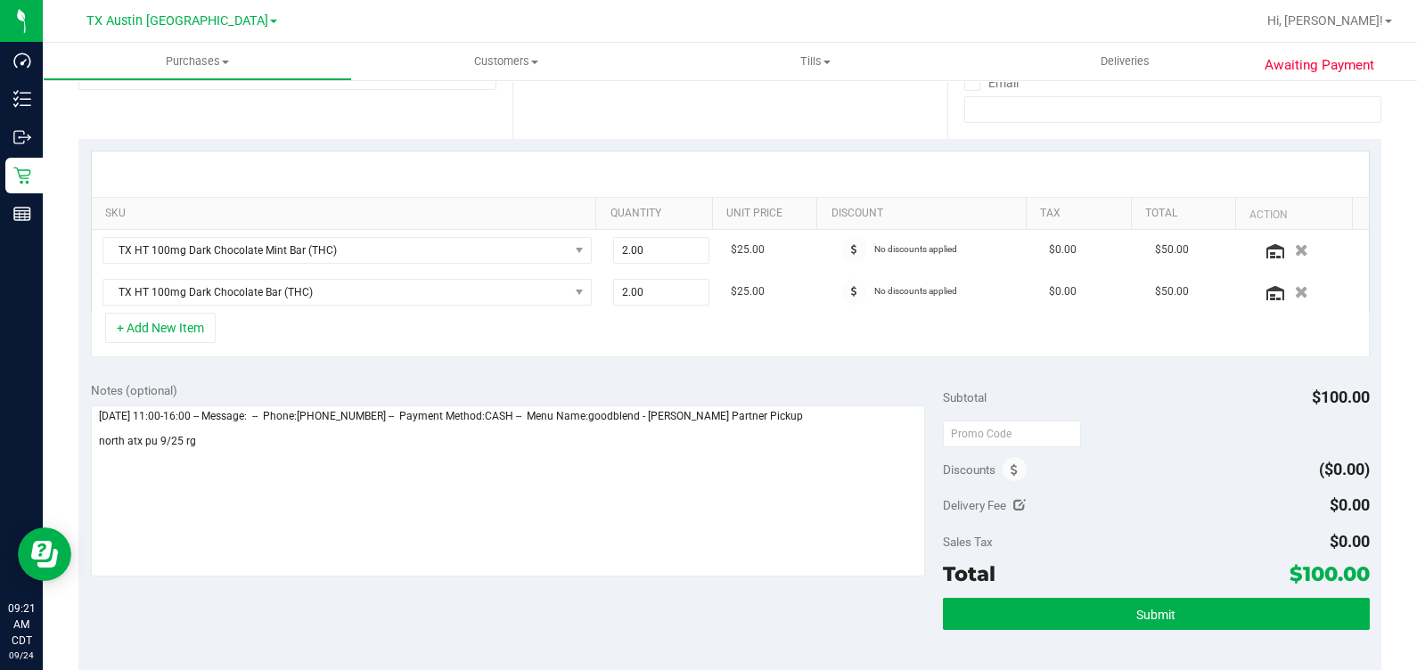
click at [1094, 593] on div "Subtotal $100.00 Discounts ($0.00) Delivery Fee $0.00 Sales Tax $0.00 Total $10…" at bounding box center [1156, 529] width 426 height 297
click at [1090, 608] on button "Submit" at bounding box center [1156, 614] width 426 height 32
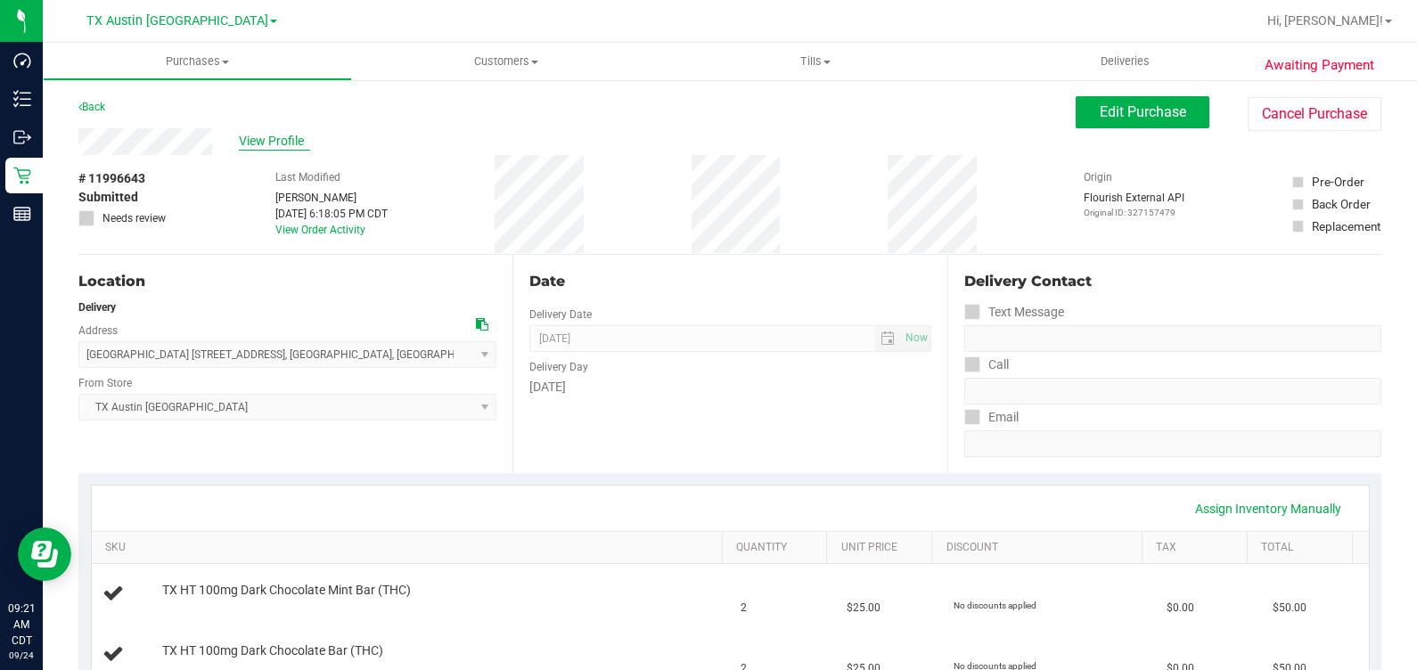
click at [275, 136] on span "View Profile" at bounding box center [274, 141] width 71 height 19
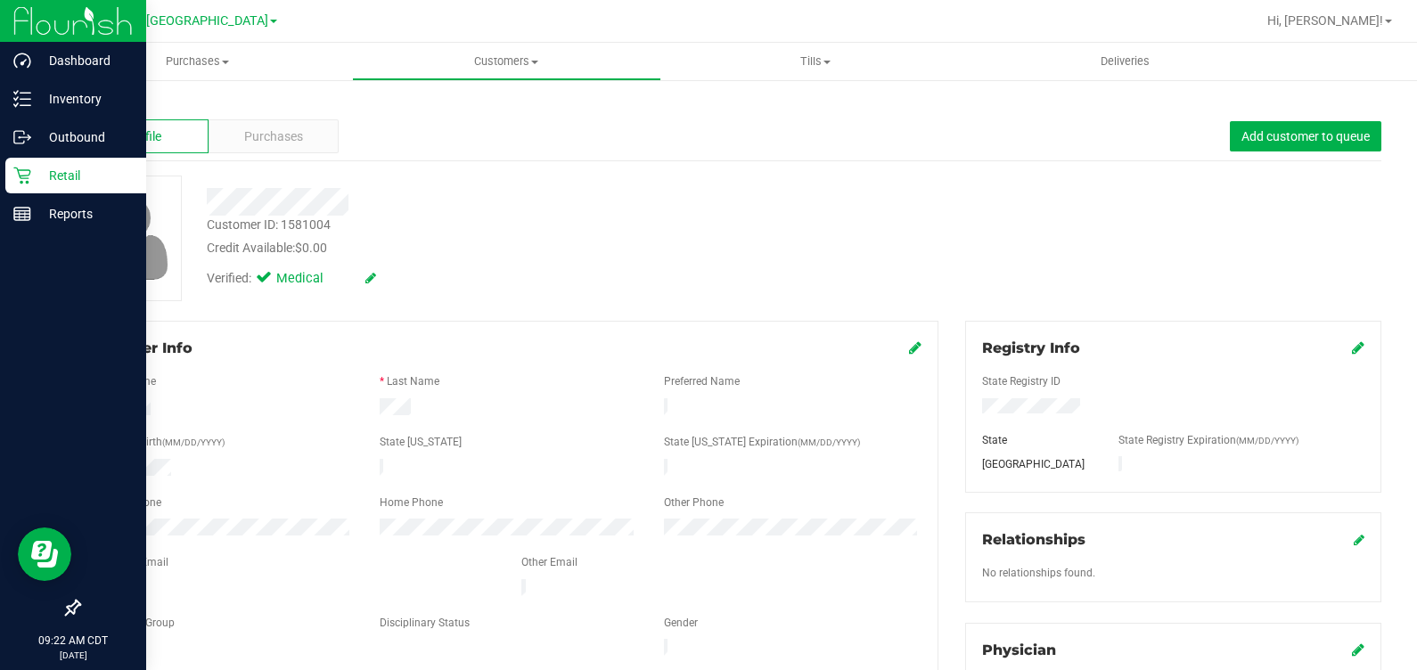
click at [31, 174] on p "Retail" at bounding box center [84, 175] width 107 height 21
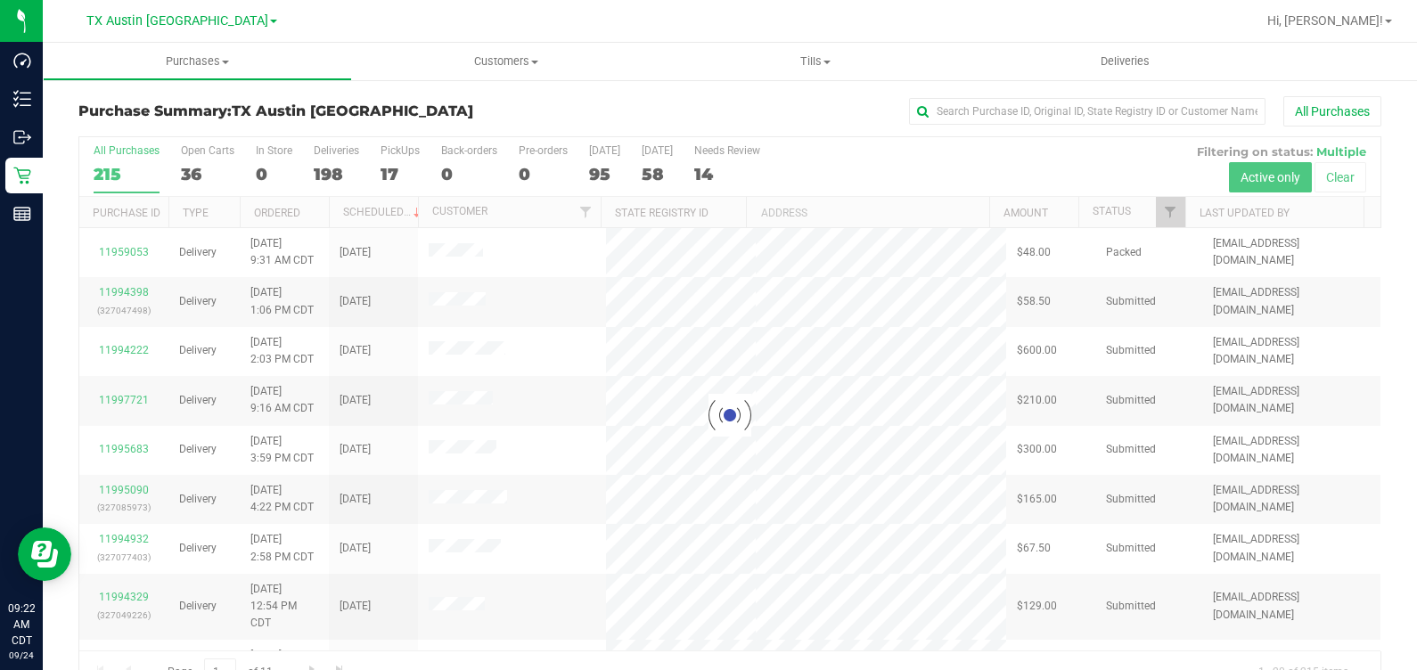
click at [390, 163] on div at bounding box center [729, 415] width 1301 height 556
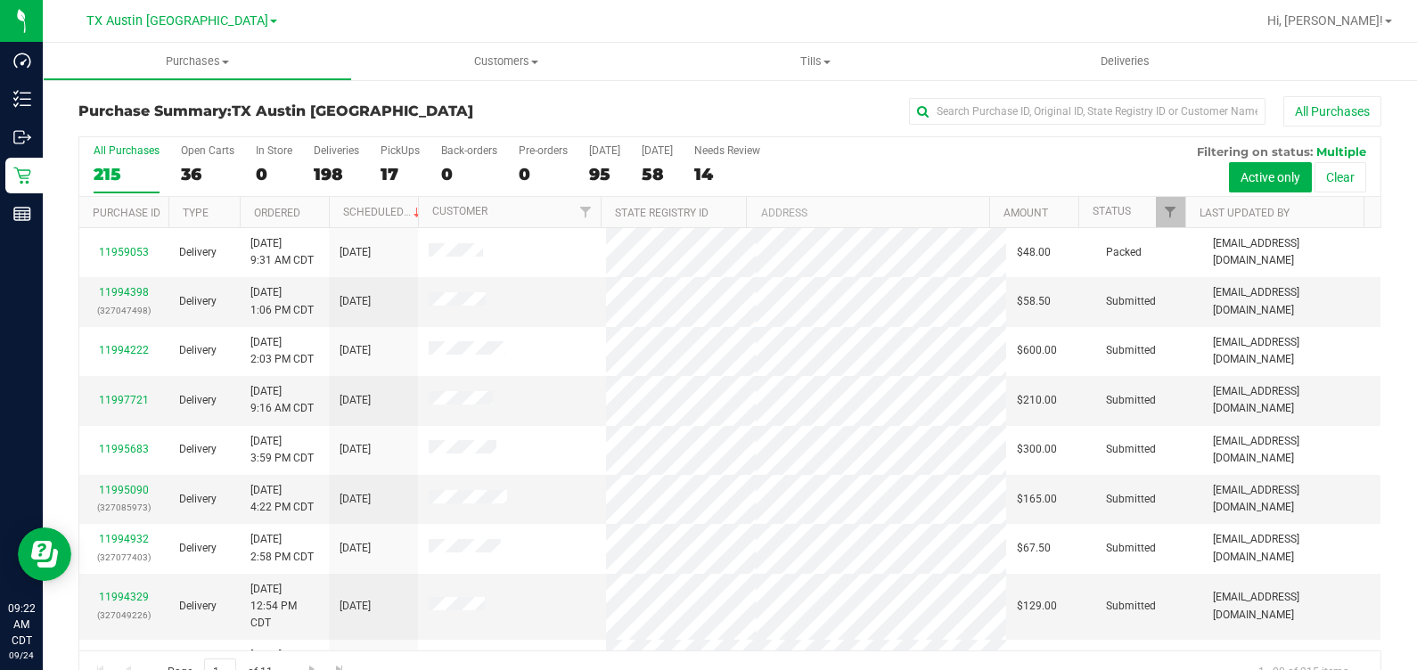
click at [390, 163] on label "PickUps 17" at bounding box center [400, 168] width 39 height 49
click at [0, 0] on input "PickUps 17" at bounding box center [0, 0] width 0 height 0
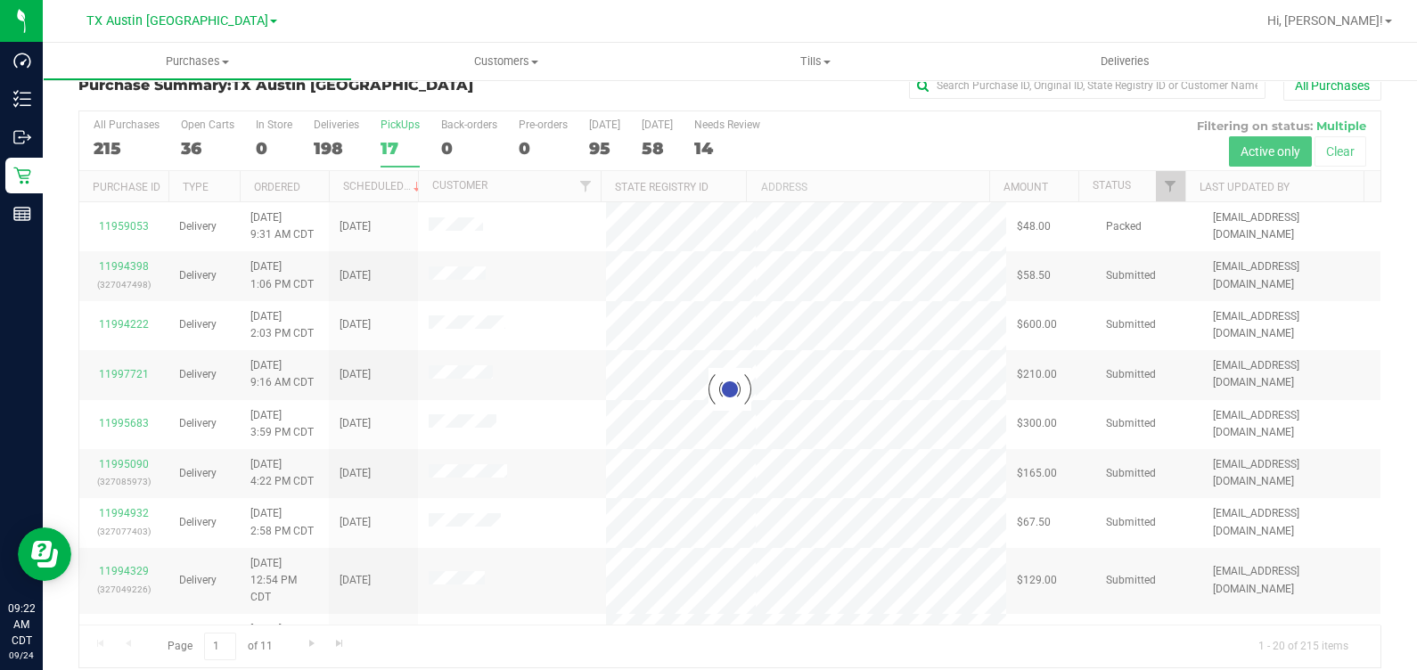
scroll to position [40, 0]
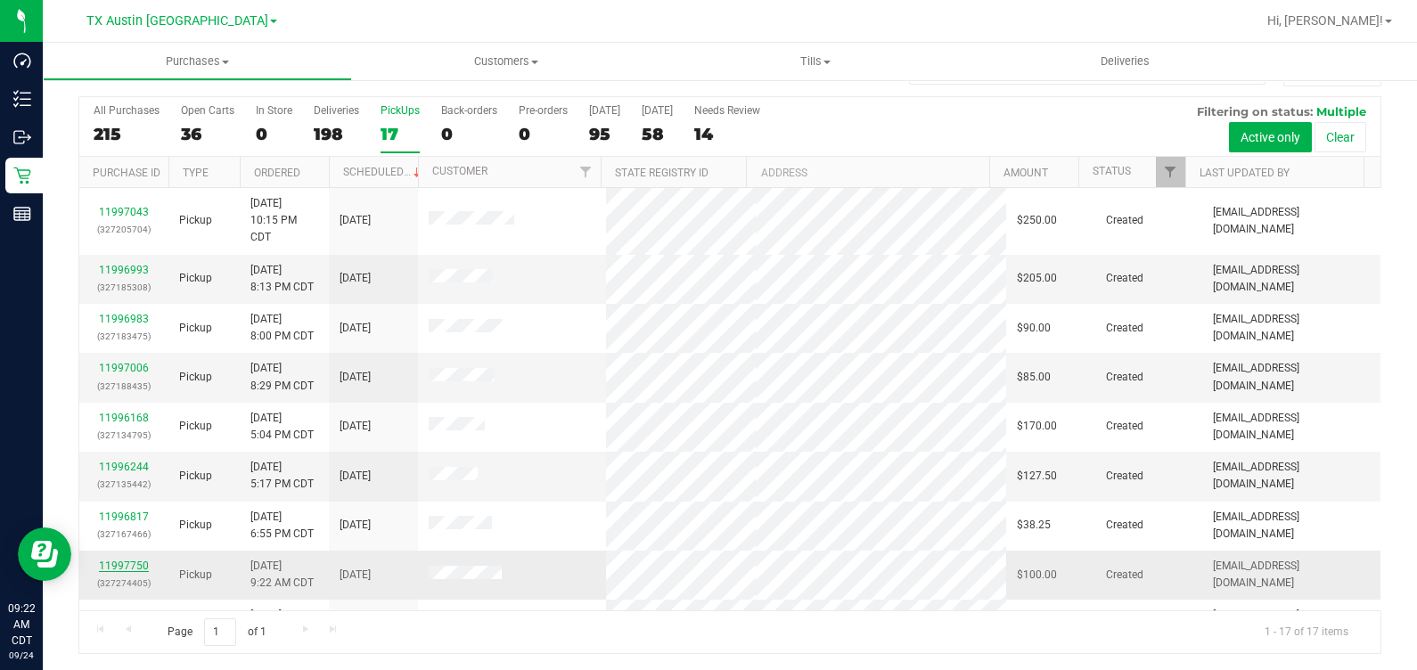
click at [134, 560] on link "11997750" at bounding box center [124, 566] width 50 height 12
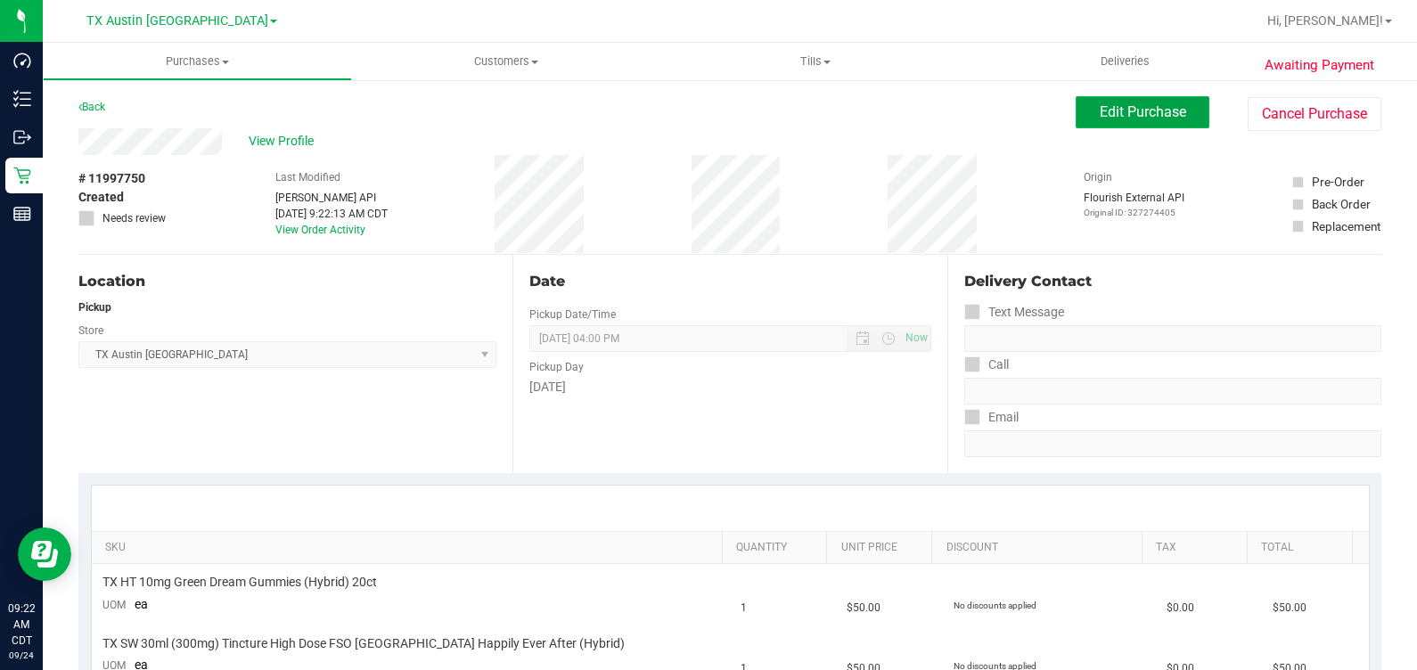
click at [1120, 103] on span "Edit Purchase" at bounding box center [1143, 111] width 86 height 17
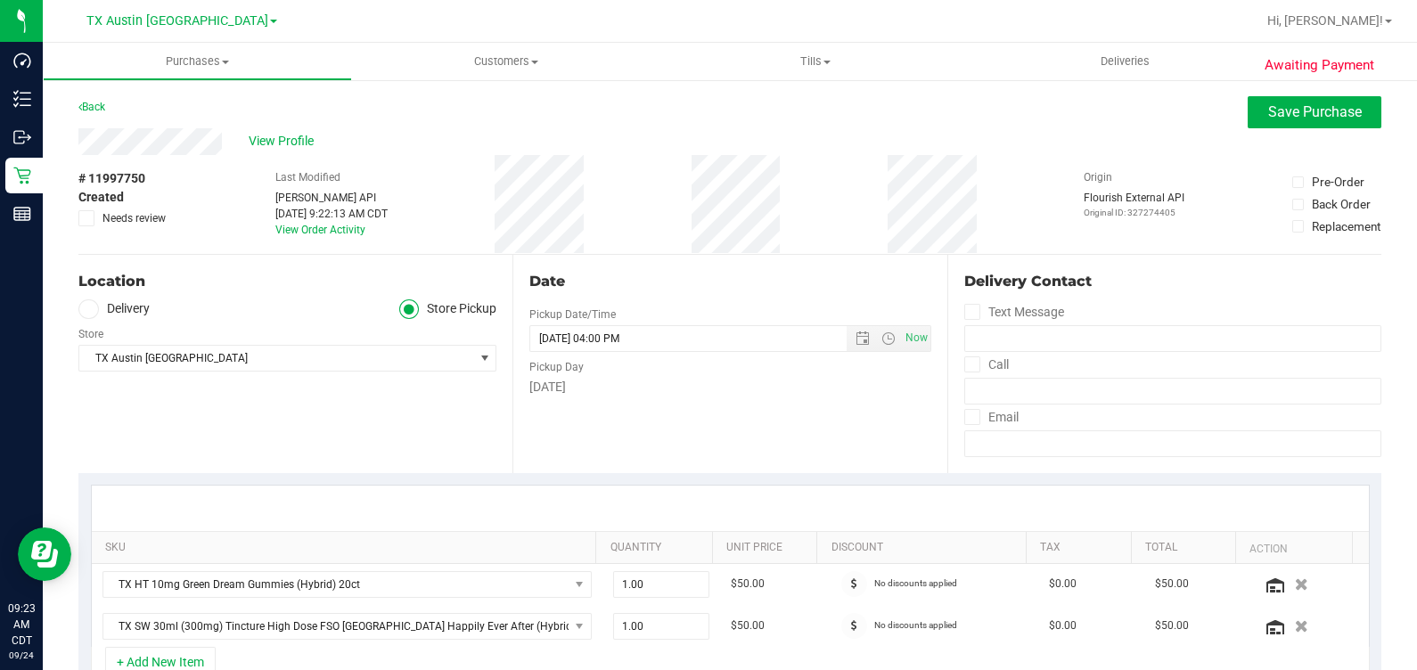
click at [112, 301] on label "Delivery" at bounding box center [113, 309] width 71 height 21
click at [0, 0] on input "Delivery" at bounding box center [0, 0] width 0 height 0
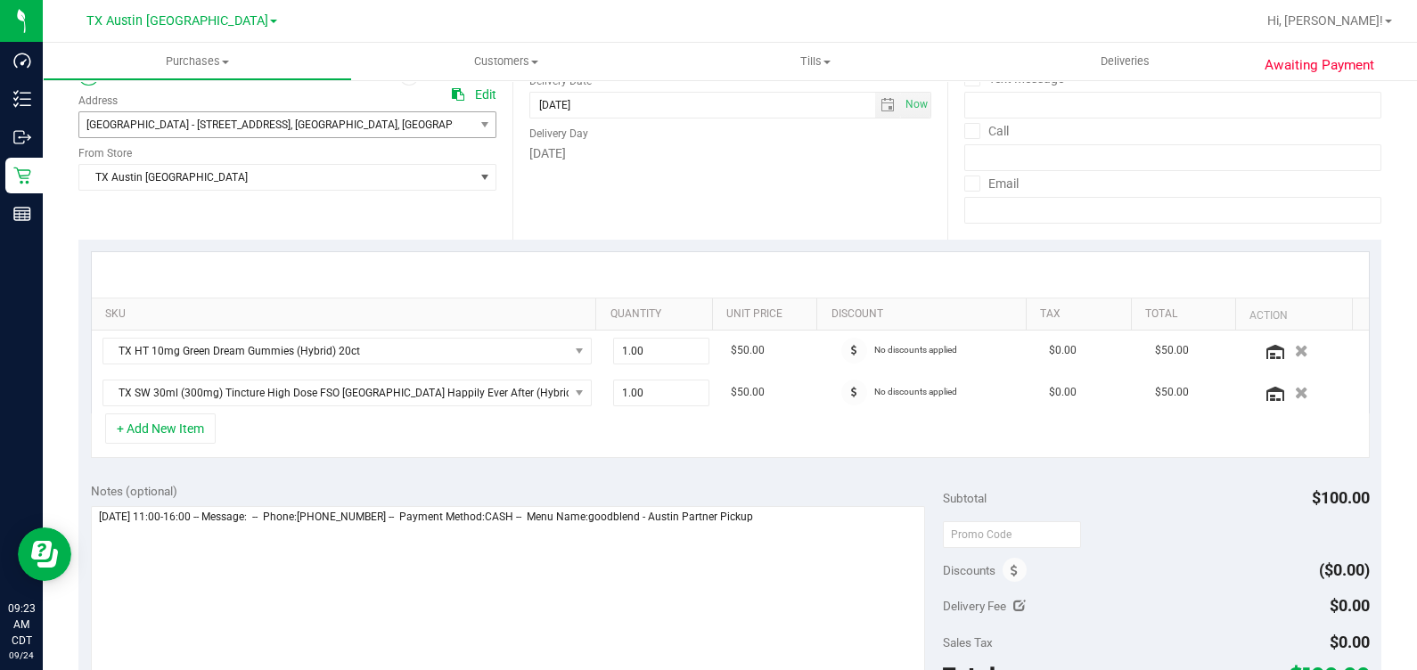
scroll to position [111, 0]
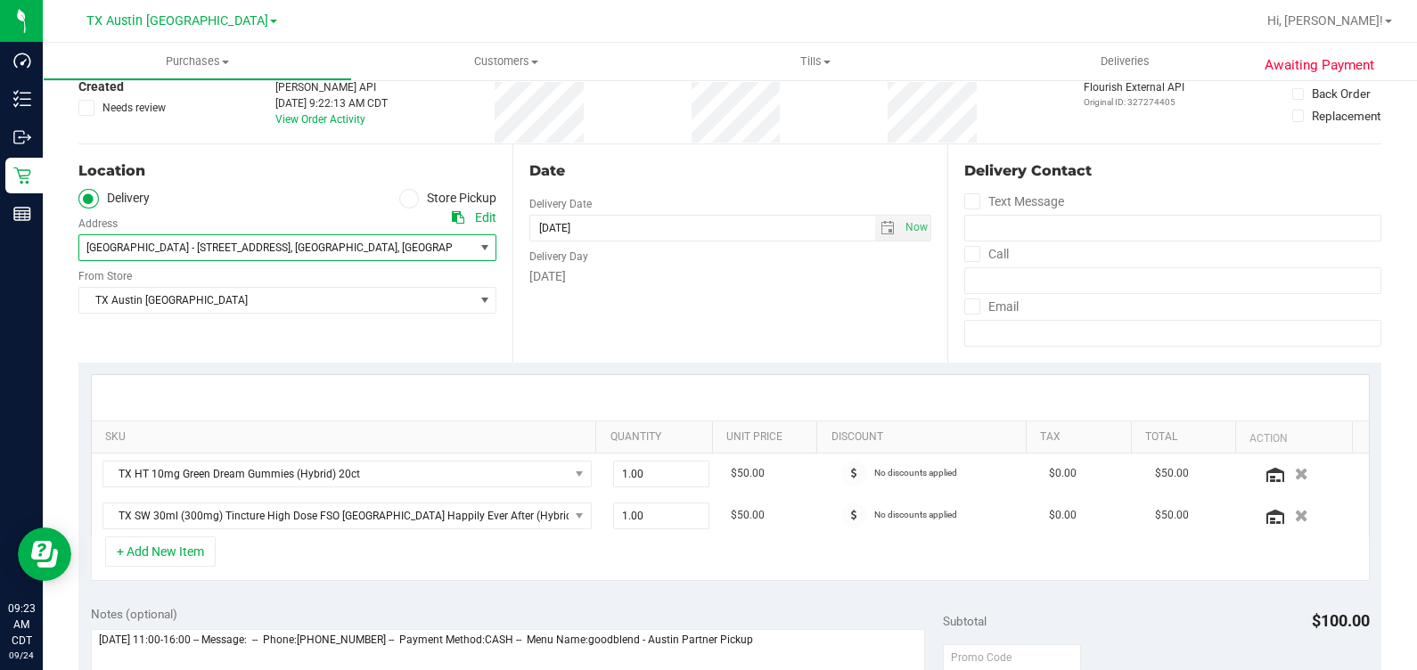
click at [234, 235] on span "[GEOGRAPHIC_DATA] - [STREET_ADDRESS] , [GEOGRAPHIC_DATA] , [GEOGRAPHIC_DATA] 78…" at bounding box center [266, 247] width 374 height 25
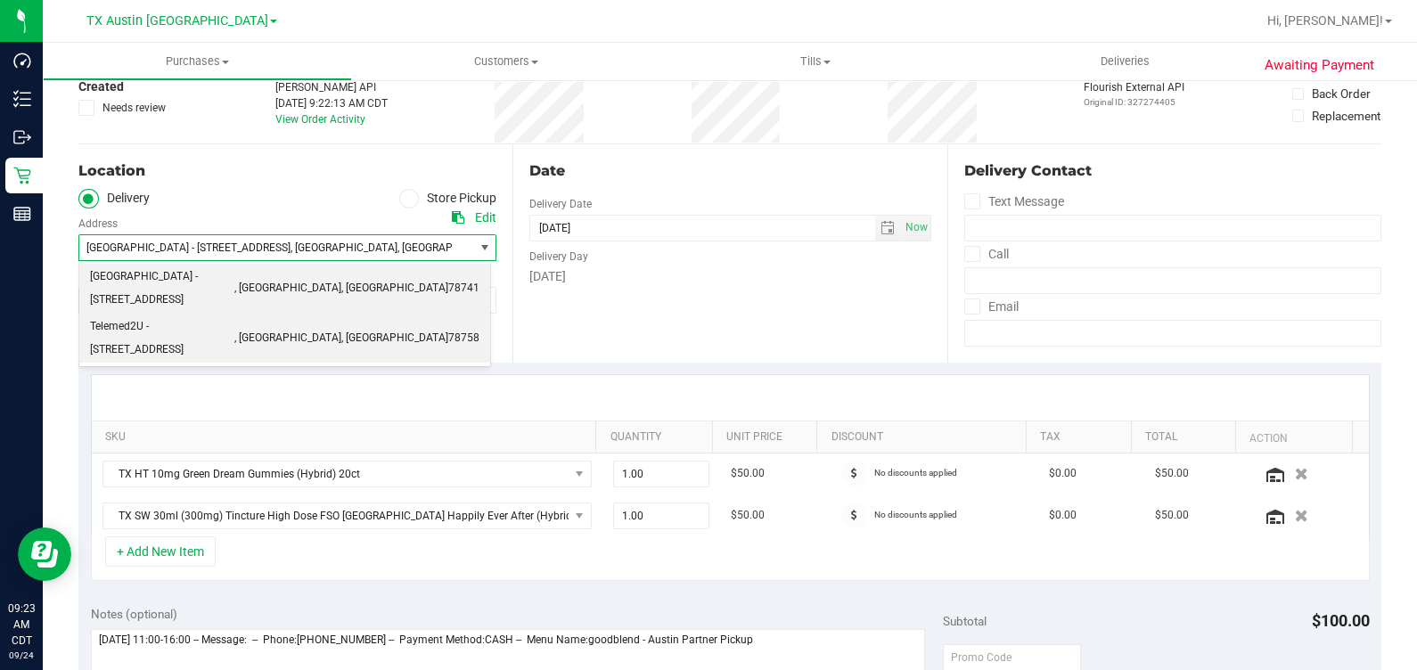
click at [227, 316] on span "Telemed2U - [STREET_ADDRESS]" at bounding box center [162, 338] width 144 height 45
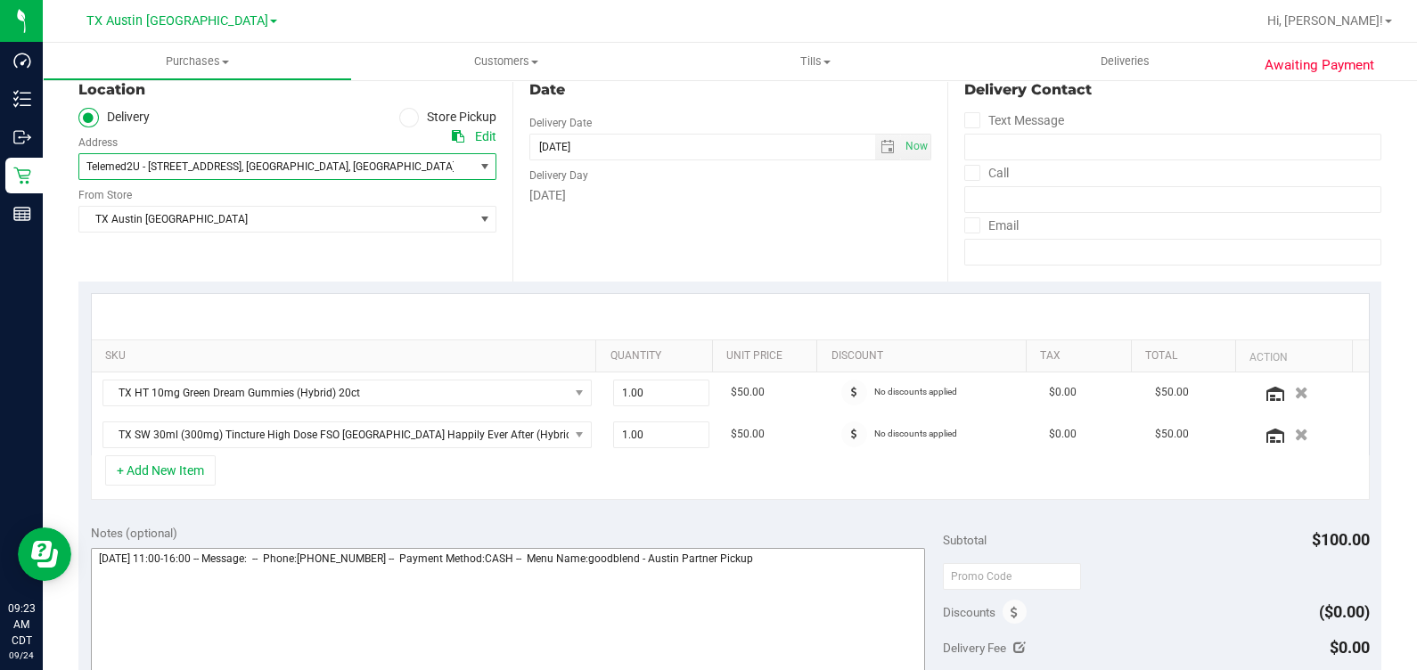
scroll to position [334, 0]
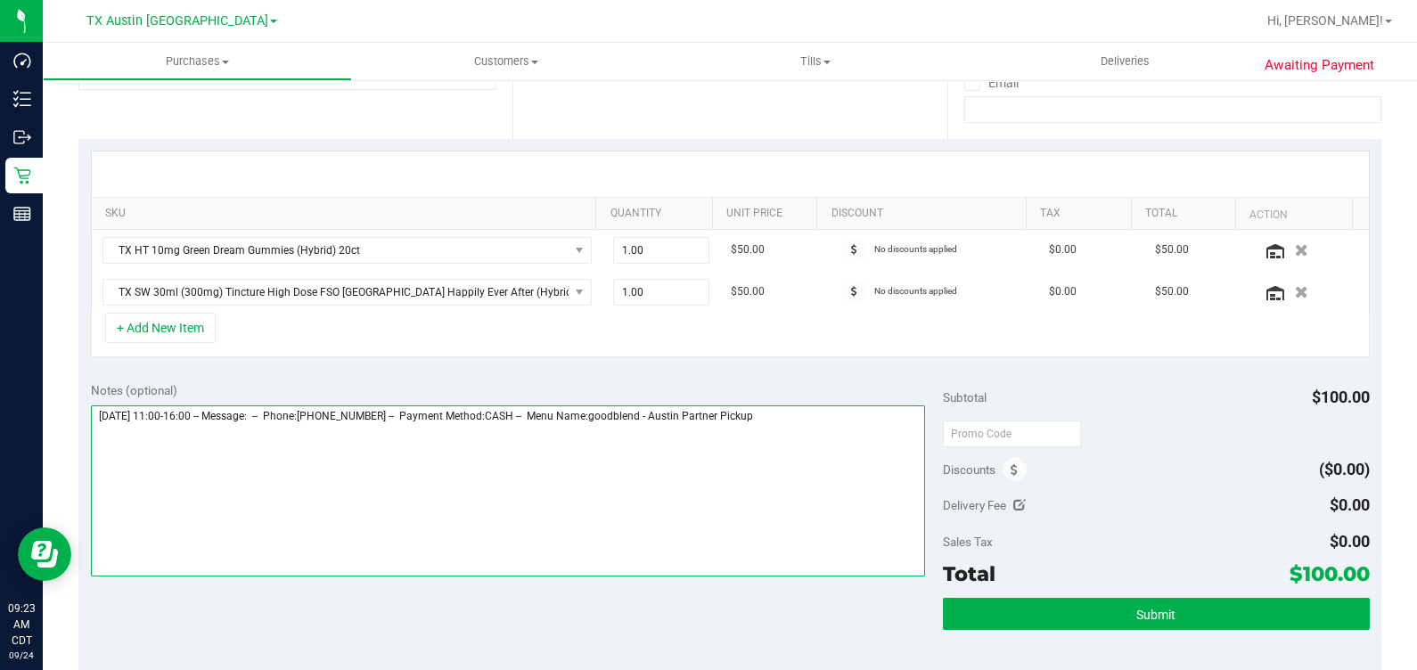
click at [867, 433] on textarea at bounding box center [508, 491] width 835 height 171
type textarea "[DATE] 11:00-16:00 -- Message: -- Phone:[PHONE_NUMBER] -- Payment Method:CASH -…"
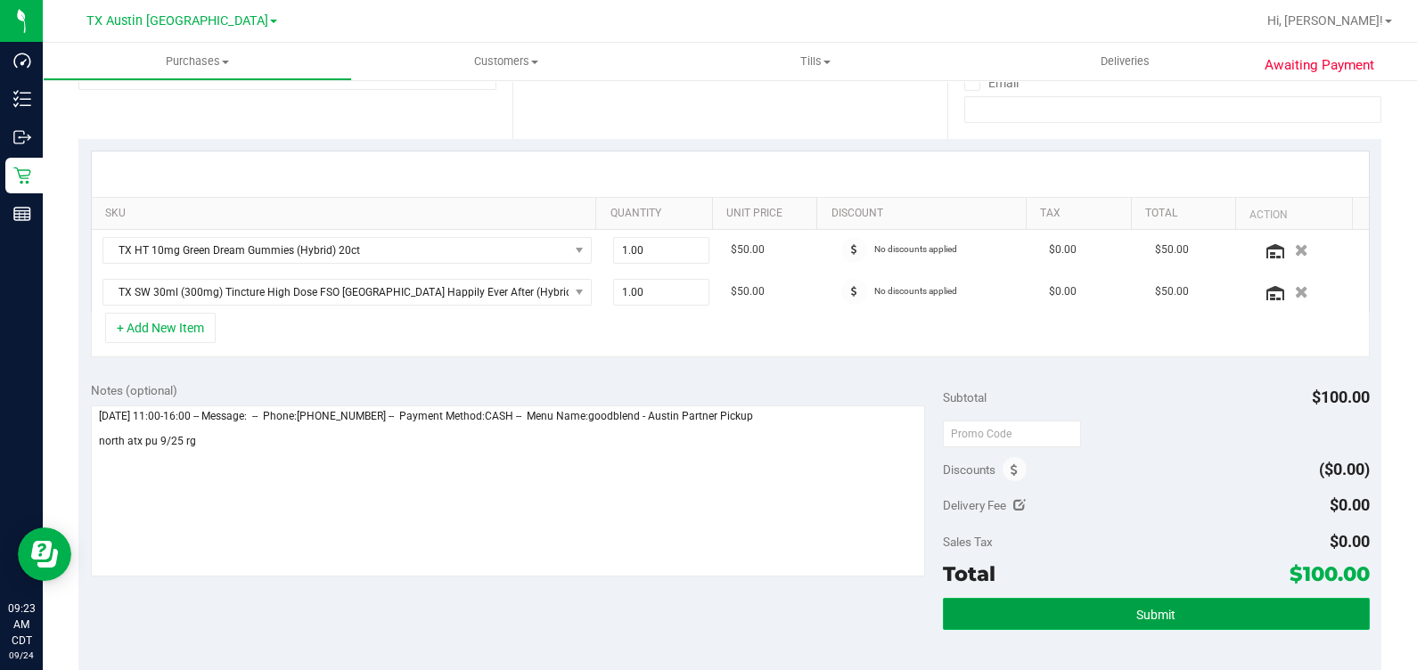
click at [1147, 615] on span "Submit" at bounding box center [1155, 615] width 39 height 14
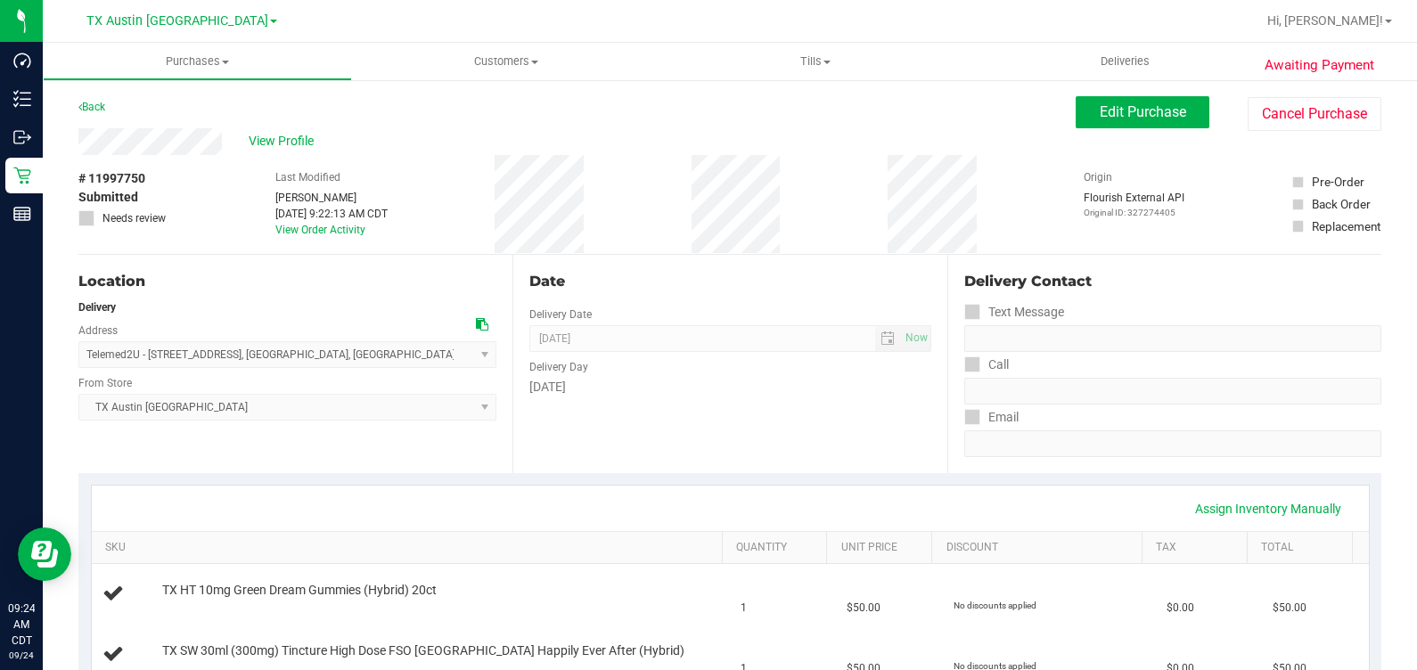
click at [287, 152] on div "View Profile" at bounding box center [576, 141] width 997 height 27
click at [287, 144] on span "View Profile" at bounding box center [284, 141] width 71 height 19
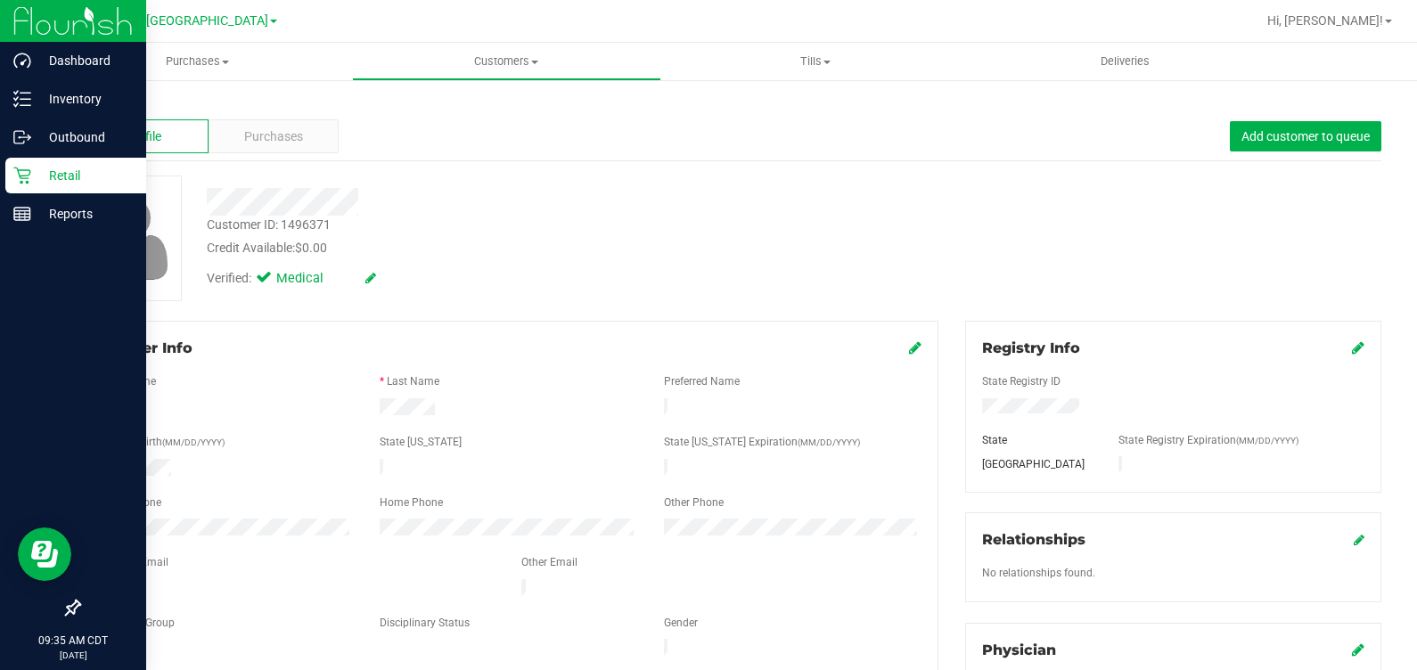
click at [40, 173] on p "Retail" at bounding box center [84, 175] width 107 height 21
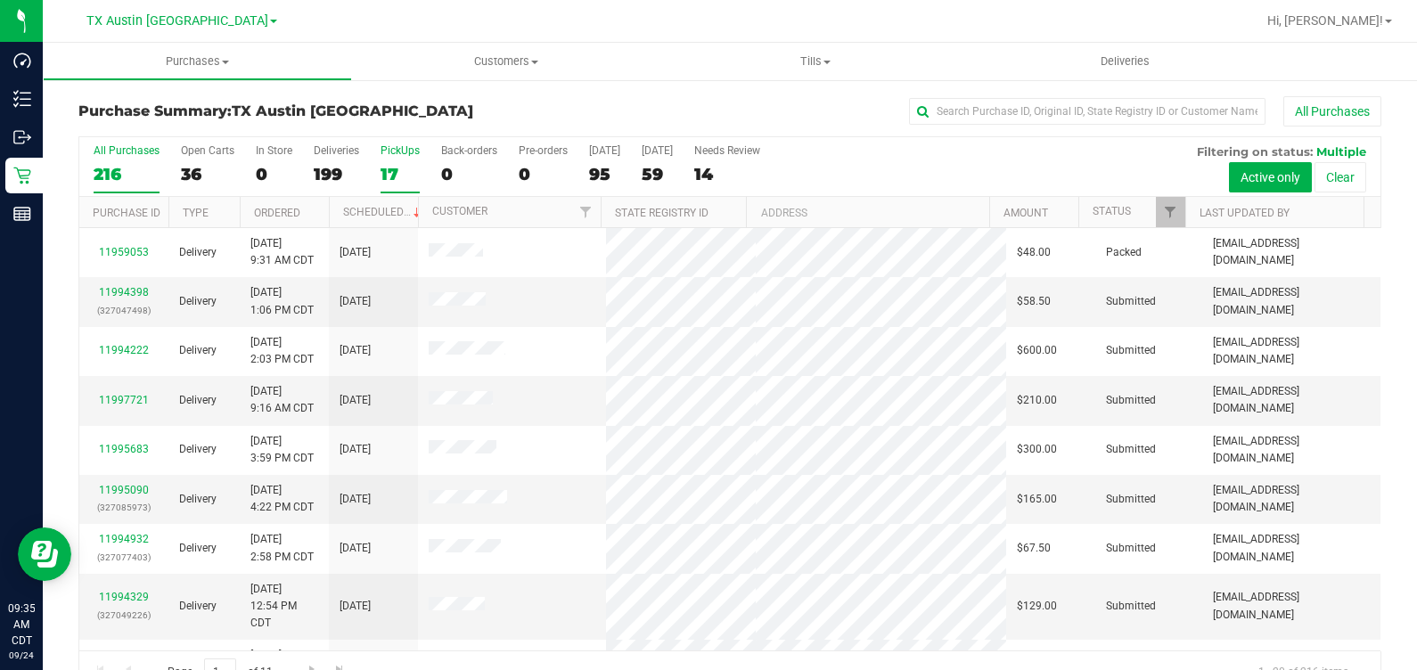
click at [392, 167] on div "17" at bounding box center [400, 174] width 39 height 21
click at [0, 0] on input "PickUps 17" at bounding box center [0, 0] width 0 height 0
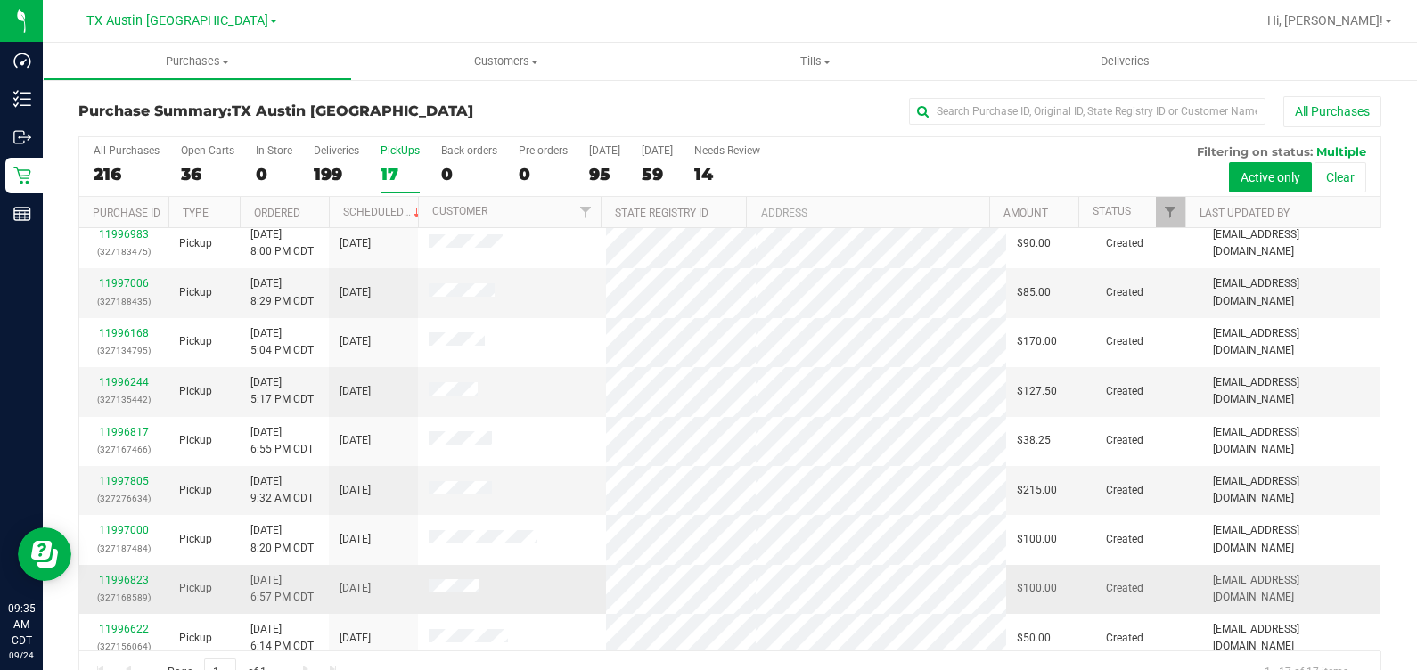
scroll to position [222, 0]
click at [128, 382] on link "11997805" at bounding box center [124, 384] width 50 height 12
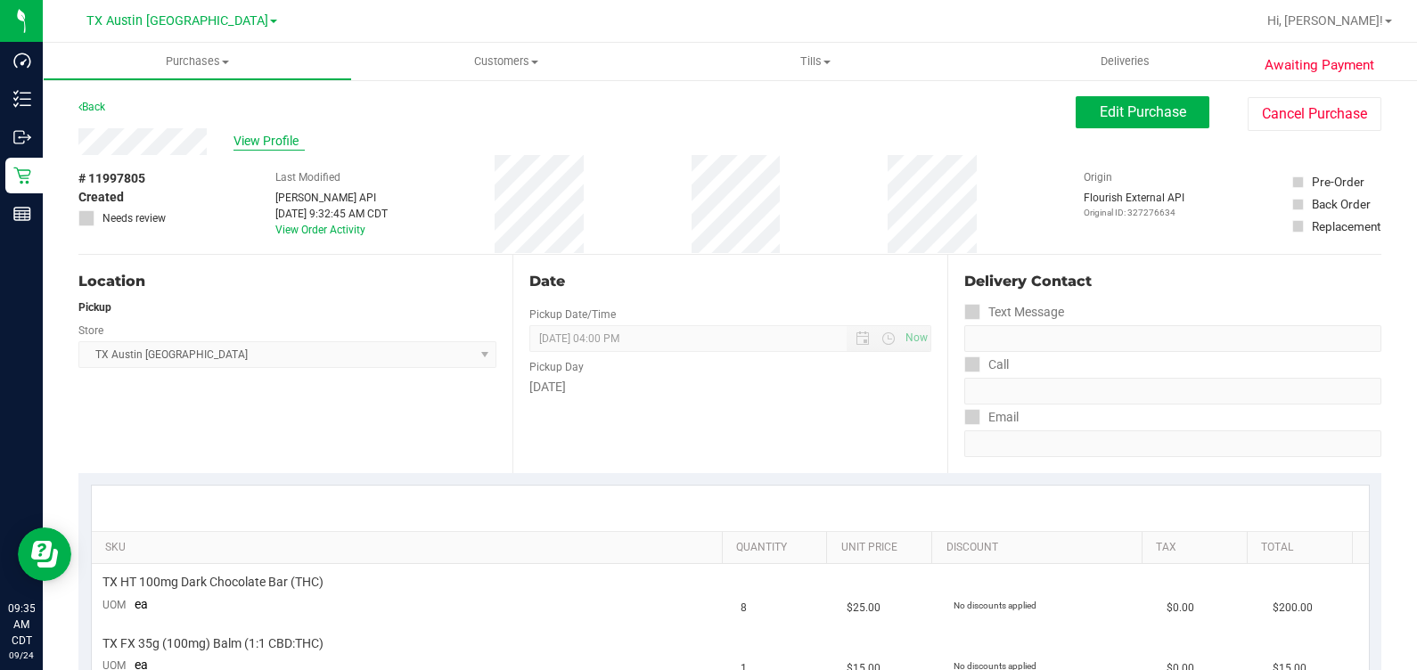
click at [273, 144] on span "View Profile" at bounding box center [269, 141] width 71 height 19
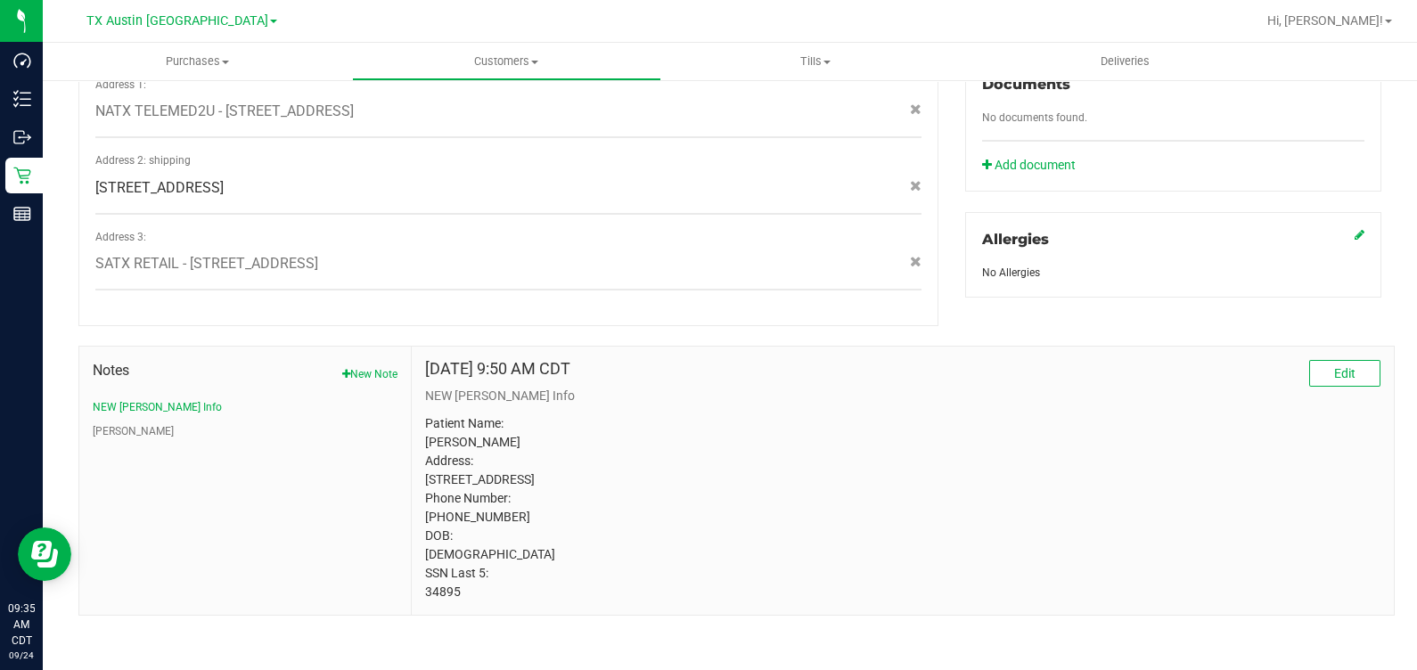
scroll to position [677, 0]
click at [439, 589] on p "Patient Name: [PERSON_NAME] Address: [STREET_ADDRESS] Phone Number: [PHONE_NUMB…" at bounding box center [902, 504] width 955 height 187
click at [874, 471] on p "Patient Name: [PERSON_NAME] Address: [STREET_ADDRESS] Phone Number: [PHONE_NUMB…" at bounding box center [902, 504] width 955 height 187
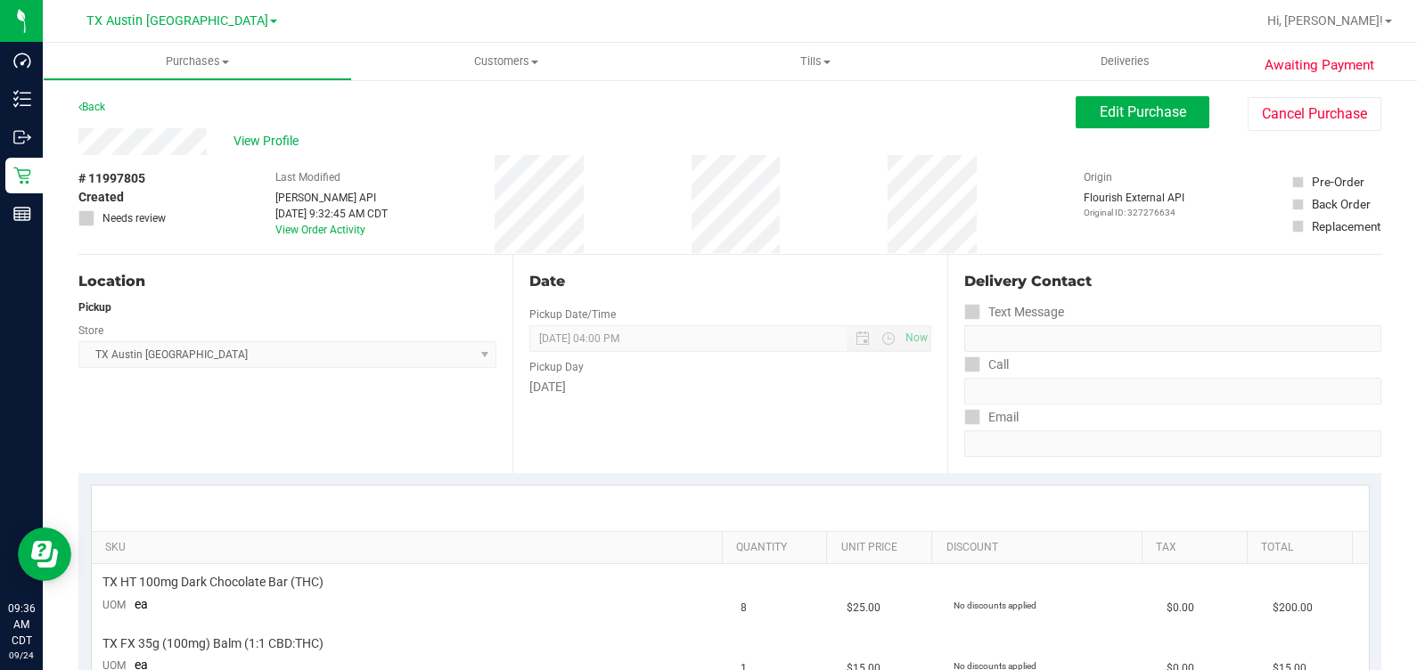
click at [1052, 120] on div "Back Edit Purchase Cancel Purchase" at bounding box center [729, 112] width 1303 height 32
click at [1076, 119] on button "Edit Purchase" at bounding box center [1143, 112] width 134 height 32
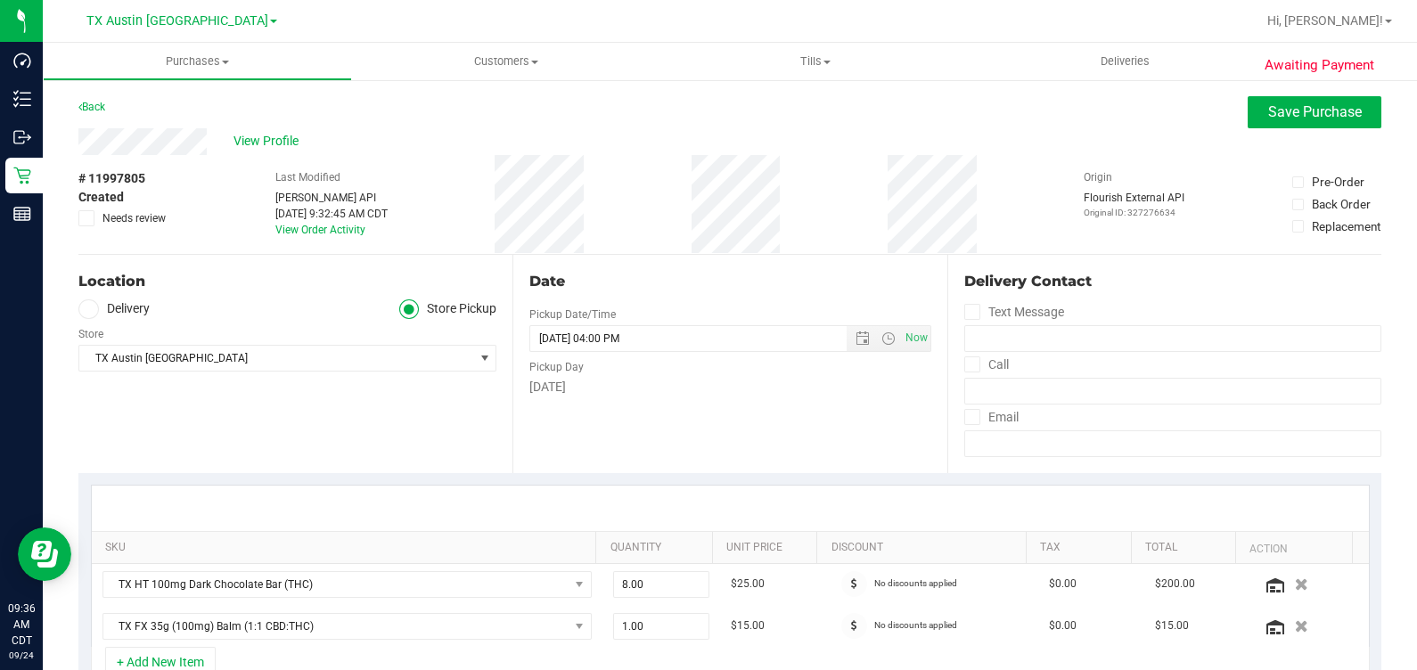
click at [120, 312] on label "Delivery" at bounding box center [113, 309] width 71 height 21
click at [0, 0] on input "Delivery" at bounding box center [0, 0] width 0 height 0
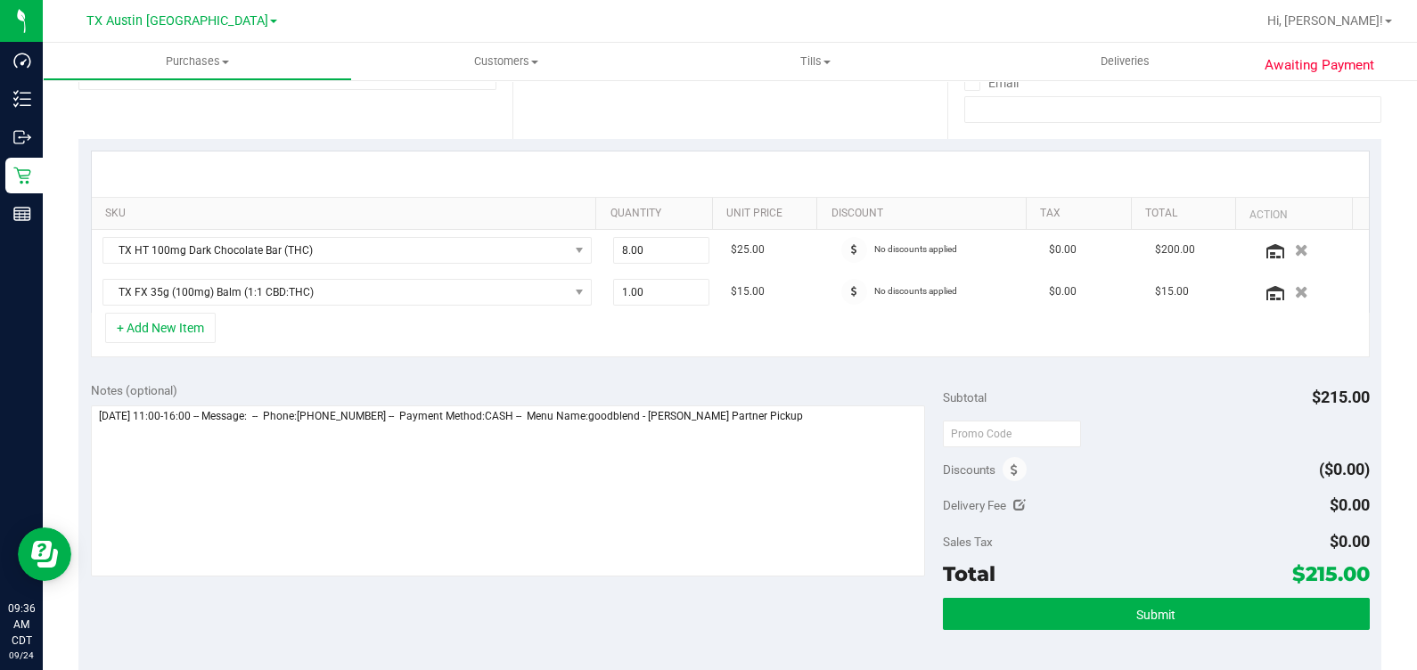
scroll to position [222, 0]
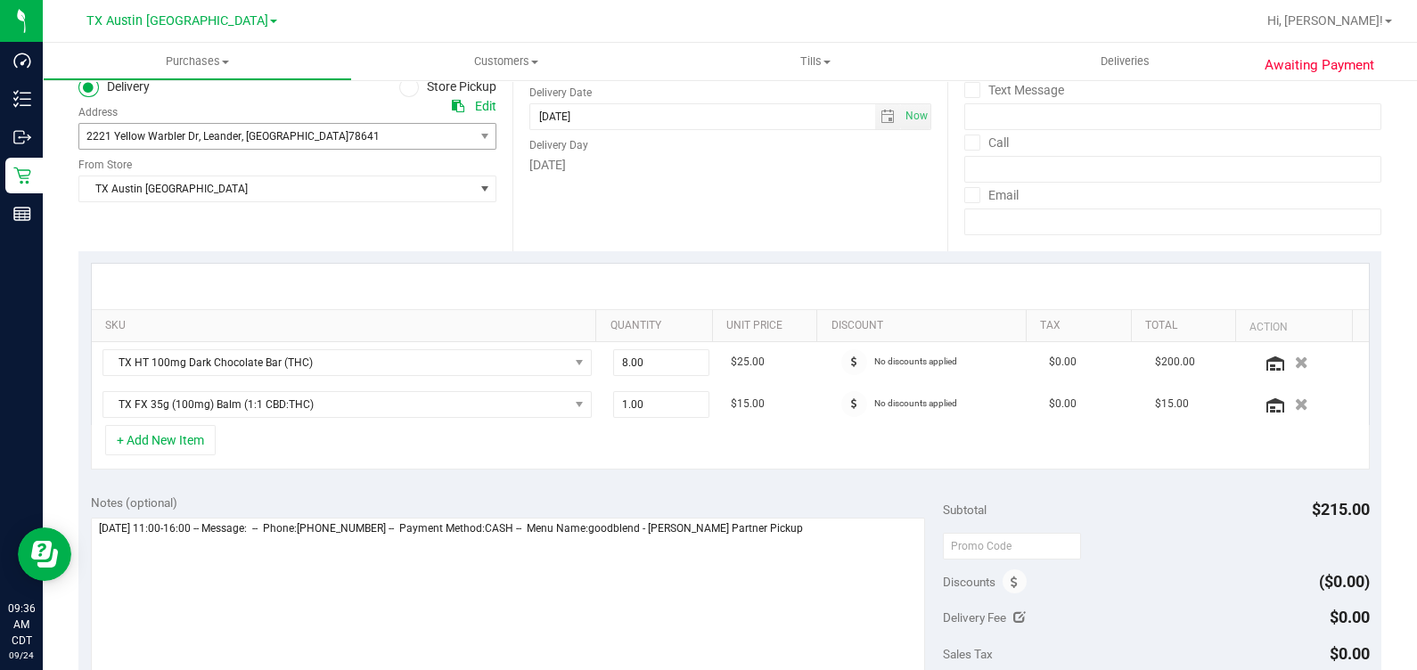
click at [170, 144] on span "2221 Yellow Warbler Dr , Leander , [GEOGRAPHIC_DATA] 78641" at bounding box center [266, 136] width 374 height 25
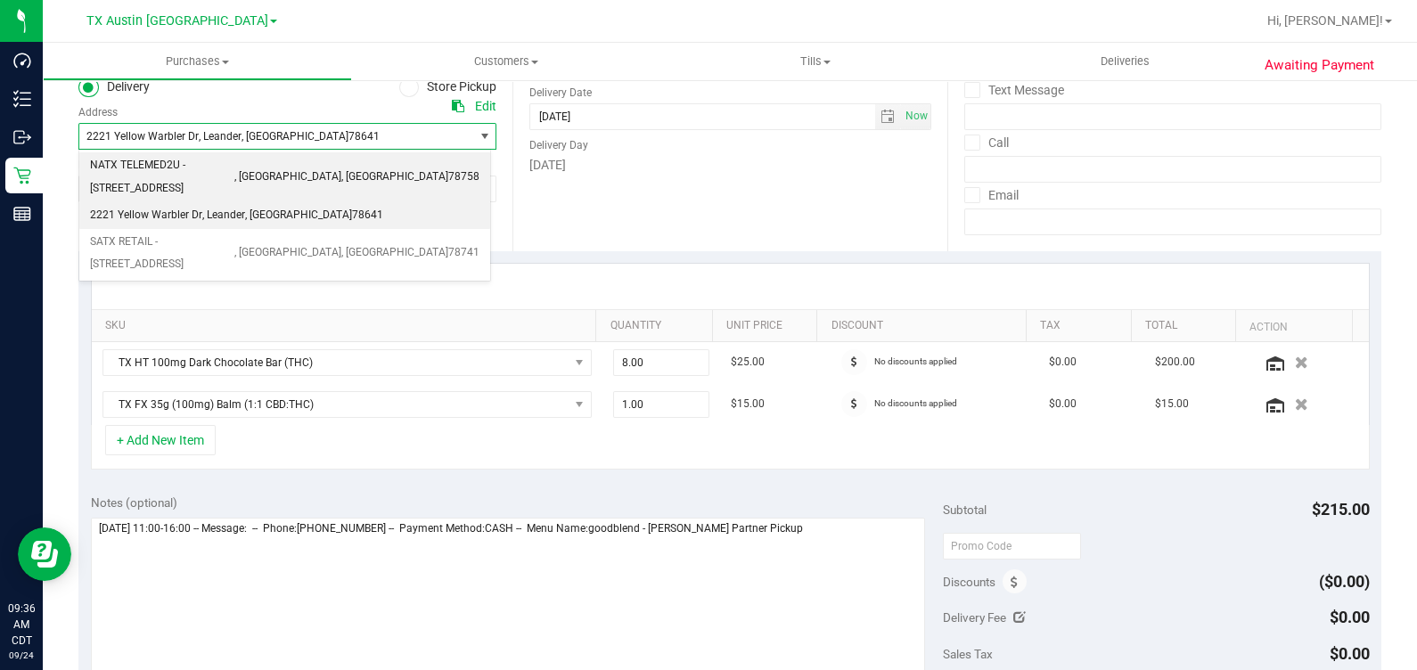
click at [170, 163] on span "NATX TELEMED2U - [STREET_ADDRESS]" at bounding box center [162, 176] width 144 height 45
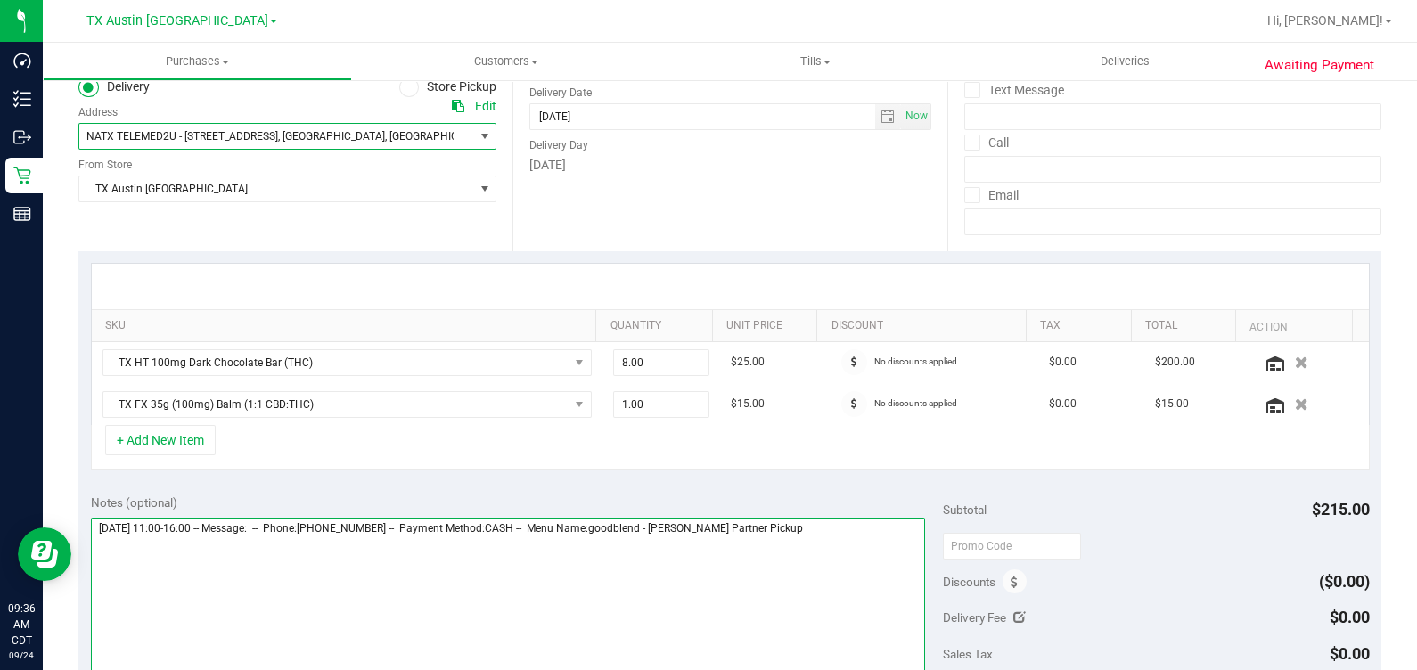
click at [841, 536] on textarea at bounding box center [508, 603] width 835 height 171
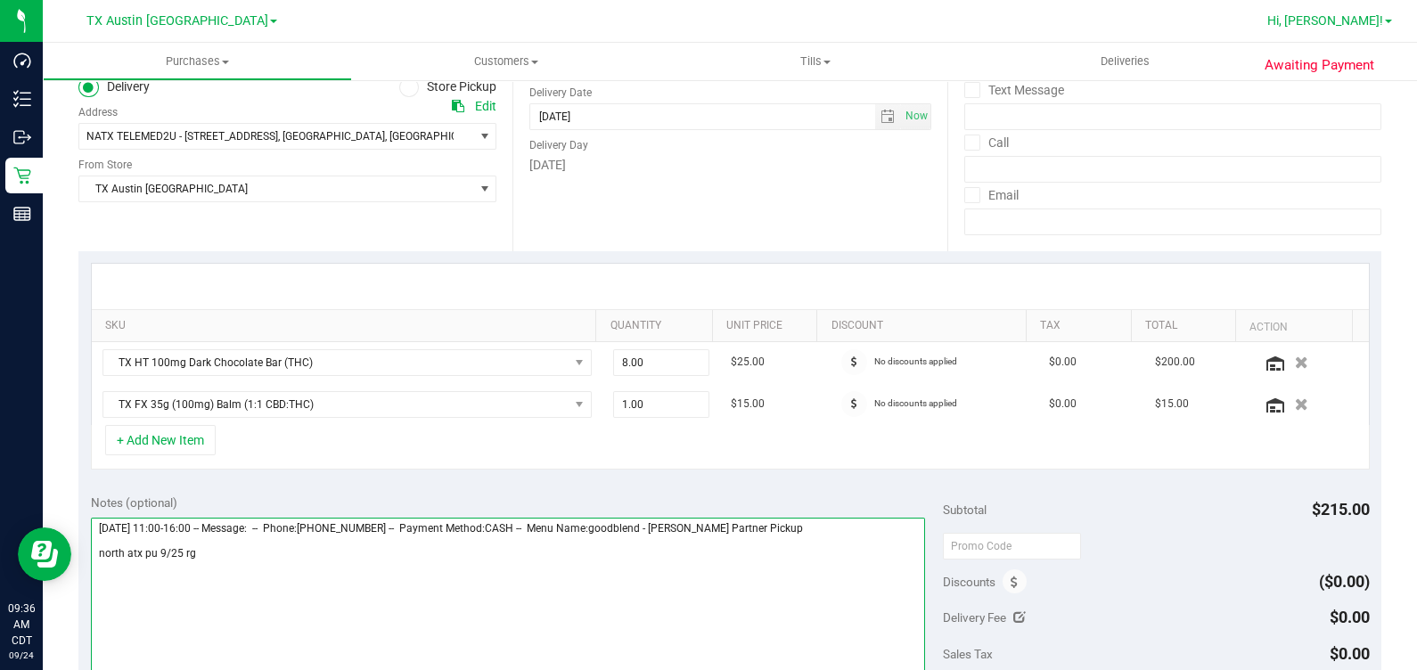
type textarea "[DATE] 11:00-16:00 -- Message: -- Phone:[PHONE_NUMBER] -- Payment Method:CASH -…"
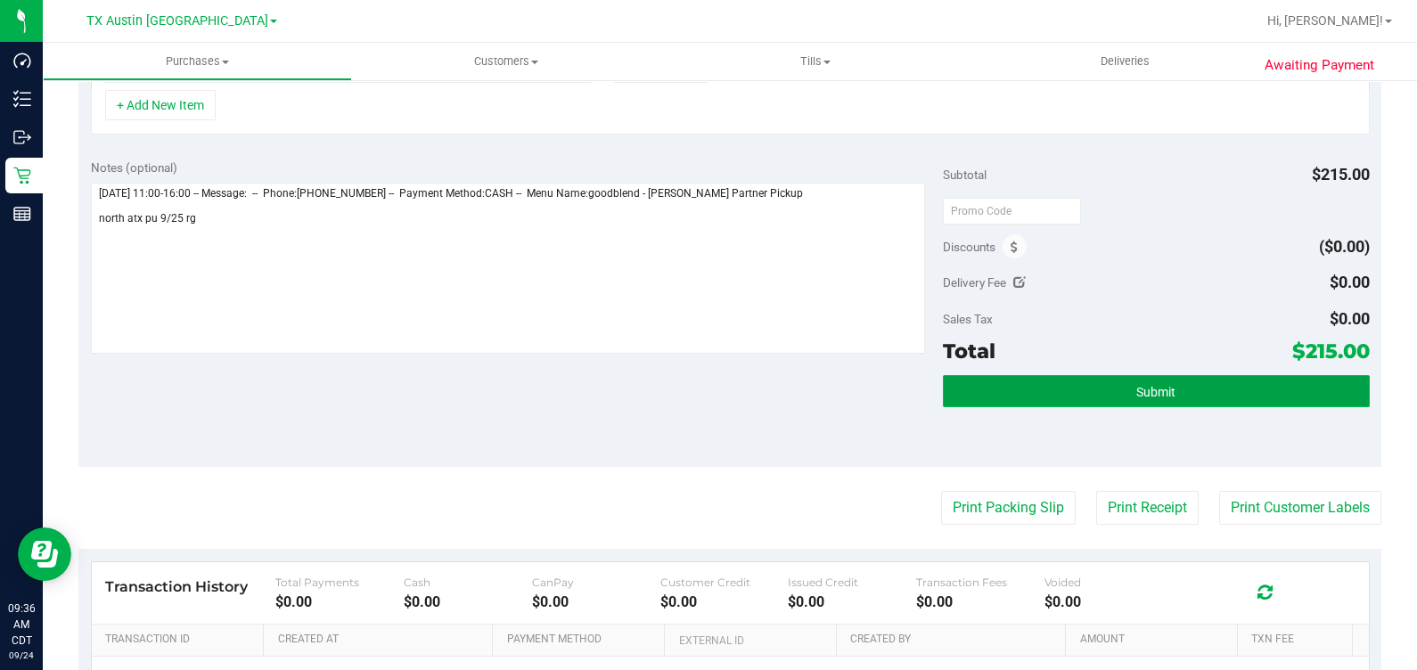
click at [1095, 379] on button "Submit" at bounding box center [1156, 391] width 426 height 32
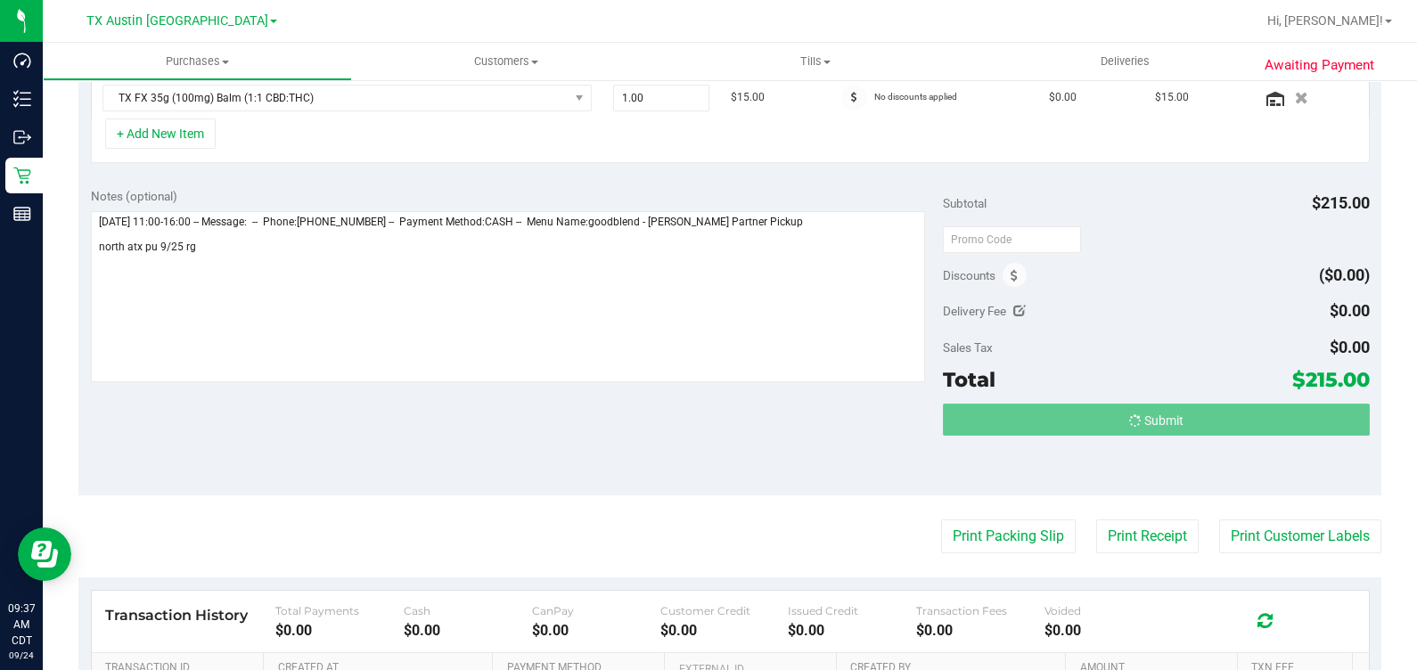
scroll to position [0, 0]
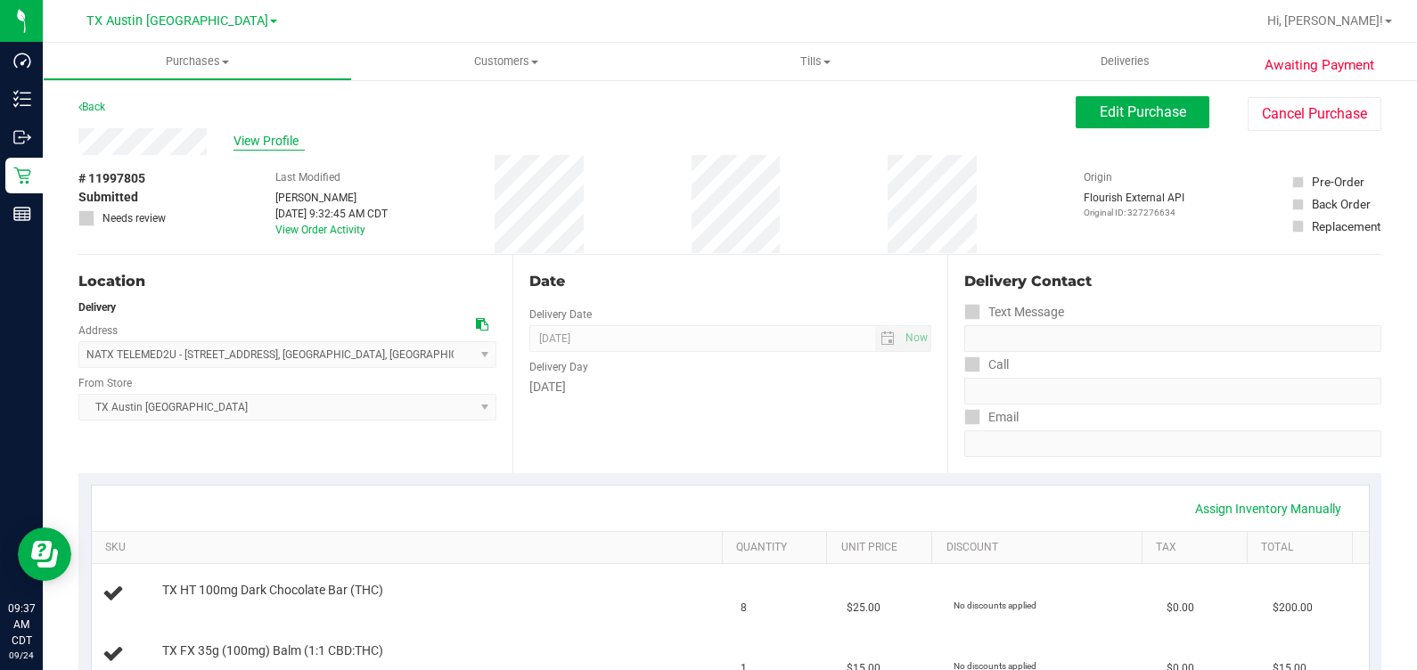
click at [291, 135] on span "View Profile" at bounding box center [269, 141] width 71 height 19
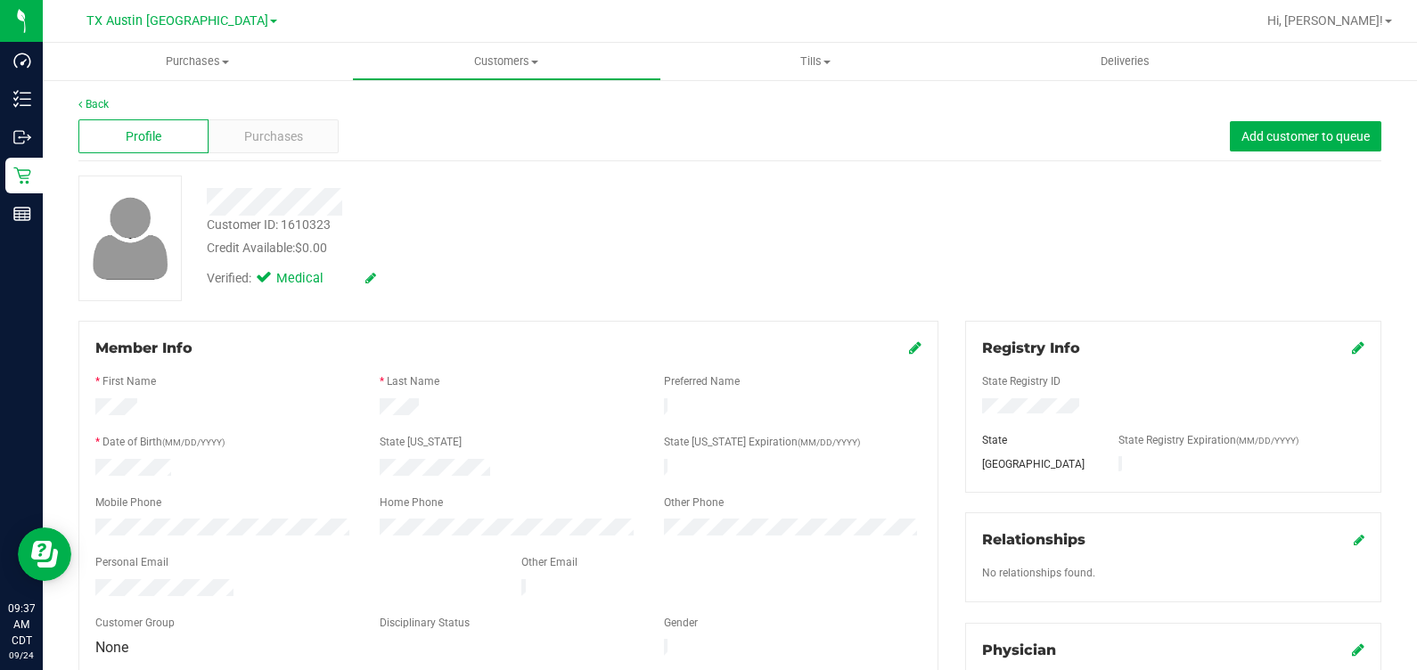
click at [262, 156] on div "Profile Purchases Add customer to queue" at bounding box center [729, 136] width 1303 height 49
click at [258, 147] on div "Purchases" at bounding box center [274, 136] width 130 height 34
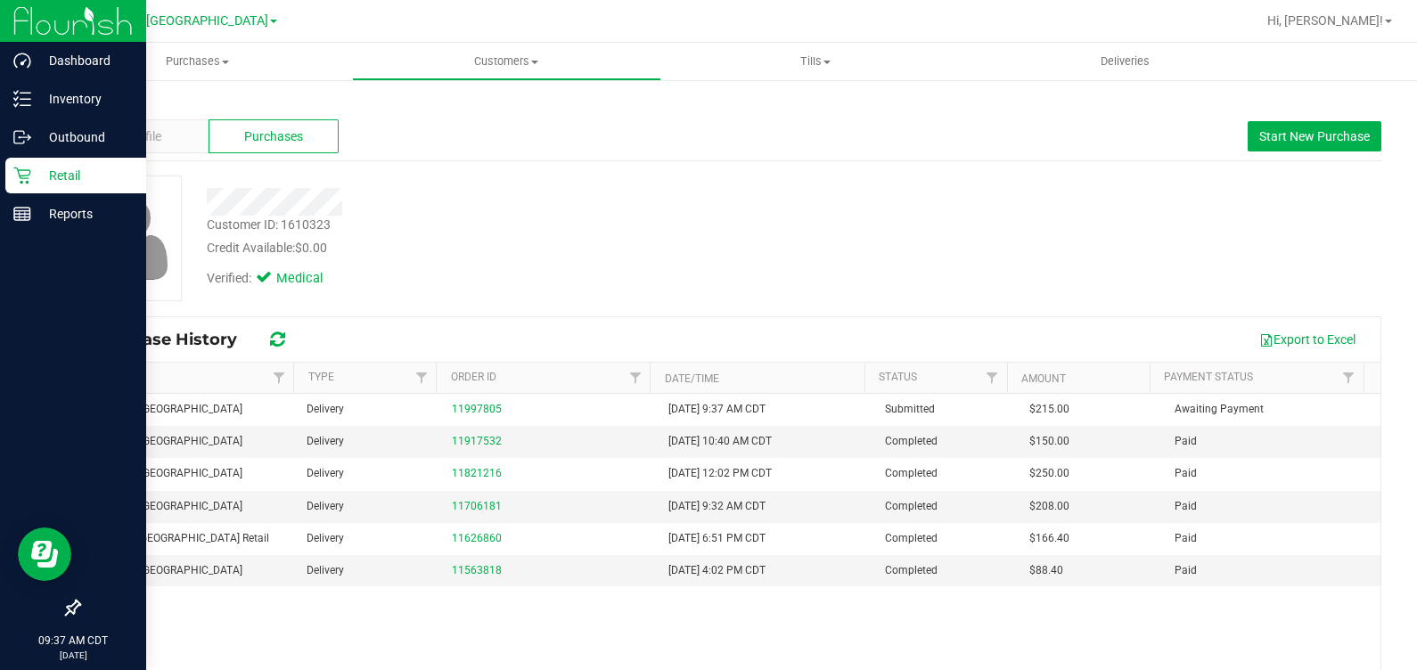
click at [24, 180] on icon at bounding box center [22, 176] width 18 height 18
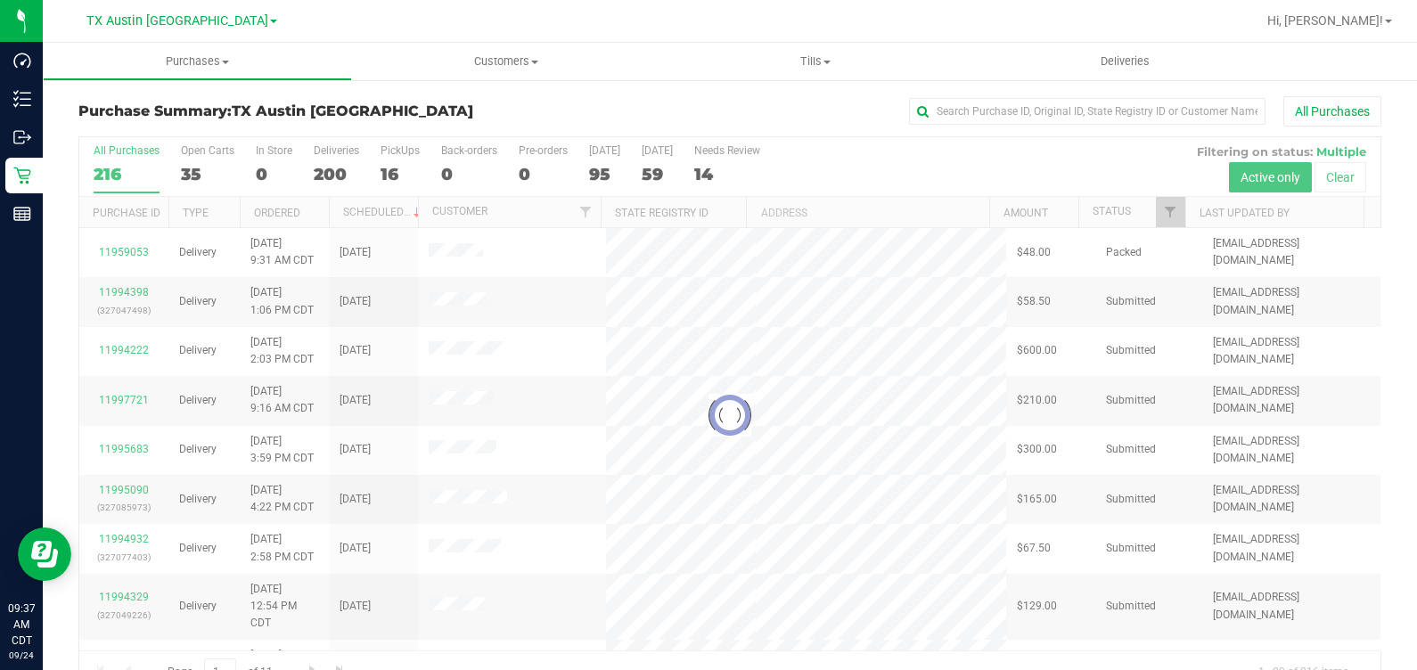
click at [402, 167] on div at bounding box center [729, 415] width 1301 height 556
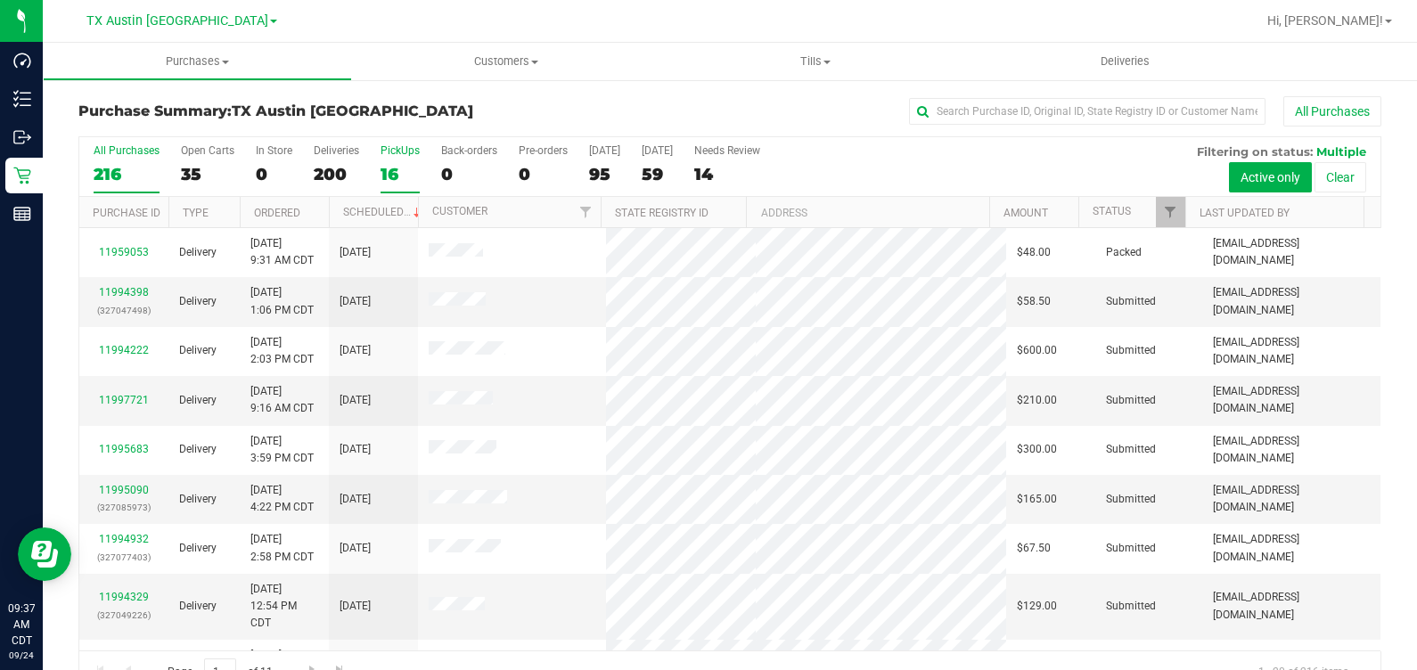
click at [390, 158] on label "PickUps 16" at bounding box center [400, 168] width 39 height 49
click at [0, 0] on input "PickUps 16" at bounding box center [0, 0] width 0 height 0
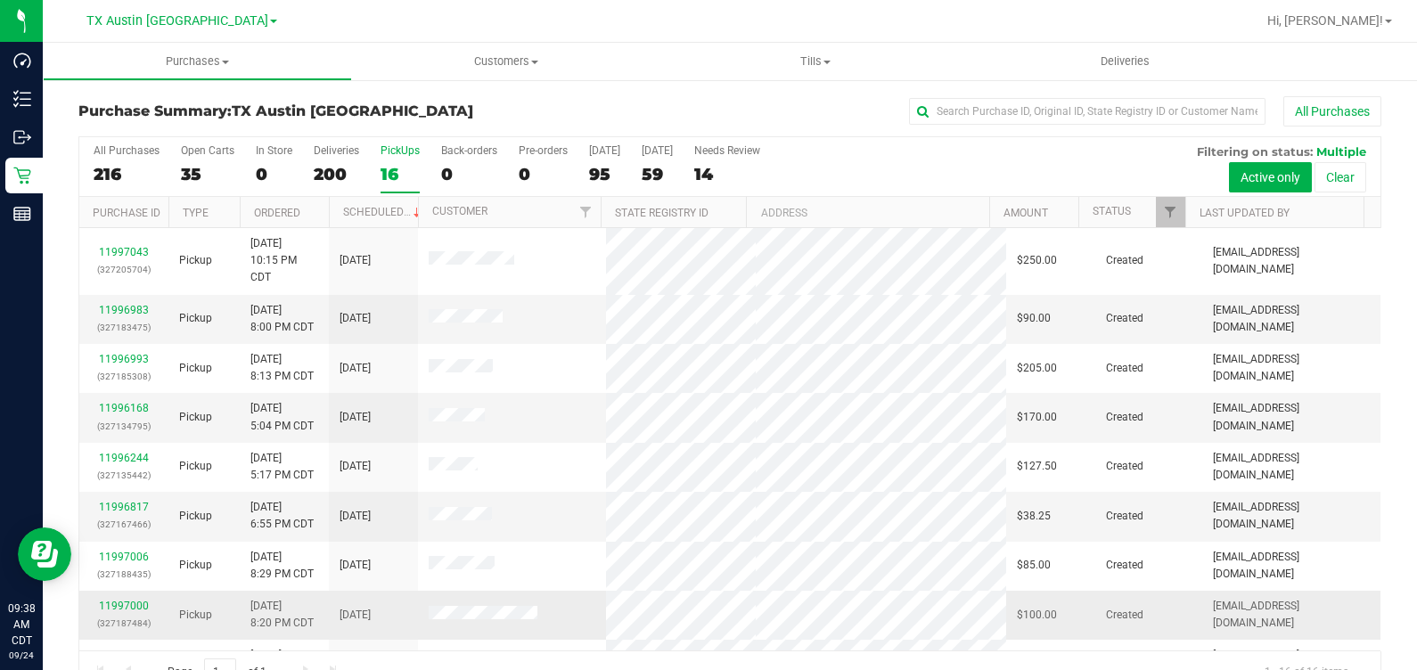
click at [129, 598] on div "11997000 (327187484)" at bounding box center [124, 615] width 68 height 34
click at [127, 602] on link "11997000" at bounding box center [124, 606] width 50 height 12
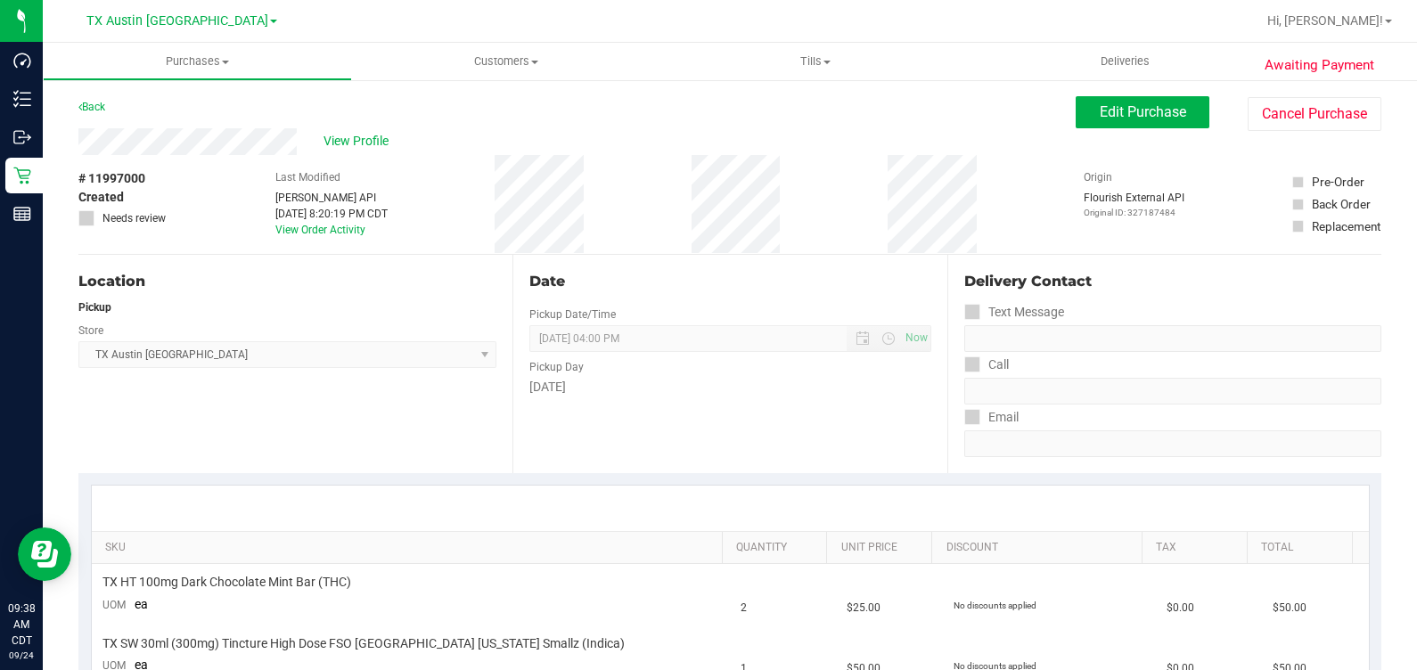
click at [303, 137] on div "View Profile" at bounding box center [576, 141] width 997 height 27
click at [1128, 120] on button "Edit Purchase" at bounding box center [1143, 112] width 134 height 32
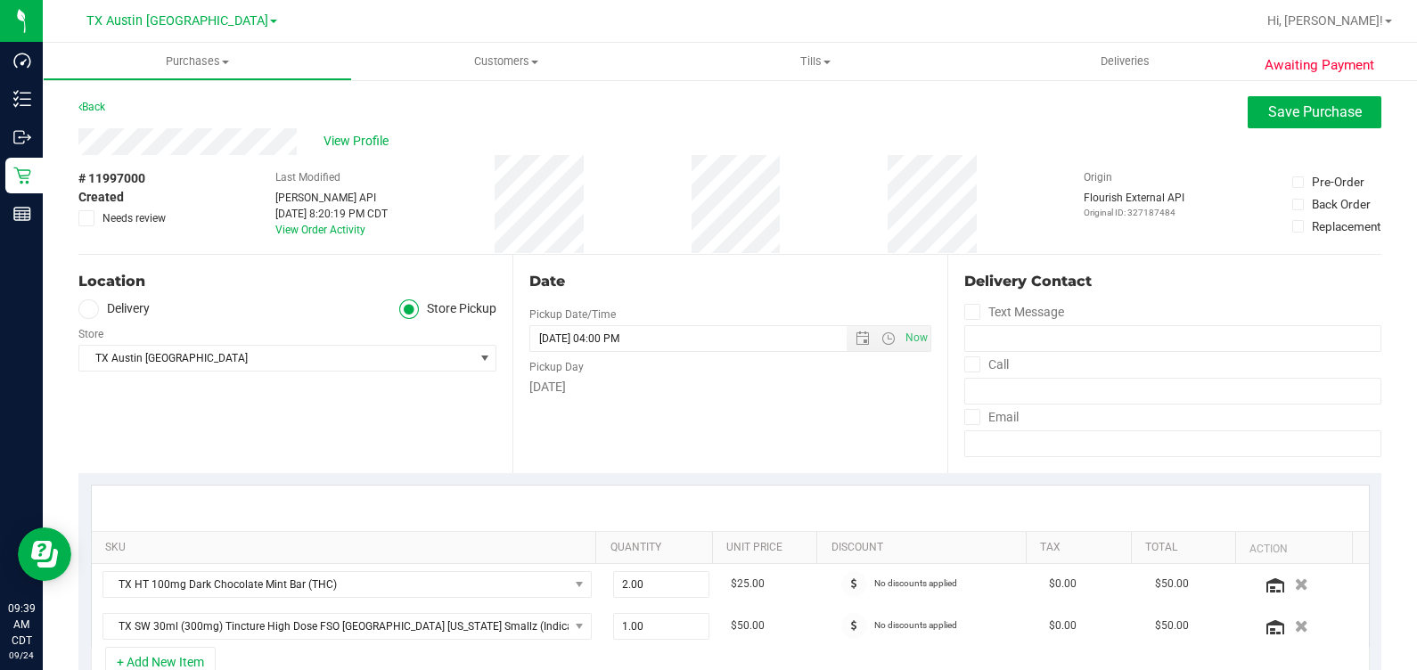
click at [107, 319] on div "Store" at bounding box center [287, 332] width 418 height 26
click at [104, 311] on label "Delivery" at bounding box center [113, 309] width 71 height 21
click at [0, 0] on input "Delivery" at bounding box center [0, 0] width 0 height 0
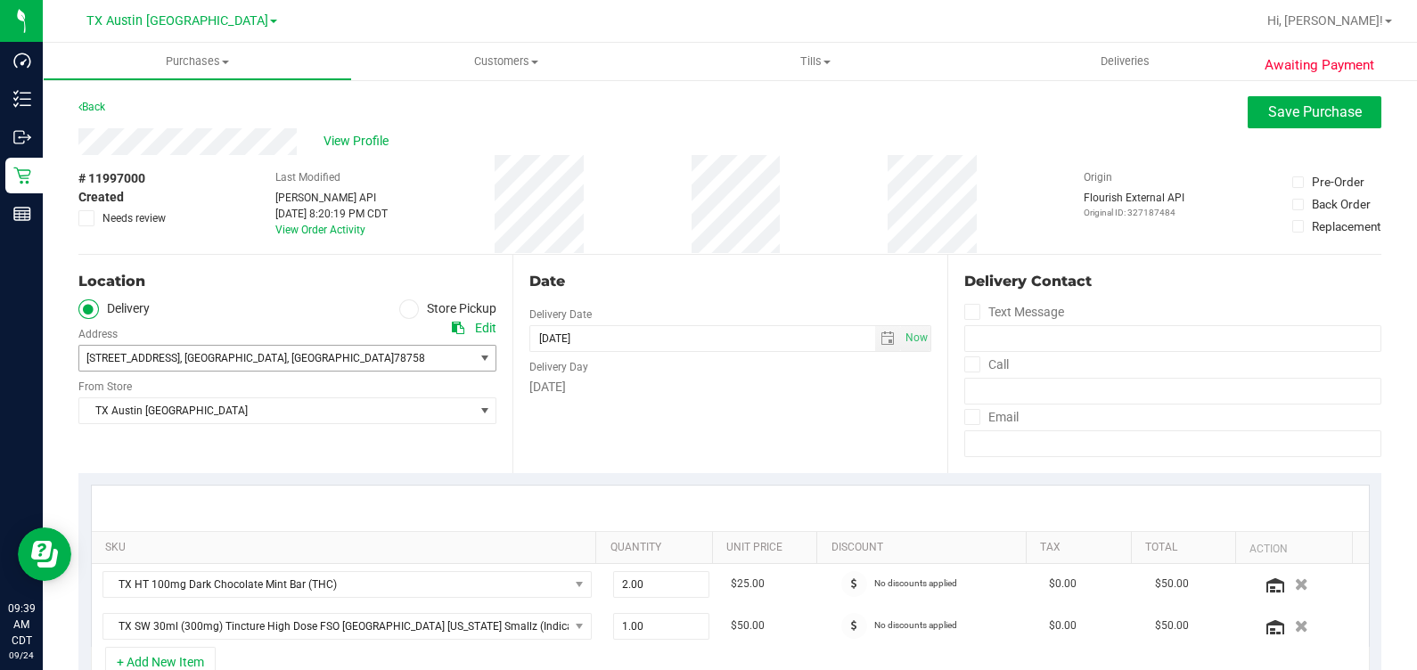
click at [180, 353] on span "[STREET_ADDRESS]" at bounding box center [133, 358] width 94 height 12
click at [236, 285] on div "Location" at bounding box center [287, 281] width 418 height 21
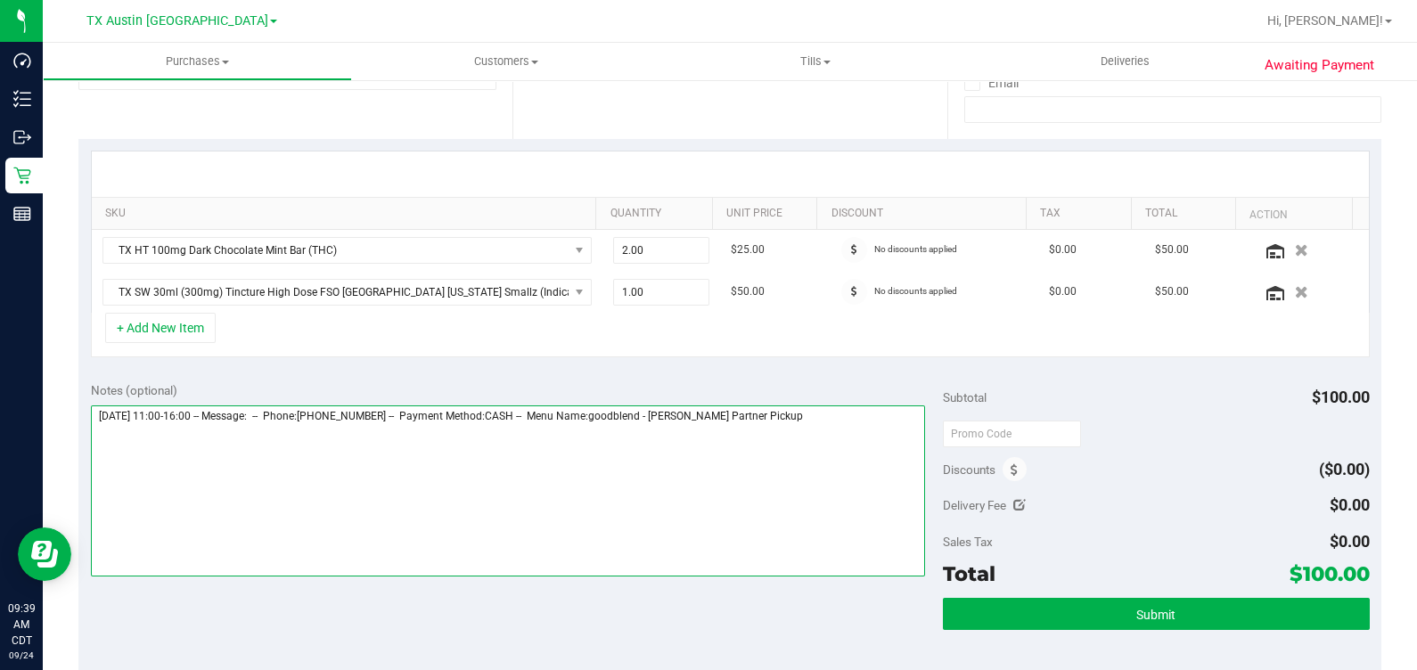
click at [865, 439] on textarea at bounding box center [508, 491] width 835 height 171
type textarea "[DATE] 11:00-16:00 -- Message: -- Phone:[PHONE_NUMBER] -- Payment Method:CASH -…"
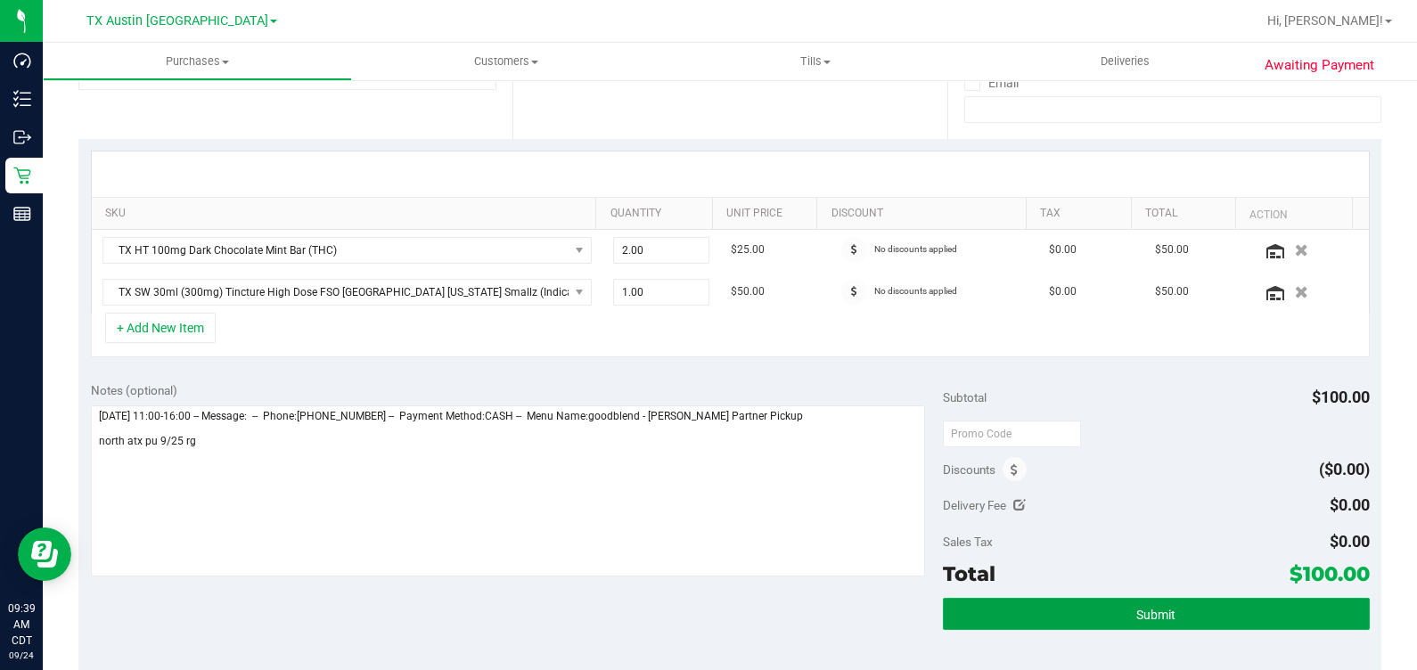
click at [1110, 615] on button "Submit" at bounding box center [1156, 614] width 426 height 32
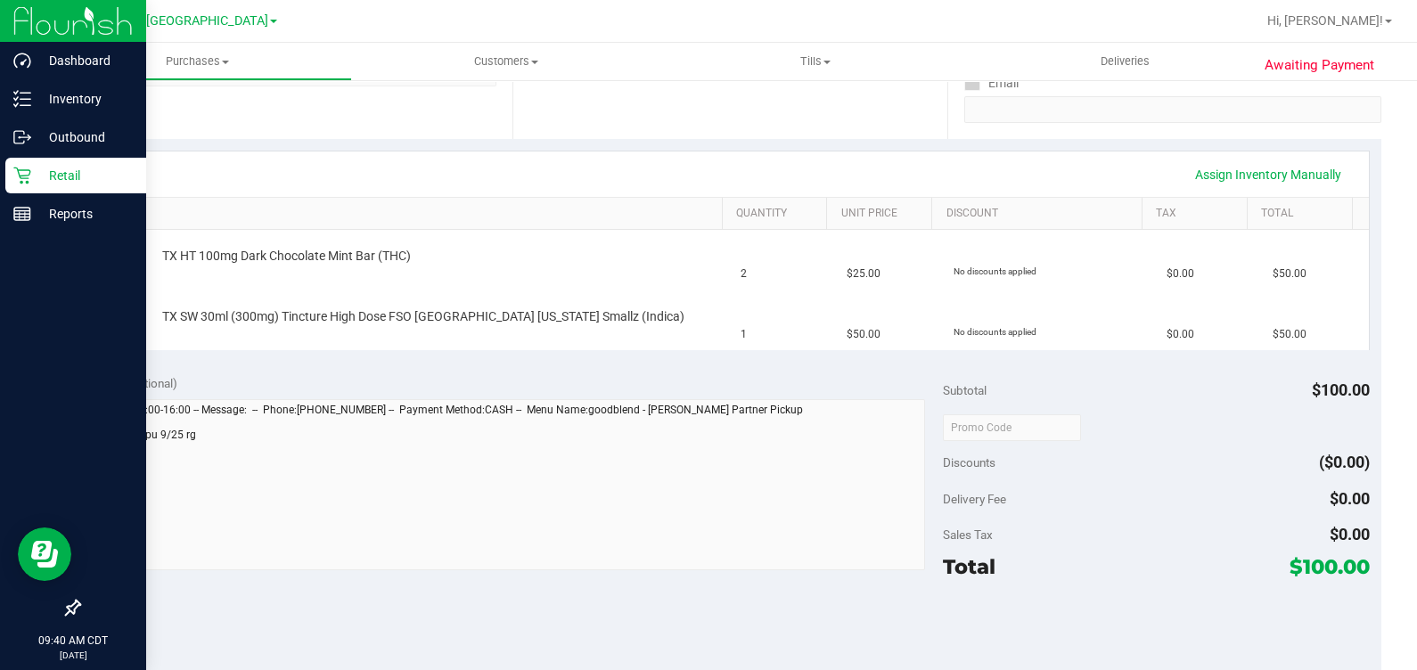
click at [37, 178] on p "Retail" at bounding box center [84, 175] width 107 height 21
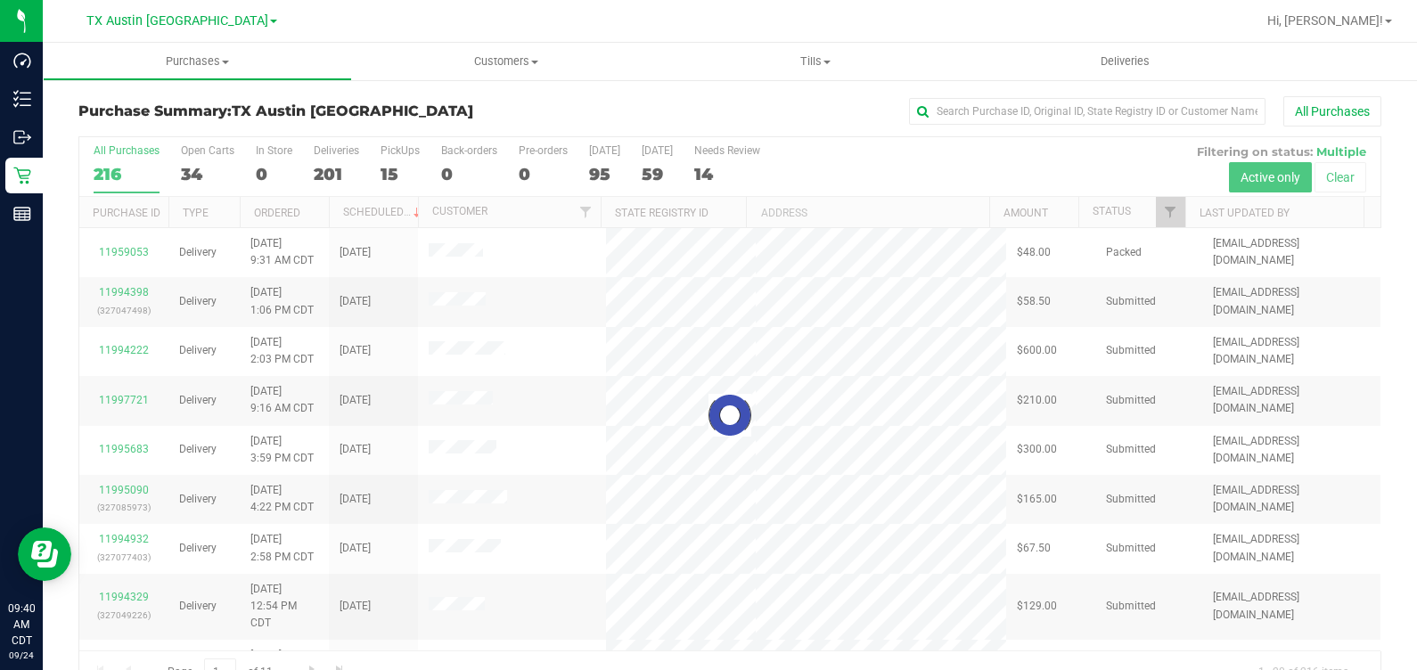
click at [392, 170] on div at bounding box center [729, 415] width 1301 height 556
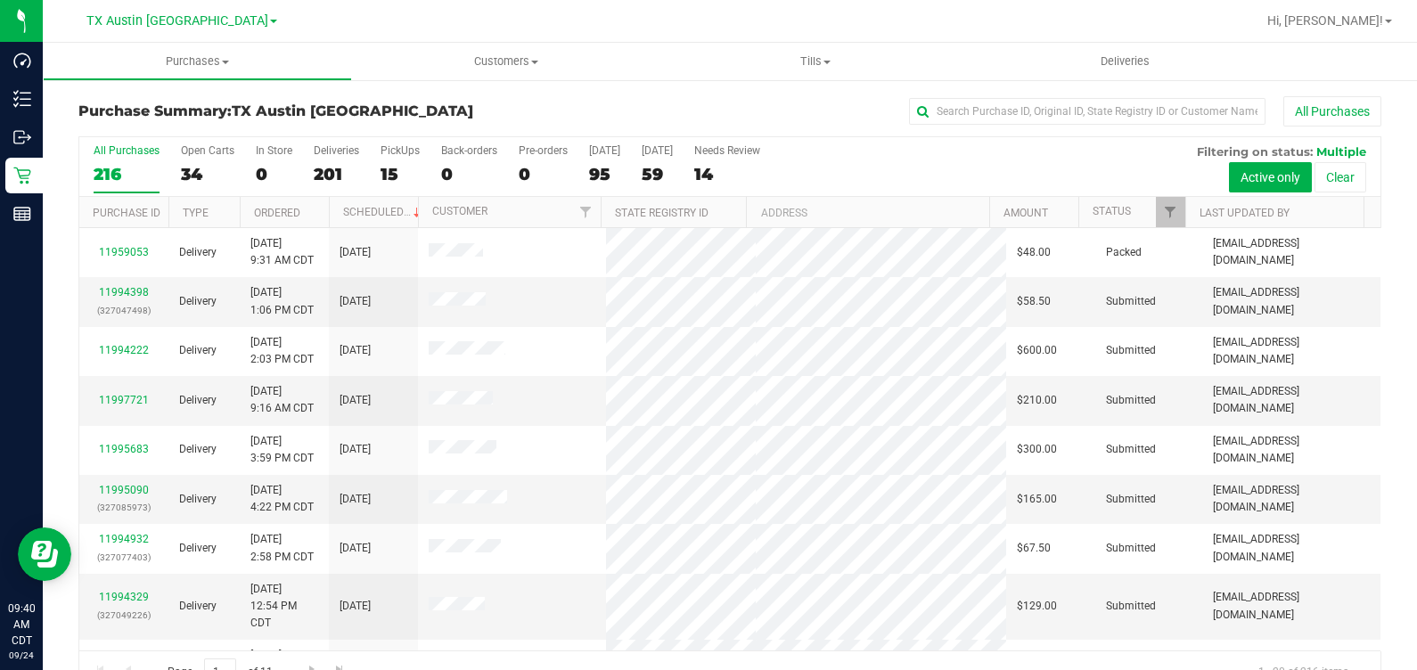
click at [392, 170] on div "15" at bounding box center [400, 174] width 39 height 21
click at [0, 0] on input "PickUps 15" at bounding box center [0, 0] width 0 height 0
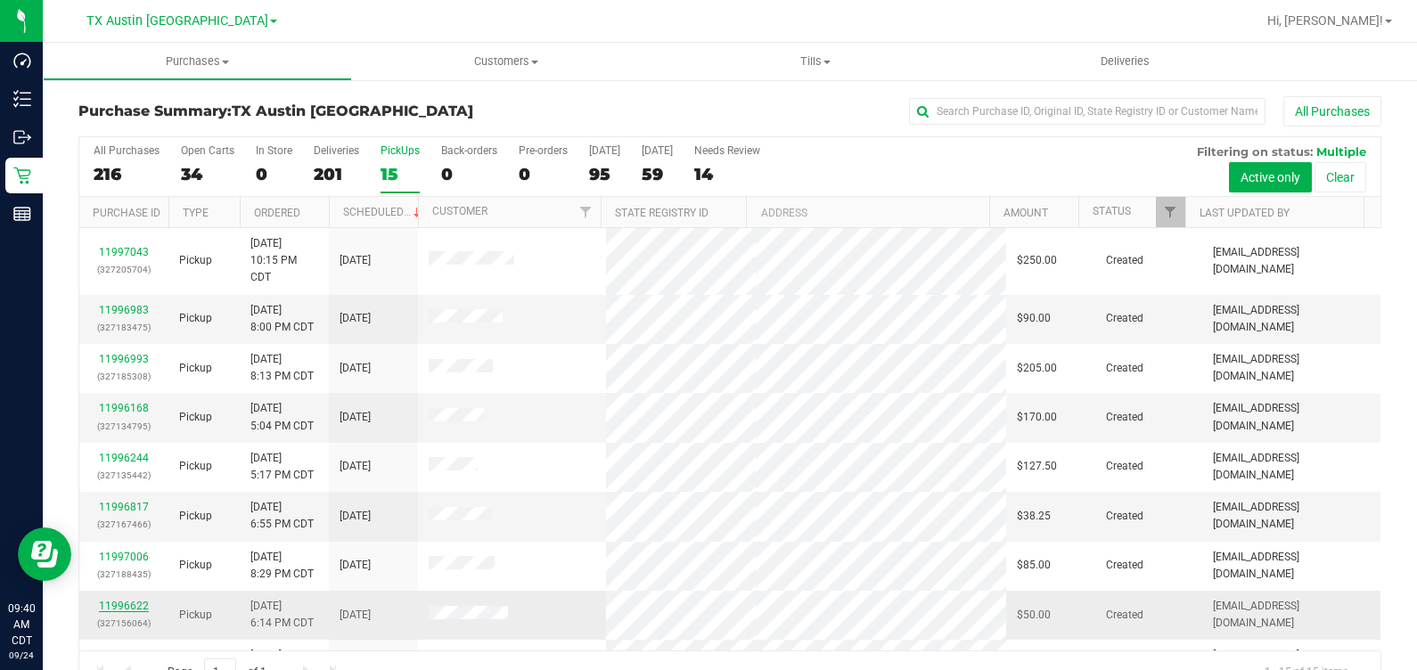
click at [107, 604] on link "11996622" at bounding box center [124, 606] width 50 height 12
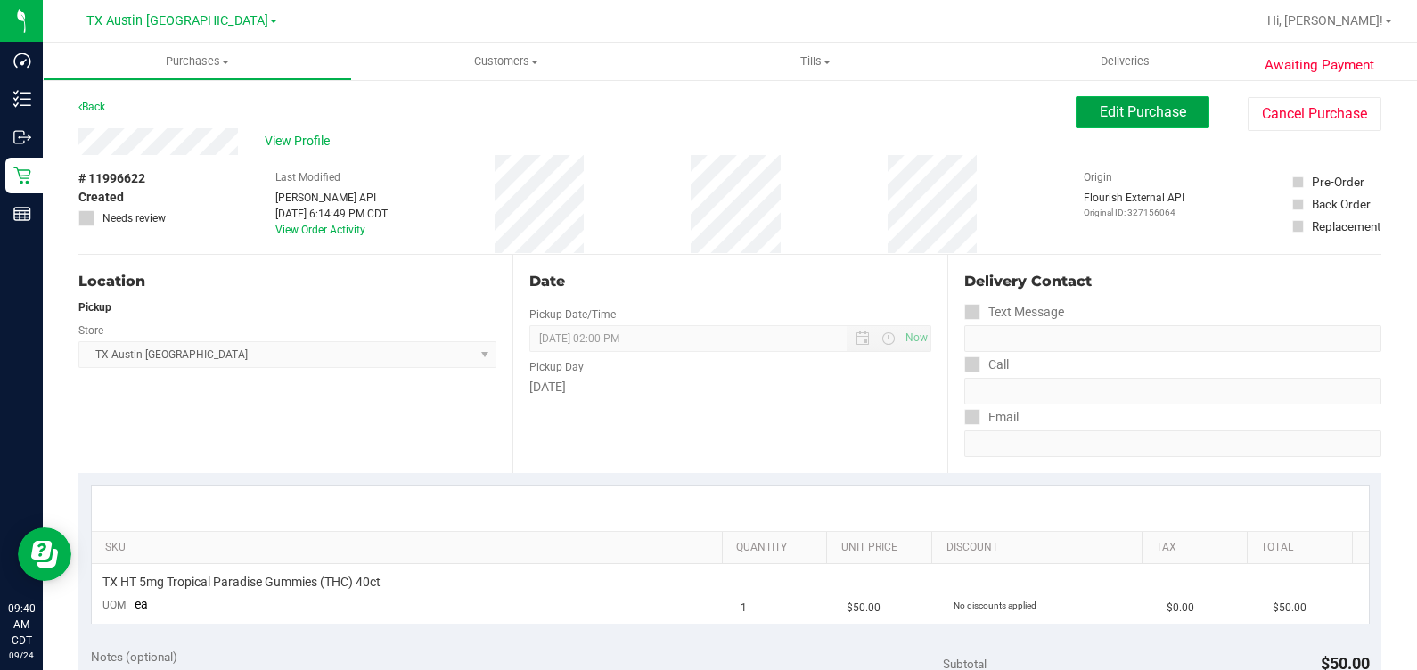
click at [1133, 111] on span "Edit Purchase" at bounding box center [1143, 111] width 86 height 17
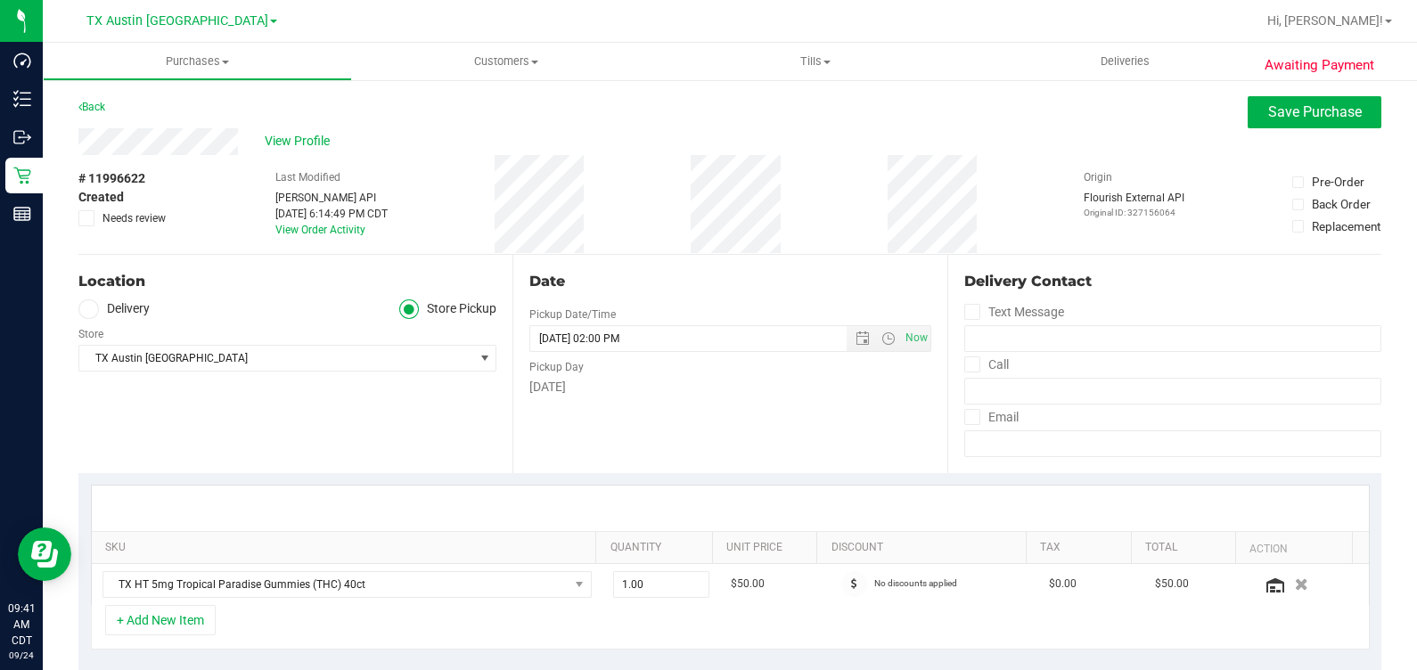
click at [127, 309] on label "Delivery" at bounding box center [113, 309] width 71 height 21
click at [0, 0] on input "Delivery" at bounding box center [0, 0] width 0 height 0
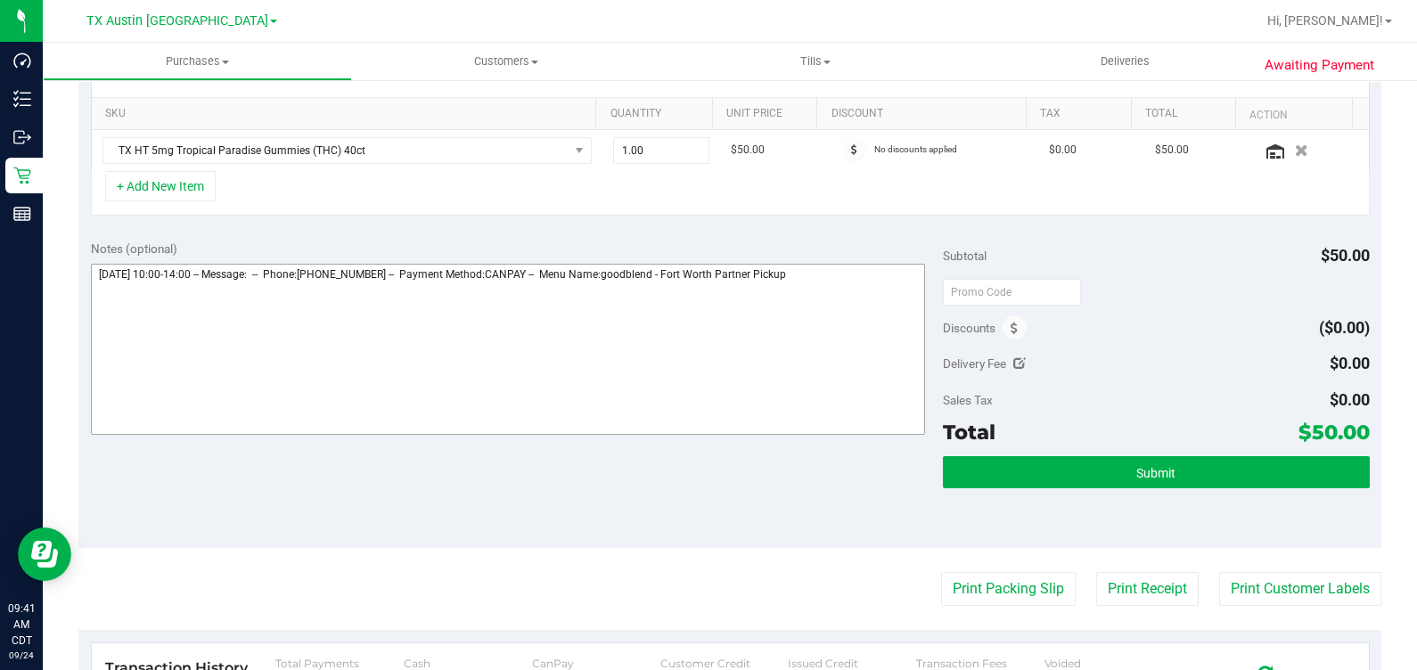
scroll to position [445, 0]
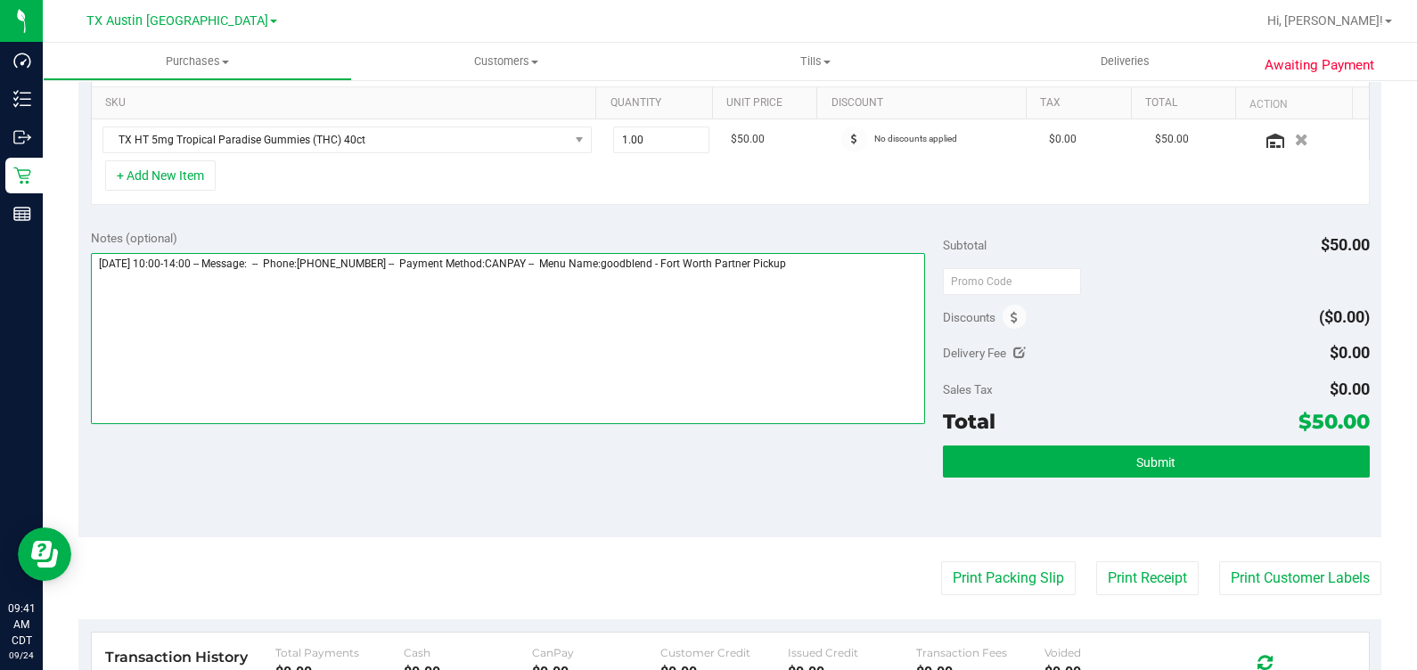
click at [847, 287] on textarea at bounding box center [508, 338] width 835 height 171
type textarea "[DATE] 10:00-14:00 -- Message: -- Phone:[PHONE_NUMBER] -- Payment Method:CANPAY…"
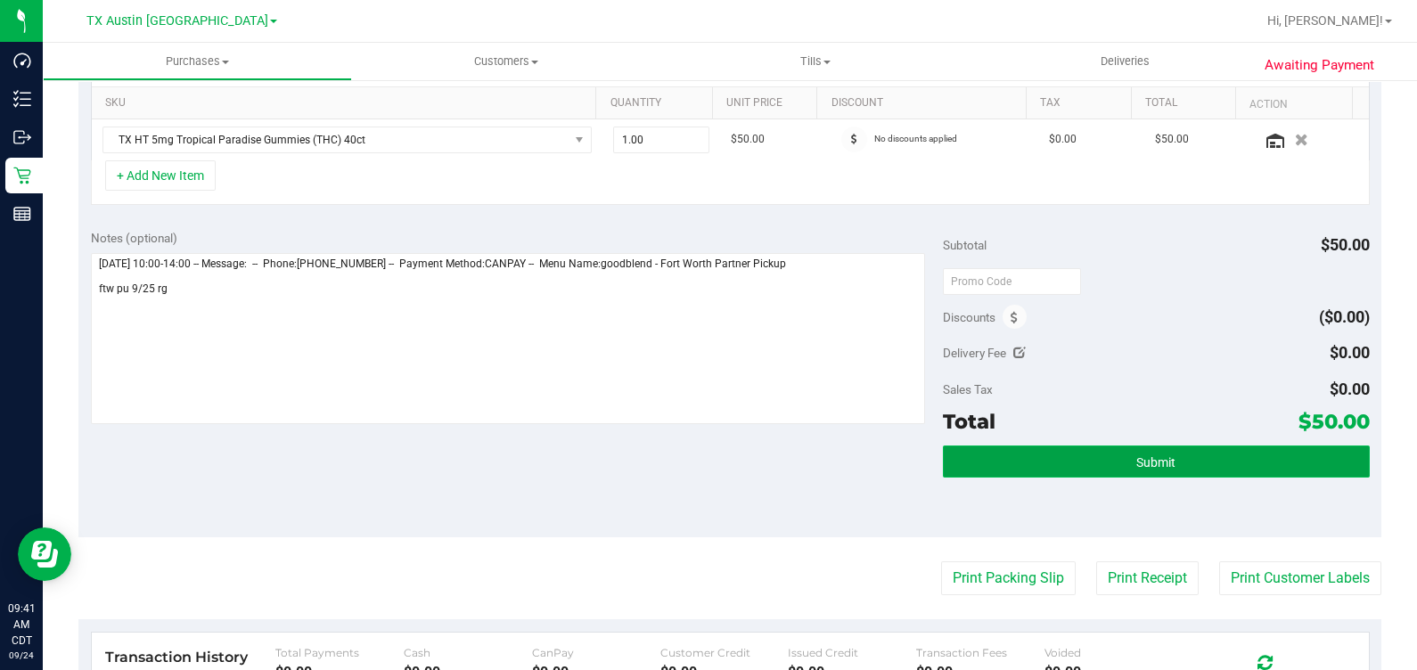
click at [998, 462] on button "Submit" at bounding box center [1156, 462] width 426 height 32
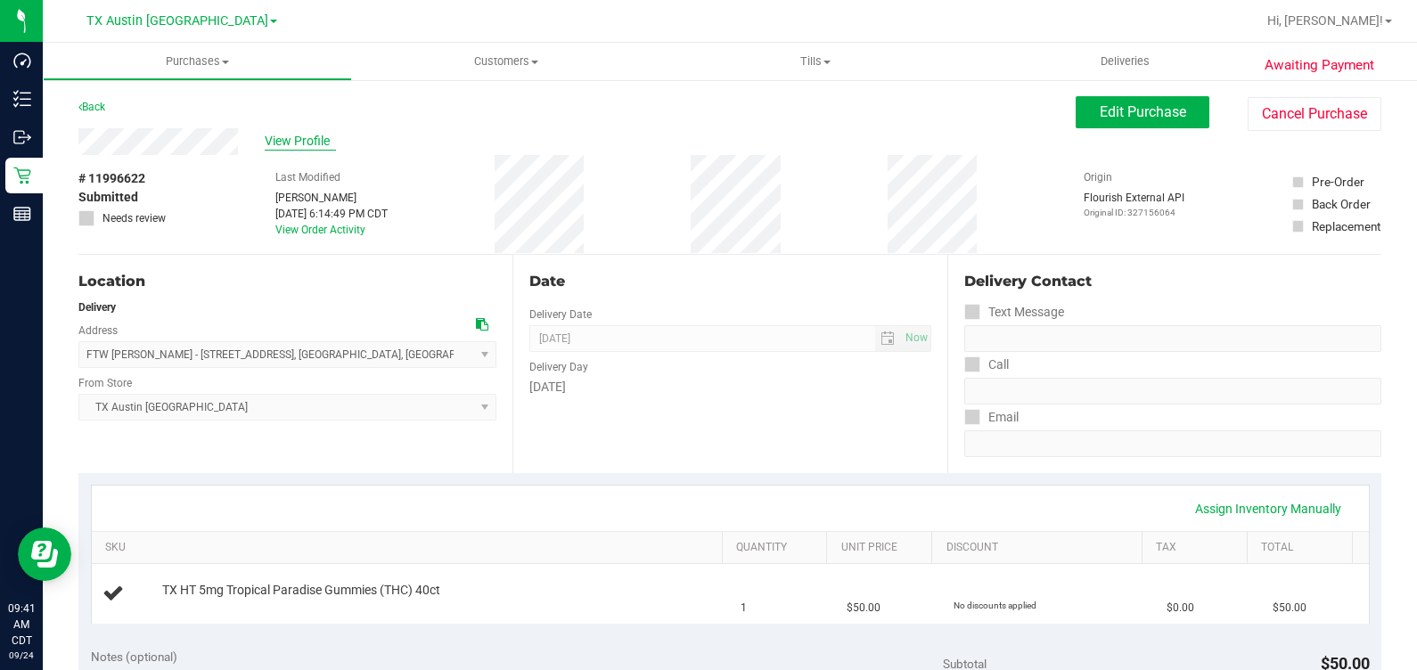
click at [316, 137] on span "View Profile" at bounding box center [300, 141] width 71 height 19
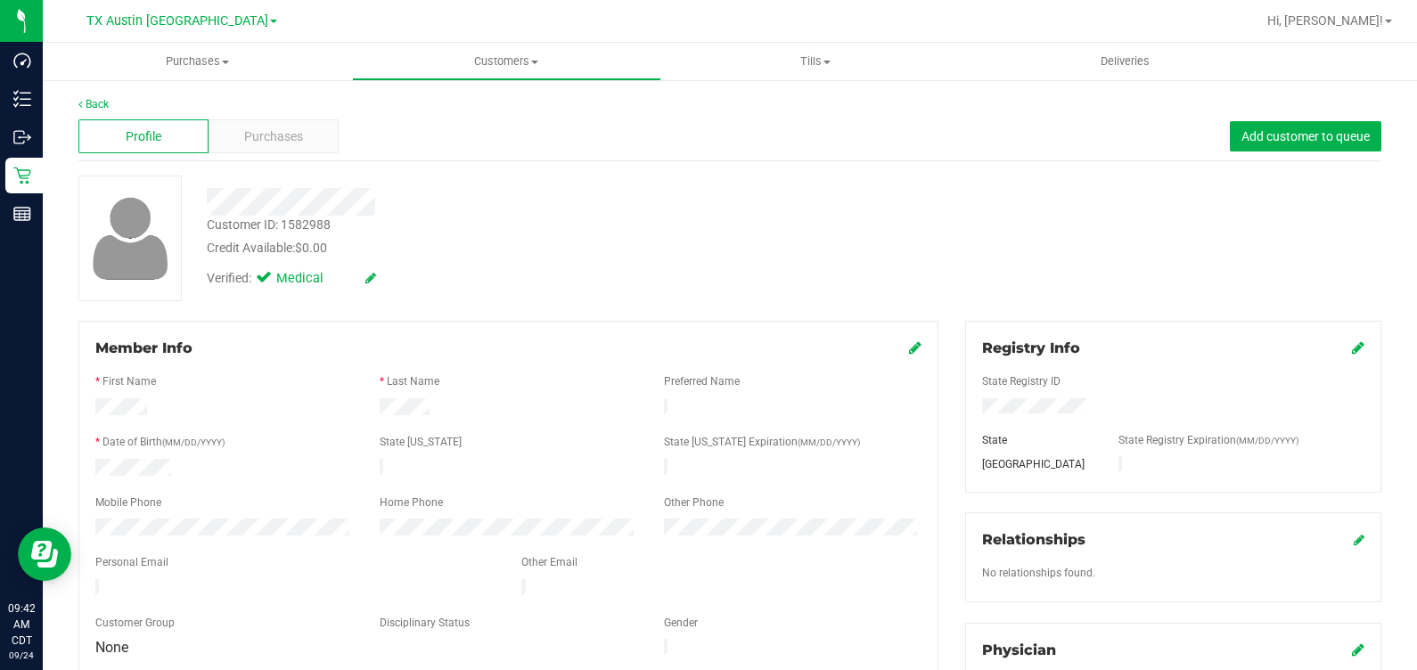
click at [224, 117] on div "Profile Purchases Add customer to queue" at bounding box center [729, 136] width 1303 height 49
click at [233, 135] on div "Purchases" at bounding box center [274, 136] width 130 height 34
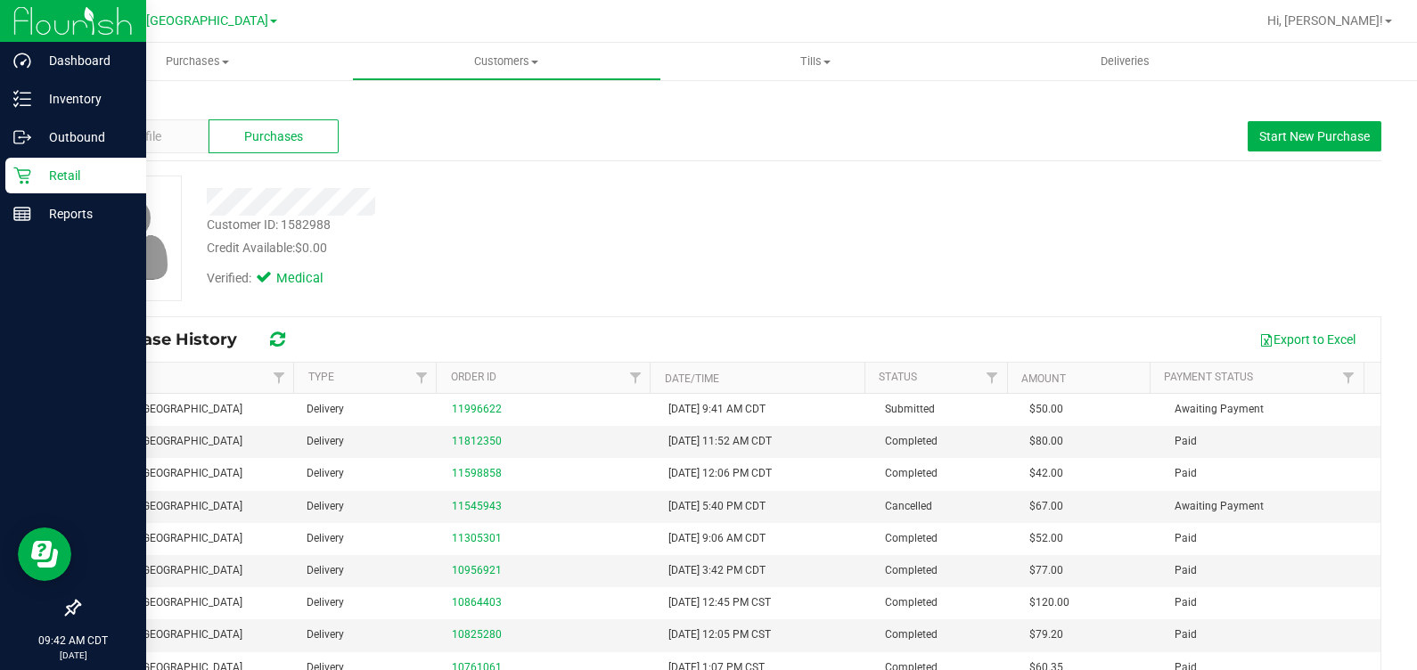
click at [5, 173] on div "Retail" at bounding box center [75, 176] width 141 height 36
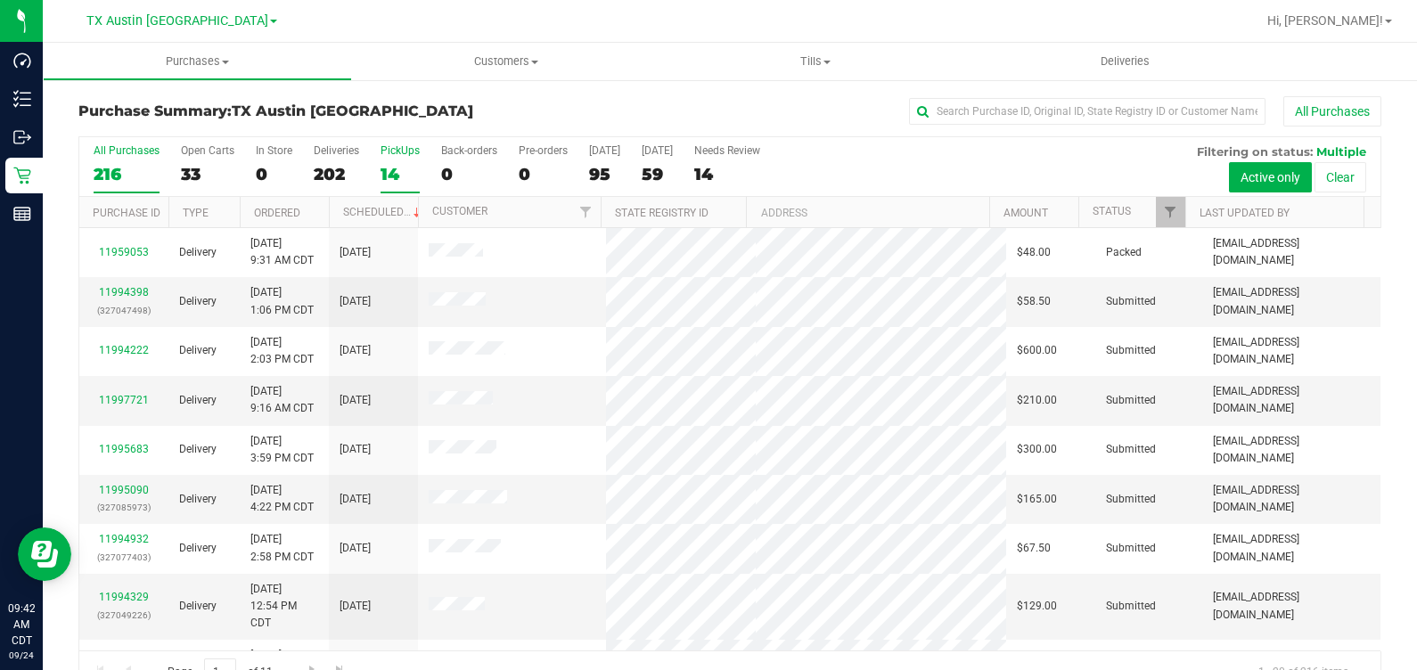
click at [390, 181] on div "14" at bounding box center [400, 174] width 39 height 21
click at [0, 0] on input "PickUps 14" at bounding box center [0, 0] width 0 height 0
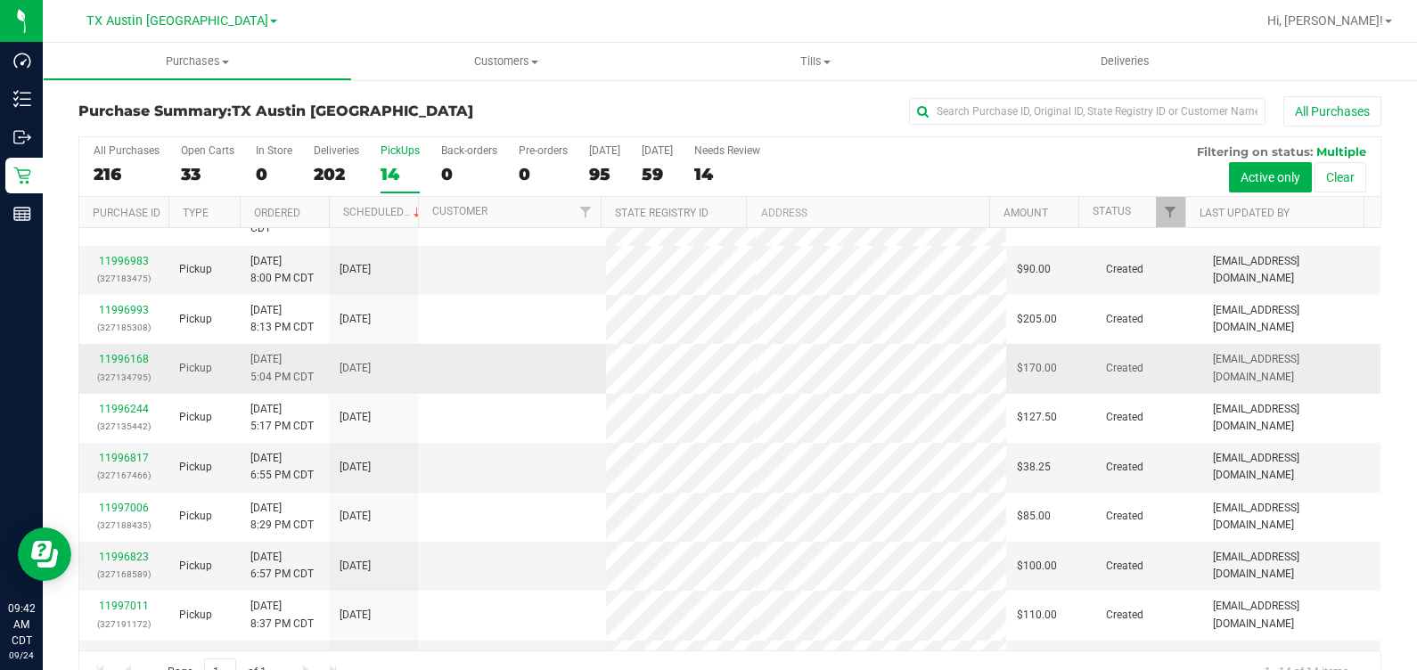
scroll to position [111, 0]
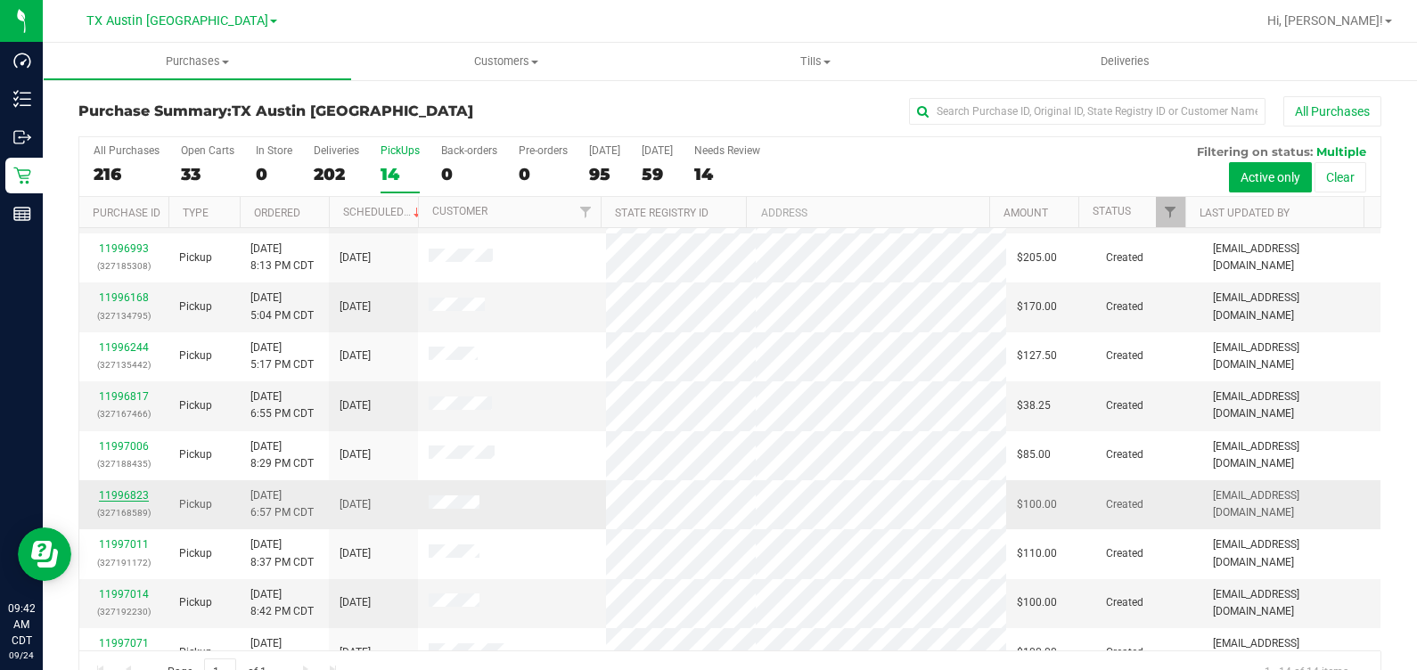
click at [115, 490] on link "11996823" at bounding box center [124, 495] width 50 height 12
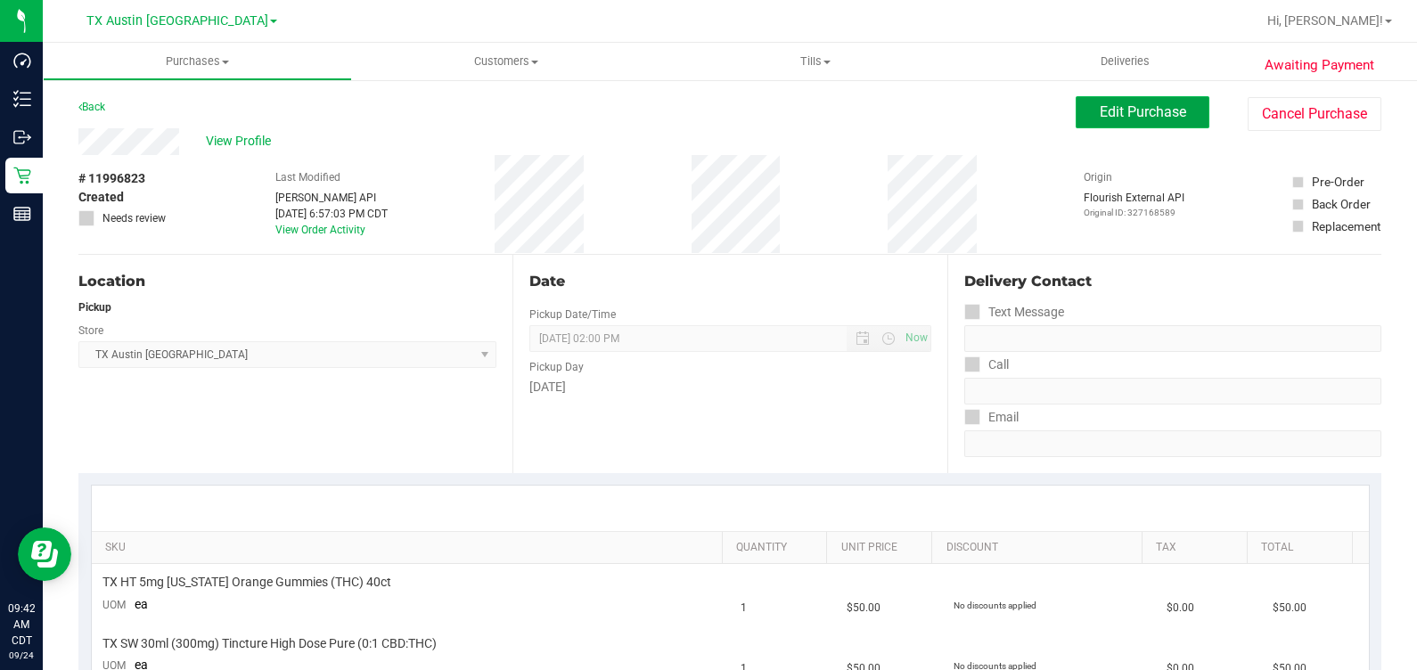
click at [1111, 117] on span "Edit Purchase" at bounding box center [1143, 111] width 86 height 17
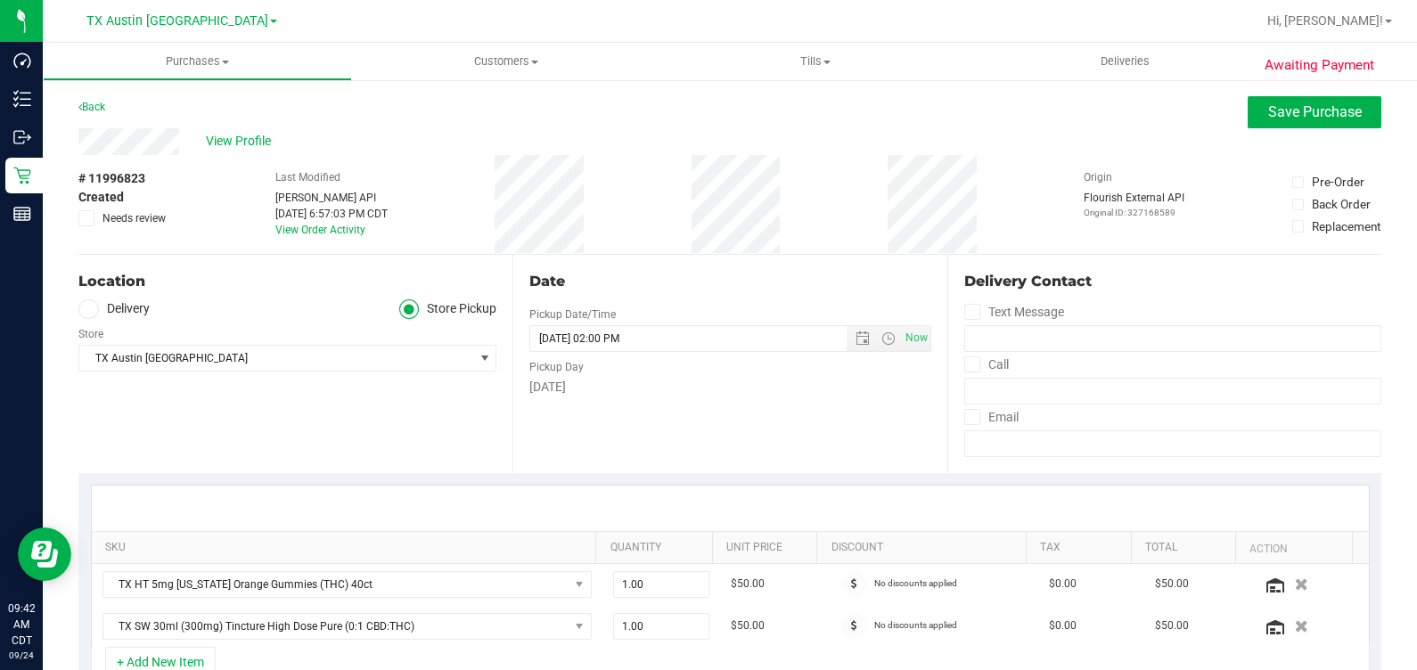
click at [126, 309] on label "Delivery" at bounding box center [113, 309] width 71 height 21
click at [0, 0] on input "Delivery" at bounding box center [0, 0] width 0 height 0
click at [334, 357] on span "76033" at bounding box center [349, 358] width 31 height 12
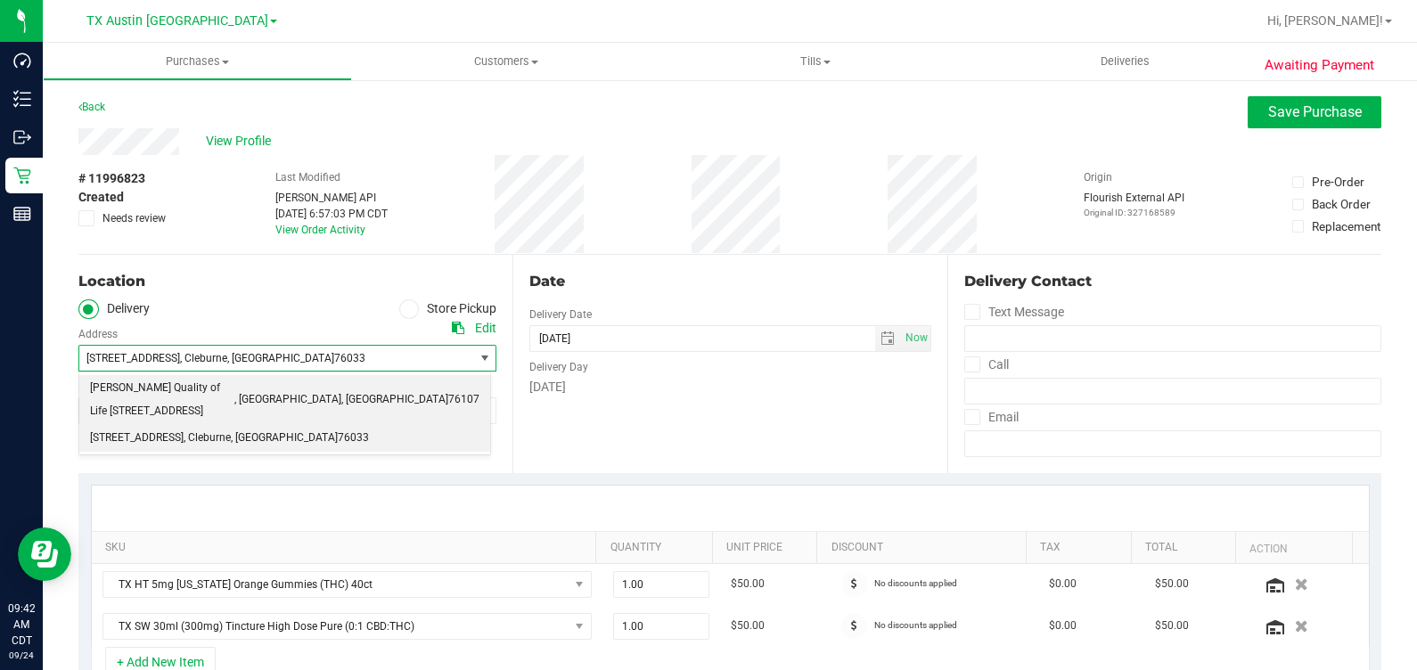
click at [234, 383] on span "[PERSON_NAME] Quality of Life [STREET_ADDRESS]" at bounding box center [162, 399] width 144 height 45
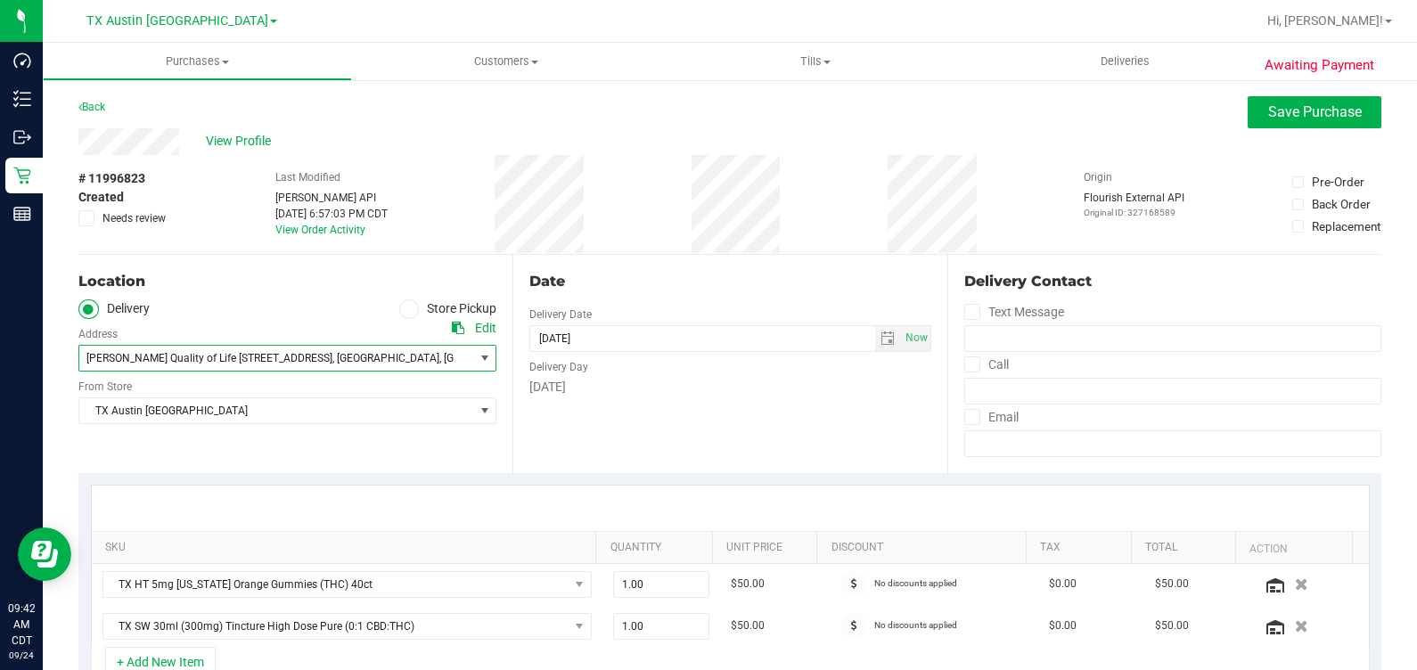
click at [468, 331] on div "Edit" at bounding box center [474, 328] width 45 height 19
click at [477, 327] on div "Edit" at bounding box center [485, 328] width 21 height 19
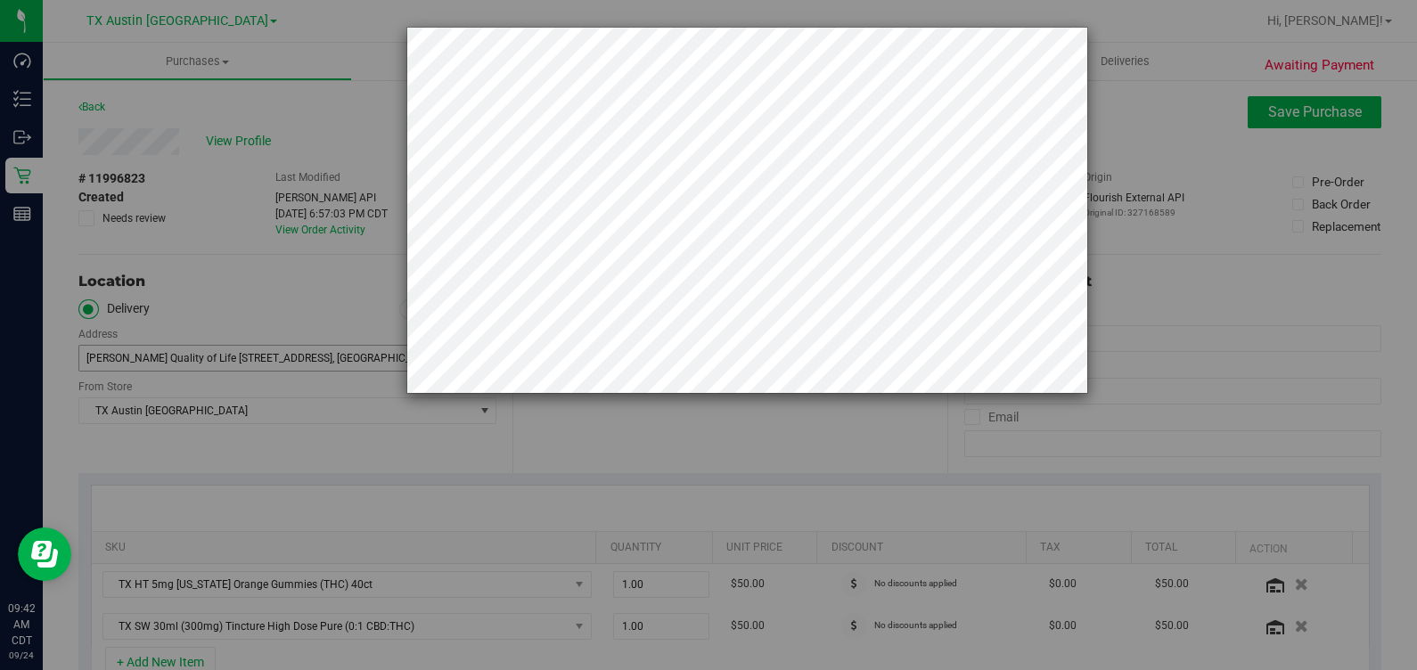
click at [325, 214] on div at bounding box center [715, 335] width 1431 height 670
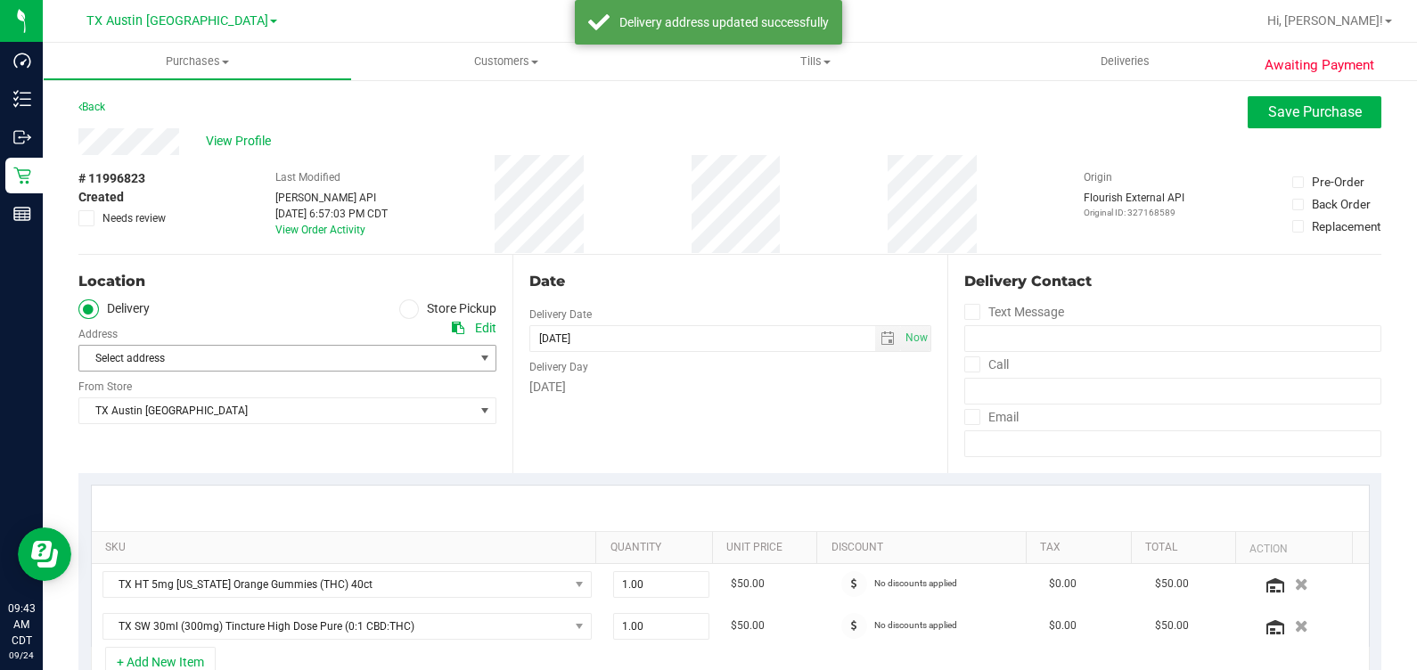
click at [183, 365] on span "Select address" at bounding box center [266, 358] width 374 height 25
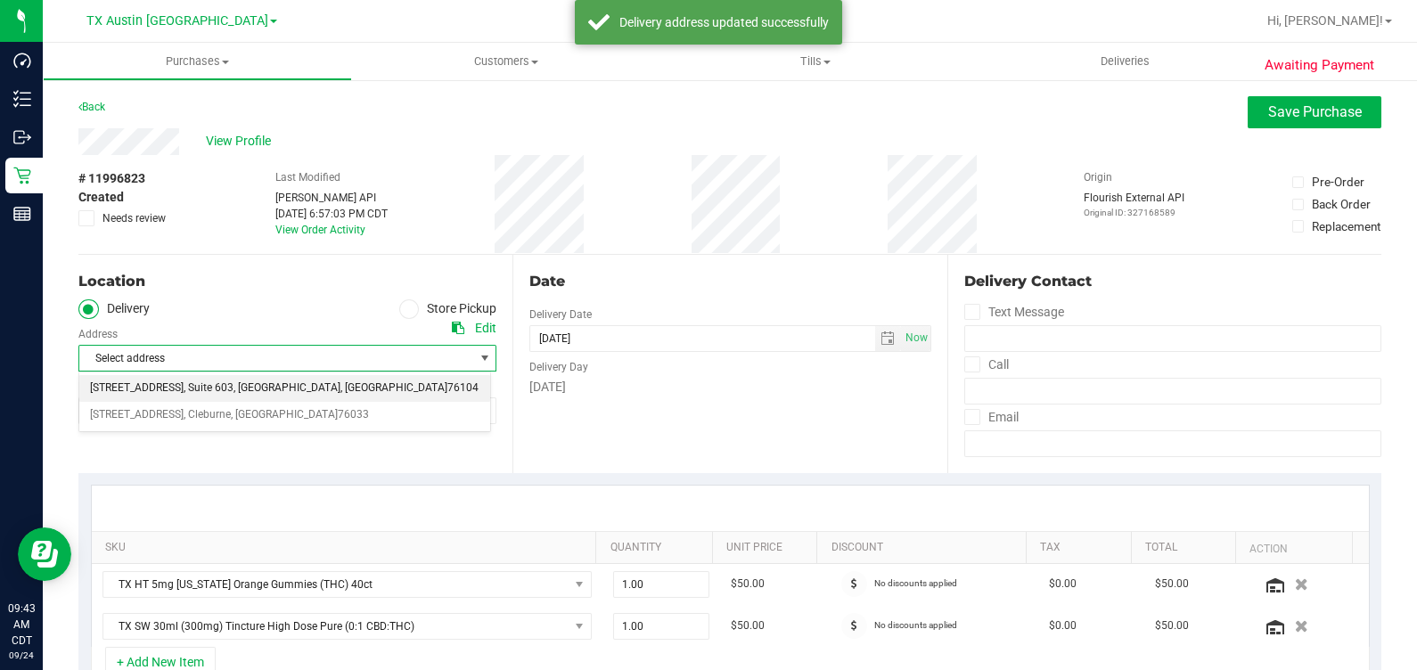
click at [184, 380] on span ", Suite 603" at bounding box center [209, 388] width 50 height 23
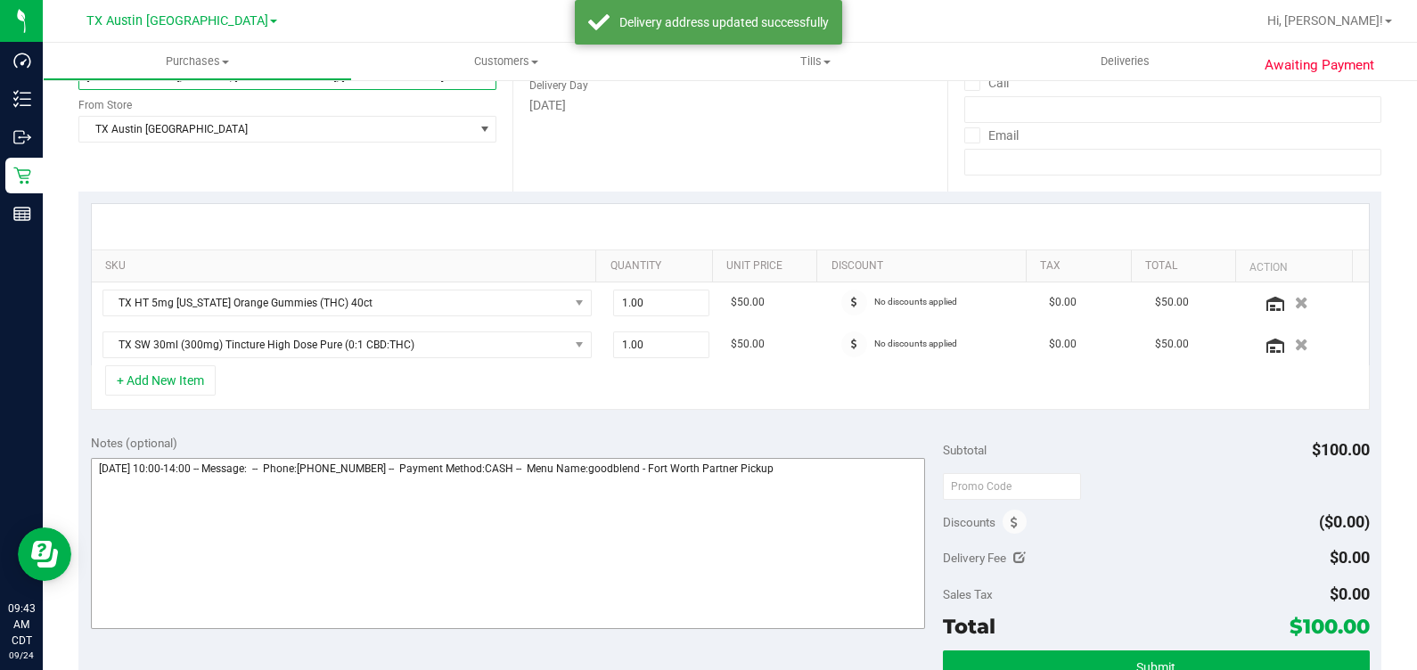
scroll to position [334, 0]
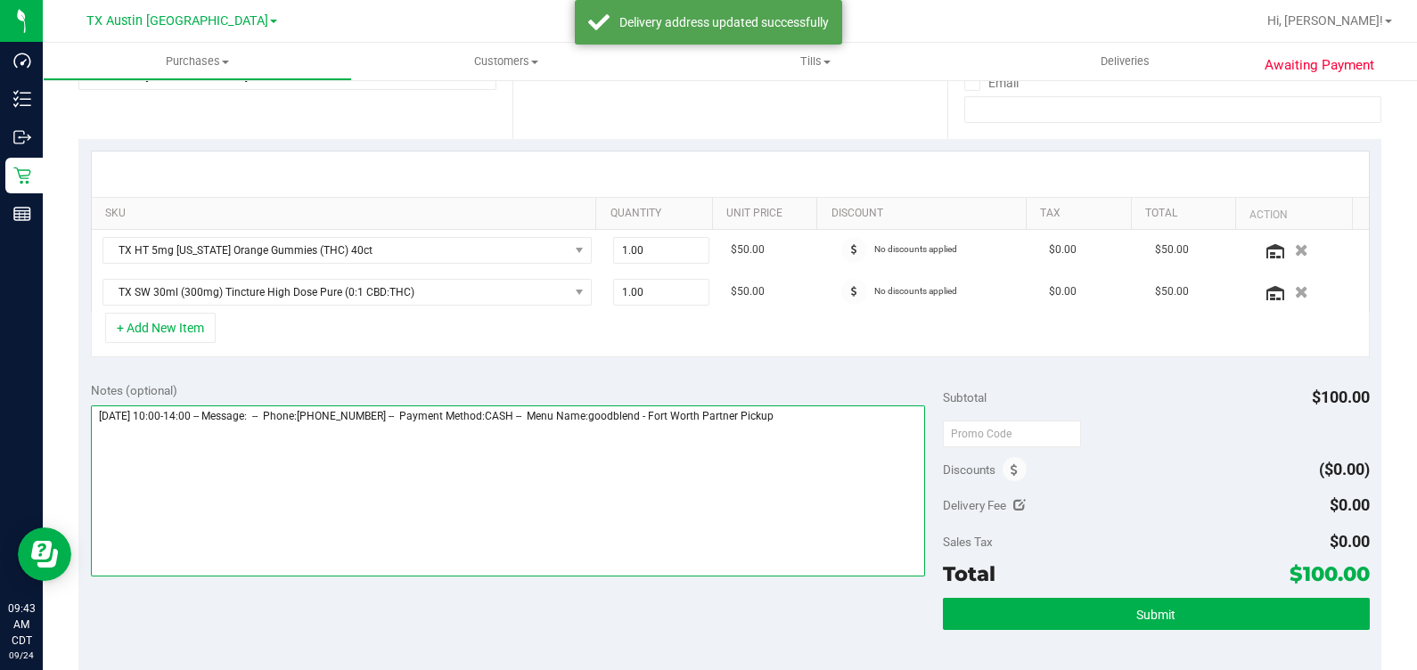
click at [810, 454] on textarea at bounding box center [508, 491] width 835 height 171
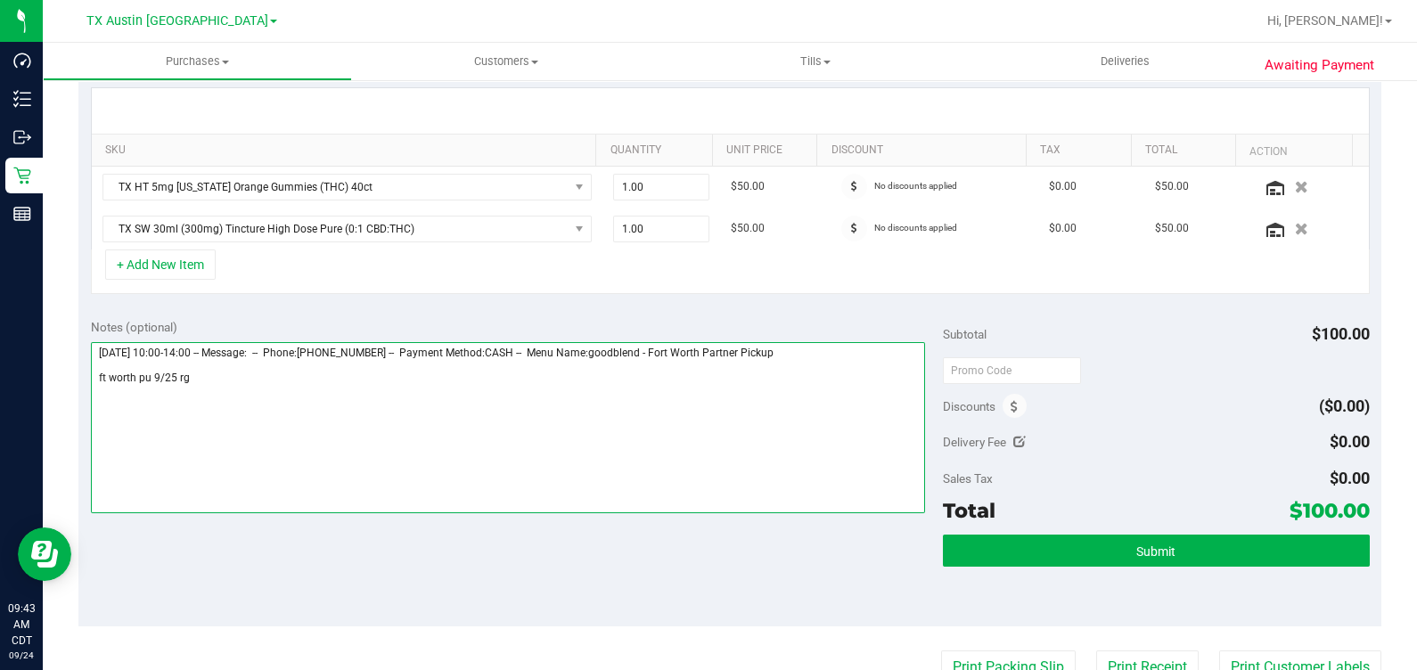
scroll to position [445, 0]
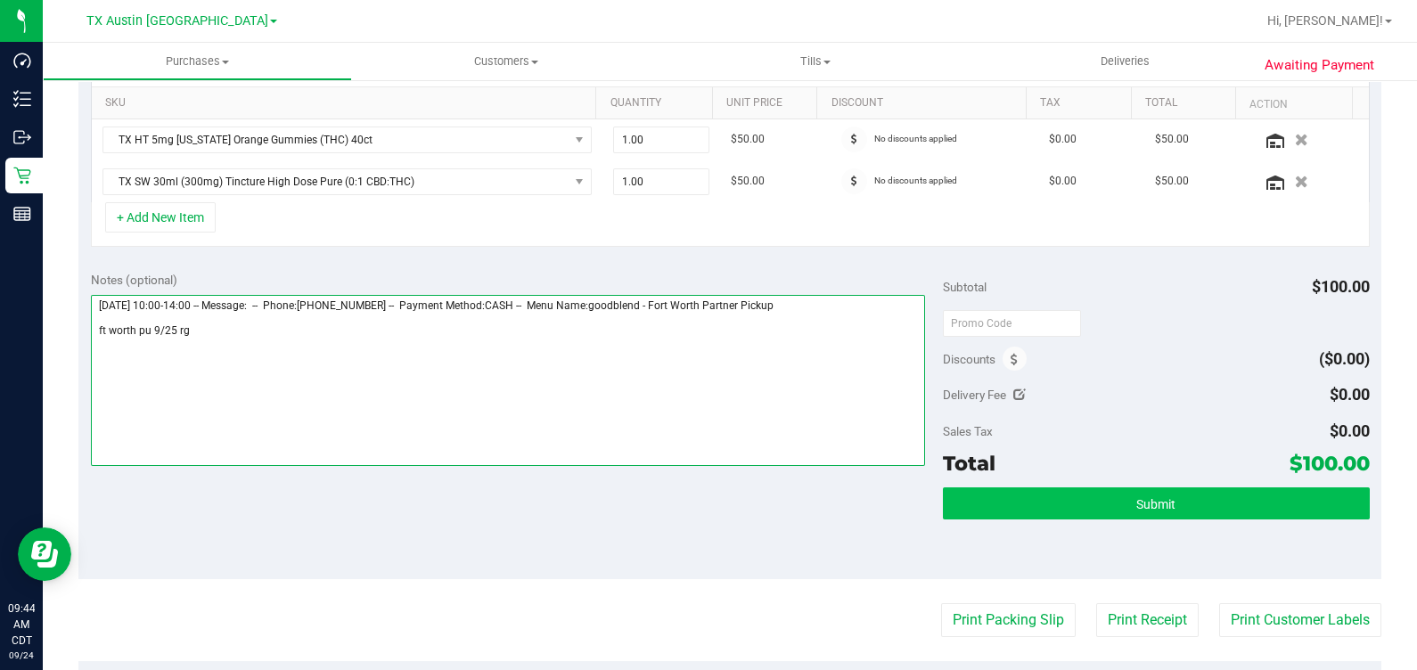
type textarea "[DATE] 10:00-14:00 -- Message: -- Phone:[PHONE_NUMBER] -- Payment Method:CASH -…"
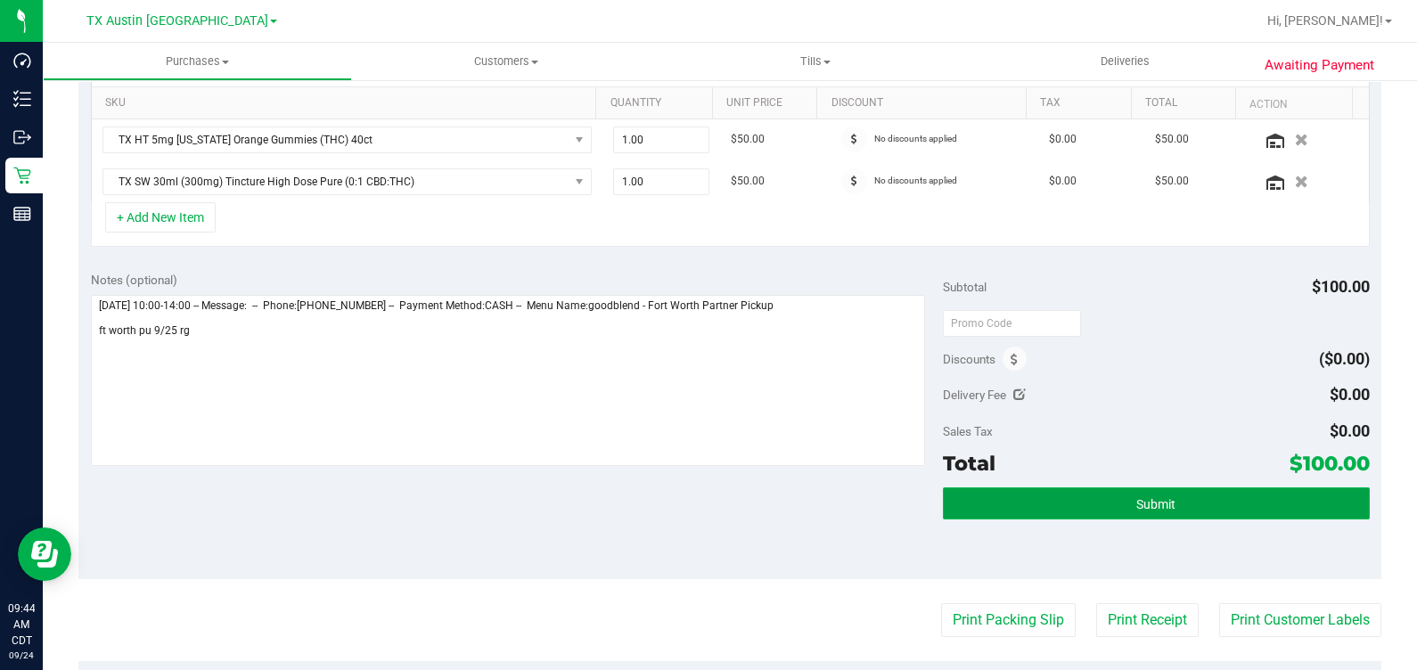
click at [967, 499] on button "Submit" at bounding box center [1156, 504] width 426 height 32
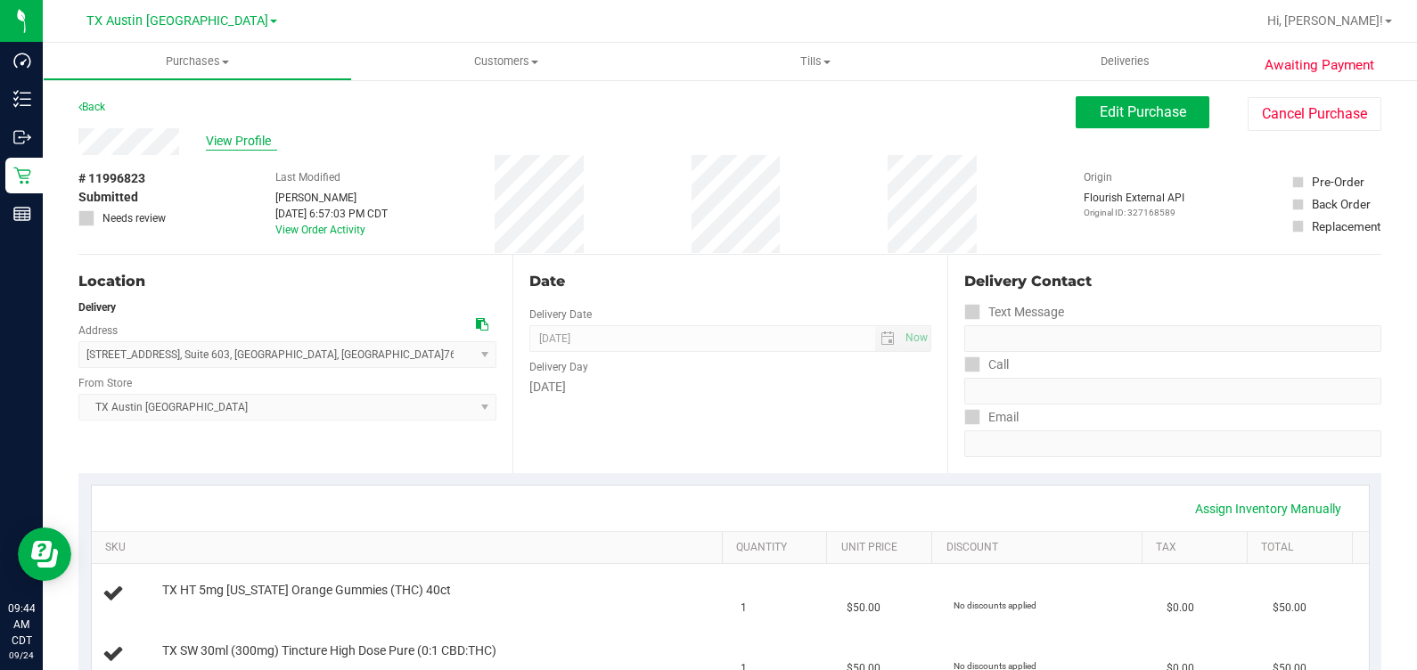
click at [240, 138] on span "View Profile" at bounding box center [241, 141] width 71 height 19
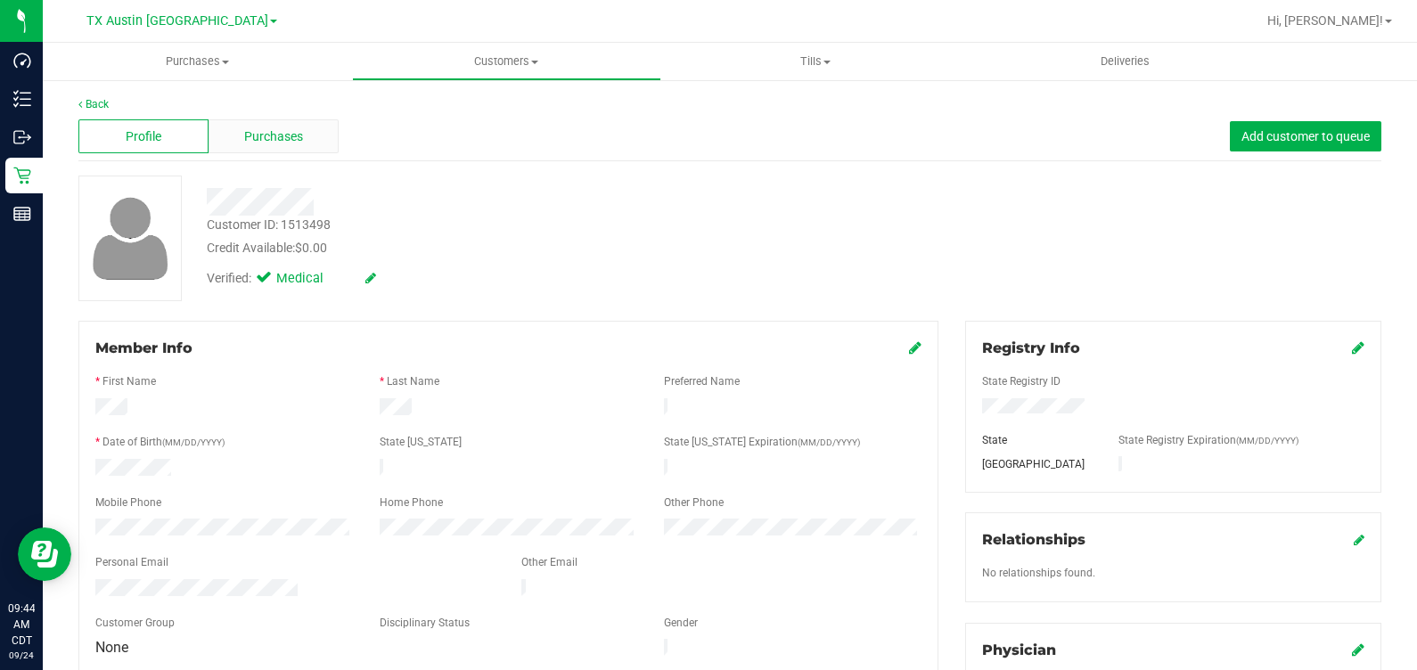
click at [298, 148] on div "Purchases" at bounding box center [274, 136] width 130 height 34
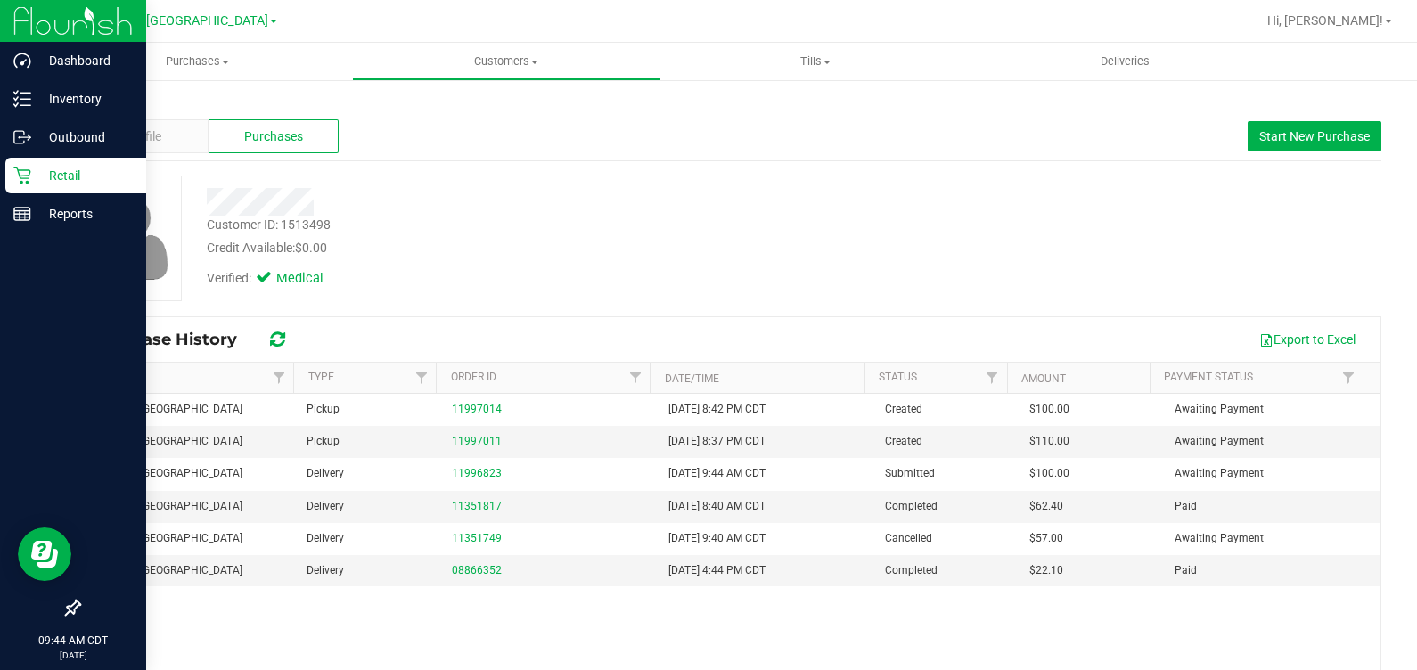
click at [35, 186] on div "Retail" at bounding box center [75, 176] width 141 height 36
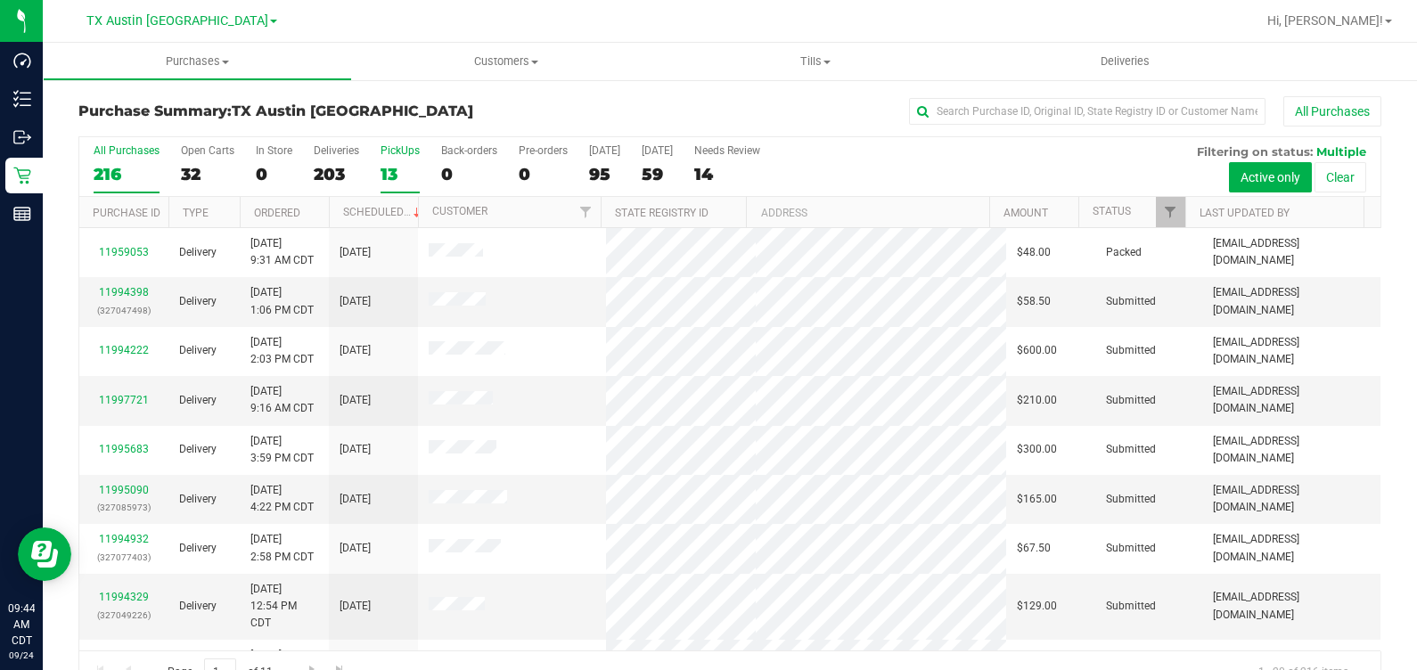
click at [408, 149] on div "PickUps" at bounding box center [400, 150] width 39 height 12
click at [0, 0] on input "PickUps 13" at bounding box center [0, 0] width 0 height 0
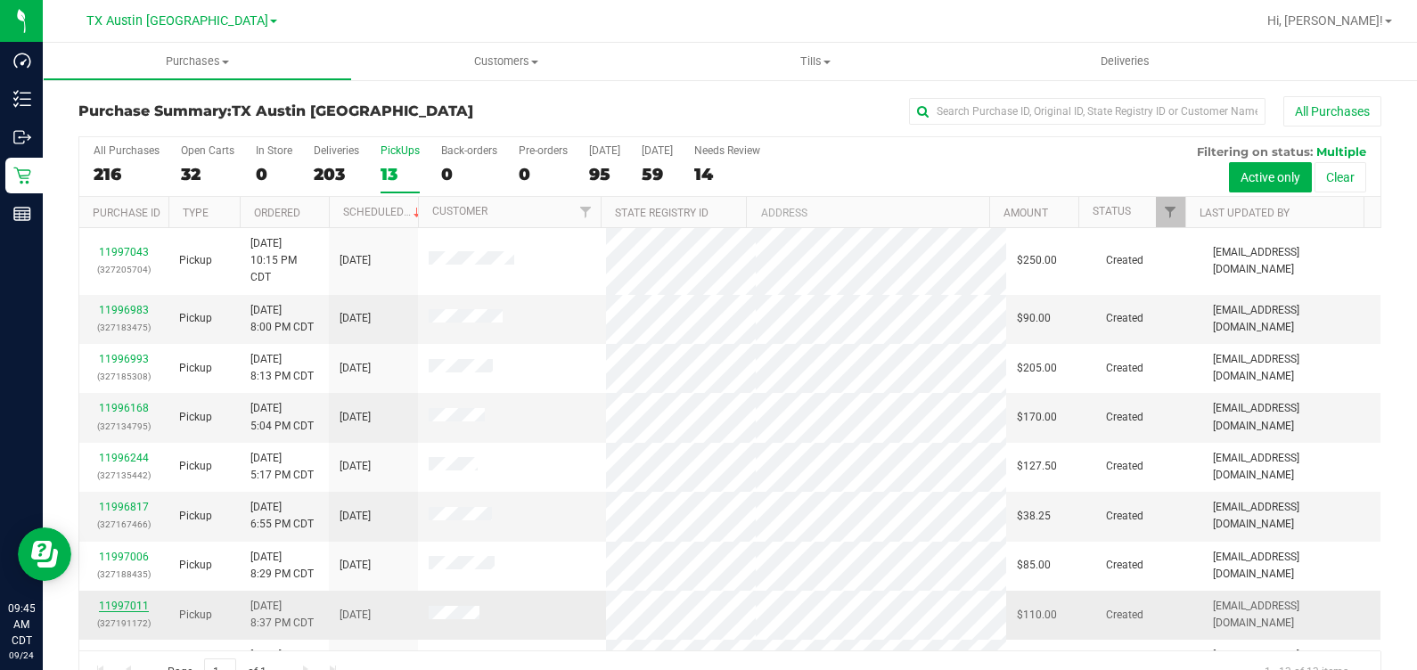
click at [105, 603] on link "11997011" at bounding box center [124, 606] width 50 height 12
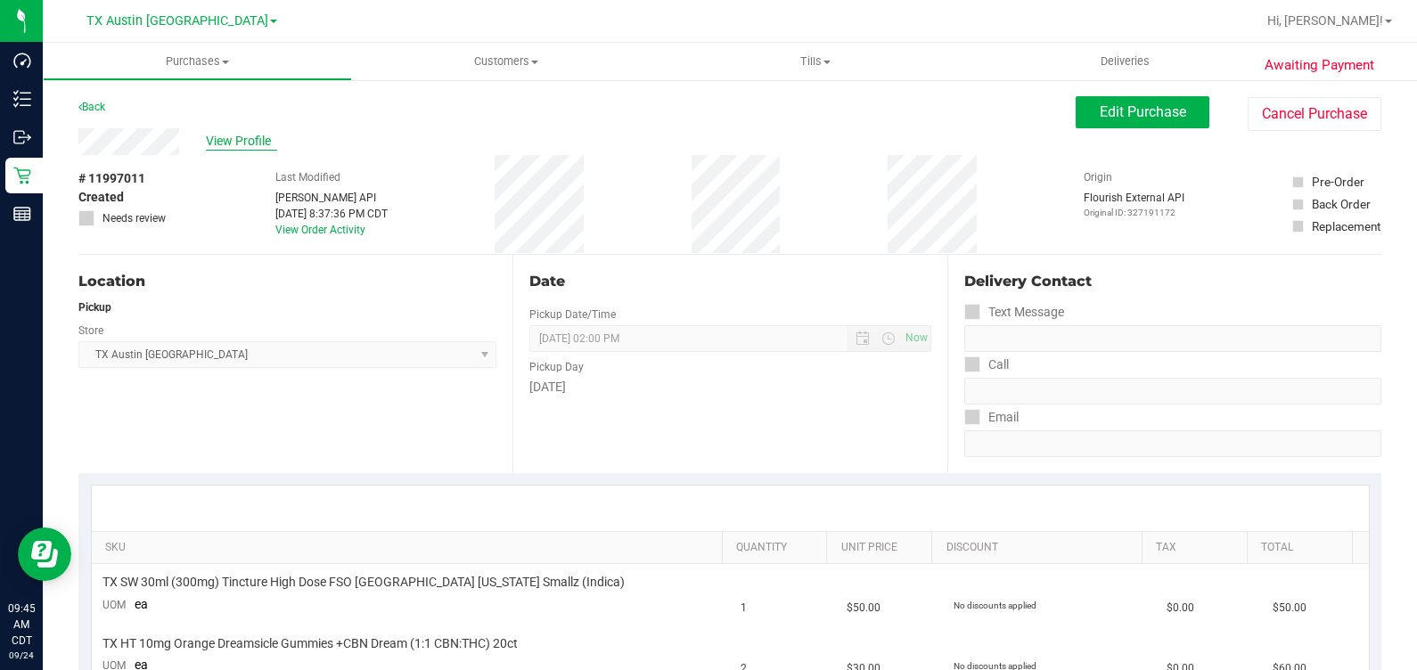
click at [267, 134] on span "View Profile" at bounding box center [241, 141] width 71 height 19
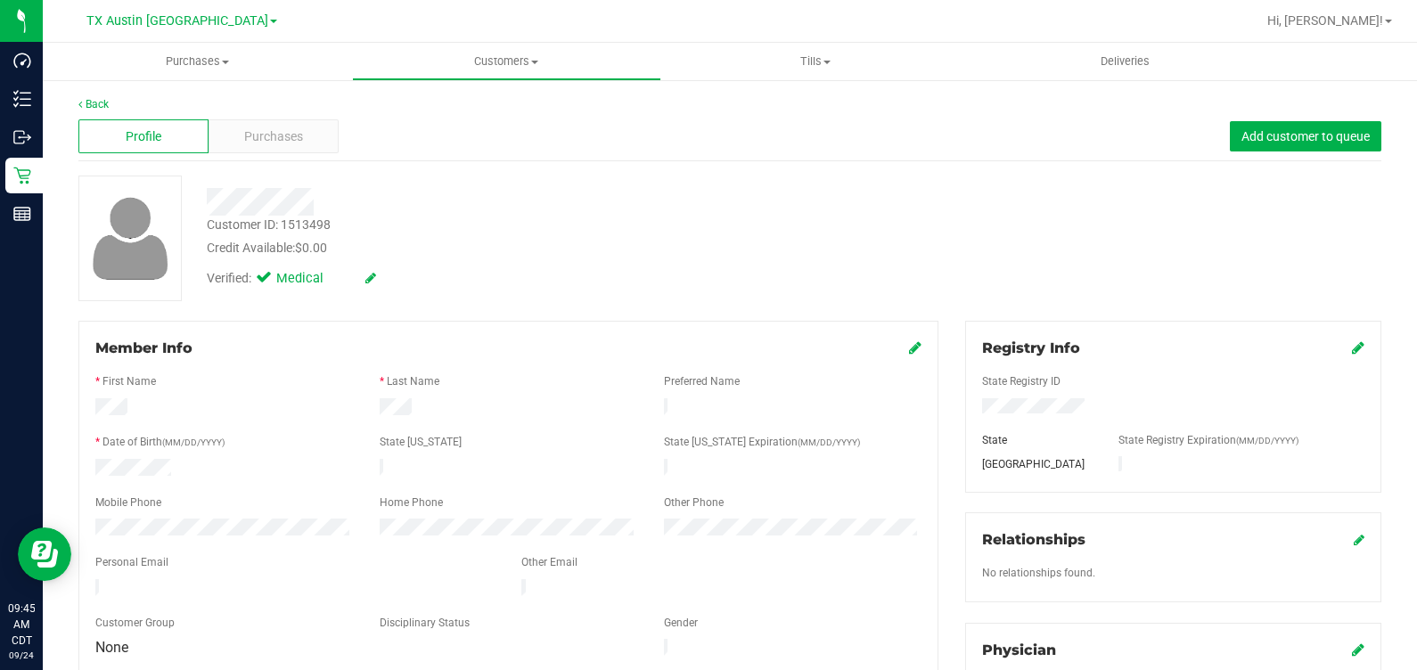
click at [256, 144] on span "Purchases" at bounding box center [273, 136] width 59 height 19
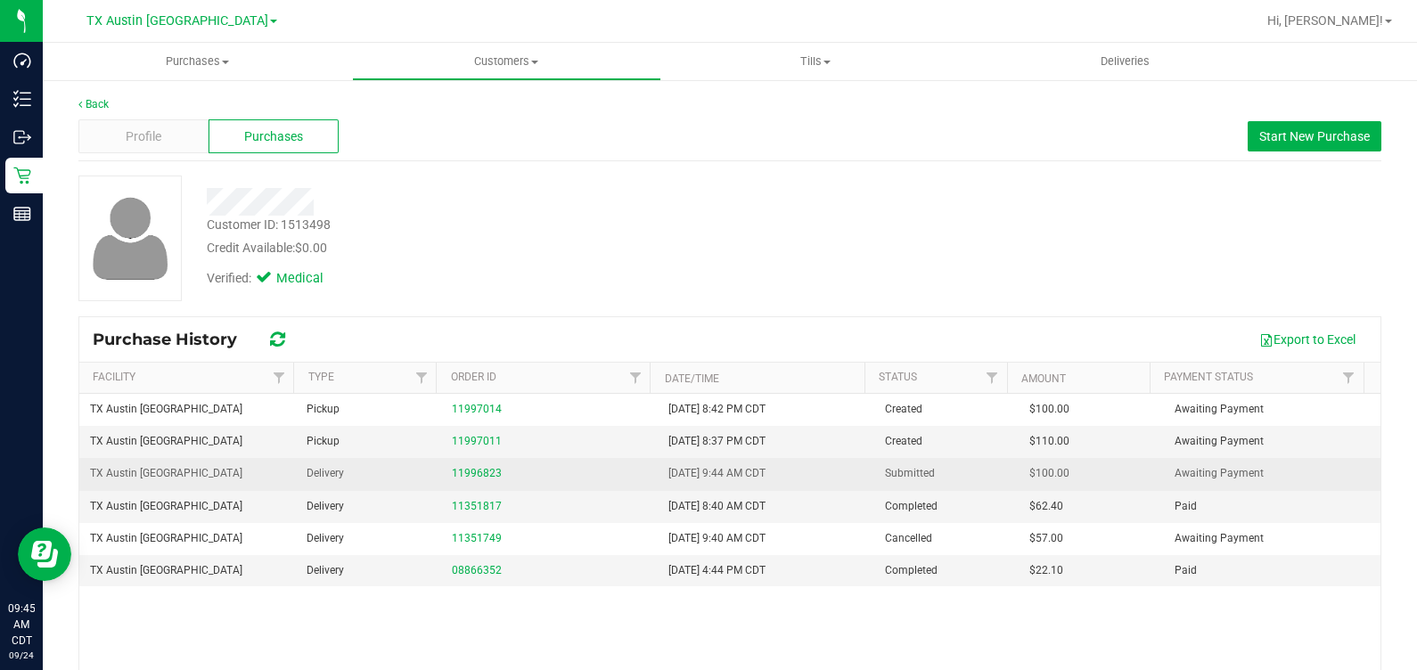
click at [441, 467] on td "11996823" at bounding box center [549, 474] width 217 height 32
click at [452, 471] on link "11996823" at bounding box center [477, 473] width 50 height 12
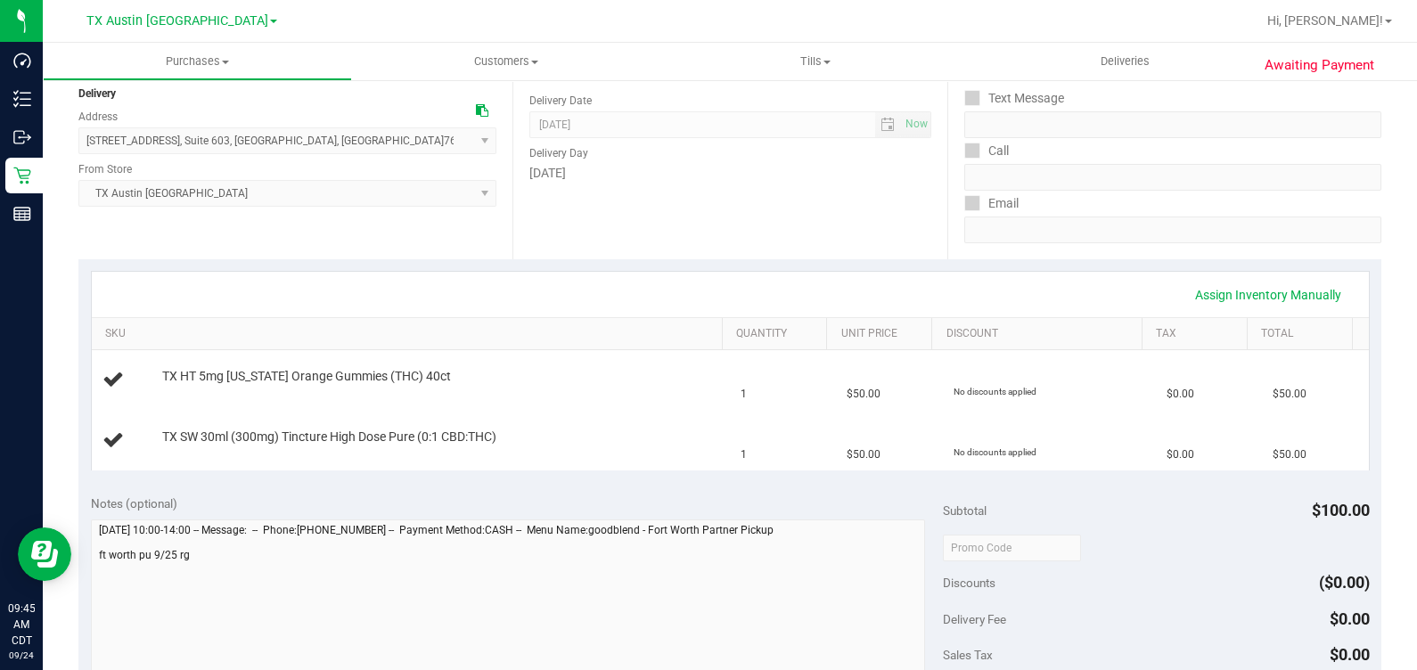
scroll to position [222, 0]
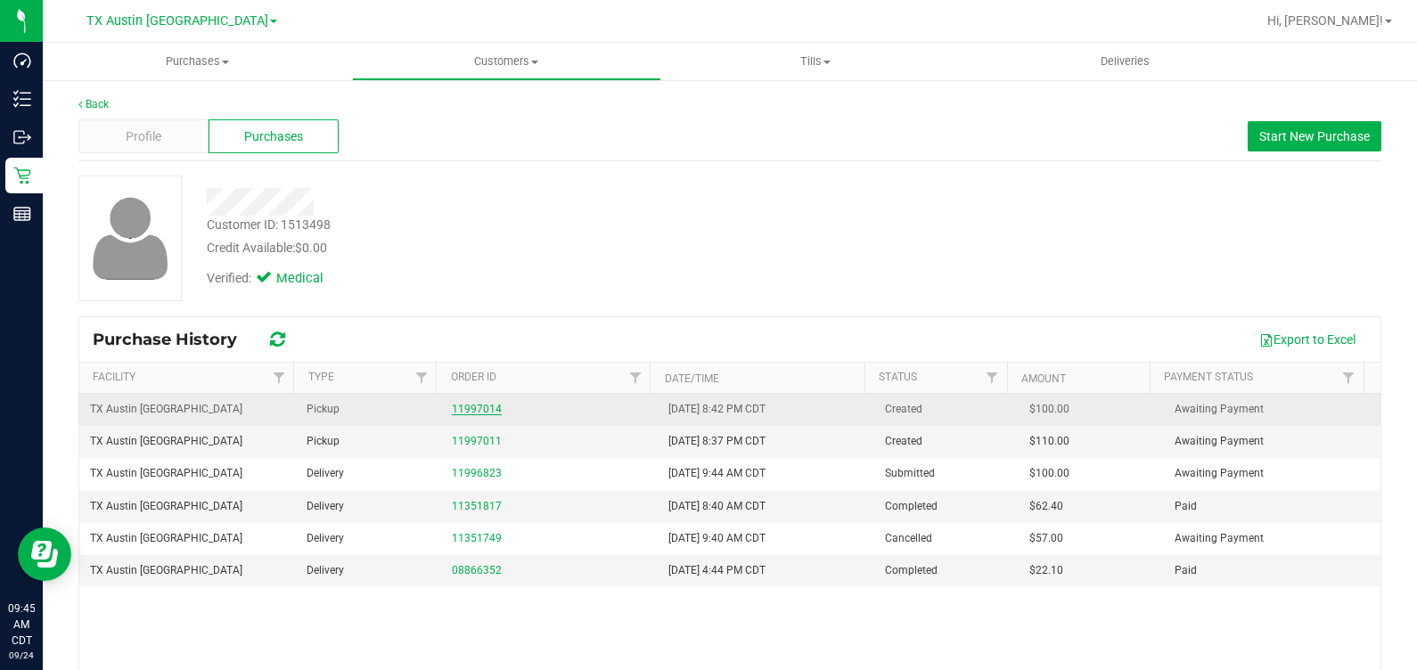
click at [472, 410] on link "11997014" at bounding box center [477, 409] width 50 height 12
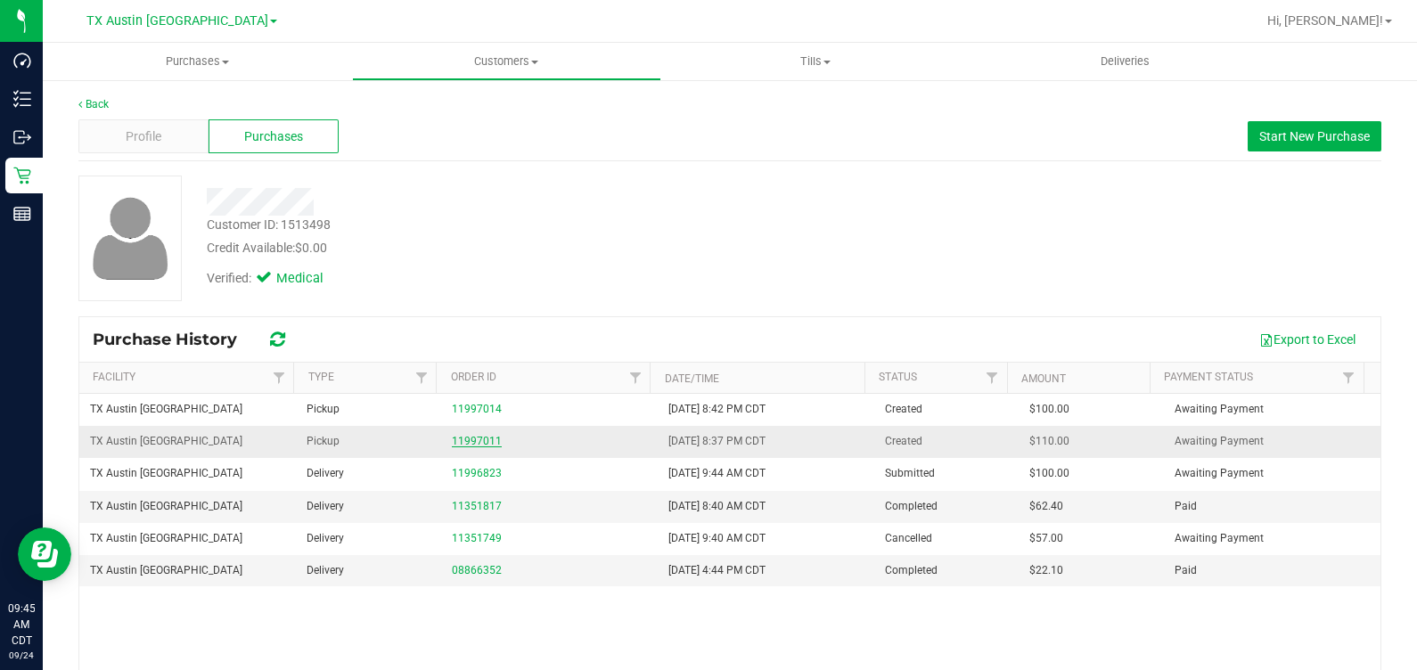
click at [481, 446] on link "11997011" at bounding box center [477, 441] width 50 height 12
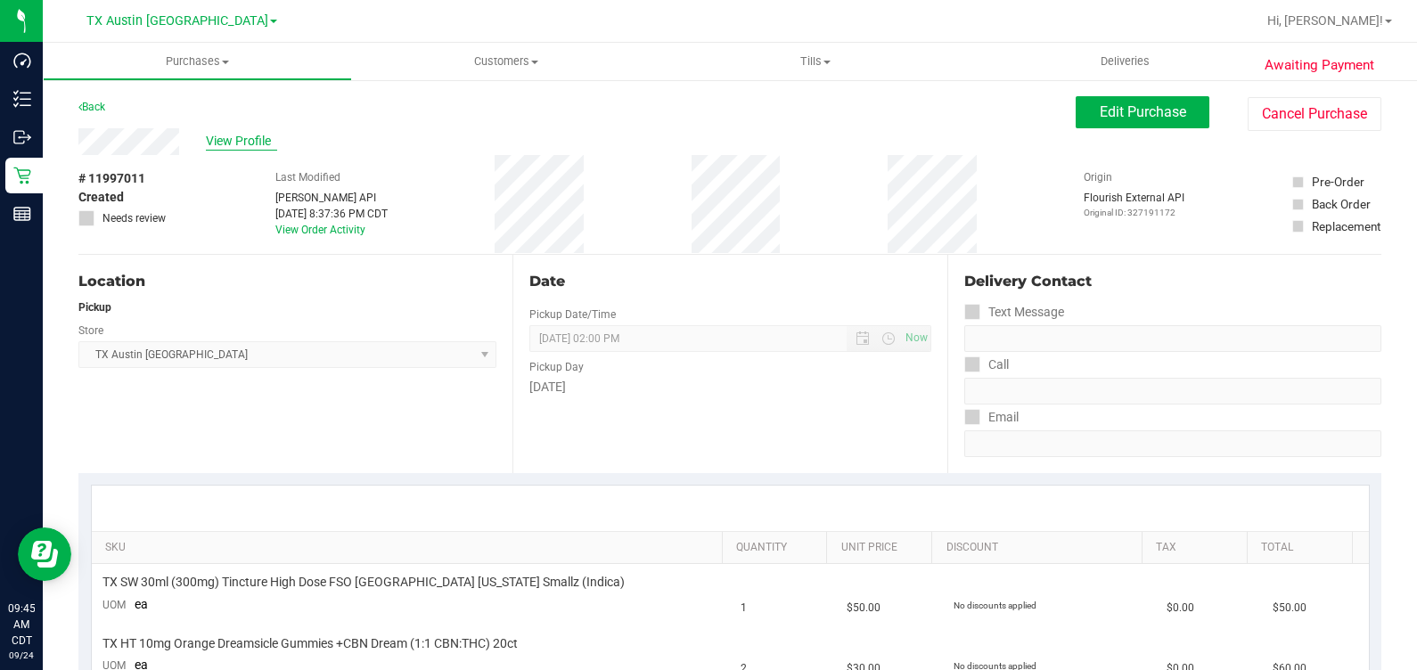
click at [229, 140] on span "View Profile" at bounding box center [241, 141] width 71 height 19
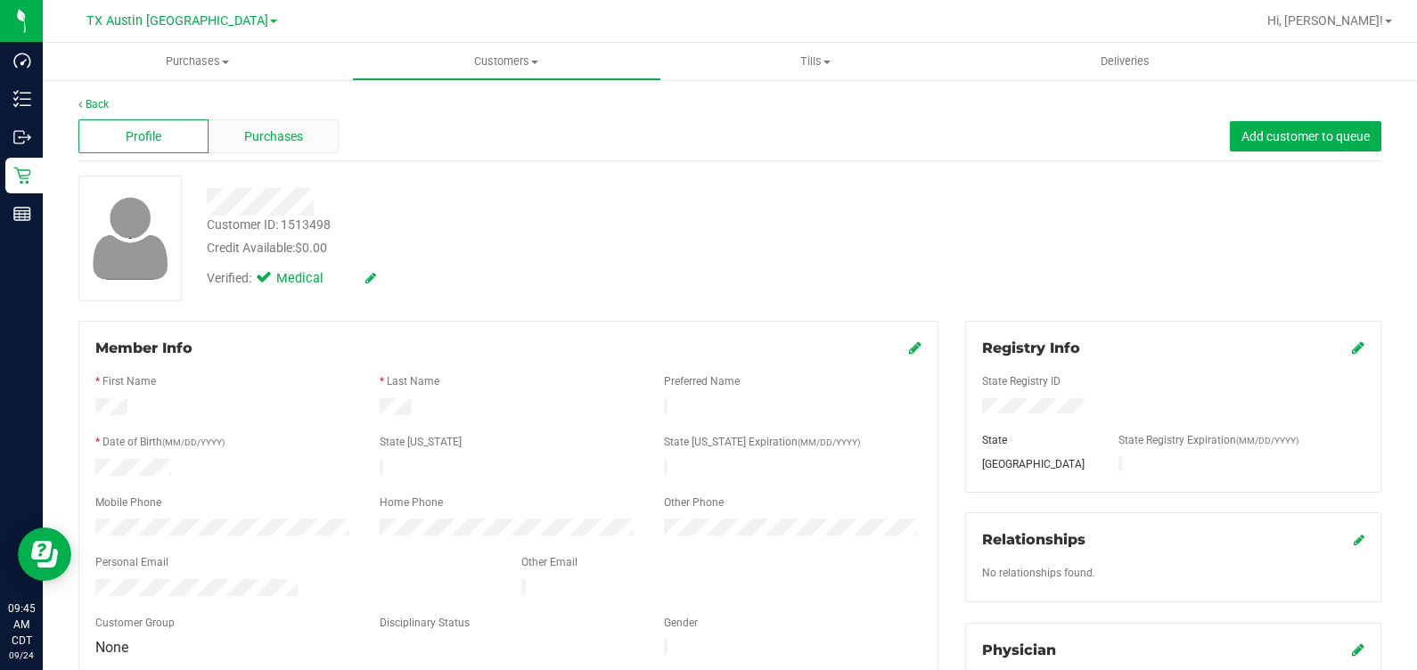
click at [294, 128] on span "Purchases" at bounding box center [273, 136] width 59 height 19
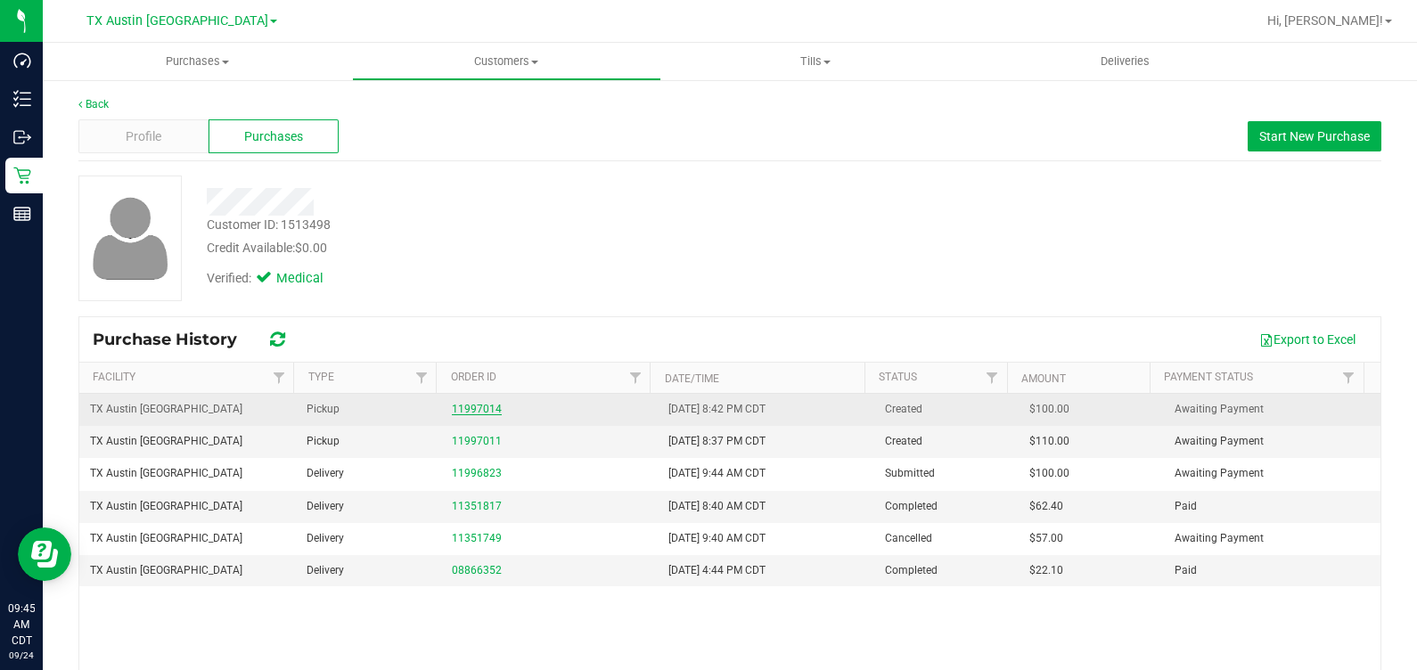
click at [453, 410] on link "11997014" at bounding box center [477, 409] width 50 height 12
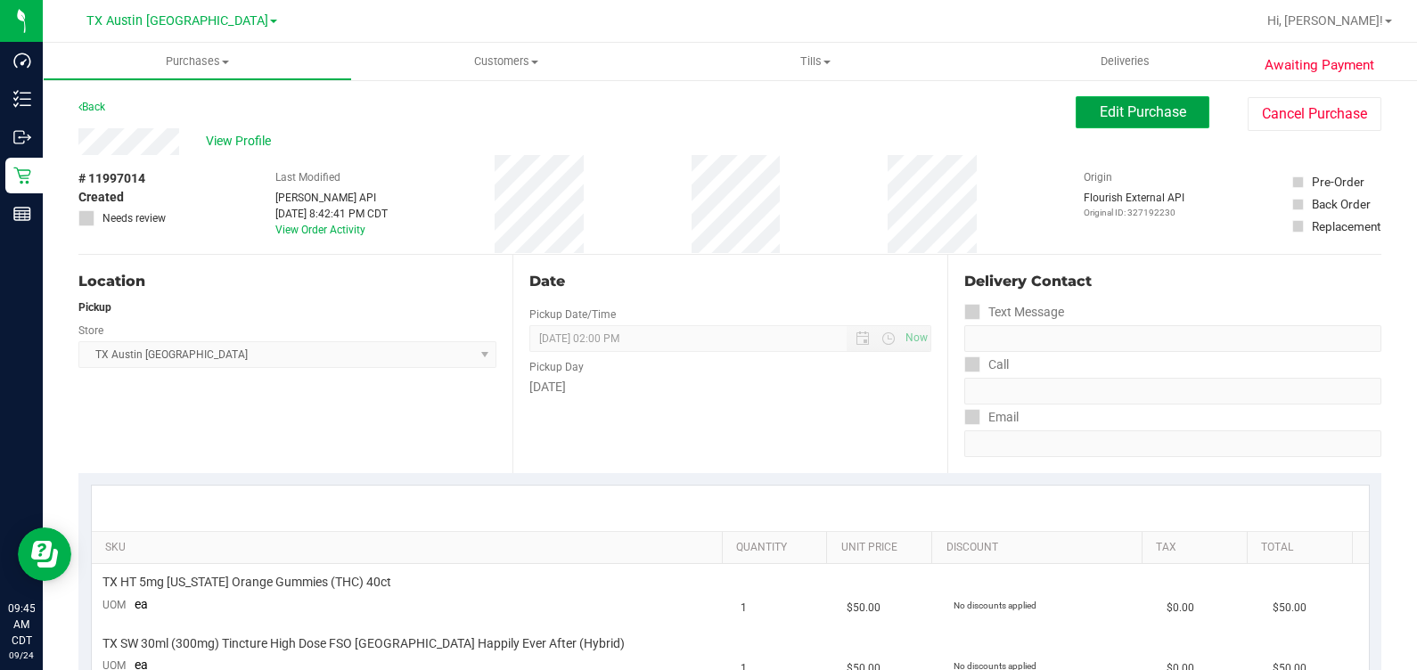
click at [1100, 108] on span "Edit Purchase" at bounding box center [1143, 111] width 86 height 17
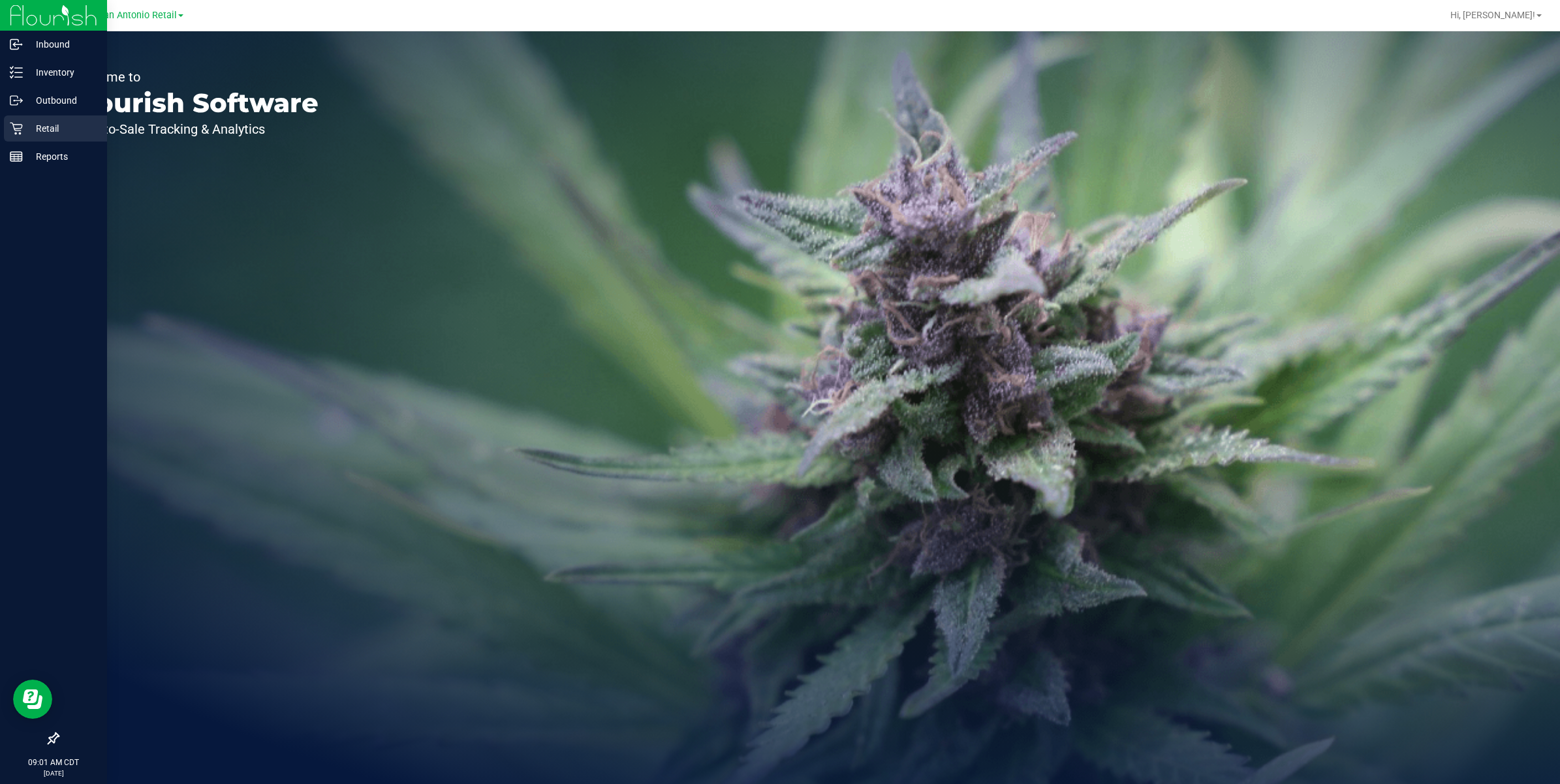
click at [26, 124] on p "Retail" at bounding box center [62, 128] width 78 height 15
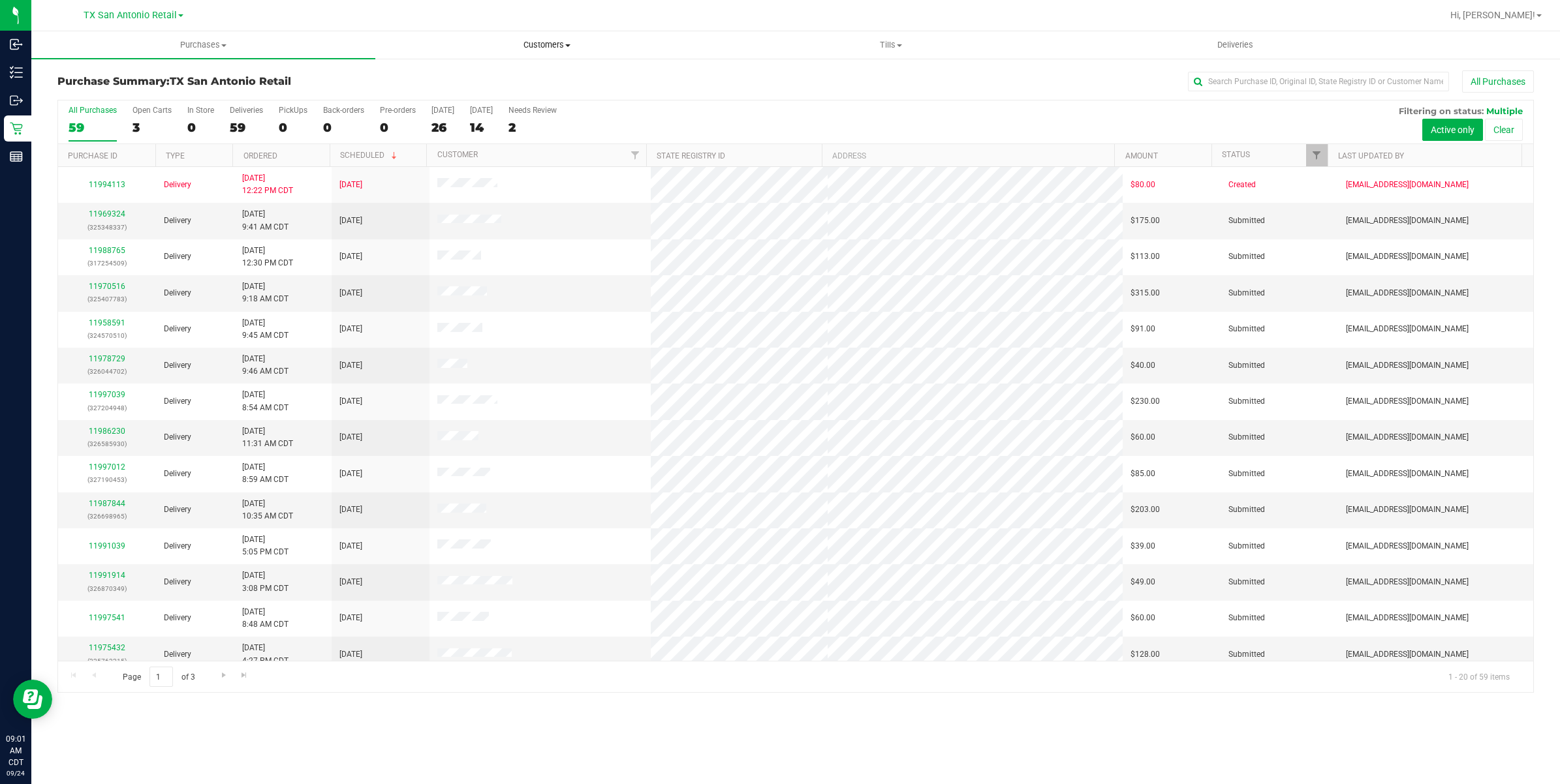
click at [585, 41] on span "Customers" at bounding box center [547, 45] width 343 height 12
click at [560, 79] on li "All customers" at bounding box center [548, 78] width 344 height 15
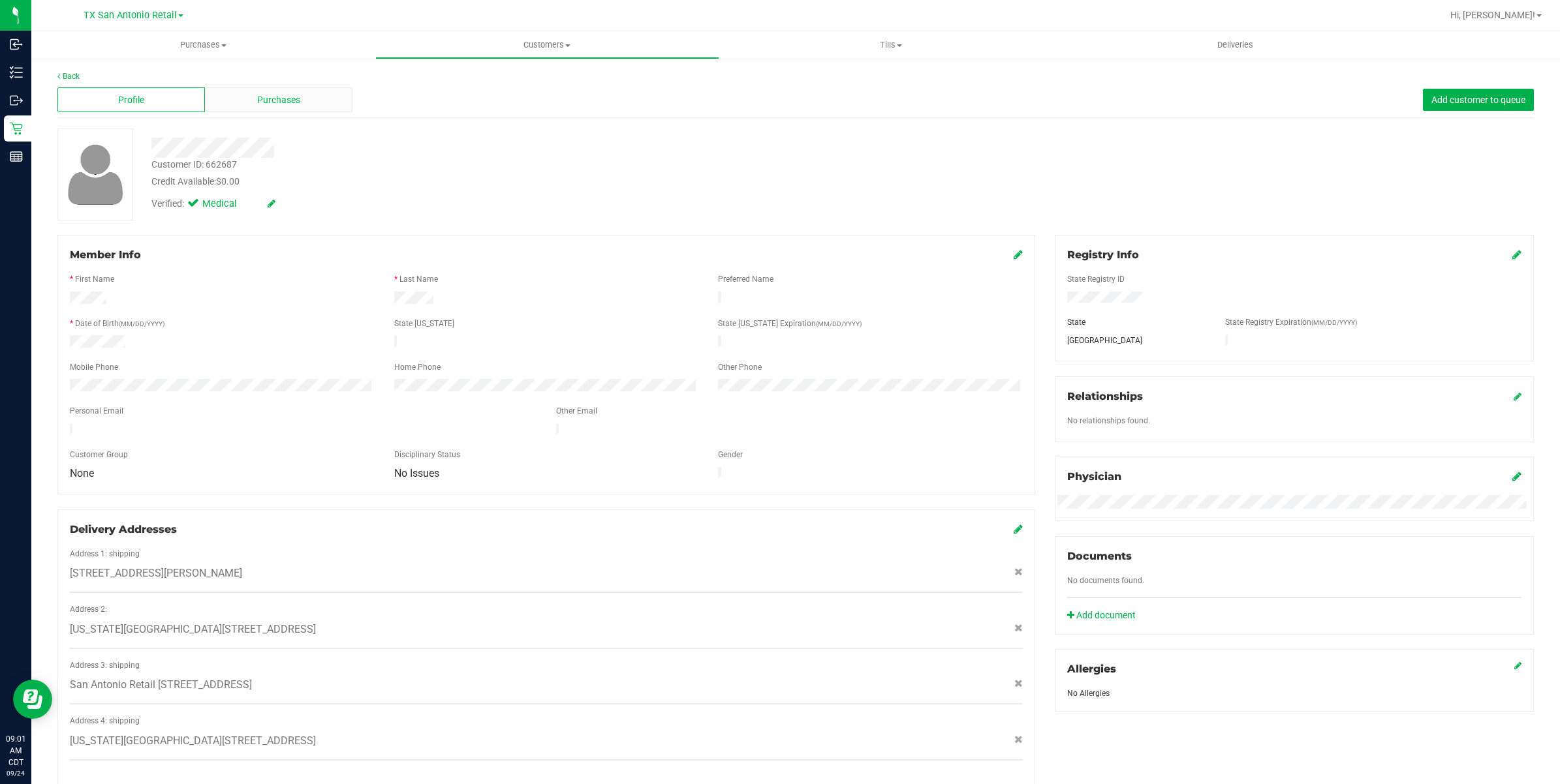
click at [239, 97] on div "Purchases" at bounding box center [278, 100] width 147 height 25
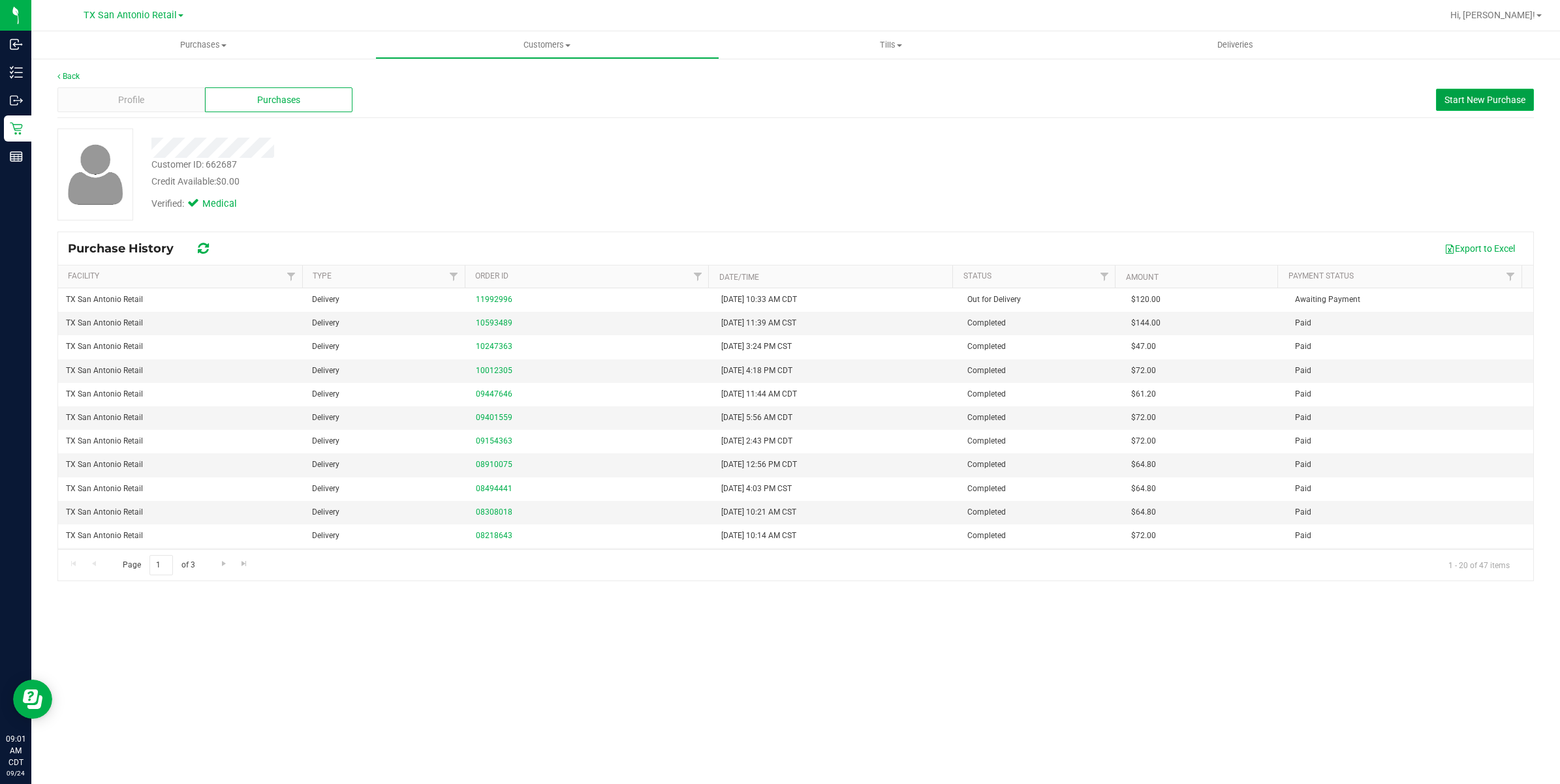
click at [1496, 97] on span "Start New Purchase" at bounding box center [1485, 100] width 81 height 10
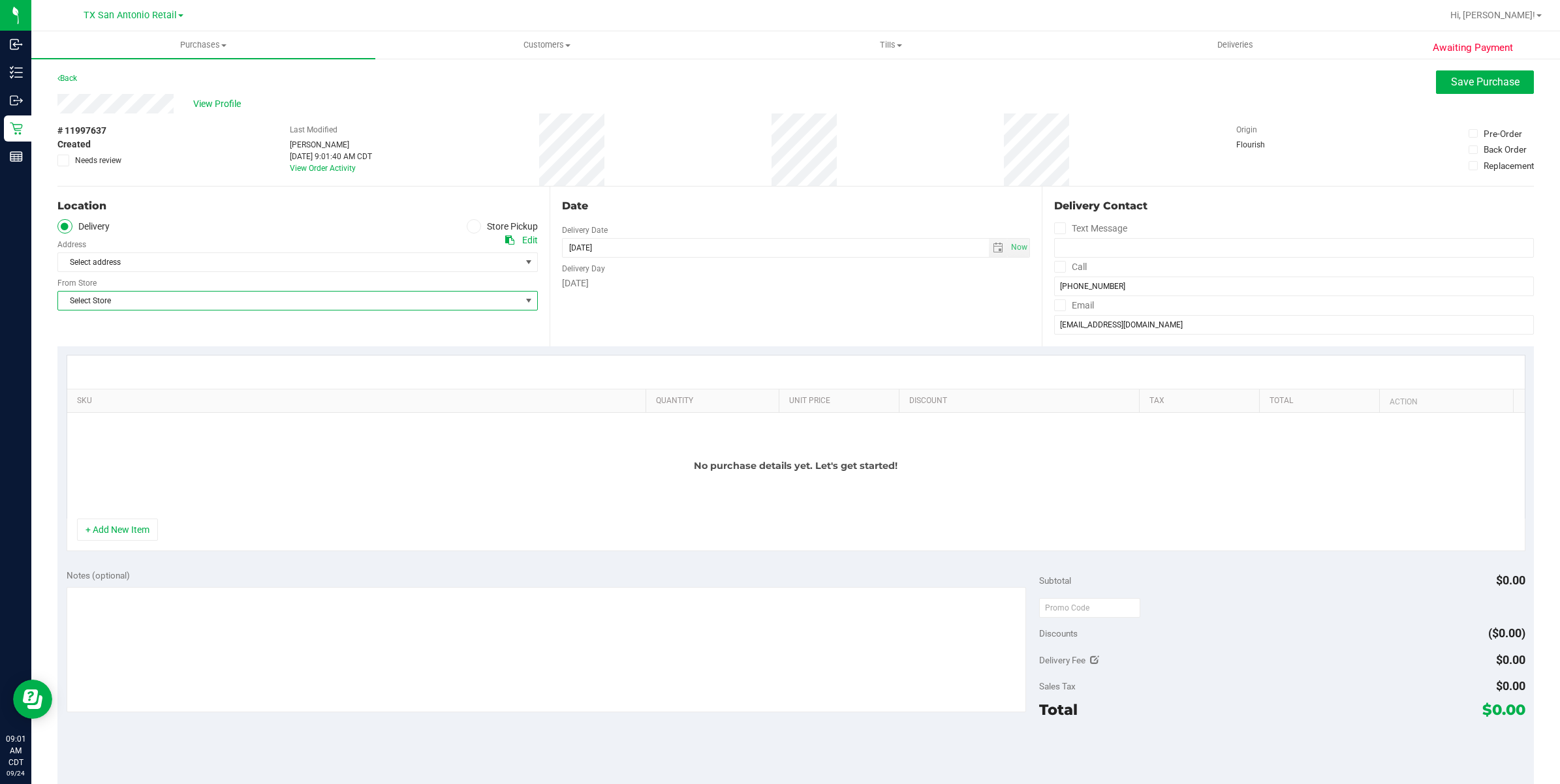
click at [270, 294] on span "Select Store" at bounding box center [289, 300] width 463 height 18
click at [276, 267] on span "Select address" at bounding box center [278, 262] width 440 height 18
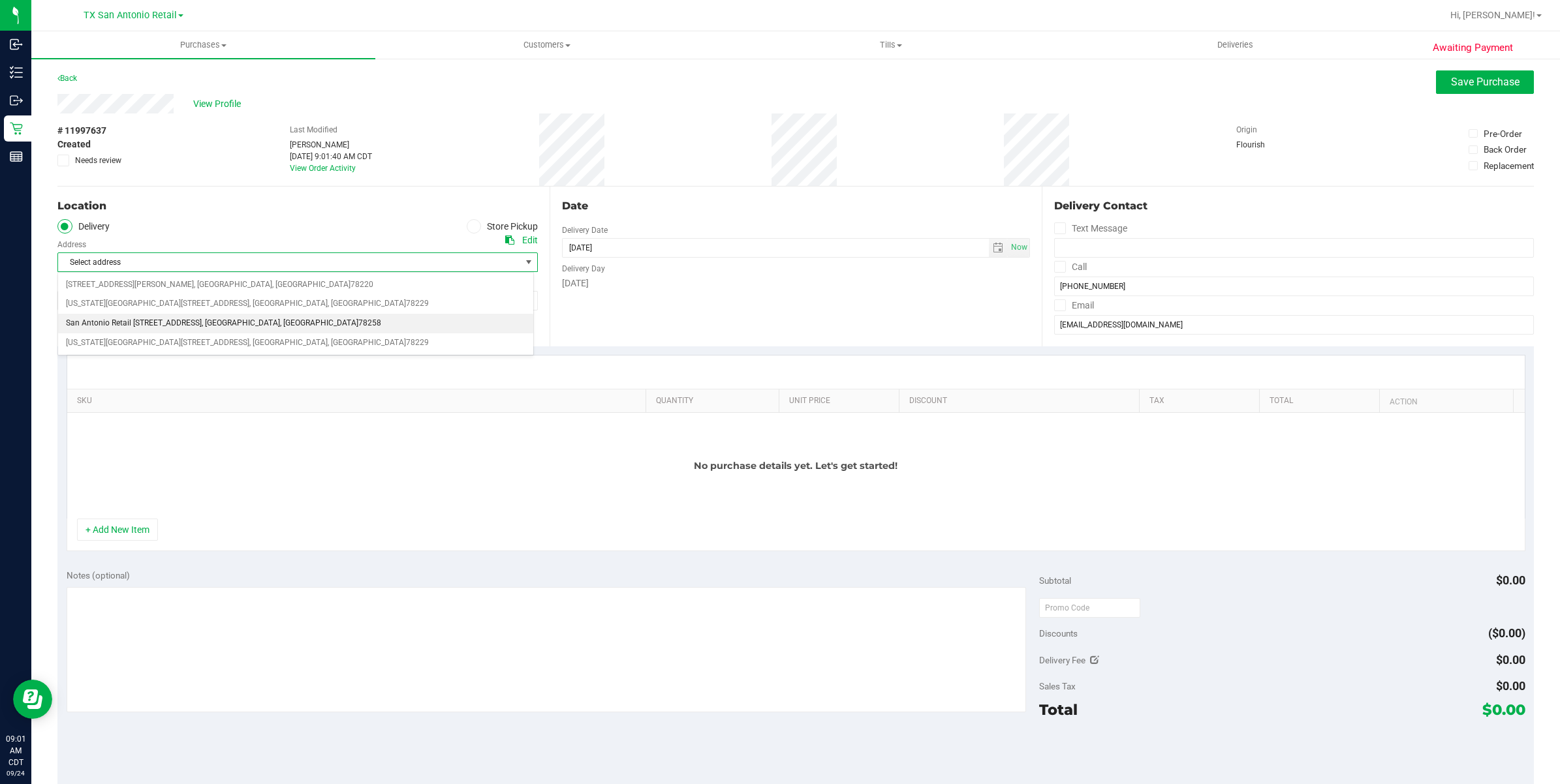
click at [358, 328] on span "78258" at bounding box center [369, 324] width 23 height 17
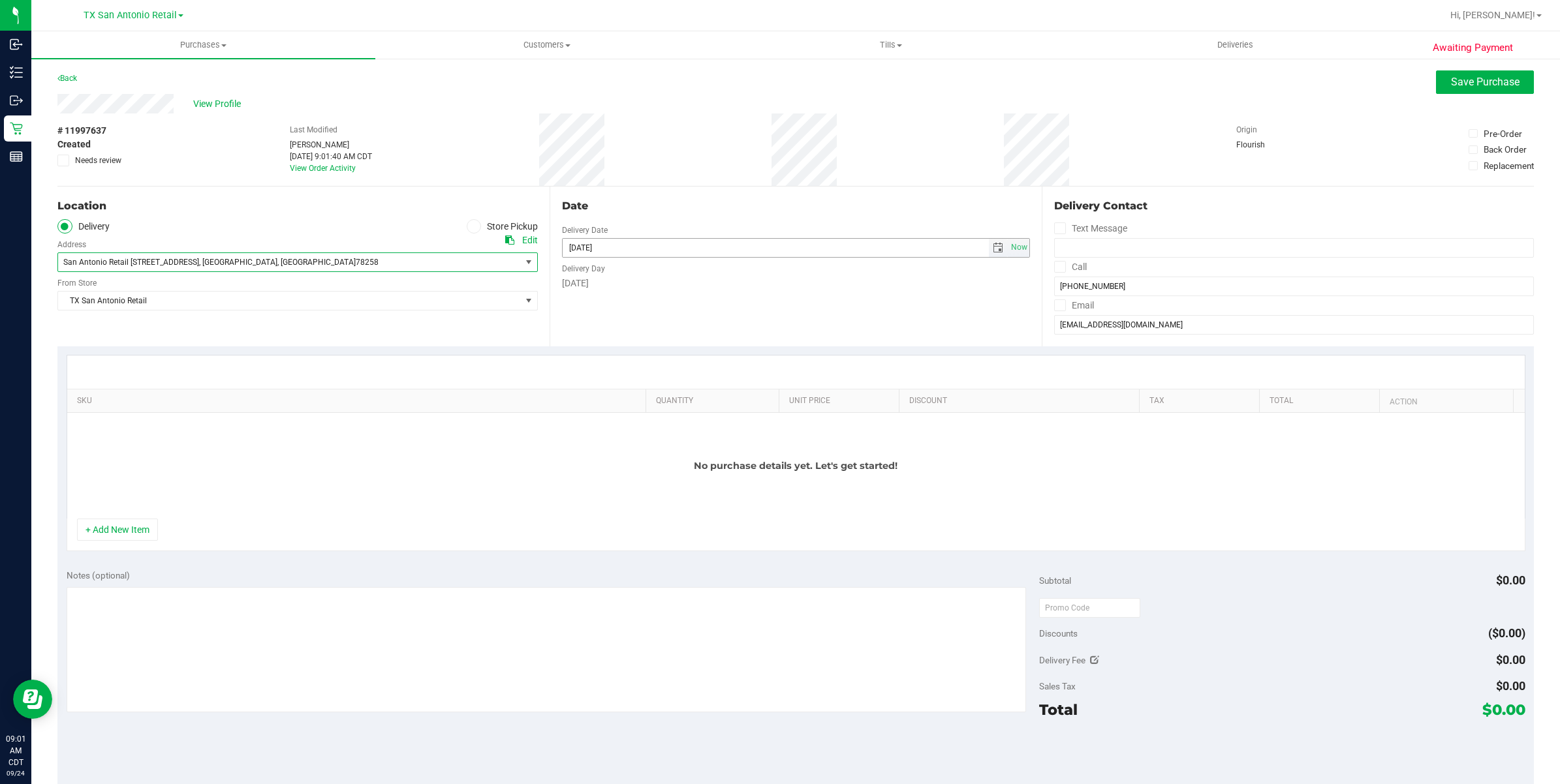
click at [993, 249] on span "select" at bounding box center [998, 248] width 10 height 10
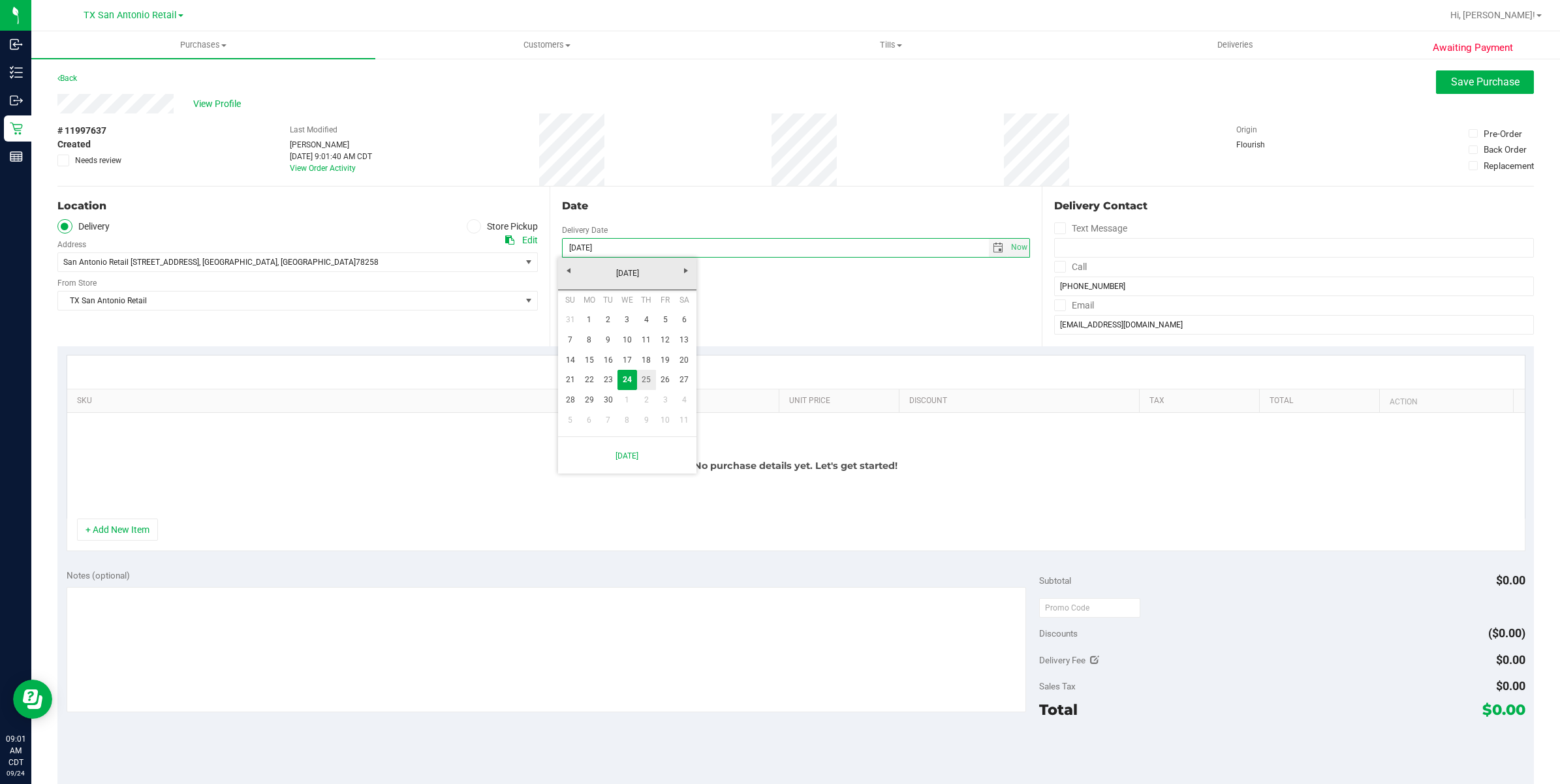
click at [650, 380] on link "25" at bounding box center [647, 380] width 19 height 20
type input "[DATE]"
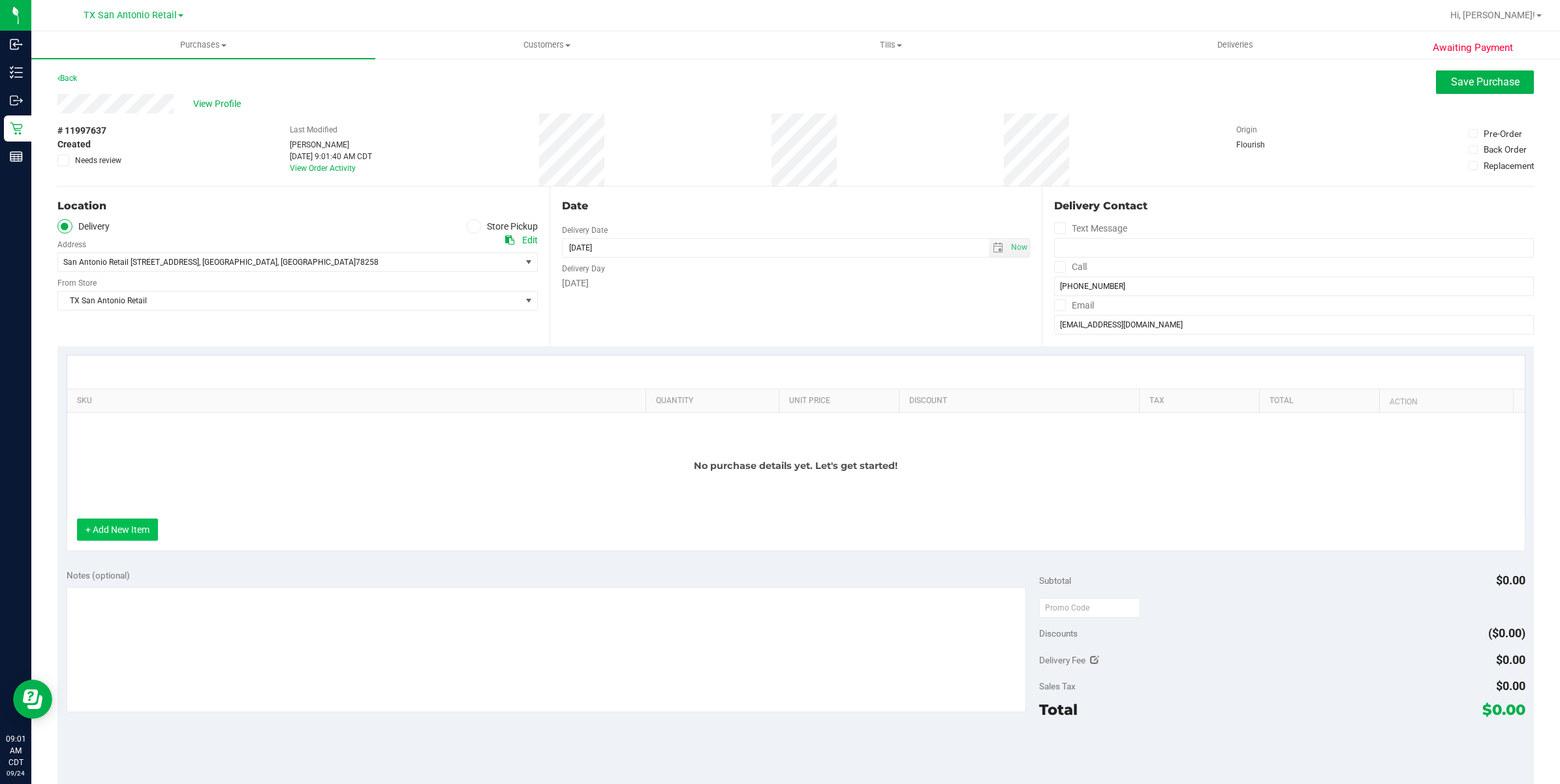
click at [132, 541] on button "+ Add New Item" at bounding box center [117, 530] width 81 height 22
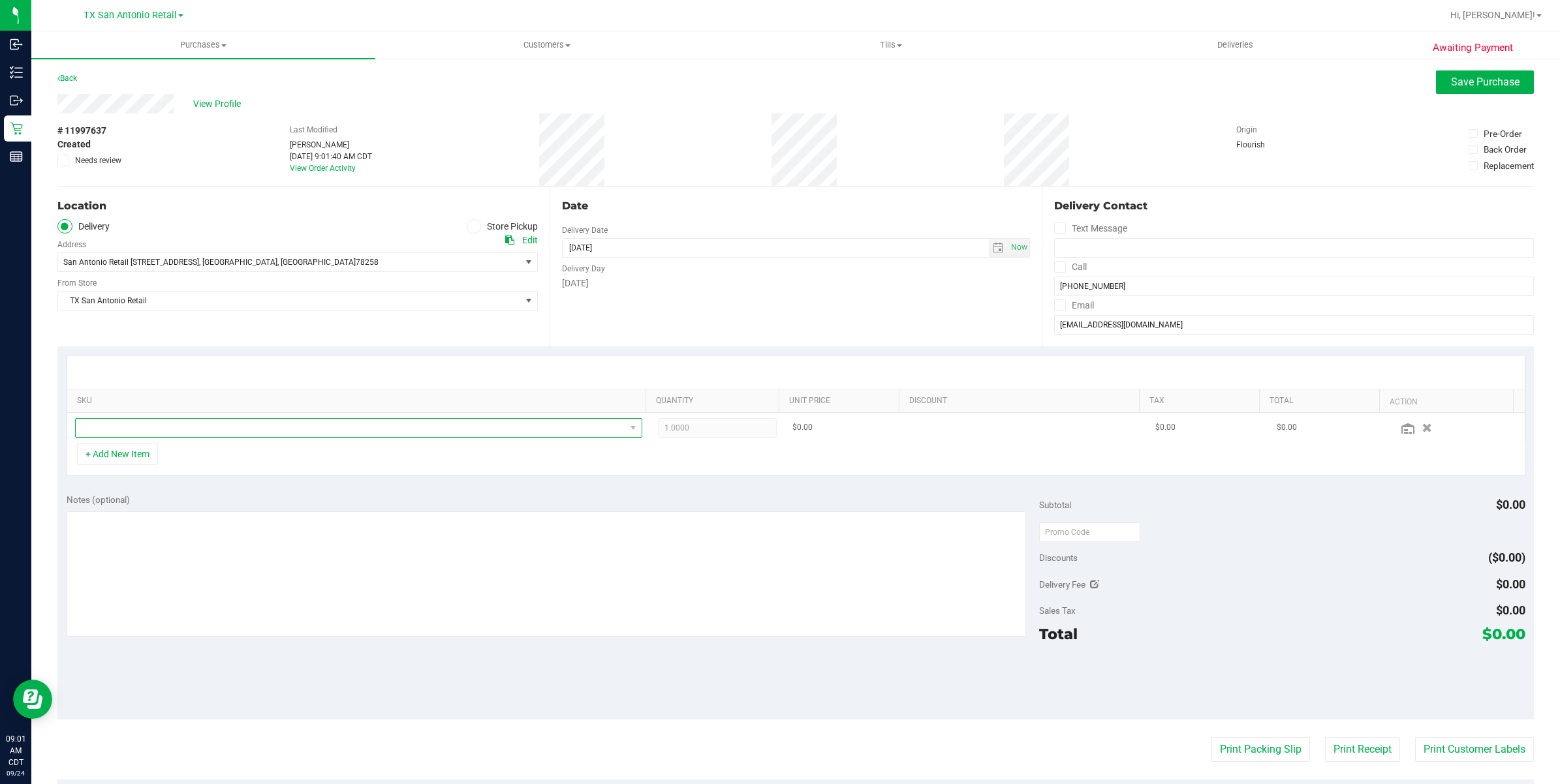
click at [184, 436] on span "NO DATA FOUND" at bounding box center [350, 428] width 549 height 18
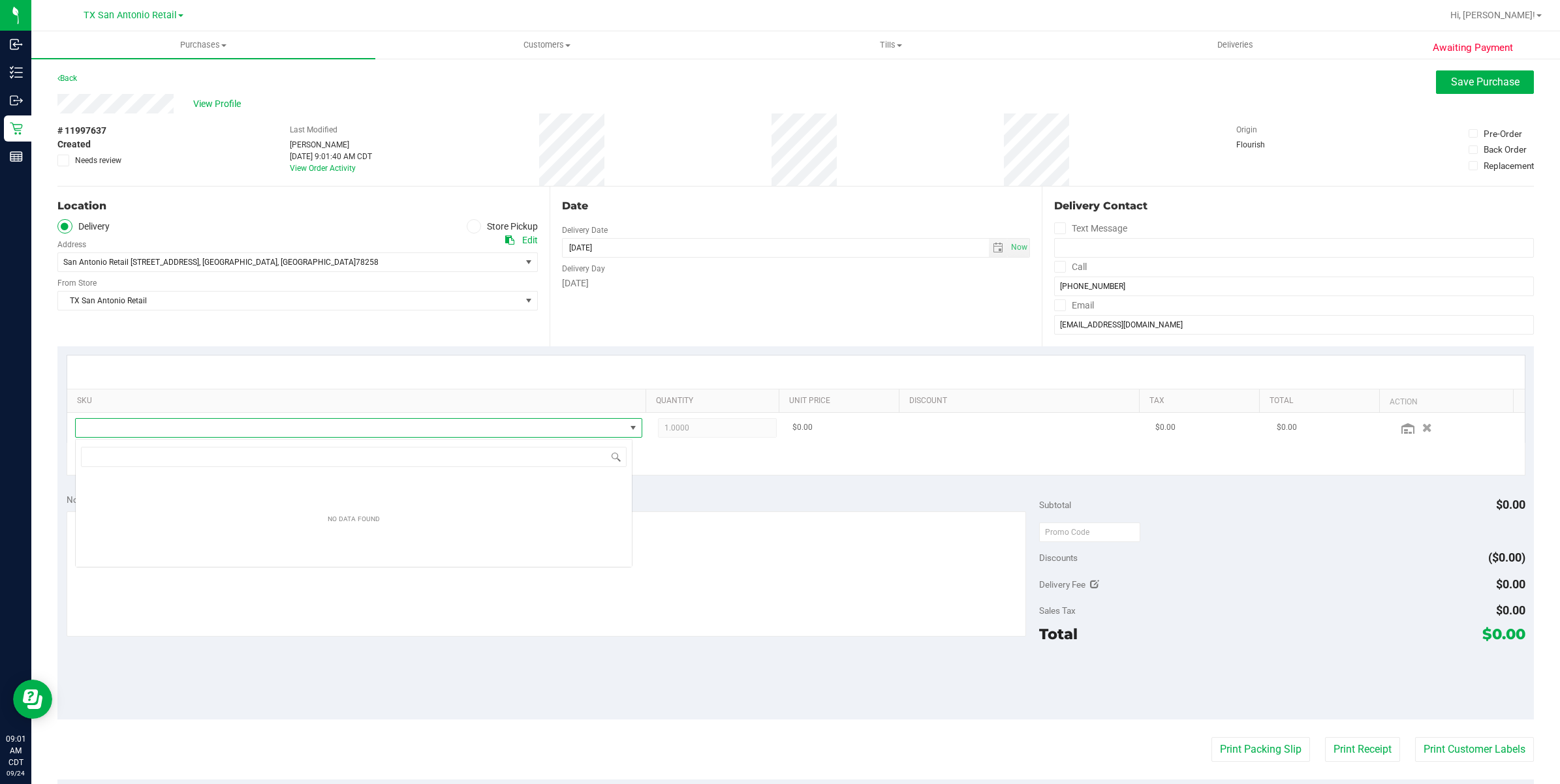
scroll to position [20, 558]
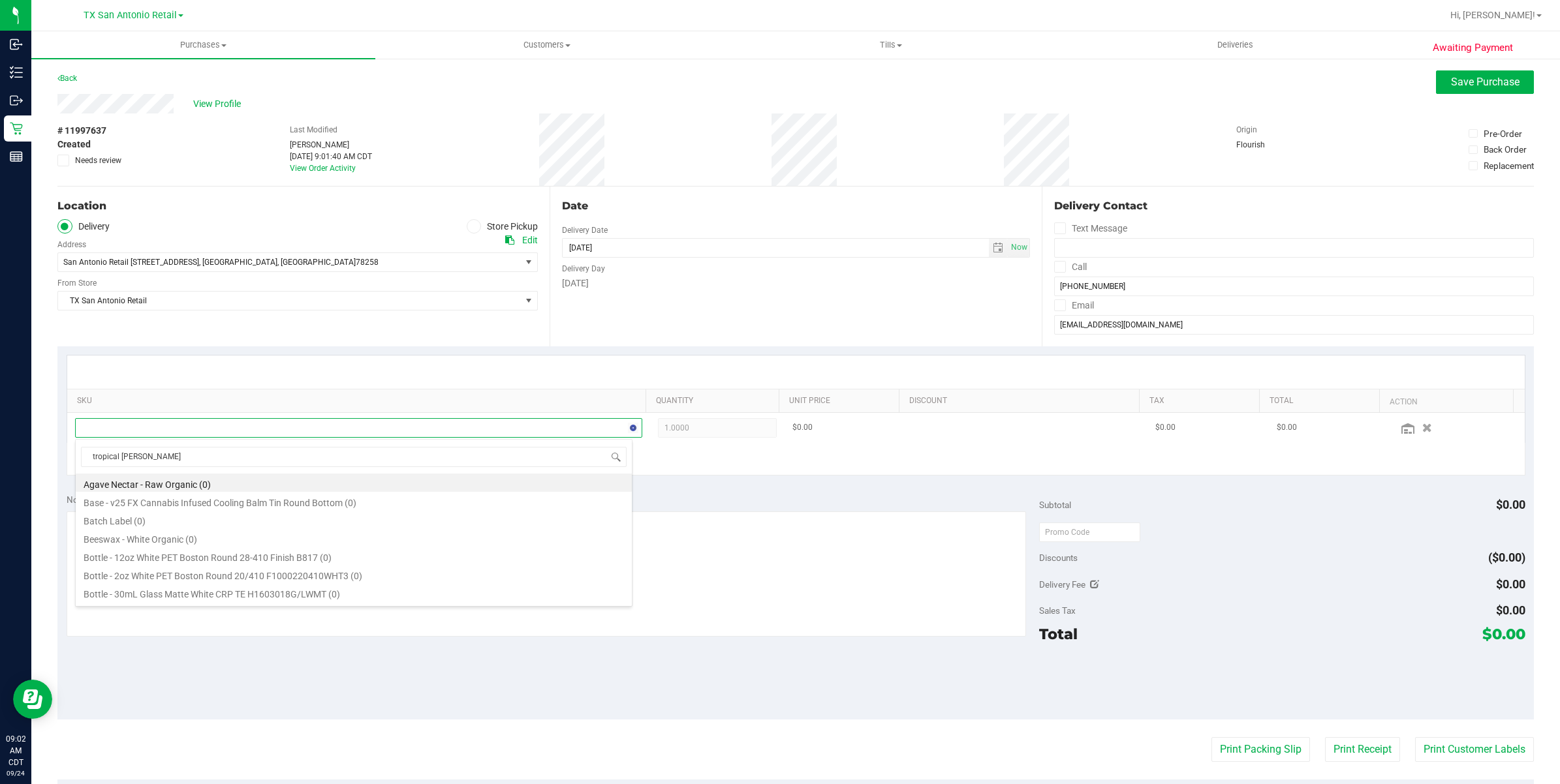
type input "tropical paradise"
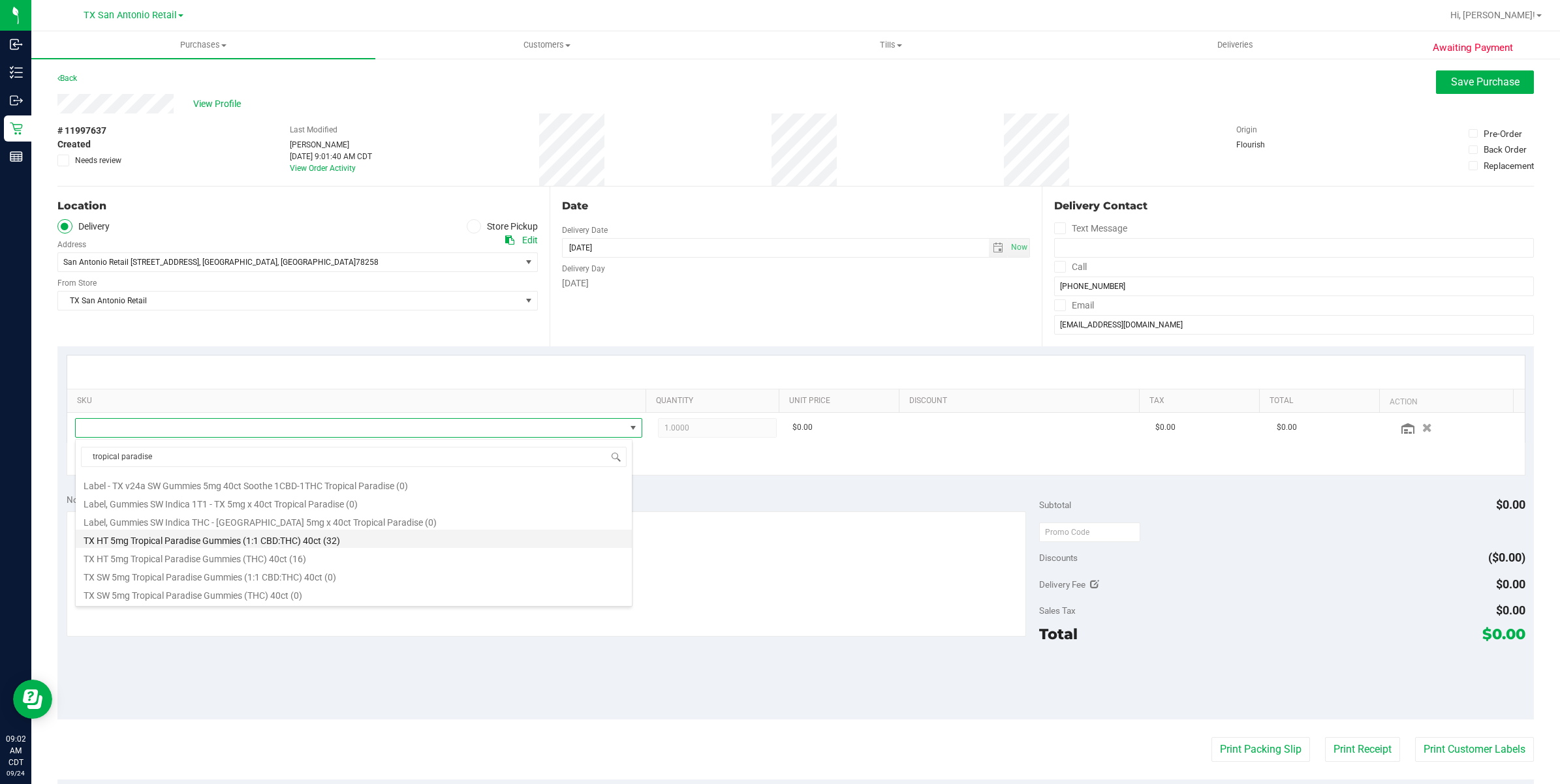
click at [270, 545] on li "TX HT 5mg Tropical Paradise Gummies (1:1 CBD:THC) 40ct (32)" at bounding box center [353, 539] width 556 height 18
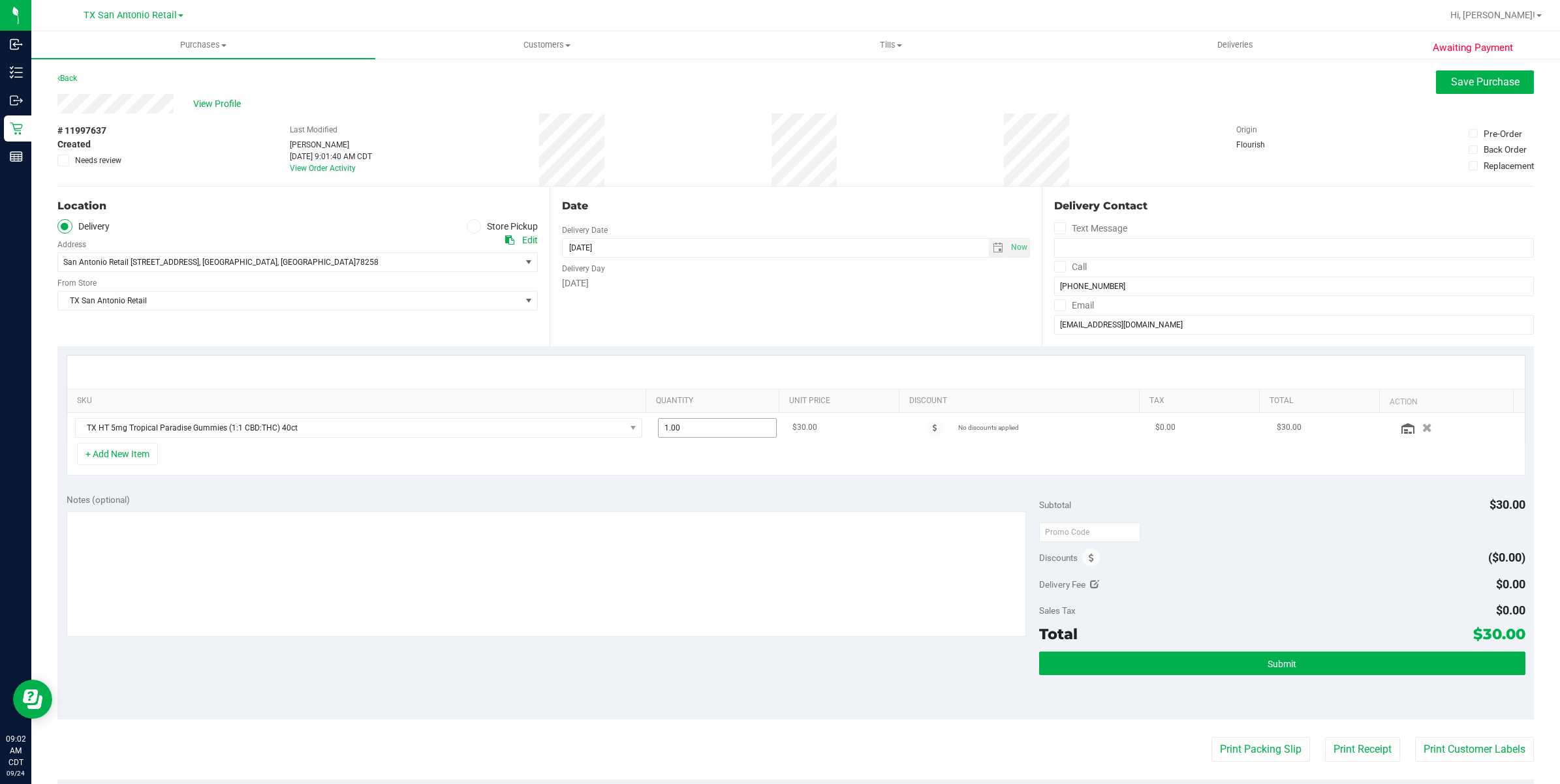
click at [703, 422] on span "1.00 1" at bounding box center [717, 428] width 119 height 20
click at [703, 422] on input "1" at bounding box center [717, 428] width 117 height 18
type input "2"
type input "2.00"
click at [703, 466] on div "+ Add New Item" at bounding box center [796, 459] width 1459 height 33
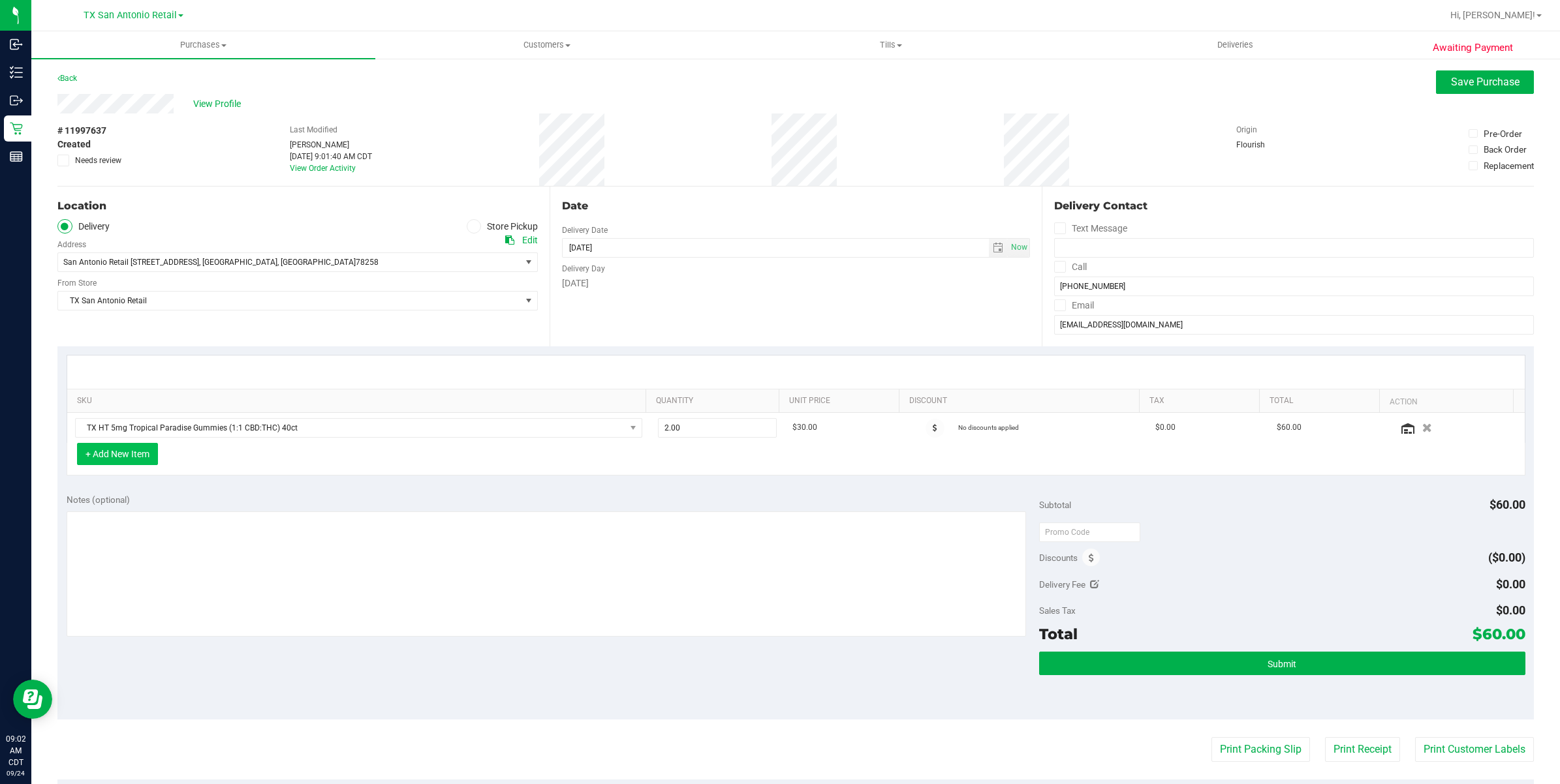
click at [115, 458] on button "+ Add New Item" at bounding box center [117, 454] width 81 height 22
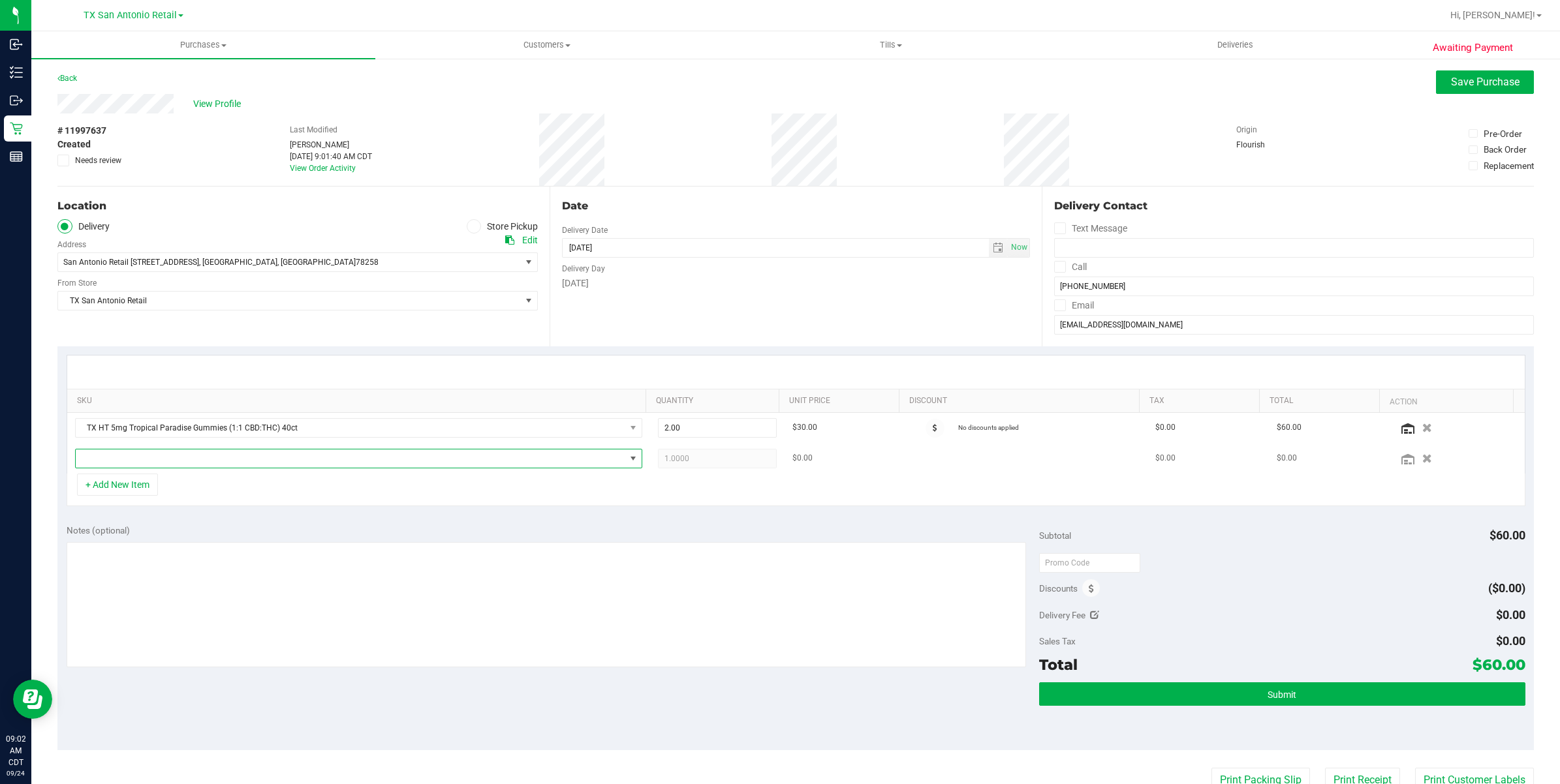
click at [148, 463] on span "NO DATA FOUND" at bounding box center [350, 458] width 549 height 18
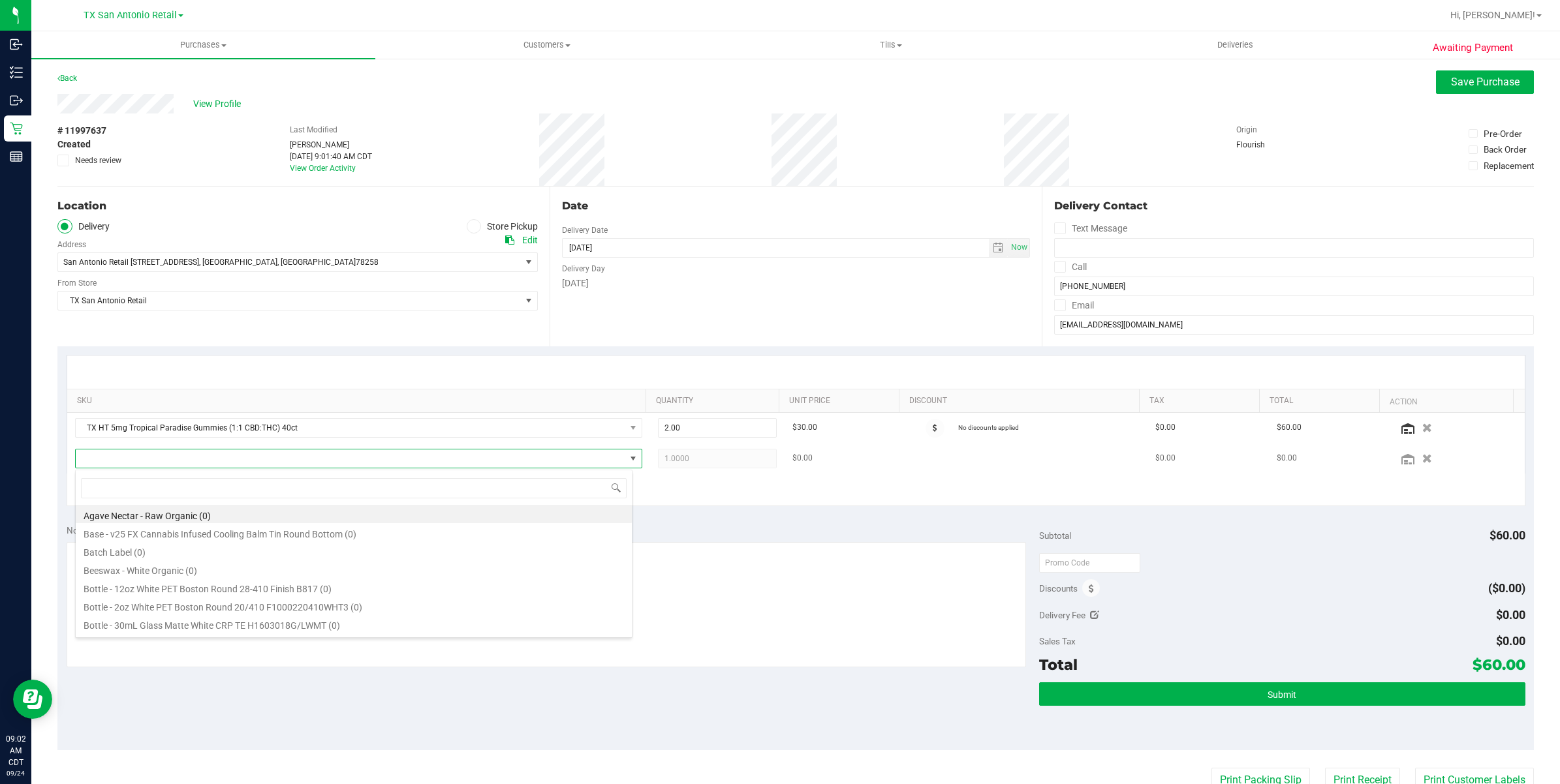
scroll to position [20, 558]
type input "texas orange"
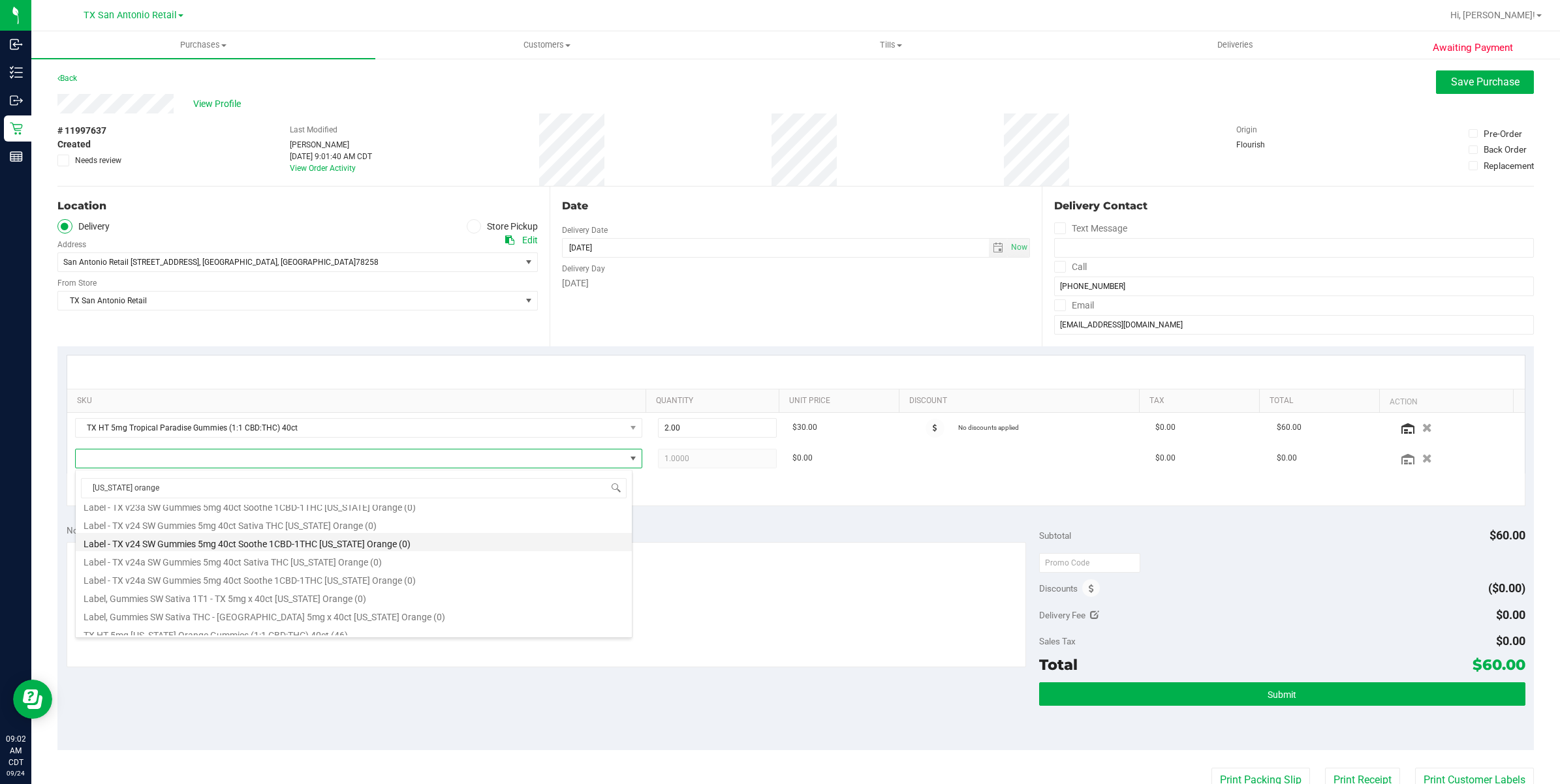
scroll to position [163, 0]
click at [153, 545] on li "TX HT 5mg Texas Orange Gummies (1:1 CBD:THC) 40ct (46)" at bounding box center [353, 552] width 556 height 18
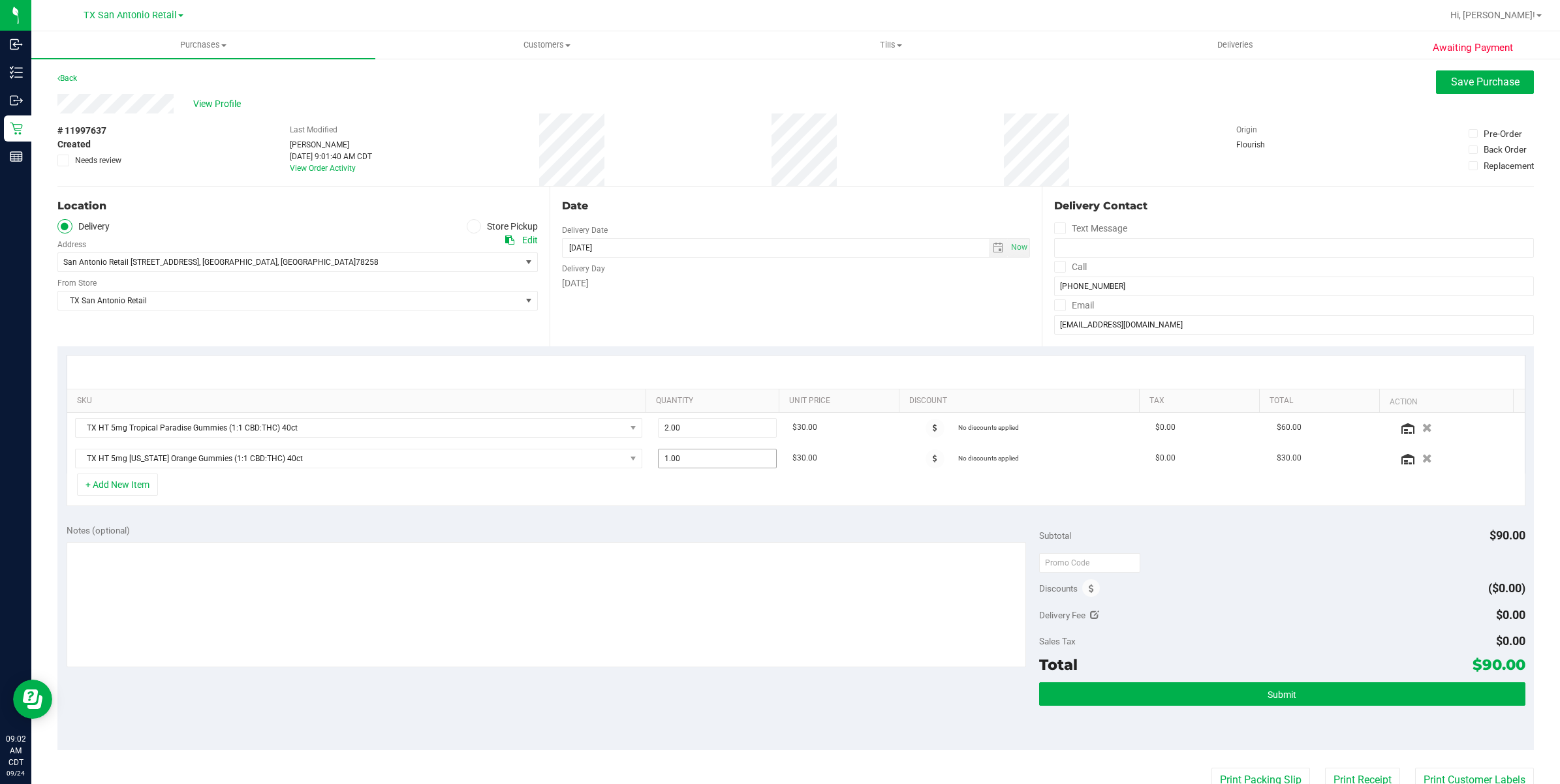
click at [709, 460] on span "1.00 1" at bounding box center [717, 458] width 119 height 20
click at [709, 460] on input "1" at bounding box center [717, 458] width 117 height 18
type input "2"
type input "2.00"
click at [708, 523] on div "Notes (optional) Subtotal $90.00 Discounts ($0.00) Delivery Fee $0.00 Sales Tax…" at bounding box center [795, 632] width 1477 height 235
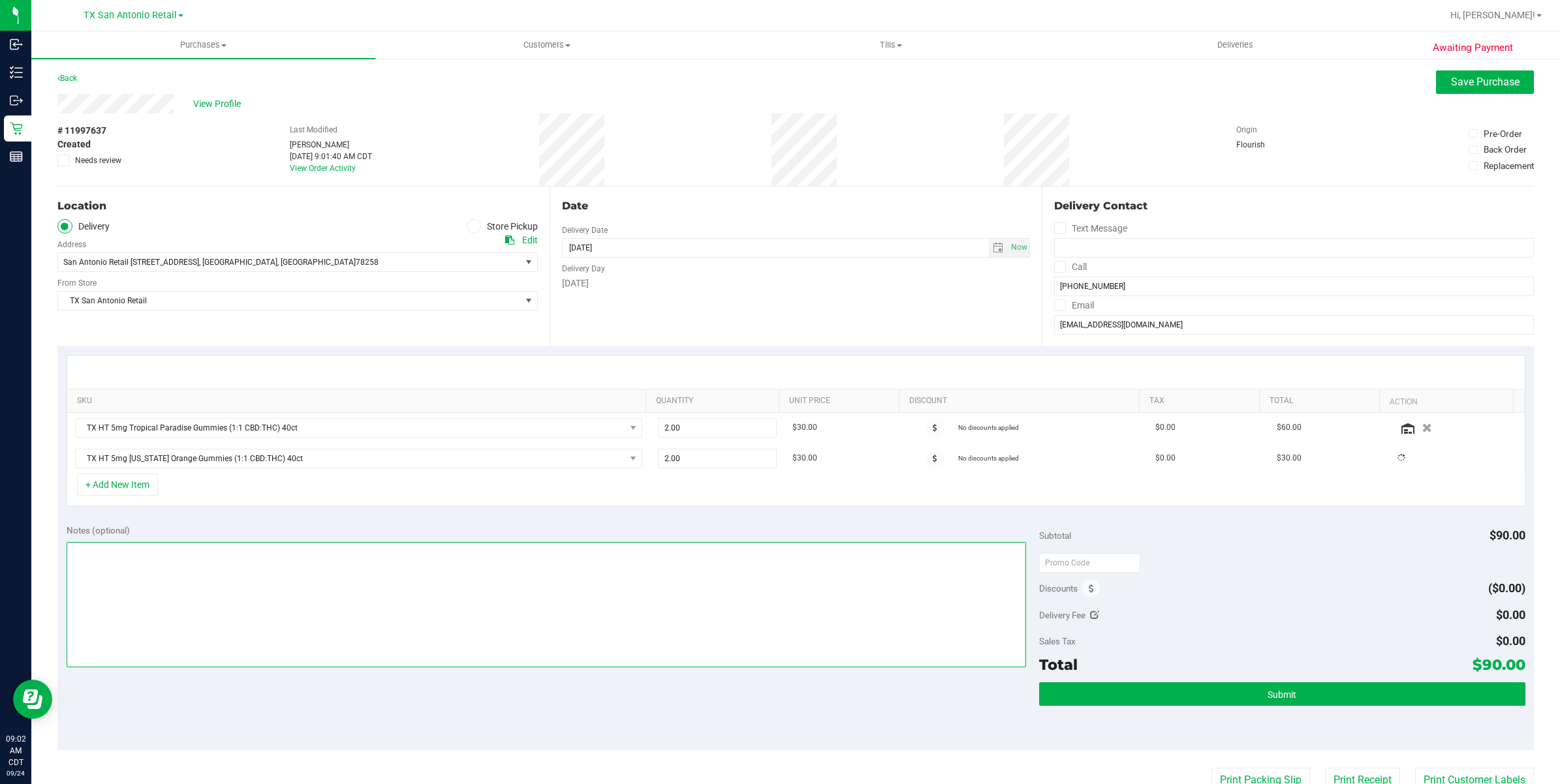
click at [621, 578] on textarea at bounding box center [546, 605] width 959 height 125
type textarea "satx pu 9/25 rg"
click at [1097, 703] on button "Submit" at bounding box center [1282, 694] width 486 height 23
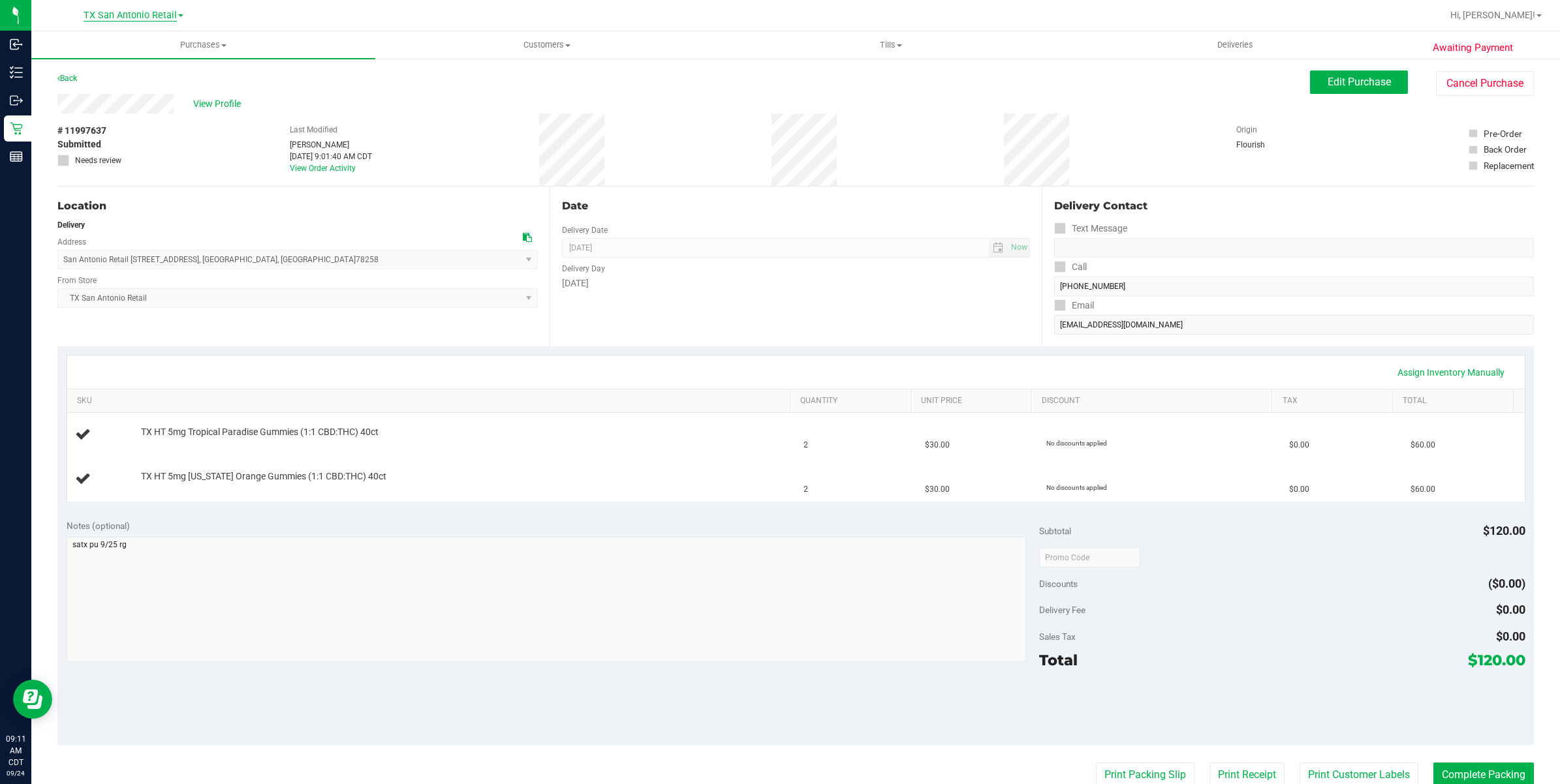
click at [114, 16] on span "TX San Antonio Retail" at bounding box center [130, 15] width 93 height 12
click at [109, 50] on link "TX Austin [GEOGRAPHIC_DATA]" at bounding box center [133, 46] width 190 height 18
click at [122, 7] on div "TX Austin DC TX Austin DC TX Plano Retail TX San Antonio Retail TX South-Austin…" at bounding box center [133, 15] width 140 height 15
click at [125, 12] on span "TX Austin [GEOGRAPHIC_DATA]" at bounding box center [130, 15] width 133 height 12
click at [135, 57] on link "TX Plano Retail" at bounding box center [133, 64] width 190 height 18
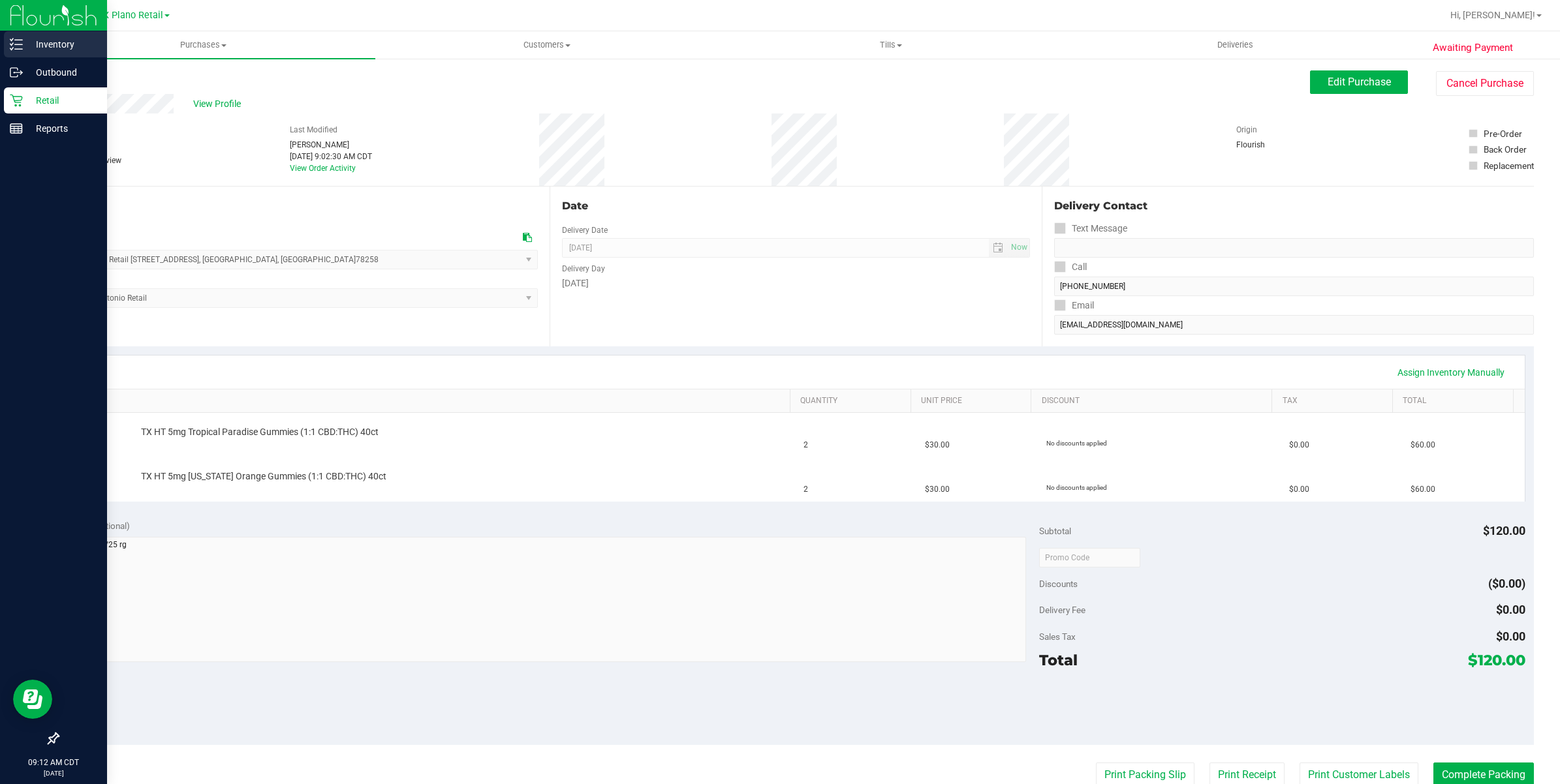
click at [18, 53] on div "Inventory" at bounding box center [55, 45] width 103 height 26
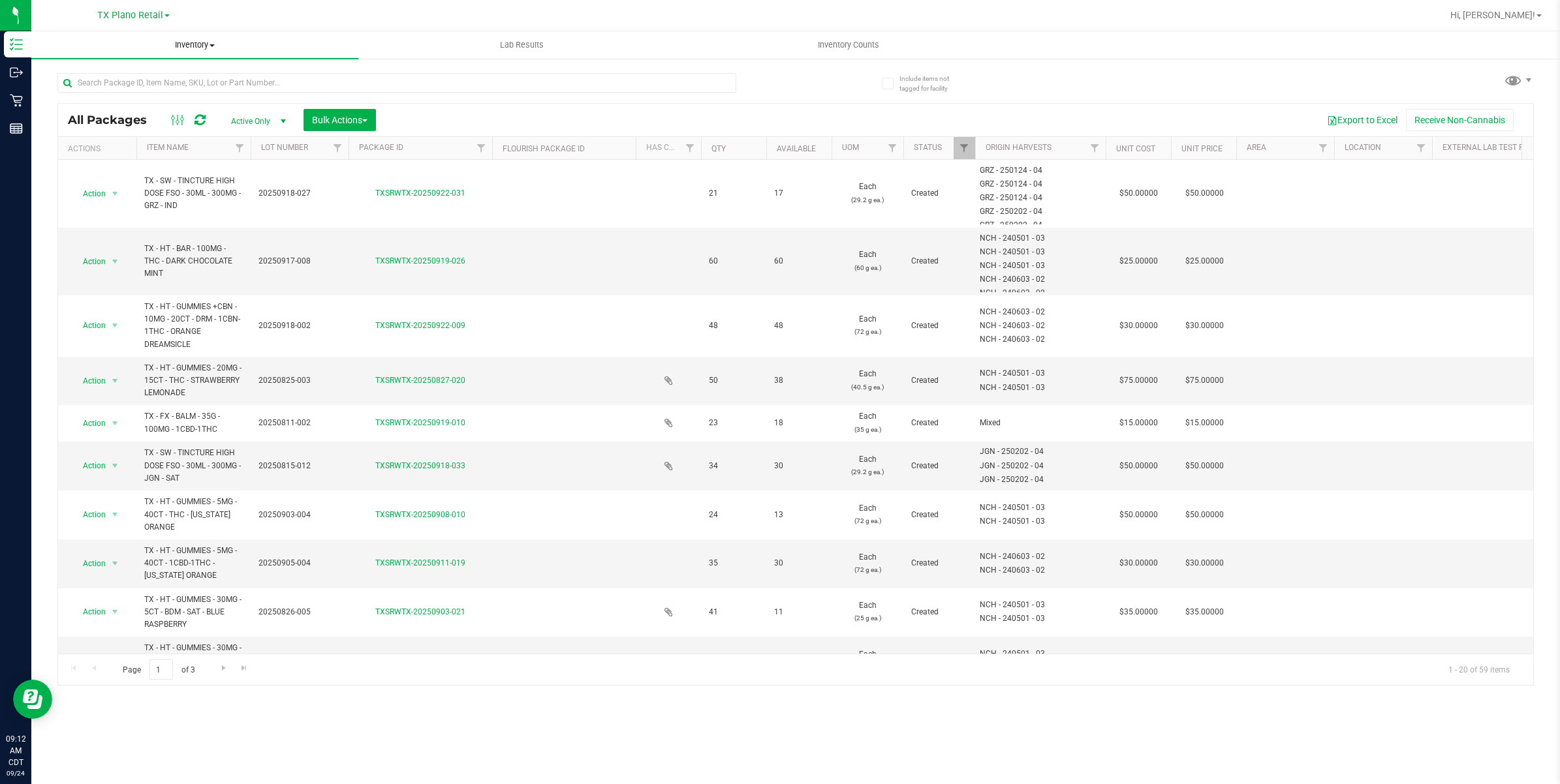
click at [201, 45] on span "Inventory" at bounding box center [195, 45] width 327 height 12
click at [96, 90] on span "All inventory" at bounding box center [75, 94] width 88 height 11
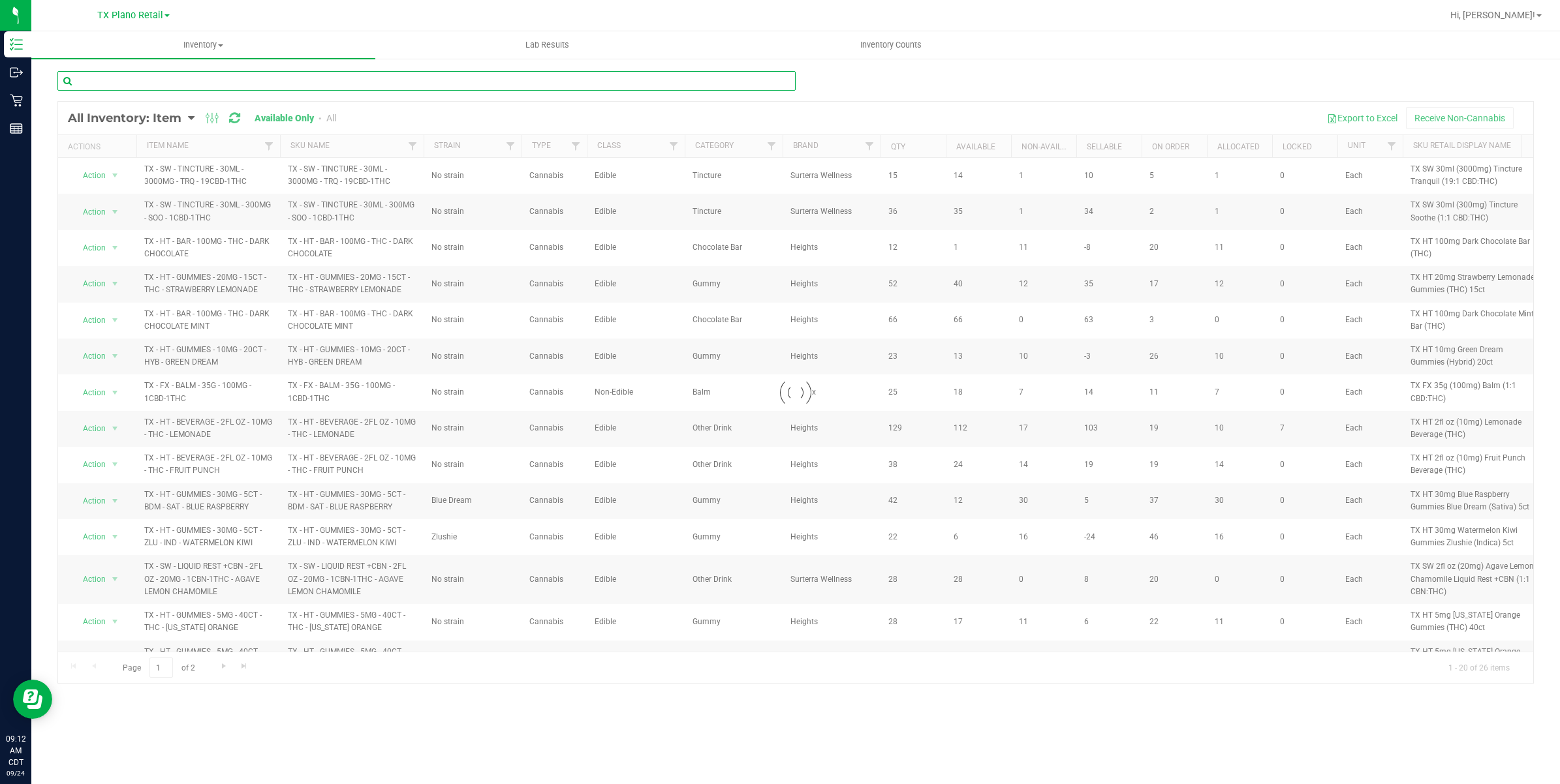
click at [219, 86] on input "text" at bounding box center [426, 81] width 738 height 20
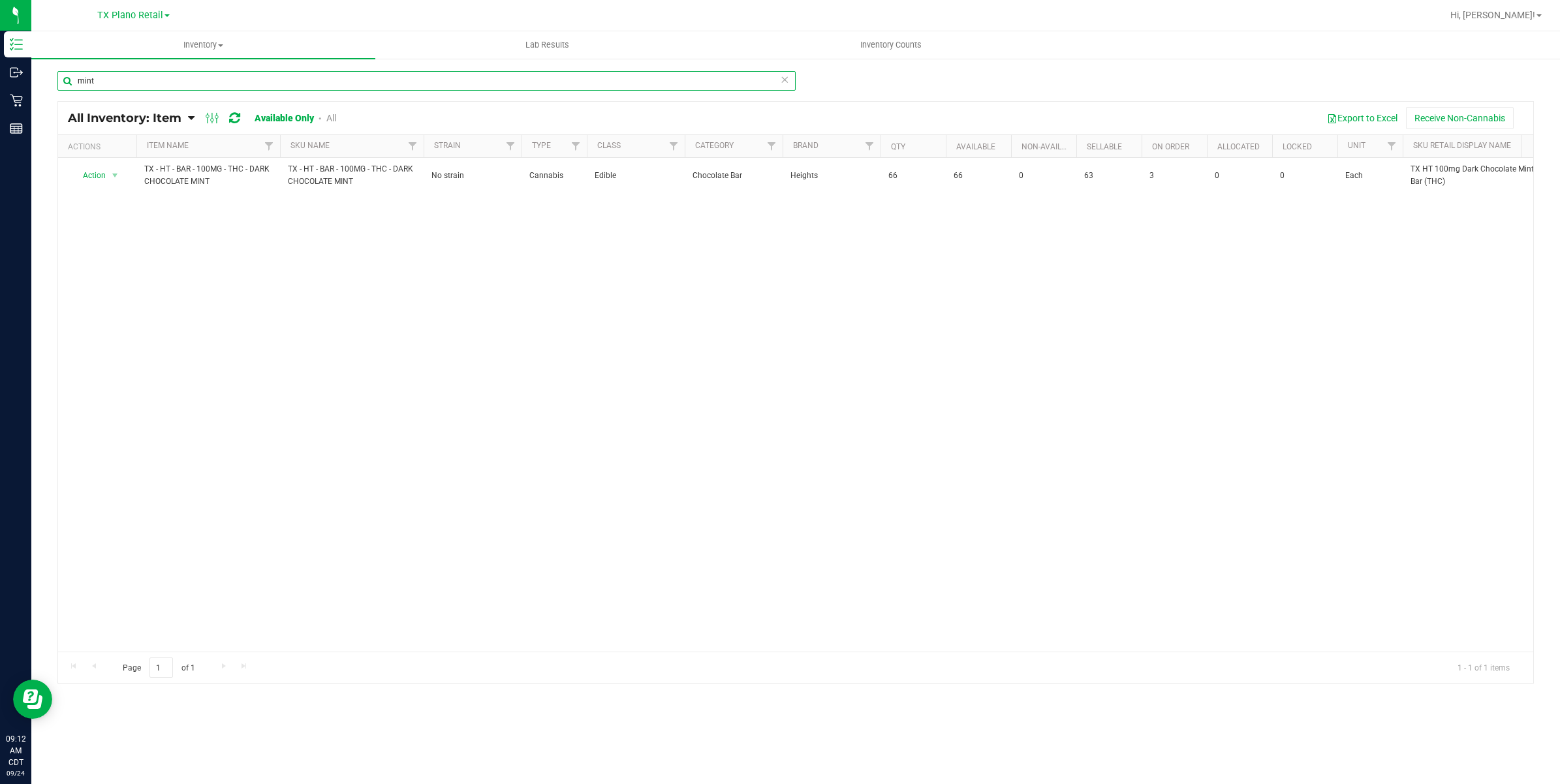
click at [219, 86] on input "mint" at bounding box center [426, 81] width 738 height 20
type input "e"
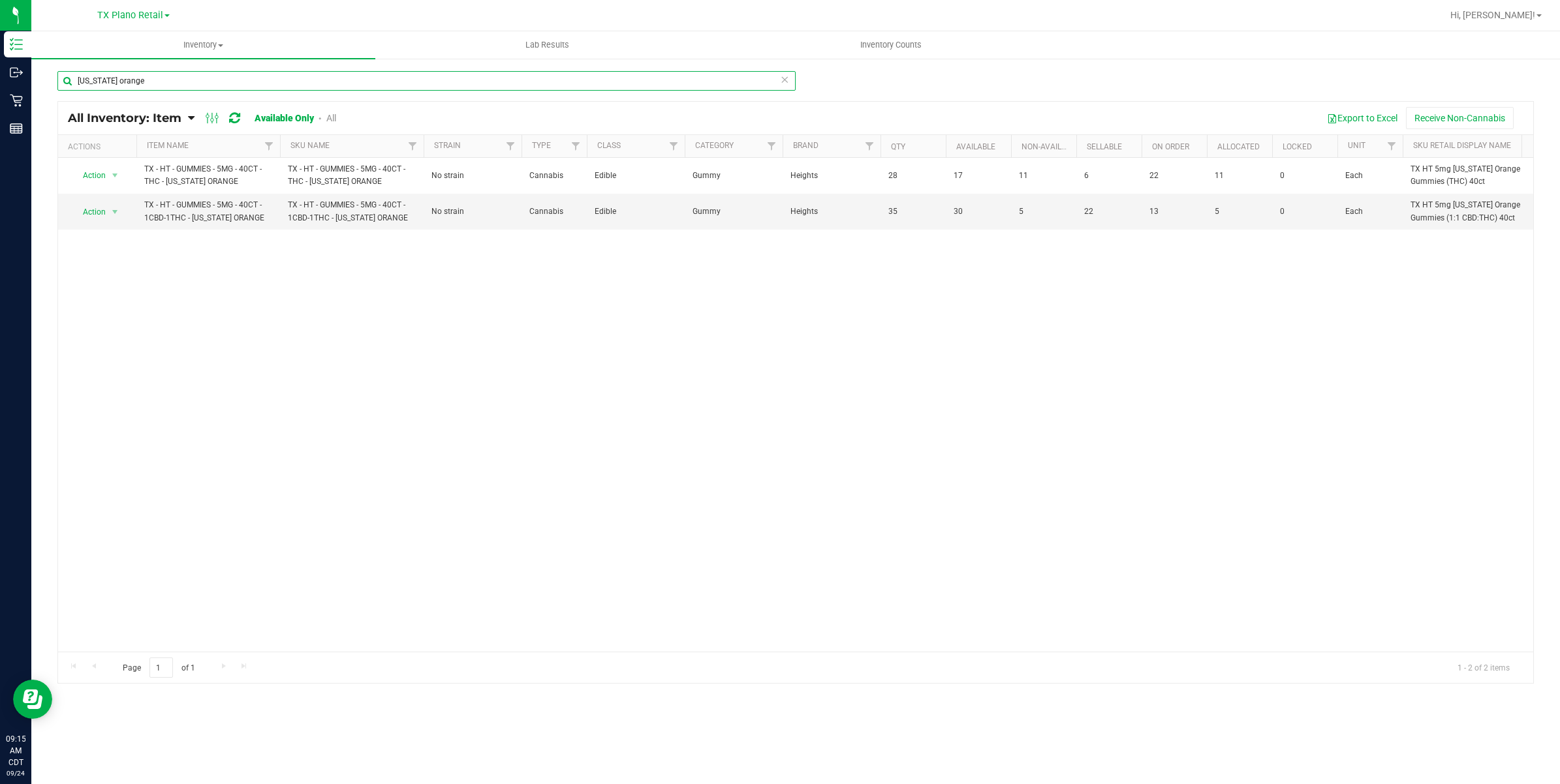
click at [233, 85] on input "texas orange" at bounding box center [426, 81] width 738 height 20
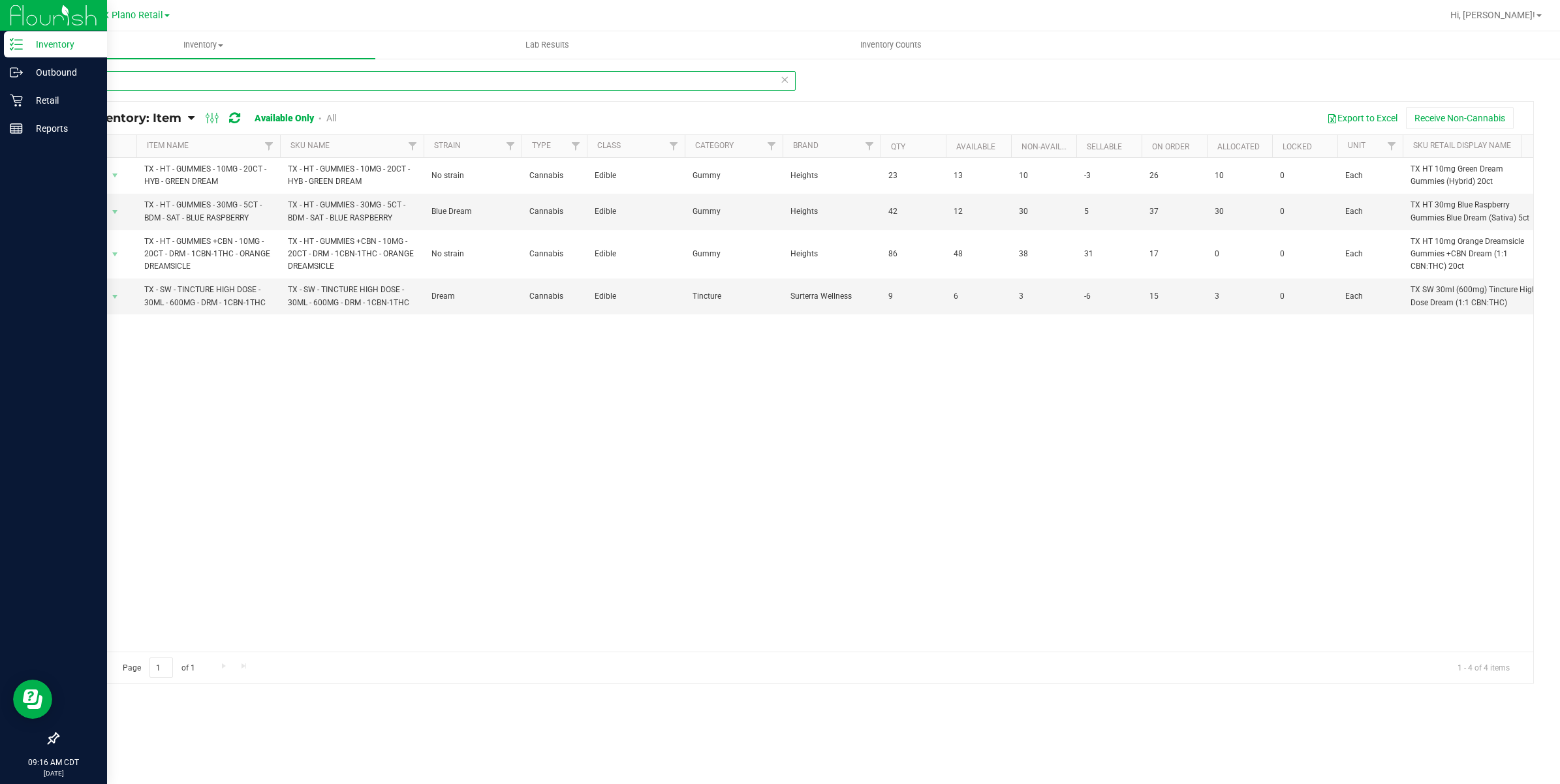
type input "dream"
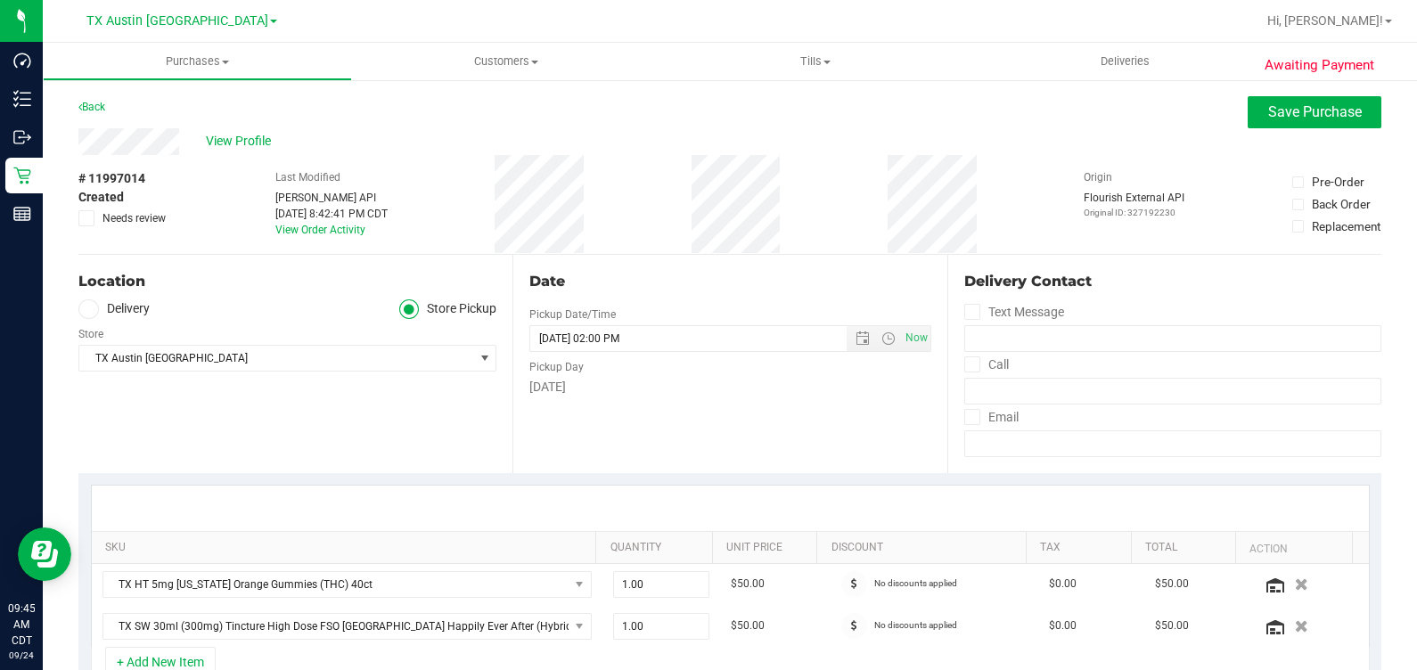
click at [169, 218] on div "# 11997014 Created Needs review Last Modified [PERSON_NAME] API [DATE] 8:42:41 …" at bounding box center [729, 204] width 1303 height 99
click at [152, 217] on span "Needs review" at bounding box center [134, 218] width 63 height 16
click at [0, 0] on input "Needs review" at bounding box center [0, 0] width 0 height 0
click at [232, 147] on span "View Profile" at bounding box center [241, 141] width 71 height 19
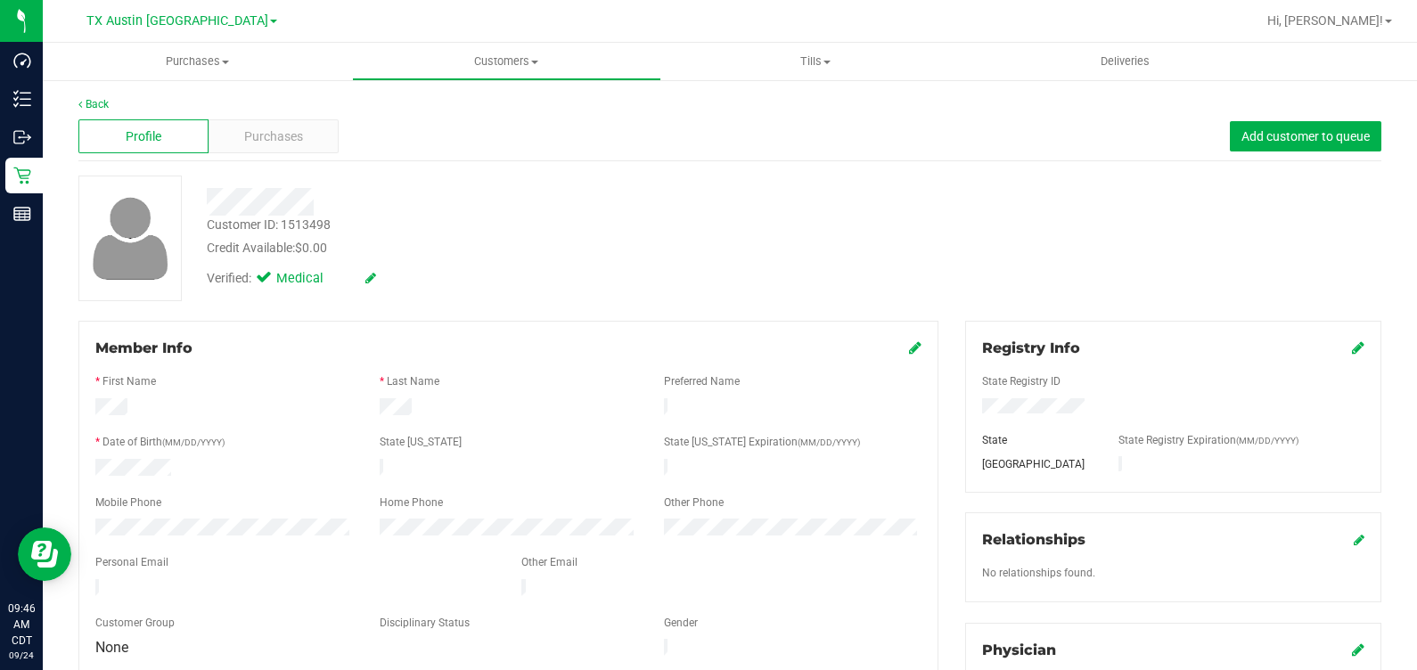
click at [232, 147] on div "Purchases" at bounding box center [274, 136] width 130 height 34
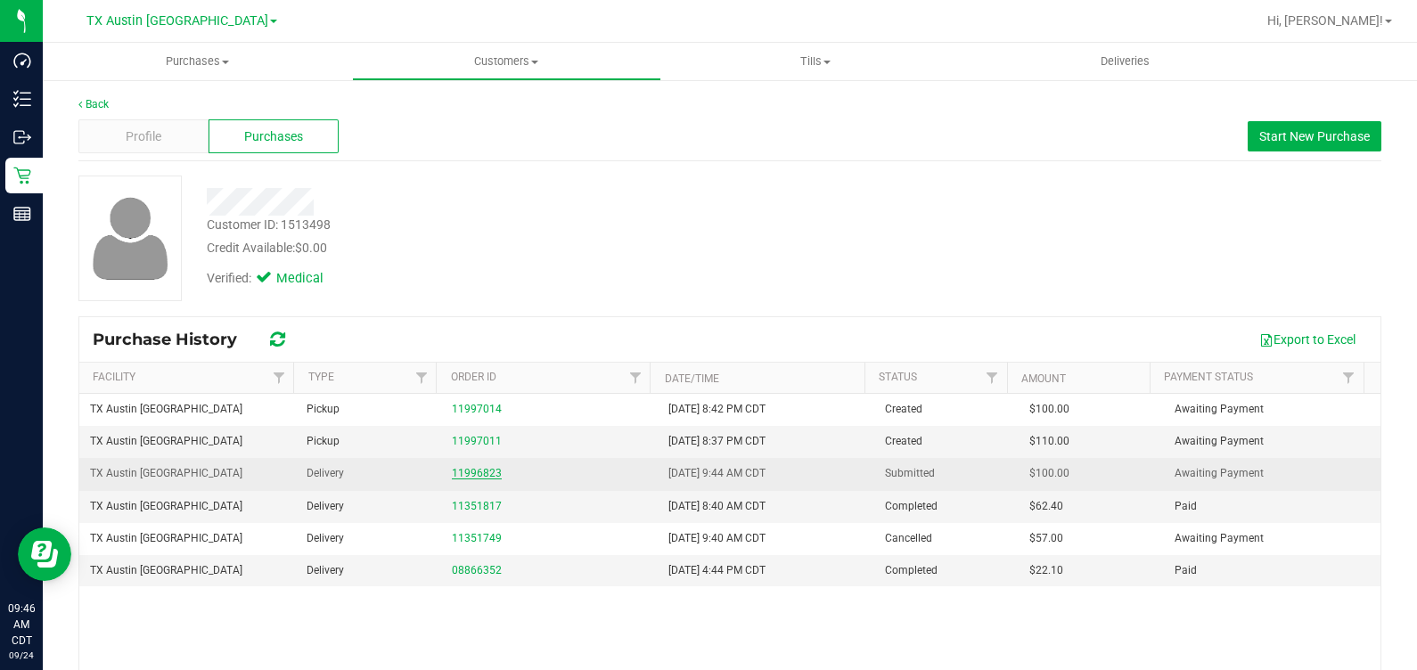
click at [453, 477] on link "11996823" at bounding box center [477, 473] width 50 height 12
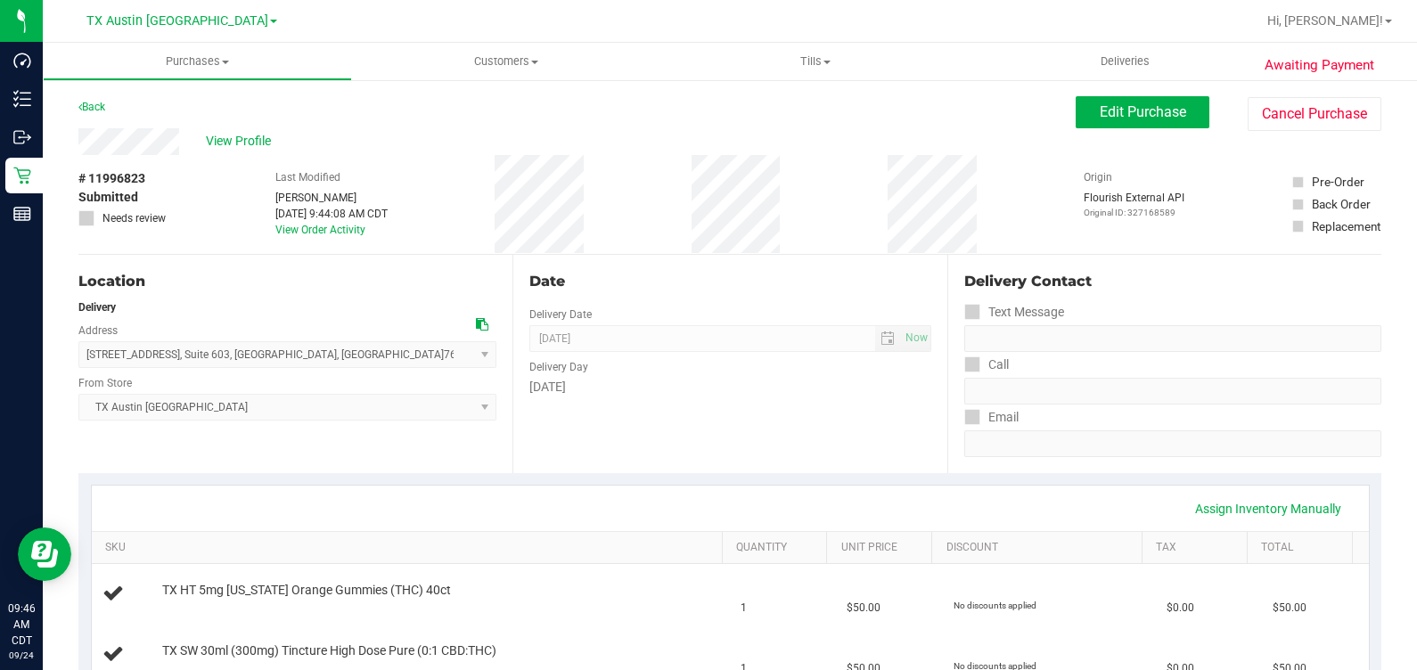
scroll to position [111, 0]
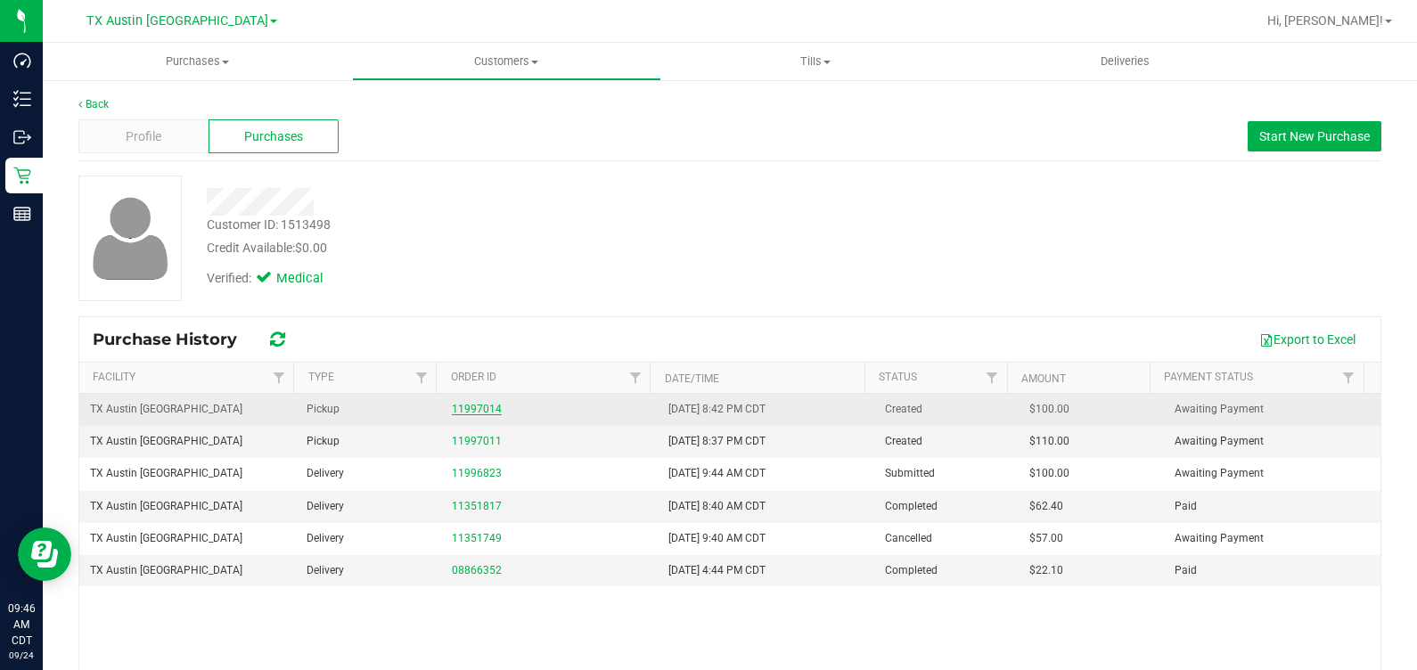
click at [480, 406] on link "11997014" at bounding box center [477, 409] width 50 height 12
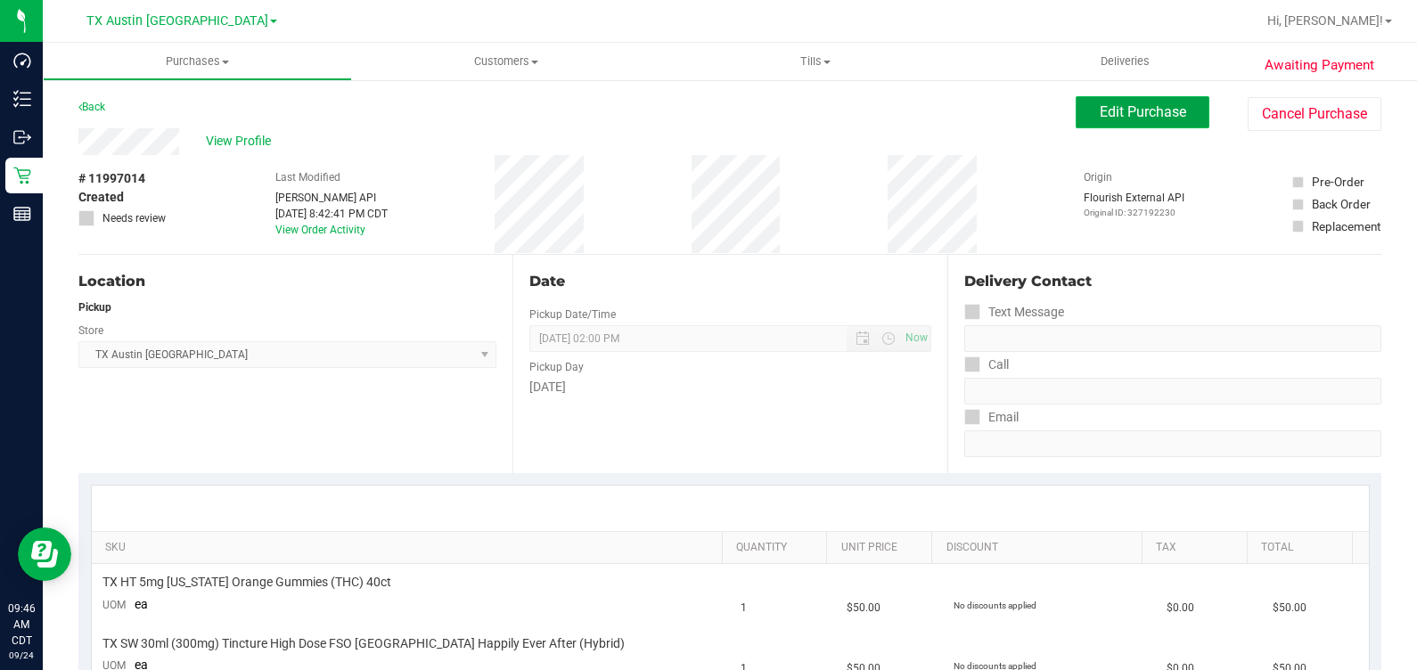
click at [1103, 112] on span "Edit Purchase" at bounding box center [1143, 111] width 86 height 17
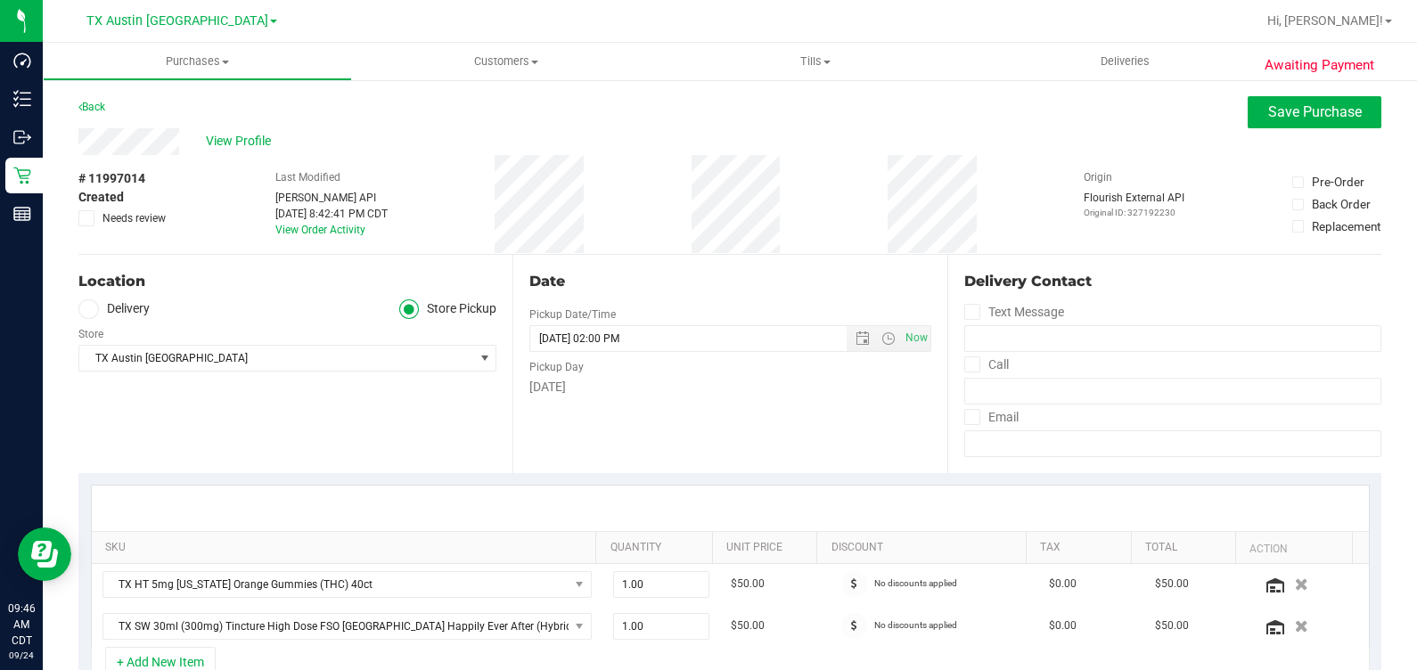
click at [127, 305] on label "Delivery" at bounding box center [113, 309] width 71 height 21
click at [0, 0] on input "Delivery" at bounding box center [0, 0] width 0 height 0
click at [264, 356] on span "1103 Center St , Cleburne , TX 76033" at bounding box center [266, 358] width 374 height 25
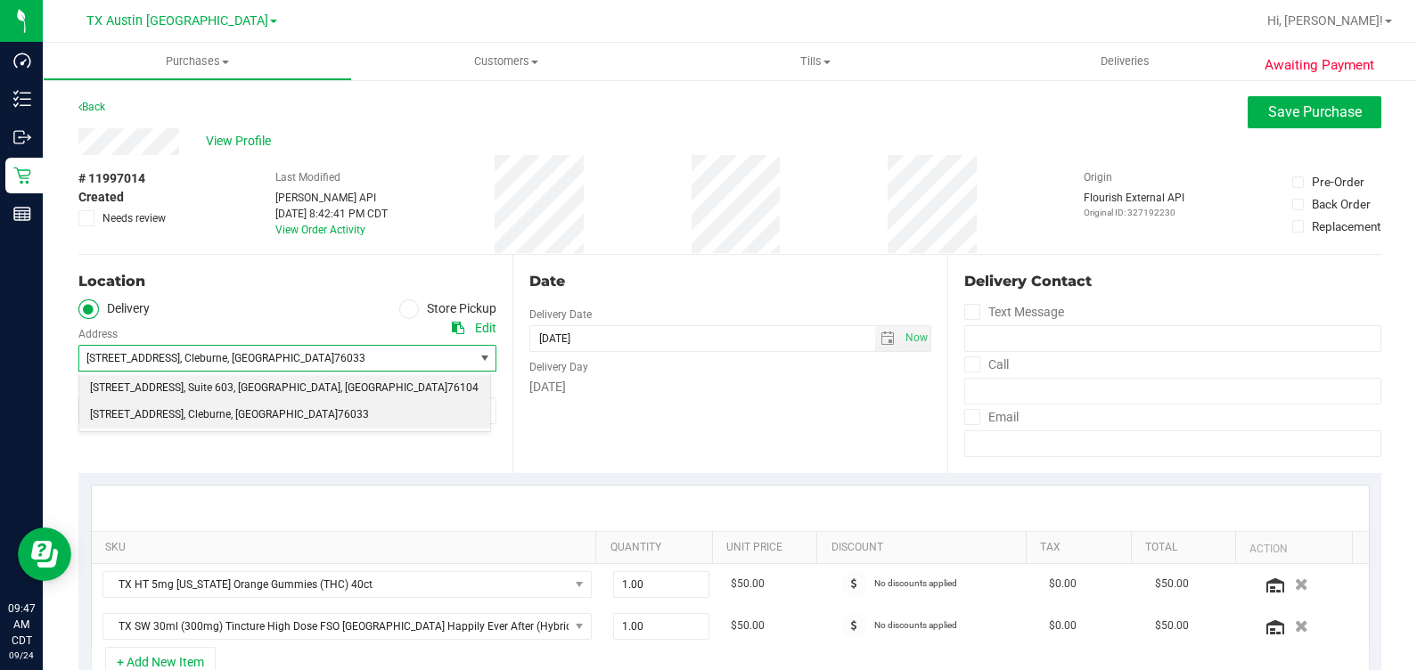
click at [194, 388] on span ", Suite 603" at bounding box center [209, 388] width 50 height 23
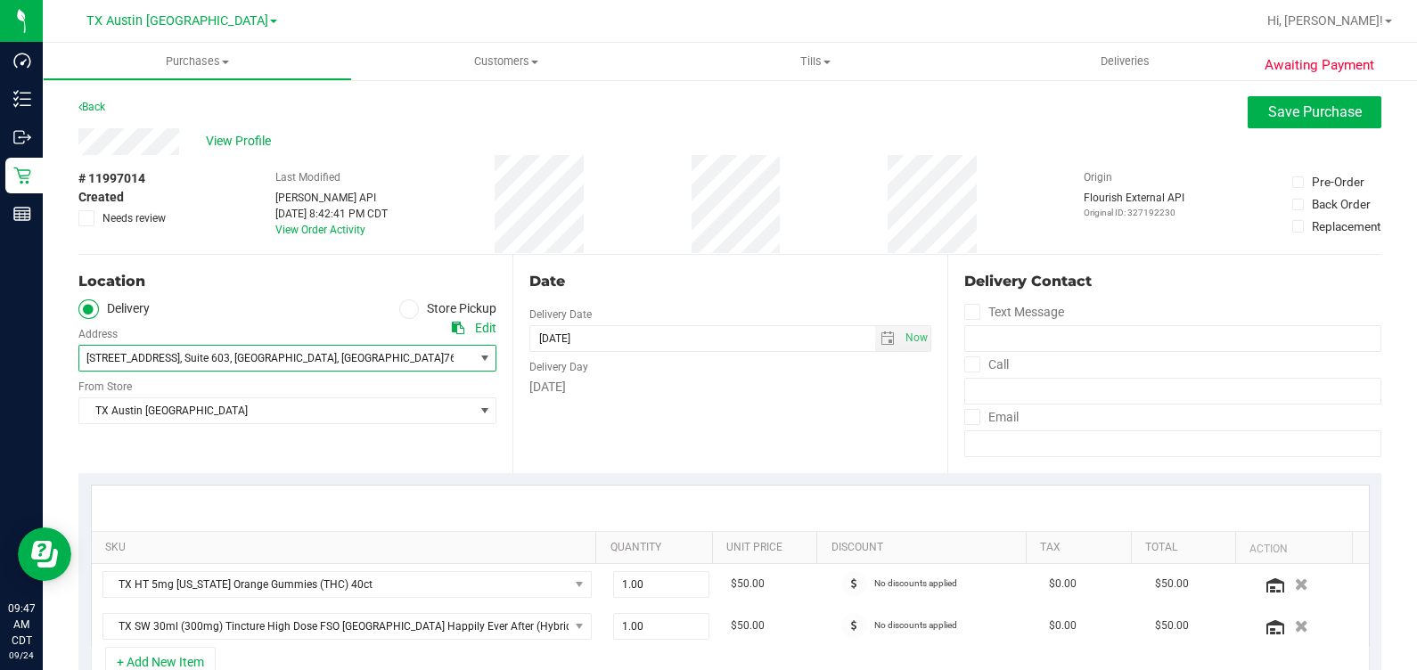
click at [315, 248] on div "Last Modified Jane API Sep 23, 2025 8:42:41 PM CDT View Order Activity" at bounding box center [331, 204] width 112 height 99
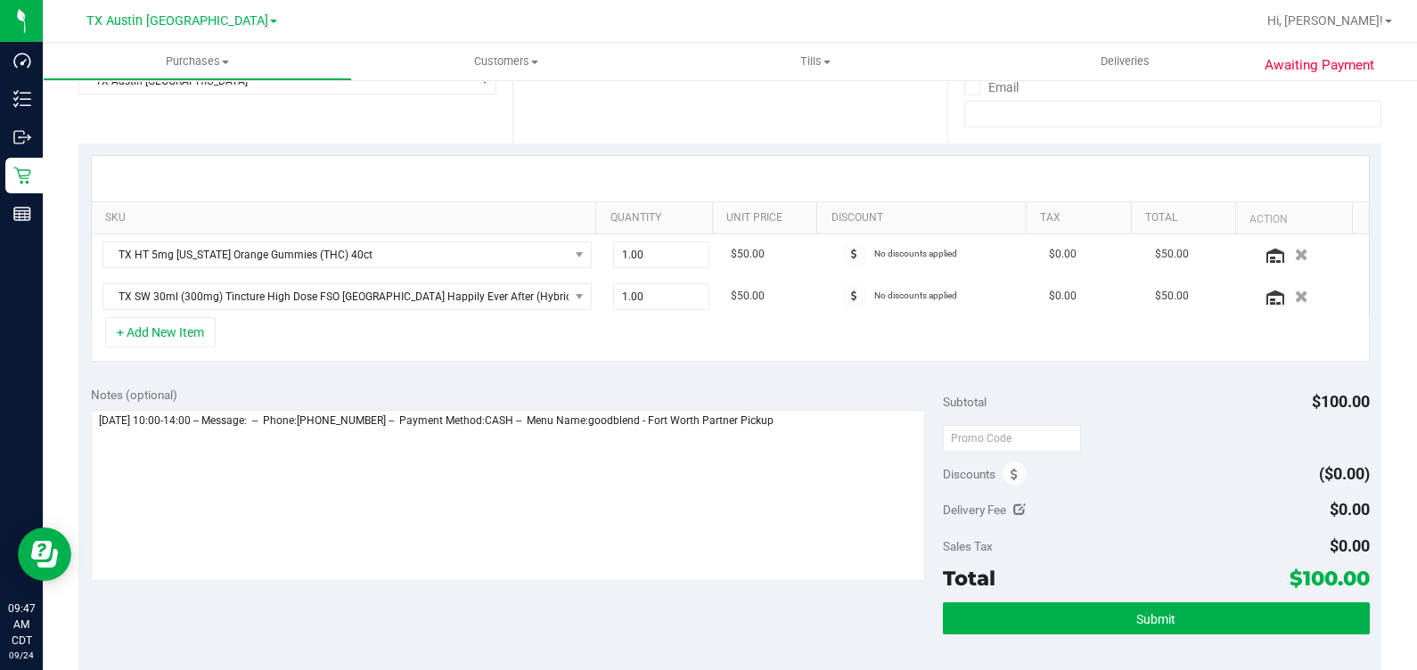
scroll to position [334, 0]
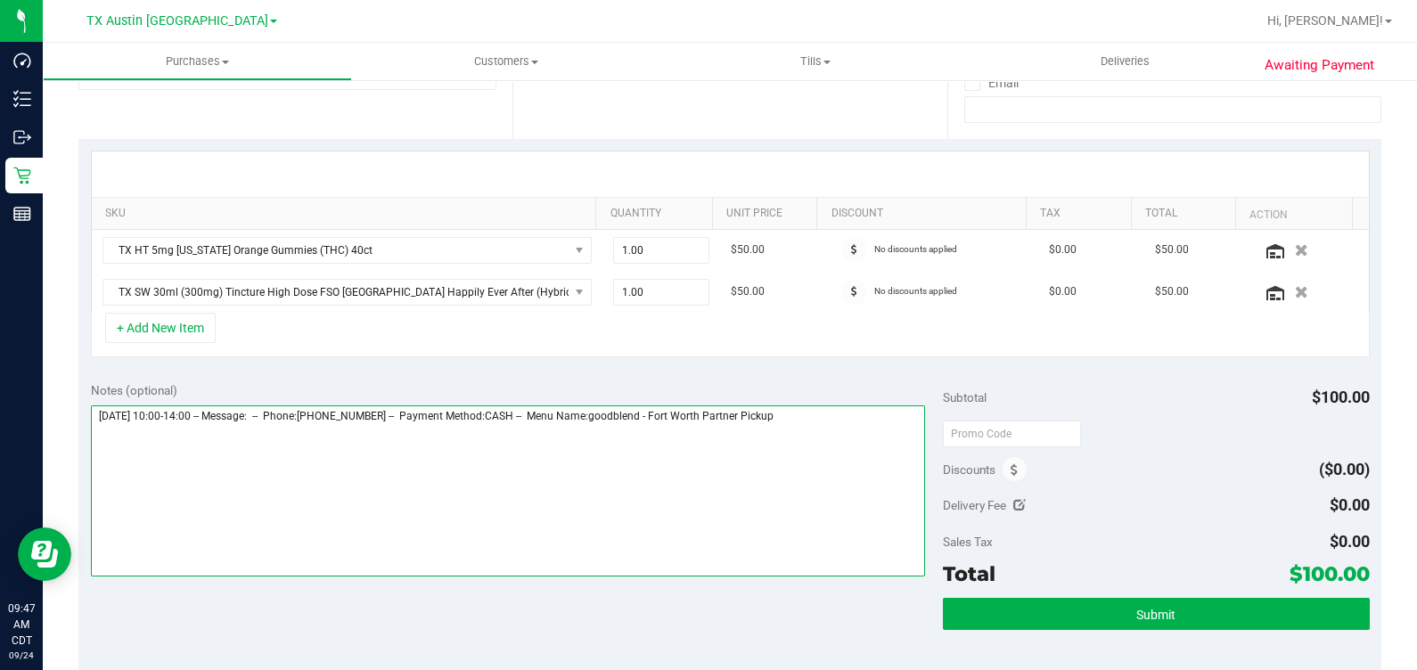
click at [853, 428] on textarea at bounding box center [508, 491] width 835 height 171
type textarea "Thursday 09/25/2025 10:00-14:00 -- Message: -- Phone:8176595433 -- Payment Meth…"
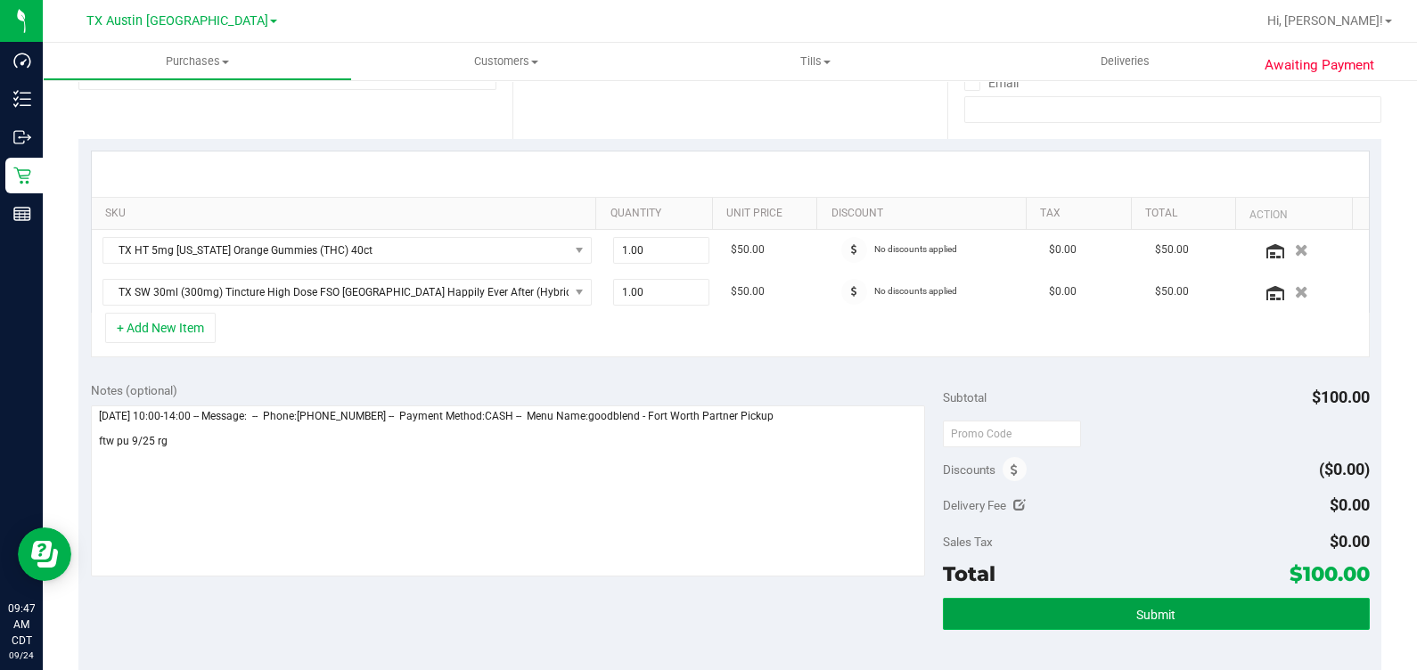
click at [1114, 603] on button "Submit" at bounding box center [1156, 614] width 426 height 32
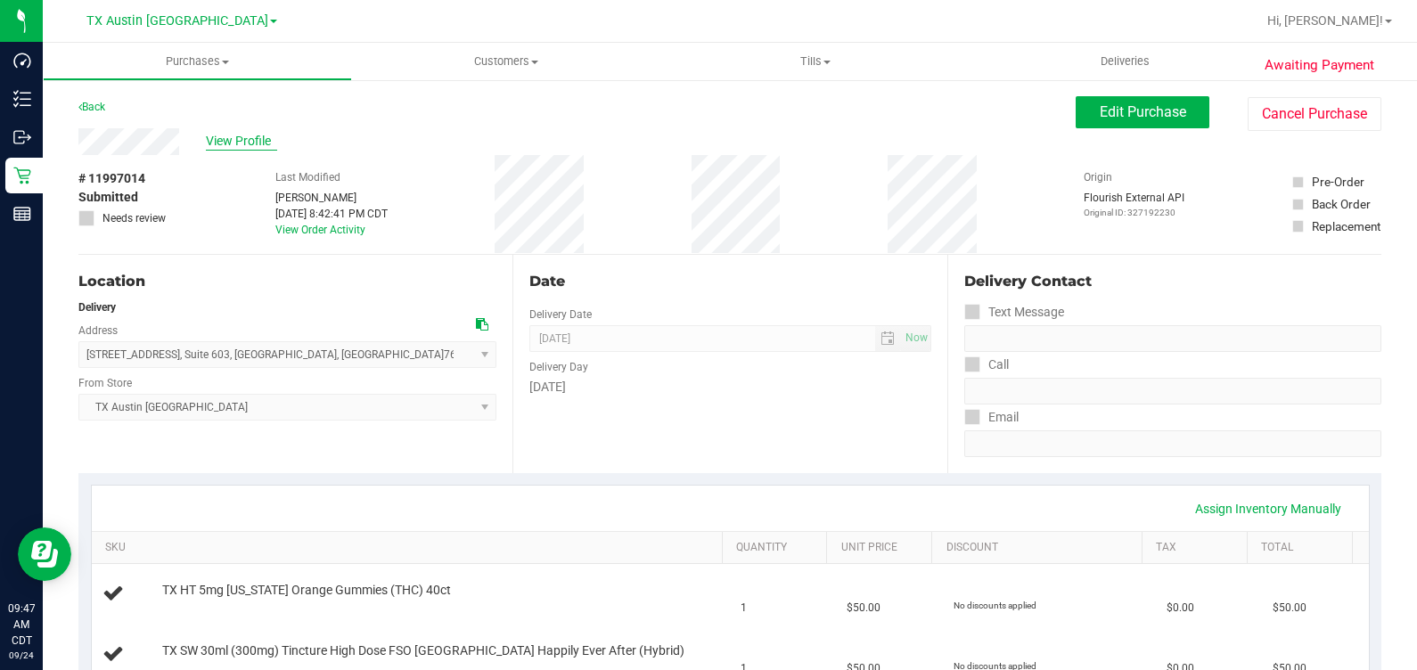
click at [214, 134] on span "View Profile" at bounding box center [241, 141] width 71 height 19
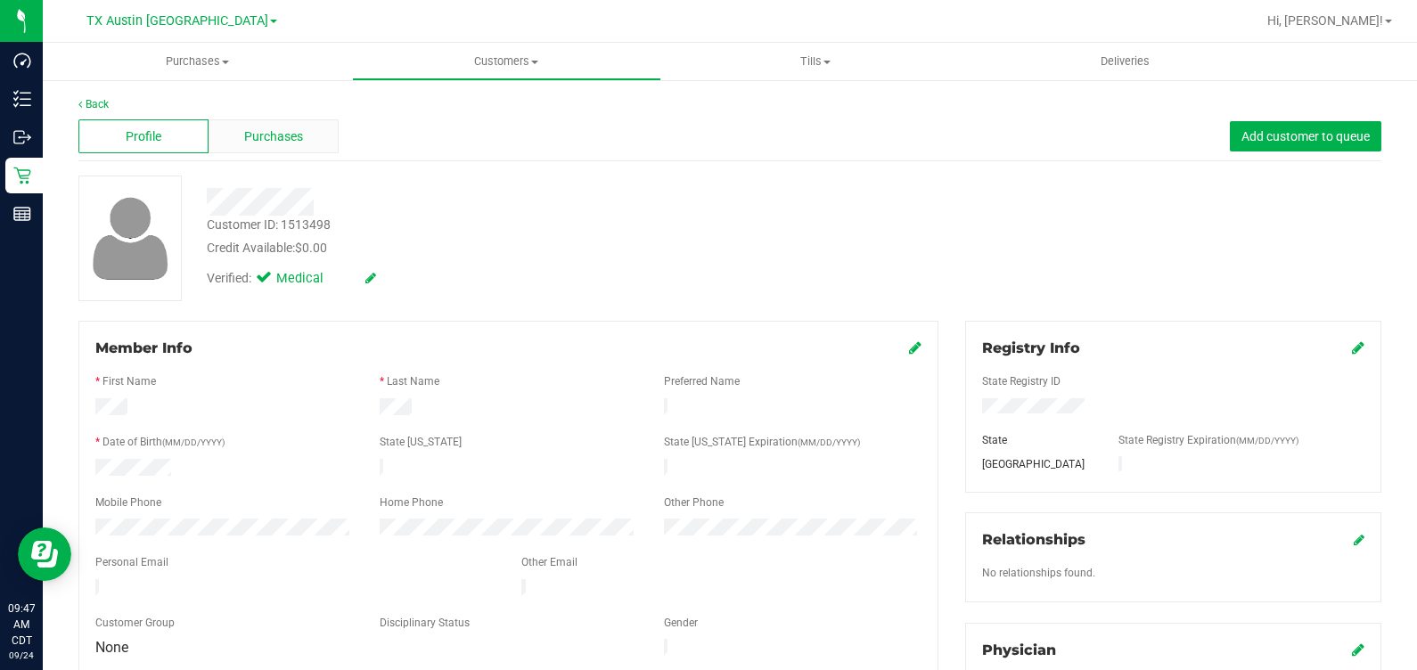
click at [288, 136] on span "Purchases" at bounding box center [273, 136] width 59 height 19
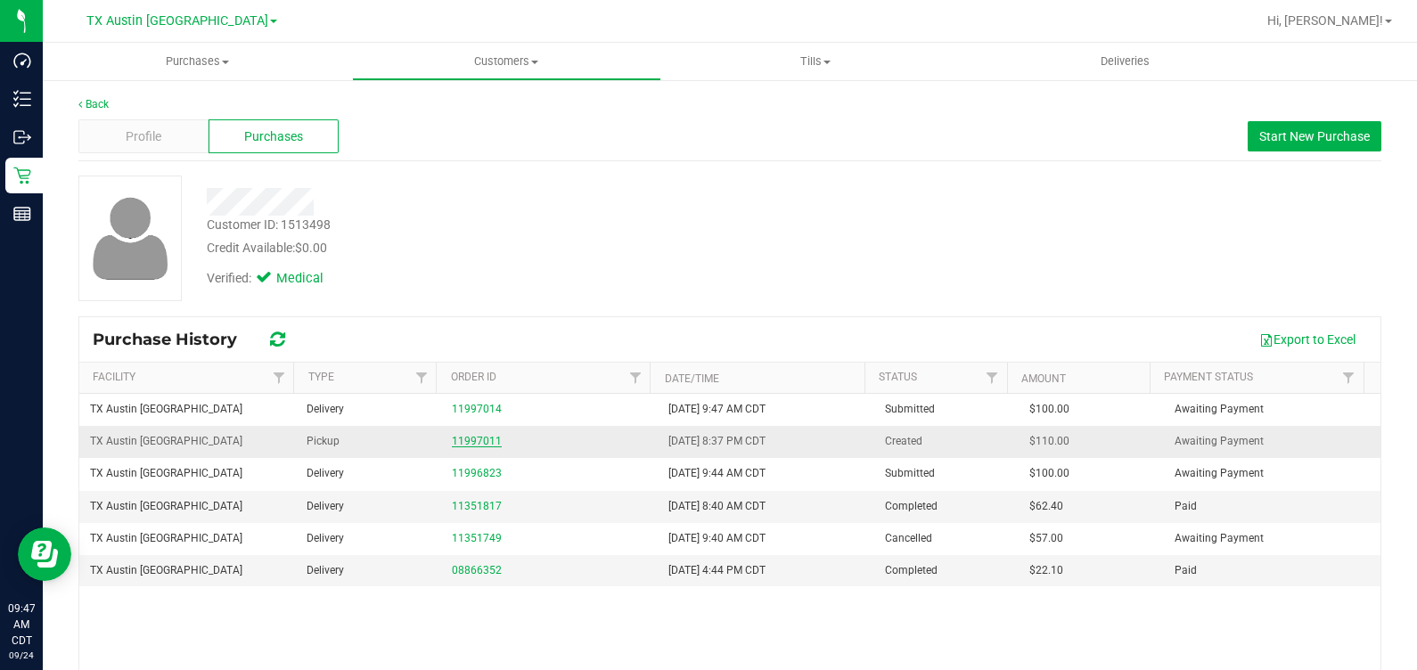
click at [459, 439] on link "11997011" at bounding box center [477, 441] width 50 height 12
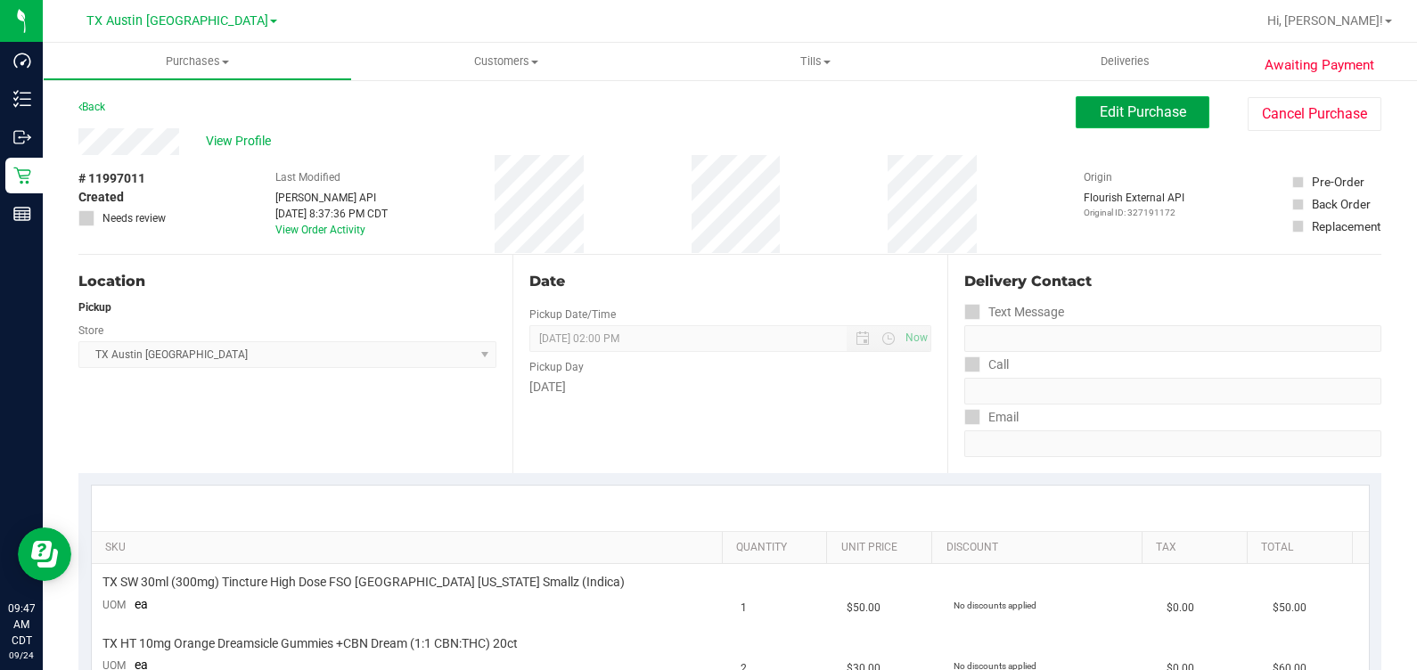
click at [1100, 119] on span "Edit Purchase" at bounding box center [1143, 111] width 86 height 17
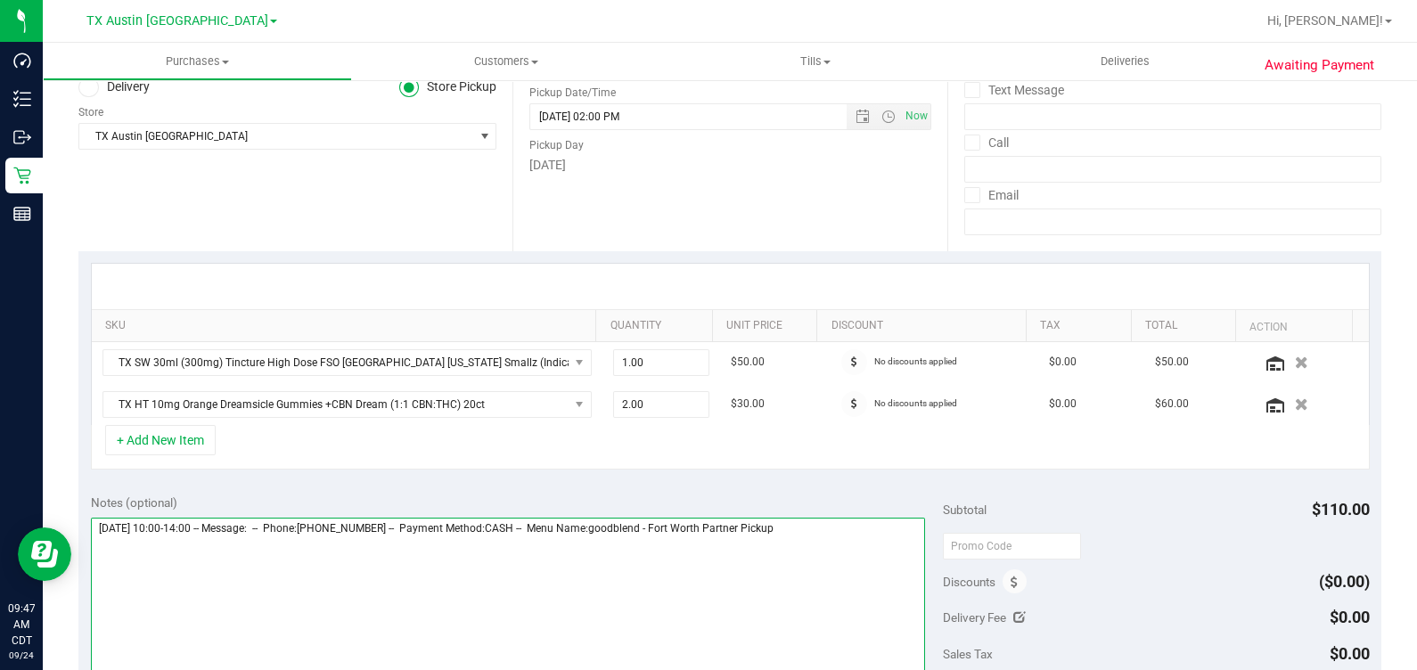
click at [862, 534] on textarea at bounding box center [508, 603] width 835 height 171
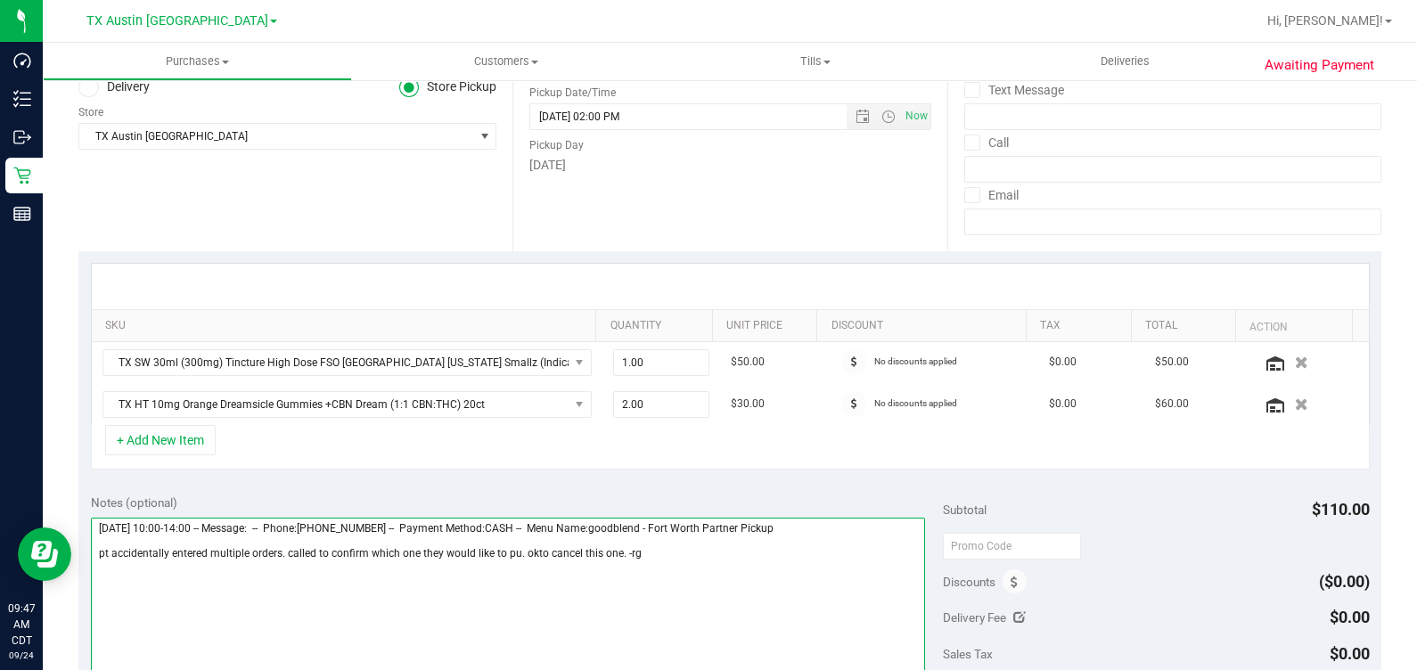
drag, startPoint x: 651, startPoint y: 564, endPoint x: 81, endPoint y: 597, distance: 570.5
click at [81, 597] on div "Notes (optional) Subtotal $110.00 Discounts ($0.00) Delivery Fee $0.00 Sales Ta…" at bounding box center [729, 641] width 1303 height 321
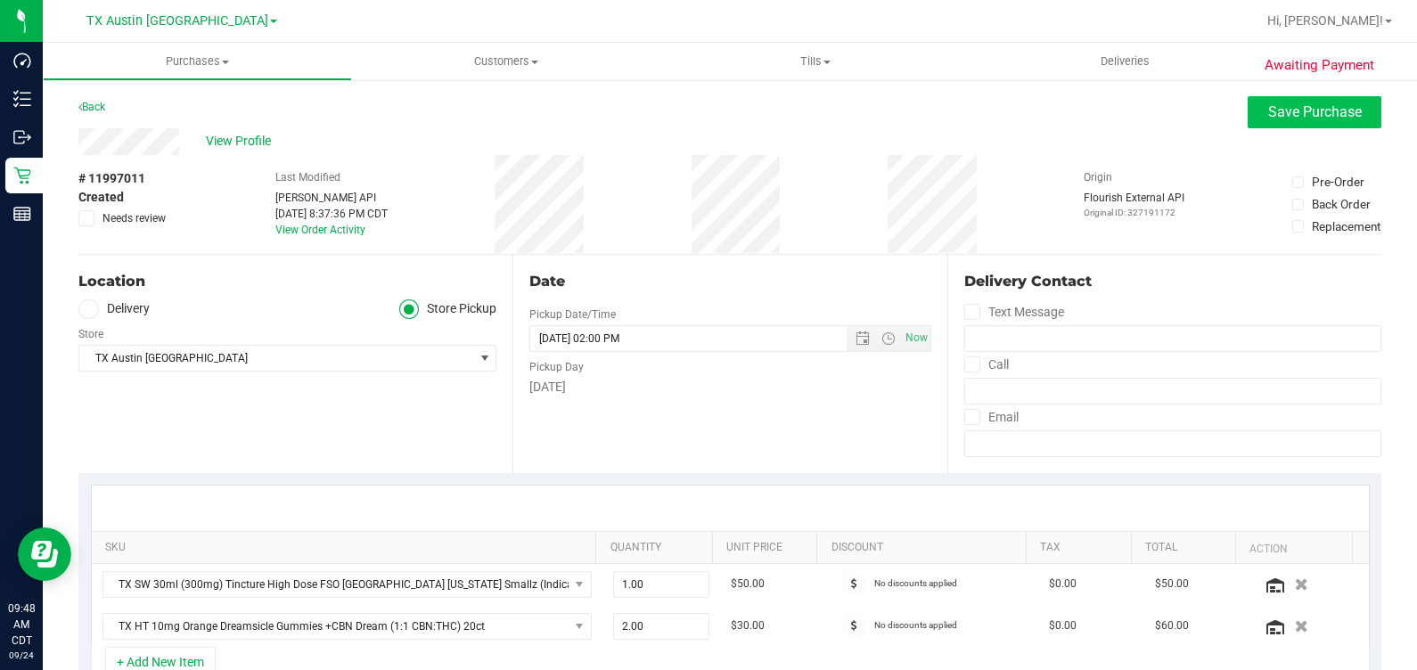
type textarea "Thursday 09/25/2025 10:00-14:00 -- Message: -- Phone:8176595433 -- Payment Meth…"
click at [1291, 116] on span "Save Purchase" at bounding box center [1315, 111] width 94 height 17
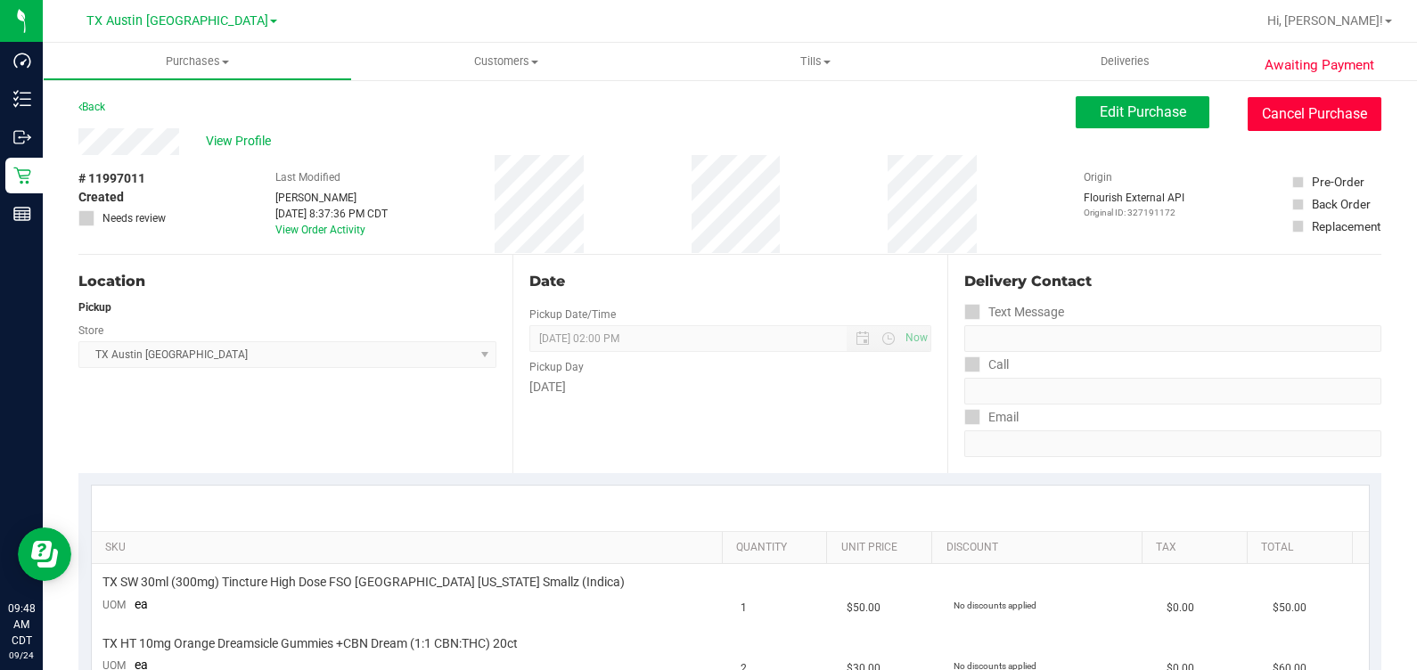
click at [1301, 116] on button "Cancel Purchase" at bounding box center [1315, 114] width 134 height 34
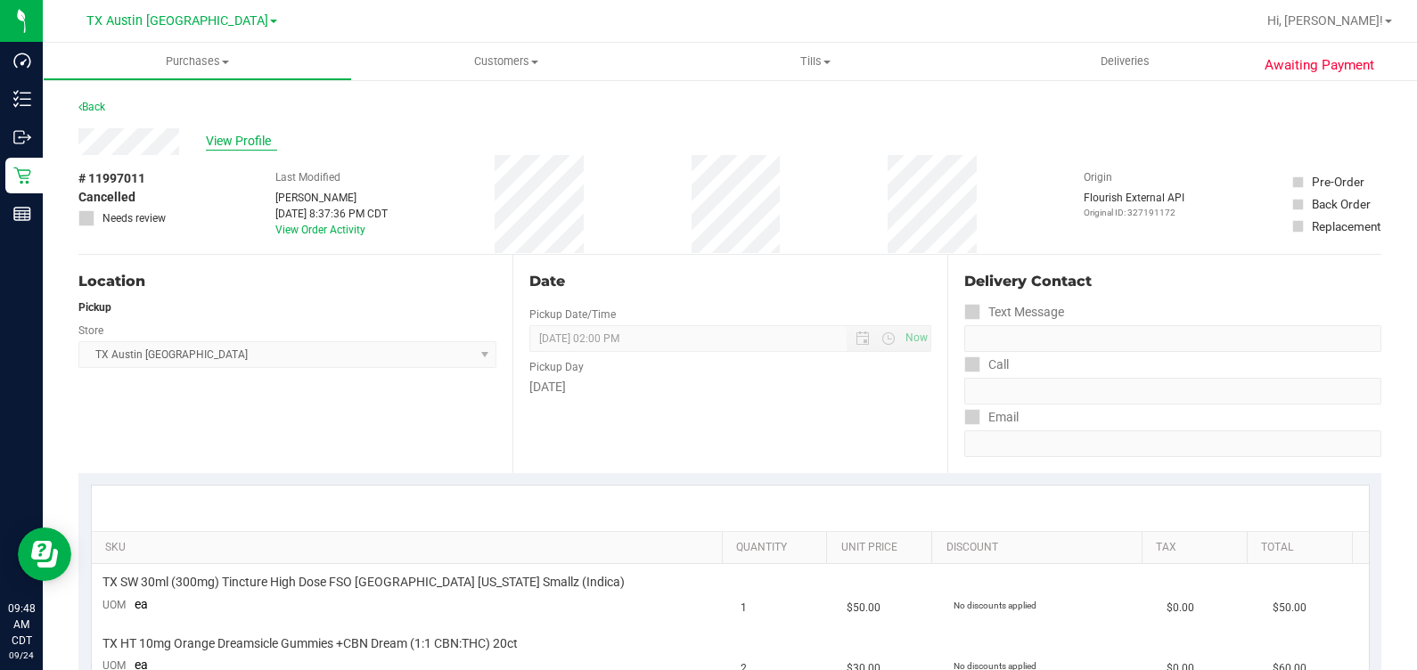
click at [232, 144] on span "View Profile" at bounding box center [241, 141] width 71 height 19
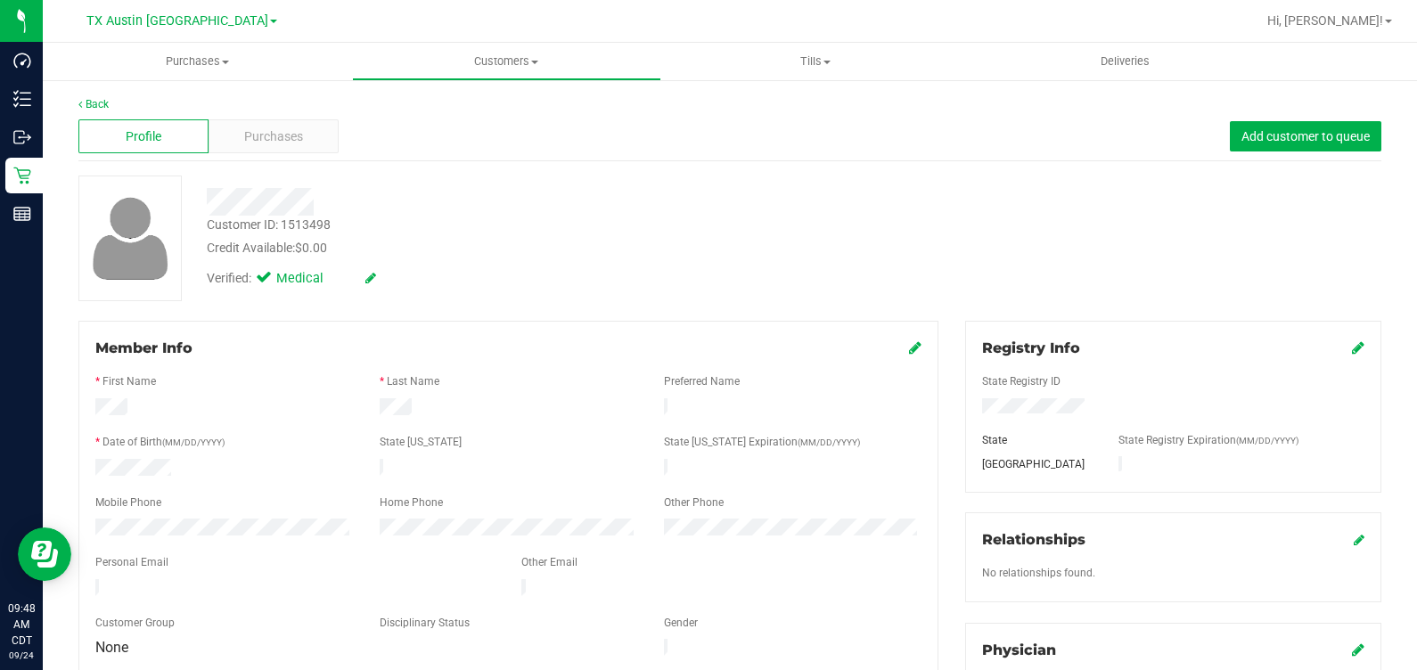
click at [232, 144] on div "Purchases" at bounding box center [274, 136] width 130 height 34
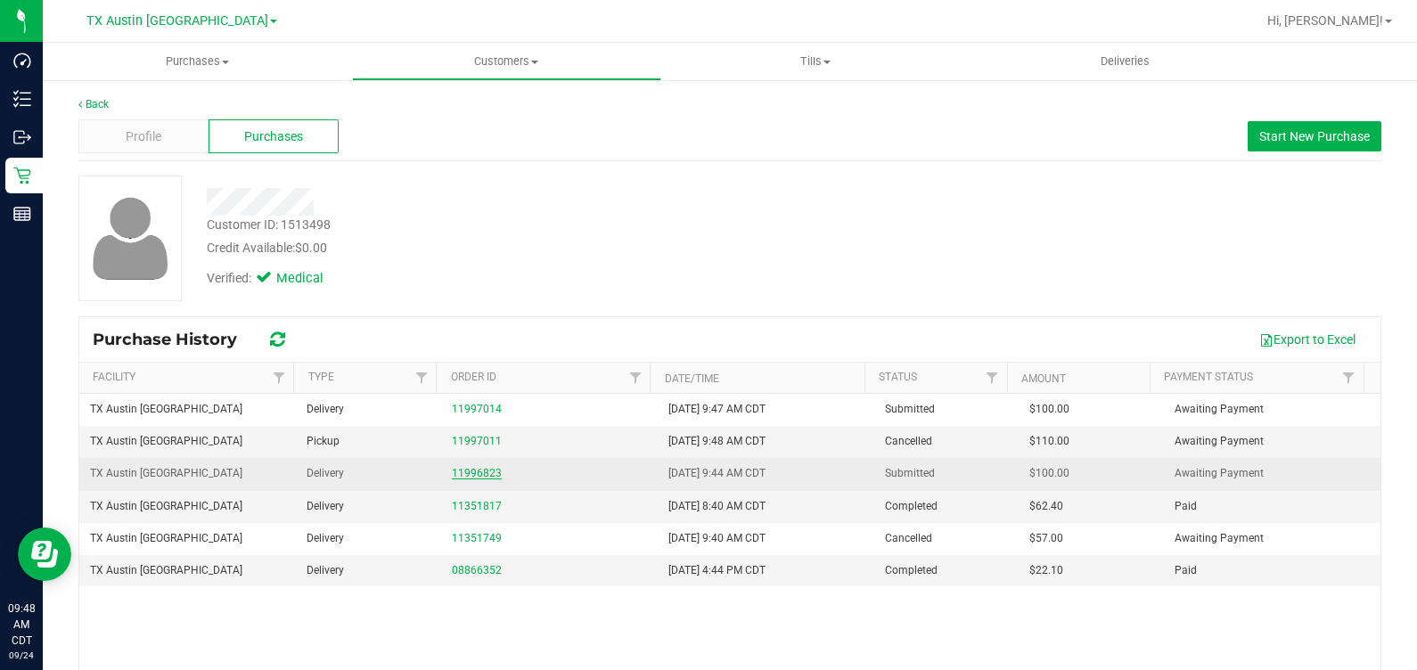
click at [471, 474] on link "11996823" at bounding box center [477, 473] width 50 height 12
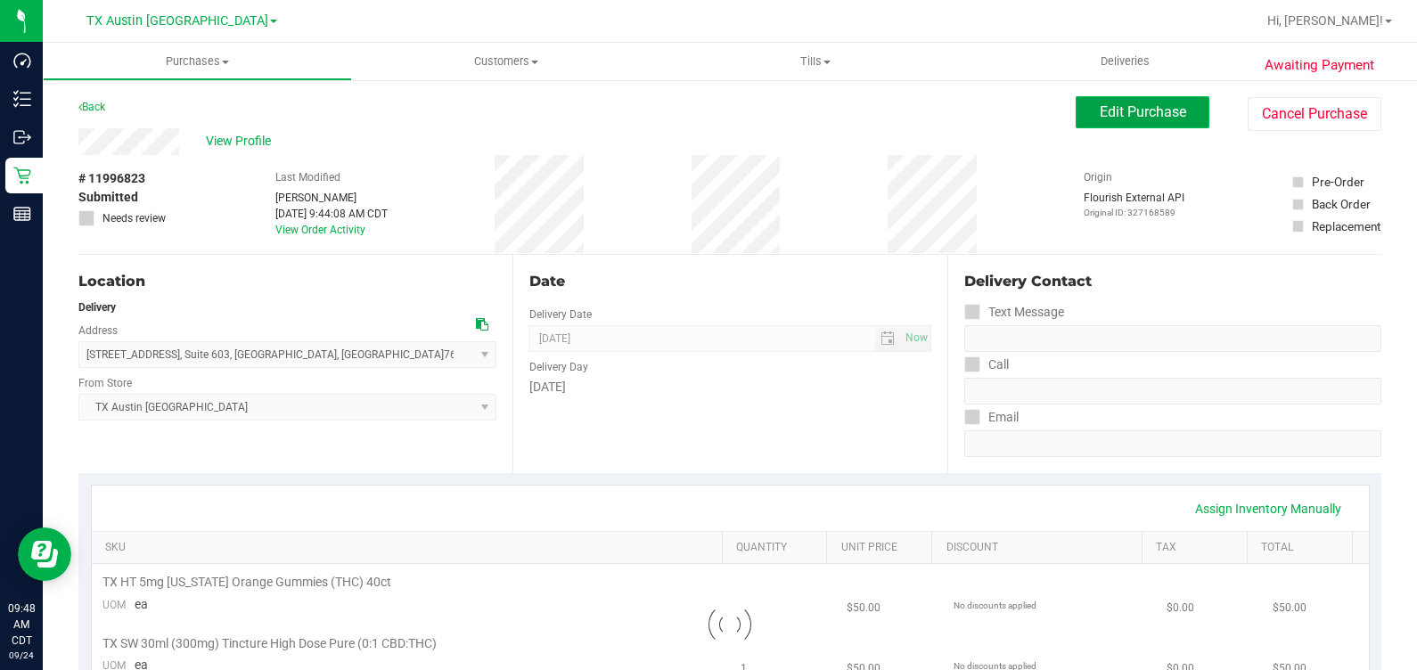
click at [1145, 108] on span "Edit Purchase" at bounding box center [1143, 111] width 86 height 17
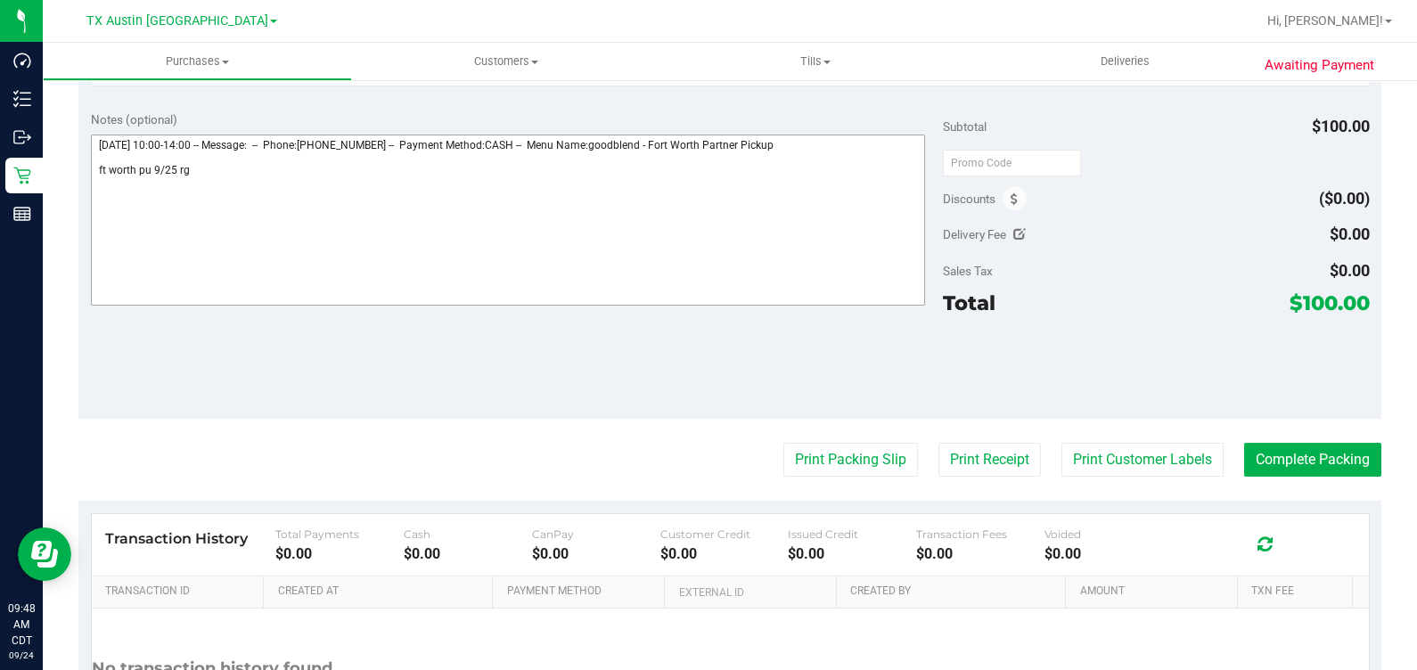
scroll to position [557, 0]
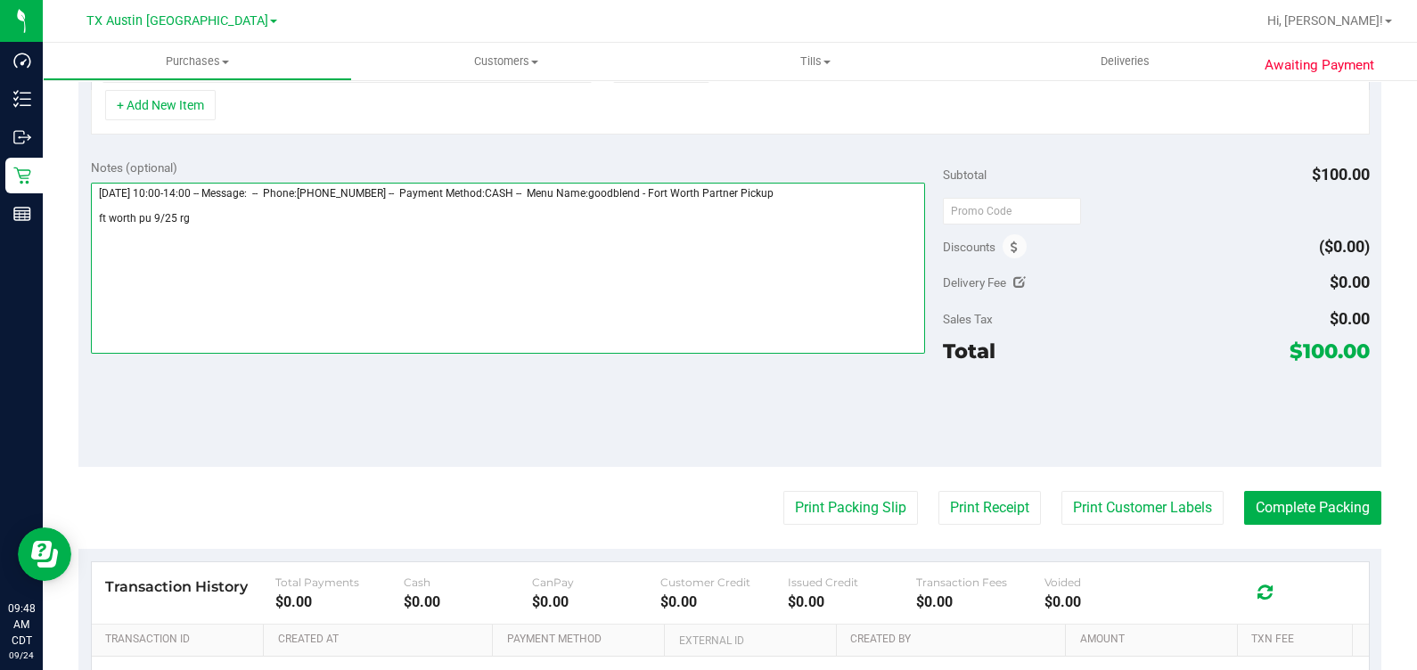
paste textarea "pt accidentally entered multiple orders. called to confirm which one they would…"
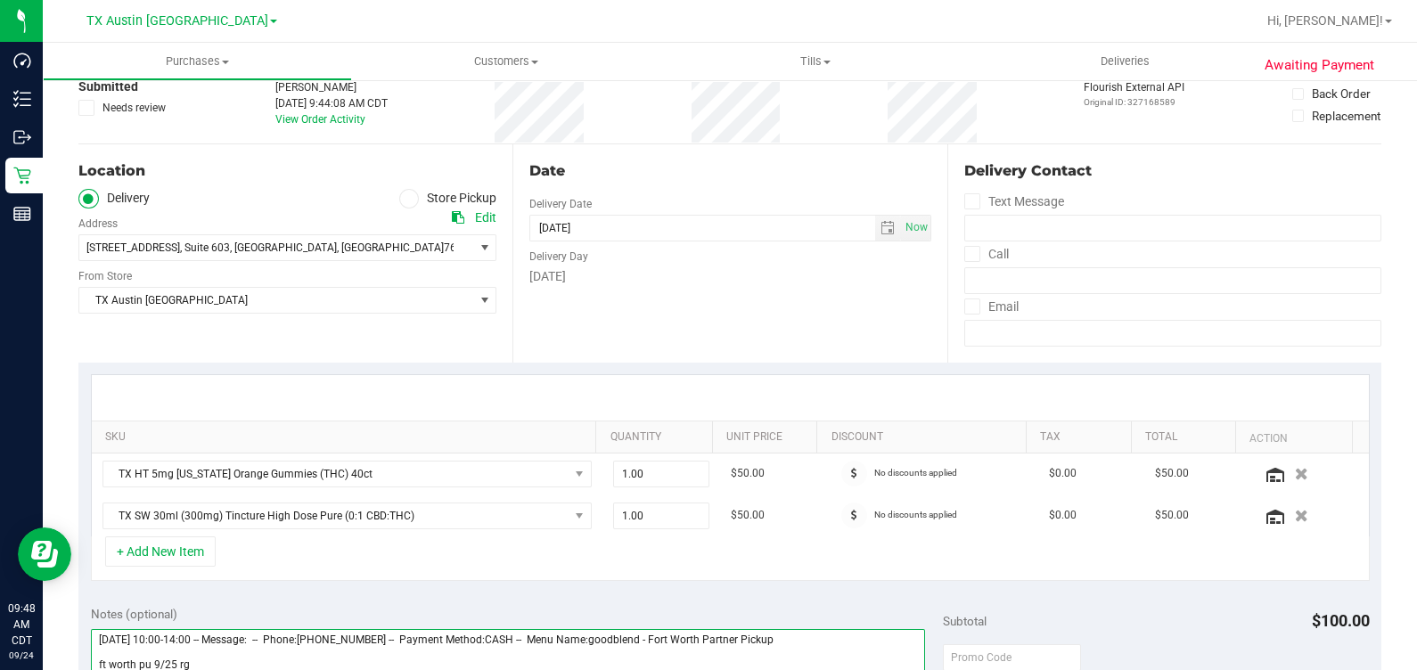
scroll to position [0, 0]
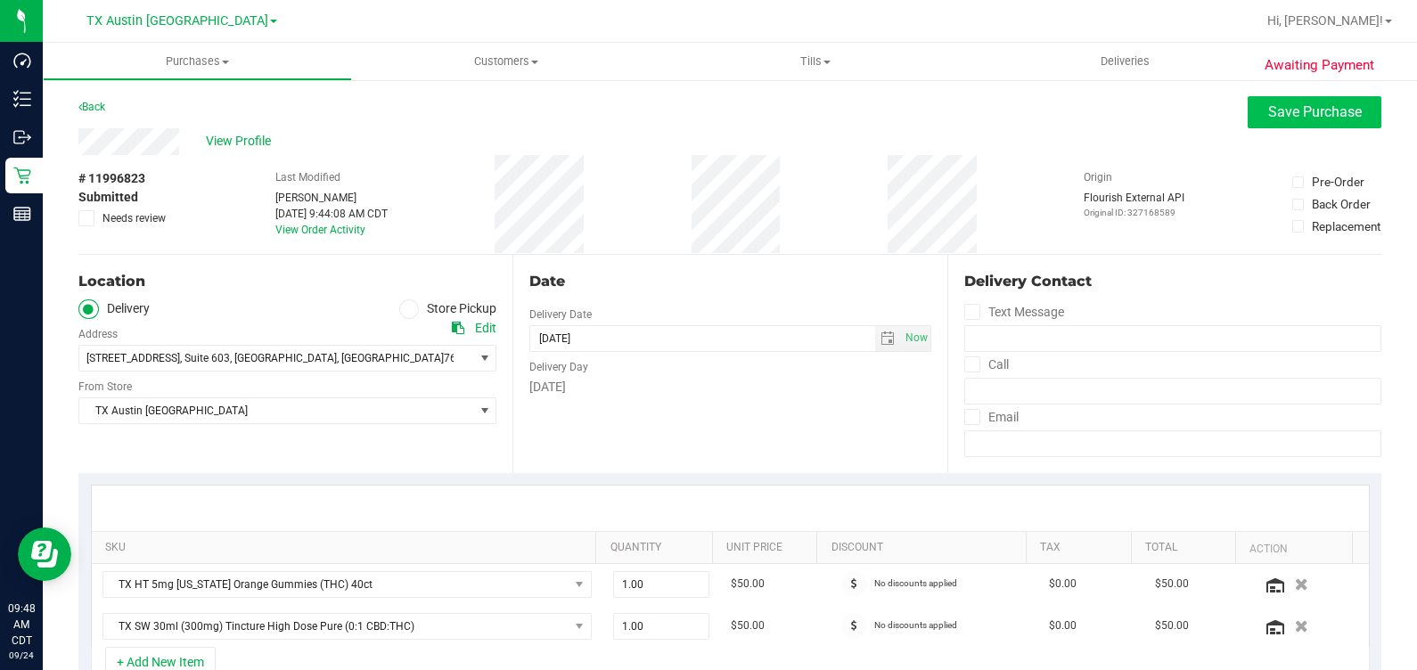
type textarea "Thursday 09/25/2025 10:00-14:00 -- Message: -- Phone:8176595433 -- Payment Meth…"
click at [1270, 120] on button "Save Purchase" at bounding box center [1315, 112] width 134 height 32
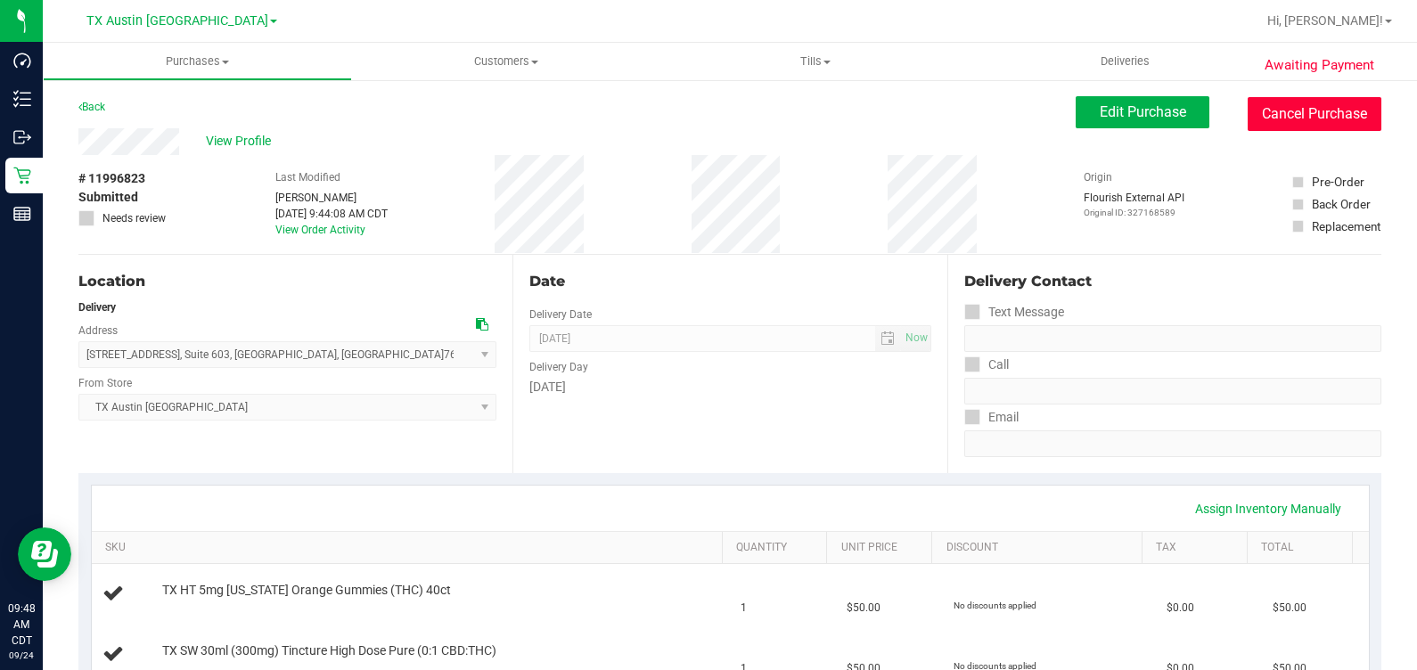
click at [1270, 120] on button "Cancel Purchase" at bounding box center [1315, 114] width 134 height 34
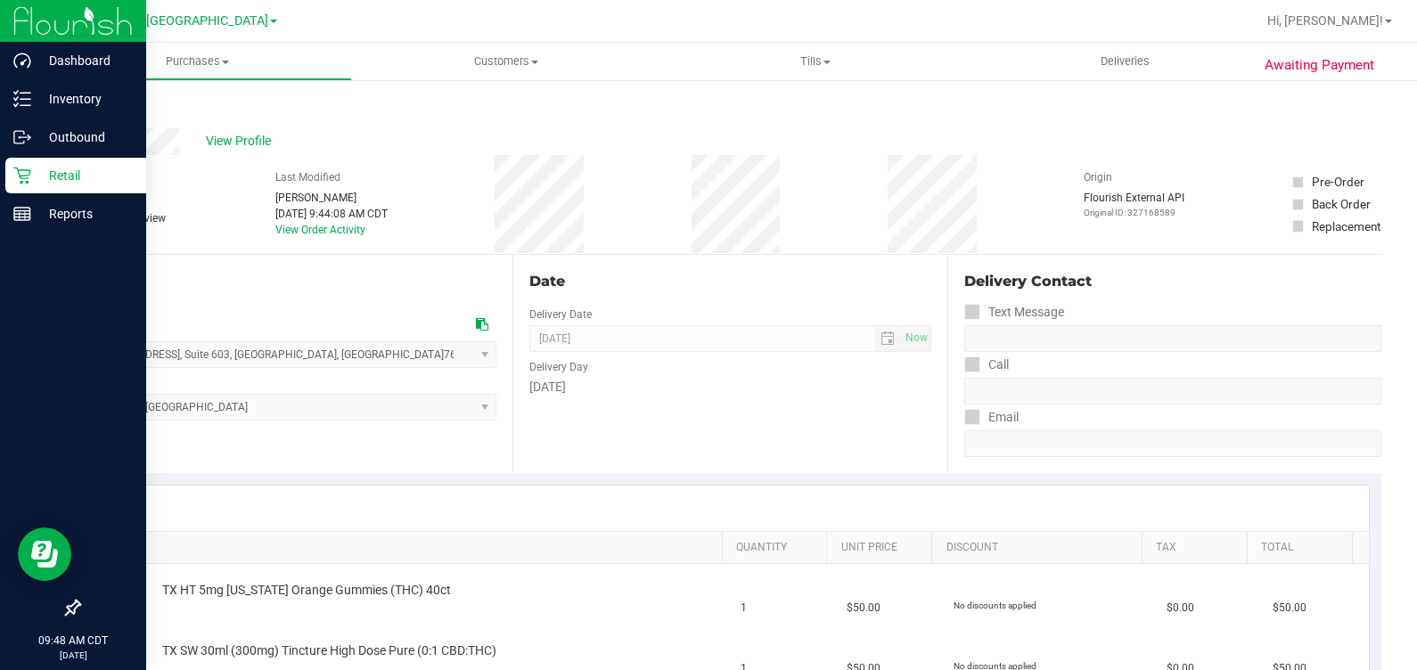
click at [24, 176] on icon at bounding box center [21, 176] width 17 height 17
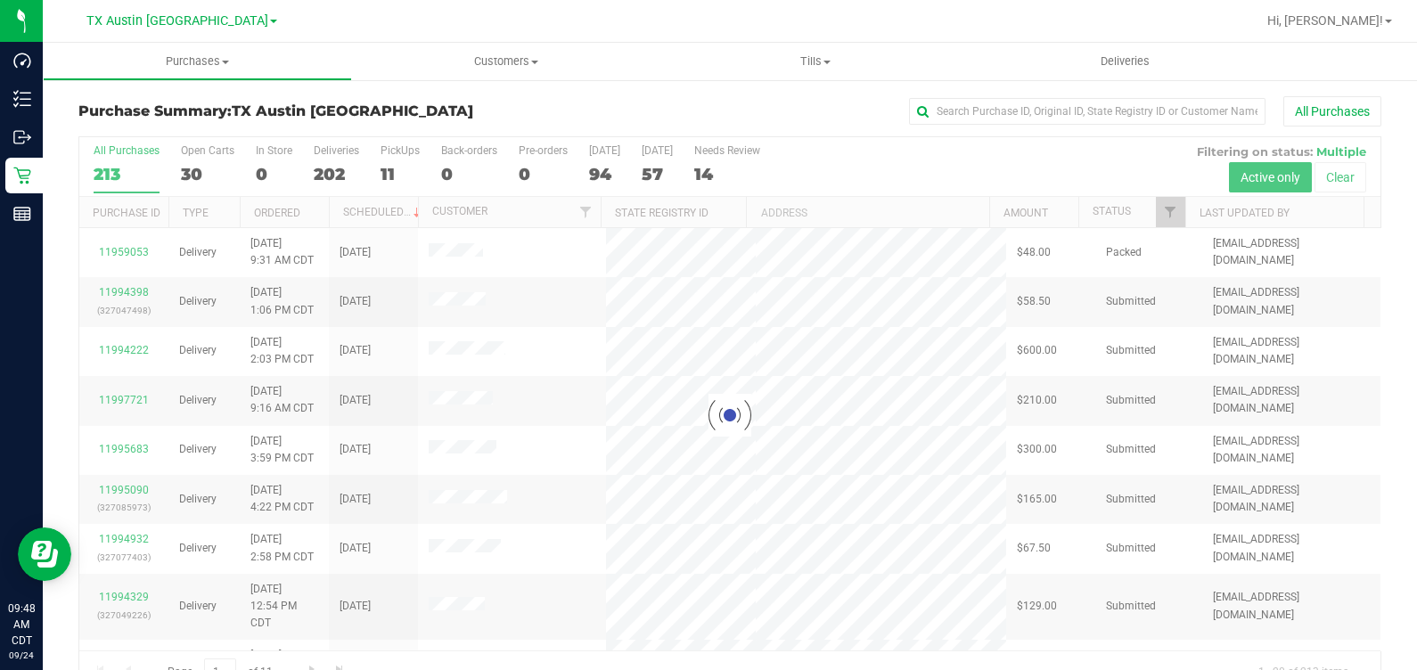
click at [383, 168] on div at bounding box center [729, 415] width 1301 height 556
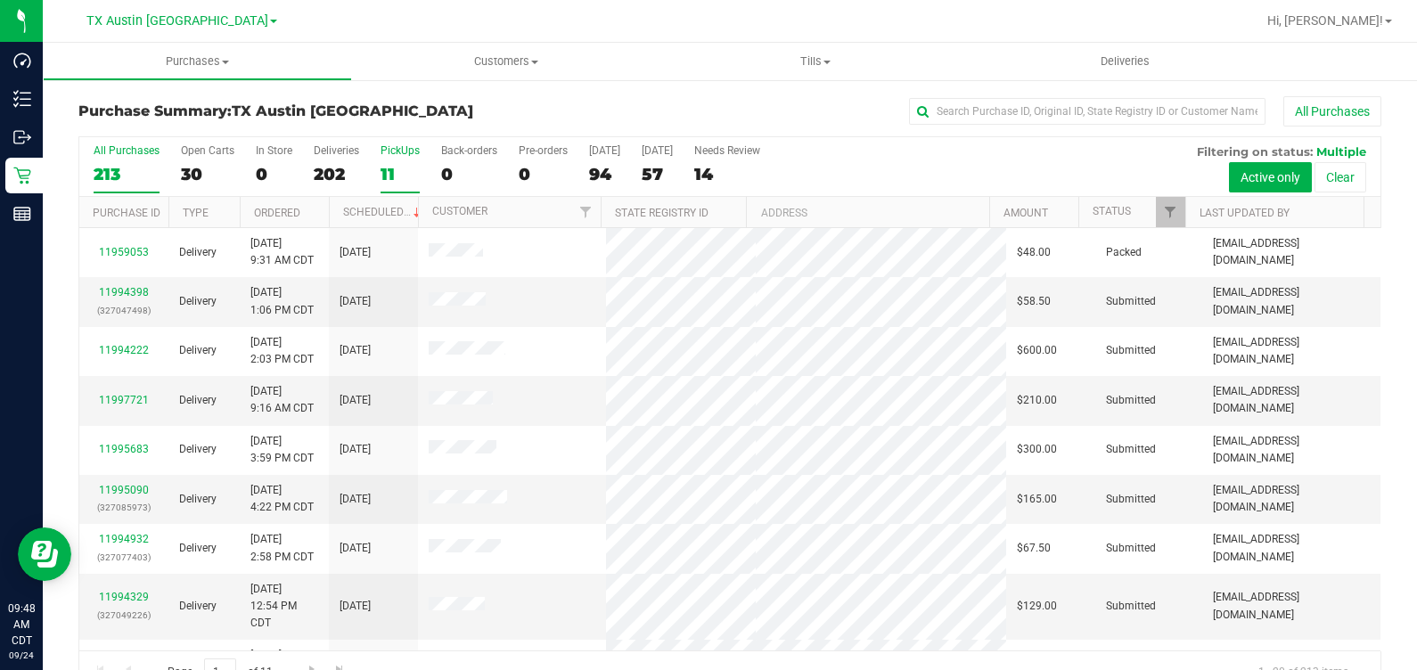
click at [388, 172] on div "11" at bounding box center [400, 174] width 39 height 21
click at [0, 0] on input "PickUps 11" at bounding box center [0, 0] width 0 height 0
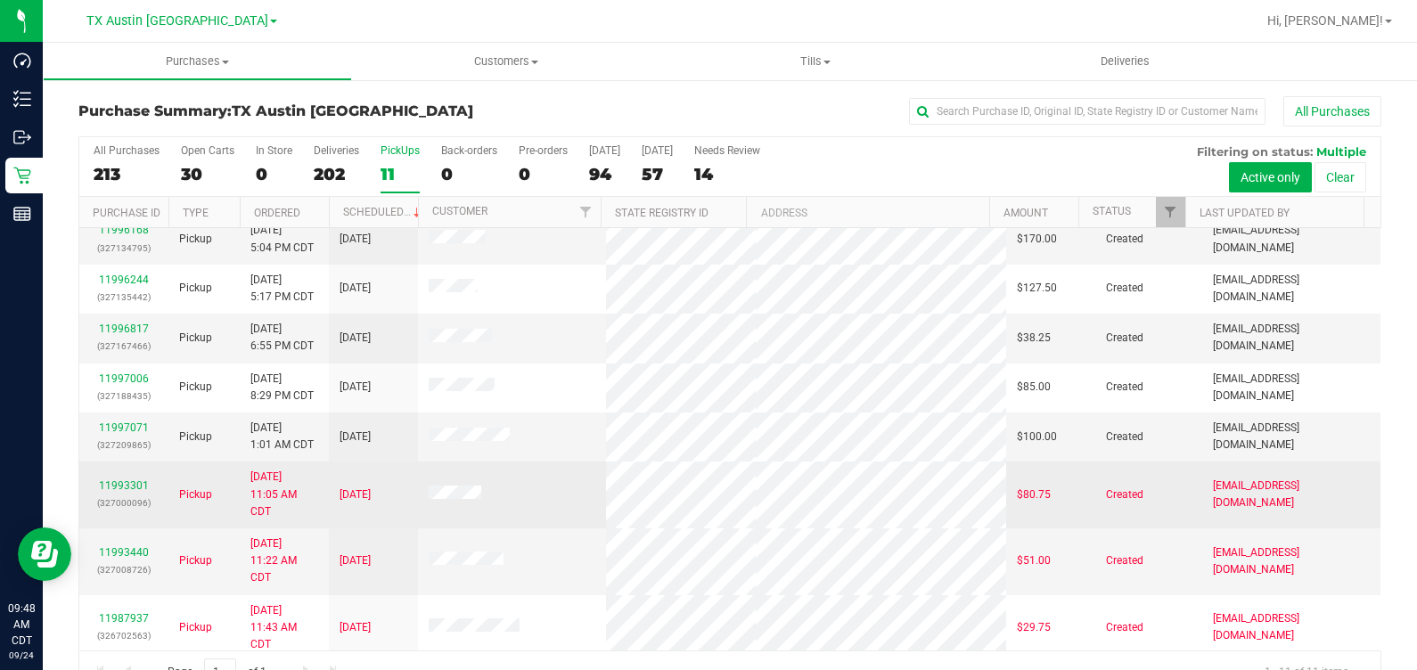
scroll to position [186, 0]
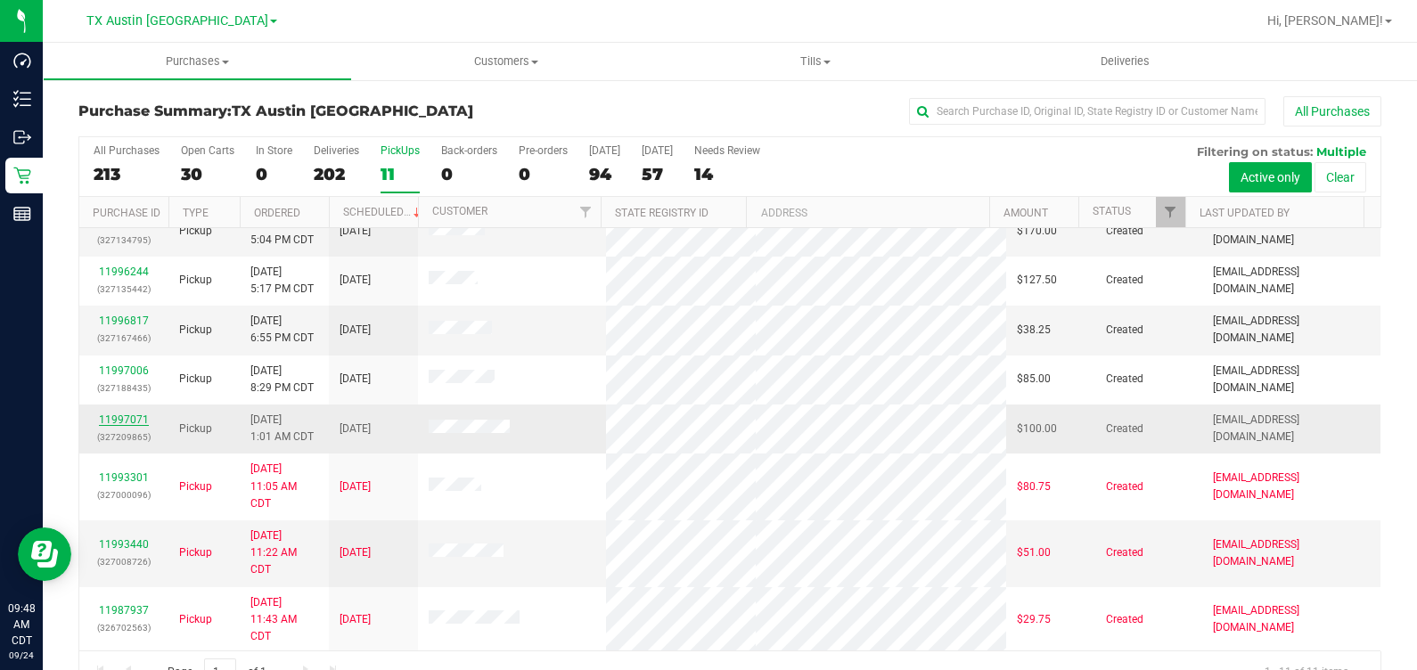
click at [117, 414] on link "11997071" at bounding box center [124, 420] width 50 height 12
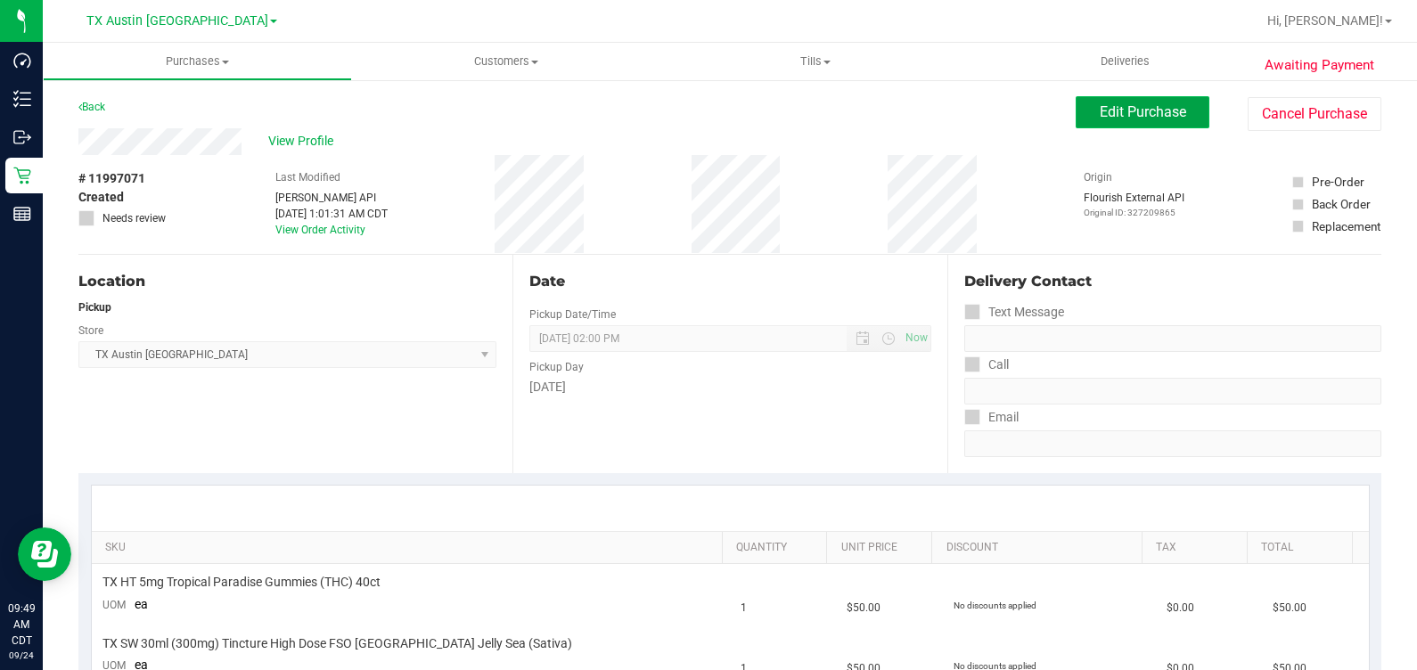
click at [1076, 116] on button "Edit Purchase" at bounding box center [1143, 112] width 134 height 32
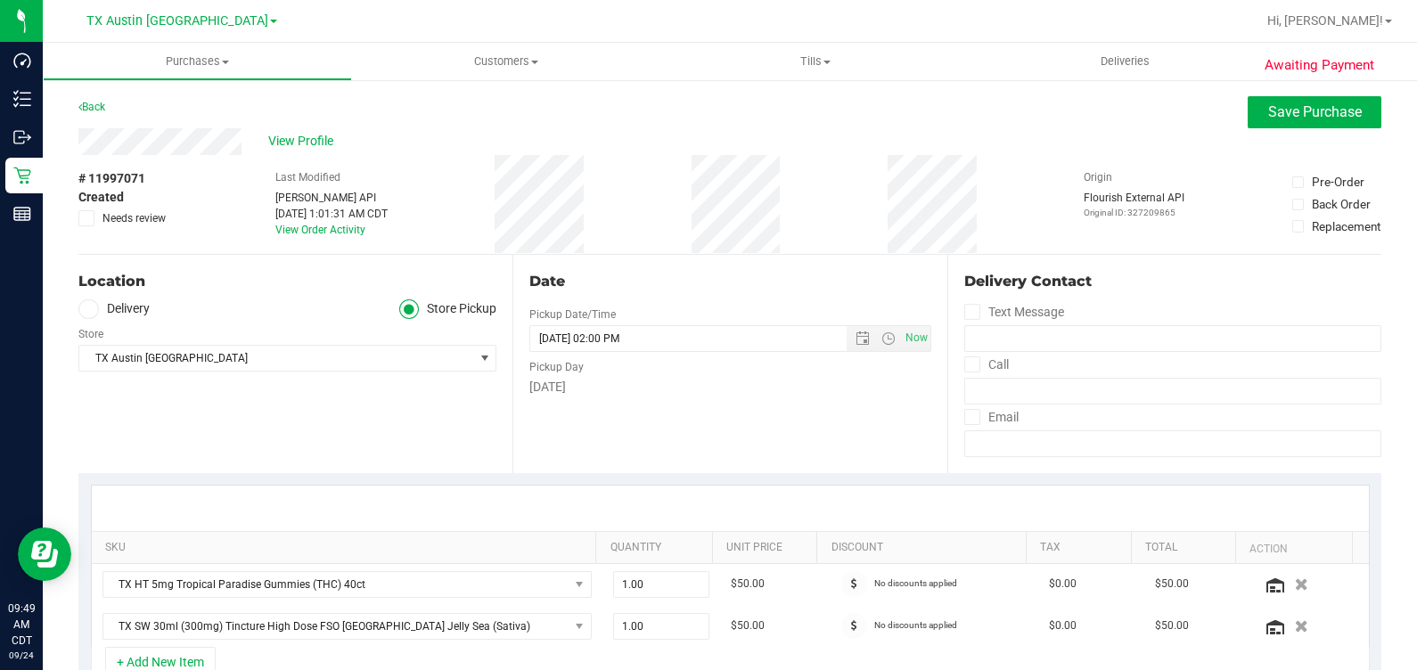
drag, startPoint x: 107, startPoint y: 321, endPoint x: 116, endPoint y: 308, distance: 16.1
click at [107, 321] on div "Store" at bounding box center [287, 332] width 418 height 26
click at [116, 308] on label "Delivery" at bounding box center [113, 309] width 71 height 21
click at [0, 0] on input "Delivery" at bounding box center [0, 0] width 0 height 0
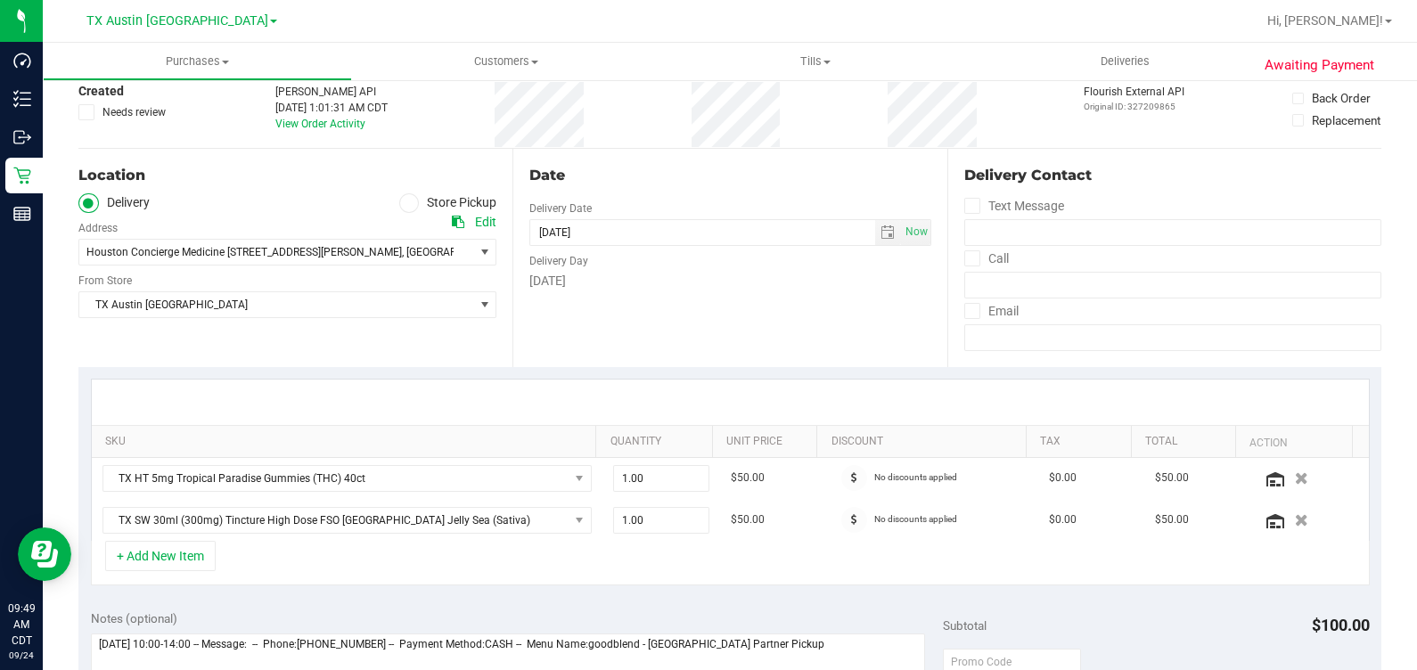
scroll to position [334, 0]
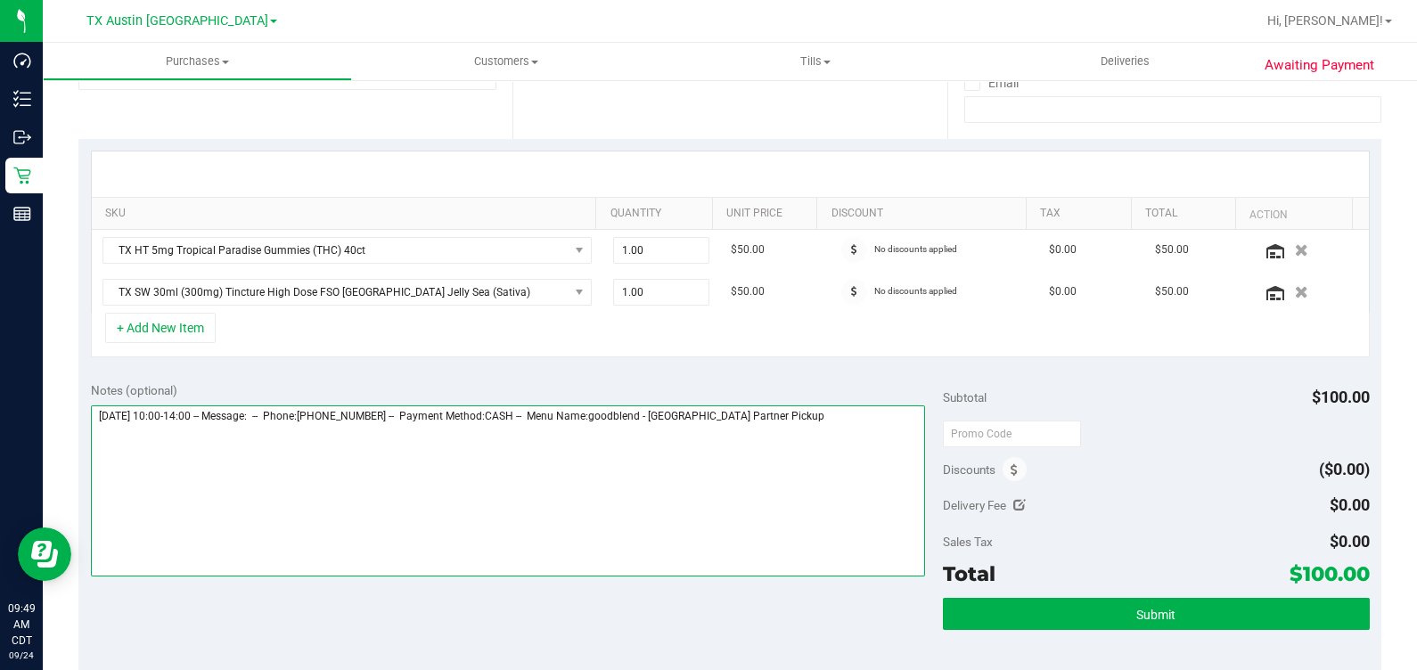
click at [844, 472] on textarea at bounding box center [508, 491] width 835 height 171
type textarea "Thursday 09/25/2025 10:00-14:00 -- Message: -- Phone:7136233354 -- Payment Meth…"
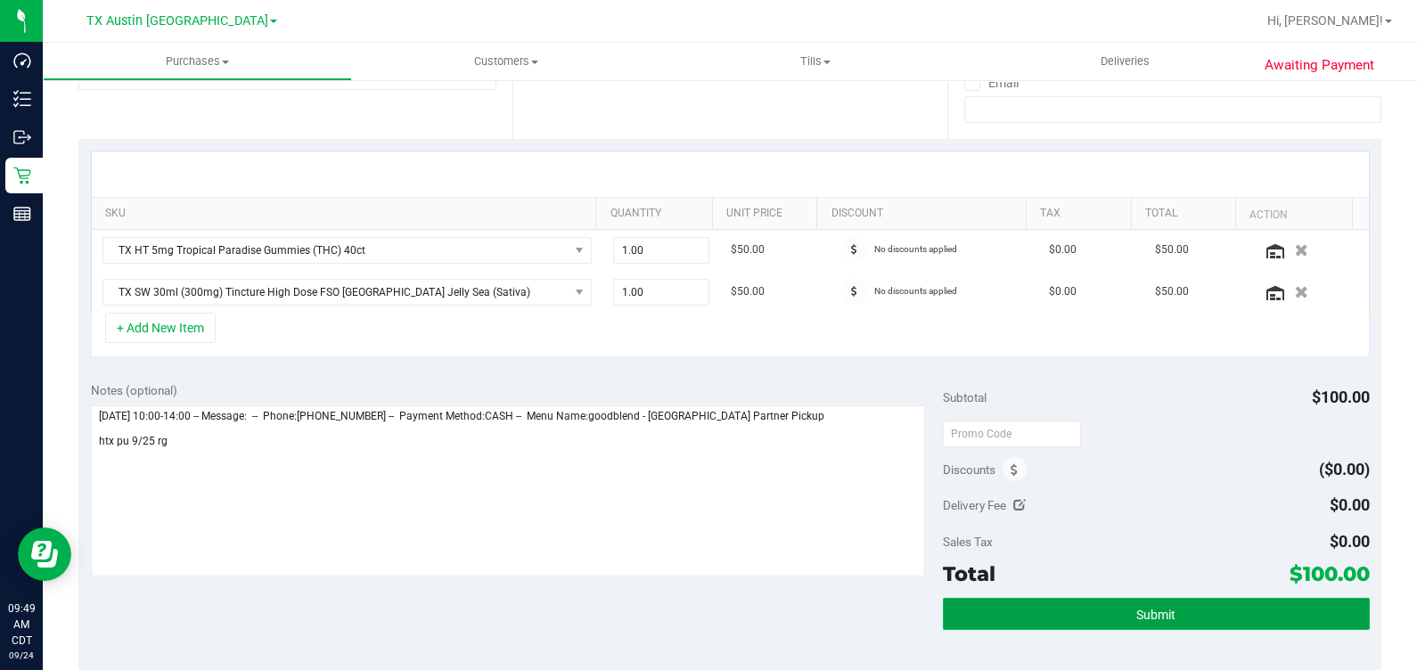
click at [1121, 606] on button "Submit" at bounding box center [1156, 614] width 426 height 32
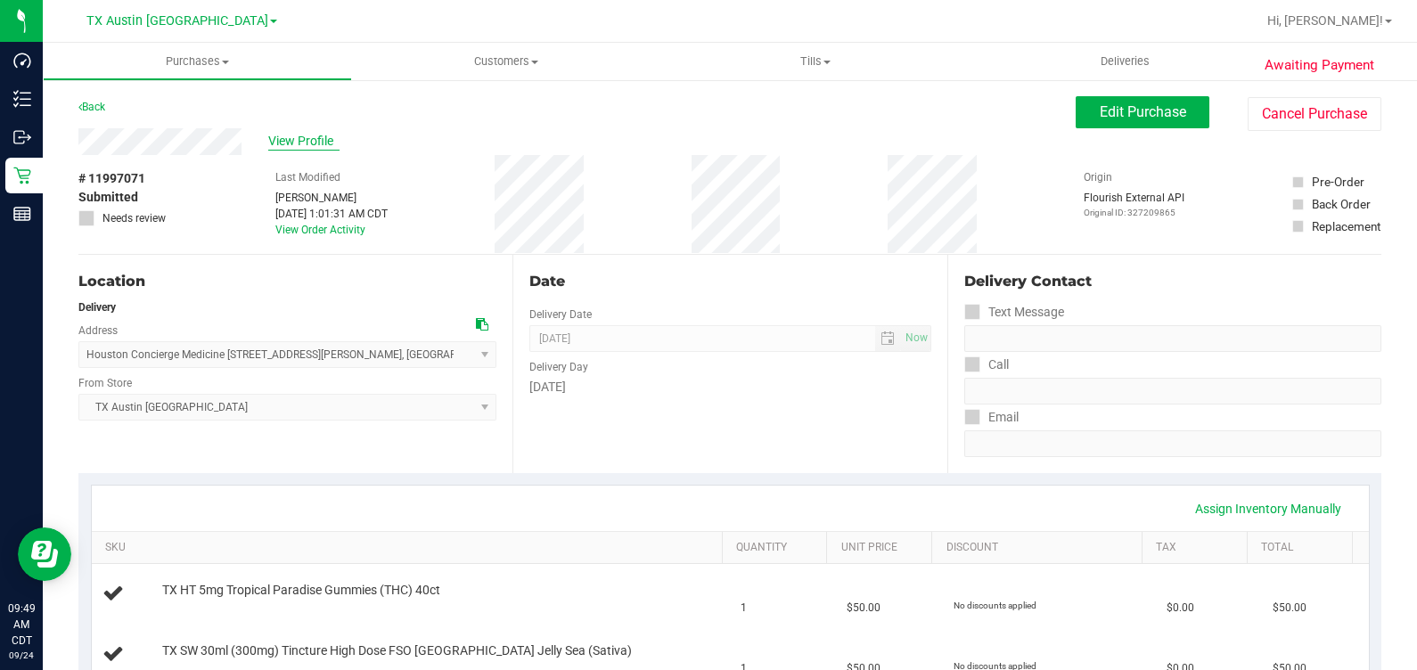
click at [284, 138] on span "View Profile" at bounding box center [303, 141] width 71 height 19
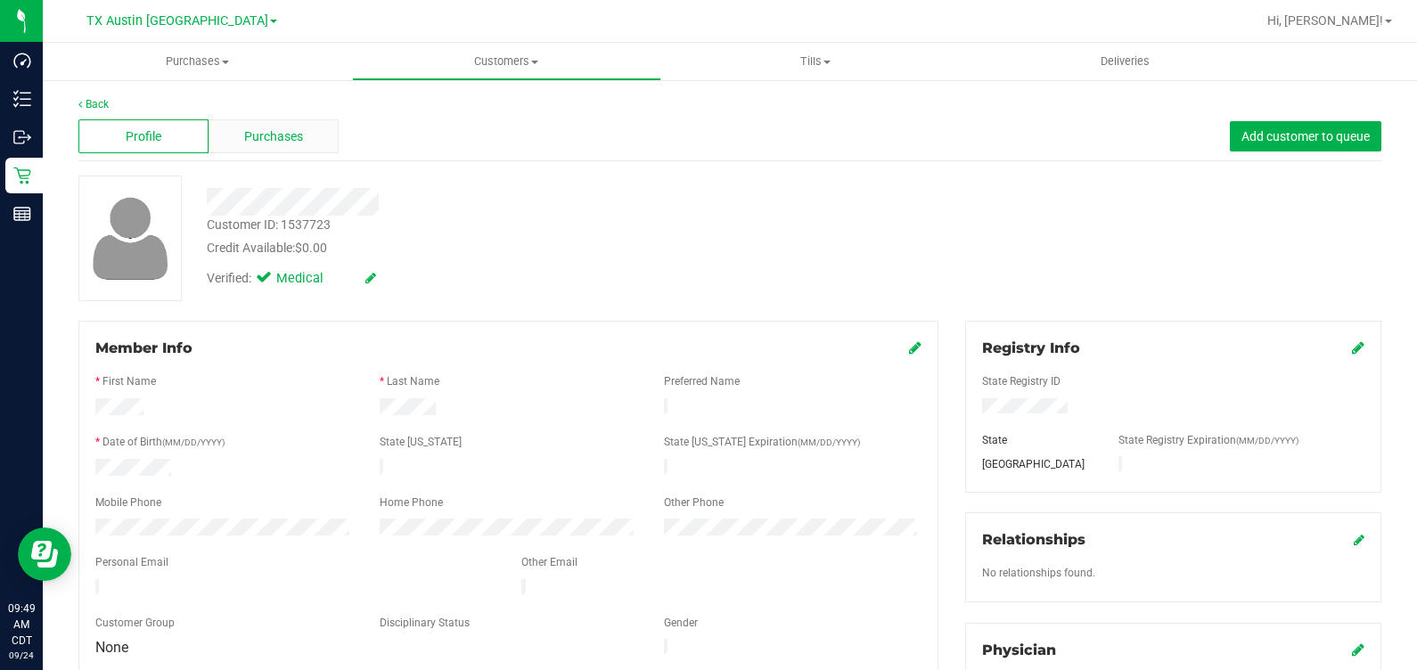
click at [307, 144] on div "Purchases" at bounding box center [274, 136] width 130 height 34
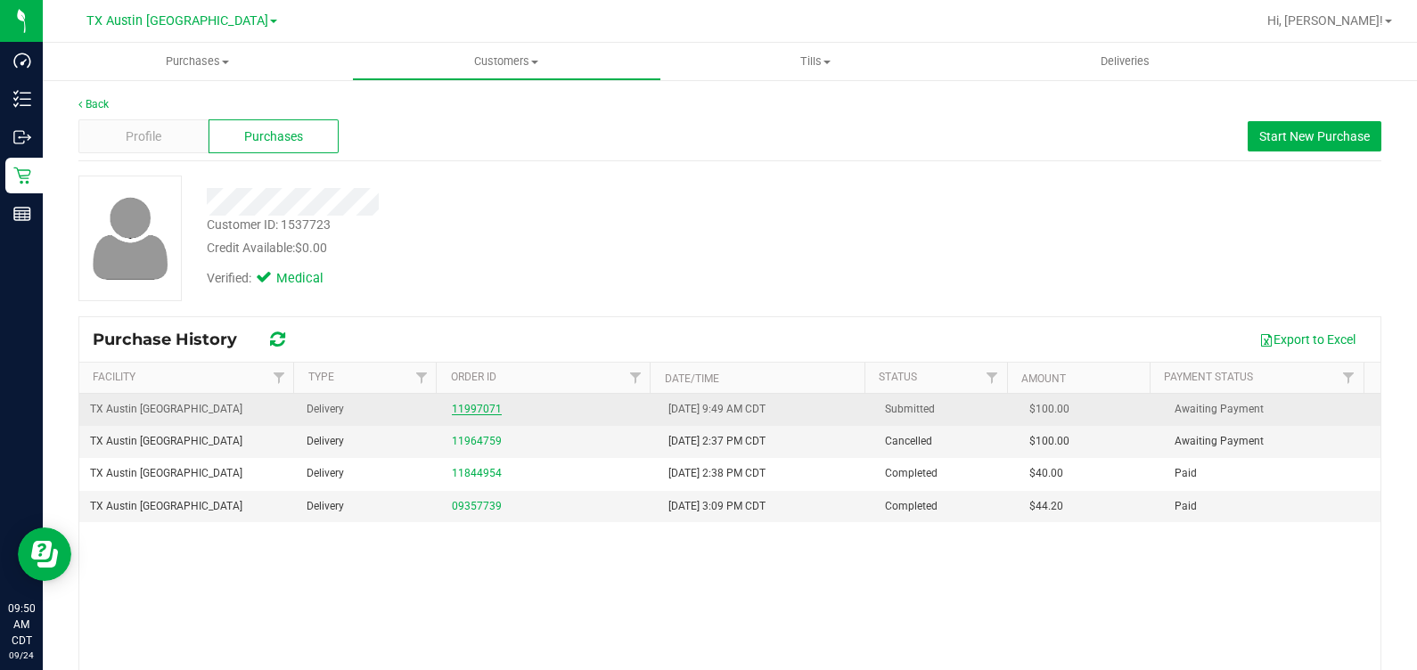
click at [458, 406] on link "11997071" at bounding box center [477, 409] width 50 height 12
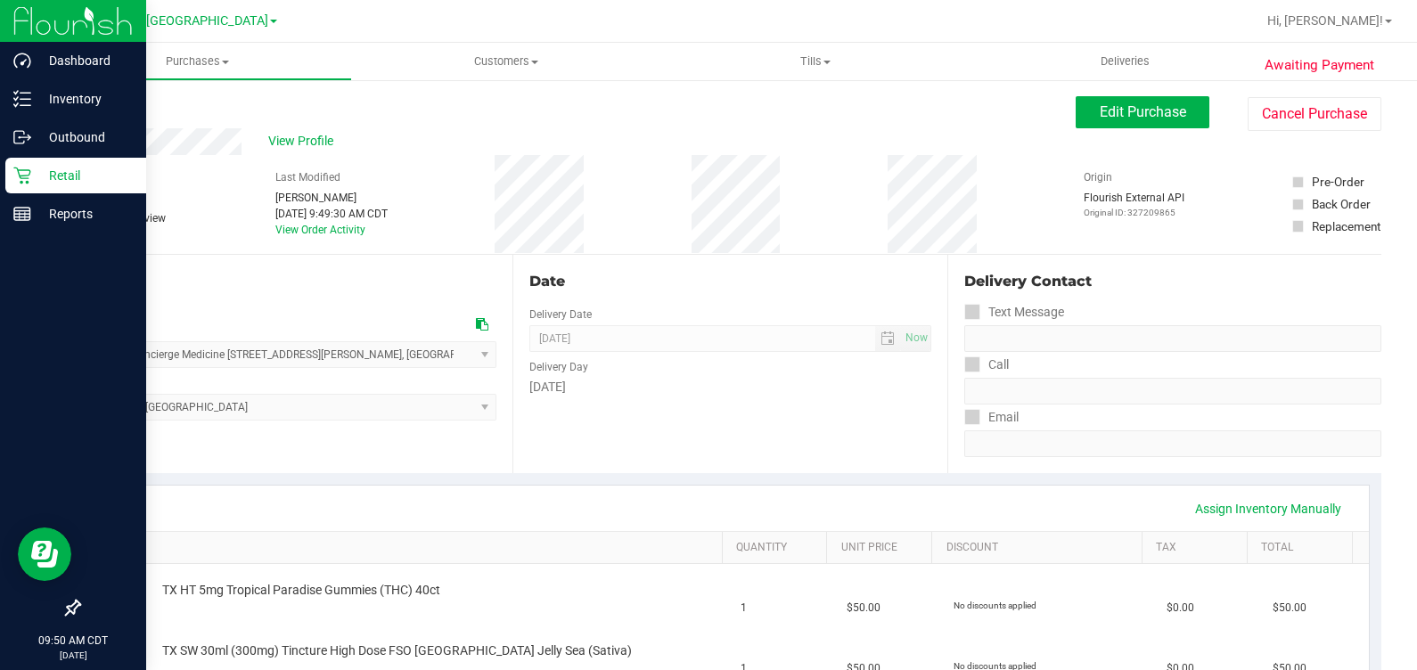
click at [43, 172] on p "Retail" at bounding box center [84, 175] width 107 height 21
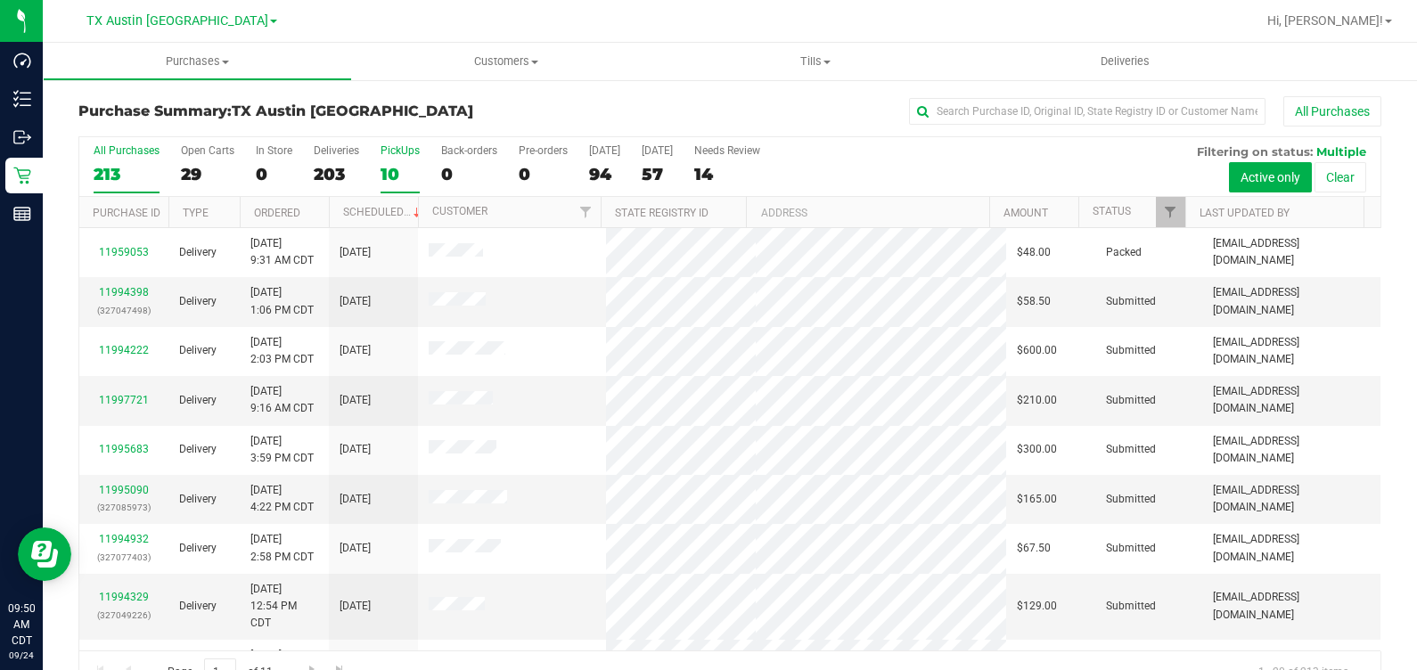
click at [418, 156] on div "PickUps" at bounding box center [400, 150] width 39 height 12
click at [0, 0] on input "PickUps 10" at bounding box center [0, 0] width 0 height 0
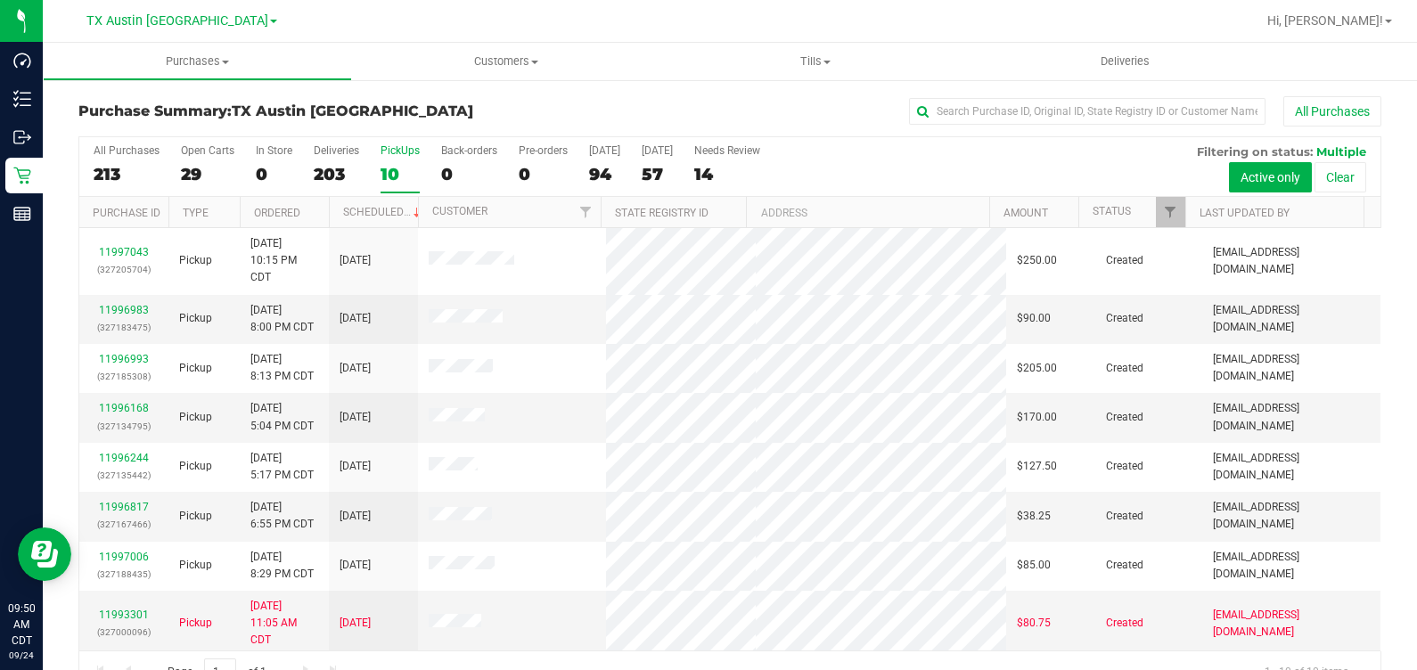
click at [864, 97] on div "All Purchases" at bounding box center [947, 111] width 869 height 30
click at [169, 27] on span "TX Austin [GEOGRAPHIC_DATA]" at bounding box center [177, 21] width 182 height 16
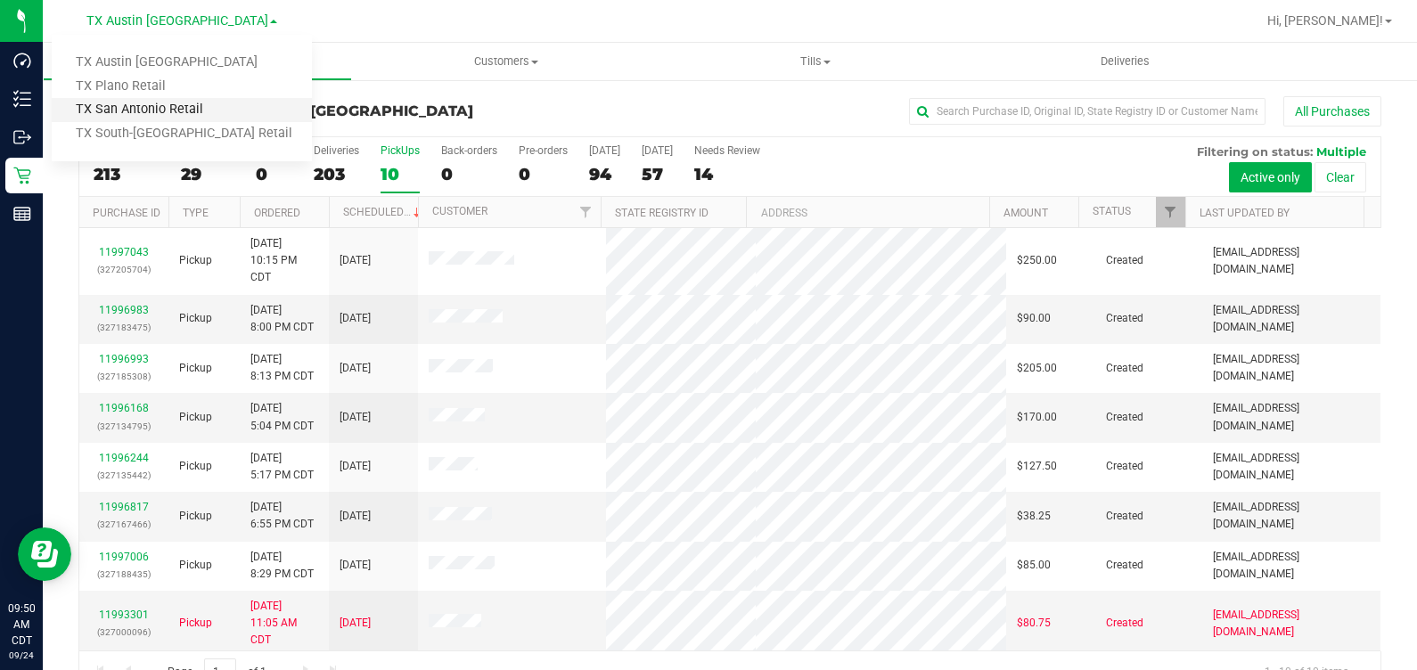
click at [164, 106] on link "TX San Antonio Retail" at bounding box center [182, 110] width 260 height 24
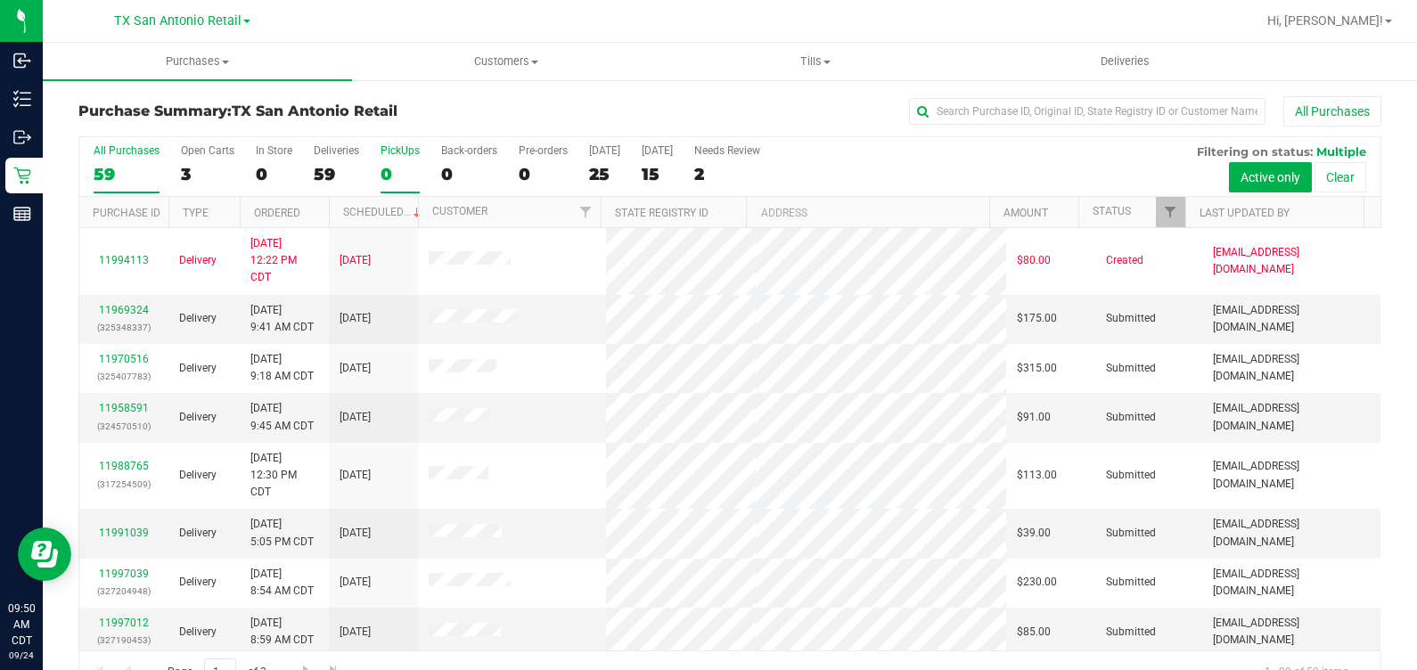
click at [393, 165] on div "0" at bounding box center [400, 174] width 39 height 21
click at [0, 0] on input "PickUps 0" at bounding box center [0, 0] width 0 height 0
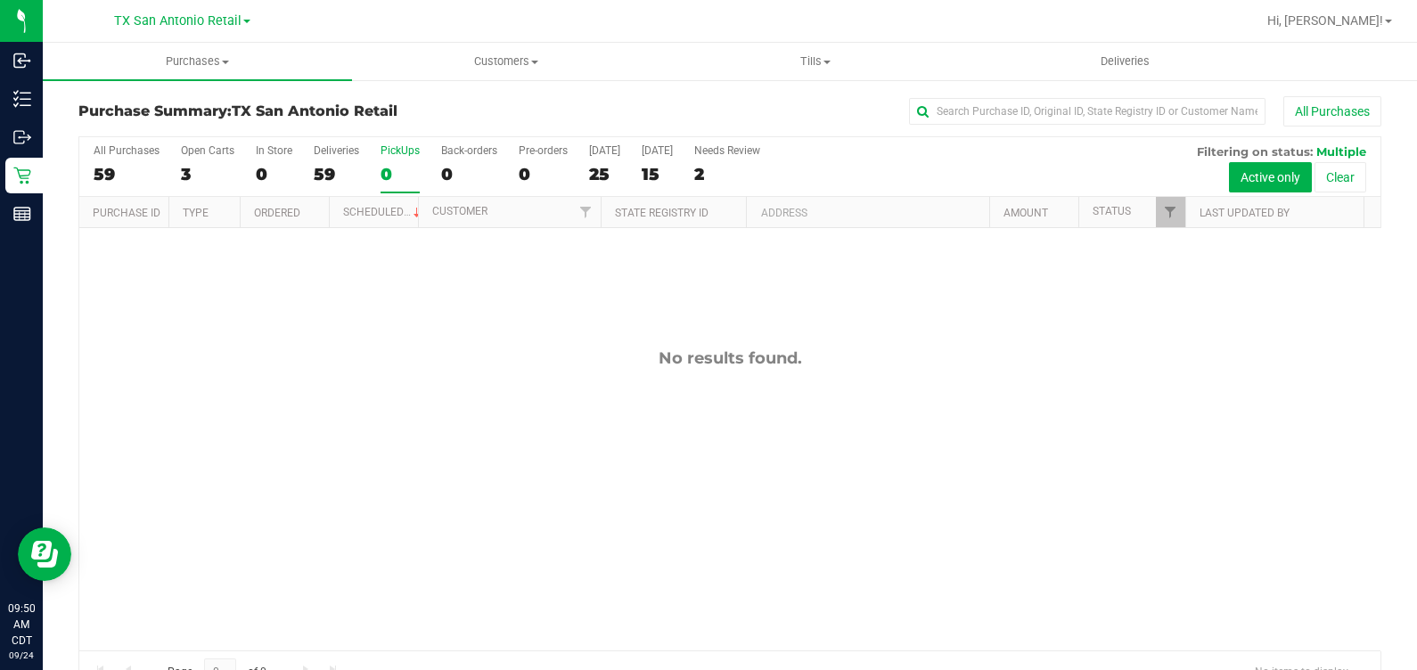
click at [137, 36] on div "TX San Antonio Retail TX Austin DC TX Plano Retail TX San Antonio Retail TX Sou…" at bounding box center [185, 21] width 267 height 35
click at [138, 19] on span "TX San Antonio Retail" at bounding box center [177, 21] width 127 height 16
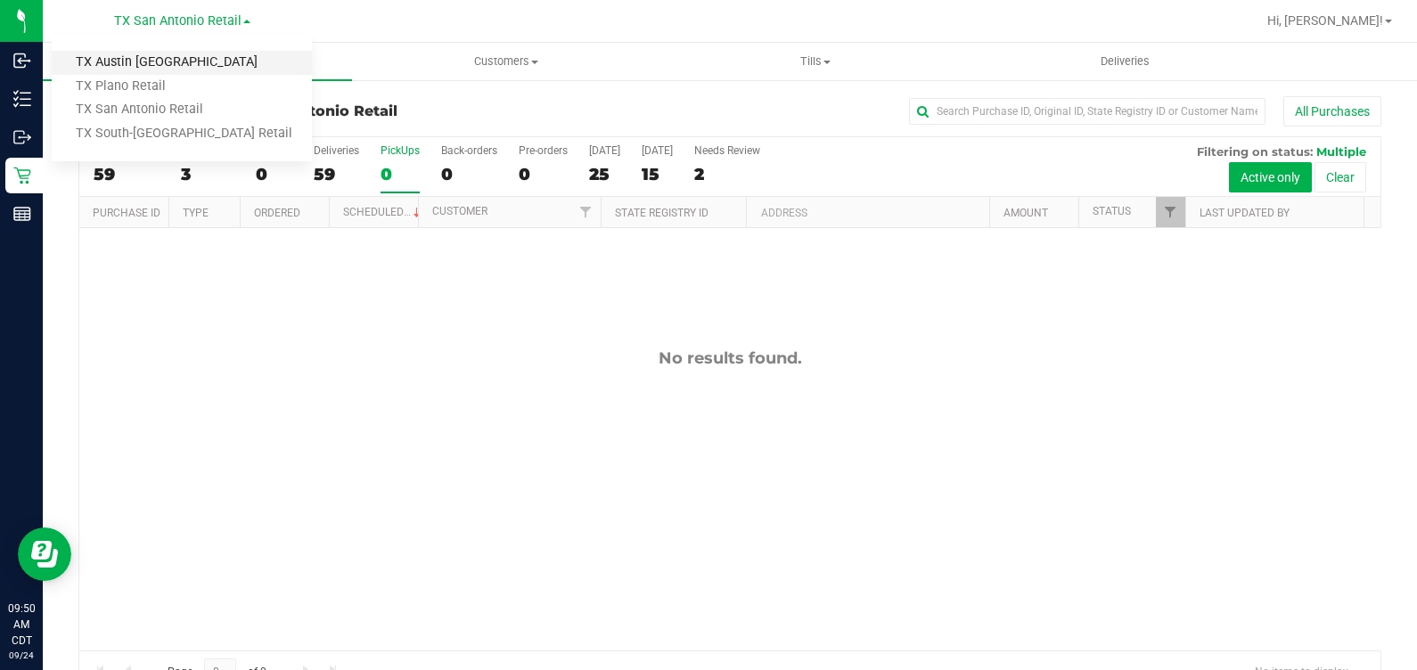
click at [135, 61] on link "TX Austin [GEOGRAPHIC_DATA]" at bounding box center [182, 63] width 260 height 24
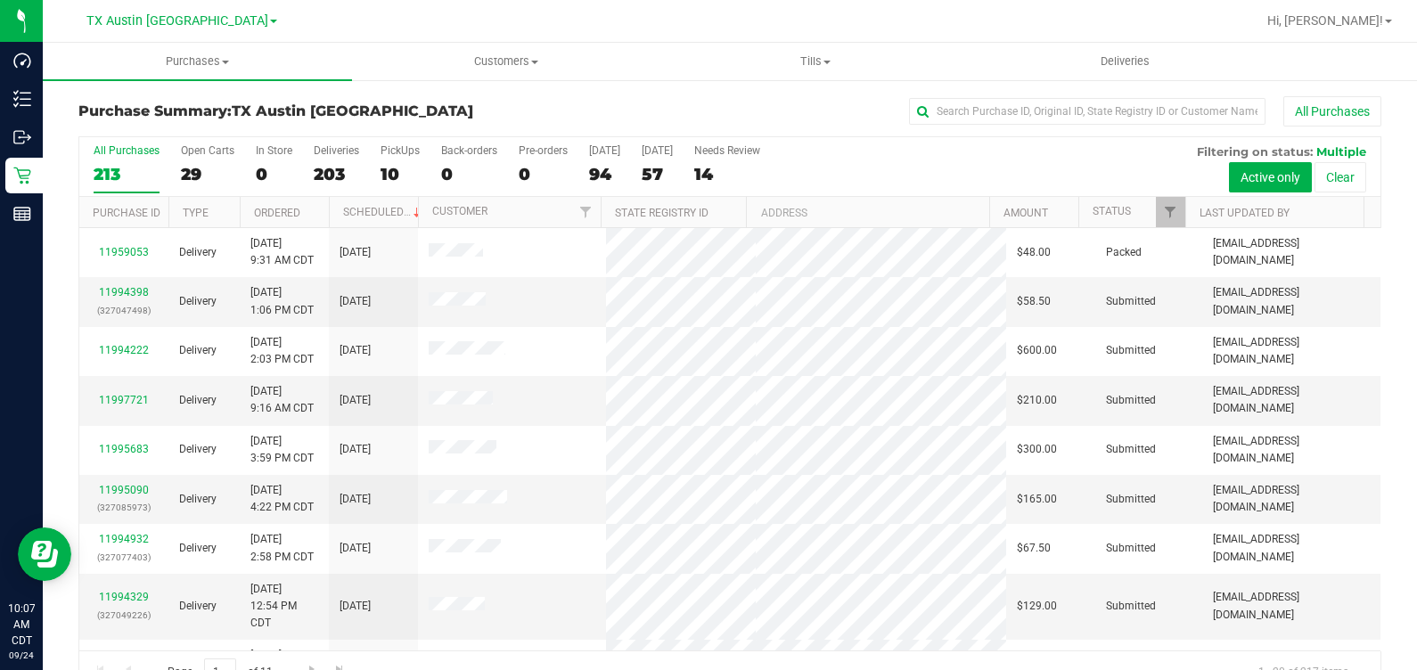
click at [810, 85] on div "Purchase Summary: TX Austin DC All Purchases All Purchases 213 Open Carts 29 In…" at bounding box center [730, 395] width 1374 height 634
